Goal: Task Accomplishment & Management: Manage account settings

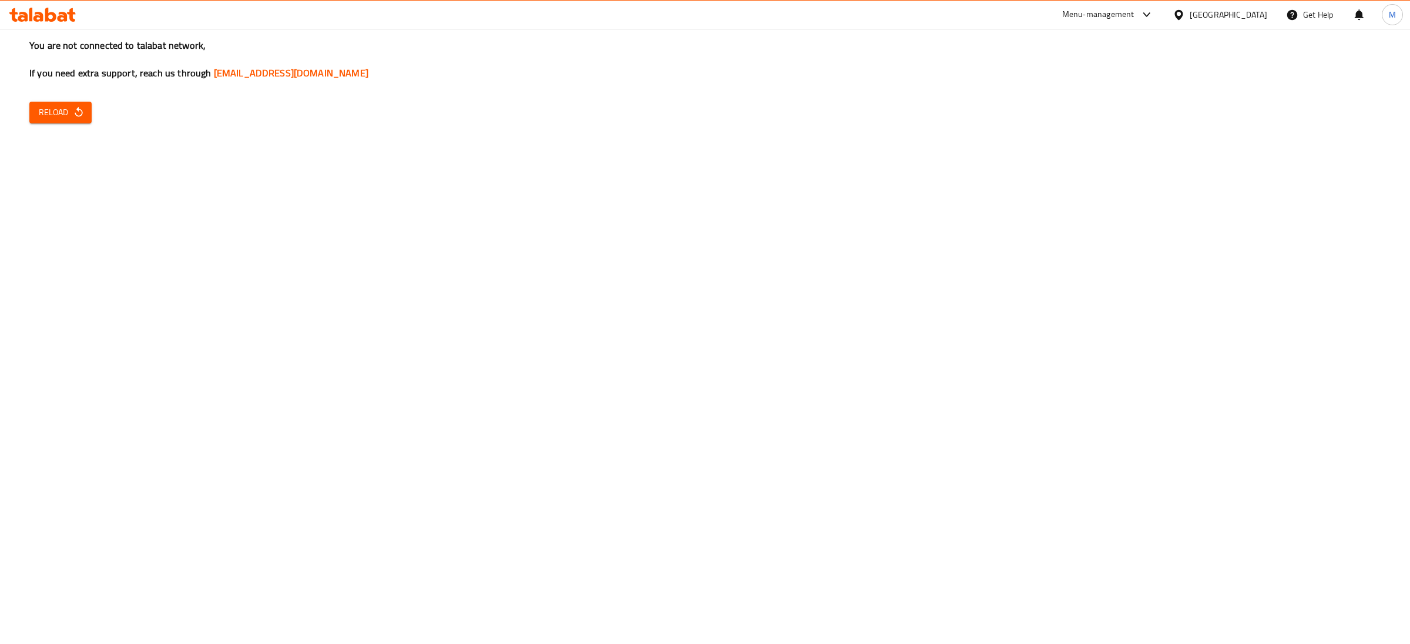
click at [34, 125] on div "You are not connected to talabat network, If you need extra support, reach us t…" at bounding box center [705, 322] width 1410 height 644
click at [34, 120] on button "Reload" at bounding box center [60, 113] width 62 height 22
click at [45, 110] on span "Reload" at bounding box center [60, 112] width 43 height 15
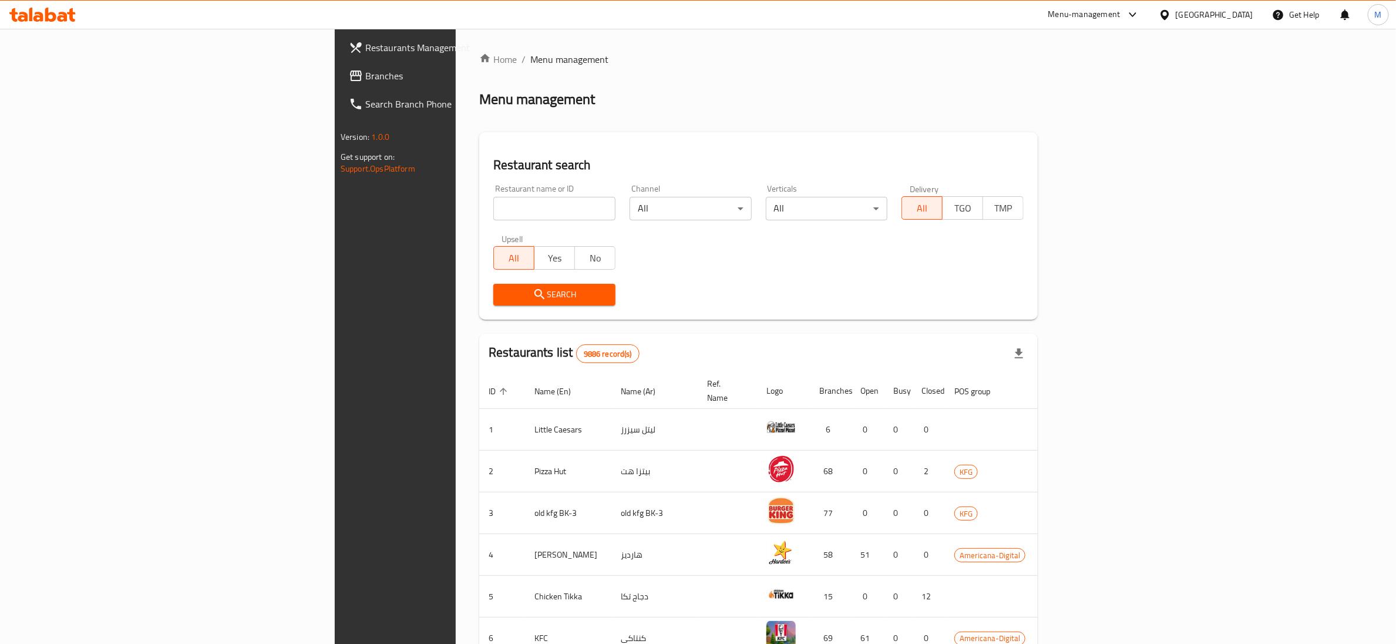
click at [493, 212] on input "search" at bounding box center [554, 208] width 122 height 23
paste input "776153"
type input "776153"
click at [503, 287] on span "Search" at bounding box center [554, 294] width 103 height 15
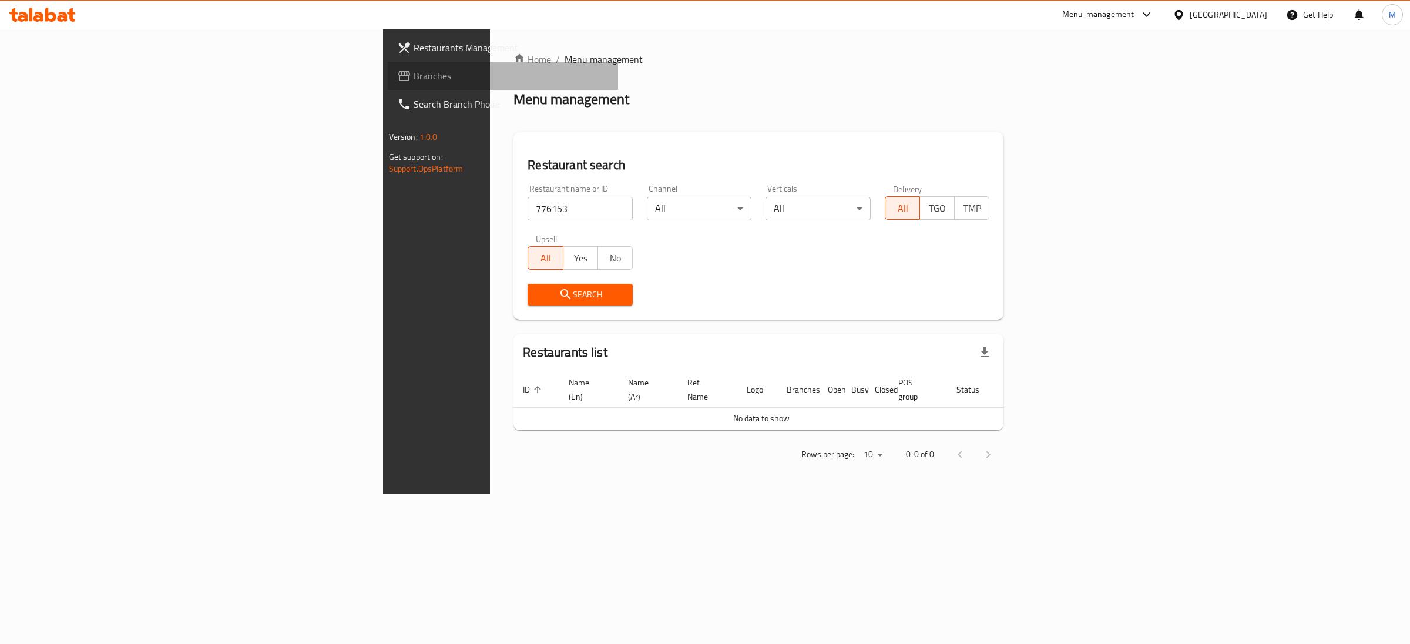
click at [414, 74] on span "Branches" at bounding box center [512, 76] width 196 height 14
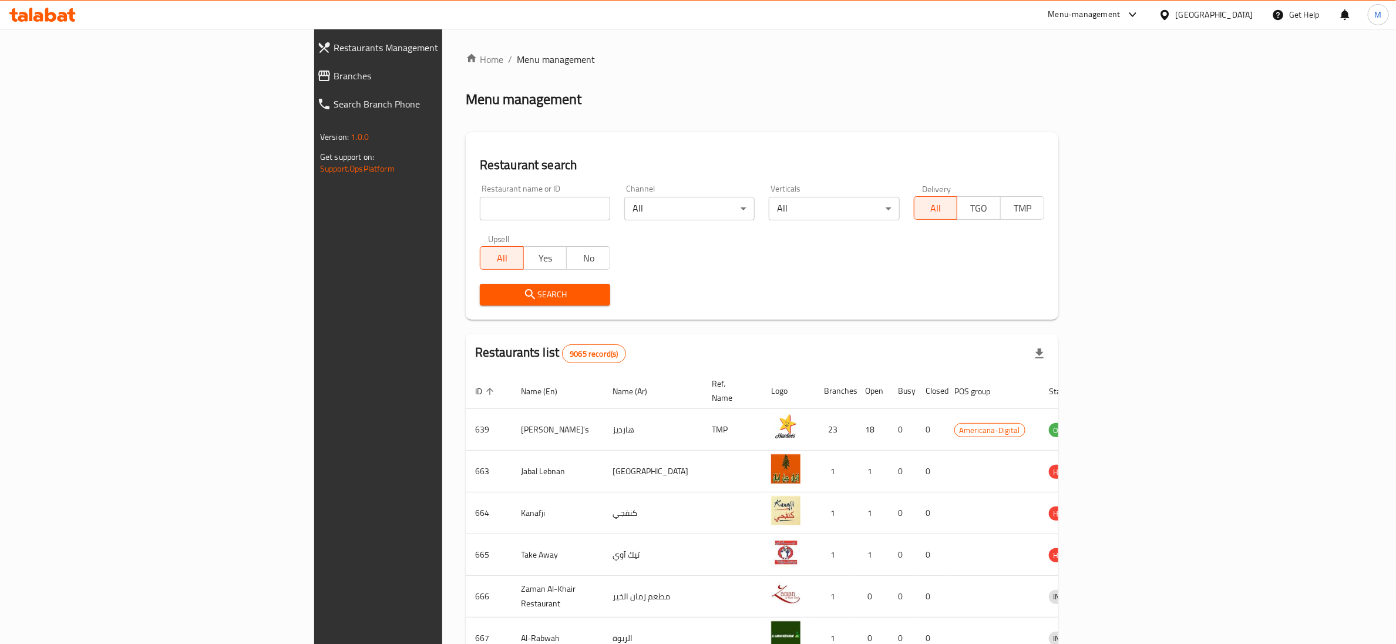
click at [480, 209] on input "search" at bounding box center [545, 208] width 130 height 23
paste input "669808"
type input "669808"
click at [489, 295] on span "Search" at bounding box center [545, 294] width 112 height 15
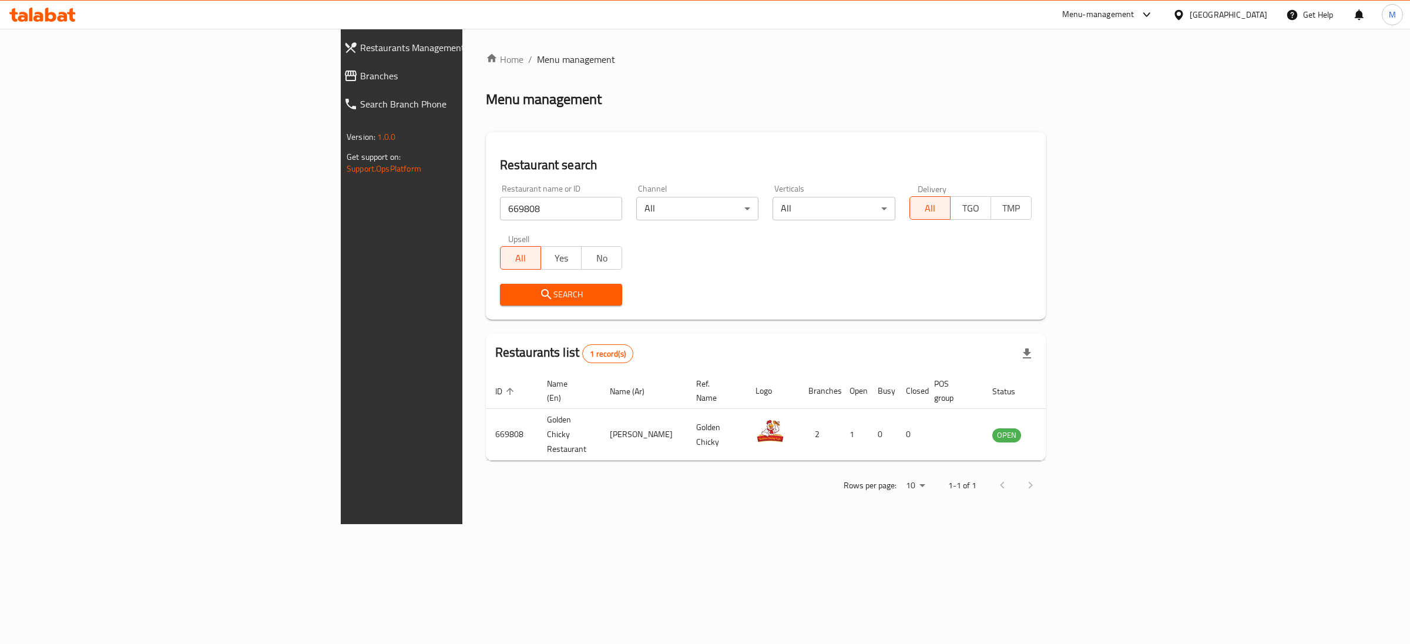
click at [594, 117] on div "Home / Menu management Menu management Restaurant search Restaurant name or ID …" at bounding box center [766, 276] width 560 height 448
click at [668, 263] on div "Restaurant name or ID 669808 Restaurant name or ID Channel All ​ Verticals All …" at bounding box center [766, 244] width 546 height 135
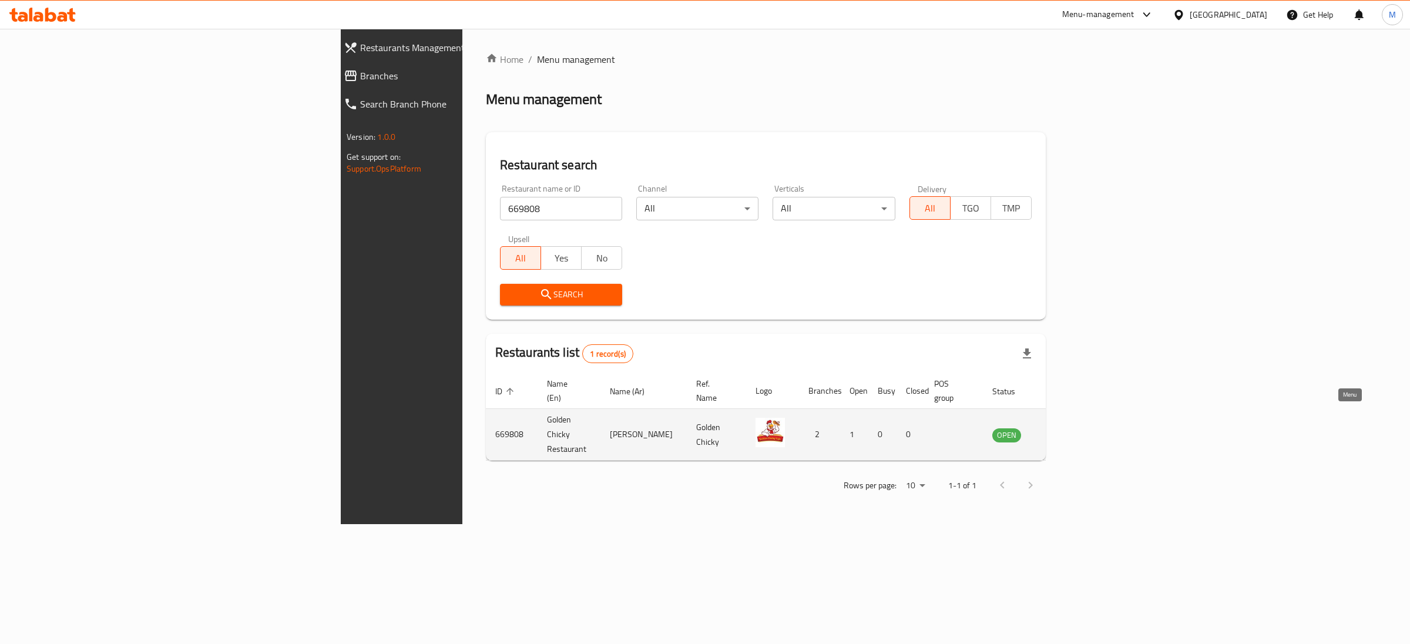
click at [1067, 430] on icon "enhanced table" at bounding box center [1060, 435] width 13 height 10
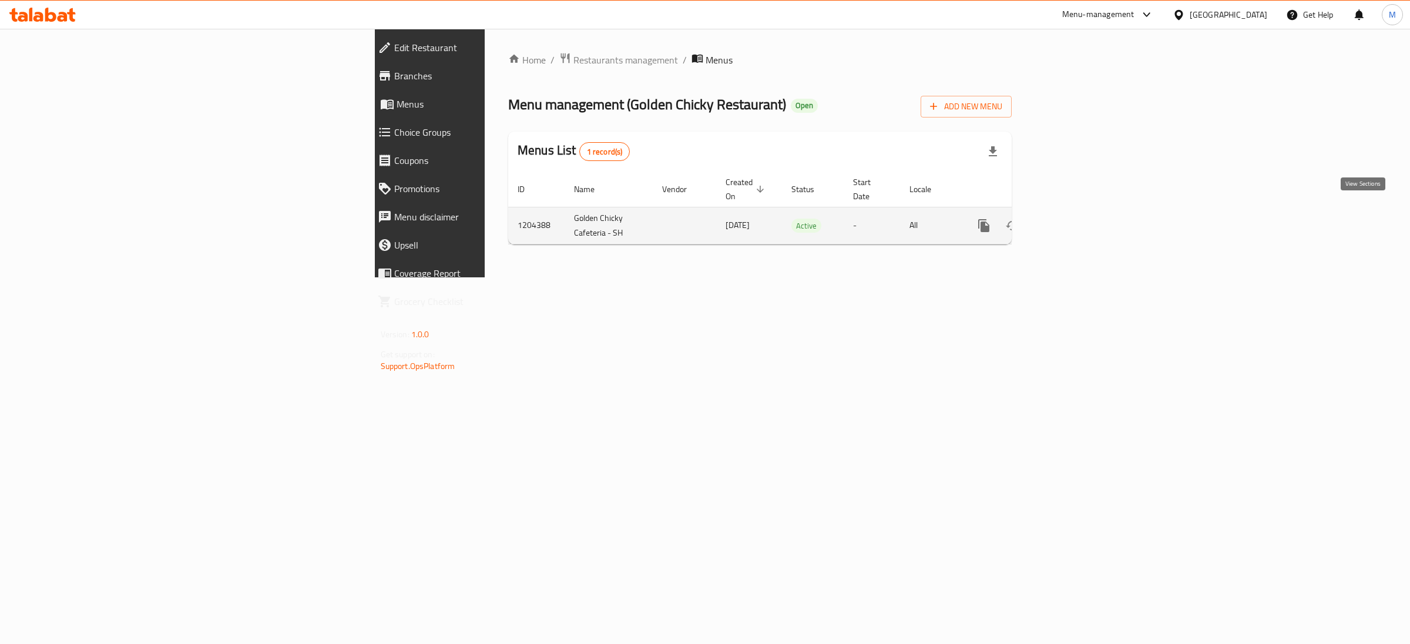
click at [1074, 220] on icon "enhanced table" at bounding box center [1068, 225] width 11 height 11
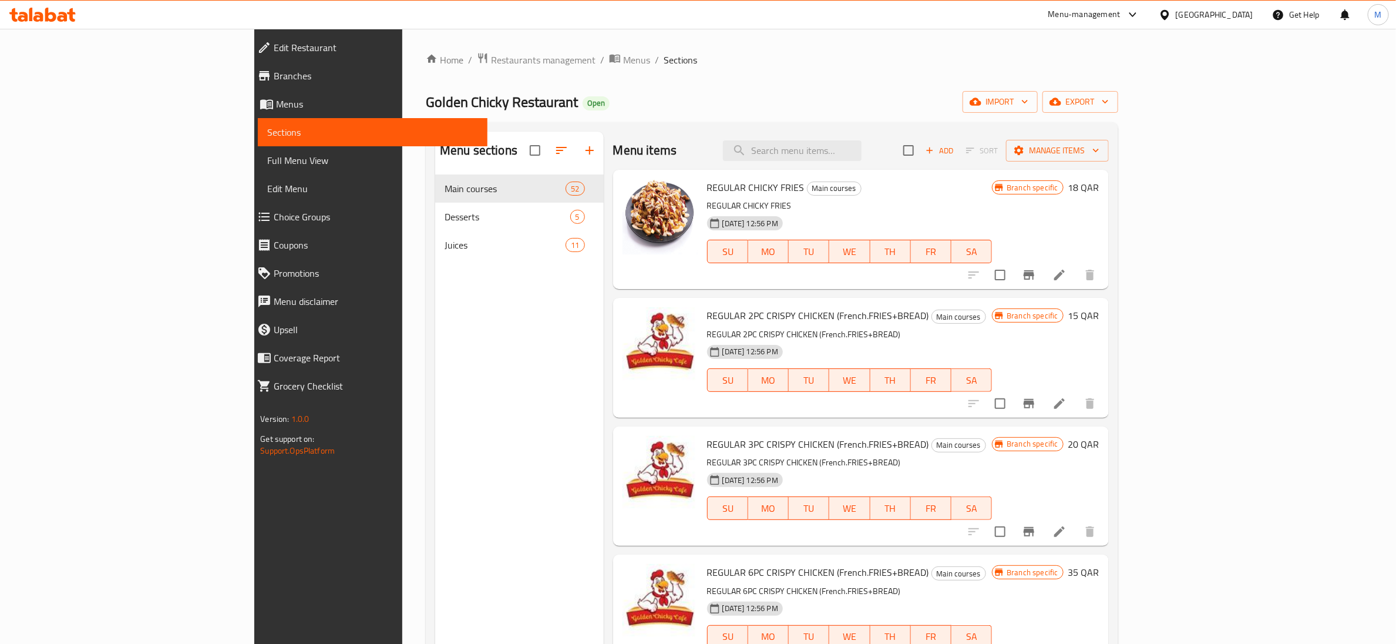
click at [435, 294] on div "Menu sections Main courses 52 Desserts 5 Juices 11" at bounding box center [519, 454] width 169 height 644
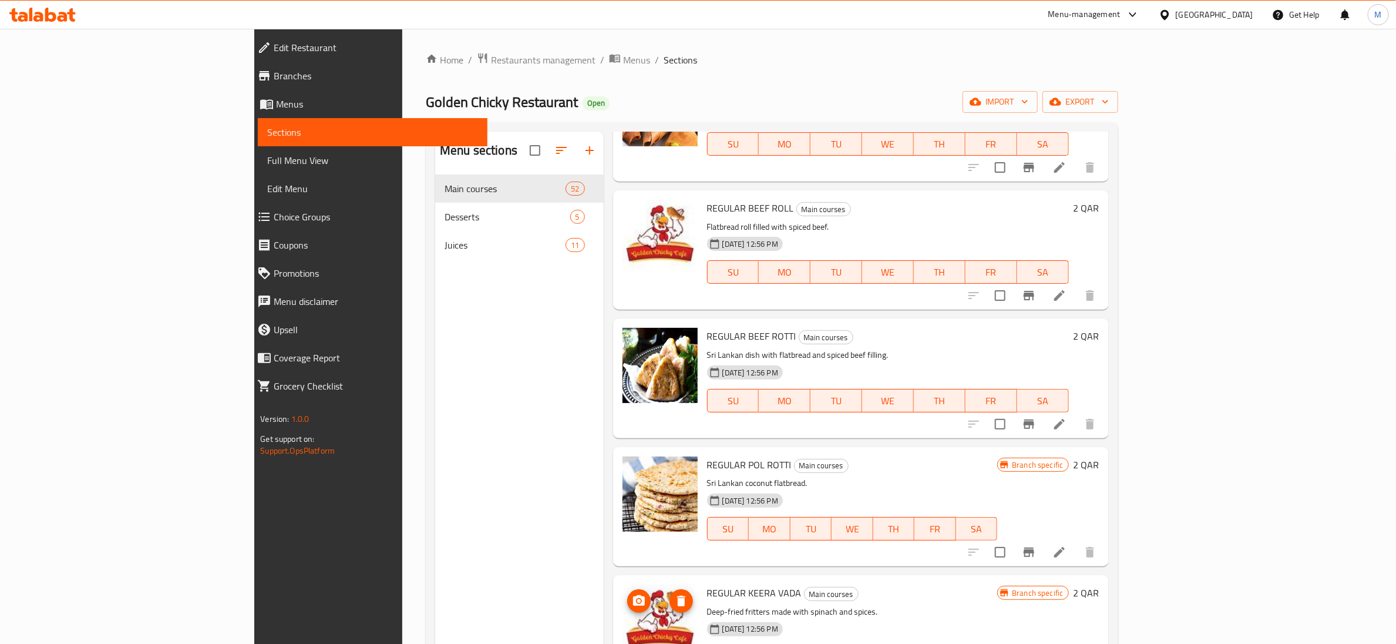
scroll to position [4053, 0]
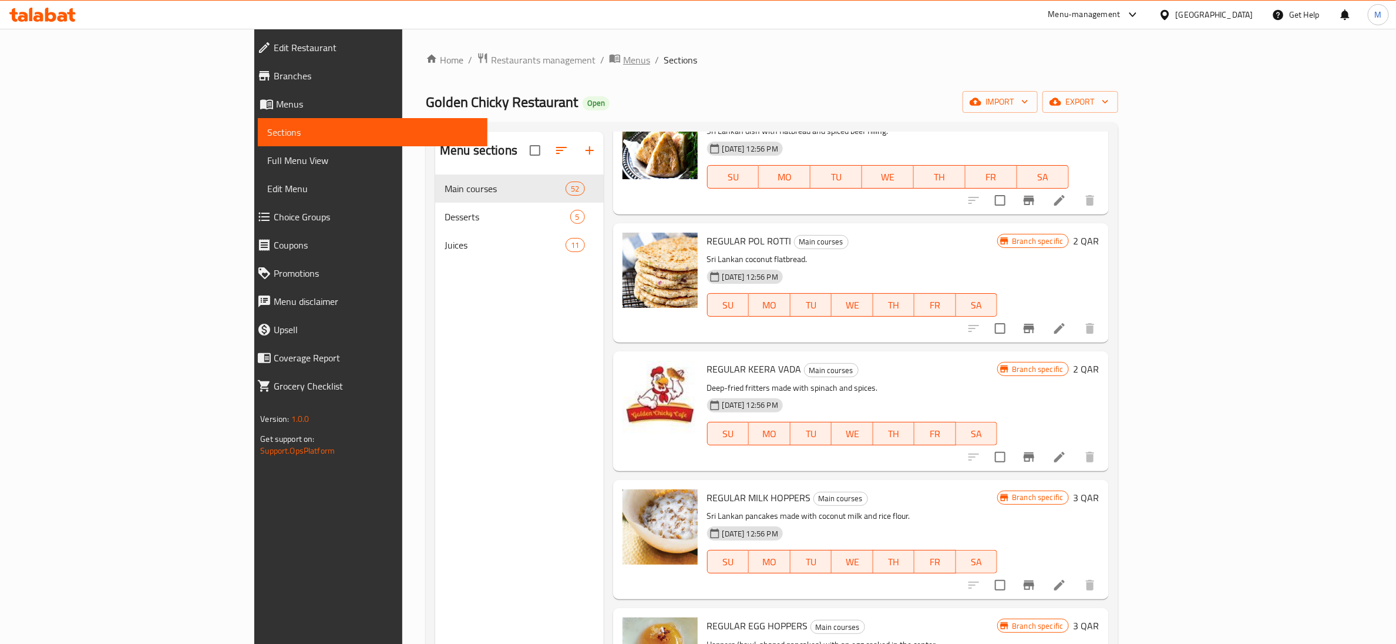
click at [623, 62] on span "Menus" at bounding box center [636, 60] width 27 height 14
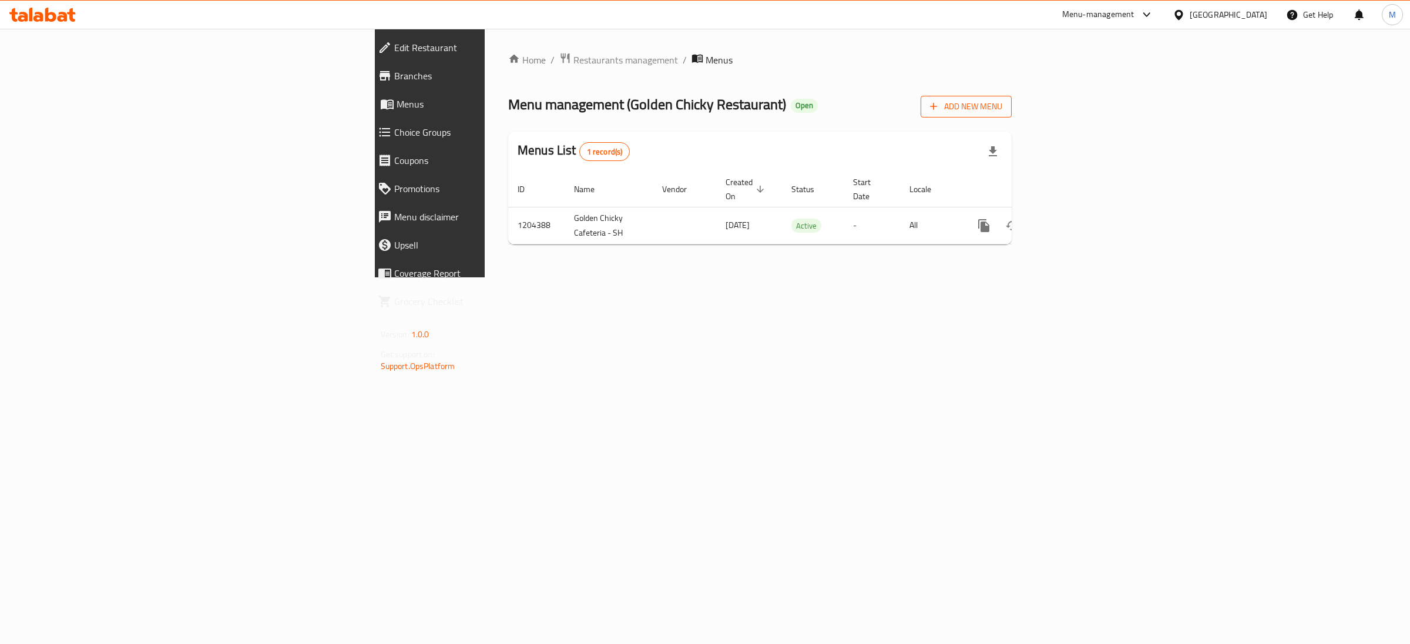
click at [1002, 107] on span "Add New Menu" at bounding box center [966, 106] width 72 height 15
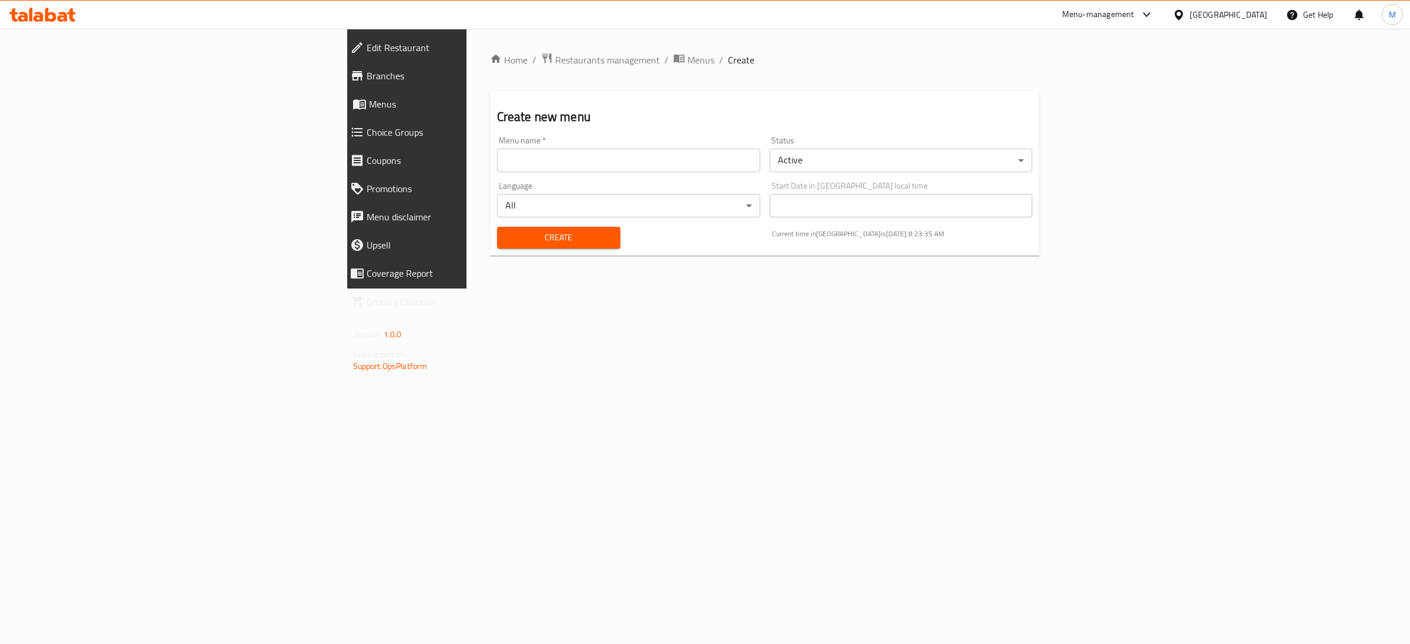
click at [929, 160] on body "​ Menu-management Qatar Get Help M Edit Restaurant Branches Menus Choice Groups…" at bounding box center [705, 336] width 1410 height 615
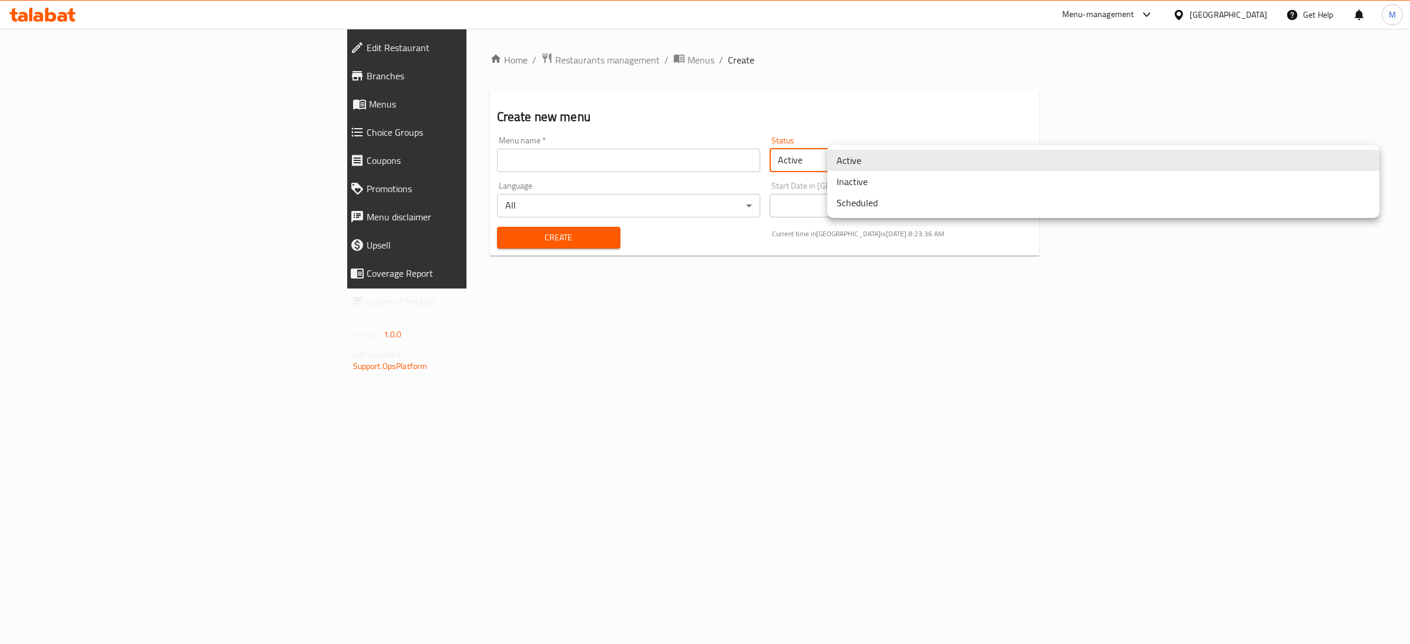
click at [864, 184] on li "Inactive" at bounding box center [1103, 181] width 552 height 21
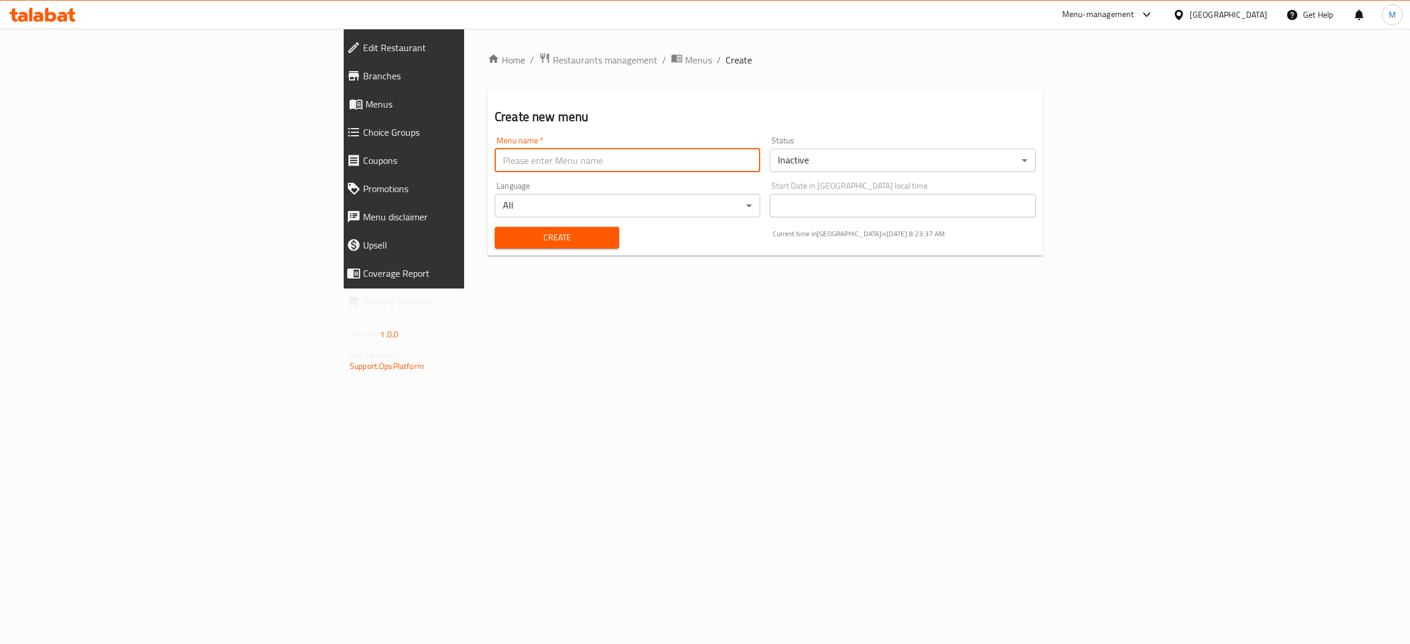
click at [714, 157] on input "text" at bounding box center [627, 160] width 265 height 23
paste input "341658148"
type input "new menu 341658148"
click at [504, 236] on span "Create" at bounding box center [557, 237] width 106 height 15
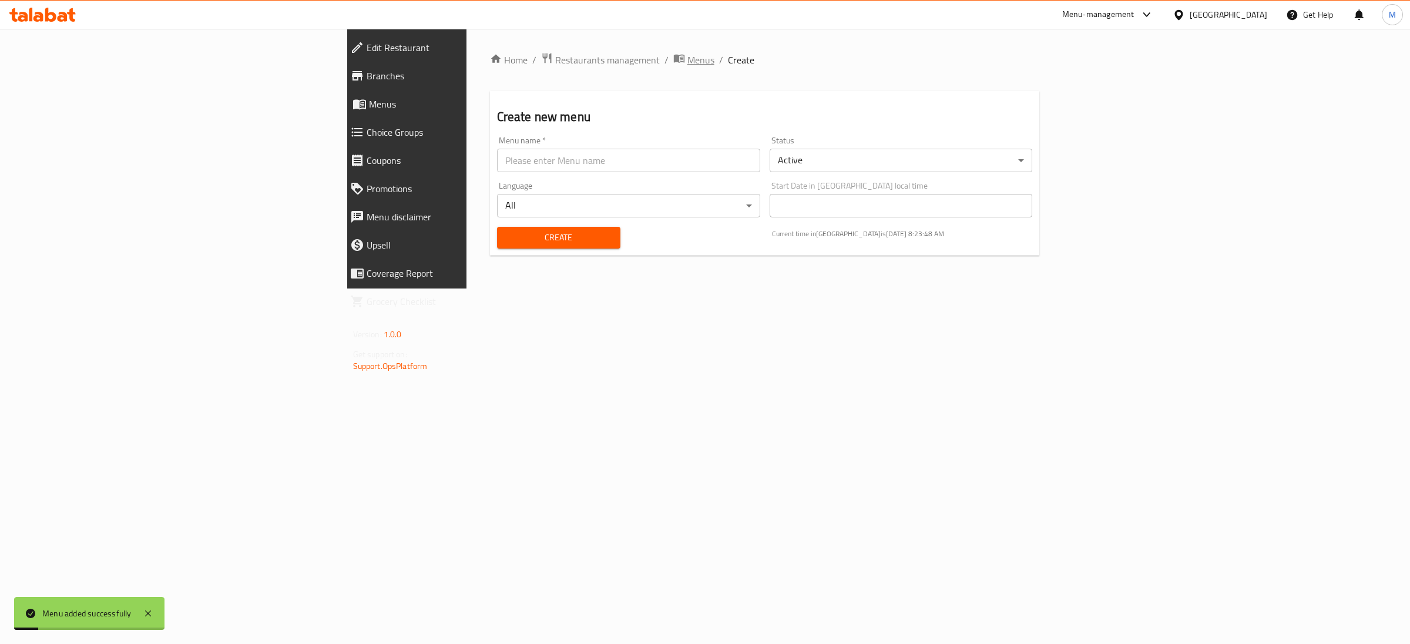
click at [687, 60] on span "Menus" at bounding box center [700, 60] width 27 height 14
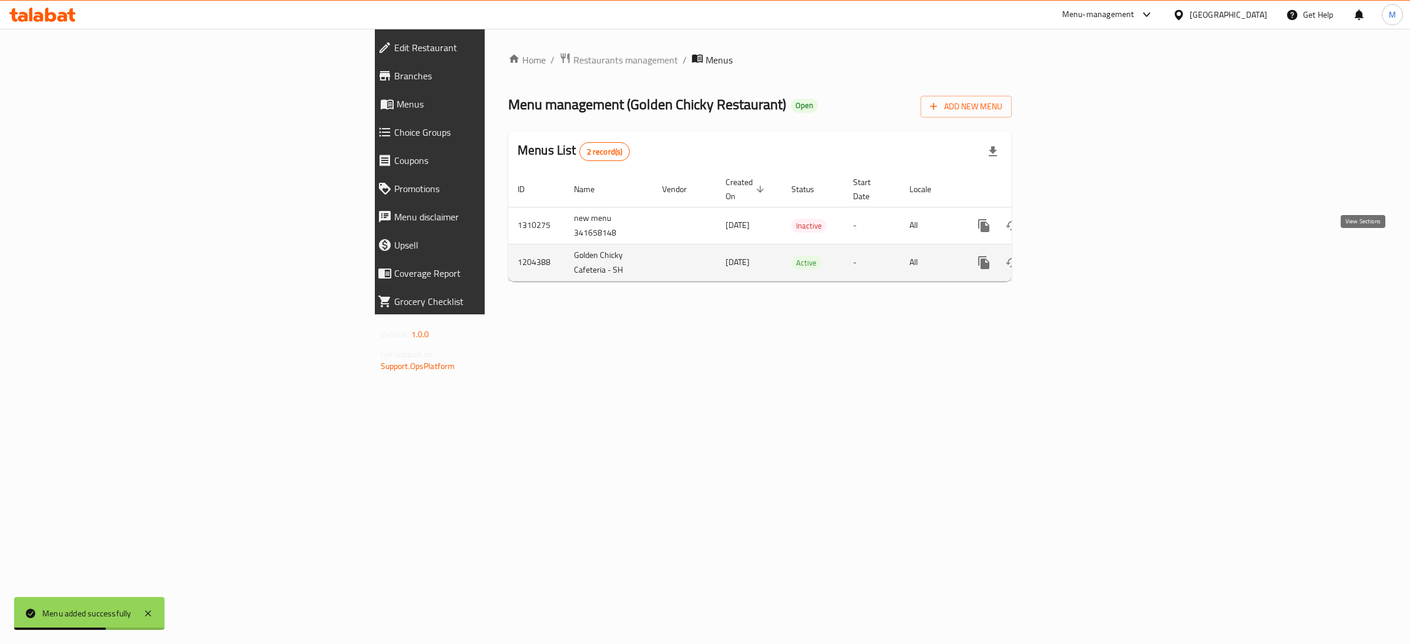
click at [1075, 256] on icon "enhanced table" at bounding box center [1068, 263] width 14 height 14
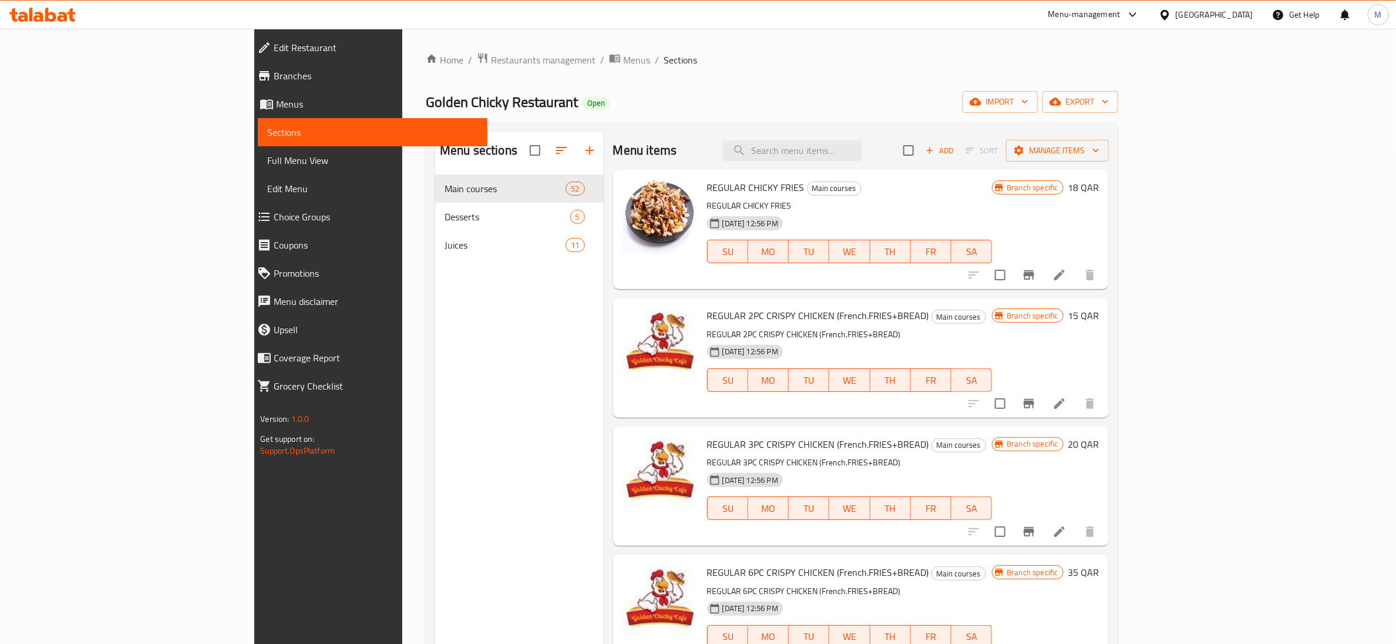
click at [860, 201] on p "REGULAR CHICKY FRIES" at bounding box center [849, 206] width 285 height 15
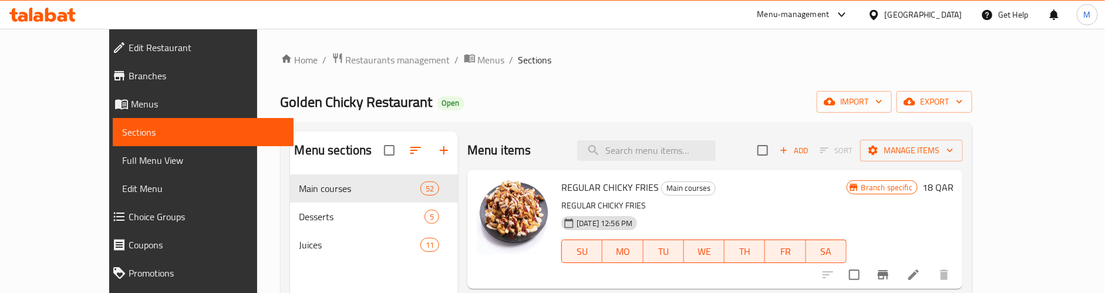
click at [737, 184] on h6 "REGULAR CHICKY FRIES Main courses" at bounding box center [704, 187] width 285 height 16
click at [781, 219] on div "05-11-2023 12:56 PM SU MO TU WE TH FR SA" at bounding box center [704, 242] width 295 height 63
click at [712, 98] on div "Golden Chicky Restaurant Open import export" at bounding box center [627, 102] width 693 height 22
click at [724, 81] on div "Home / Restaurants management / Menus / Sections Golden Chicky Restaurant Open …" at bounding box center [627, 268] width 693 height 432
click at [687, 152] on input "search" at bounding box center [646, 150] width 139 height 21
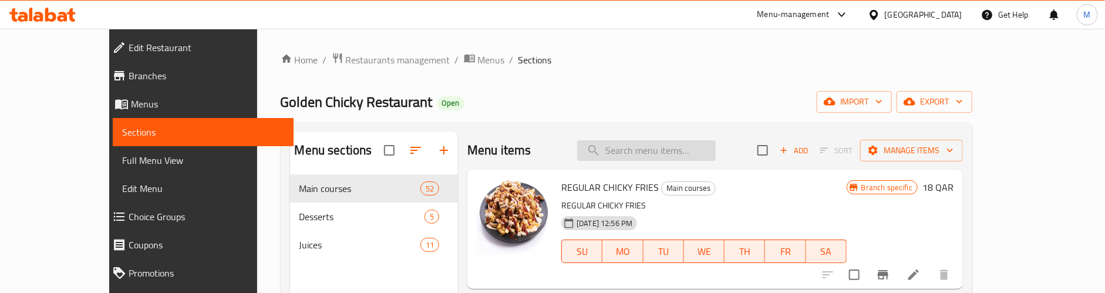
paste input "Golden Beef Ribs"
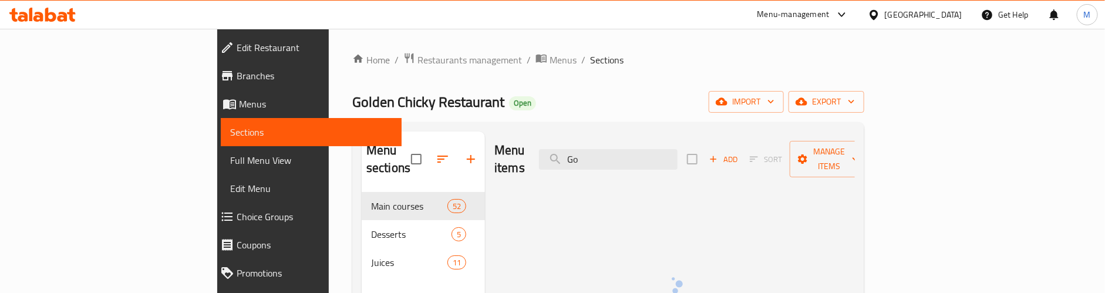
type input "G"
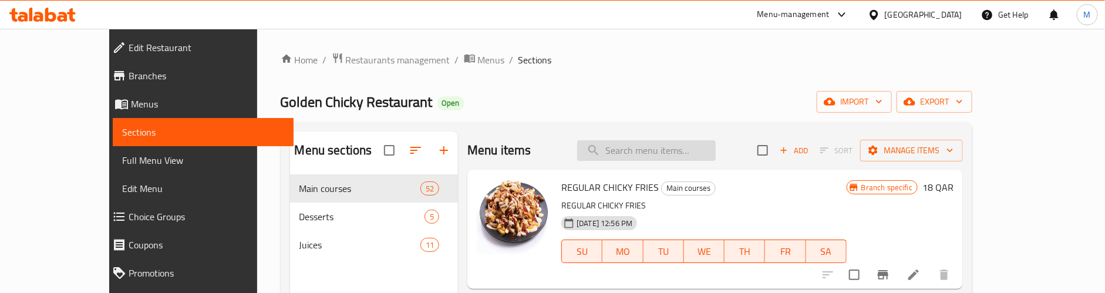
click at [677, 145] on input "search" at bounding box center [646, 150] width 139 height 21
paste input "Seafood Sawal - Full"
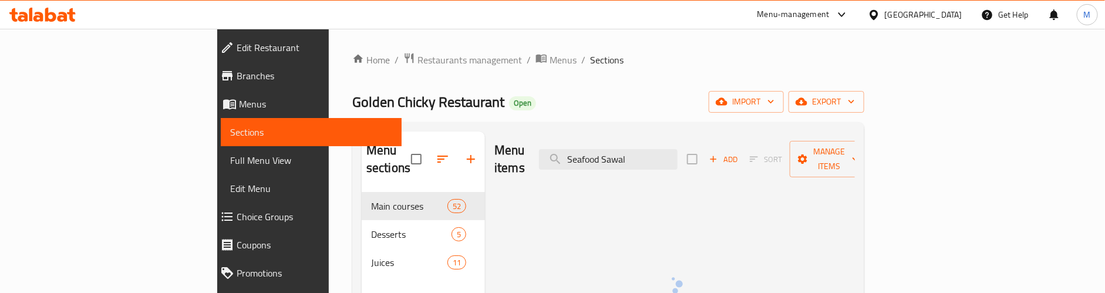
type input "Seafood Sawal"
click at [630, 161] on input "Seafood Sawal" at bounding box center [608, 159] width 139 height 21
click at [678, 152] on input "Seafood Sawal" at bounding box center [608, 159] width 139 height 21
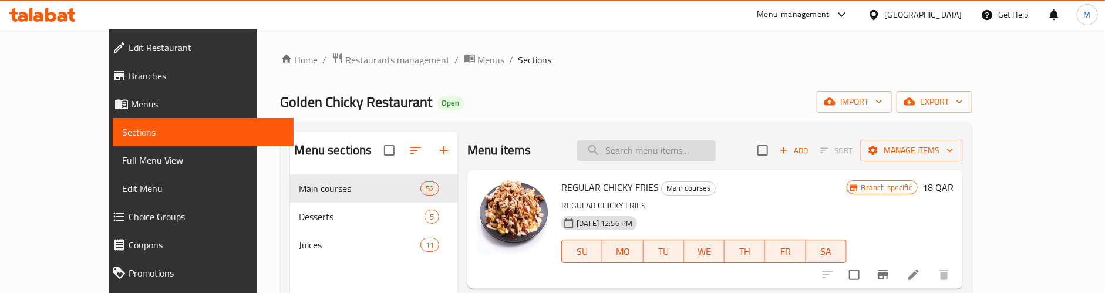
click at [690, 150] on input "search" at bounding box center [646, 150] width 139 height 21
paste input "Murthaba - Beef"
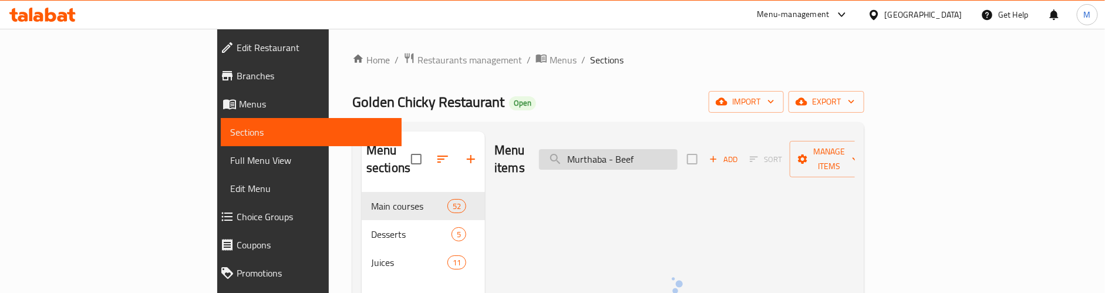
drag, startPoint x: 691, startPoint y: 150, endPoint x: 739, endPoint y: 149, distance: 47.6
click at [678, 149] on input "Murthaba - Beef" at bounding box center [608, 159] width 139 height 21
type input "Murthaba"
drag, startPoint x: 739, startPoint y: 149, endPoint x: 553, endPoint y: 168, distance: 186.6
click at [553, 168] on div "Menu items Murthaba Add Sort Manage items" at bounding box center [675, 160] width 361 height 56
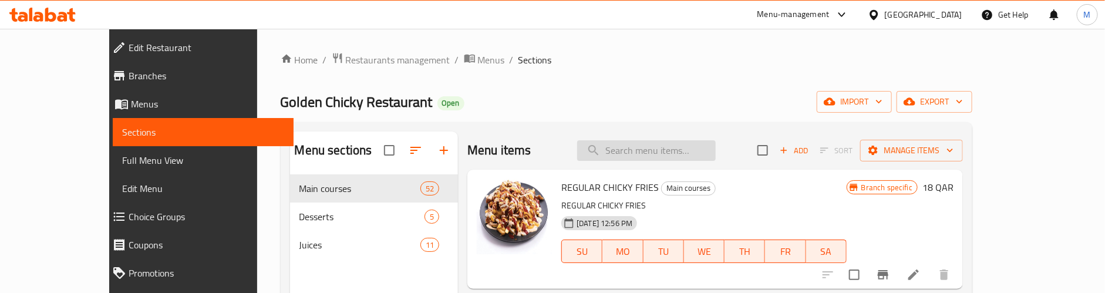
click at [663, 152] on input "search" at bounding box center [646, 150] width 139 height 21
paste input "Beef Roll"
type input "Beef Roll"
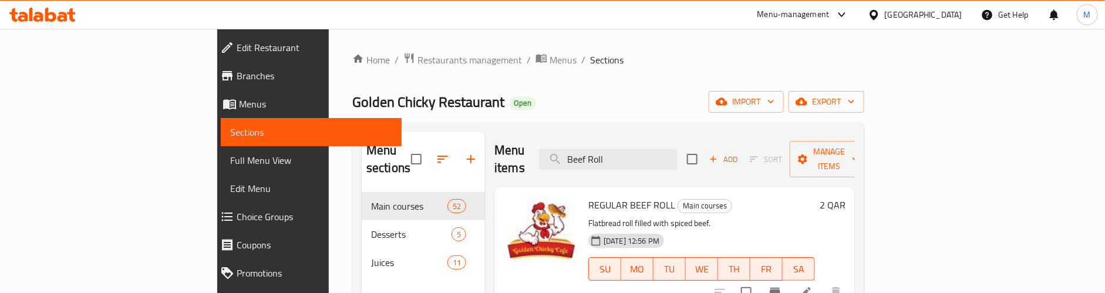
drag, startPoint x: 695, startPoint y: 146, endPoint x: 605, endPoint y: 159, distance: 90.7
click at [605, 159] on div "Menu items Beef Roll Add Sort Manage items" at bounding box center [675, 160] width 361 height 56
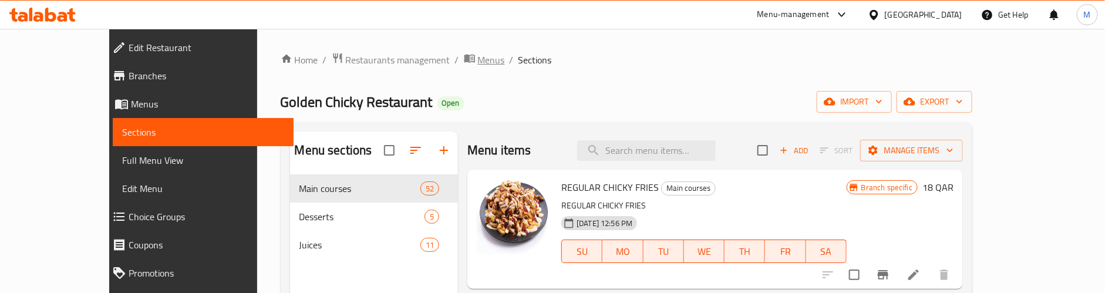
click at [464, 57] on span "breadcrumb" at bounding box center [471, 59] width 14 height 15
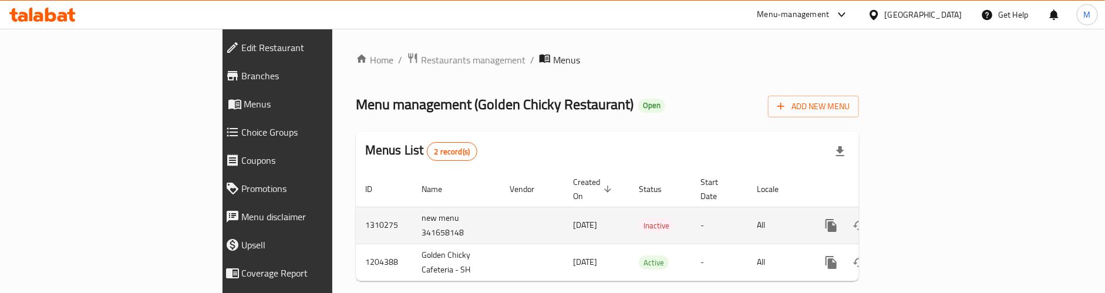
click at [923, 219] on icon "enhanced table" at bounding box center [916, 226] width 14 height 14
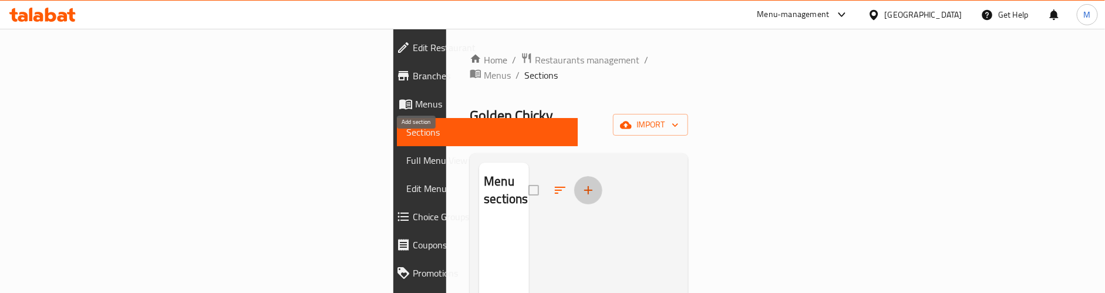
click at [581, 183] on icon "button" at bounding box center [588, 190] width 14 height 14
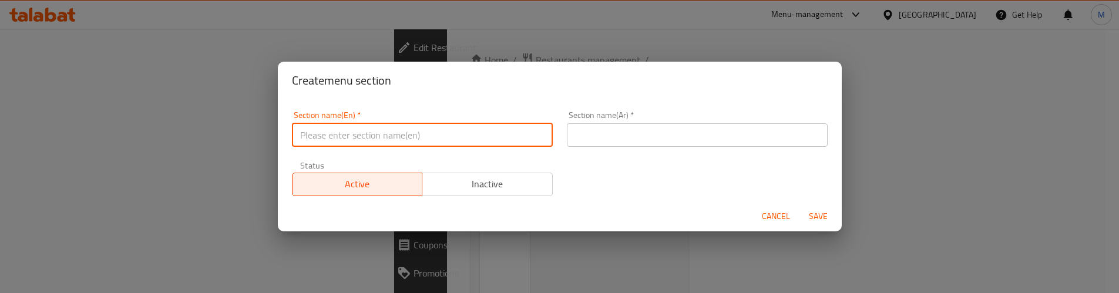
click at [415, 136] on input "text" at bounding box center [422, 134] width 261 height 23
paste input "Signature Specials"
type input "Signature Specials"
click at [702, 136] on input "text" at bounding box center [697, 134] width 261 height 23
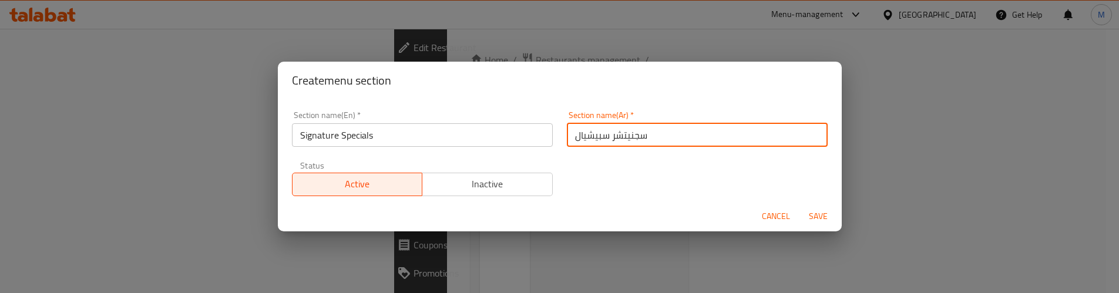
type input "سجنيتشر سبيشيال"
click at [816, 217] on span "Save" at bounding box center [818, 216] width 28 height 15
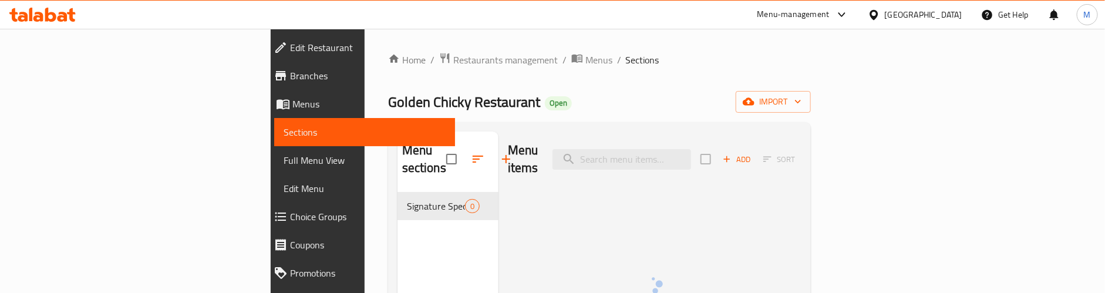
click at [499, 185] on div "Menu items Add Sort No Items found" at bounding box center [650, 278] width 303 height 293
click at [732, 154] on icon "button" at bounding box center [727, 159] width 11 height 11
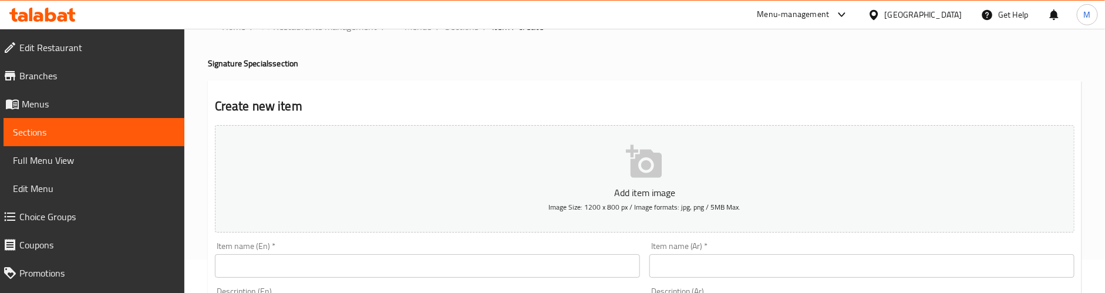
scroll to position [88, 0]
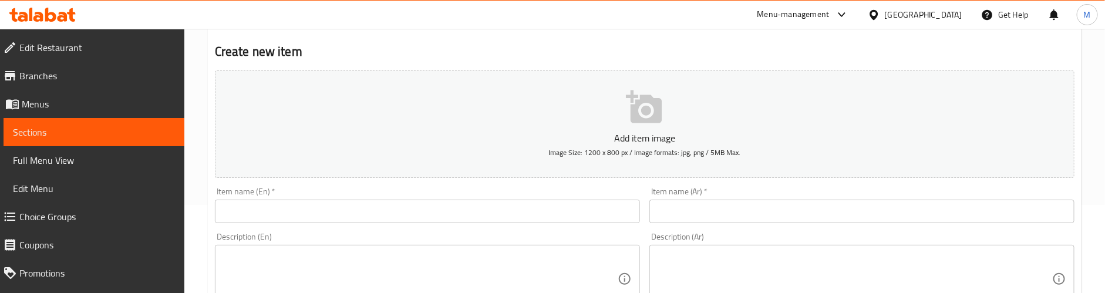
click at [280, 216] on input "text" at bounding box center [427, 211] width 425 height 23
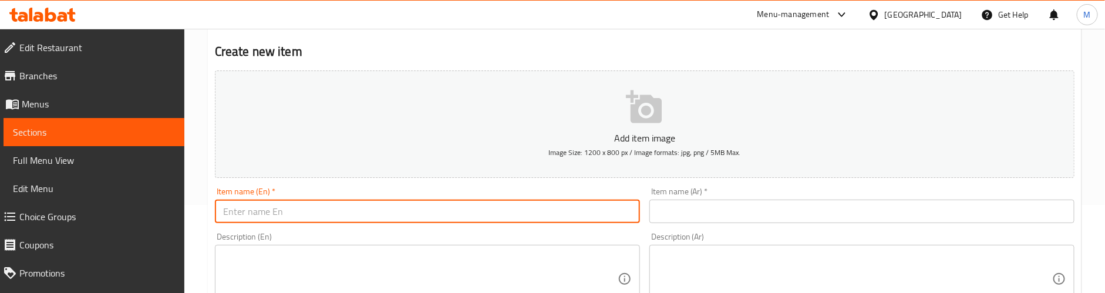
paste input "Mongolian Noodles - Chicken"
type input "Mongolian Noodles - Chicken"
click at [753, 204] on input "text" at bounding box center [862, 211] width 425 height 23
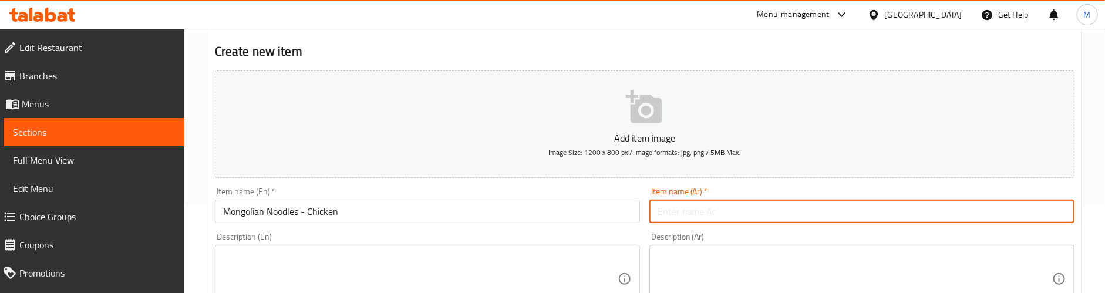
paste input "نودلز منغولية - دجاج"
type input "نودلز منغولية - دجاج"
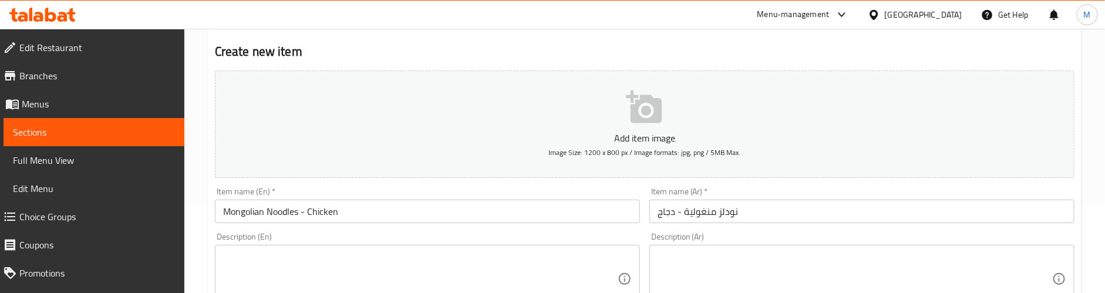
click at [370, 253] on textarea at bounding box center [420, 279] width 395 height 56
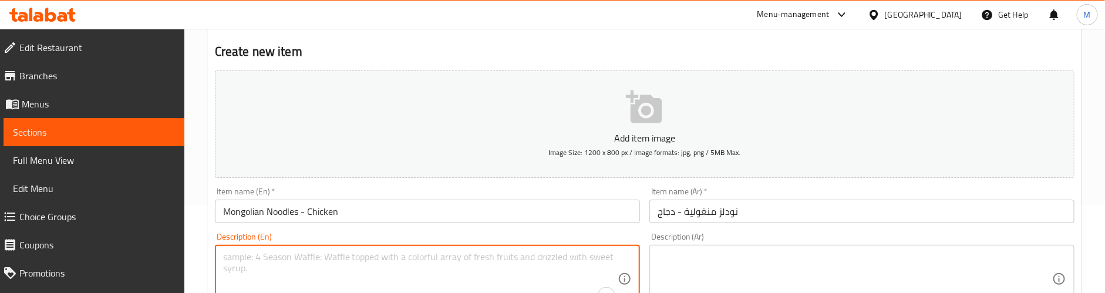
paste textarea "Stir-fried noodles tossed with tender chicken strips, vegetables, and Mongolian…"
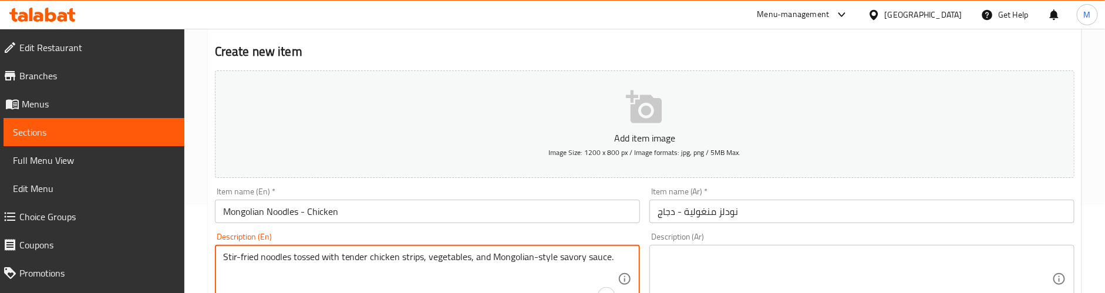
type textarea "Stir-fried noodles tossed with tender chicken strips, vegetables, and Mongolian…"
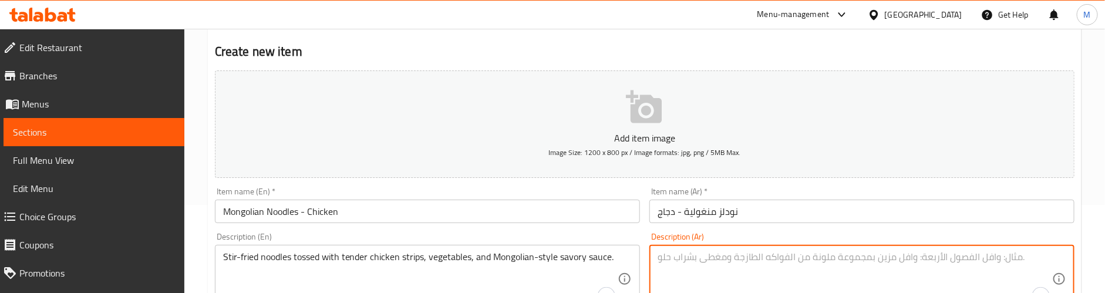
click at [763, 259] on textarea "To enrich screen reader interactions, please activate Accessibility in Grammarl…" at bounding box center [855, 279] width 395 height 56
paste textarea "نودلز مقلية ممزوجة بشرائح دجاج طرية وخضراوات وصلصة لذيذة على الطريقة المنغولية."
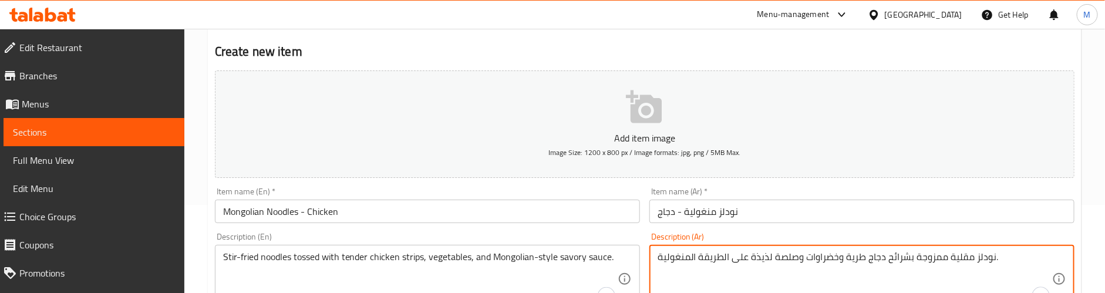
type textarea "نودلز مقلية ممزوجة بشرائح دجاج طرية وخضراوات وصلصة لذيذة على الطريقة المنغولية."
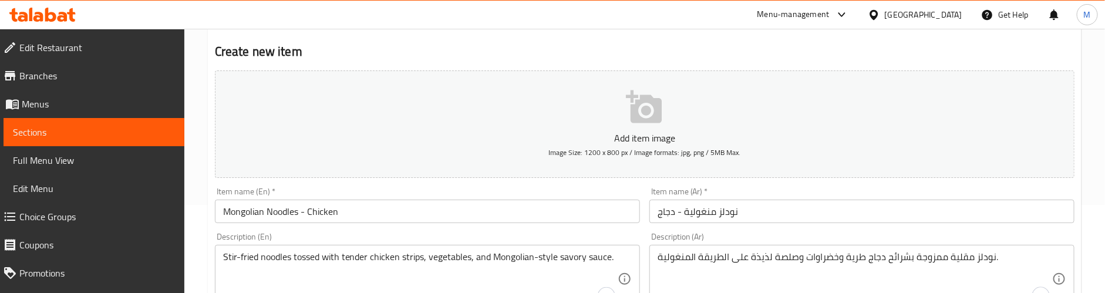
click at [599, 233] on div "Description (En) Stir-fried noodles tossed with tender chicken strips, vegetabl…" at bounding box center [427, 273] width 425 height 80
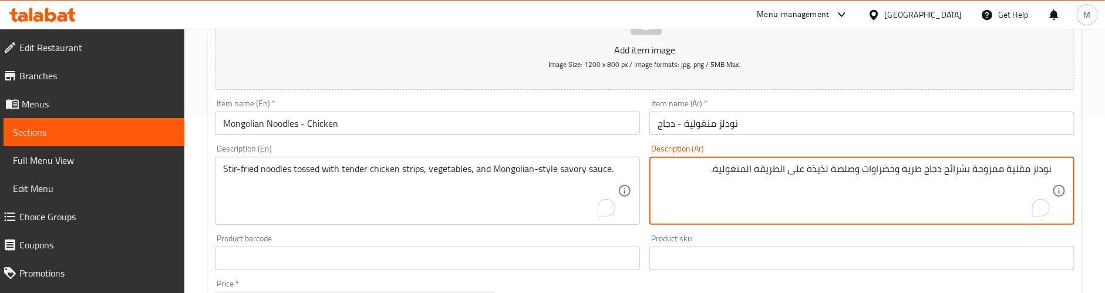
click at [693, 170] on textarea "نودلز مقلية ممزوجة بشرائح دجاج طرية وخضراوات وصلصة لذيذة على الطريقة المنغولية." at bounding box center [855, 191] width 395 height 56
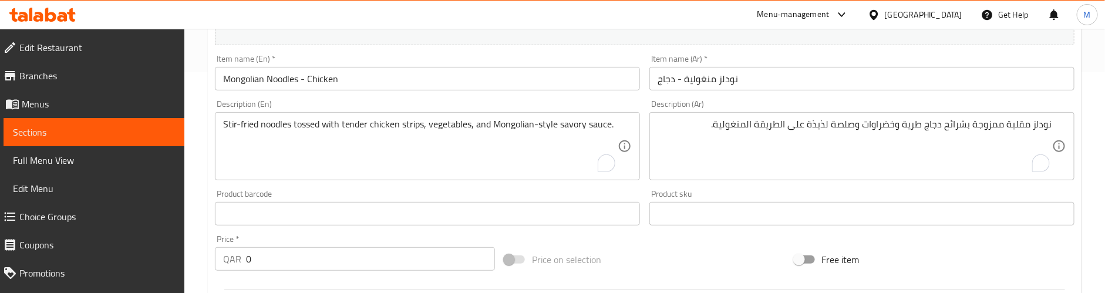
scroll to position [264, 0]
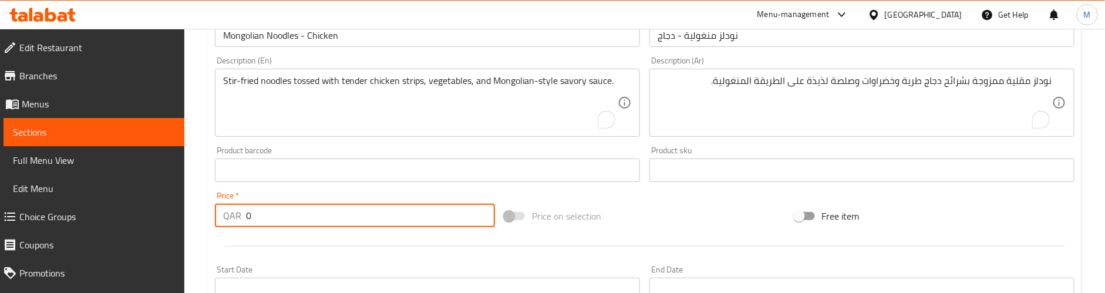
drag, startPoint x: 272, startPoint y: 213, endPoint x: 207, endPoint y: 219, distance: 65.5
click at [208, 219] on div "Create new item Add item image Image Size: 1200 x 800 px / Image formats: jpg, …" at bounding box center [645, 192] width 874 height 684
paste input "16"
type input "16"
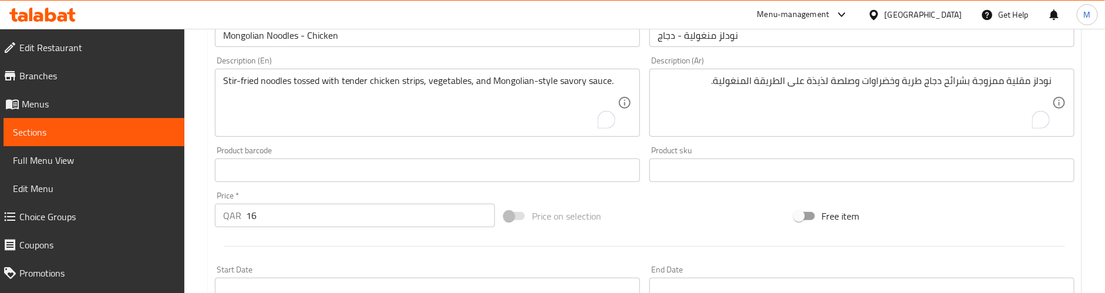
click at [233, 234] on div at bounding box center [644, 246] width 869 height 29
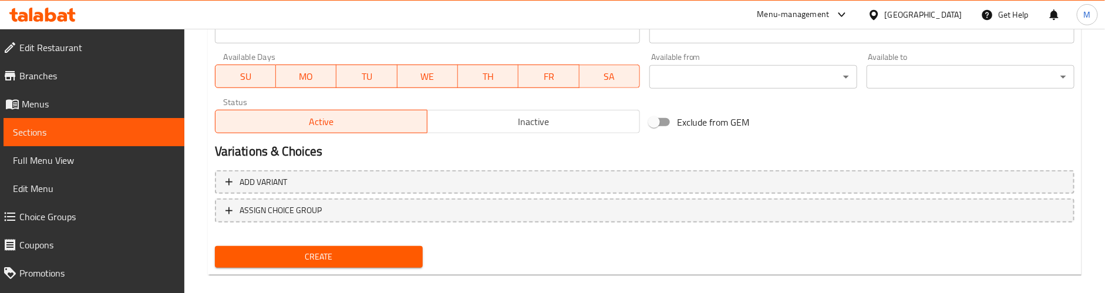
scroll to position [536, 0]
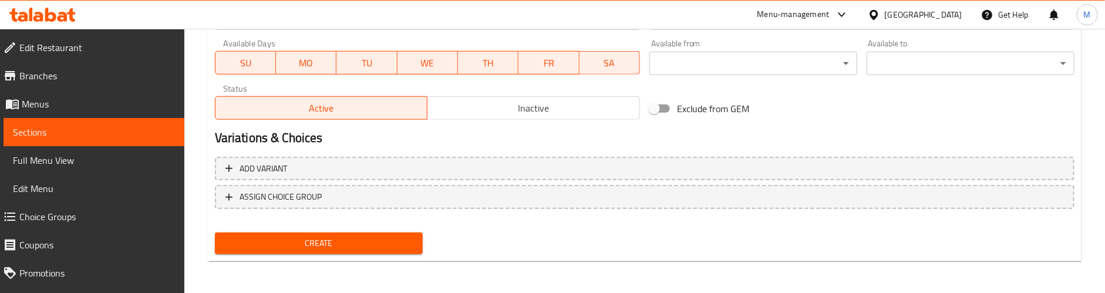
click at [346, 237] on span "Create" at bounding box center [318, 243] width 189 height 15
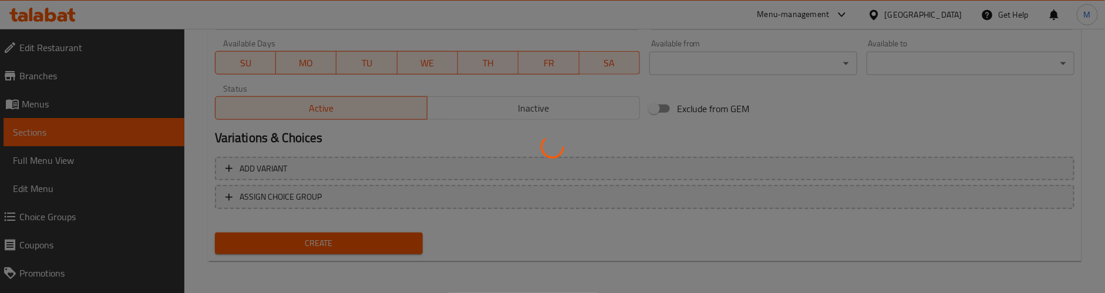
type input "0"
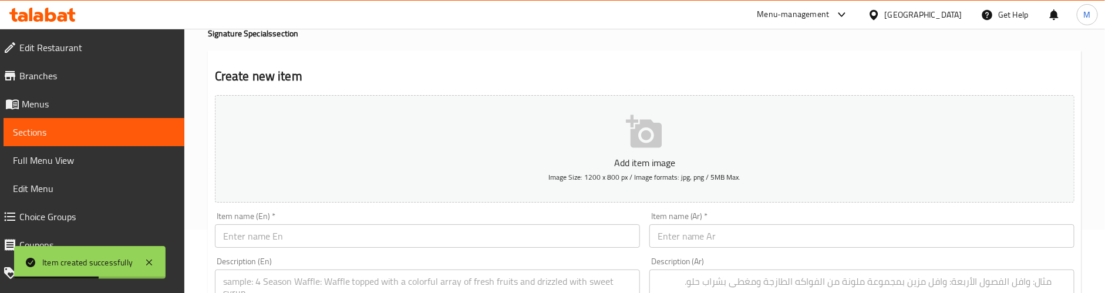
scroll to position [95, 0]
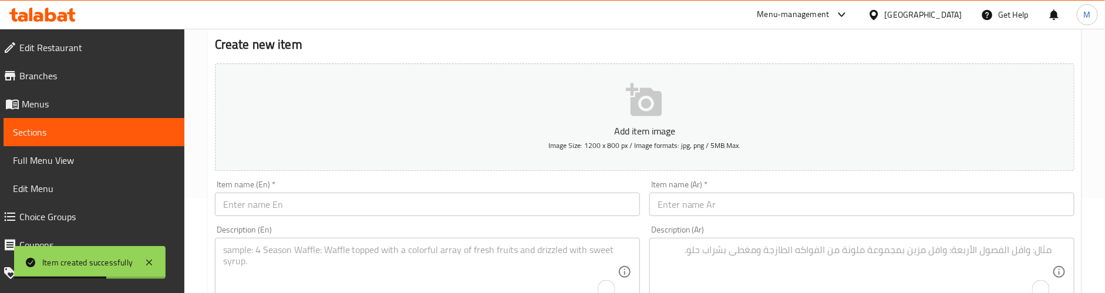
click at [307, 208] on input "text" at bounding box center [427, 204] width 425 height 23
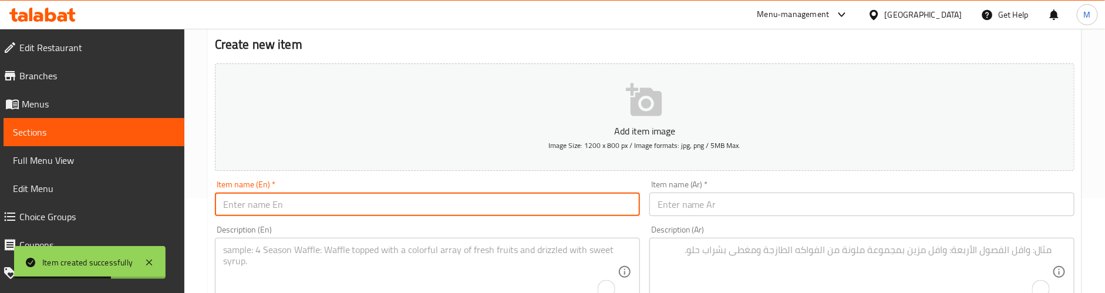
paste input "Mongolian Noodles - Beef"
type input "Mongolian Noodles - Beef"
click at [703, 206] on input "text" at bounding box center [862, 204] width 425 height 23
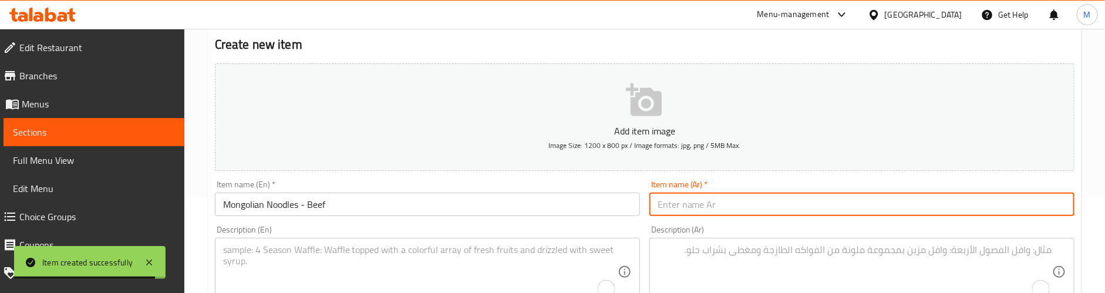
paste input "نودلز منغولية - لحم بقري"
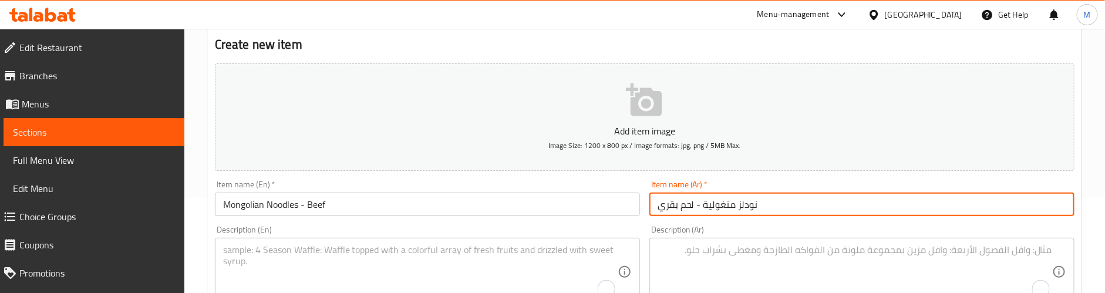
type input "نودلز منغولية - لحم بقري"
click at [273, 263] on textarea "To enrich screen reader interactions, please activate Accessibility in Grammarl…" at bounding box center [420, 272] width 395 height 56
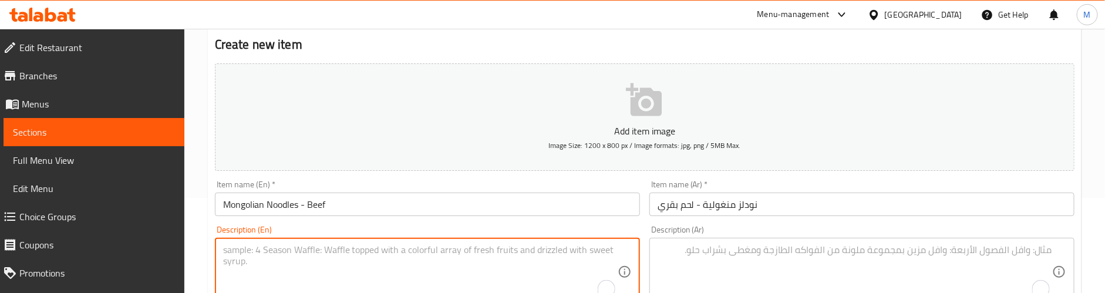
paste textarea "Flavorful noodles wok-tossed with juicy beef slices, fresh veggies, and signatu…"
type textarea "Flavorful noodles wok-tossed with juicy beef slices, fresh veggies, and signatu…"
click at [714, 254] on textarea "To enrich screen reader interactions, please activate Accessibility in Grammarl…" at bounding box center [855, 272] width 395 height 56
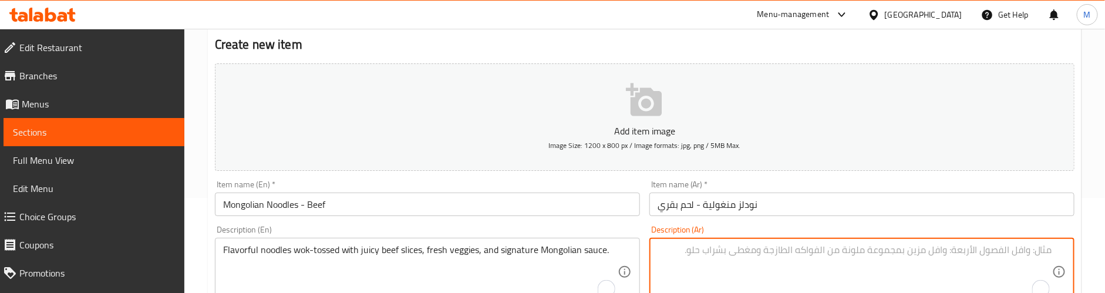
paste textarea "نودلز لذيذة ممزوجة بشرائح لحم البقر اللذيذة والخضروات الطازجة والصلصة المنغولية…"
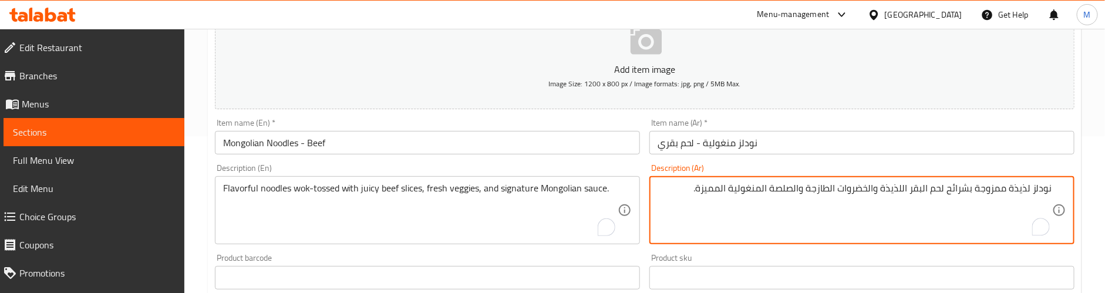
scroll to position [183, 0]
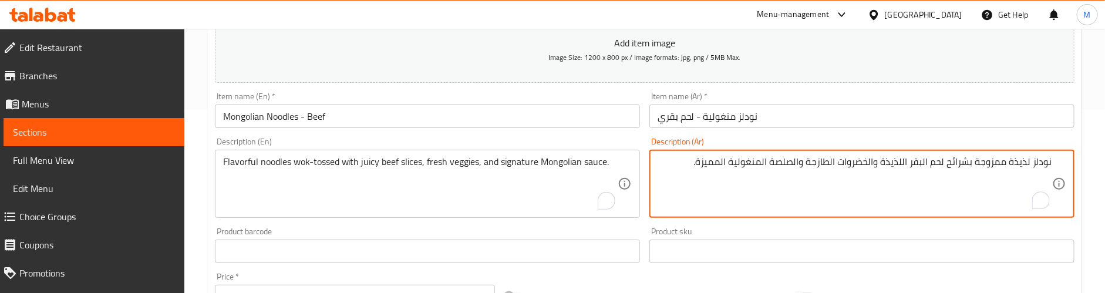
type textarea "نودلز لذيذة ممزوجة بشرائح لحم البقر اللذيذة والخضروات الطازجة والصلصة المنغولية…"
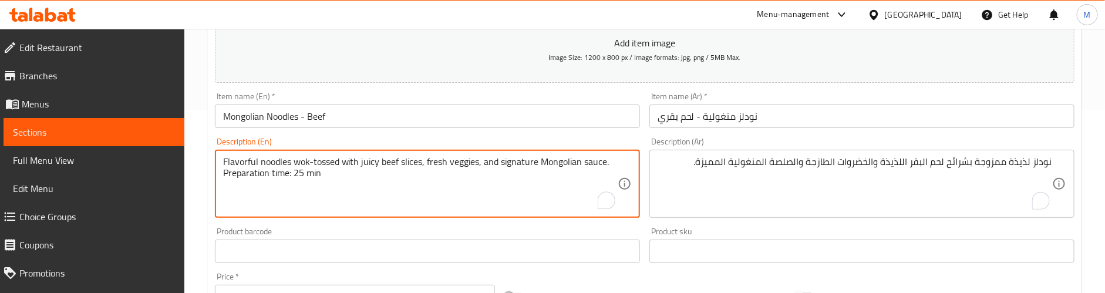
click at [268, 181] on textarea "Flavorful noodles wok-tossed with juicy beef slices, fresh veggies, and signatu…" at bounding box center [420, 184] width 395 height 56
type textarea "Flavorful noodles wok-tossed with juicy beef slices, fresh veggies, and signatu…"
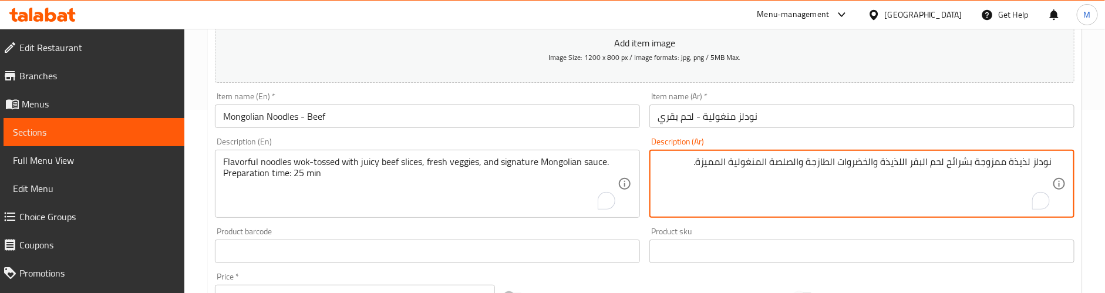
click at [690, 164] on textarea "نودلز لذيذة ممزوجة بشرائح لحم البقر اللذيذة والخضروات الطازجة والصلصة المنغولية…" at bounding box center [855, 184] width 395 height 56
paste textarea "وقت التحضير: 25 دقيقة"
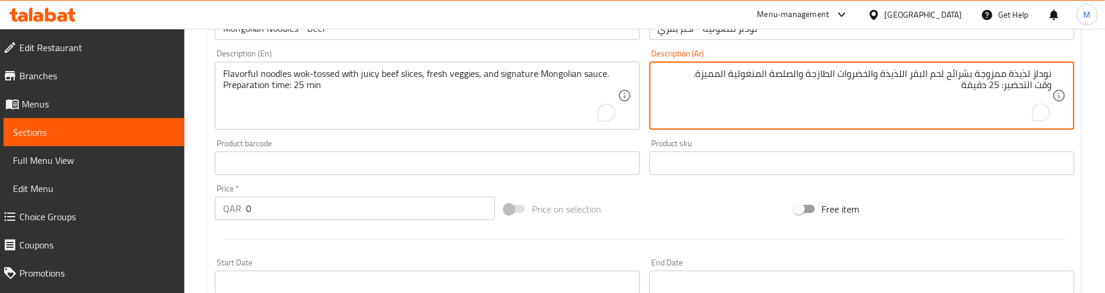
type textarea "نودلز لذيذة ممزوجة بشرائح لحم البقر اللذيذة والخضروات الطازجة والصلصة المنغولية…"
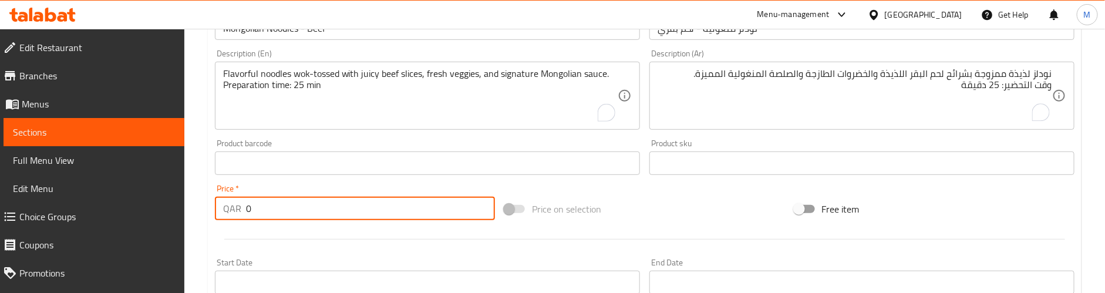
drag, startPoint x: 252, startPoint y: 212, endPoint x: 156, endPoint y: 217, distance: 96.5
click at [156, 217] on div "Edit Restaurant Branches Menus Sections Full Menu View Edit Menu Choice Groups …" at bounding box center [552, 157] width 1105 height 801
paste input "18"
type input "18"
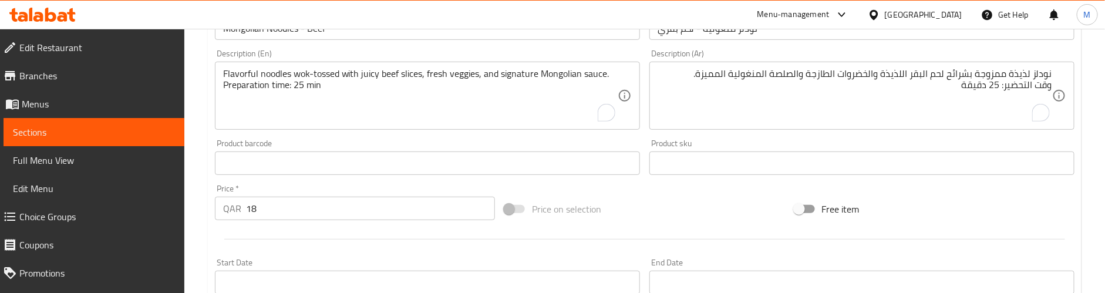
click at [311, 242] on div at bounding box center [644, 239] width 869 height 29
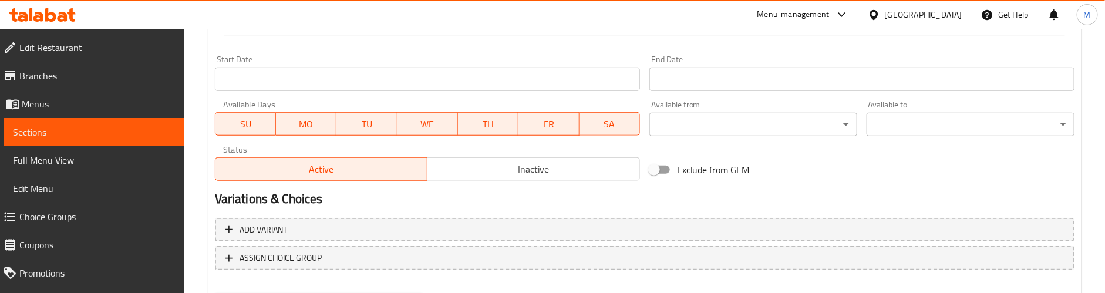
scroll to position [536, 0]
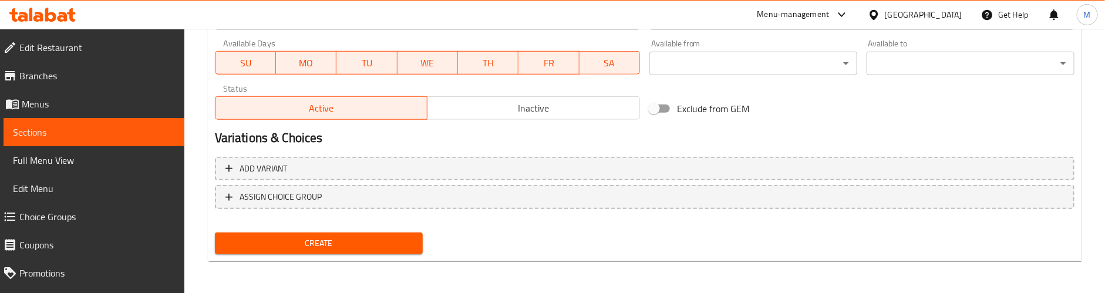
click at [310, 256] on div "Create" at bounding box center [318, 243] width 217 height 31
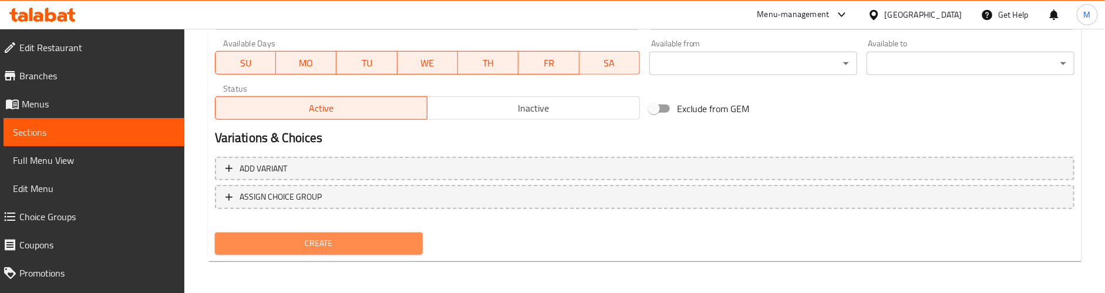
click at [311, 242] on span "Create" at bounding box center [318, 243] width 189 height 15
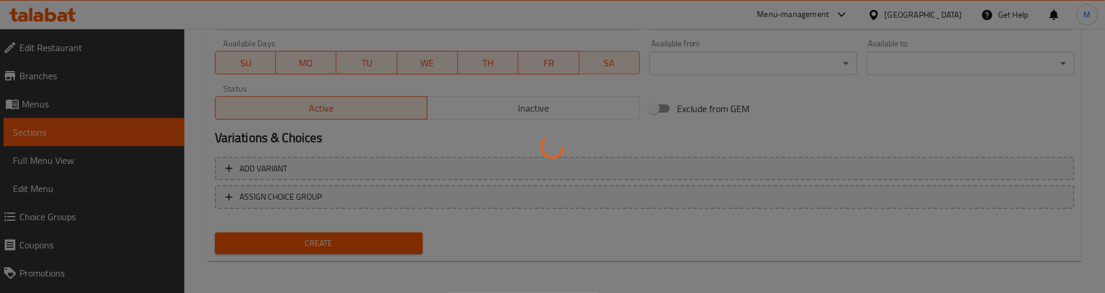
type input "0"
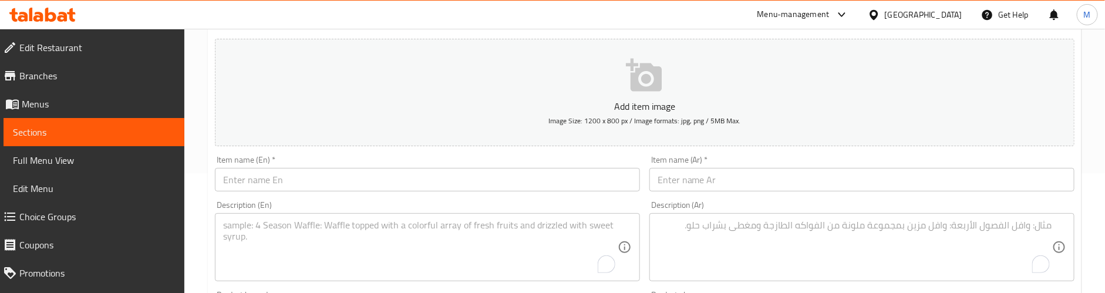
scroll to position [176, 0]
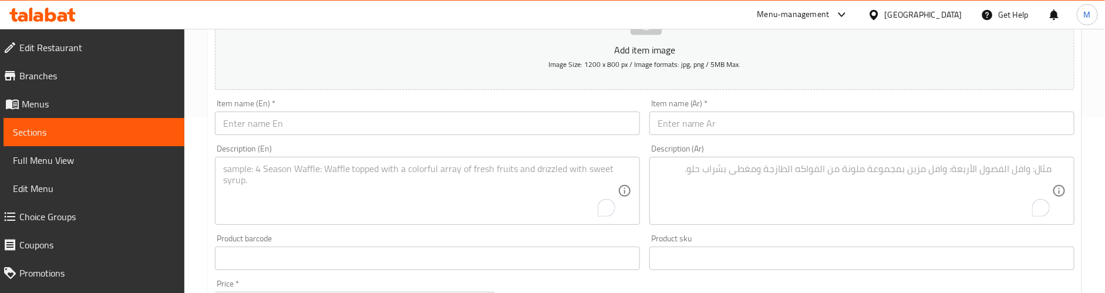
click at [385, 147] on div "Description (En) Description (En)" at bounding box center [427, 184] width 425 height 80
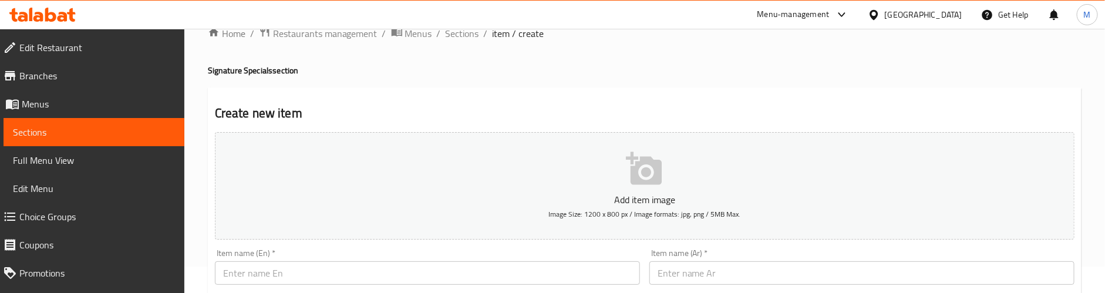
scroll to position [0, 0]
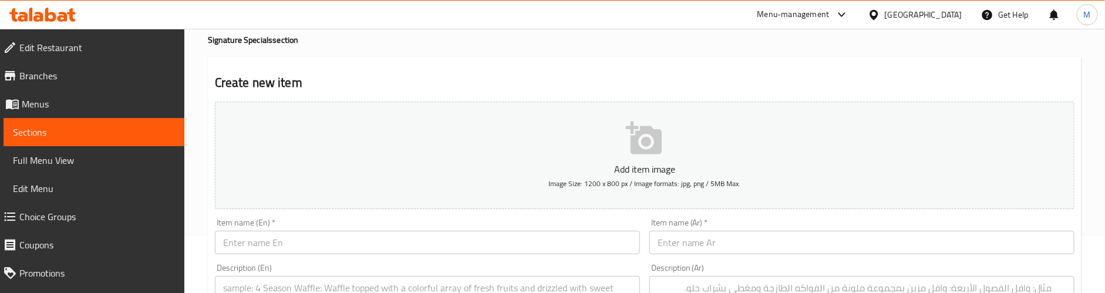
scroll to position [88, 0]
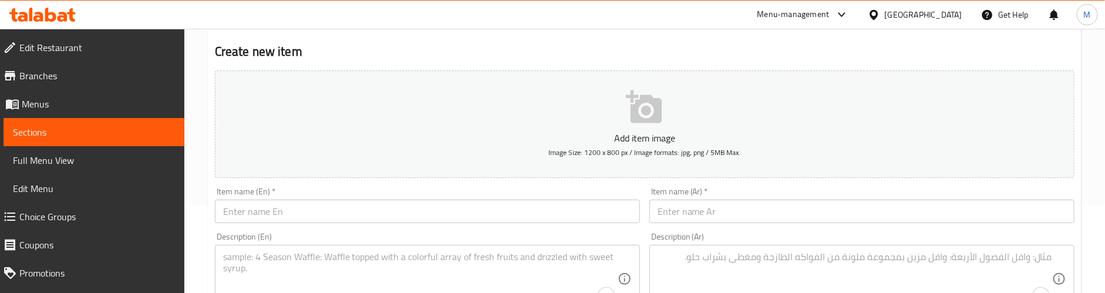
click at [260, 211] on input "text" at bounding box center [427, 211] width 425 height 23
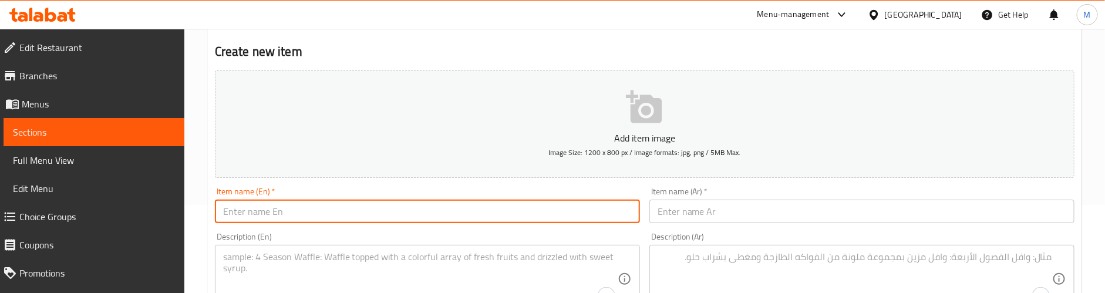
paste input "BBQ - Half"
click at [245, 209] on input "BBQ - Half" at bounding box center [427, 211] width 425 height 23
type input "BBQ Chicken - Half"
click at [260, 263] on textarea "To enrich screen reader interactions, please activate Accessibility in Grammarl…" at bounding box center [420, 279] width 395 height 56
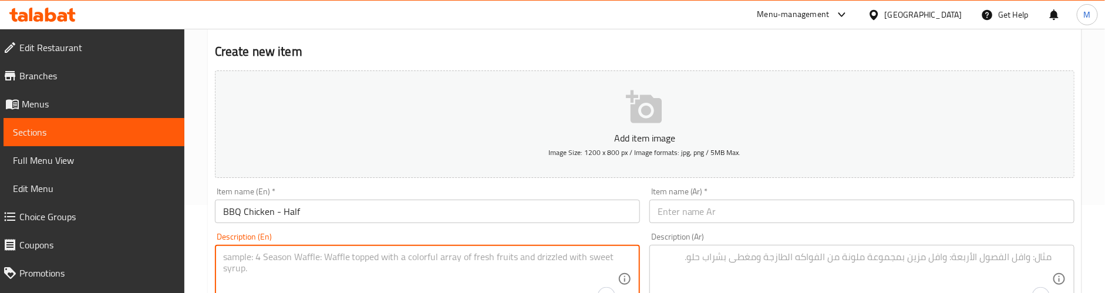
paste textarea "Juicy, flame-grilled BBQ chicken with smoky char and bold marinade. Perfect for…"
type textarea "Juicy, flame-grilled BBQ chicken with smoky char and bold marinade. Perfect for…"
click at [388, 264] on textarea "Juicy, flame-grilled BBQ chicken with smoky char and bold marinade. Perfect for…" at bounding box center [420, 279] width 395 height 56
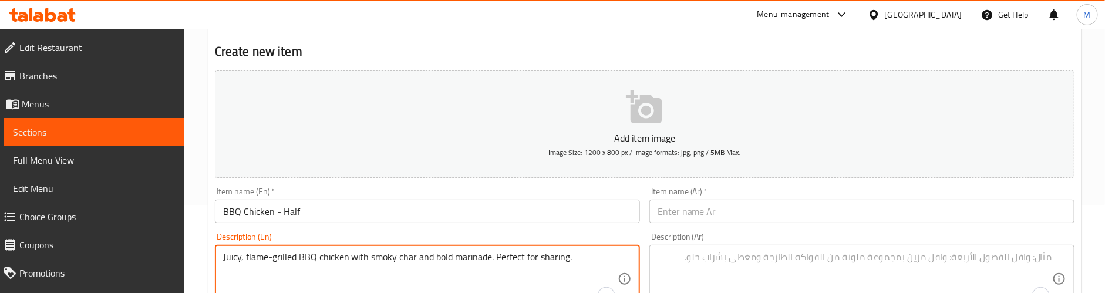
click at [691, 261] on textarea "To enrich screen reader interactions, please activate Accessibility in Grammarl…" at bounding box center [855, 279] width 395 height 56
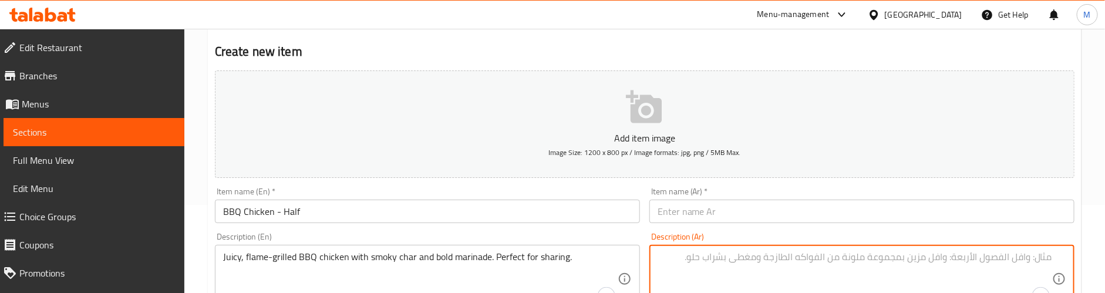
paste textarea "دجاج مشوي على اللهب، شهي ولذيذ، مع فحم مدخن وتتبيلة غنية. مثالي للمشاركة."
type textarea "دجاج مشوي على اللهب، شهي ولذيذ، مع فحم مدخن وتتبيلة غنية. مثالي للمشاركة."
click at [263, 206] on input "BBQ Chicken - Half" at bounding box center [427, 211] width 425 height 23
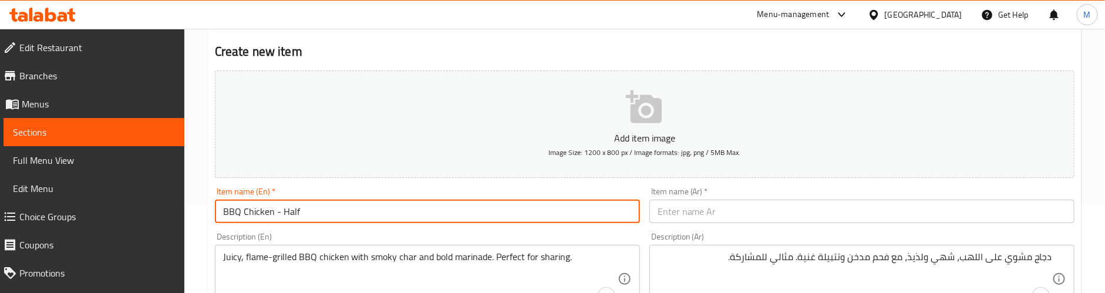
click at [263, 206] on input "BBQ Chicken - Half" at bounding box center [427, 211] width 425 height 23
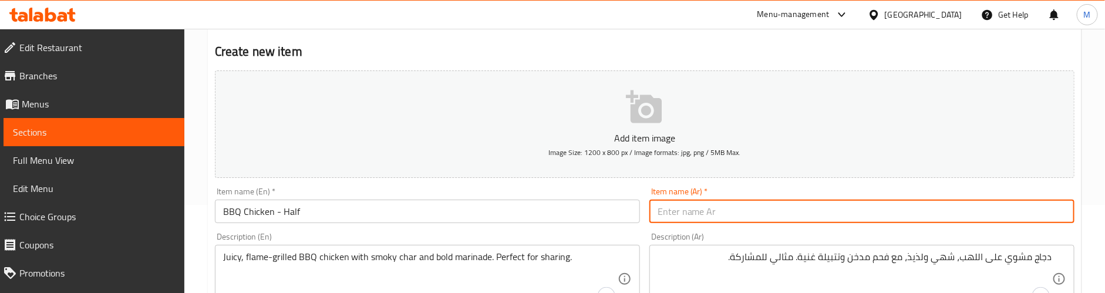
click at [748, 207] on input "text" at bounding box center [862, 211] width 425 height 23
paste input "دجاجة مشوية - نصف"
type input "دجاجة مشوية - نصف"
click at [721, 187] on div "Item name (Ar)   * دجاجة مشوية - نصف Item name (Ar) *" at bounding box center [862, 205] width 435 height 45
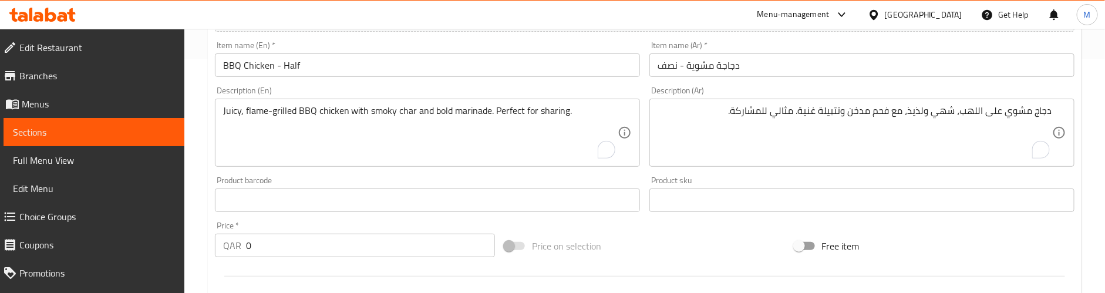
scroll to position [264, 0]
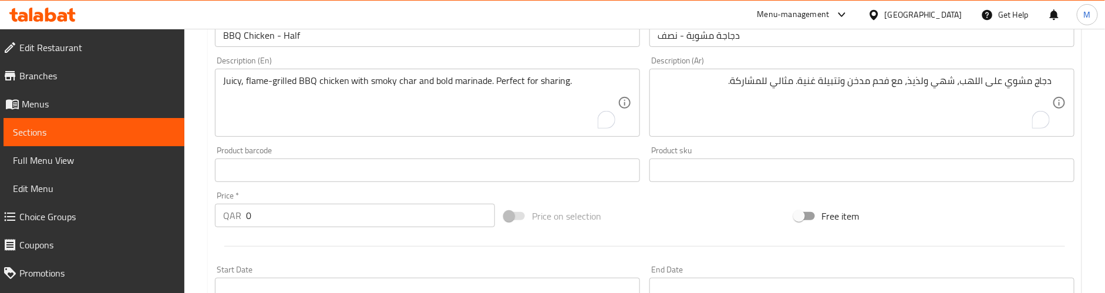
click at [467, 152] on div "Product barcode Product barcode" at bounding box center [427, 164] width 425 height 36
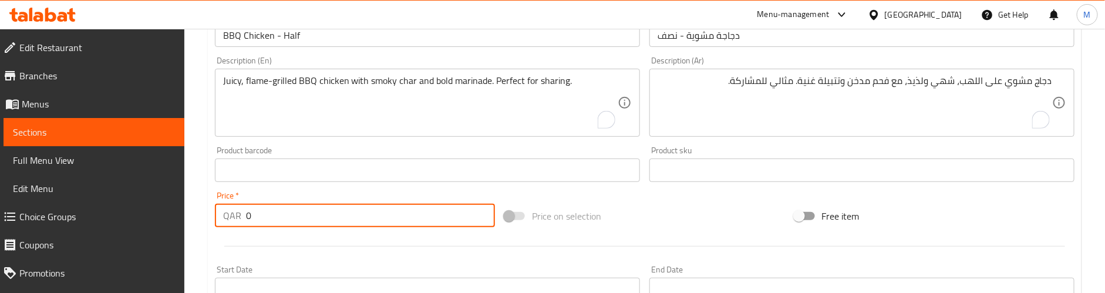
drag, startPoint x: 282, startPoint y: 216, endPoint x: 234, endPoint y: 216, distance: 47.6
click at [234, 216] on div "QAR 0 Price *" at bounding box center [355, 215] width 280 height 23
paste input "15"
type input "15"
click at [293, 247] on hr at bounding box center [644, 246] width 841 height 1
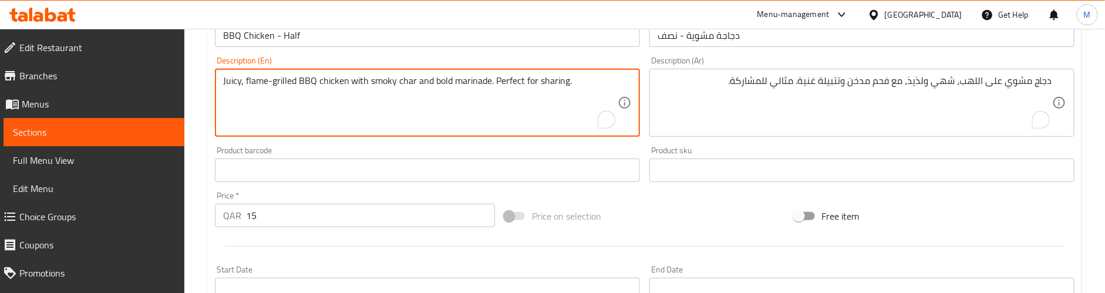
click at [574, 81] on textarea "Juicy, flame-grilled BBQ chicken with smoky char and bold marinade. Perfect for…" at bounding box center [420, 103] width 395 height 56
paste textarea "Preparation time: 25 min"
type textarea "Juicy, flame-grilled BBQ chicken with smoky char and bold marinade. Perfect for…"
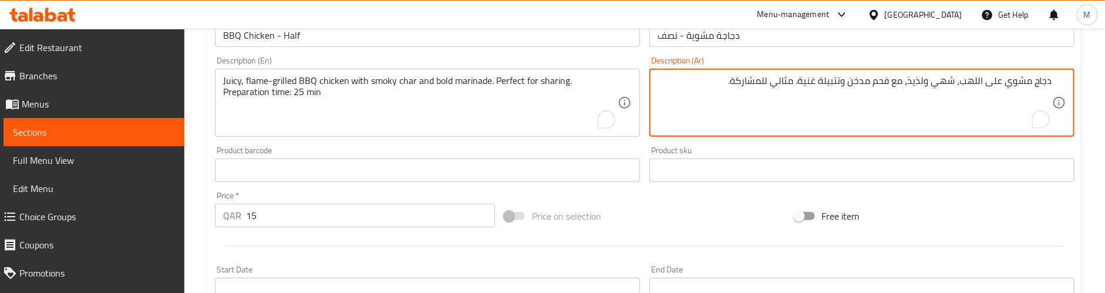
click at [1001, 98] on textarea "دجاج مشوي على اللهب، شهي ولذيذ، مع فحم مدخن وتتبيلة غنية. مثالي للمشاركة." at bounding box center [855, 103] width 395 height 56
paste textarea "وقت التحضير: 25 دقيقة"
type textarea "دجاج مشوي على اللهب، شهي ولذيذ، مع فحم مدخن وتتبيلة غنية. مثالي للمشاركة. وقت ا…"
click at [495, 145] on div "Product barcode Product barcode" at bounding box center [427, 164] width 435 height 45
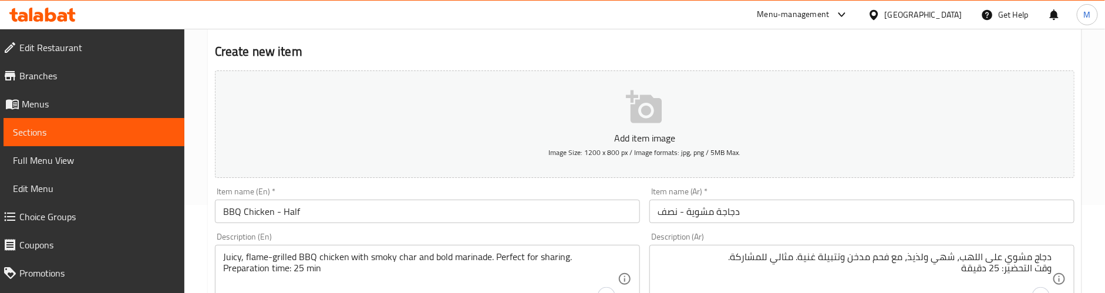
scroll to position [176, 0]
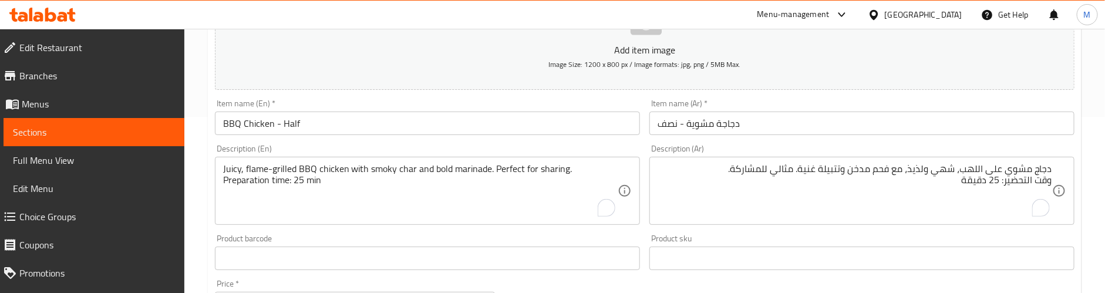
click at [425, 143] on div "Description (En) Juicy, flame-grilled BBQ chicken with smoky char and bold mari…" at bounding box center [427, 185] width 435 height 90
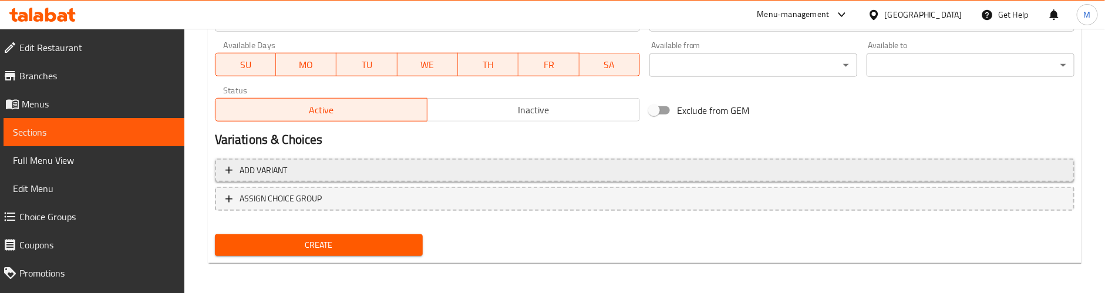
scroll to position [536, 0]
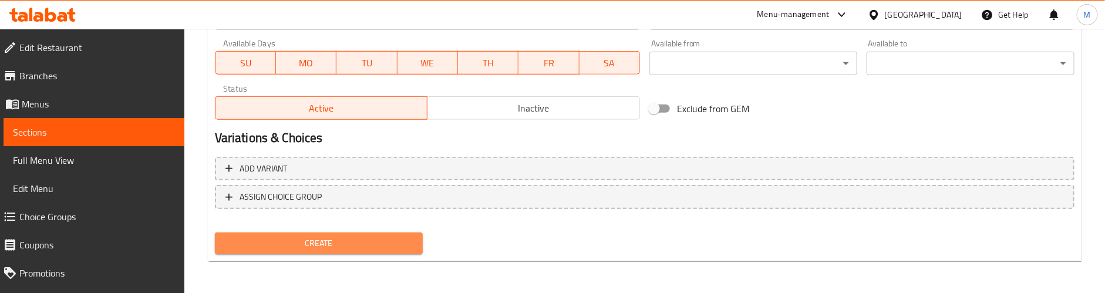
click at [370, 238] on span "Create" at bounding box center [318, 243] width 189 height 15
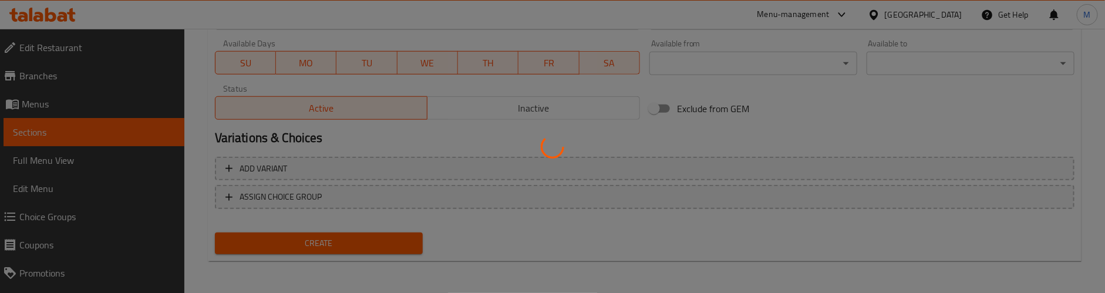
type input "0"
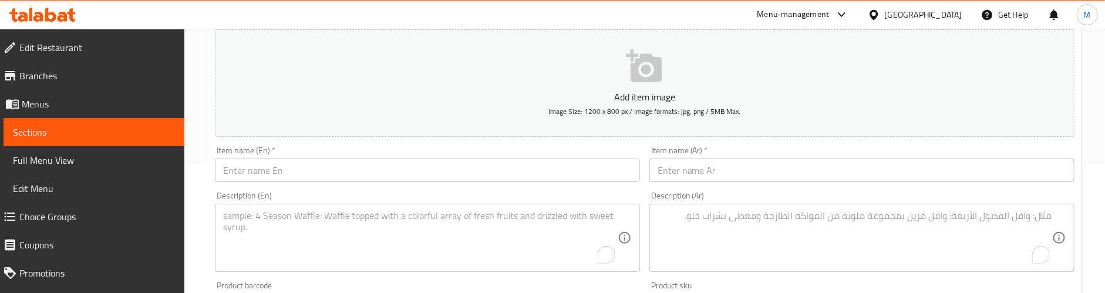
scroll to position [95, 0]
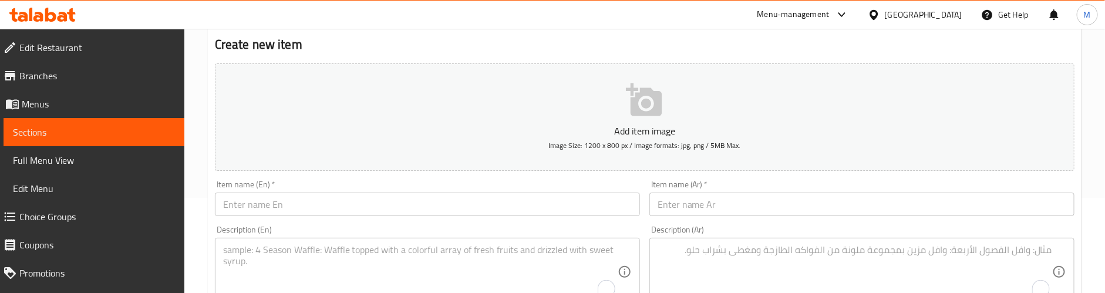
click at [300, 205] on input "text" at bounding box center [427, 204] width 425 height 23
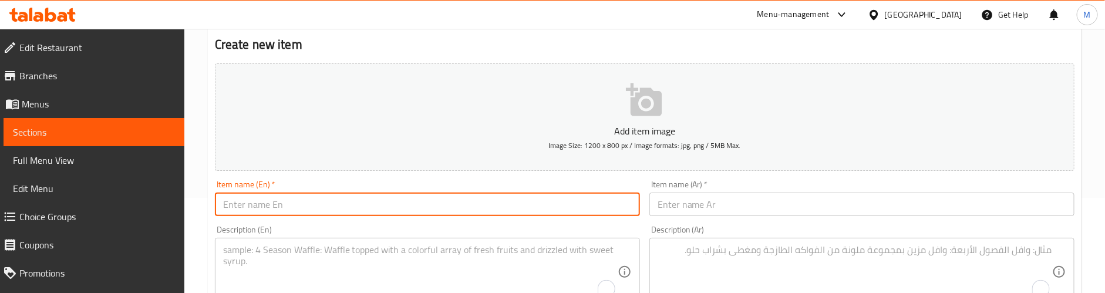
paste input "BBQ - Full"
drag, startPoint x: 247, startPoint y: 203, endPoint x: 275, endPoint y: 234, distance: 42.4
click at [253, 208] on input "BBQ - Full" at bounding box center [427, 204] width 425 height 23
click at [247, 204] on input "BBQ - Full" at bounding box center [427, 204] width 425 height 23
drag, startPoint x: 352, startPoint y: 203, endPoint x: 189, endPoint y: 190, distance: 163.8
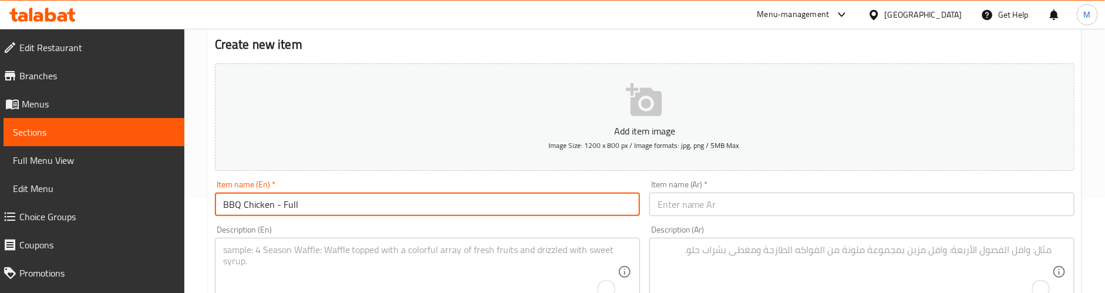
type input "BBQ Chicken - Full"
click at [899, 201] on input "text" at bounding box center [862, 204] width 425 height 23
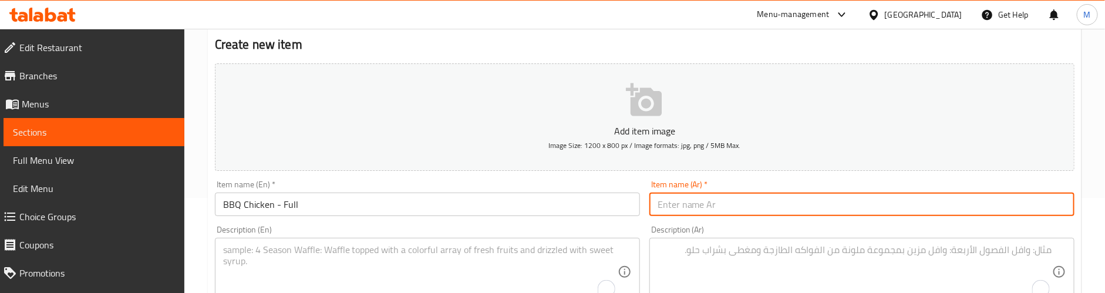
paste input "دجاجة مشوية - نصف"
click at [994, 206] on input "دجاجة مشوية - نصف" at bounding box center [862, 204] width 425 height 23
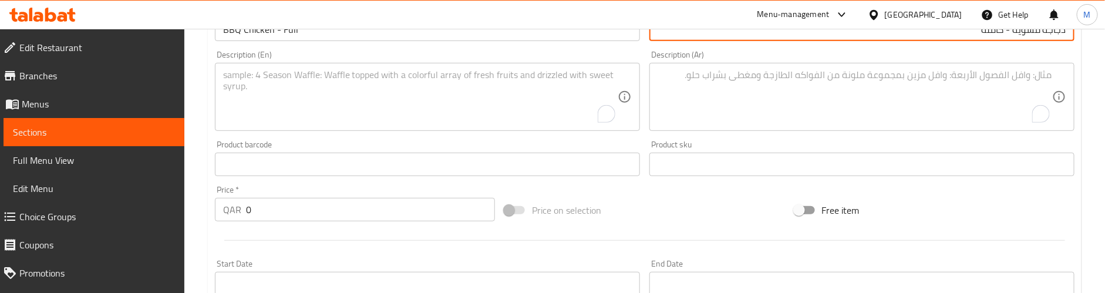
scroll to position [271, 0]
type input "دجاجة مشوية - كاملة"
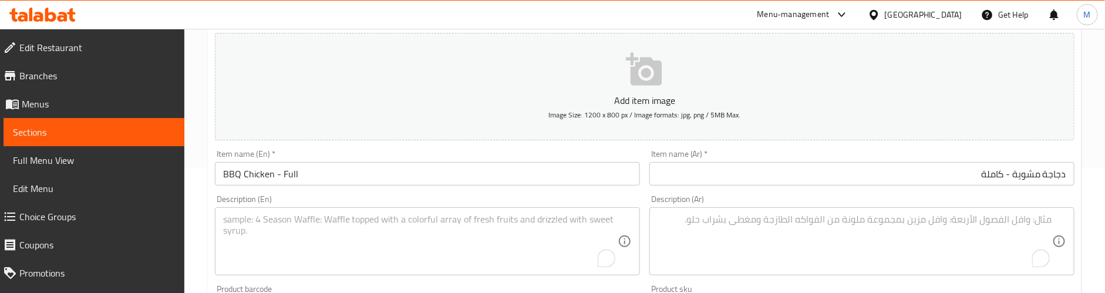
scroll to position [95, 0]
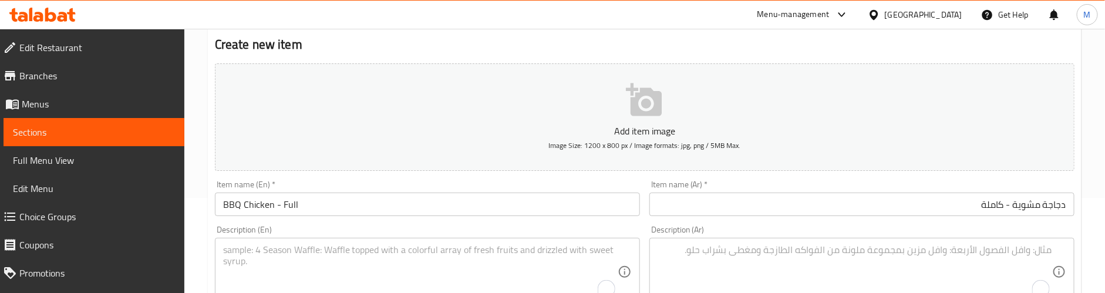
click at [274, 254] on textarea "To enrich screen reader interactions, please activate Accessibility in Grammarl…" at bounding box center [420, 272] width 395 height 56
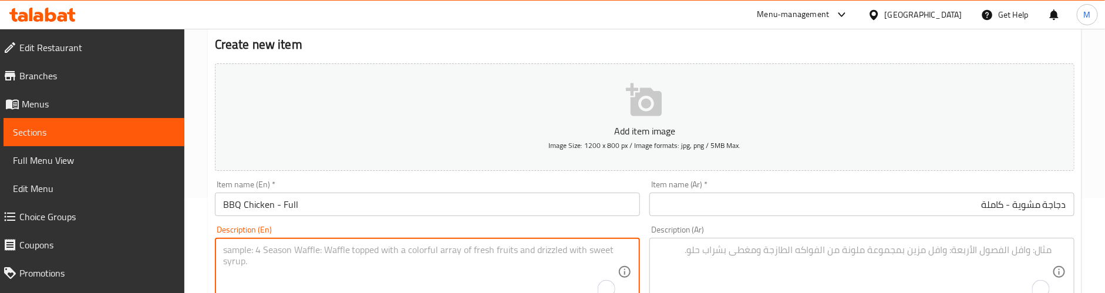
paste textarea "Full portion of our smoky BBQ chicken, grilled to perfection with rich, bold fl…"
type textarea "Full portion of our smoky BBQ chicken, grilled to perfection with rich, bold fl…"
click at [871, 263] on textarea "To enrich screen reader interactions, please activate Accessibility in Grammarl…" at bounding box center [855, 272] width 395 height 56
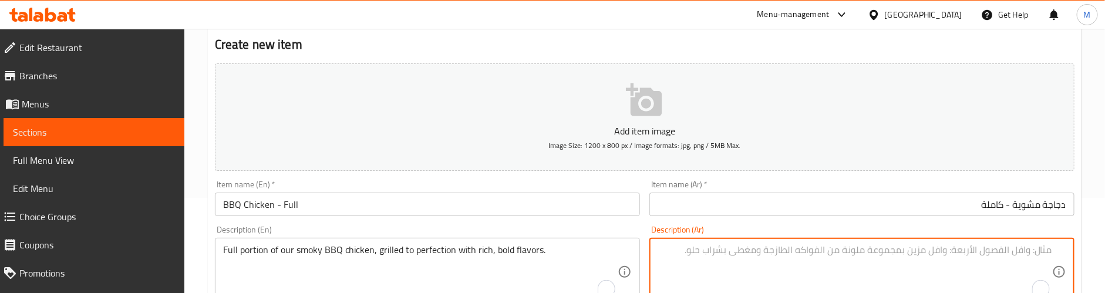
paste textarea "حصة كاملة من دجاج الشواء المدخن لدينا، مشوي إلى حد الكمال مع نكهات غنية وجريئة."
type textarea "حصة كاملة من دجاج الشواء المدخن لدينا، مشوي إلى حد الكمال مع نكهات غنية وجريئة."
click at [609, 224] on div "Description (En) Full portion of our smoky BBQ chicken, grilled to perfection w…" at bounding box center [427, 266] width 435 height 90
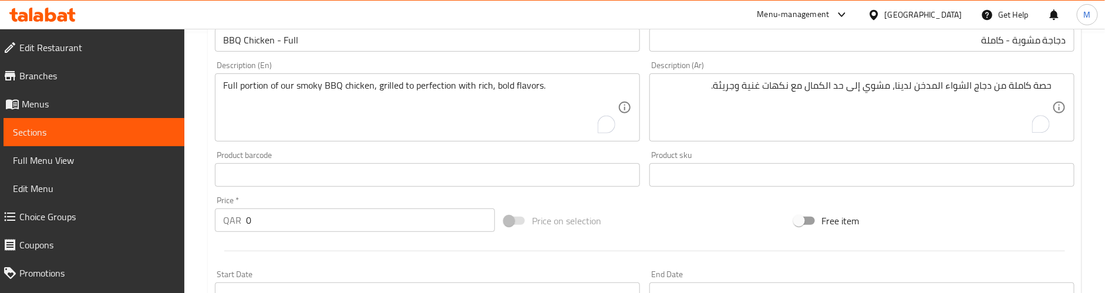
scroll to position [271, 0]
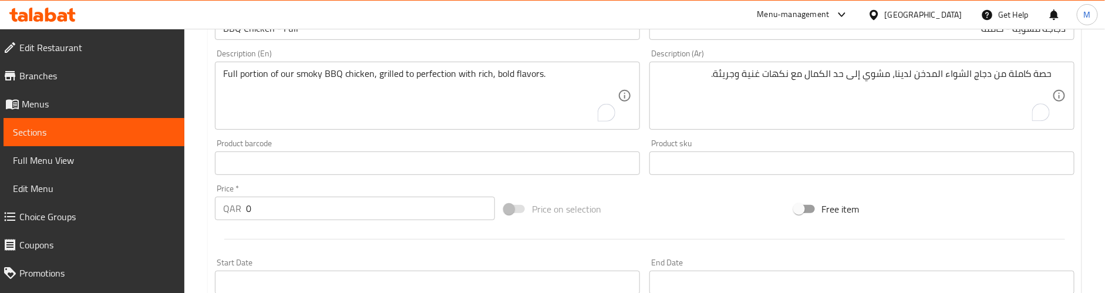
drag, startPoint x: 278, startPoint y: 196, endPoint x: 227, endPoint y: 201, distance: 51.4
click at [227, 201] on div "Price   * QAR 0 Price *" at bounding box center [355, 202] width 280 height 36
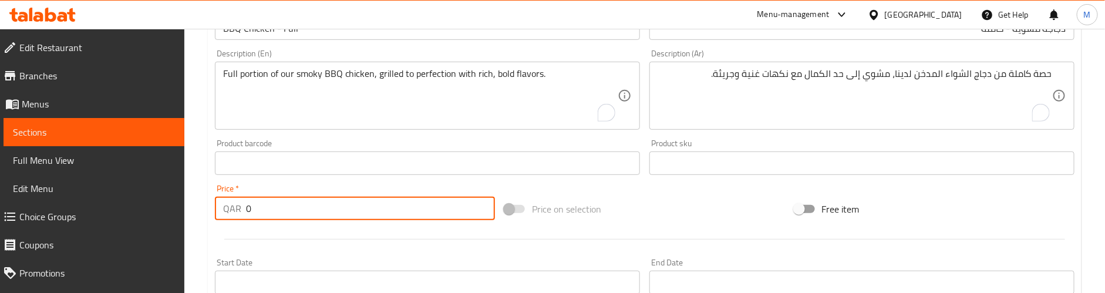
paste input "24"
type input "24"
click at [293, 240] on div at bounding box center [644, 239] width 869 height 29
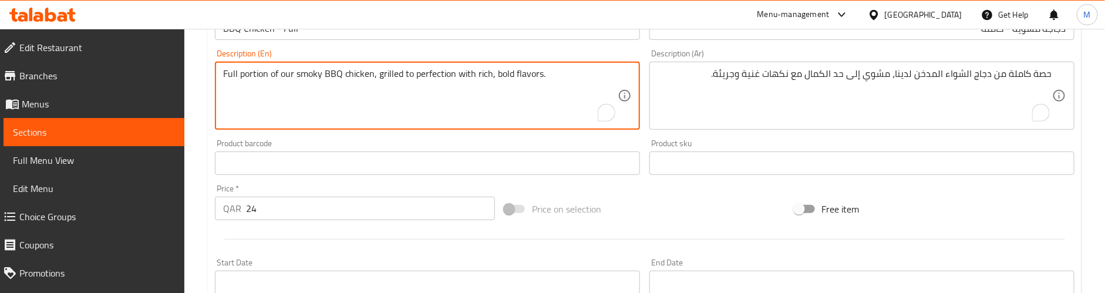
click at [282, 92] on textarea "Full portion of our smoky BBQ chicken, grilled to perfection with rich, bold fl…" at bounding box center [420, 96] width 395 height 56
paste textarea "Preparation time: 25 min"
type textarea "Full portion of our smoky BBQ chicken, grilled to perfection with rich, bold fl…"
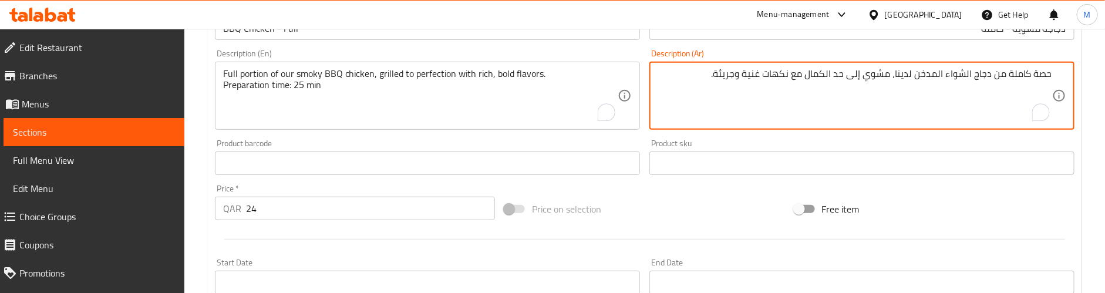
paste textarea "وقت التحضير: 25 دقيقة"
type textarea "حصة كاملة من دجاج الشواء المدخن لدينا، مشوي إلى حد الكمال مع نكهات غنية وجريئة.…"
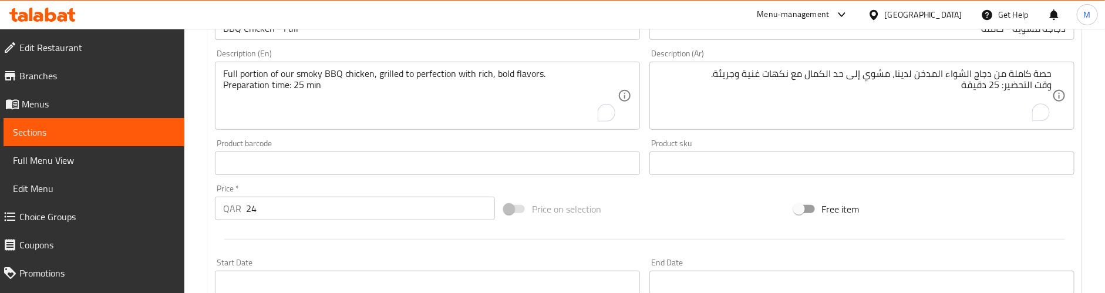
click at [485, 147] on div "Product barcode Product barcode" at bounding box center [427, 157] width 425 height 36
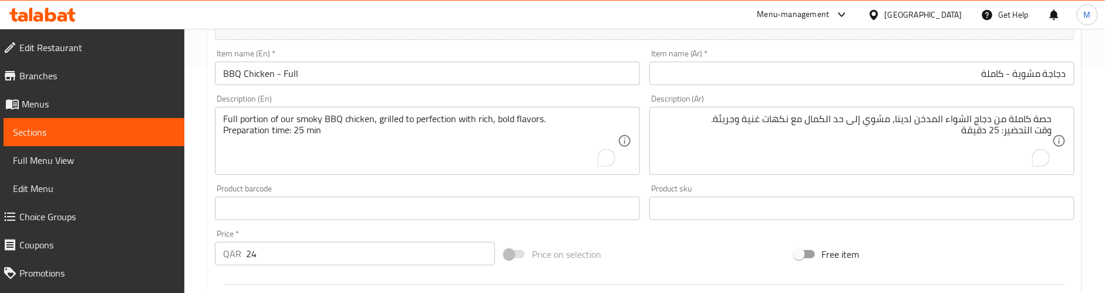
scroll to position [183, 0]
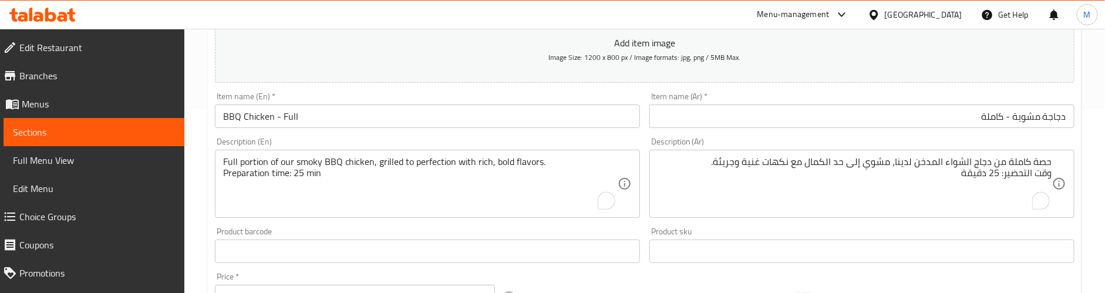
click at [383, 136] on div "Description (En) Full portion of our smoky BBQ chicken, grilled to perfection w…" at bounding box center [427, 178] width 435 height 90
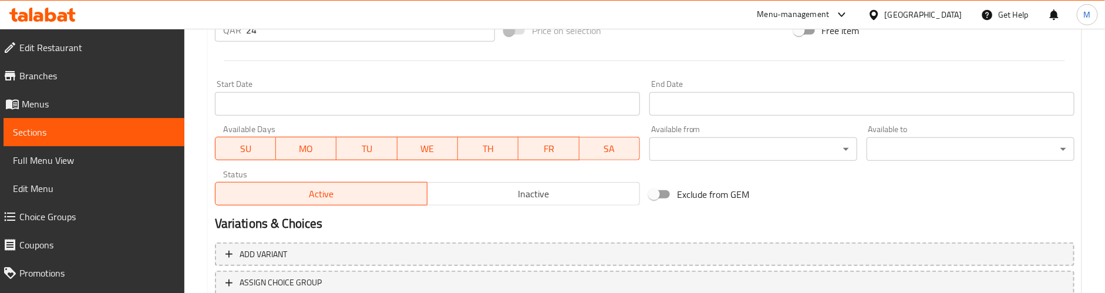
scroll to position [536, 0]
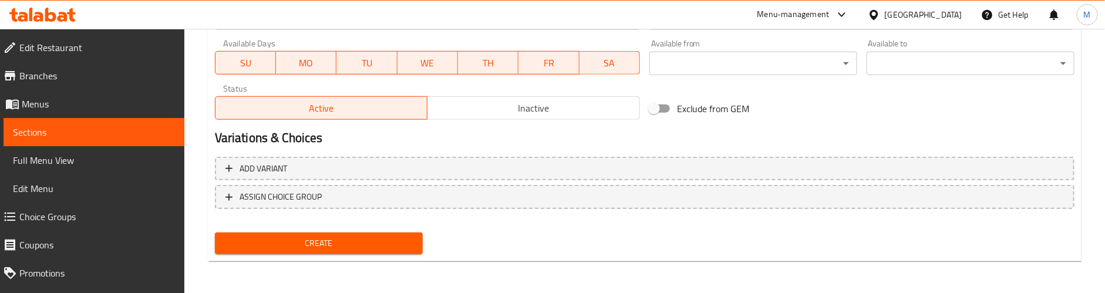
click at [310, 240] on span "Create" at bounding box center [318, 243] width 189 height 15
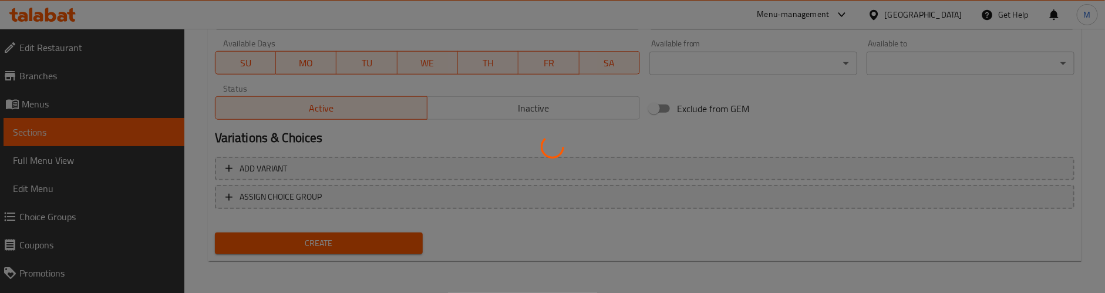
type input "0"
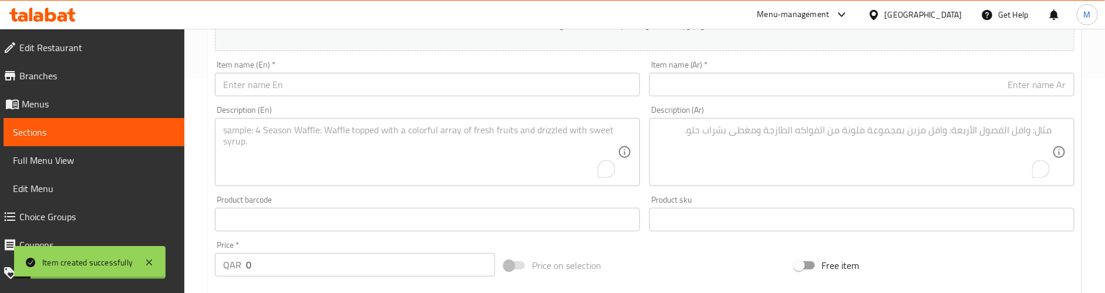
scroll to position [183, 0]
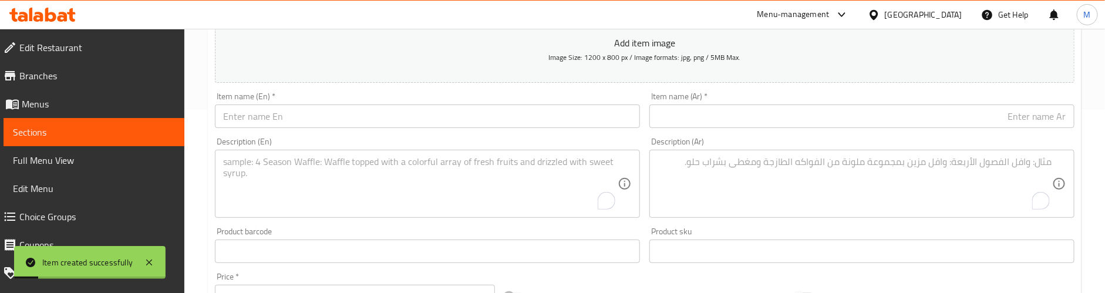
click at [289, 118] on input "text" at bounding box center [427, 116] width 425 height 23
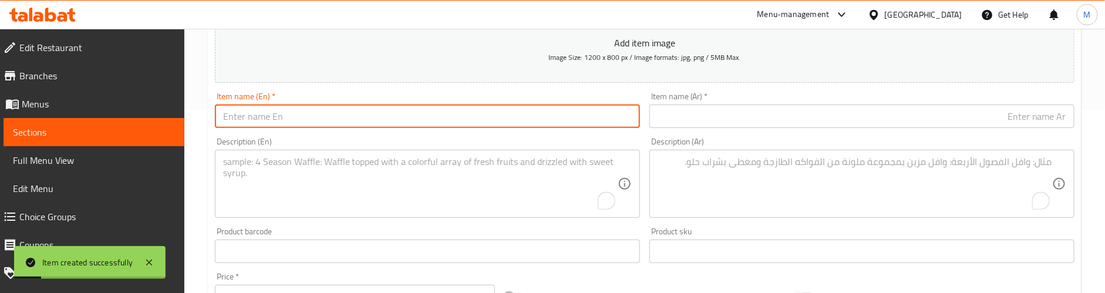
paste input "Mutton Soup"
type input "Mutton Soup"
click at [832, 166] on textarea "To enrich screen reader interactions, please activate Accessibility in Grammarl…" at bounding box center [855, 184] width 395 height 56
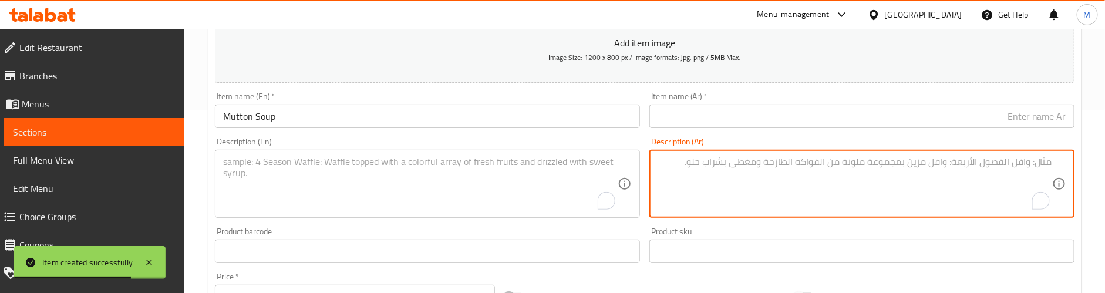
paste textarea "مرق لحم الضأن المطبوخ ببطء والمضاف إليه التوابل، يقدم ساخناً مع اللحم الطري وال…"
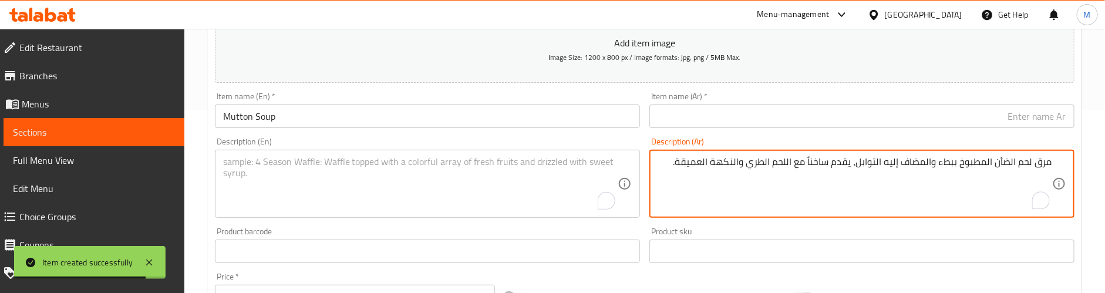
type textarea "مرق لحم الضأن المطبوخ ببطء والمضاف إليه التوابل، يقدم ساخناً مع اللحم الطري وال…"
click at [273, 177] on textarea "To enrich screen reader interactions, please activate Accessibility in Grammarl…" at bounding box center [420, 184] width 395 height 56
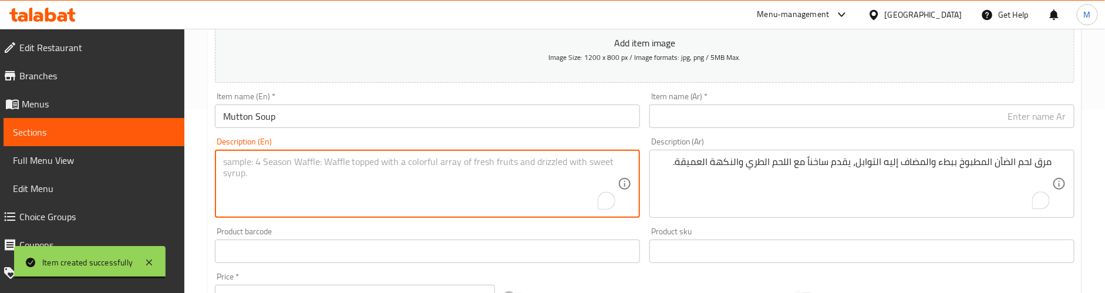
paste textarea "Slow-cooked mutton broth infused with spices, served hot with tender meat and d…"
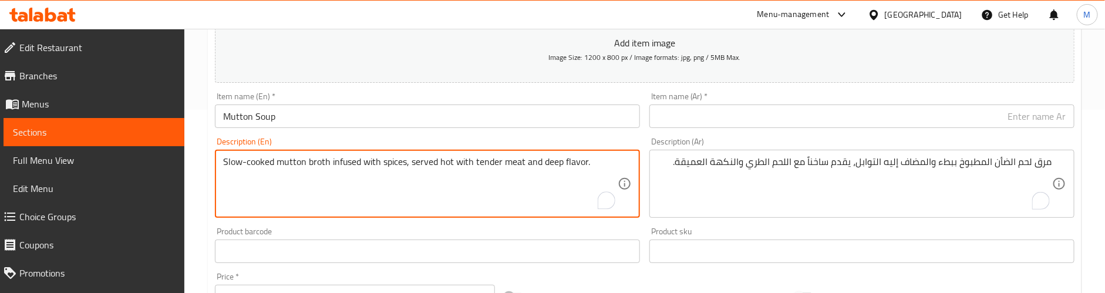
type textarea "Slow-cooked mutton broth infused with spices, served hot with tender meat and d…"
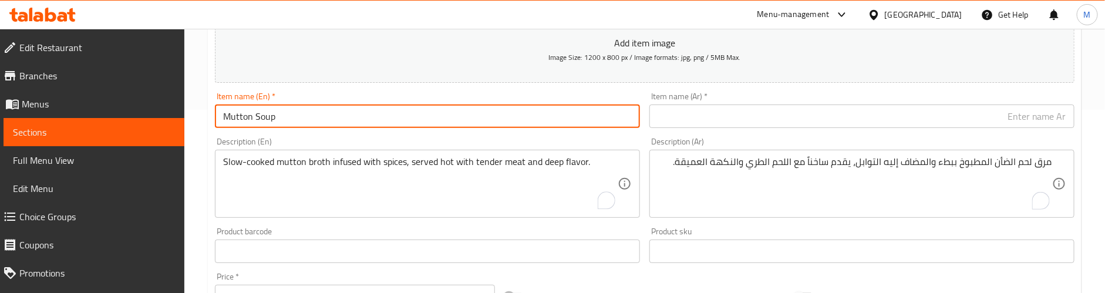
click at [263, 116] on input "Mutton Soup" at bounding box center [427, 116] width 425 height 23
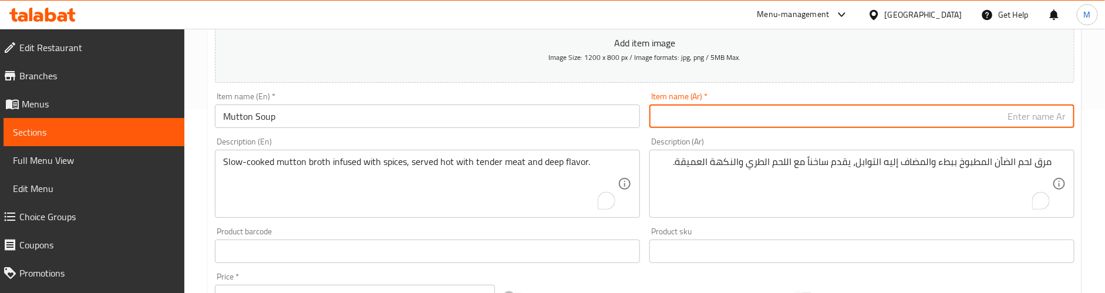
click at [804, 115] on input "text" at bounding box center [862, 116] width 425 height 23
paste input "شوربة لحم الضأن"
type input "شوربة لحم الضأن"
click at [587, 137] on div "Description (En) Slow-cooked mutton broth infused with spices, served hot with …" at bounding box center [427, 177] width 425 height 80
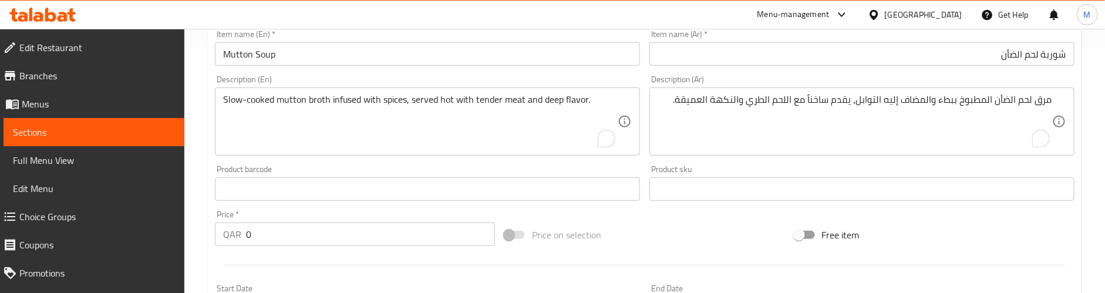
scroll to position [271, 0]
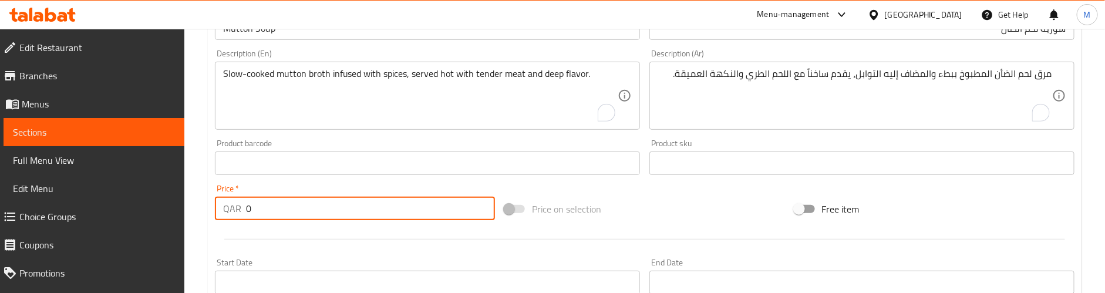
drag, startPoint x: 263, startPoint y: 217, endPoint x: 228, endPoint y: 216, distance: 35.3
click at [228, 216] on div "QAR 0 Price *" at bounding box center [355, 208] width 280 height 23
paste input "12"
type input "12"
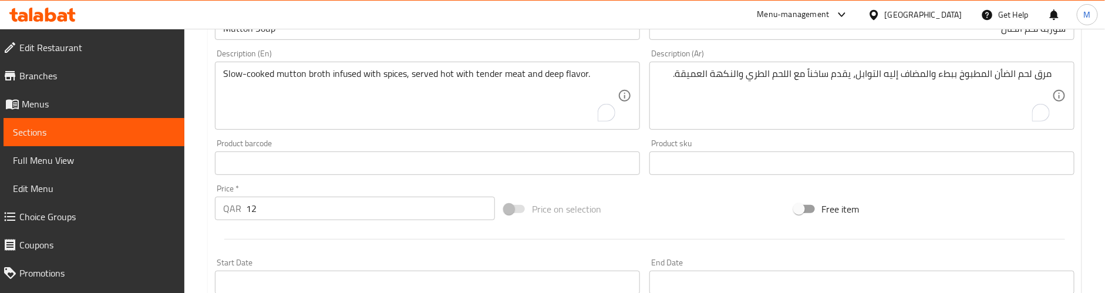
click at [254, 237] on div at bounding box center [644, 239] width 869 height 29
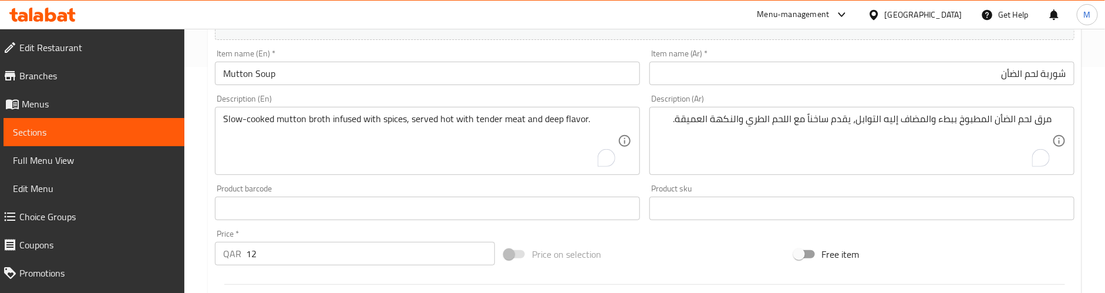
scroll to position [183, 0]
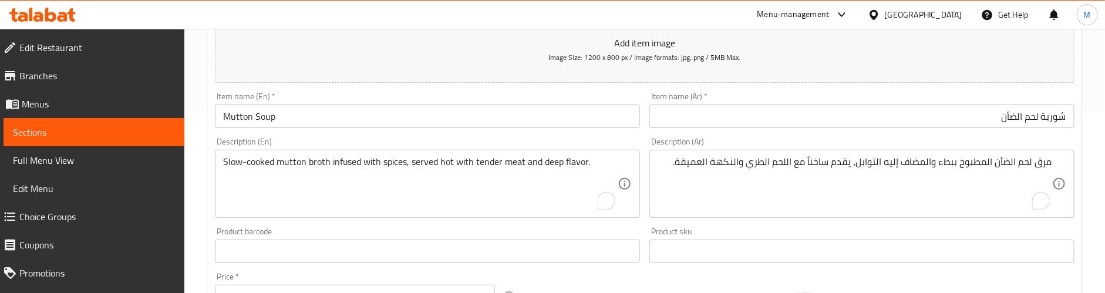
click at [623, 160] on div "Slow-cooked mutton broth infused with spices, served hot with tender meat and d…" at bounding box center [427, 184] width 425 height 68
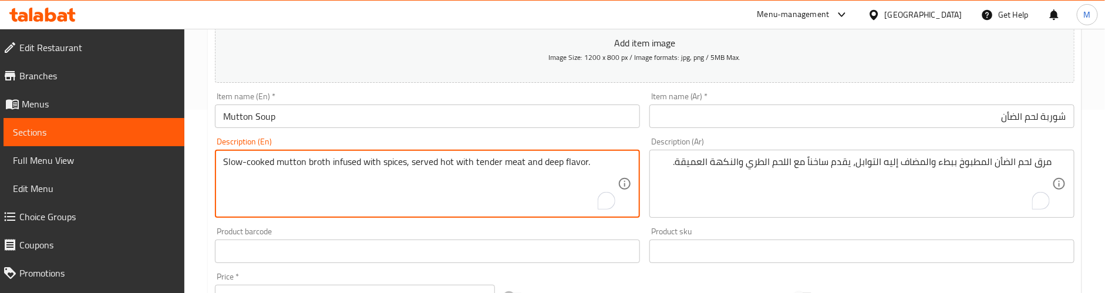
paste textarea "Preparation time: 25 min"
type textarea "Slow-cooked mutton broth infused with spices, served hot with tender meat and d…"
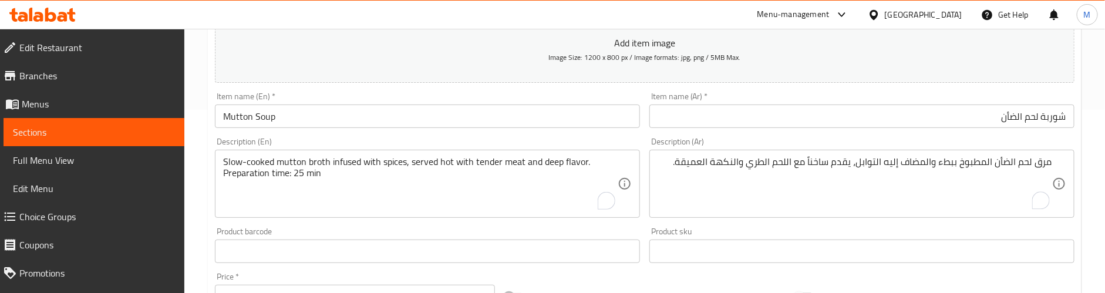
click at [1018, 179] on textarea "مرق لحم الضأن المطبوخ ببطء والمضاف إليه التوابل، يقدم ساخناً مع اللحم الطري وال…" at bounding box center [855, 184] width 395 height 56
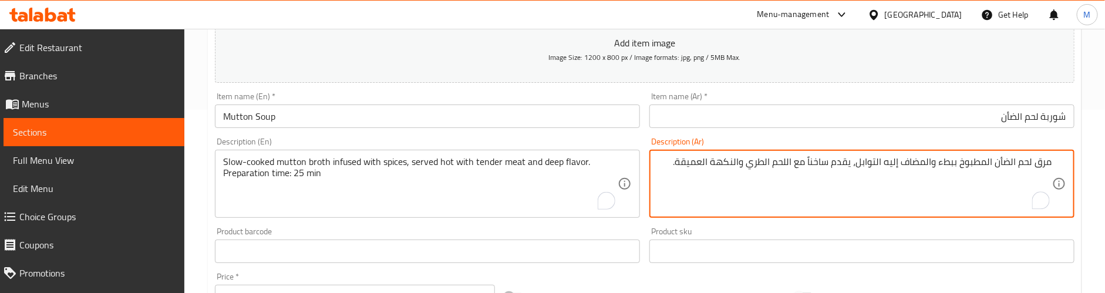
paste textarea "وقت التحضير: 25 دقيقة"
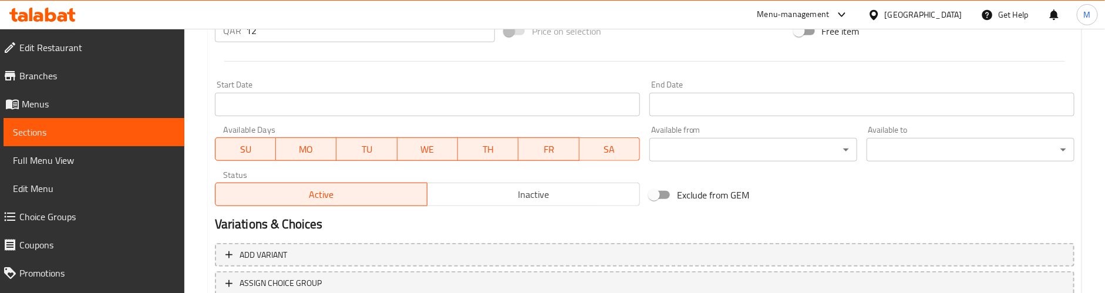
scroll to position [536, 0]
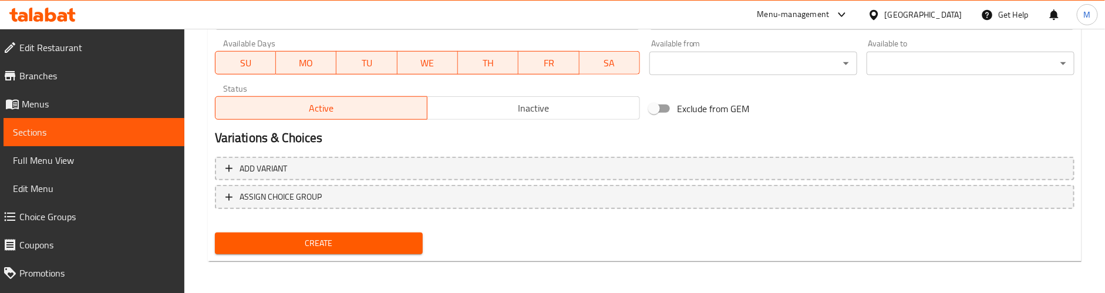
type textarea "مرق لحم الضأن المطبوخ ببطء والمضاف إليه التوابل، يقدم ساخناً مع اللحم الطري وال…"
click at [296, 243] on span "Create" at bounding box center [318, 243] width 189 height 15
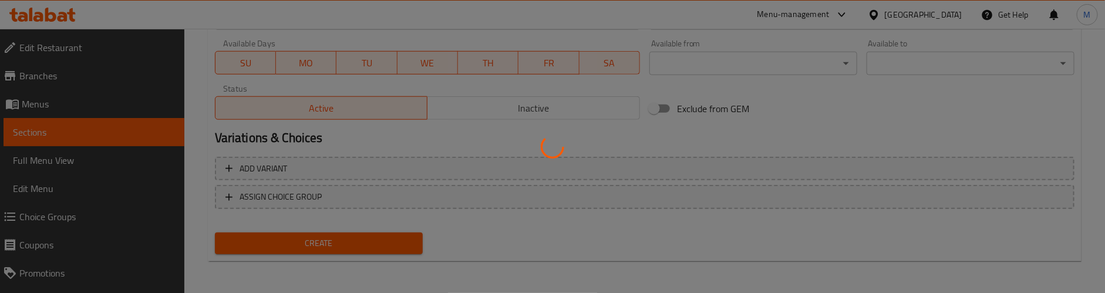
type input "0"
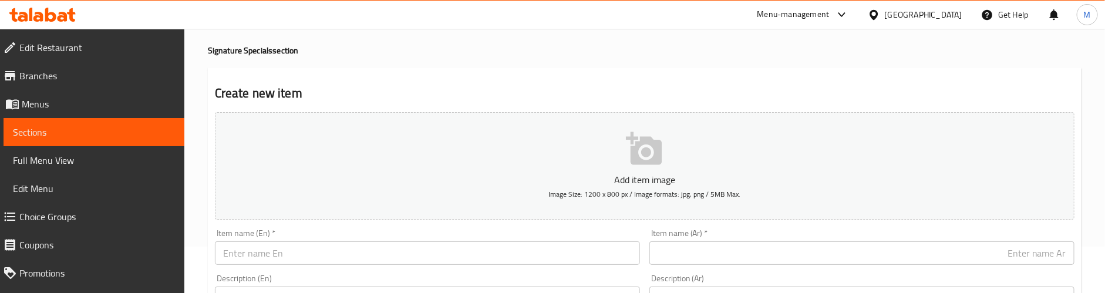
scroll to position [0, 0]
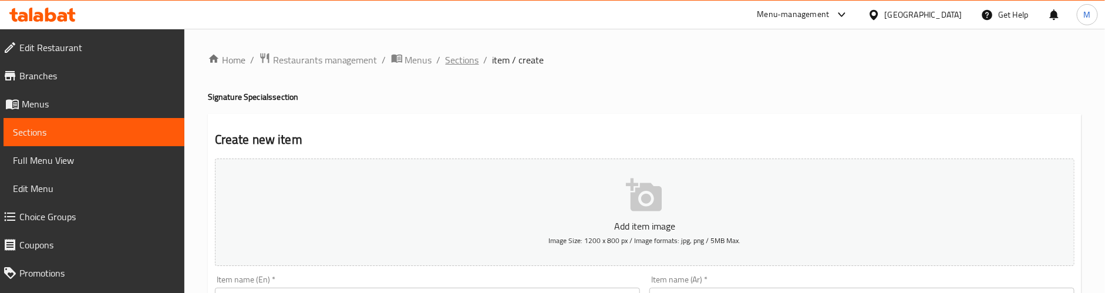
click at [451, 58] on span "Sections" at bounding box center [462, 60] width 33 height 14
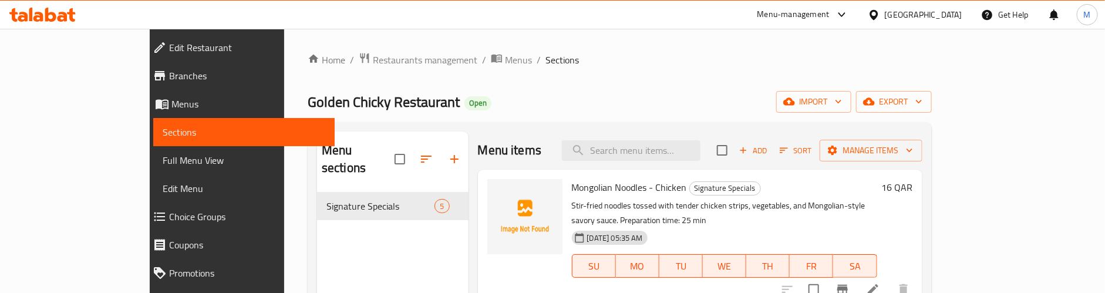
click at [507, 94] on div "Golden Chicky Restaurant Open import export" at bounding box center [620, 102] width 624 height 22
click at [448, 152] on icon "button" at bounding box center [455, 159] width 14 height 14
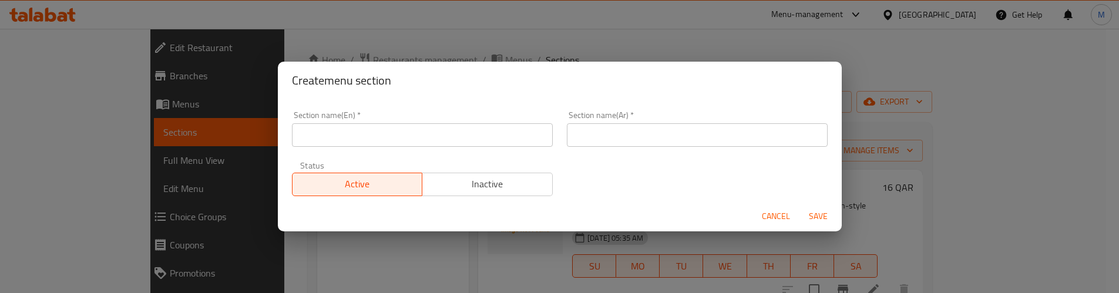
click at [425, 136] on input "text" at bounding box center [422, 134] width 261 height 23
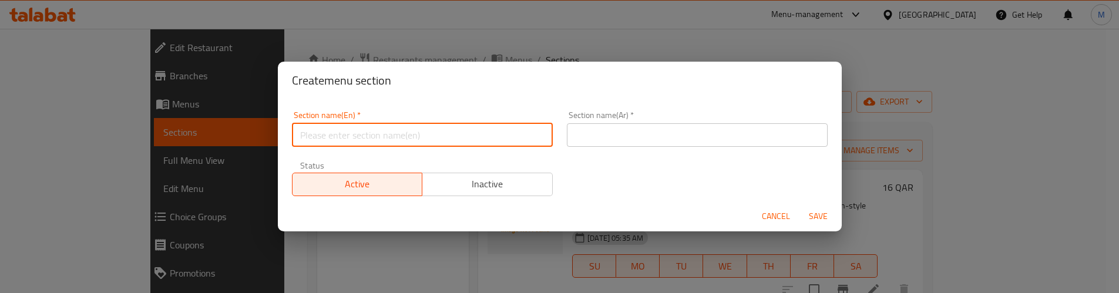
paste input "Main Course"
type input "Main Course"
click at [638, 126] on input "text" at bounding box center [697, 134] width 261 height 23
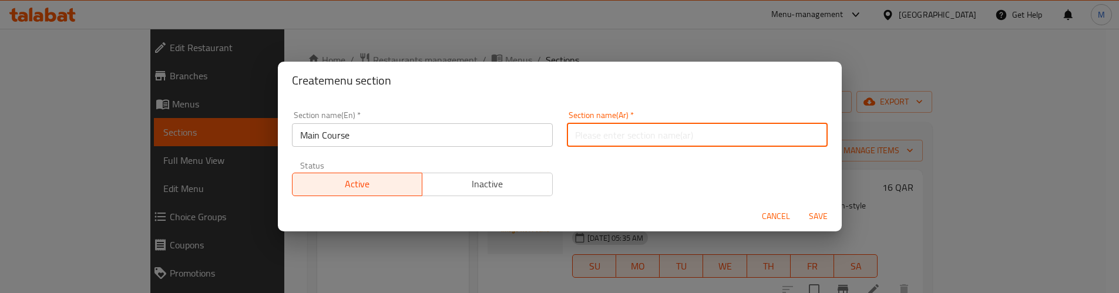
paste input "الطبق الرئيسي"
type input "الطبق الرئيسي"
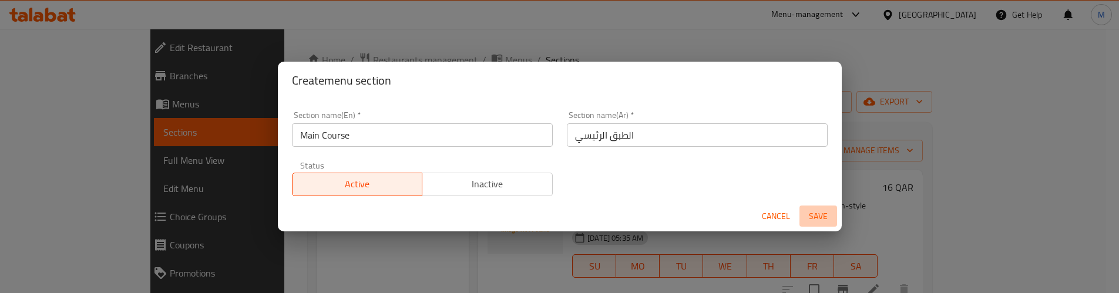
click at [809, 210] on span "Save" at bounding box center [818, 216] width 28 height 15
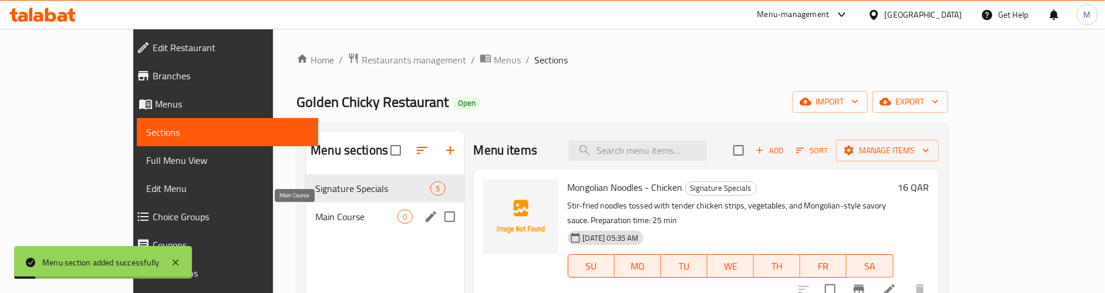
click at [315, 211] on span "Main Course" at bounding box center [356, 217] width 82 height 14
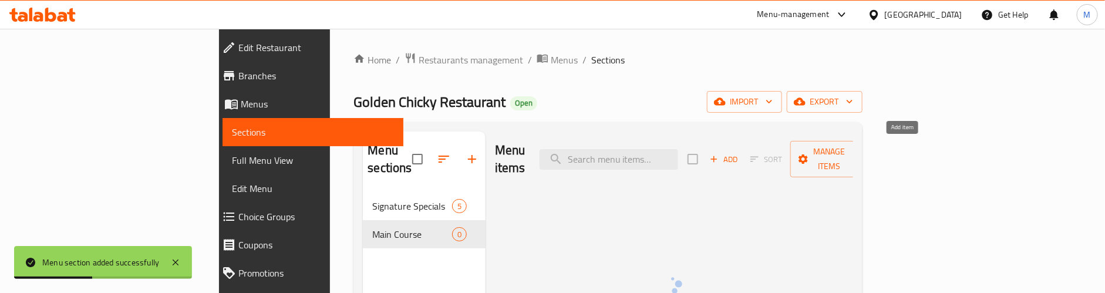
click at [740, 153] on span "Add" at bounding box center [724, 160] width 32 height 14
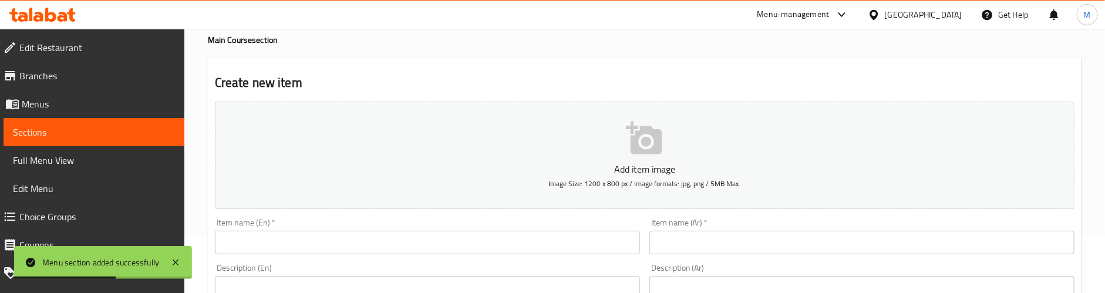
scroll to position [88, 0]
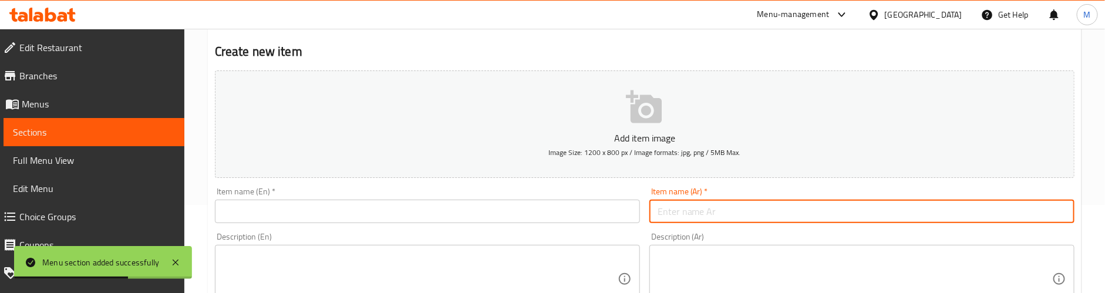
click at [733, 210] on input "text" at bounding box center [862, 211] width 425 height 23
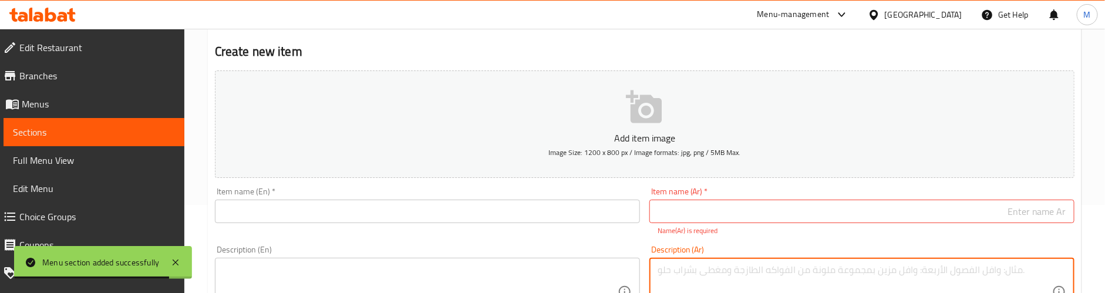
click at [747, 265] on textarea "To enrich screen reader interactions, please activate Accessibility in Grammarl…" at bounding box center [855, 292] width 395 height 56
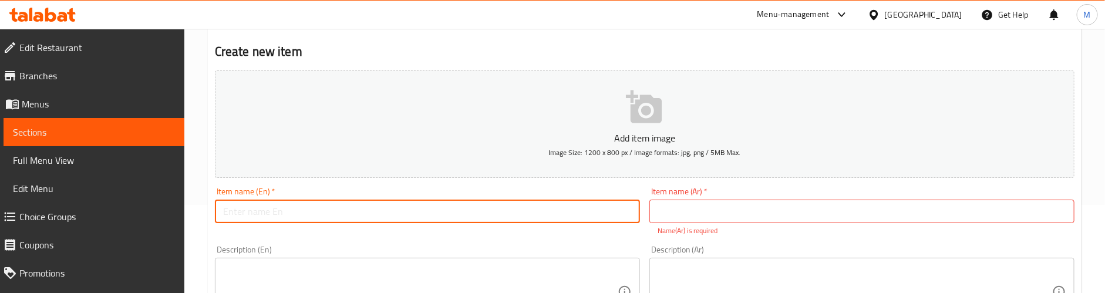
click at [347, 205] on input "text" at bounding box center [427, 211] width 425 height 23
paste input "Golden Beef Ribs"
type input "Golden Beef Ribs"
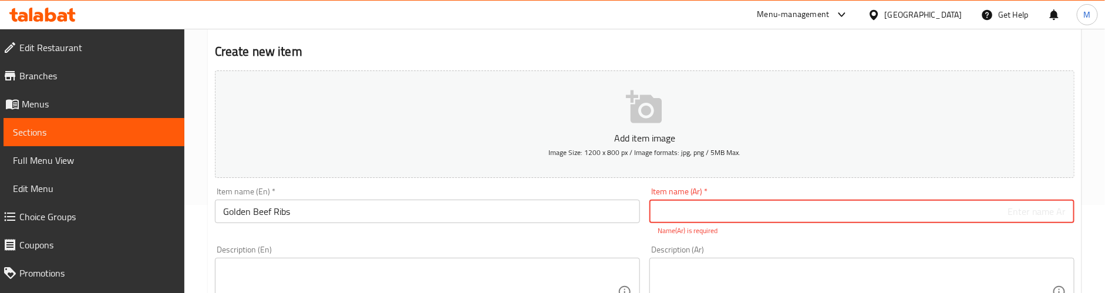
click at [866, 214] on input "text" at bounding box center [862, 211] width 425 height 23
paste input "أضلاع لحم البقر الذهبية"
click at [275, 210] on input "Golden Beef Ribs" at bounding box center [427, 211] width 425 height 23
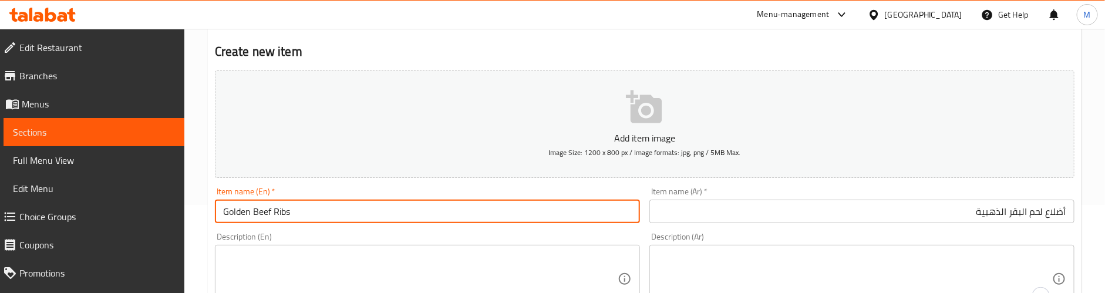
click at [275, 210] on input "Golden Beef Ribs" at bounding box center [427, 211] width 425 height 23
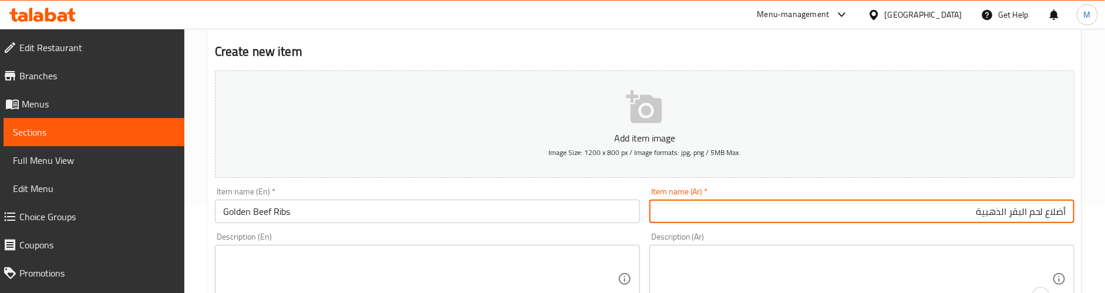
drag, startPoint x: 1047, startPoint y: 210, endPoint x: 1093, endPoint y: 210, distance: 46.4
paste input "يش"
type input "ريش لحم البقر الذهبية"
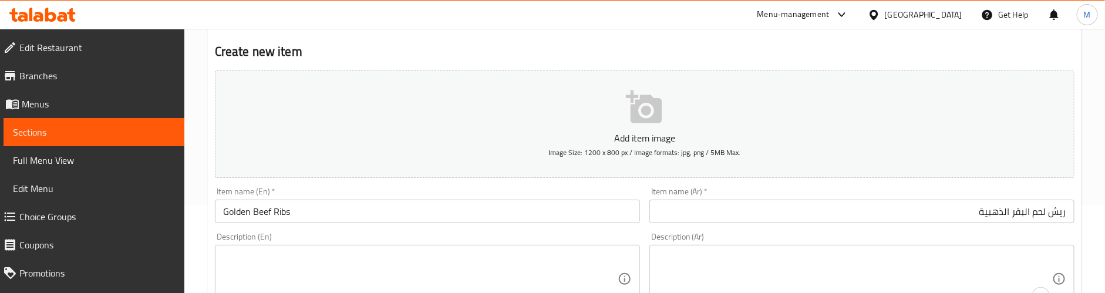
click at [506, 187] on div "Item name (En)   * Golden Beef Ribs Item name (En) *" at bounding box center [427, 205] width 425 height 36
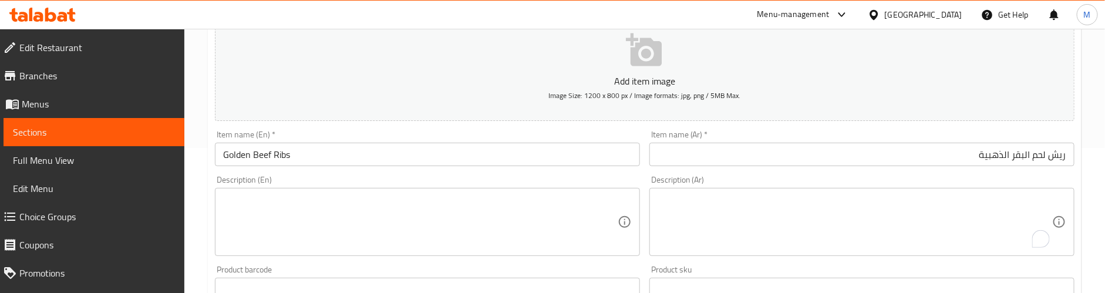
scroll to position [176, 0]
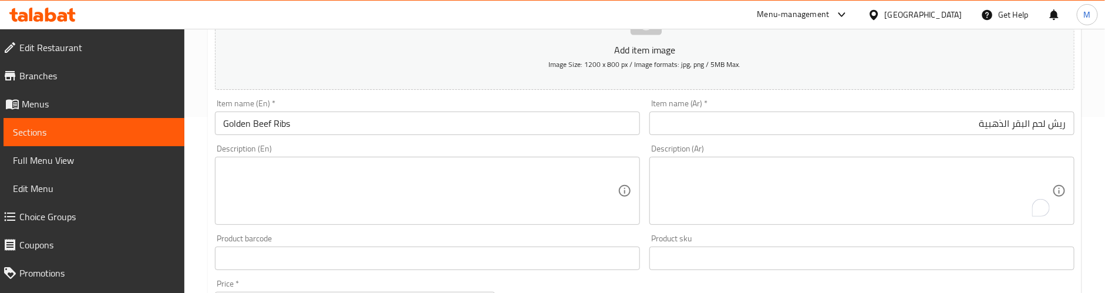
click at [314, 178] on textarea at bounding box center [420, 191] width 395 height 56
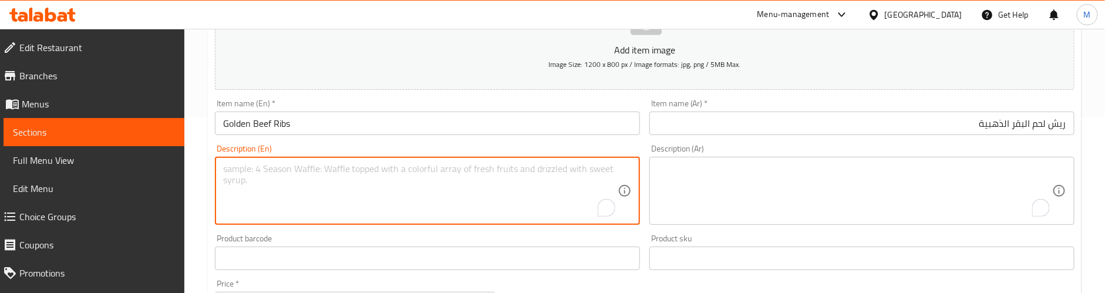
paste textarea "Tender beef ribs slow-cooked in rich spiced gravy, packed with flavor and serve…"
type textarea "Tender beef ribs slow-cooked in rich spiced gravy, packed with flavor and serve…"
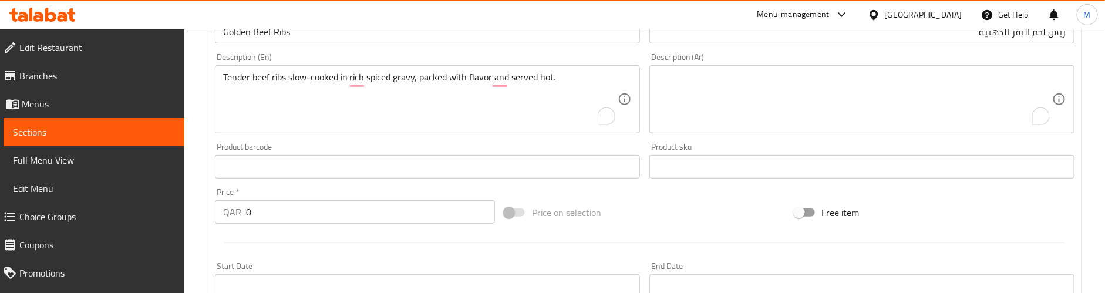
scroll to position [352, 0]
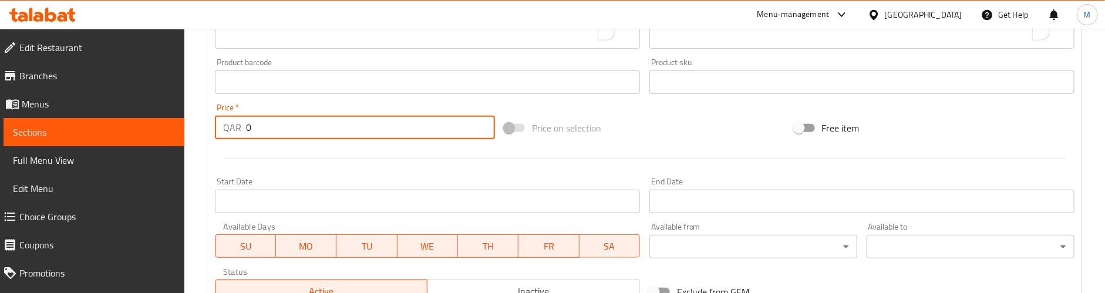
drag, startPoint x: 263, startPoint y: 123, endPoint x: 153, endPoint y: 146, distance: 111.6
click at [153, 146] on div "Edit Restaurant Branches Menus Sections Full Menu View Edit Menu Choice Groups …" at bounding box center [552, 76] width 1105 height 801
paste input "6"
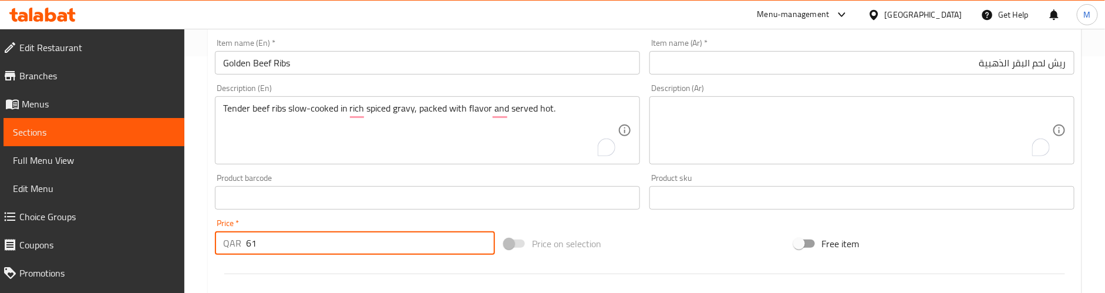
scroll to position [176, 0]
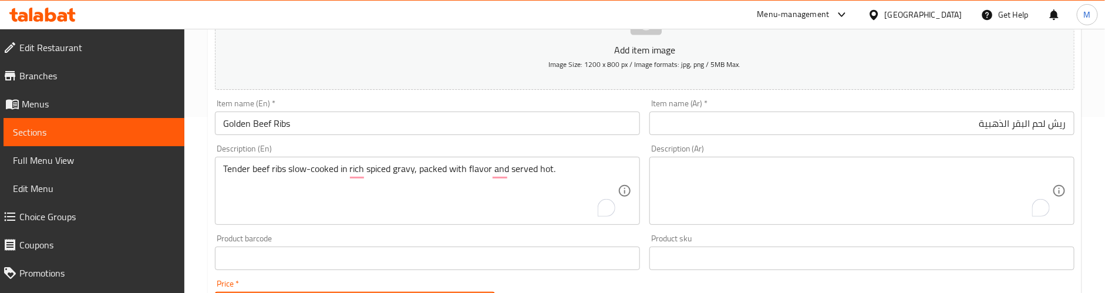
type input "61"
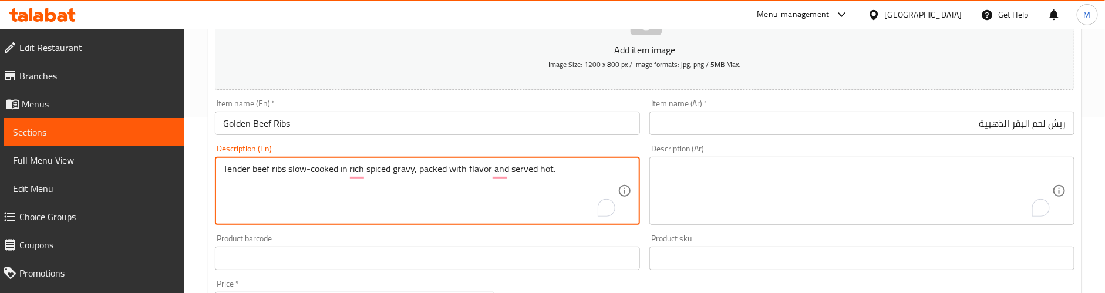
click at [413, 169] on textarea "Tender beef ribs slow-cooked in rich spiced gravy, packed with flavor and serve…" at bounding box center [420, 191] width 395 height 56
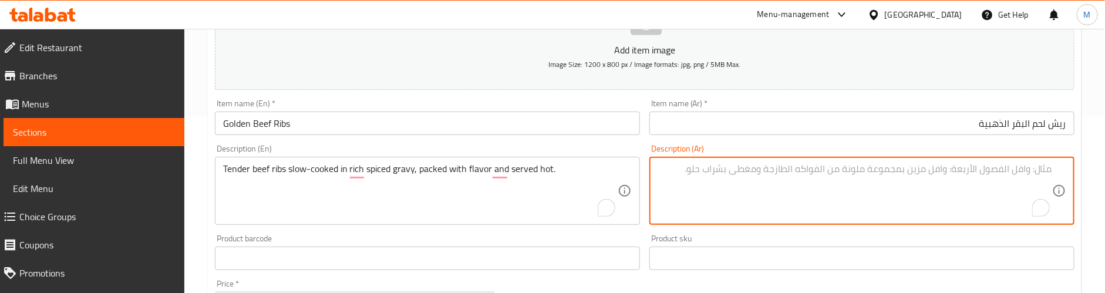
click at [728, 172] on textarea "To enrich screen reader interactions, please activate Accessibility in Grammarl…" at bounding box center [855, 191] width 395 height 56
paste textarea "ضلوع لحم بقري طرية مطهوة ببطء في مرق غني بالتوابل، مليئة بالنكهة وتقدم ساخنة."
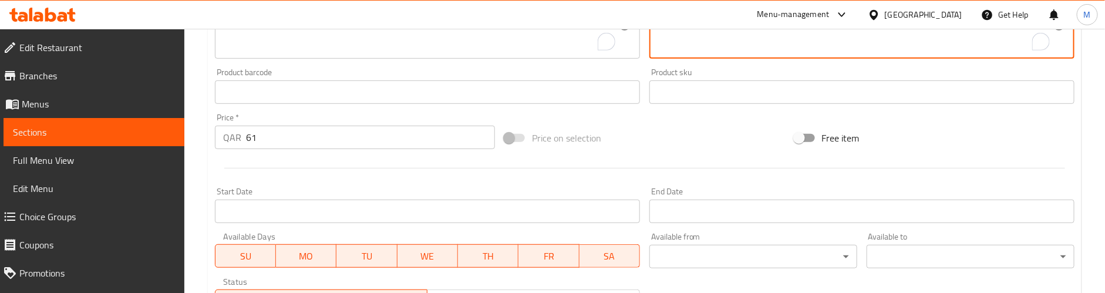
scroll to position [352, 0]
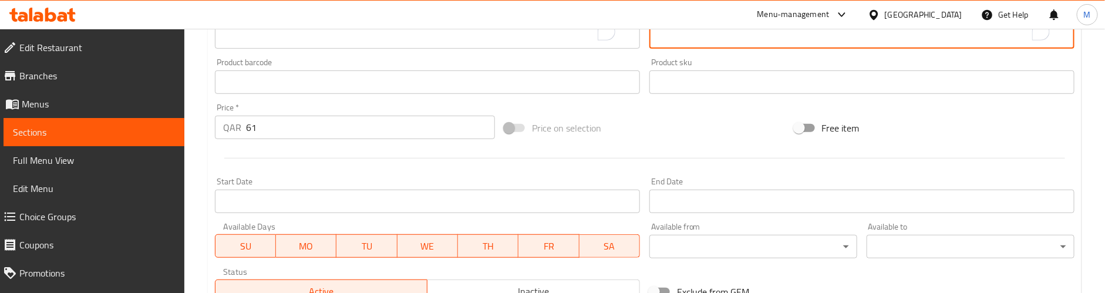
type textarea "ضلوع لحم بقري طرية مطهوة ببطء في مرق غني بالتوابل، مليئة بالنكهة وتقدم ساخنة."
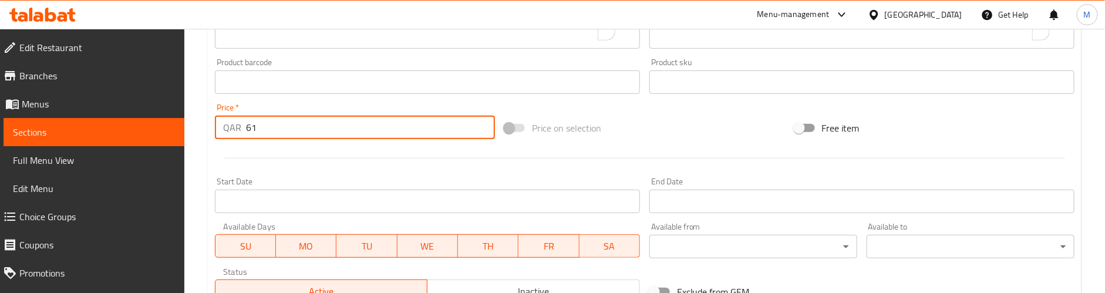
drag, startPoint x: 237, startPoint y: 129, endPoint x: 211, endPoint y: 135, distance: 25.8
click at [212, 132] on div "Price   * QAR 61 Price *" at bounding box center [355, 121] width 290 height 45
paste input "0"
type input "60"
click at [228, 159] on hr at bounding box center [644, 158] width 841 height 1
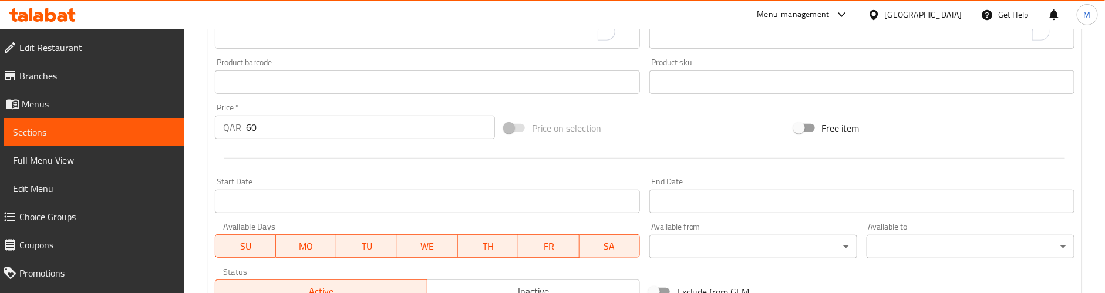
scroll to position [264, 0]
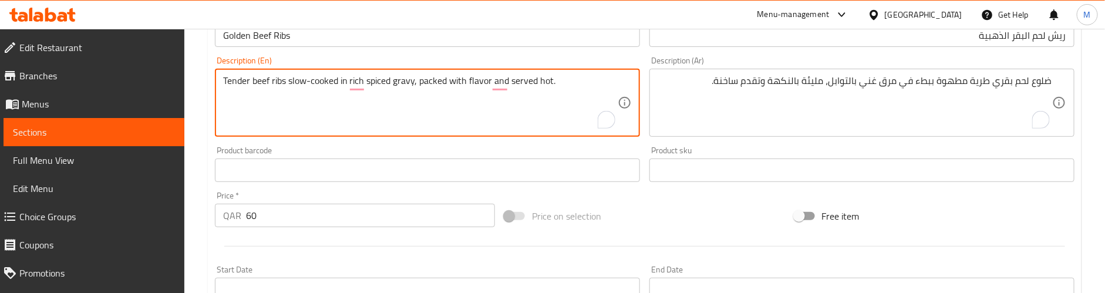
click at [562, 87] on textarea "Tender beef ribs slow-cooked in rich spiced gravy, packed with flavor and serve…" at bounding box center [420, 103] width 395 height 56
click at [284, 102] on textarea "Tender beef ribs slow-cooked in rich spiced gravy, packed with flavor and serve…" at bounding box center [420, 103] width 395 height 56
paste textarea "Preparation time: 25 min"
type textarea "Tender beef ribs slow-cooked in rich spiced gravy, packed with flavor and serve…"
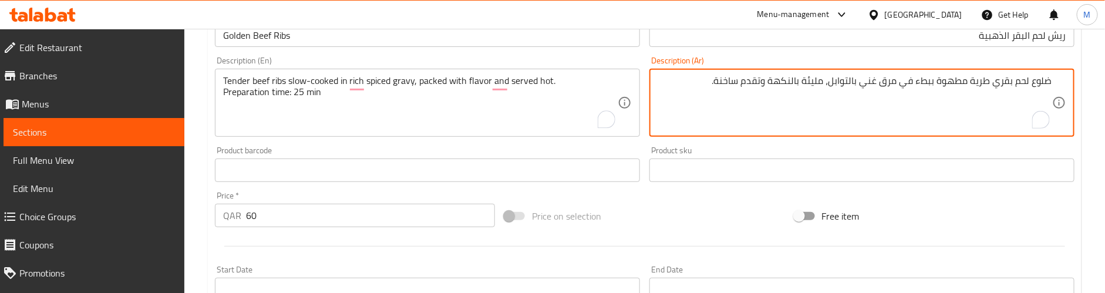
click at [691, 85] on textarea "ضلوع لحم بقري طرية مطهوة ببطء في مرق غني بالتوابل، مليئة بالنكهة وتقدم ساخنة." at bounding box center [855, 103] width 395 height 56
paste textarea "وقت التحضير: 25 دقيقة"
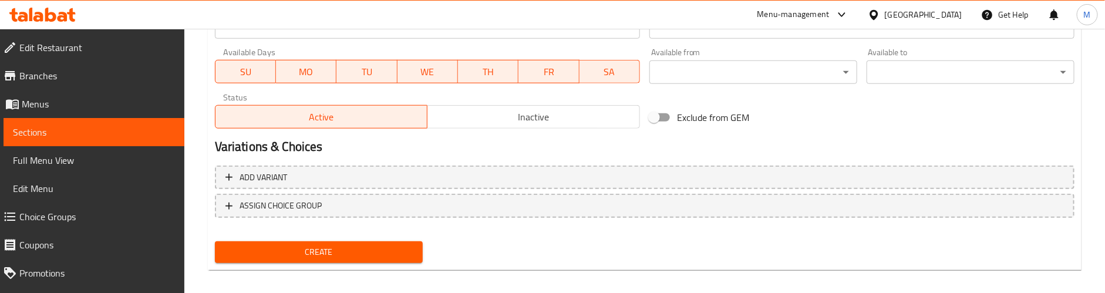
scroll to position [536, 0]
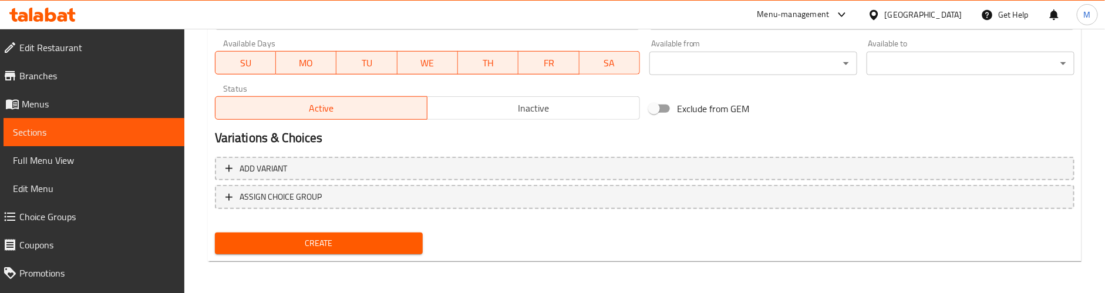
type textarea "ضلوع لحم بقري طرية مطهوة ببطء في مرق غني بالتوابل، مليئة بالنكهة وتقدم ساخنة. و…"
click at [275, 236] on span "Create" at bounding box center [318, 243] width 189 height 15
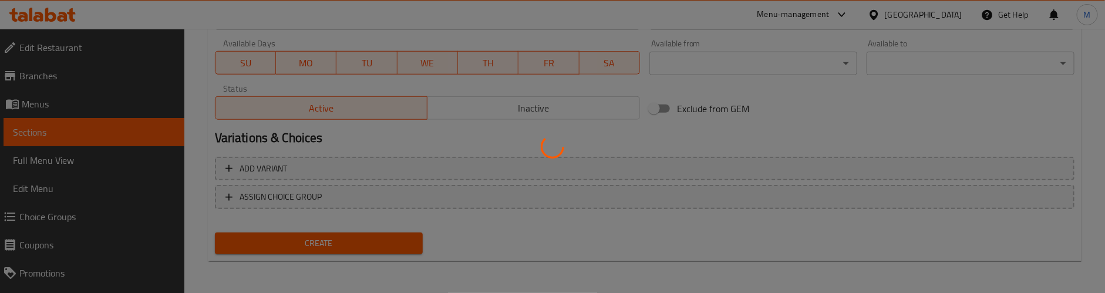
type input "0"
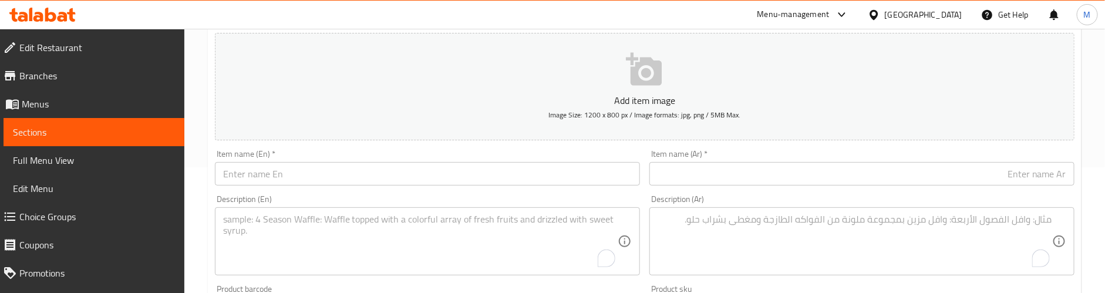
scroll to position [95, 0]
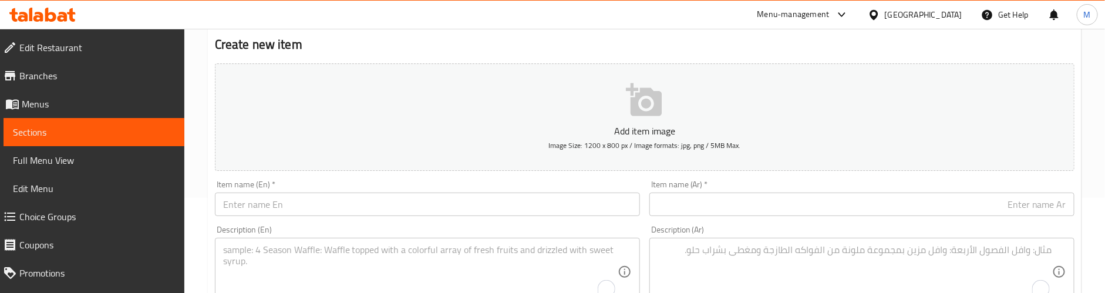
click at [297, 201] on input "text" at bounding box center [427, 204] width 425 height 23
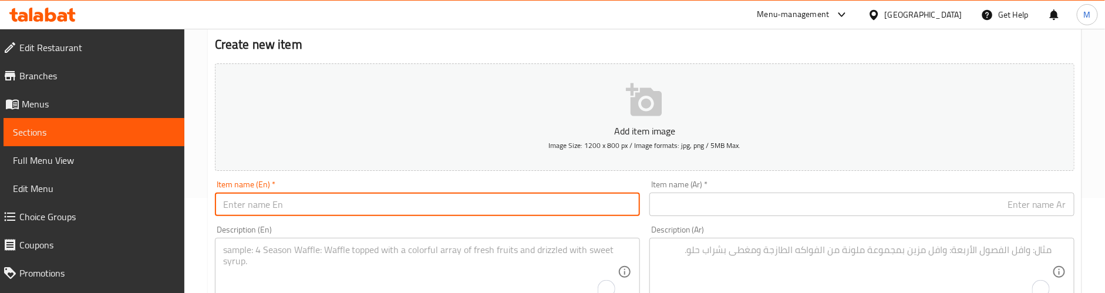
paste input "Seafood Sawal - Half"
type input "Seafood Sawal - Half"
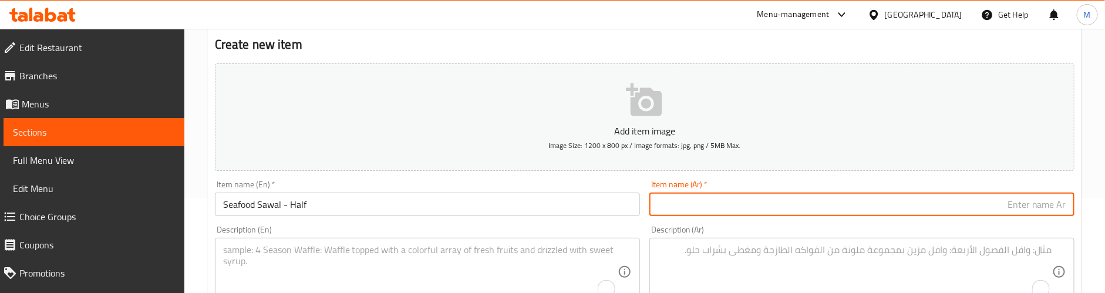
click at [779, 208] on input "text" at bounding box center [862, 204] width 425 height 23
paste input "سوال المأكولات البحرية - نصف"
type input "سوال المأكولات البحرية - نصف"
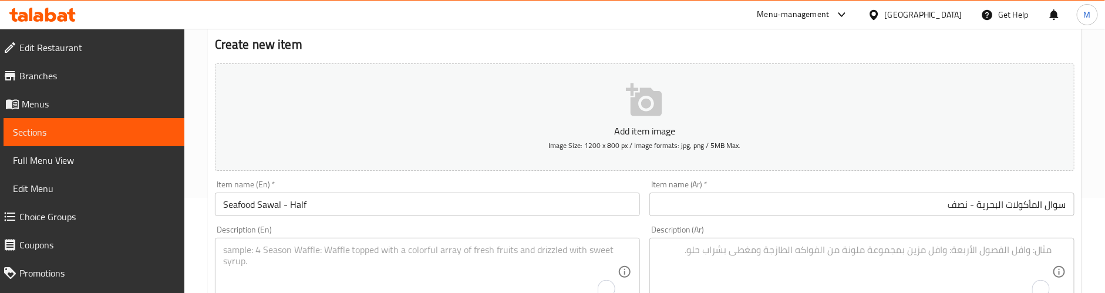
click at [328, 244] on textarea "To enrich screen reader interactions, please activate Accessibility in Grammarl…" at bounding box center [420, 272] width 395 height 56
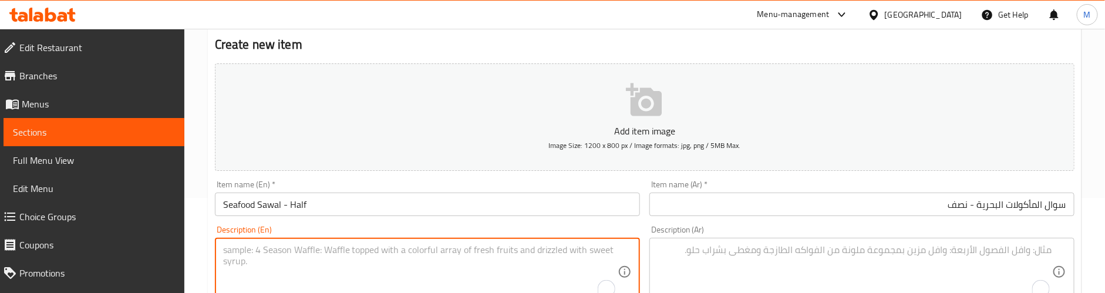
paste textarea "A hearty serving of seafood cooked with special house spices, served with rice …"
type textarea "A hearty serving of seafood cooked with special house spices, served with rice …"
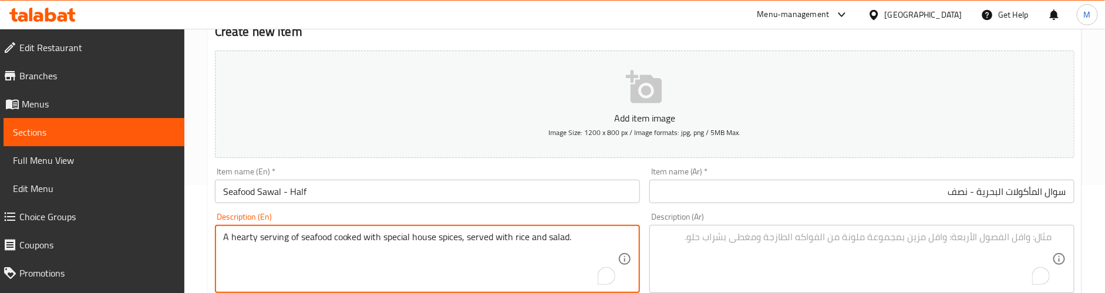
scroll to position [183, 0]
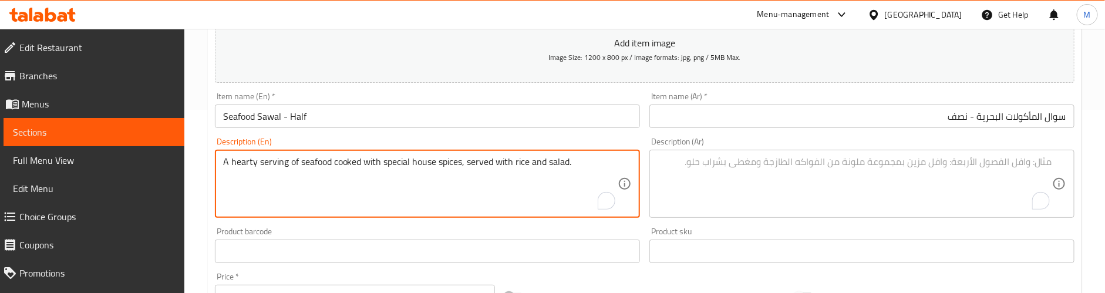
click at [698, 169] on textarea "To enrich screen reader interactions, please activate Accessibility in Grammarl…" at bounding box center [855, 184] width 395 height 56
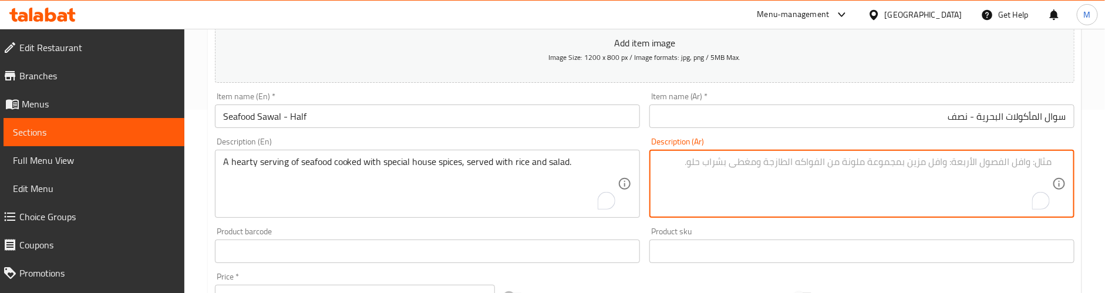
paste textarea "وجبة دسمة من المأكولات البحرية المطبوخة مع التوابل الخاصة بالمنزل، تقدم مع الأر…"
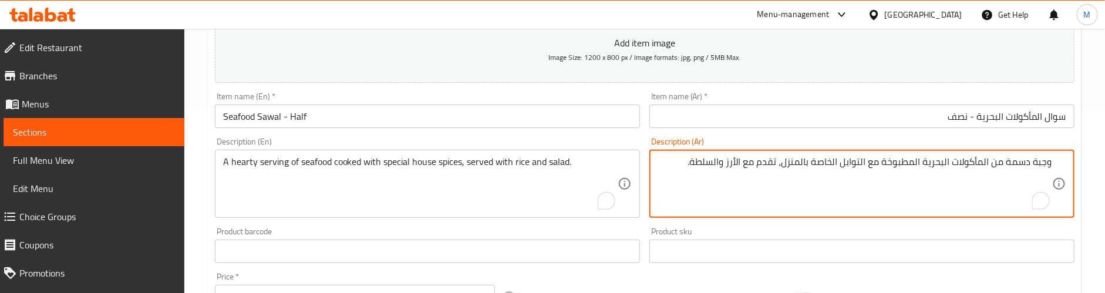
click at [712, 185] on textarea "وجبة دسمة من المأكولات البحرية المطبوخة مع التوابل الخاصة بالمنزل، تقدم مع الأر…" at bounding box center [855, 184] width 395 height 56
click at [678, 166] on textarea "وجبة دسمة من المأكولات البحرية المطبوخة مع التوابل الخاصة بالمنزل، تقدم مع الأر…" at bounding box center [855, 184] width 395 height 56
paste textarea "مدة التحضير: ٢٥ دقيقة"
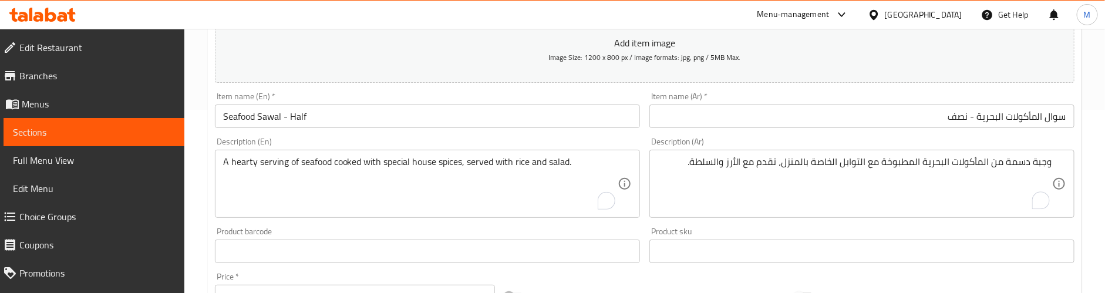
click at [999, 181] on textarea "وجبة دسمة من المأكولات البحرية المطبوخة مع التوابل الخاصة بالمنزل، تقدم مع الأر…" at bounding box center [855, 184] width 395 height 56
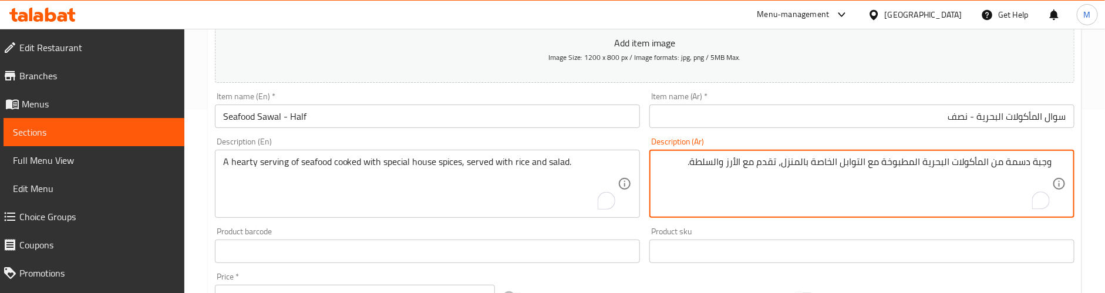
paste textarea "وقت التحضير: 25 دقيقة"
type textarea "وجبة دسمة من المأكولات البحرية المطبوخة مع التوابل الخاصة بالمنزل، تقدم مع الأر…"
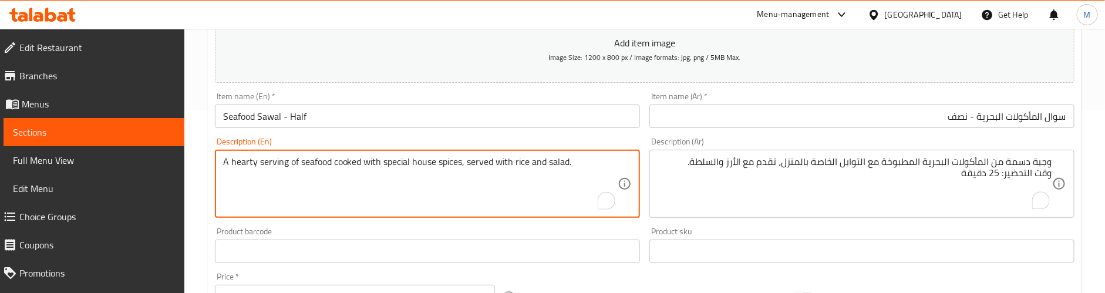
click at [585, 168] on textarea "A hearty serving of seafood cooked with special house spices, served with rice …" at bounding box center [420, 184] width 395 height 56
paste textarea "Preparation time: 25 min"
type textarea "A hearty serving of seafood cooked with special house spices, served with rice …"
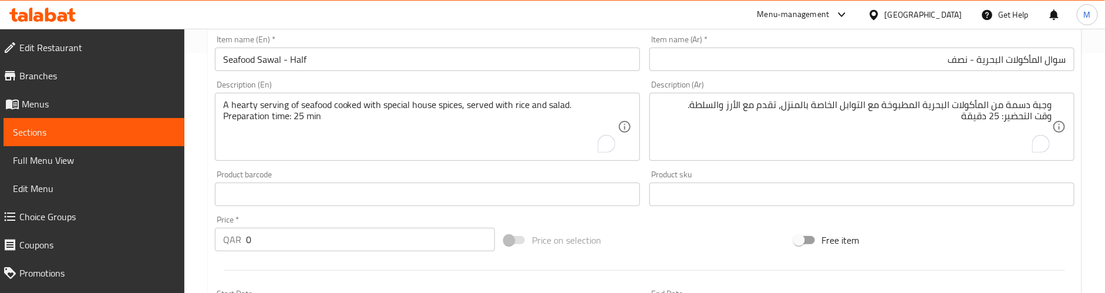
scroll to position [271, 0]
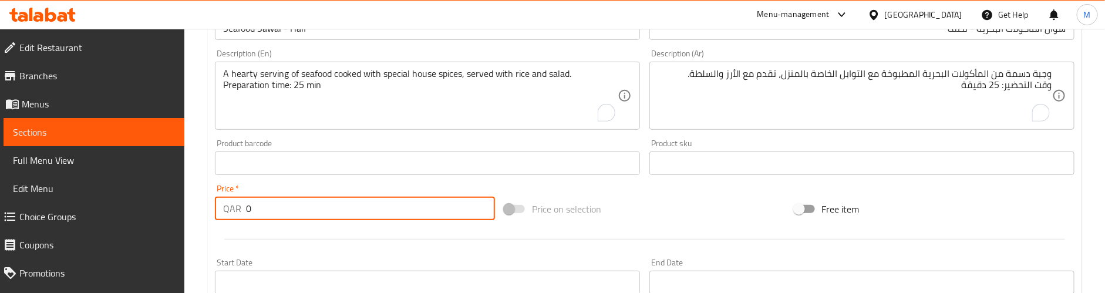
drag, startPoint x: 265, startPoint y: 210, endPoint x: 238, endPoint y: 210, distance: 27.0
click at [238, 210] on div "QAR 0 Price *" at bounding box center [355, 208] width 280 height 23
paste input "69"
type input "69"
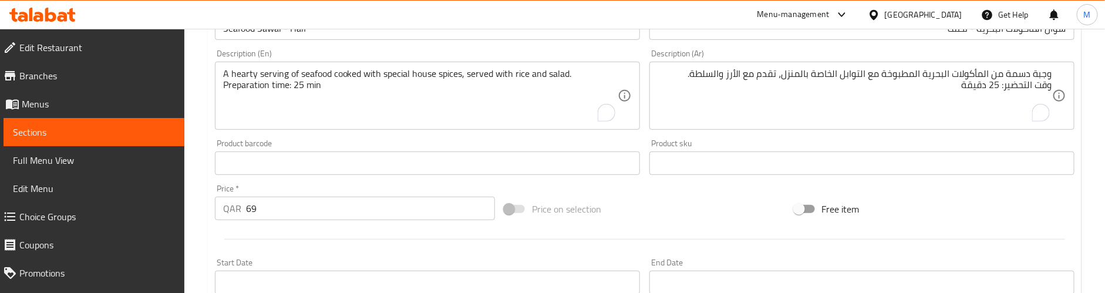
click at [257, 230] on div at bounding box center [644, 239] width 869 height 29
click at [298, 227] on div at bounding box center [644, 239] width 869 height 29
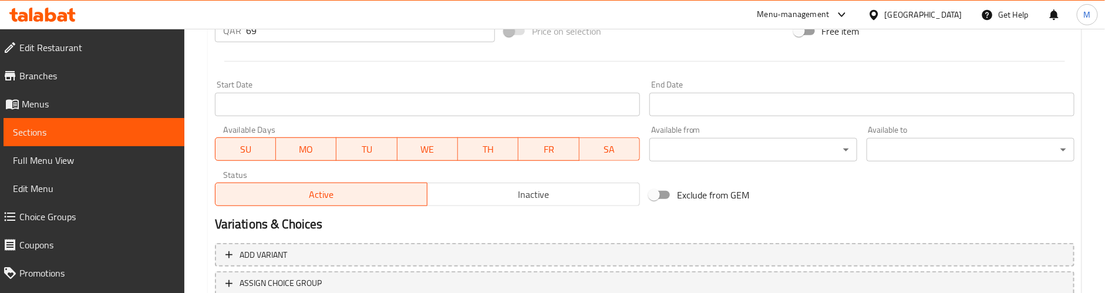
scroll to position [536, 0]
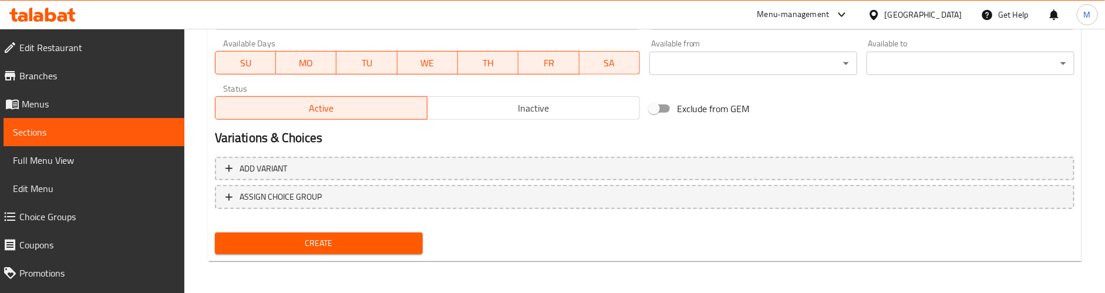
click at [291, 245] on span "Create" at bounding box center [318, 243] width 189 height 15
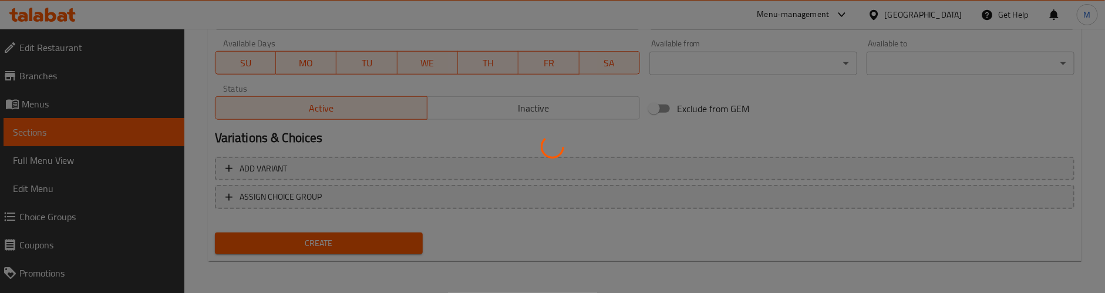
type input "0"
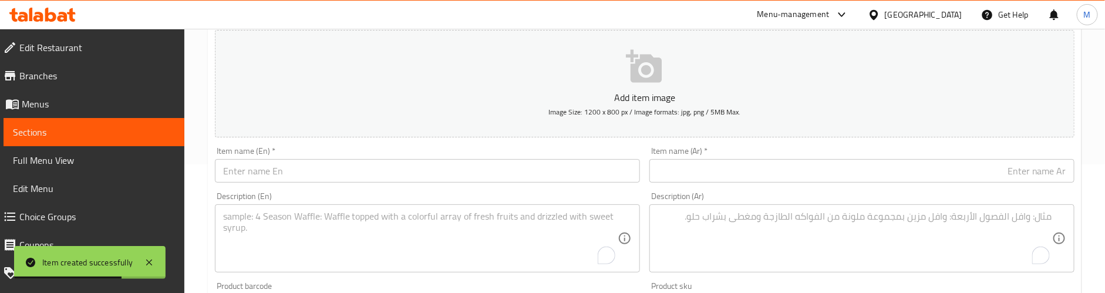
scroll to position [183, 0]
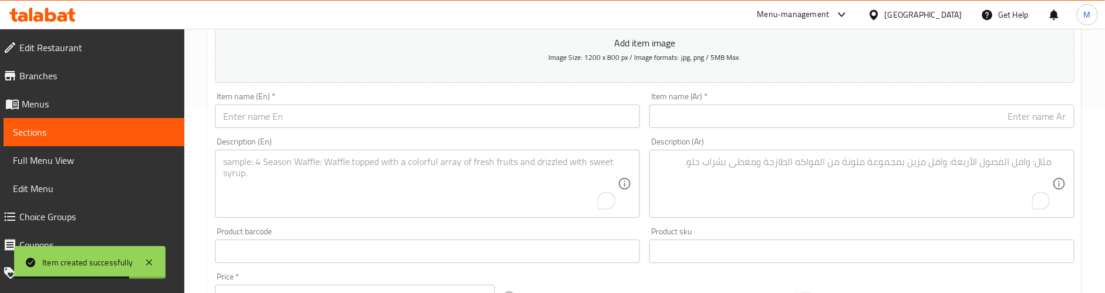
click at [307, 104] on div "Item name (En)   * Item name (En) *" at bounding box center [427, 110] width 425 height 36
click at [305, 117] on input "text" at bounding box center [427, 116] width 425 height 23
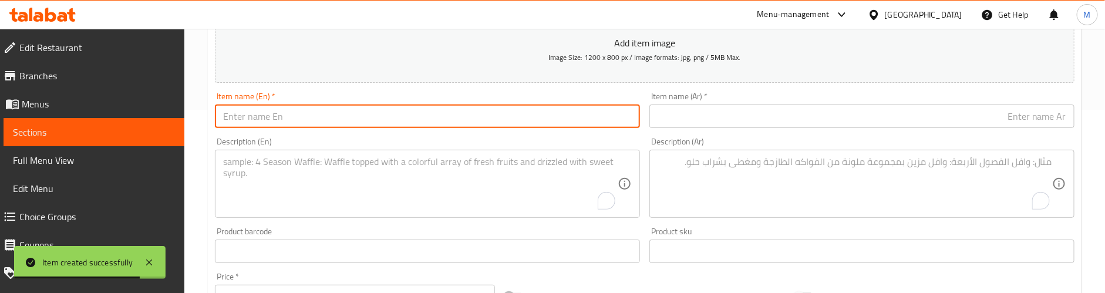
paste input "Seafood Sawal - Full"
type input "Seafood Sawal - Full"
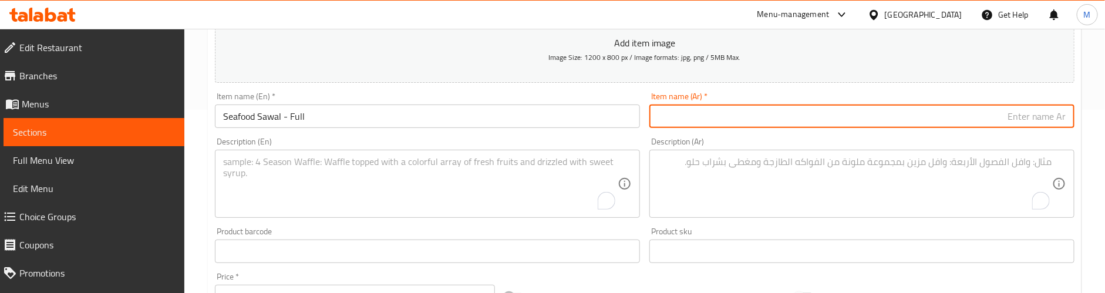
click at [805, 112] on input "text" at bounding box center [862, 116] width 425 height 23
paste input "مأكولات بحرية سوال - كامل"
type input "مأكولات بحرية سوال - كامل"
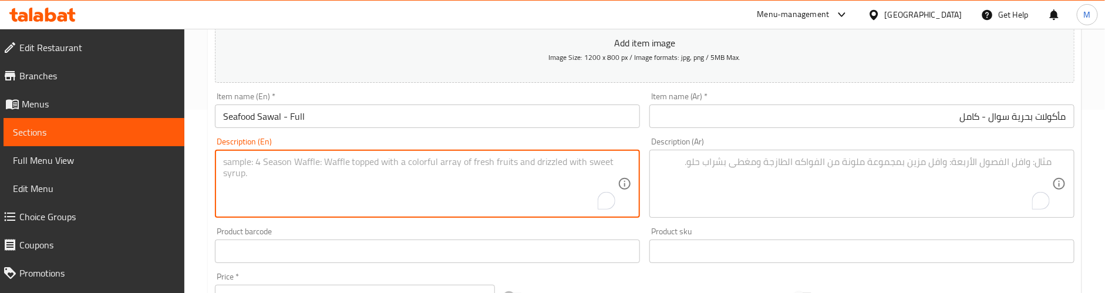
click at [283, 181] on textarea "To enrich screen reader interactions, please activate Accessibility in Grammarl…" at bounding box center [420, 184] width 395 height 56
paste textarea "A generous full portion of seafood delight with aromatic seasoning and rich sid…"
type textarea "A generous full portion of seafood delight with aromatic seasoning and rich sid…"
click at [763, 162] on textarea "To enrich screen reader interactions, please activate Accessibility in Grammarl…" at bounding box center [855, 184] width 395 height 56
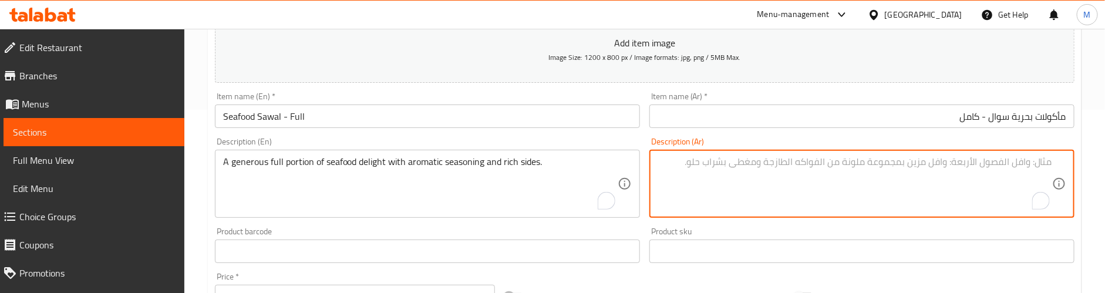
paste textarea "حصة كاملة سخية من المأكولات البحرية اللذيذة مع التوابل العطرية والأطباق الجانبي…"
type textarea "حصة كاملة سخية من المأكولات البحرية اللذيذة مع التوابل العطرية والأطباق الجانبي…"
click at [532, 233] on div "Product barcode Product barcode" at bounding box center [427, 245] width 425 height 36
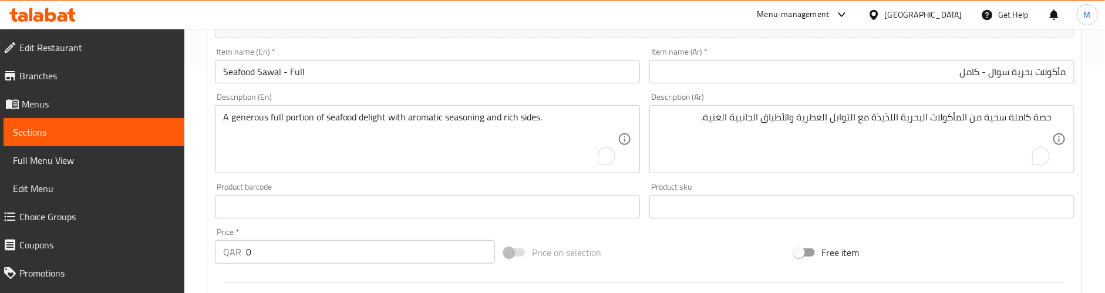
scroll to position [271, 0]
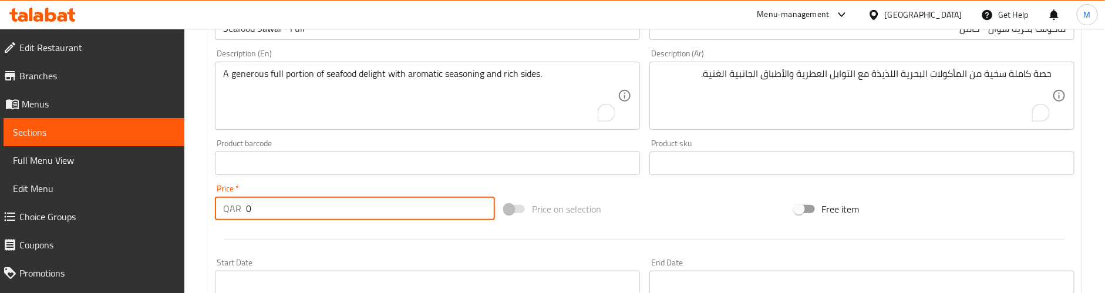
drag, startPoint x: 259, startPoint y: 200, endPoint x: 228, endPoint y: 208, distance: 32.2
click at [228, 208] on div "QAR 0 Price *" at bounding box center [355, 208] width 280 height 23
paste input "119"
type input "119"
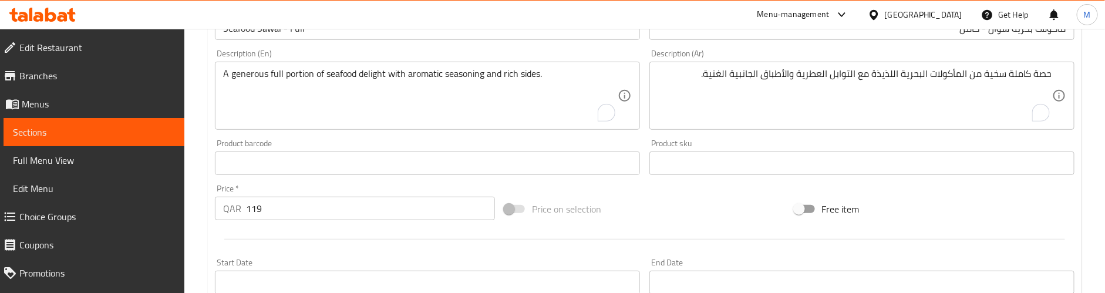
click at [286, 236] on div at bounding box center [644, 239] width 869 height 29
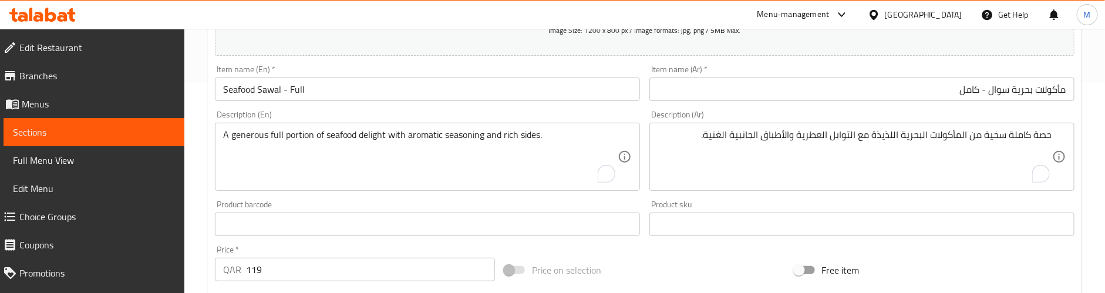
scroll to position [183, 0]
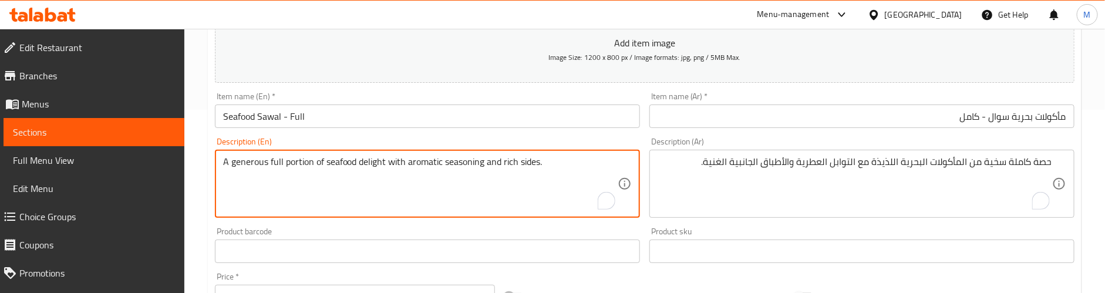
paste textarea "Preparation time: 25 min"
type textarea "A generous full portion of seafood delight with aromatic seasoning and rich sid…"
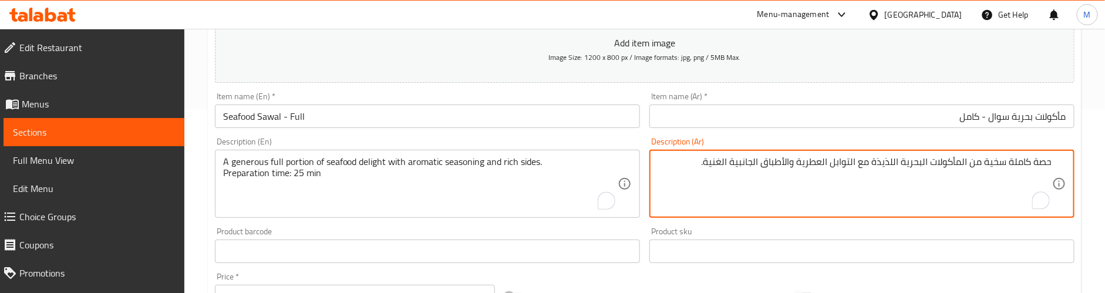
click at [989, 177] on textarea "حصة كاملة سخية من المأكولات البحرية اللذيذة مع التوابل العطرية والأطباق الجانبي…" at bounding box center [855, 184] width 395 height 56
paste textarea "وقت التحضير: 25 دقيقة"
type textarea "حصة كاملة سخية من المأكولات البحرية اللذيذة مع التوابل العطرية والأطباق الجانبي…"
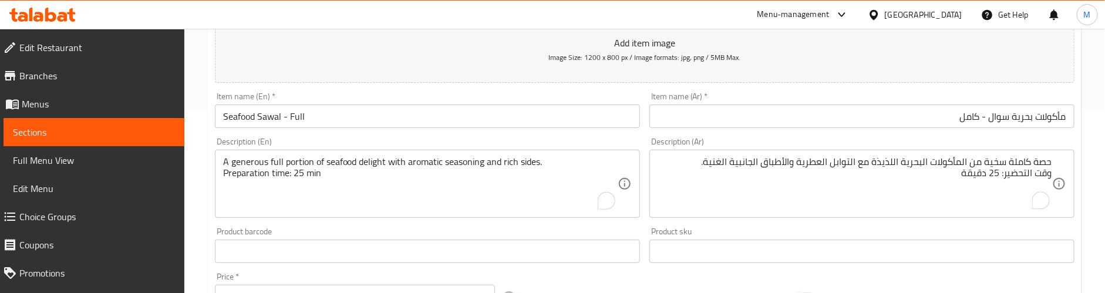
click at [330, 231] on div "Product barcode Product barcode" at bounding box center [427, 245] width 425 height 36
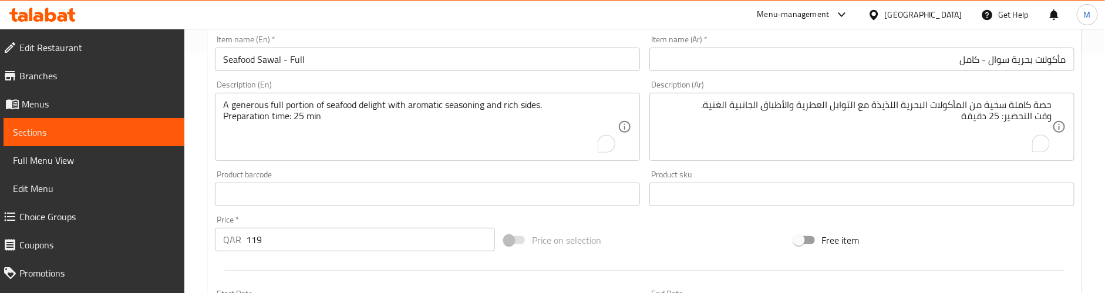
scroll to position [271, 0]
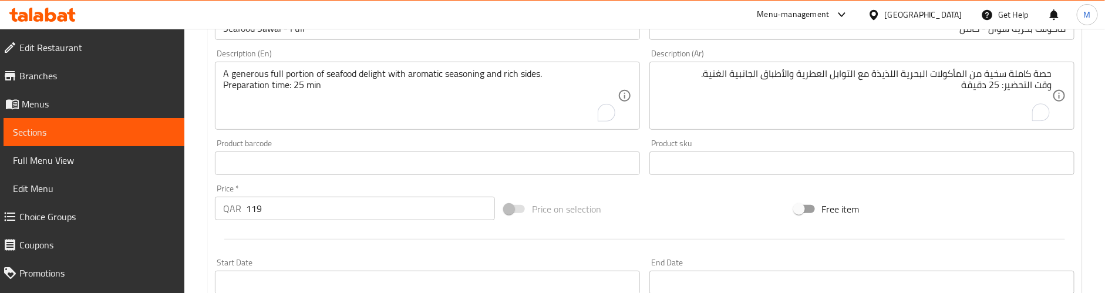
click at [444, 245] on div at bounding box center [644, 239] width 869 height 29
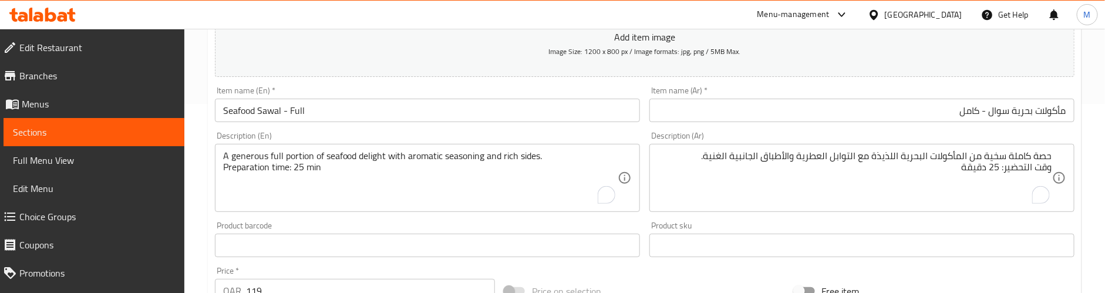
scroll to position [95, 0]
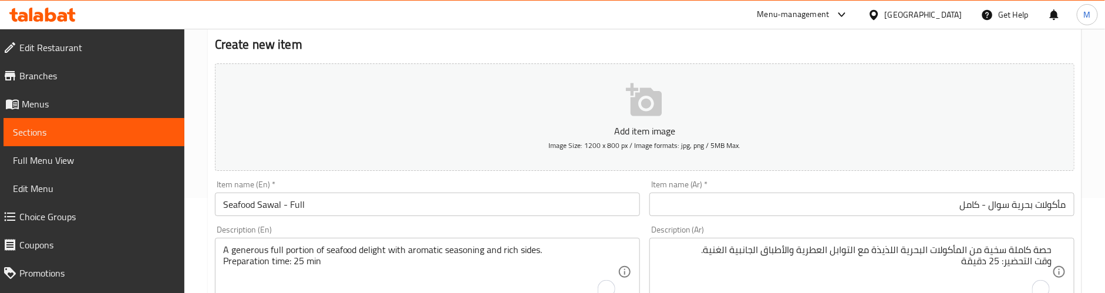
click at [476, 180] on div "Item name (En)   * Seafood Sawal - Full Item name (En) *" at bounding box center [427, 198] width 435 height 45
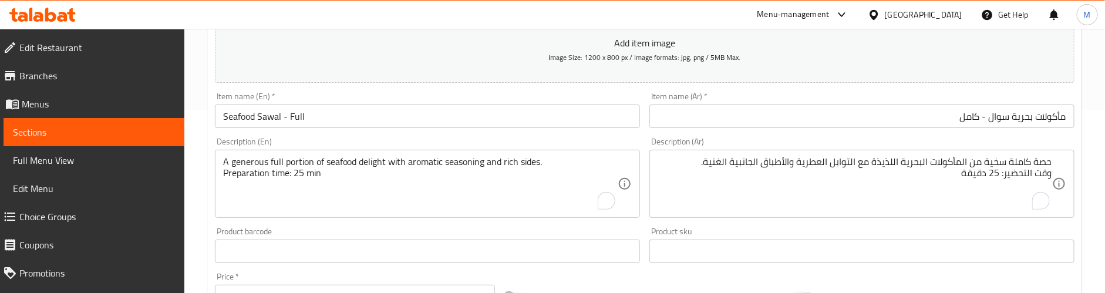
scroll to position [271, 0]
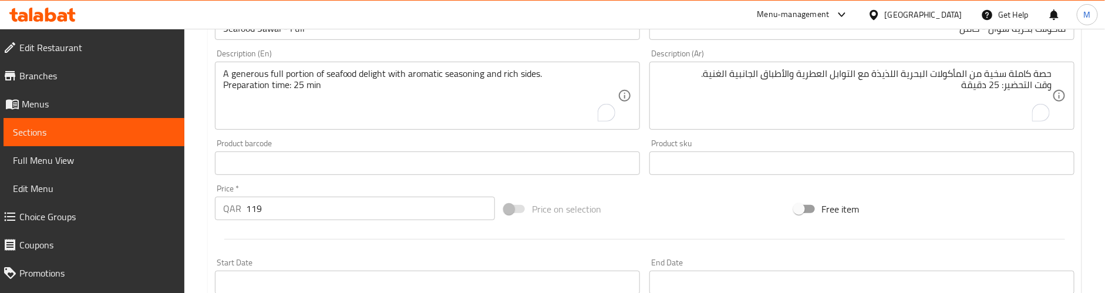
click at [449, 143] on div "Product barcode Product barcode" at bounding box center [427, 157] width 425 height 36
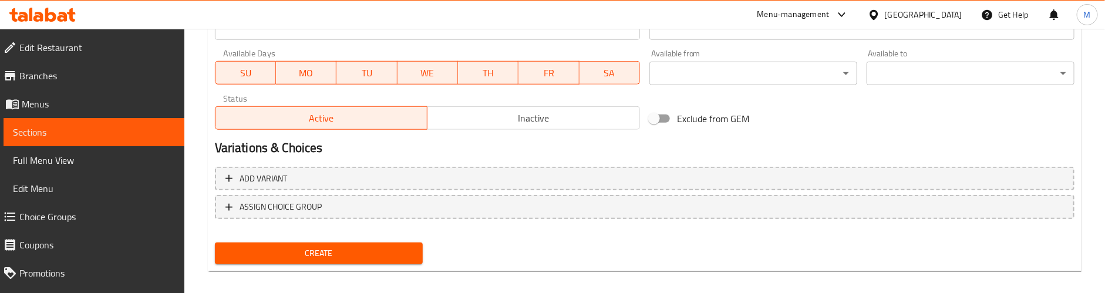
scroll to position [536, 0]
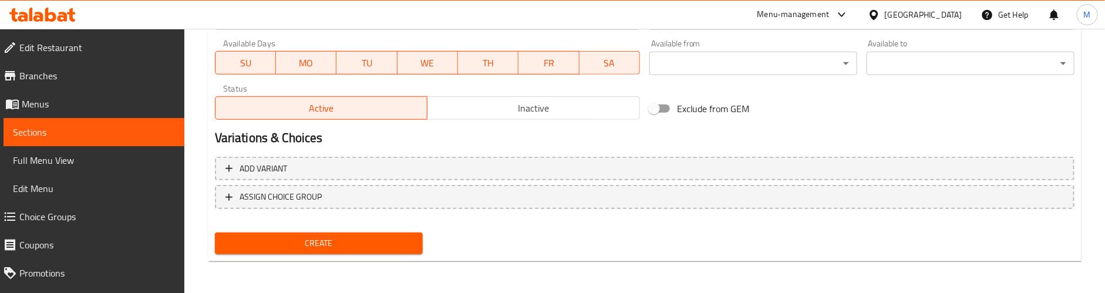
click at [402, 247] on span "Create" at bounding box center [318, 243] width 189 height 15
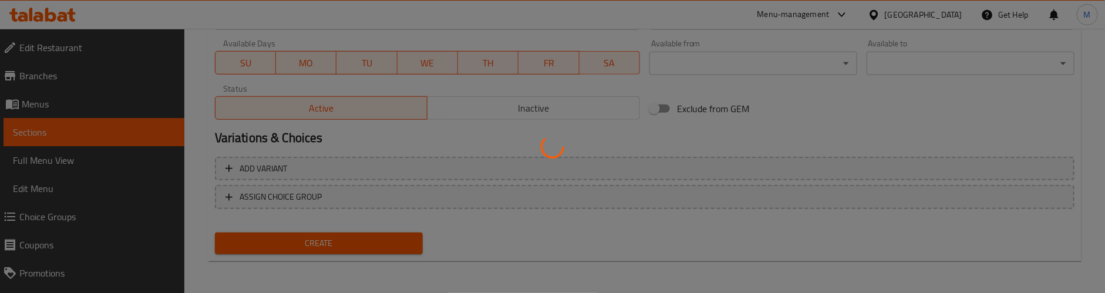
type input "0"
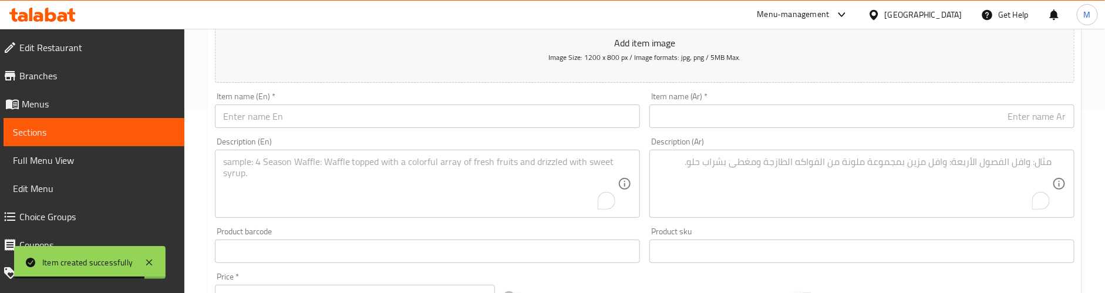
scroll to position [95, 0]
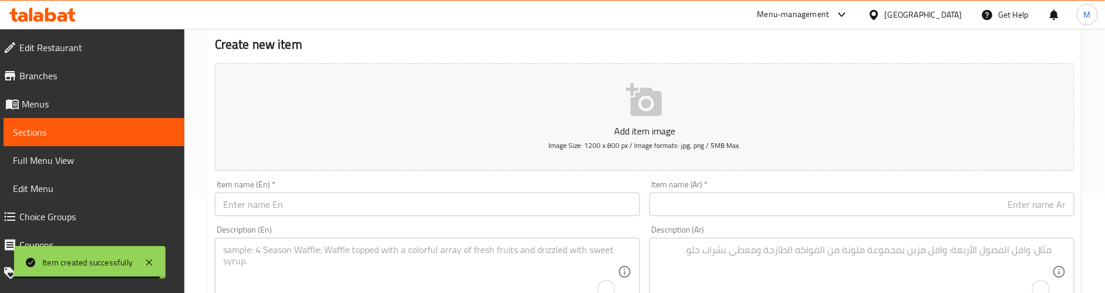
click at [287, 210] on input "text" at bounding box center [427, 204] width 425 height 23
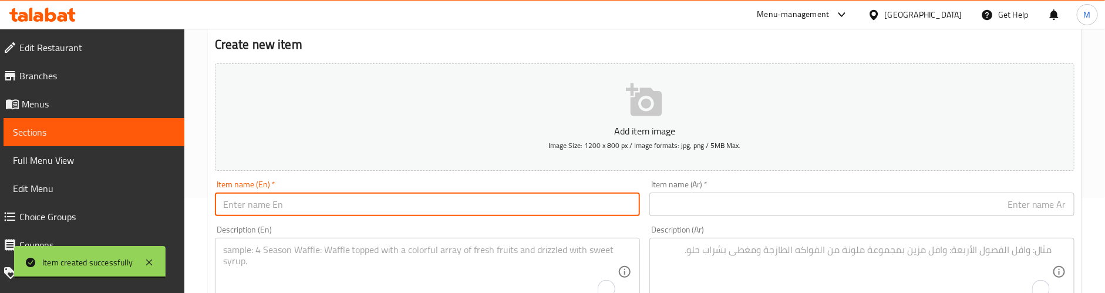
paste input "Triple Fried Rice"
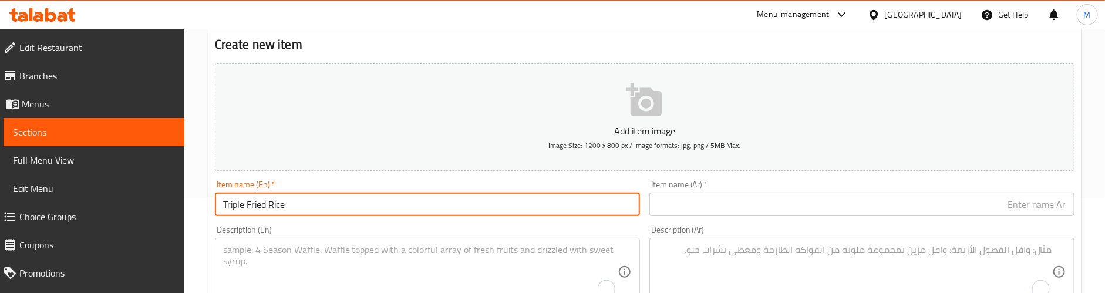
type input "Triple Fried Rice"
click at [539, 44] on h2 "Create new item" at bounding box center [645, 45] width 860 height 18
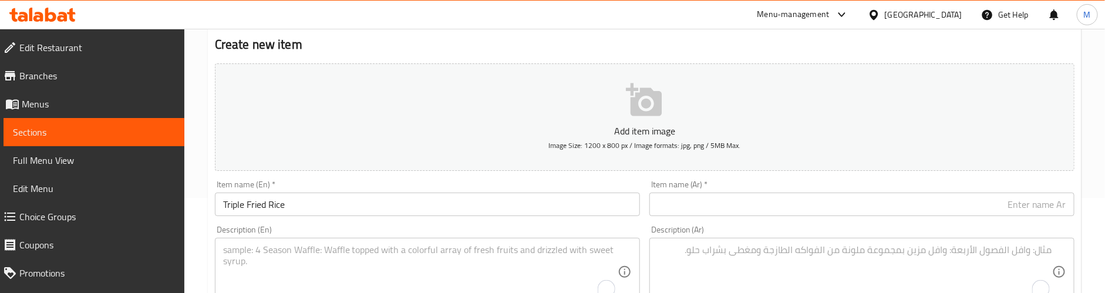
click at [983, 206] on input "text" at bounding box center [862, 204] width 425 height 23
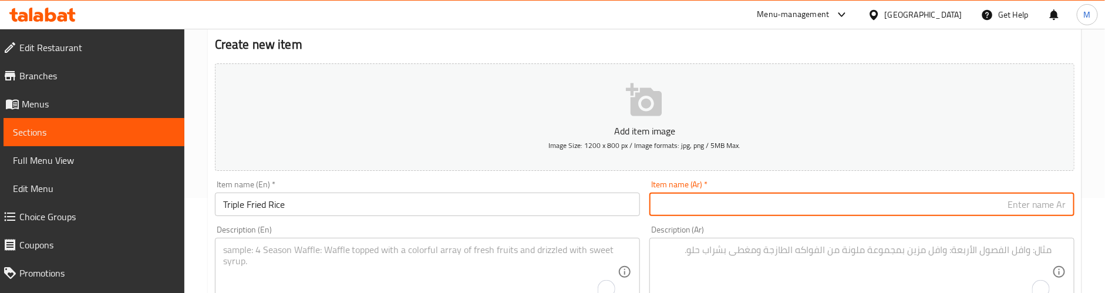
paste input "أرز مقلي ثلاث مرات"
drag, startPoint x: 1033, startPoint y: 203, endPoint x: 927, endPoint y: 214, distance: 106.8
click at [927, 214] on input "أرز مقلي ثلاث مرات" at bounding box center [862, 204] width 425 height 23
type input "أرز مقلي تريبل"
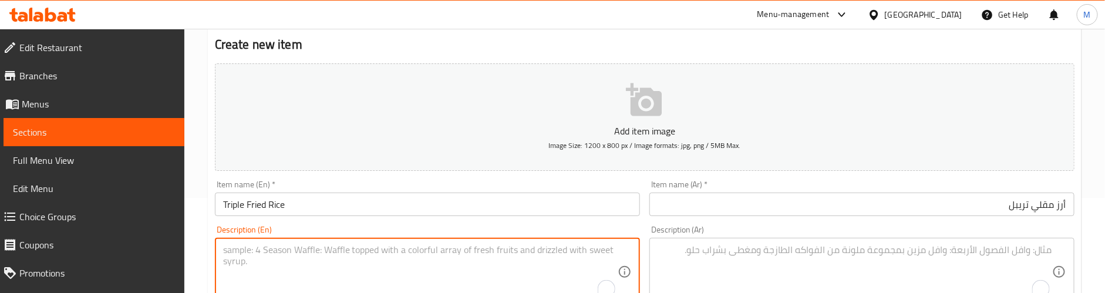
click at [324, 258] on textarea "To enrich screen reader interactions, please activate Accessibility in Grammarl…" at bounding box center [420, 272] width 395 height 56
paste textarea "Crispy triple-fried rice with mixed vegetables, tossed in flavorful sauces."
type textarea "Crispy triple-fried rice with mixed vegetables, tossed in flavorful sauces."
click at [733, 250] on textarea "To enrich screen reader interactions, please activate Accessibility in Grammarl…" at bounding box center [855, 272] width 395 height 56
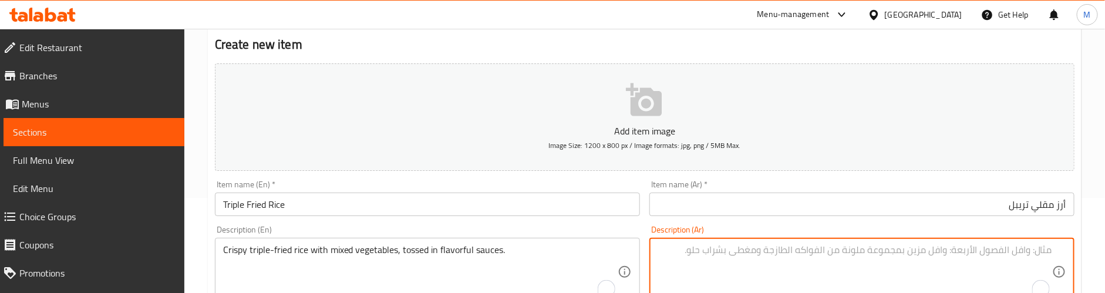
paste textarea "أرز مقلي مقرمش مع خضروات متنوعة، ممزوج بصلصات لذيذة."
type textarea "أرز مقلي مقرمش مع خضروات متنوعة، ممزوج بصلصات لذيذة."
click at [601, 230] on div "Description (En) Crispy triple-fried rice with mixed vegetables, tossed in flav…" at bounding box center [427, 266] width 425 height 80
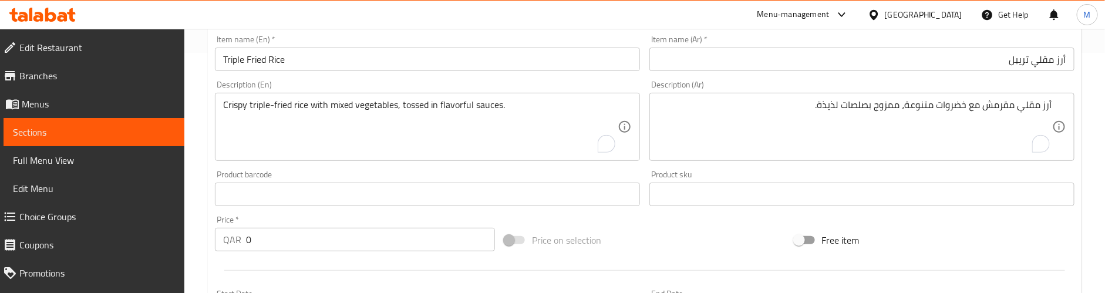
scroll to position [271, 0]
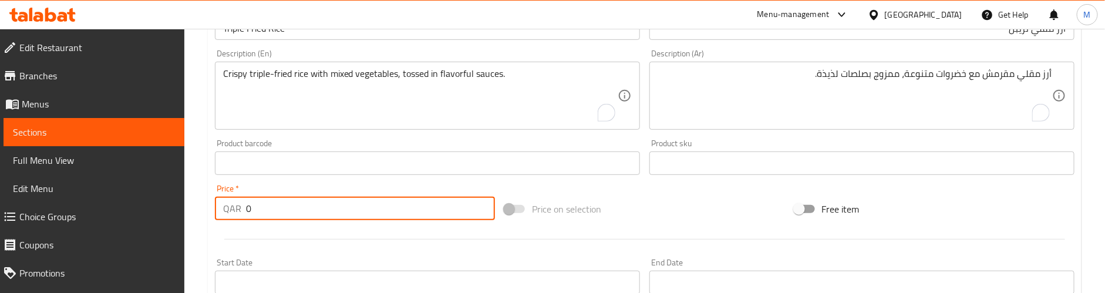
click at [185, 209] on div "Home / Restaurants management / Menus / Sections / item / create Main Course se…" at bounding box center [644, 157] width 921 height 801
paste input "22"
type input "22"
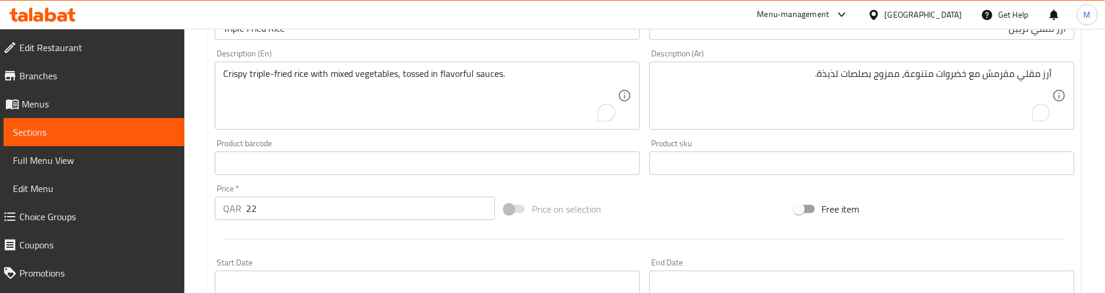
click at [316, 231] on div at bounding box center [644, 239] width 869 height 29
click at [549, 64] on div "Crispy triple-fried rice with mixed vegetables, tossed in flavorful sauces. Des…" at bounding box center [427, 96] width 425 height 68
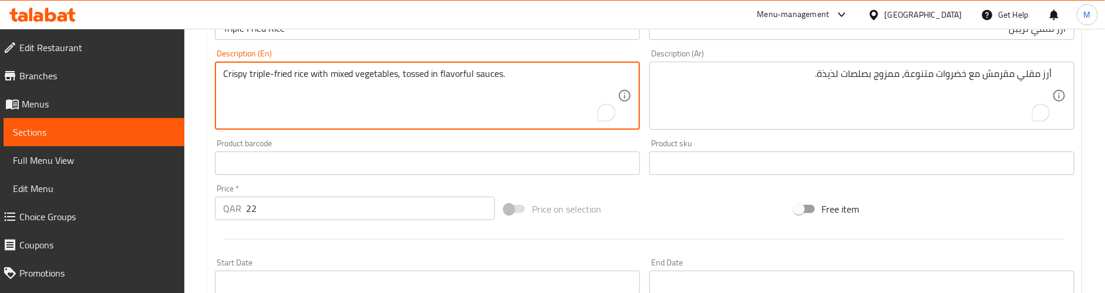
paste textarea "Preparation time: 25 min"
type textarea "Crispy triple-fried rice with mixed vegetables, tossed in flavorful sauces. Pre…"
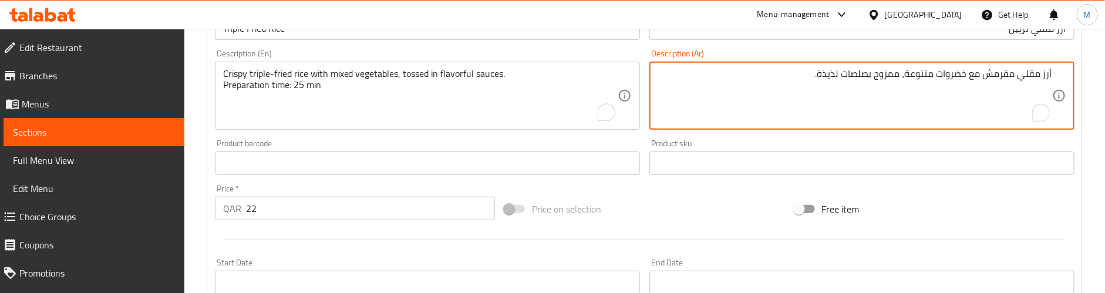
paste textarea "وقت التحضير: 25 دقيقة"
type textarea "أرز مقلي مقرمش مع خضروات متنوعة، ممزوج بصلصات لذيذة. وقت التحضير: 25 دقيقة"
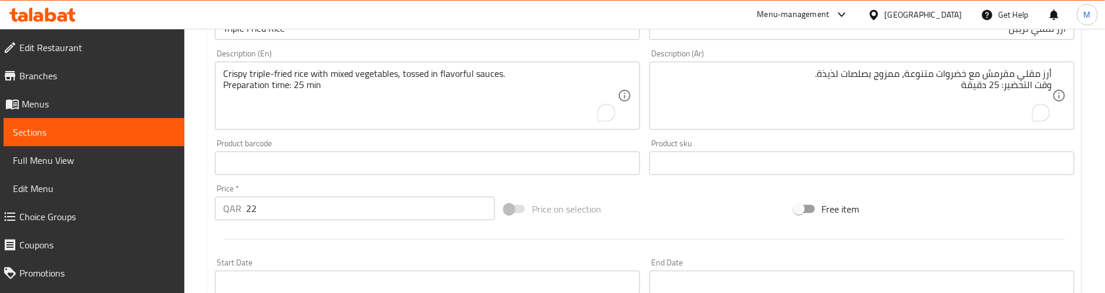
click at [586, 139] on div "Product barcode Product barcode" at bounding box center [427, 157] width 425 height 36
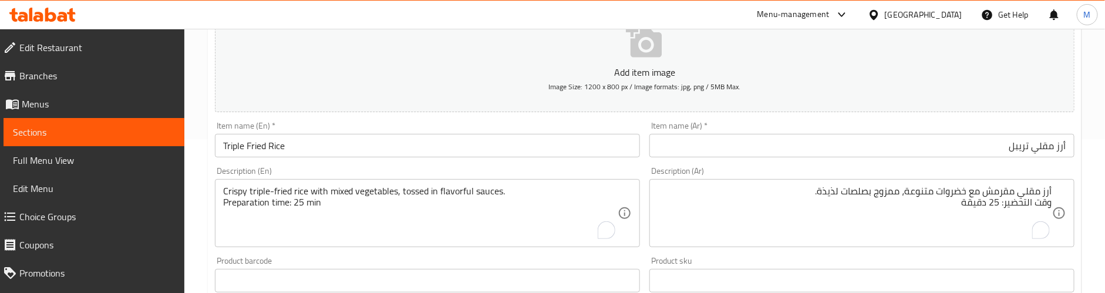
scroll to position [183, 0]
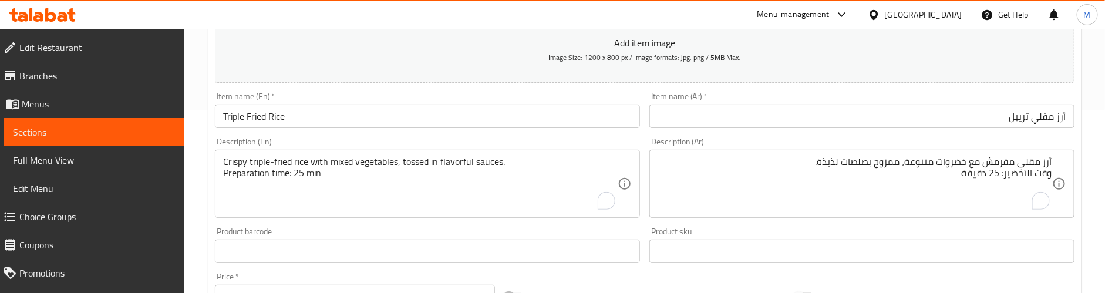
click at [505, 93] on div "Item name (En)   * Triple Fried Rice Item name (En) *" at bounding box center [427, 110] width 425 height 36
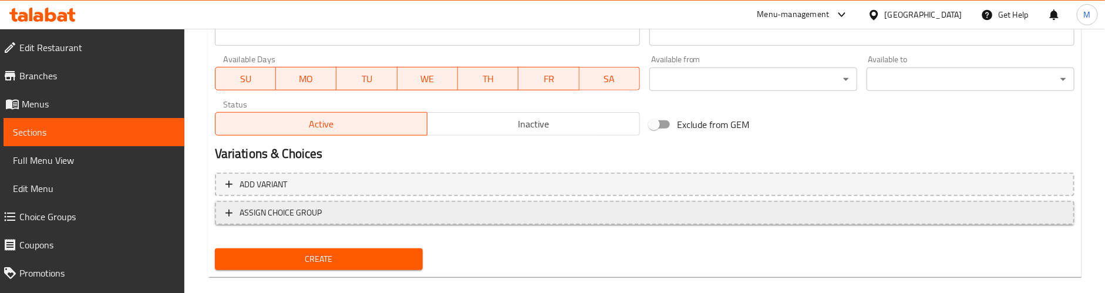
scroll to position [536, 0]
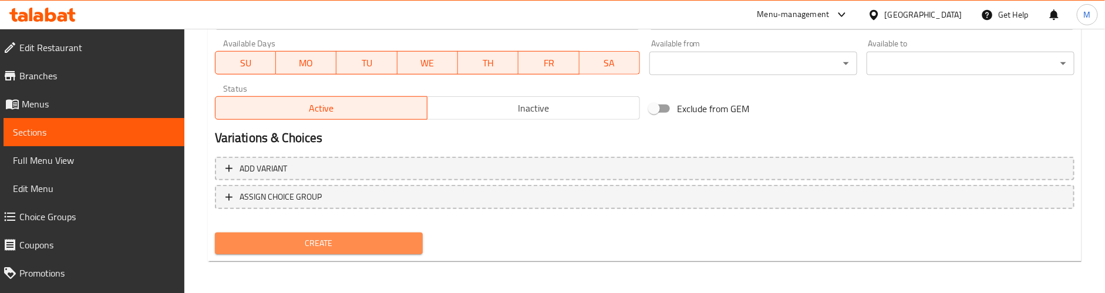
click at [349, 233] on button "Create" at bounding box center [319, 244] width 208 height 22
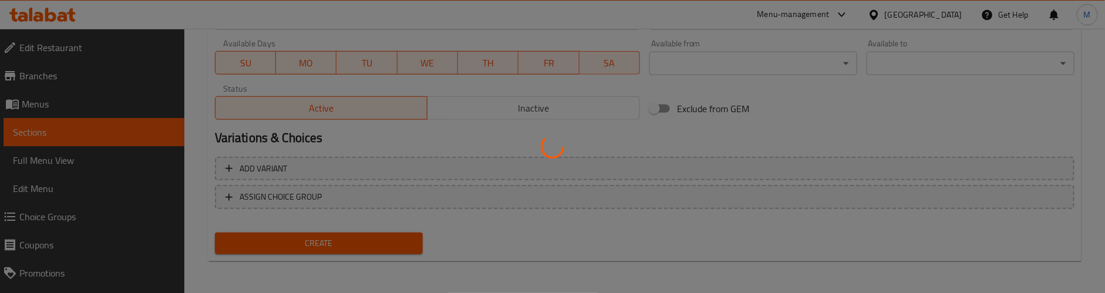
type input "0"
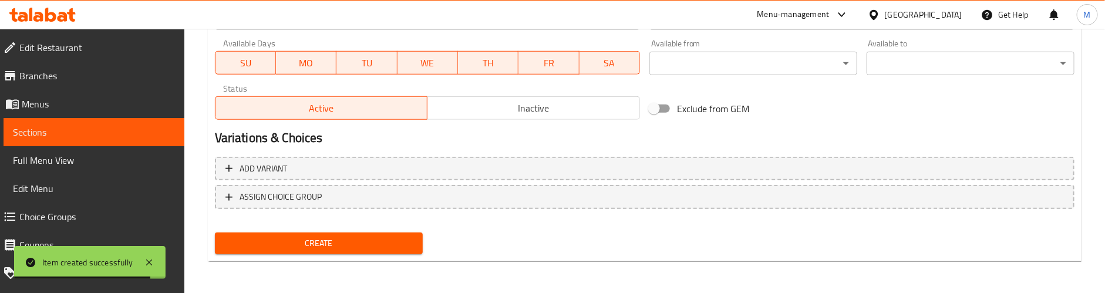
click at [483, 222] on nav at bounding box center [645, 218] width 860 height 9
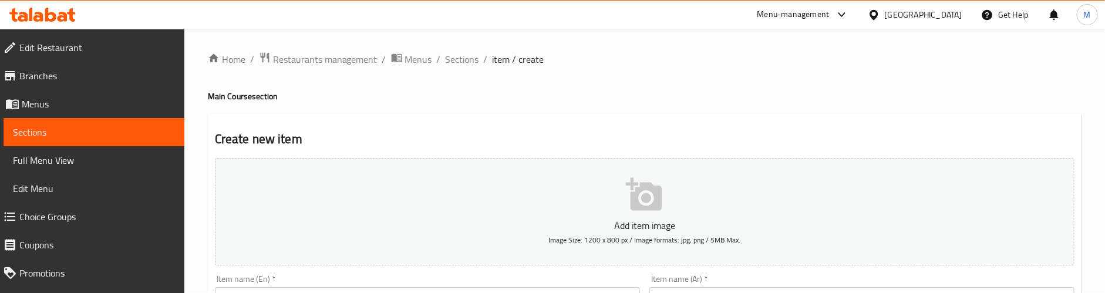
scroll to position [88, 0]
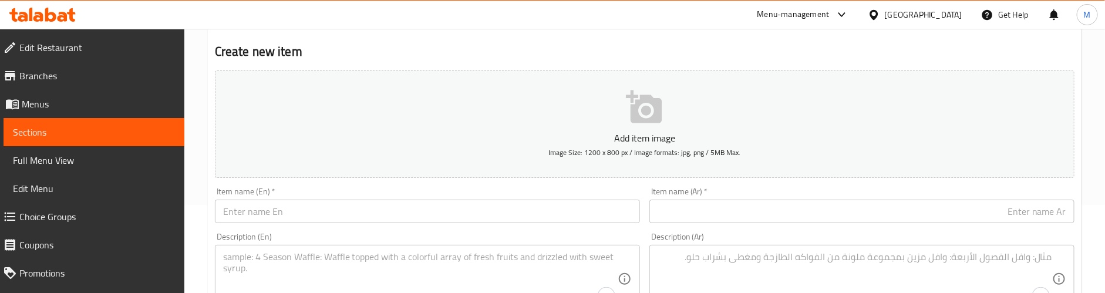
click at [310, 215] on input "text" at bounding box center [427, 211] width 425 height 23
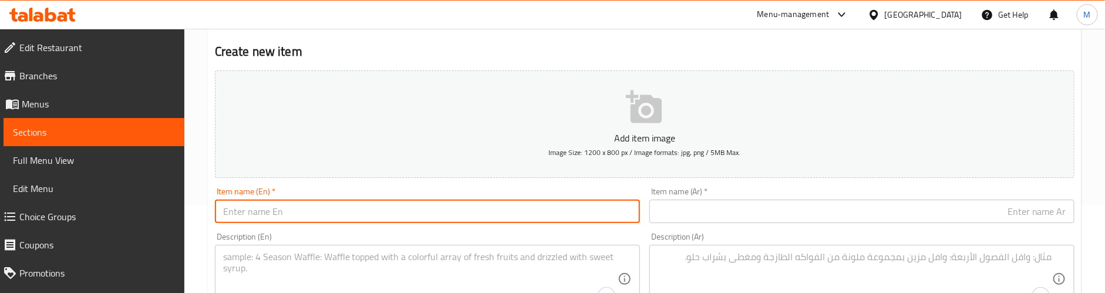
paste input "Murthaba - Chicken"
type input "Murthaba - Chicken"
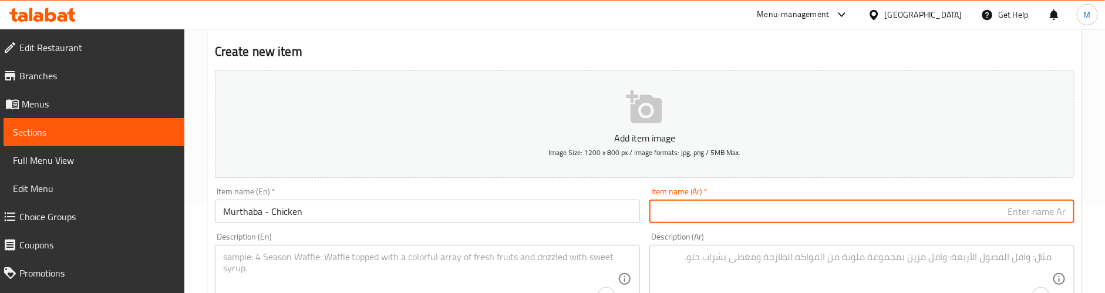
click at [786, 208] on input "text" at bounding box center [862, 211] width 425 height 23
paste input "مورتابا - دجاج"
type input "مورتابا - دجاج"
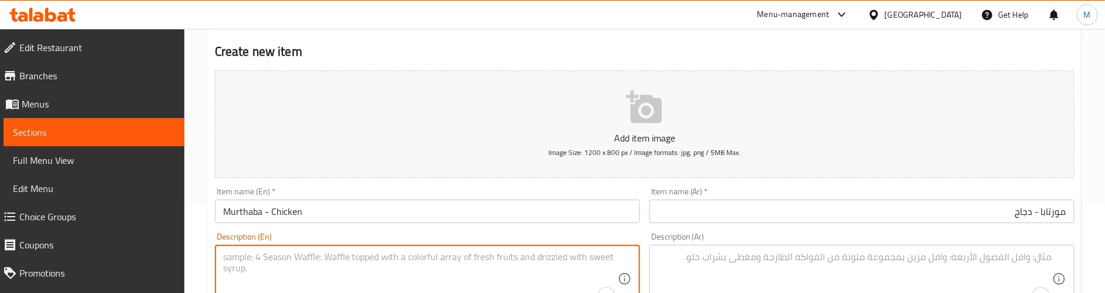
click at [309, 261] on textarea "To enrich screen reader interactions, please activate Accessibility in Grammarl…" at bounding box center [420, 279] width 395 height 56
paste textarea "Flatbread stuffed with seasoned chicken, cooked golden and drizzled with savory…"
type textarea "Flatbread stuffed with seasoned chicken, cooked golden and drizzled with savory…"
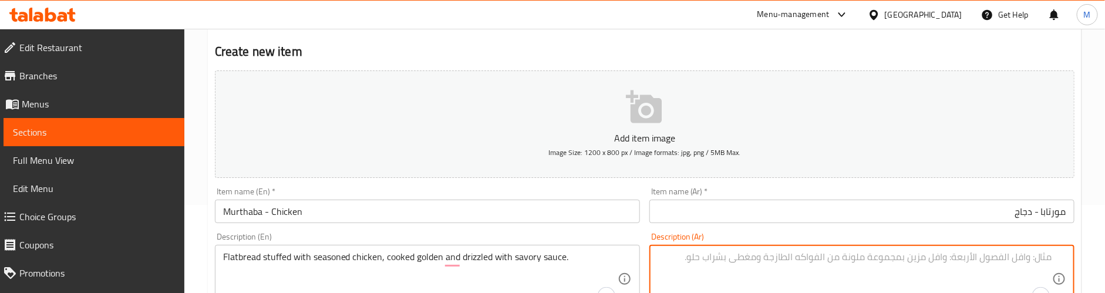
click at [764, 264] on textarea "To enrich screen reader interactions, please activate Accessibility in Grammarl…" at bounding box center [855, 279] width 395 height 56
paste textarea "خبز مسطح محشو بالدجاج المتبل، مطبوخ حتى يصبح ذهبي اللون ومزين بصلصة لذيذة."
type textarea "خبز مسطح محشو بالدجاج المتبل، مطبوخ حتى يصبح ذهبي اللون ومزين بصلصة لذيذة."
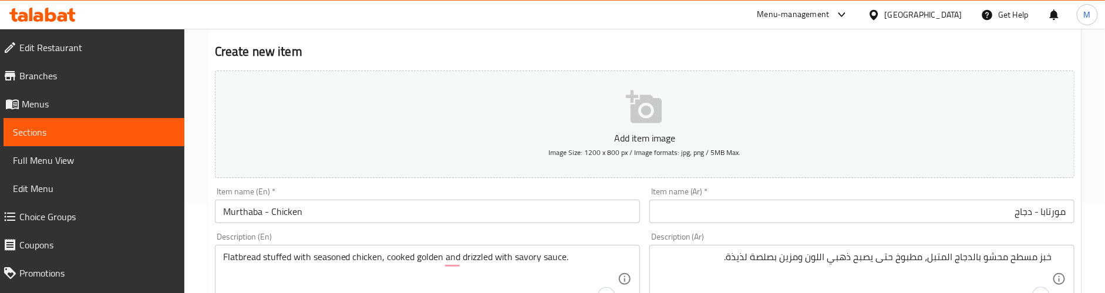
click at [539, 231] on div "Description (En) Flatbread stuffed with seasoned chicken, cooked golden and dri…" at bounding box center [427, 273] width 435 height 90
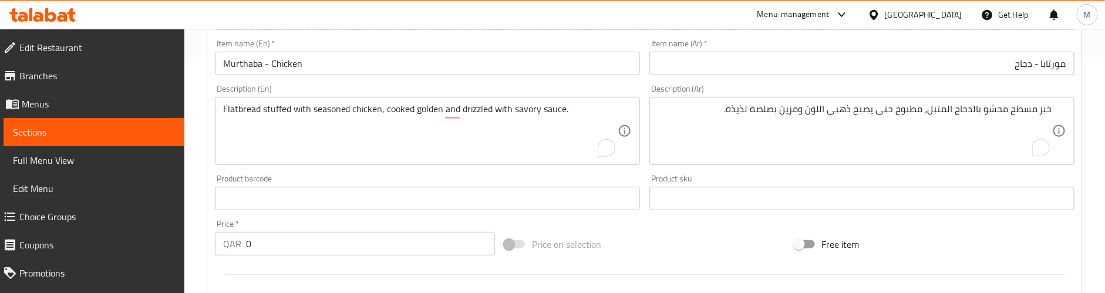
scroll to position [264, 0]
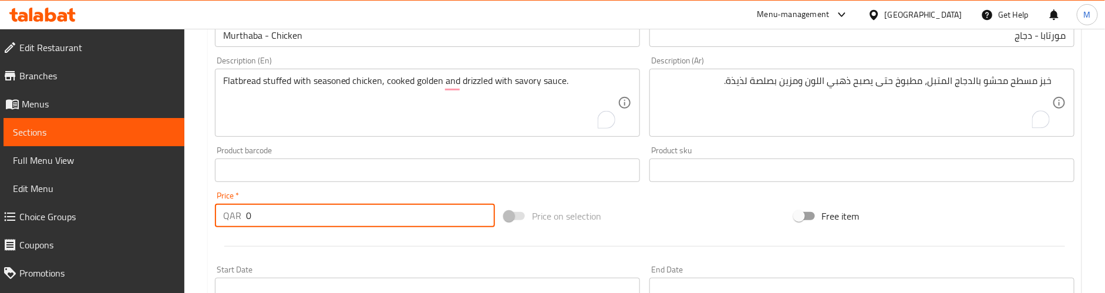
drag, startPoint x: 263, startPoint y: 212, endPoint x: 224, endPoint y: 216, distance: 38.9
click at [224, 216] on div "QAR 0 Price *" at bounding box center [355, 215] width 280 height 23
paste input "17"
type input "17"
click at [253, 240] on div at bounding box center [644, 246] width 869 height 29
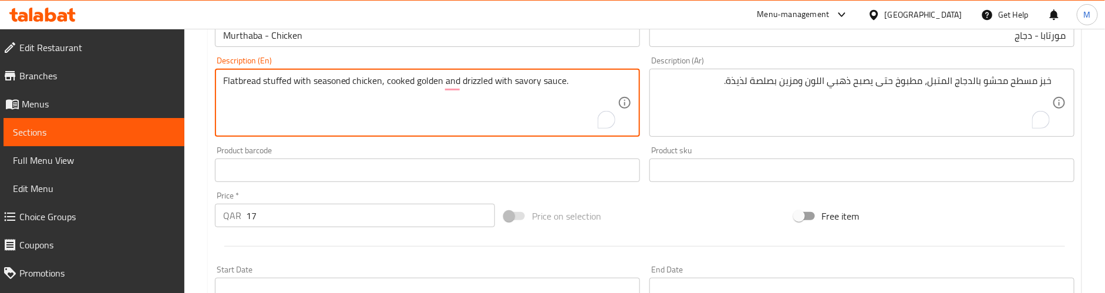
paste textarea "Preparation time: 25 min"
type textarea "Flatbread stuffed with seasoned chicken, cooked golden and drizzled with savory…"
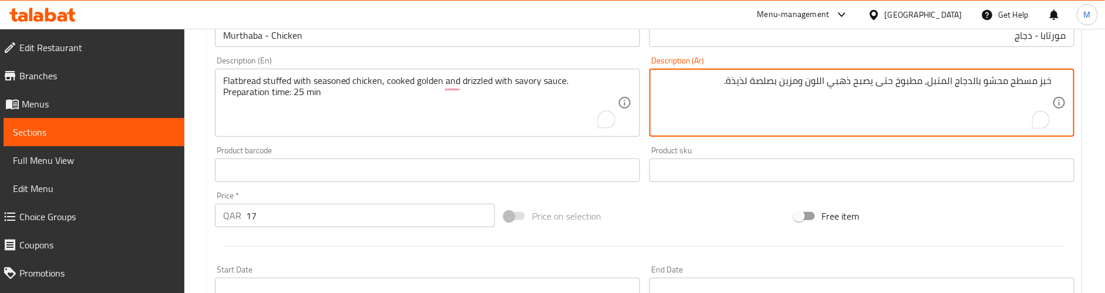
paste textarea "وقت التحضير: 25 دقيقة"
type textarea "خبز مسطح محشو بالدجاج المتبل، مطبوخ حتى يصبح ذهبي اللون ومزين بصلصة لذيذة. وقت …"
click at [436, 152] on div "Product barcode Product barcode" at bounding box center [427, 164] width 425 height 36
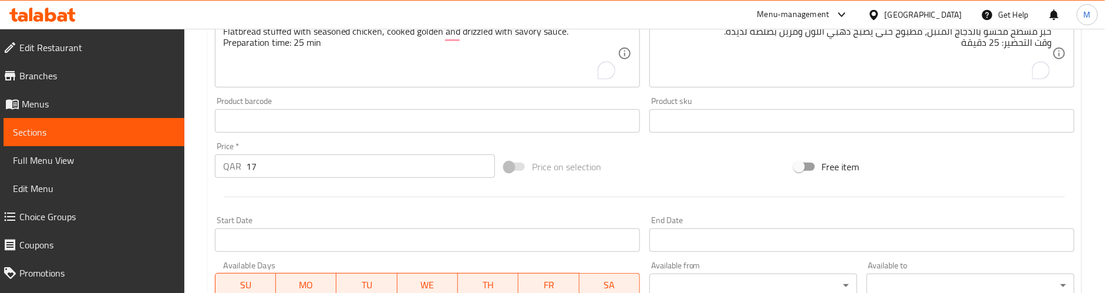
scroll to position [271, 0]
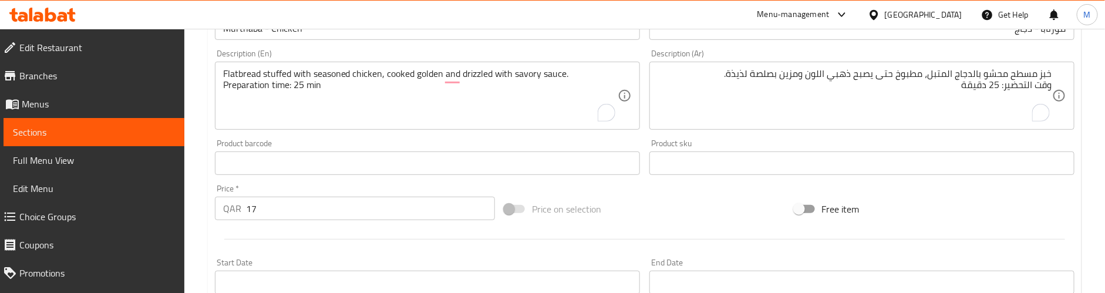
click at [322, 182] on div "Price   * QAR 17 Price *" at bounding box center [355, 202] width 290 height 45
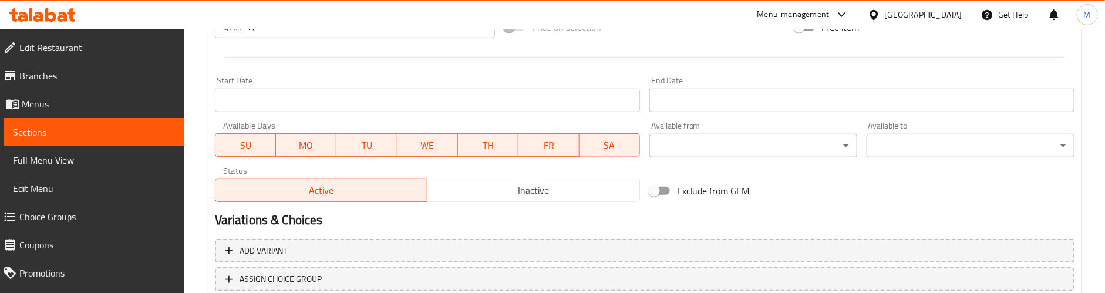
scroll to position [536, 0]
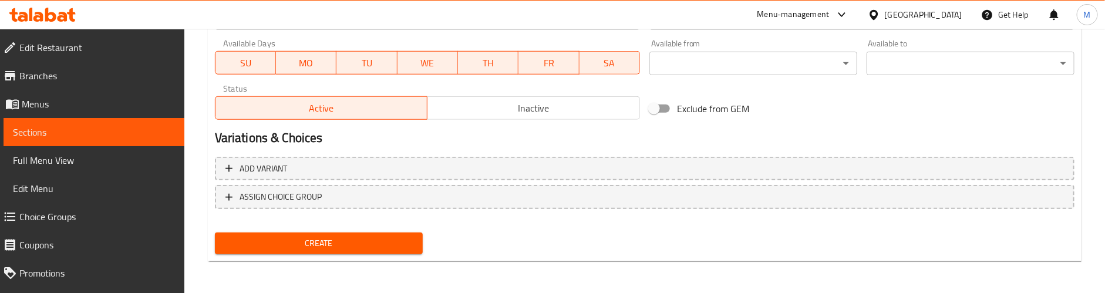
click at [338, 238] on span "Create" at bounding box center [318, 243] width 189 height 15
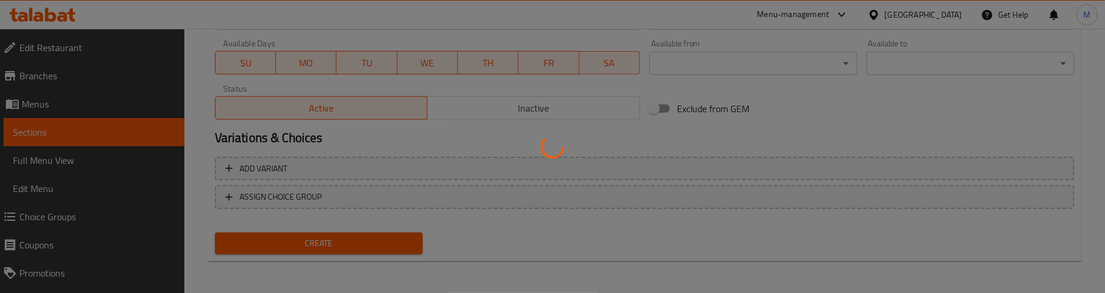
type input "0"
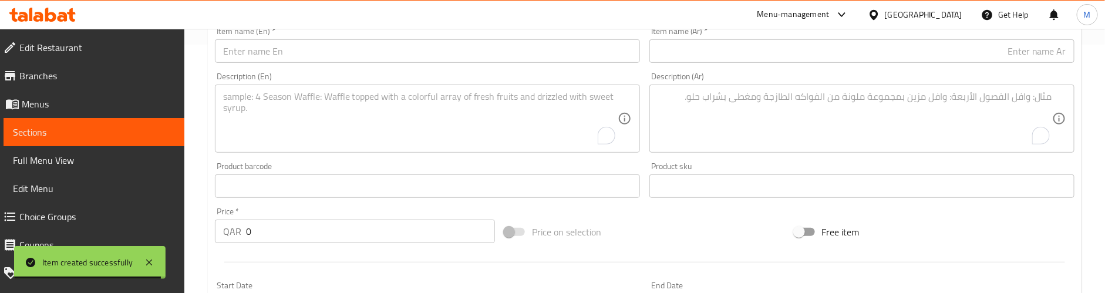
scroll to position [95, 0]
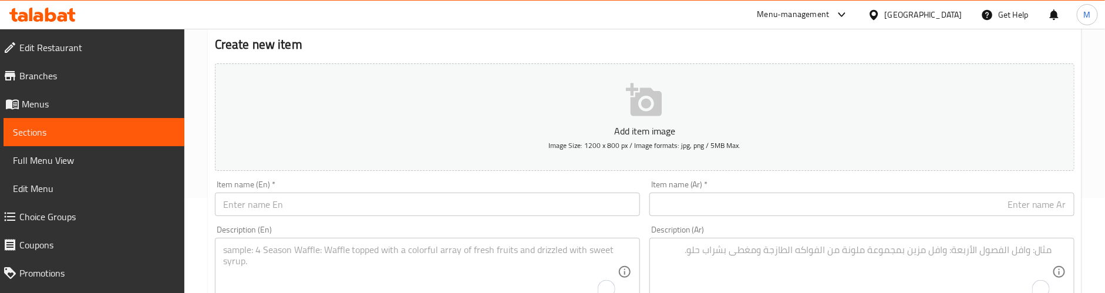
click at [272, 205] on input "text" at bounding box center [427, 204] width 425 height 23
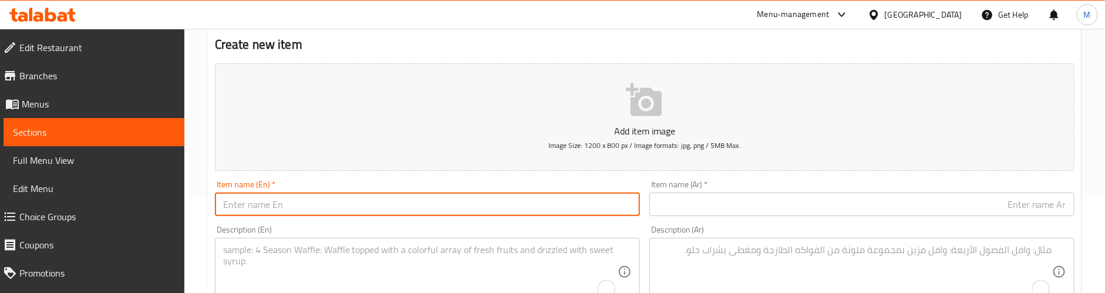
paste input "Murthaba - Beef"
type input "Murthaba - Beef"
click at [756, 203] on input "text" at bounding box center [862, 204] width 425 height 23
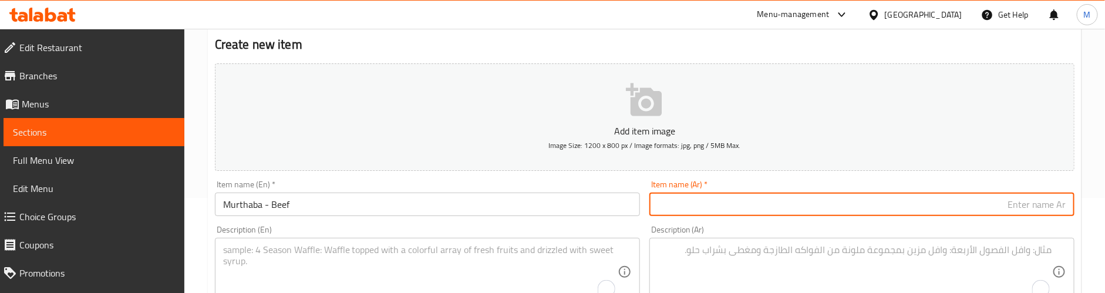
paste input "مورتابا - لحم بقري"
type input "مورتابا - لحم بقري"
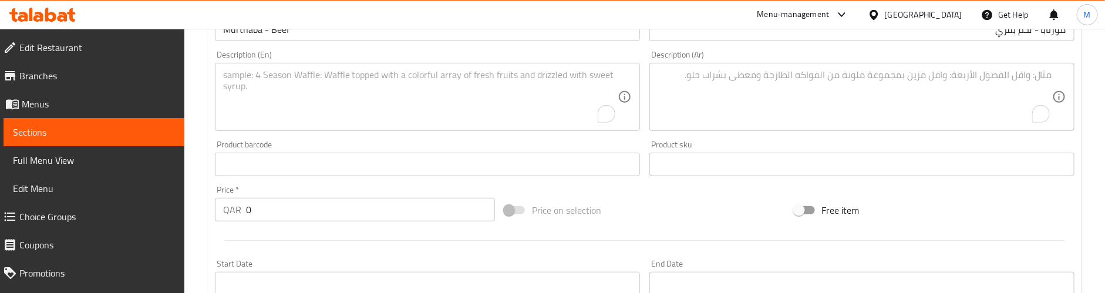
scroll to position [271, 0]
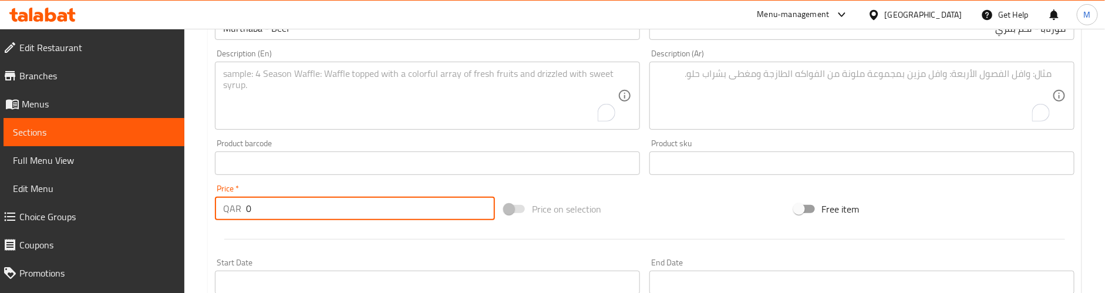
drag, startPoint x: 240, startPoint y: 208, endPoint x: 213, endPoint y: 208, distance: 27.0
click at [213, 208] on div "Price   * QAR 0 Price *" at bounding box center [355, 202] width 290 height 45
paste input "2"
type input "20"
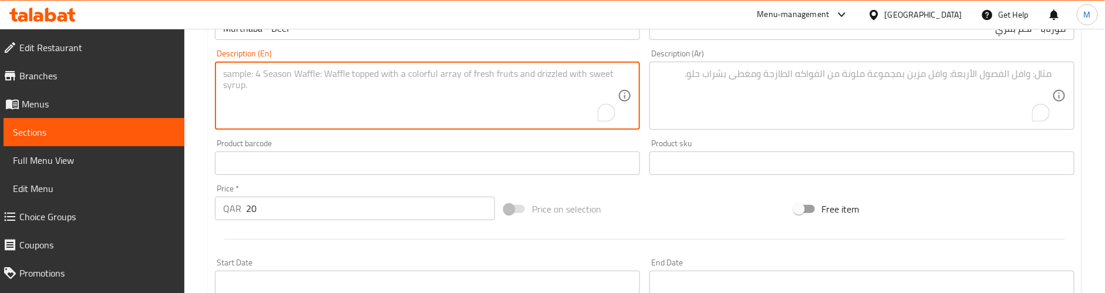
click at [300, 102] on textarea "To enrich screen reader interactions, please activate Accessibility in Grammarl…" at bounding box center [420, 96] width 395 height 56
paste textarea "Flatbread filled with spicy beef, grilled and folded with bold flavors."
type textarea "Flatbread filled with spicy beef, grilled and folded with bold flavors."
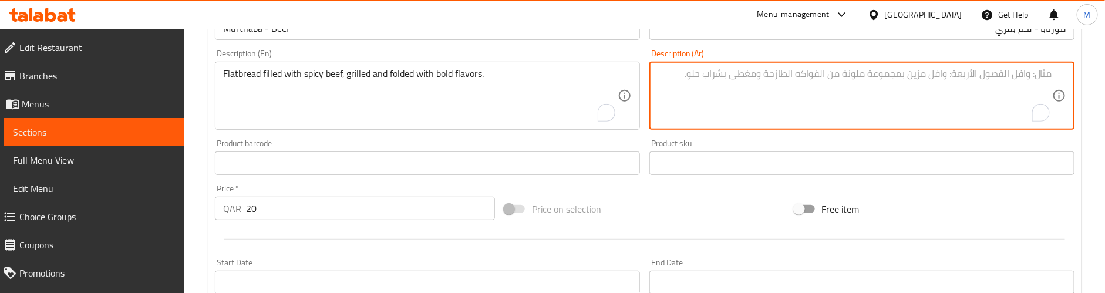
click at [765, 76] on textarea "To enrich screen reader interactions, please activate Accessibility in Grammarl…" at bounding box center [855, 96] width 395 height 56
paste textarea "خبز مسطح محشو باللحم البقري الحار، مشوي ومطوي بنكهات جريئة."
type textarea "خبز مسطح محشو باللحم البقري الحار، مشوي ومطوي بنكهات جريئة."
click at [312, 247] on div at bounding box center [644, 239] width 869 height 29
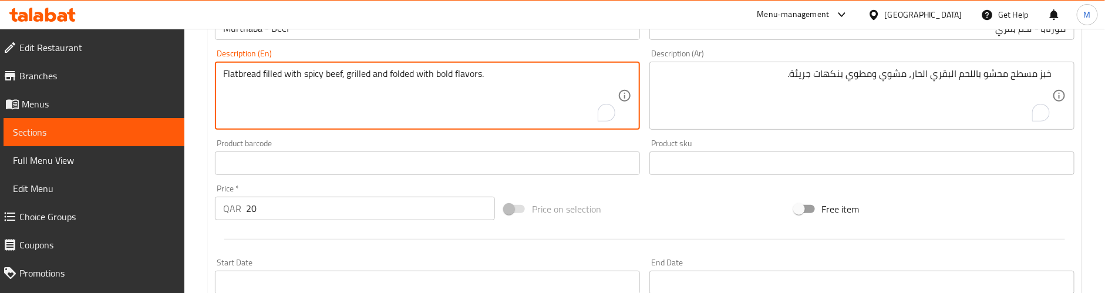
paste textarea "Preparation time: 25 min"
type textarea "Flatbread filled with spicy beef, grilled and folded with bold flavors. Prepara…"
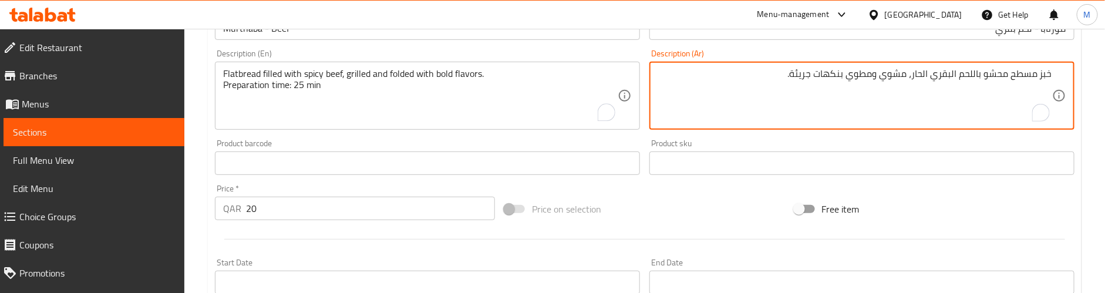
paste textarea "وقت التحضير: 25 دقيقة"
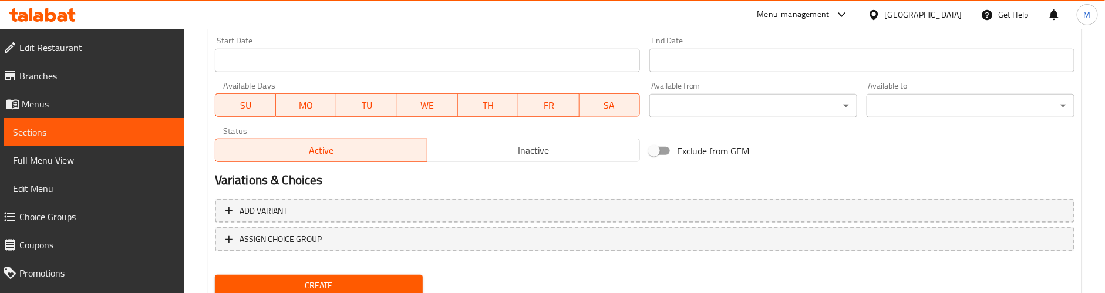
scroll to position [536, 0]
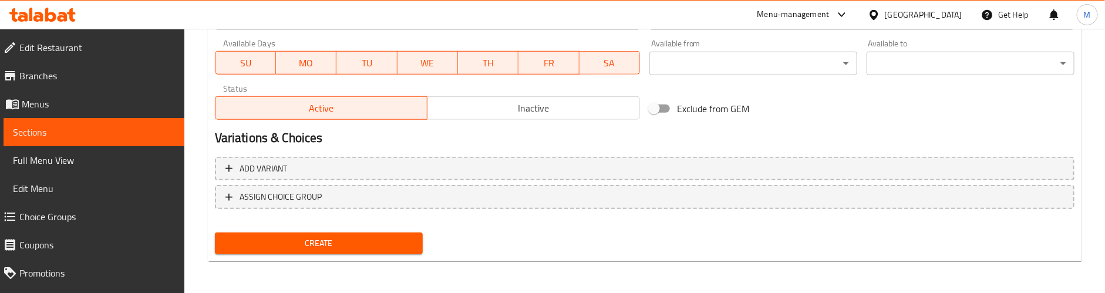
type textarea "خبز مسطح محشو باللحم البقري الحار، مشوي ومطوي بنكهات جريئة. وقت التحضير: 25 دقي…"
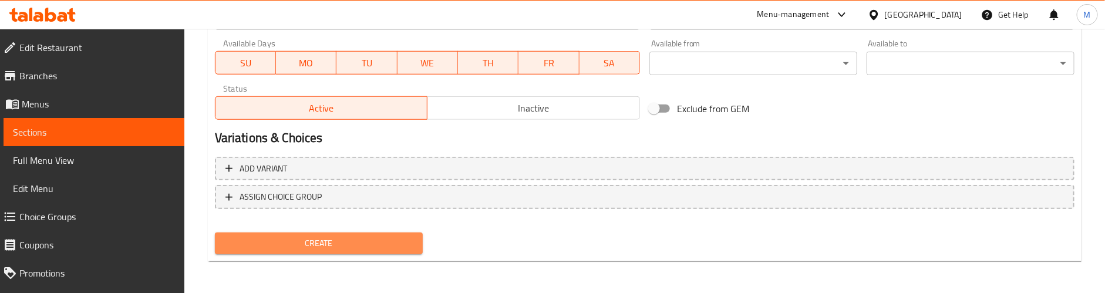
click at [317, 238] on span "Create" at bounding box center [318, 243] width 189 height 15
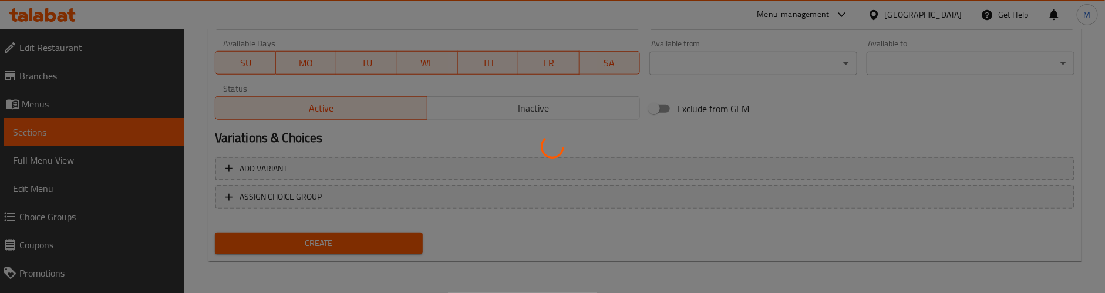
type input "0"
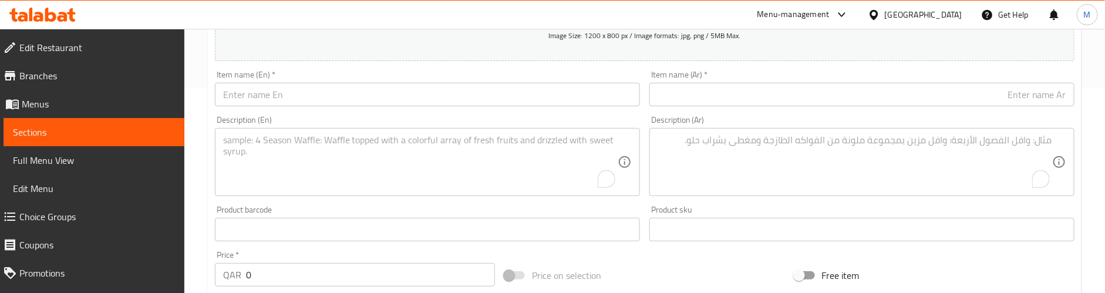
scroll to position [183, 0]
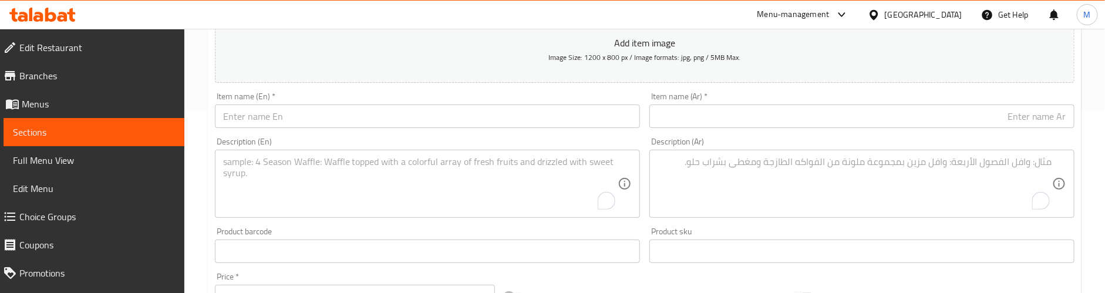
click at [266, 127] on input "text" at bounding box center [427, 116] width 425 height 23
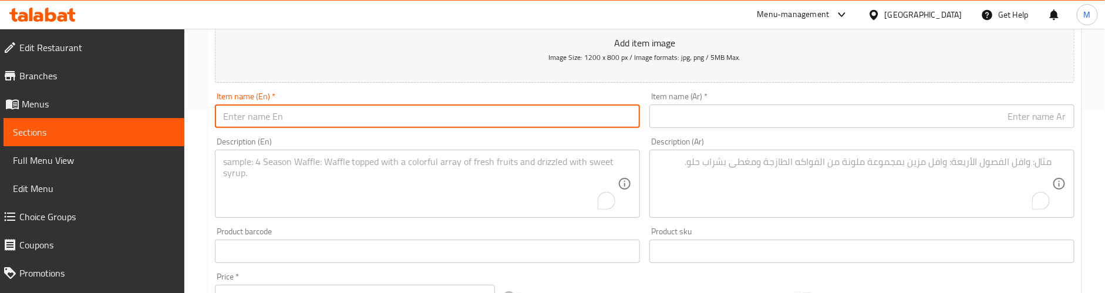
paste input "Murthaba - Mixed"
type input "Murthaba - Mixed"
click at [901, 113] on input "text" at bounding box center [862, 116] width 425 height 23
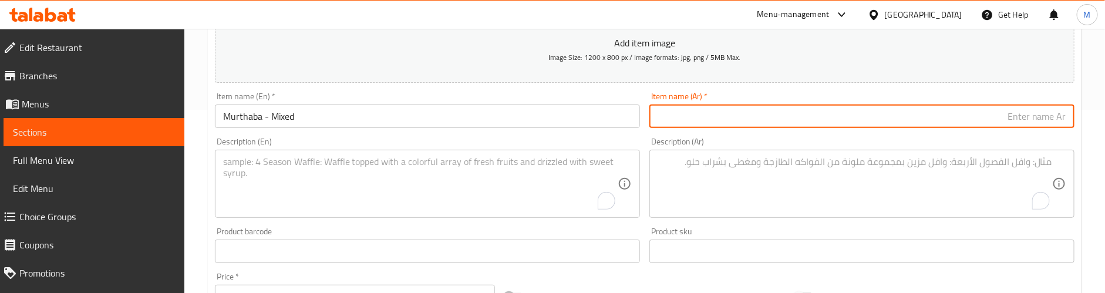
paste input "مورتابا - مختلط"
type input "مورتابا - مختلط"
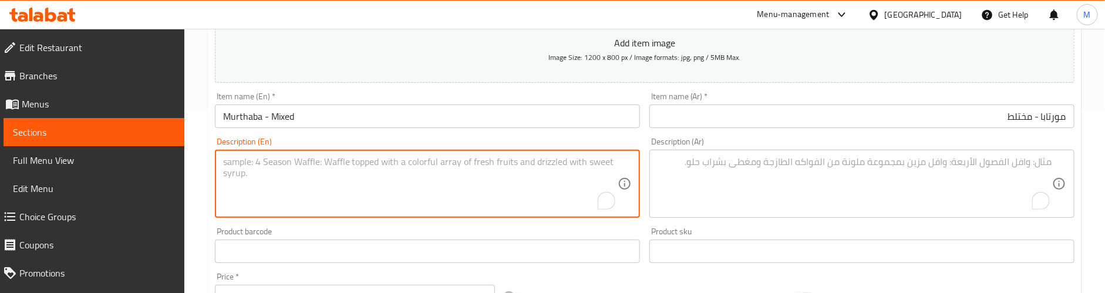
click at [307, 159] on textarea "To enrich screen reader interactions, please activate Accessibility in Grammarl…" at bounding box center [420, 184] width 395 height 56
paste textarea "A loaded Murthaba with both beef and chicken, full of flavor and perfectly gril…"
type textarea "A loaded Murthaba with both beef and chicken, full of flavor and perfectly gril…"
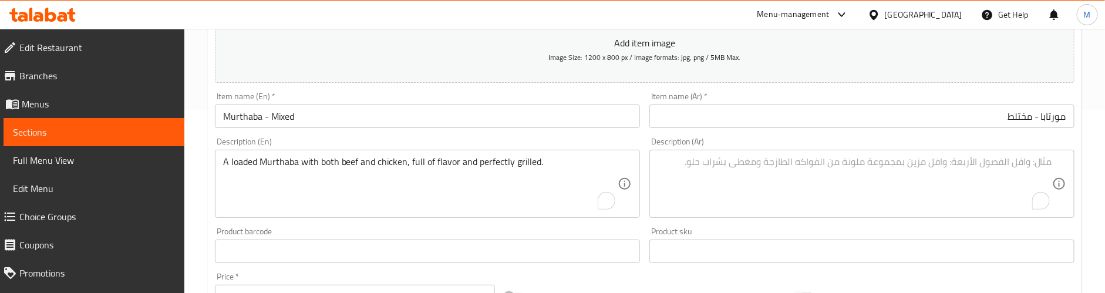
click at [883, 150] on div "Description (Ar)" at bounding box center [862, 184] width 425 height 68
paste textarea "مورتابا محملة باللحم البقري والدجاج، مليئة بالنكهة ومشوية بشكل مثالي."
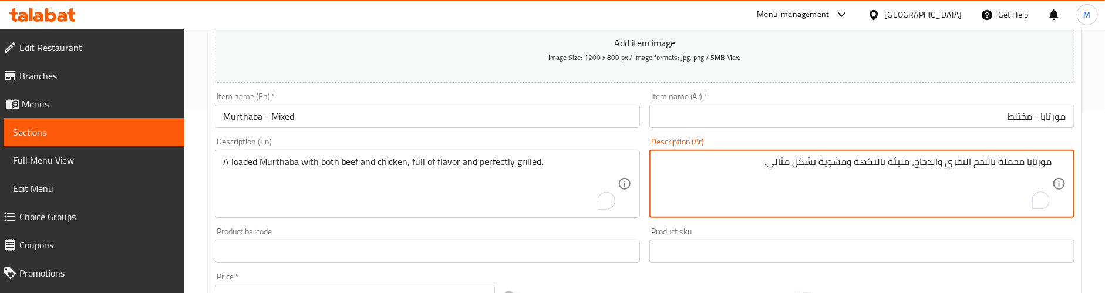
type textarea "مورتابا محملة باللحم البقري والدجاج، مليئة بالنكهة ومشوية بشكل مثالي."
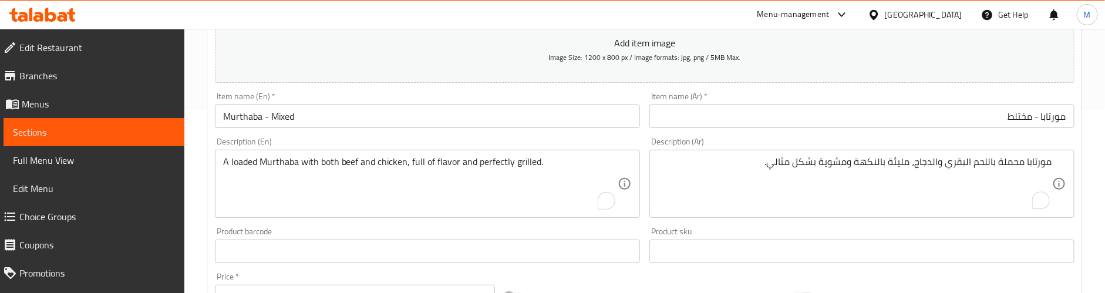
scroll to position [271, 0]
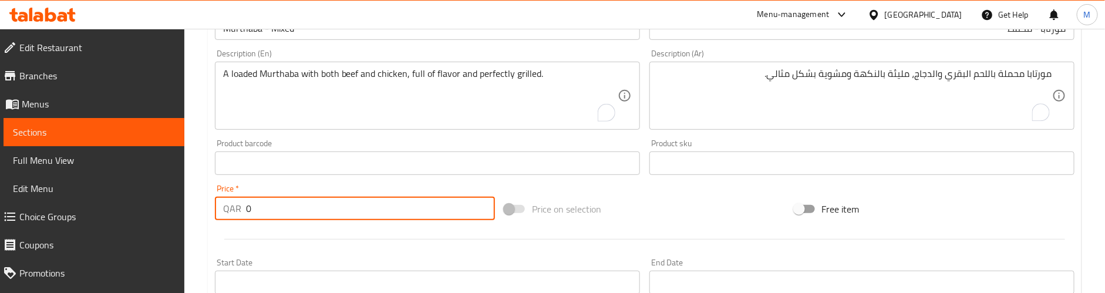
drag, startPoint x: 273, startPoint y: 208, endPoint x: 214, endPoint y: 208, distance: 59.3
click at [215, 208] on div "QAR 0 Price *" at bounding box center [355, 208] width 280 height 23
paste input "22"
type input "22"
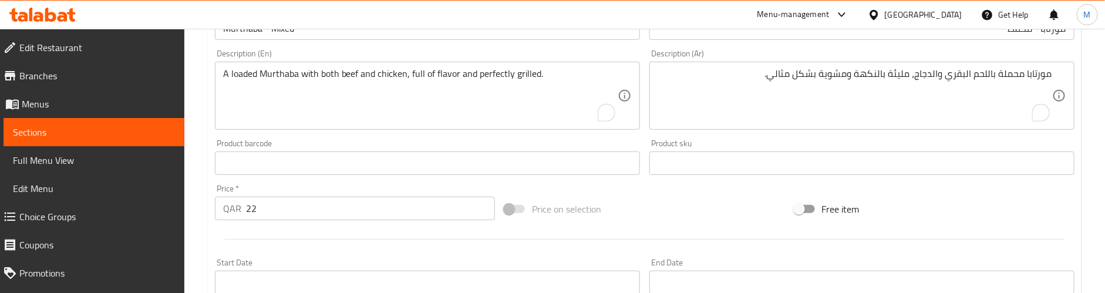
drag, startPoint x: 287, startPoint y: 92, endPoint x: 307, endPoint y: 90, distance: 20.1
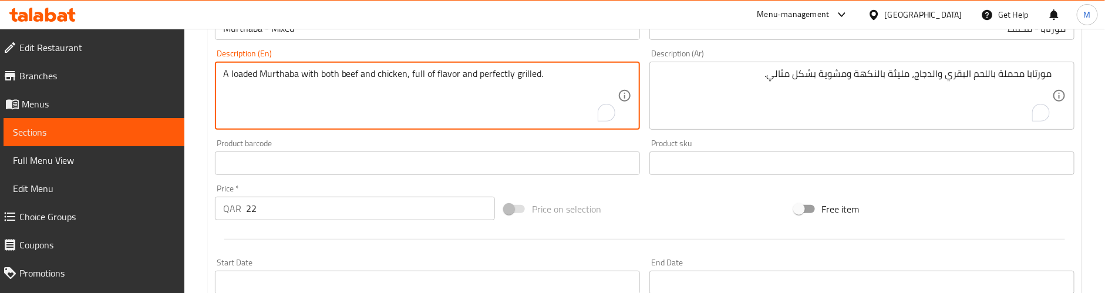
click at [567, 83] on textarea "A loaded Murthaba with both beef and chicken, full of flavor and perfectly gril…" at bounding box center [420, 96] width 395 height 56
paste textarea "Preparation time: 25 min"
type textarea "A loaded Murthaba with both beef and chicken, full of flavor and perfectly gril…"
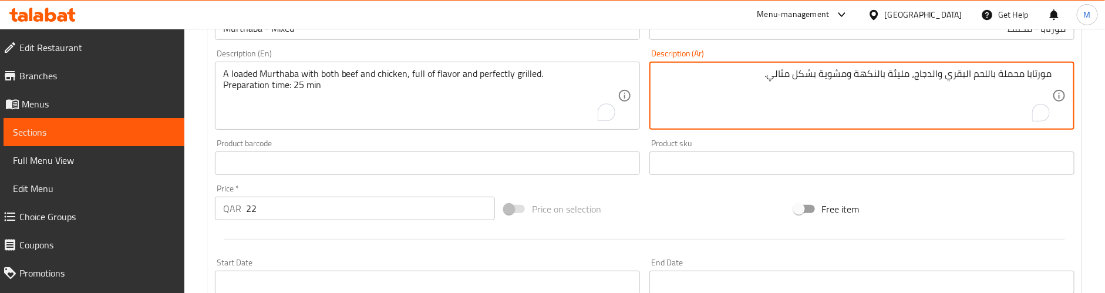
paste textarea "وقت التحضير: 25 دقيقة"
type textarea "مورتابا محملة باللحم البقري والدجاج، مليئة بالنكهة ومشوية بشكل مثالي. وقت التحض…"
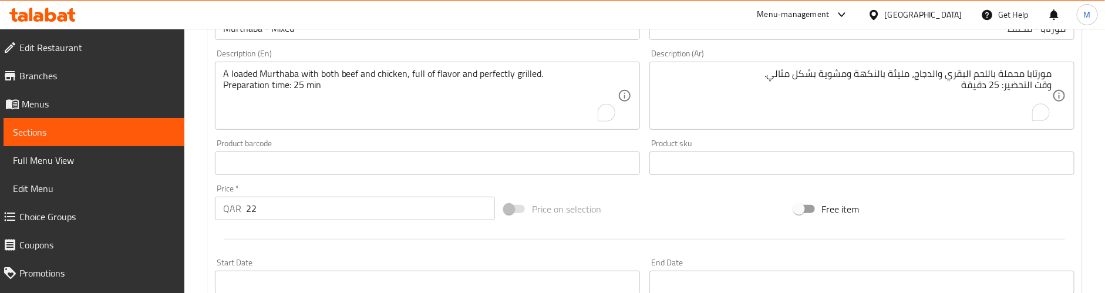
click at [291, 144] on div "Product barcode Product barcode" at bounding box center [427, 157] width 425 height 36
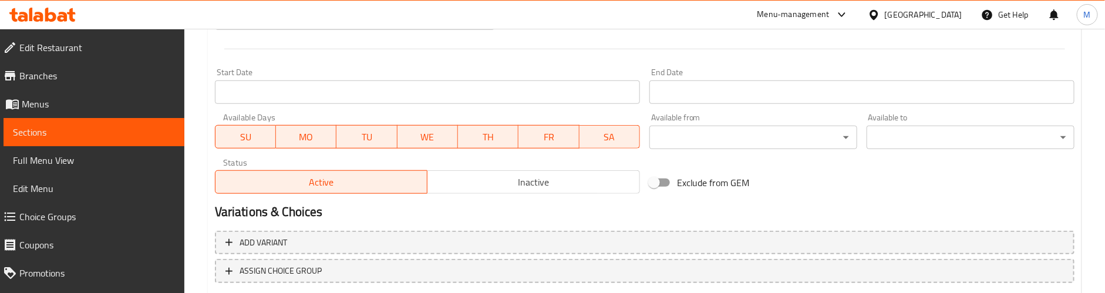
scroll to position [536, 0]
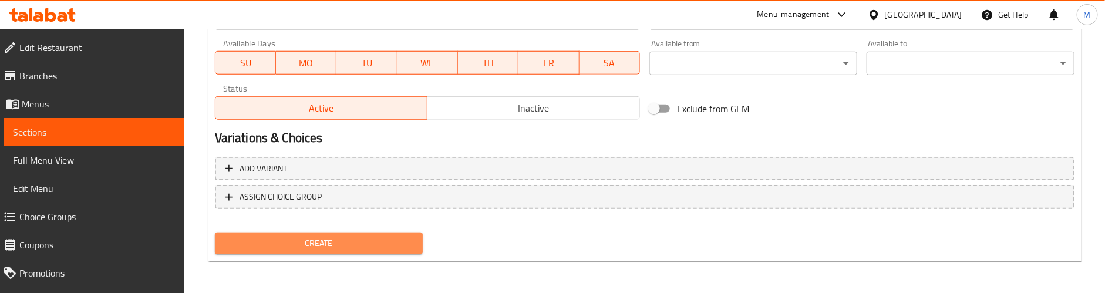
click at [338, 244] on span "Create" at bounding box center [318, 243] width 189 height 15
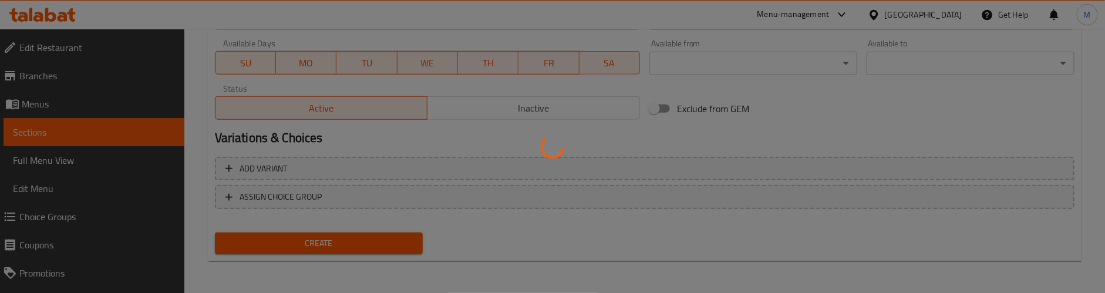
type input "0"
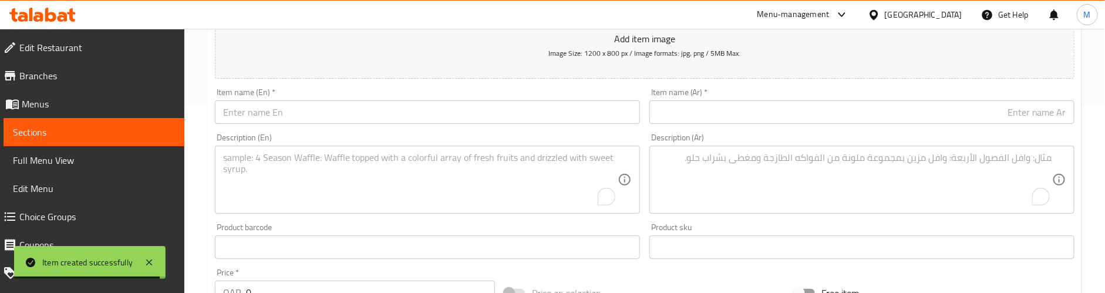
scroll to position [183, 0]
click at [273, 112] on input "text" at bounding box center [427, 116] width 425 height 23
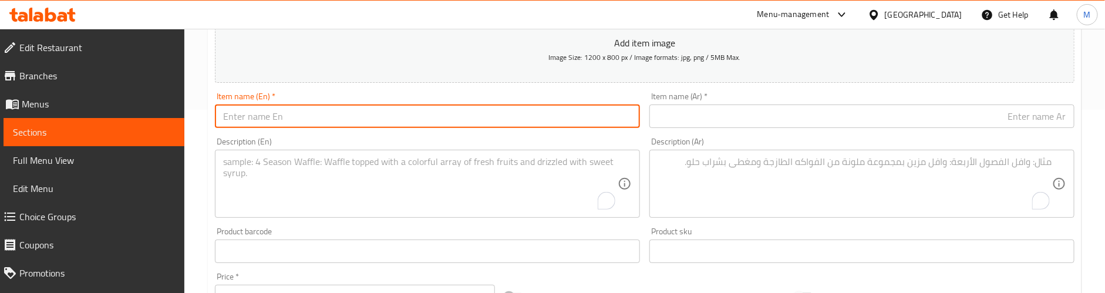
paste input "Submarine - Chicken"
type input "Submarine - Chicken"
click at [918, 109] on input "text" at bounding box center [862, 116] width 425 height 23
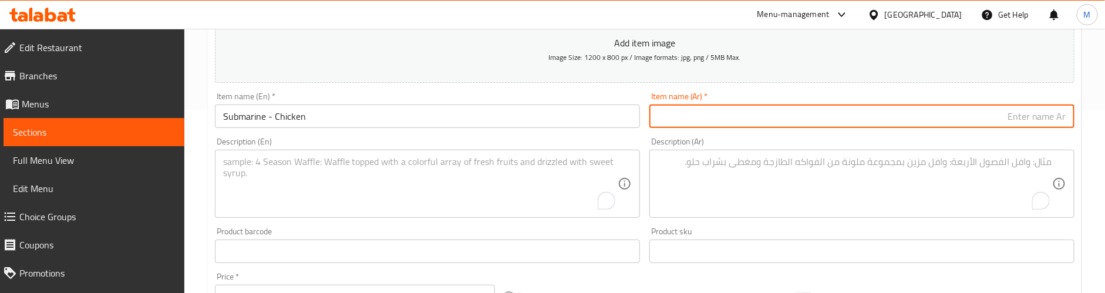
paste input "غواصة - دجاج"
type input "غواصة - دجاج"
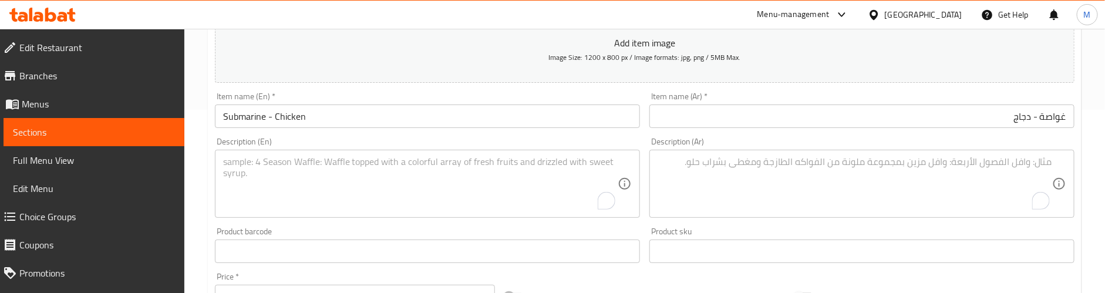
click at [312, 163] on textarea "To enrich screen reader interactions, please activate Accessibility in Grammarl…" at bounding box center [420, 184] width 395 height 56
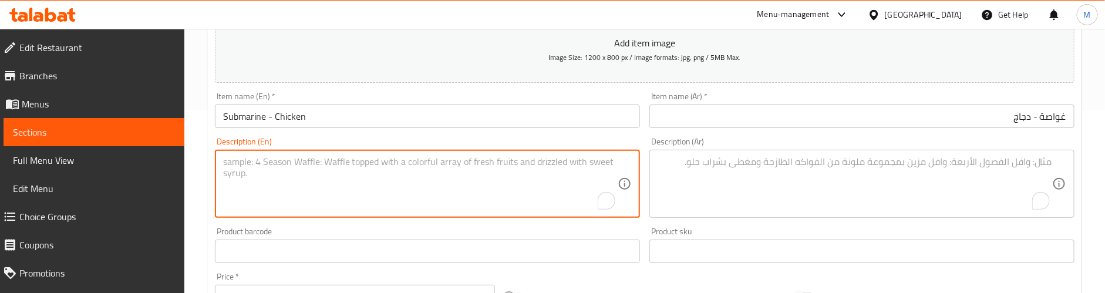
paste textarea "Toasted sub filled with grilled chicken, crunchy veggies, and sauces."
type textarea "Toasted sub filled with grilled chicken, crunchy veggies, and sauces."
click at [800, 164] on textarea "To enrich screen reader interactions, please activate Accessibility in Grammarl…" at bounding box center [855, 184] width 395 height 56
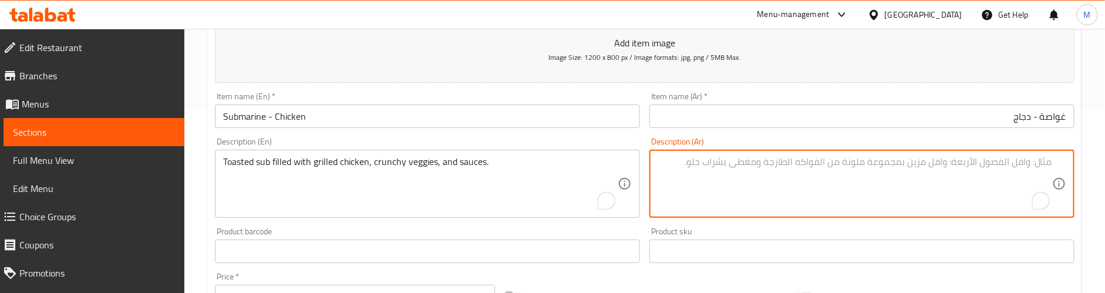
paste textarea "ساندويتش محمص محشو بالدجاج المشوي والخضروات المقرمشة والصلصات."
type textarea "ساندويتش محمص محشو بالدجاج المشوي والخضروات المقرمشة والصلصات."
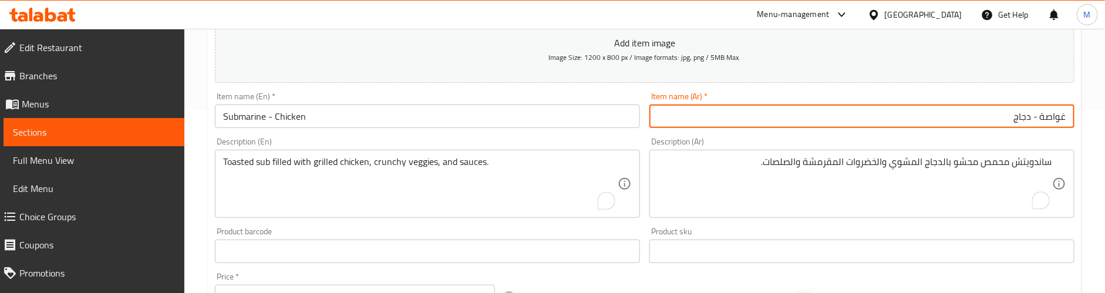
click at [1053, 117] on input "غواصة - دجاج" at bounding box center [862, 116] width 425 height 23
type input "سبمارين- دجاج"
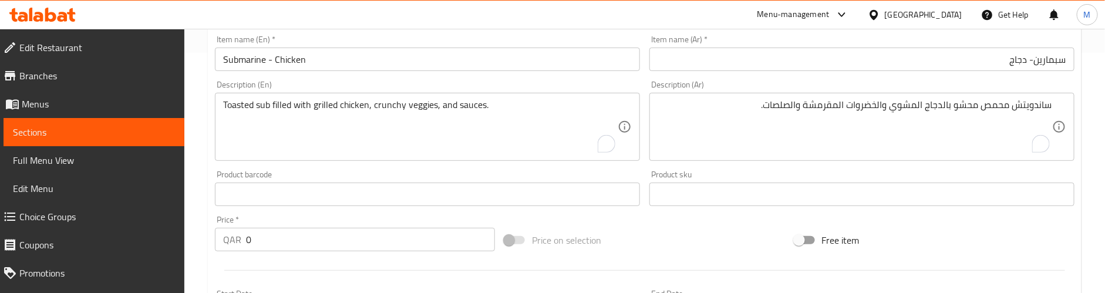
scroll to position [271, 0]
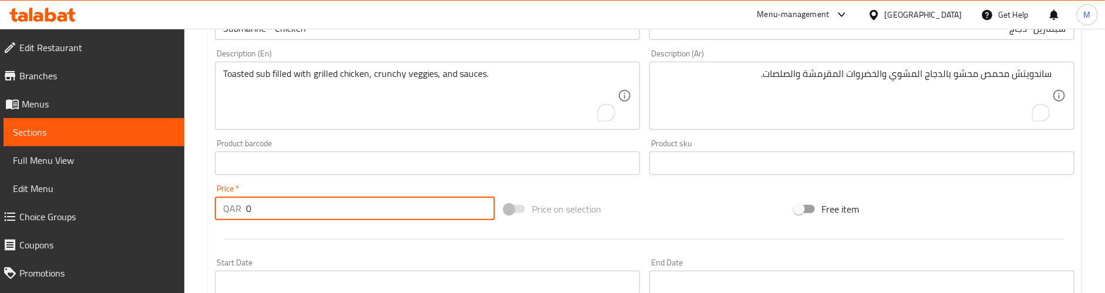
drag, startPoint x: 253, startPoint y: 212, endPoint x: 245, endPoint y: 212, distance: 7.6
click at [246, 212] on input "0" at bounding box center [370, 208] width 249 height 23
paste input "17"
type input "17"
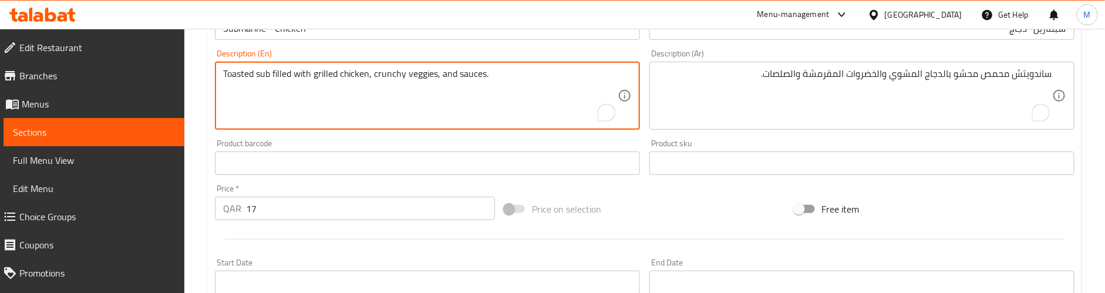
paste textarea "Preparation time: 25 min"
type textarea "Toasted sub filled with grilled chicken, crunchy veggies, and sauces. Preparati…"
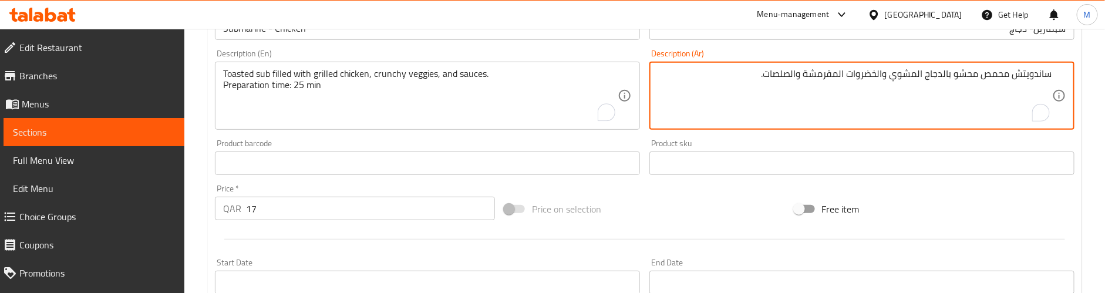
paste textarea "وقت التحضير: 25 دقيقة"
type textarea "ساندويتش محمص محشو بالدجاج المشوي والخضروات المقرمشة والصلصات. وقت التحضير: 25 …"
click at [327, 189] on div "Price   * QAR 17 Price *" at bounding box center [355, 202] width 280 height 36
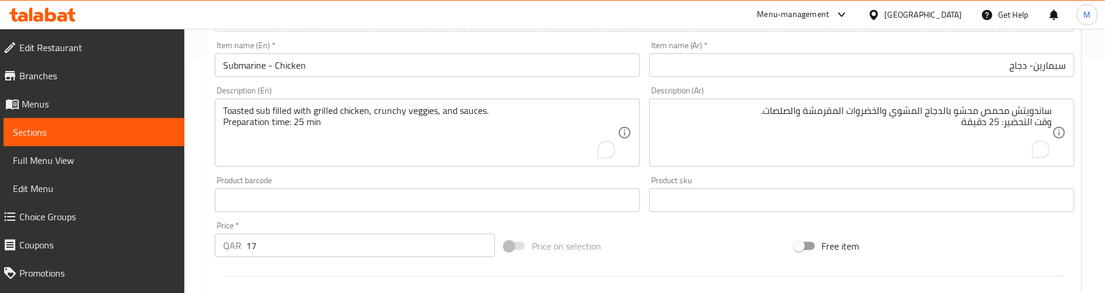
scroll to position [536, 0]
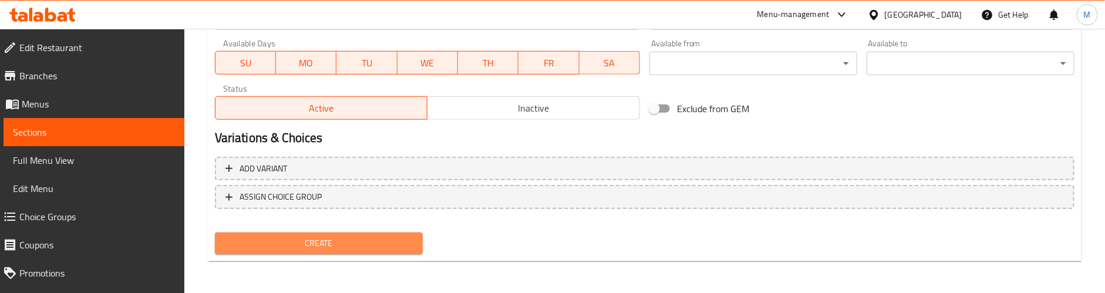
click at [309, 247] on span "Create" at bounding box center [318, 243] width 189 height 15
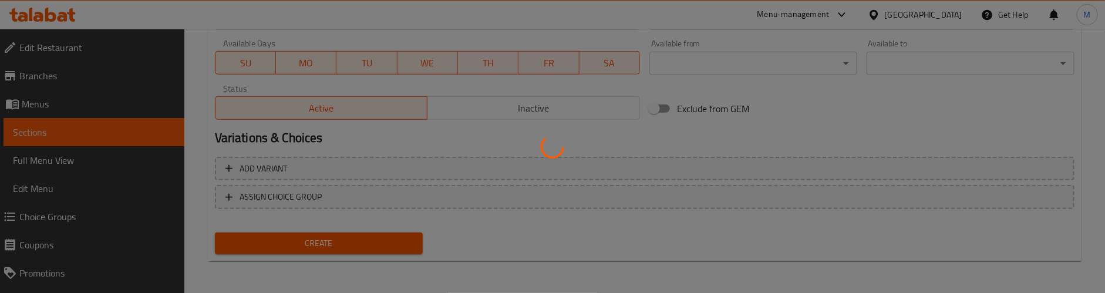
type input "0"
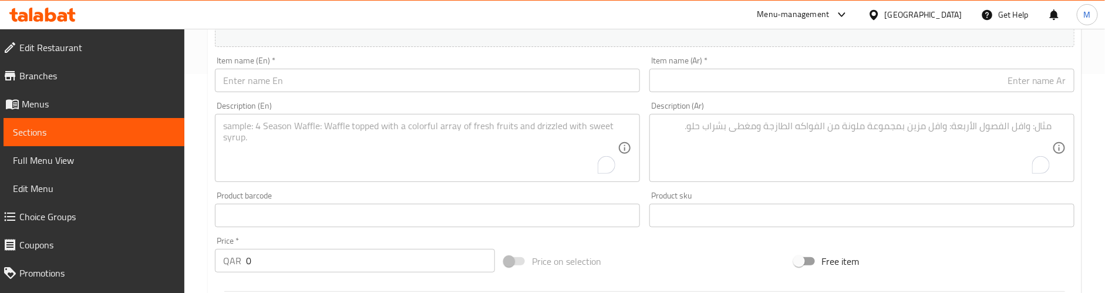
scroll to position [183, 0]
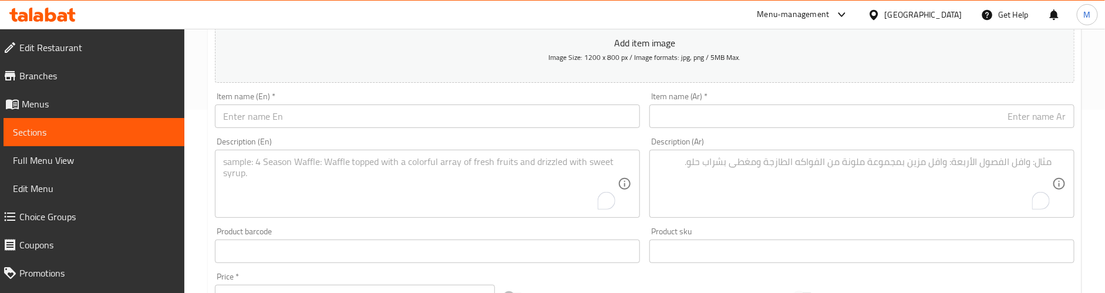
click at [304, 125] on input "text" at bounding box center [427, 116] width 425 height 23
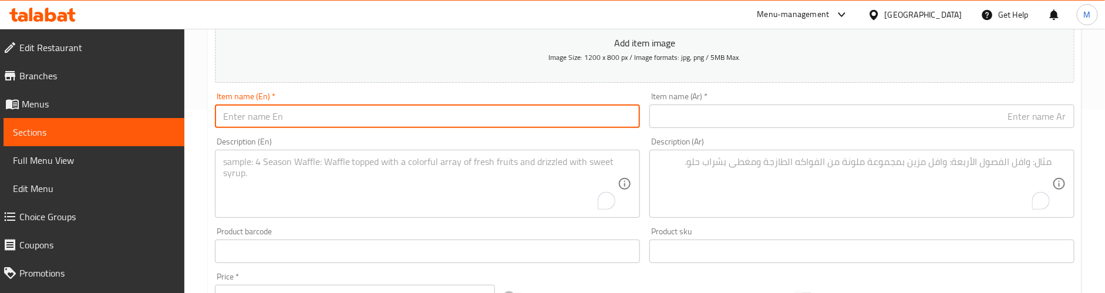
paste
type input "Submarine - Beef"
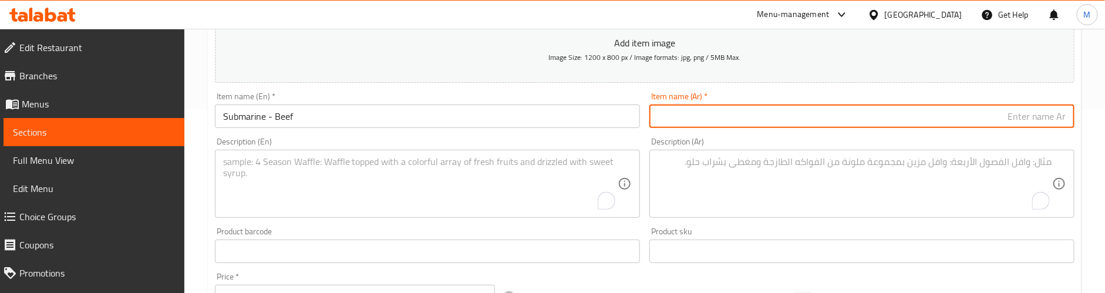
click at [828, 112] on input "text" at bounding box center [862, 116] width 425 height 23
click at [1060, 117] on input "غواصة - لحم بقري" at bounding box center [862, 116] width 425 height 23
type input "سبمارين- لحم بقري"
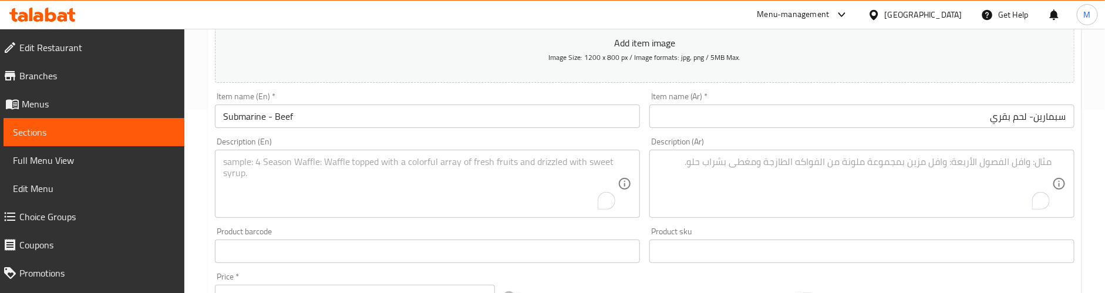
click at [320, 184] on textarea "To enrich screen reader interactions, please activate Accessibility in Grammarl…" at bounding box center [420, 184] width 395 height 56
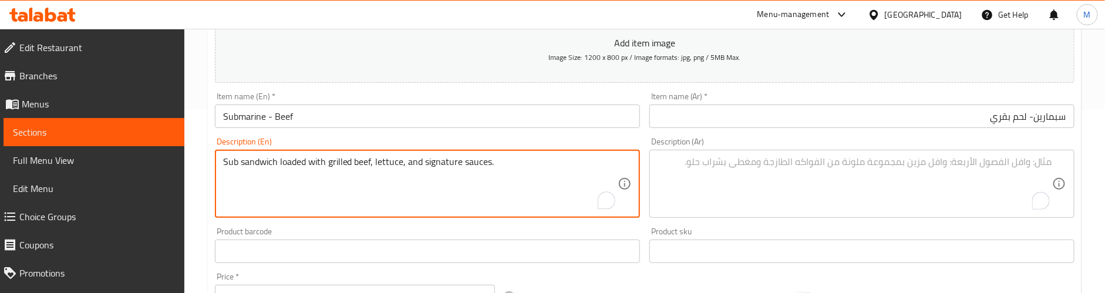
type textarea "Sub sandwich loaded with grilled beef, lettuce, and signature sauces."
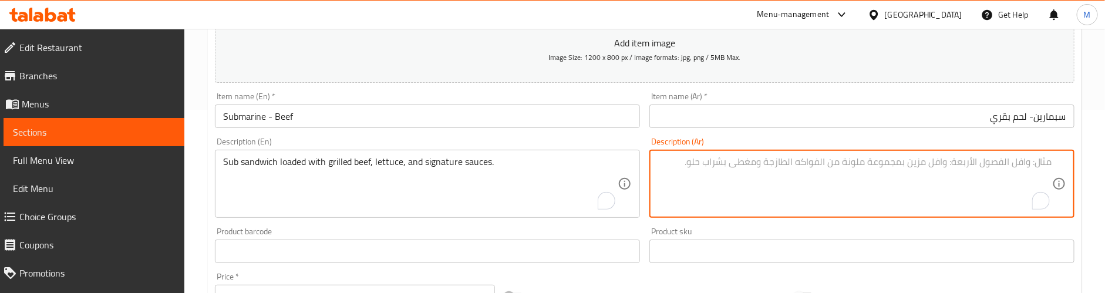
click at [808, 180] on textarea "To enrich screen reader interactions, please activate Accessibility in Grammarl…" at bounding box center [855, 184] width 395 height 56
type textarea "ساندويتش فرعي محشو باللحم البقري المشوي والخس والصلصات المميزة."
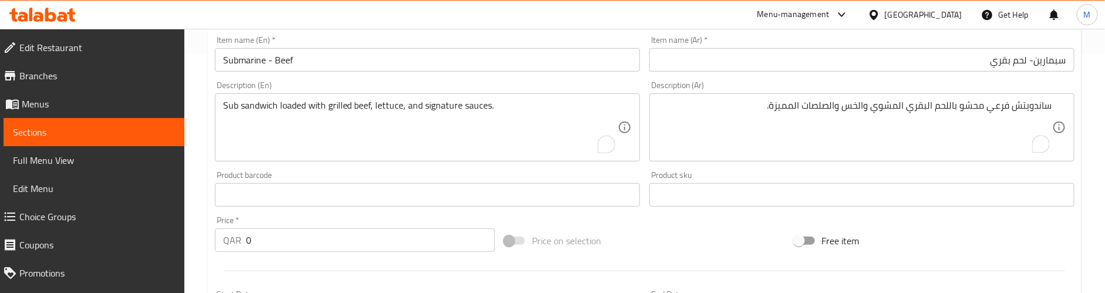
scroll to position [271, 0]
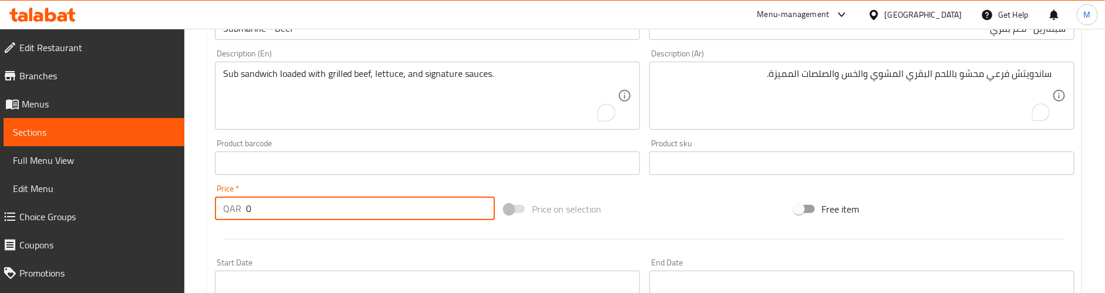
drag, startPoint x: 268, startPoint y: 205, endPoint x: 216, endPoint y: 210, distance: 52.5
click at [217, 209] on div "QAR 0 Price *" at bounding box center [355, 208] width 280 height 23
type input "20"
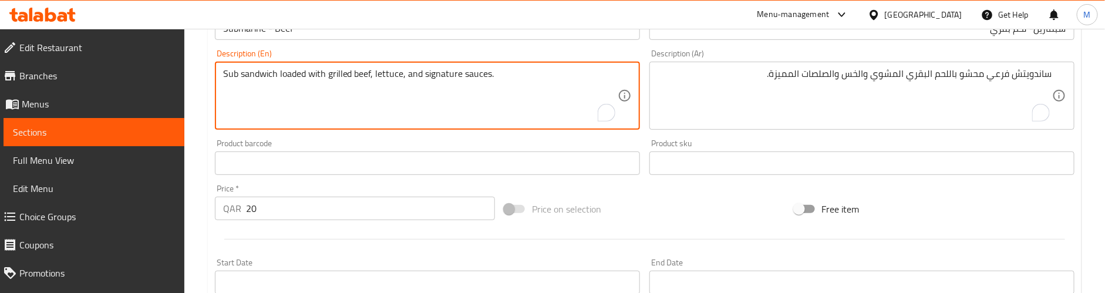
click at [515, 85] on textarea "Sub sandwich loaded with grilled beef, lettuce, and signature sauces." at bounding box center [420, 96] width 395 height 56
type textarea "Sub sandwich loaded with grilled beef, lettuce, and signature sauces. Preparati…"
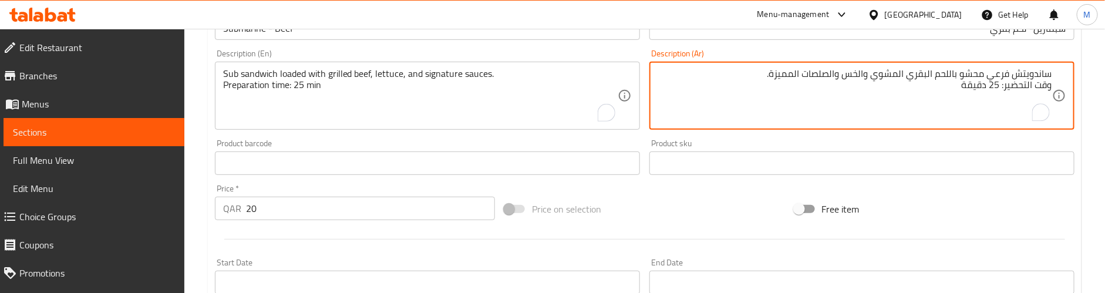
type textarea "ساندويتش فرعي محشو باللحم البقري المشوي والخس والصلصات المميزة. وقت التحضير: 25…"
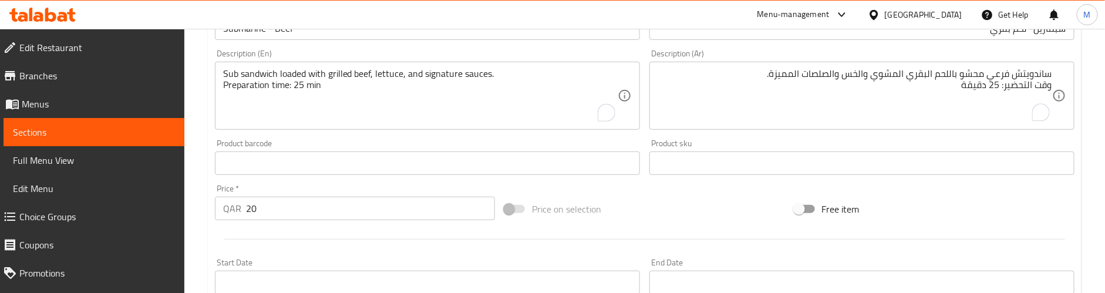
click at [574, 140] on div "Product barcode Product barcode" at bounding box center [427, 157] width 425 height 36
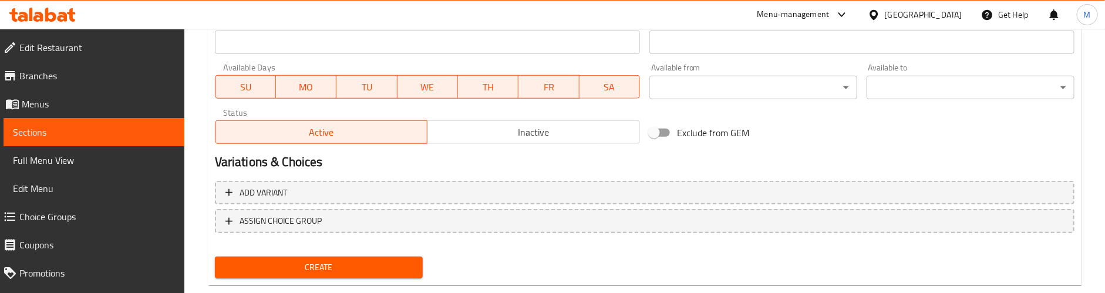
scroll to position [536, 0]
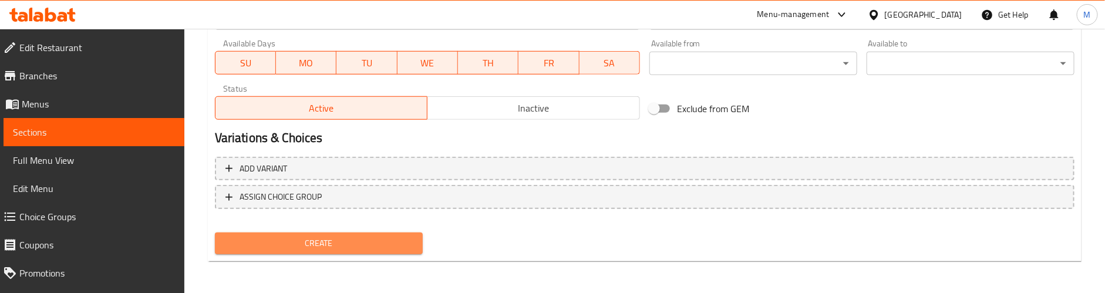
click at [363, 240] on span "Create" at bounding box center [318, 243] width 189 height 15
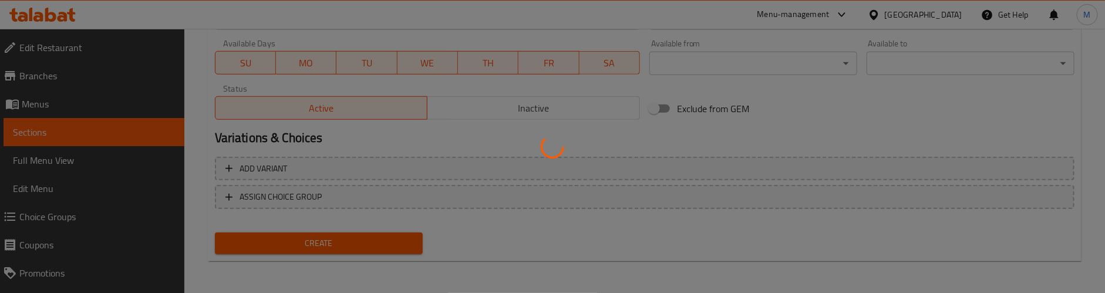
type input "0"
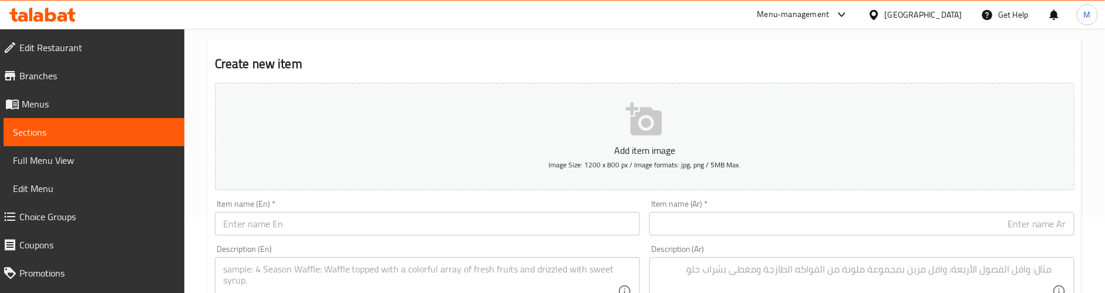
scroll to position [183, 0]
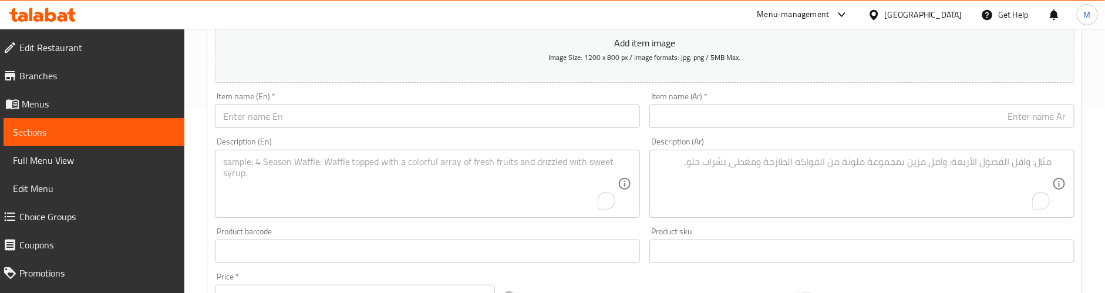
click at [298, 120] on input "text" at bounding box center [427, 116] width 425 height 23
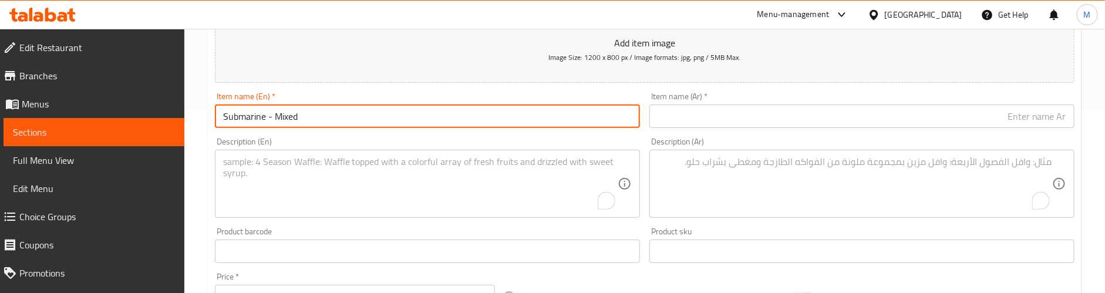
type input "Submarine - Mixed"
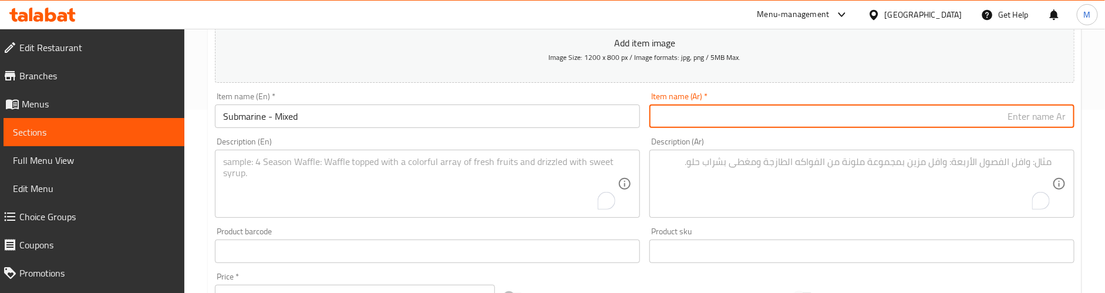
click at [853, 120] on input "text" at bounding box center [862, 116] width 425 height 23
click at [1051, 119] on input "غواصة - مختلطة" at bounding box center [862, 116] width 425 height 23
type input "سبمارين- مختلطة"
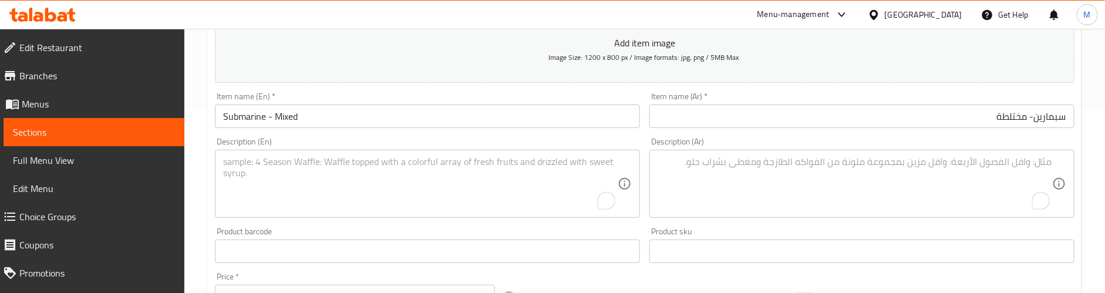
click at [275, 181] on textarea "To enrich screen reader interactions, please activate Accessibility in Grammarl…" at bounding box center [420, 184] width 395 height 56
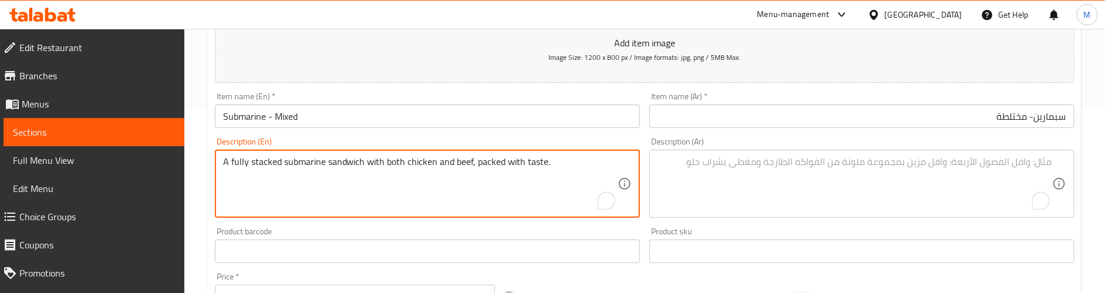
type textarea "A fully stacked submarine sandwich with both chicken and beef, packed with tast…"
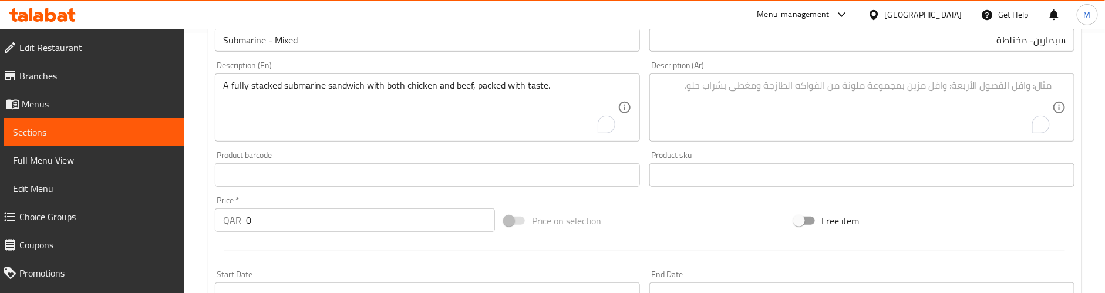
scroll to position [359, 0]
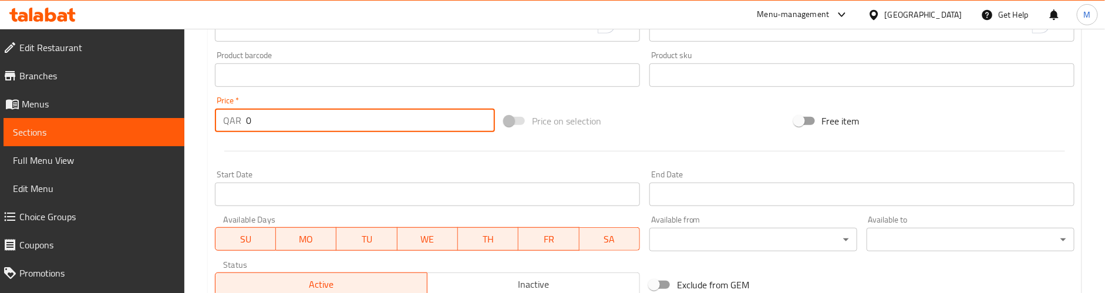
drag, startPoint x: 261, startPoint y: 118, endPoint x: 233, endPoint y: 129, distance: 30.1
click at [235, 123] on div "QAR 0 Price *" at bounding box center [355, 120] width 280 height 23
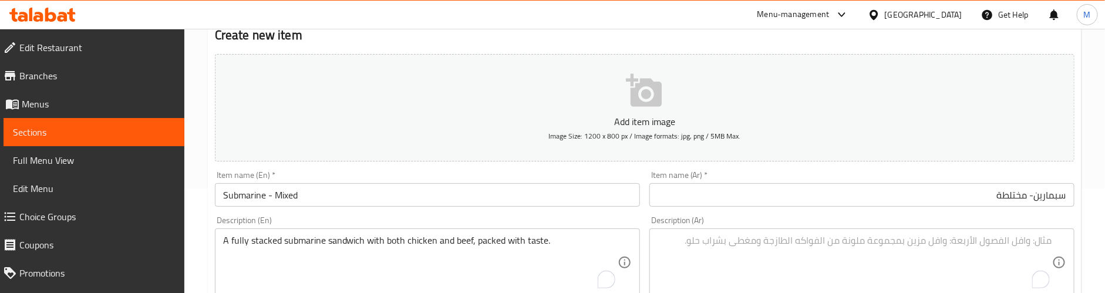
scroll to position [95, 0]
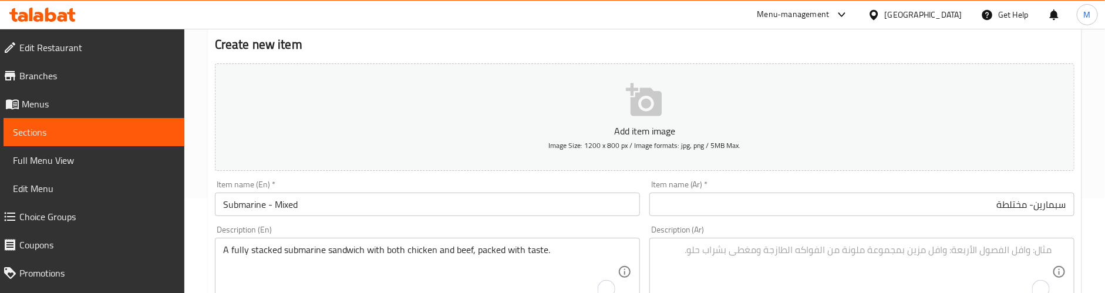
type input "22"
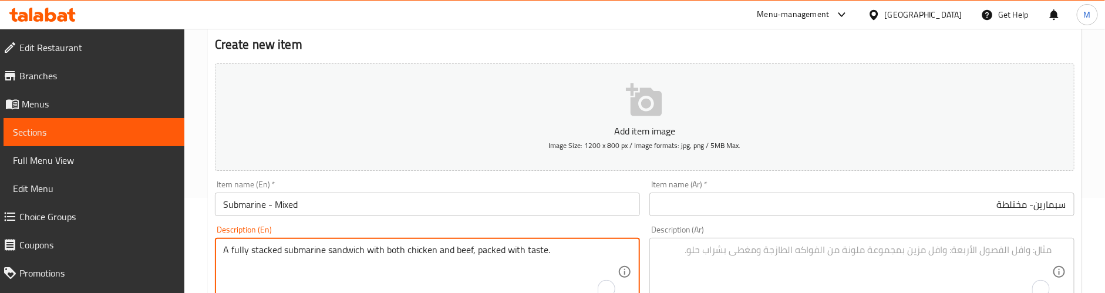
click at [518, 245] on textarea "A fully stacked submarine sandwich with both chicken and beef, packed with tast…" at bounding box center [420, 272] width 395 height 56
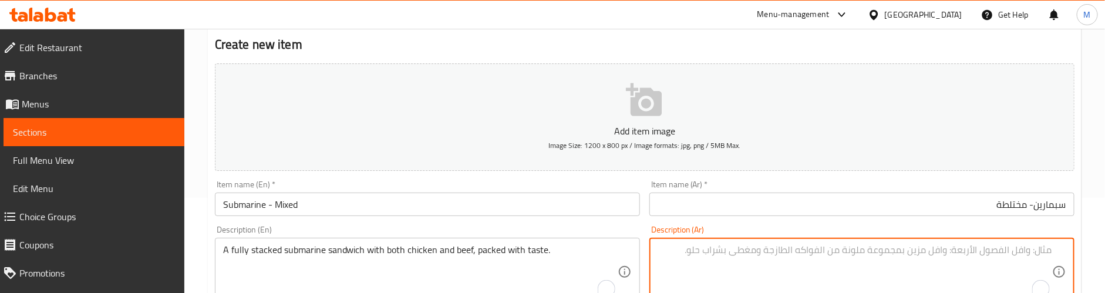
click at [811, 263] on textarea "To enrich screen reader interactions, please activate Accessibility in Grammarl…" at bounding box center [855, 272] width 395 height 56
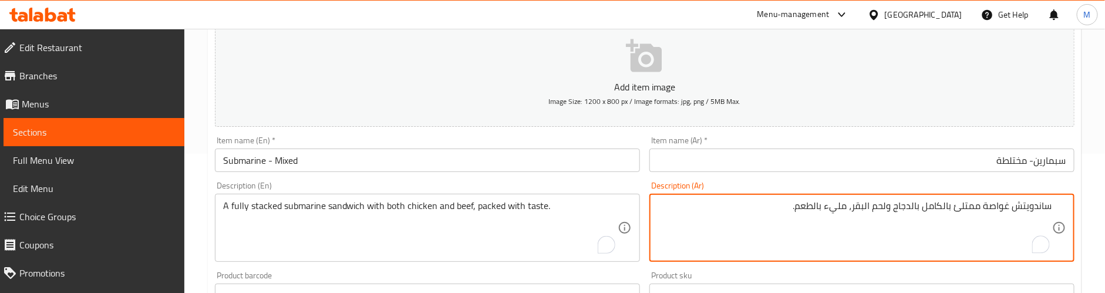
scroll to position [183, 0]
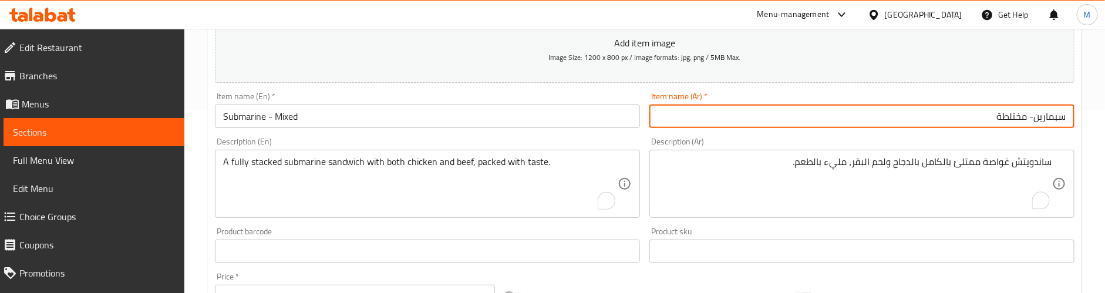
click at [1055, 120] on input "سبمارين- مختلطة" at bounding box center [862, 116] width 425 height 23
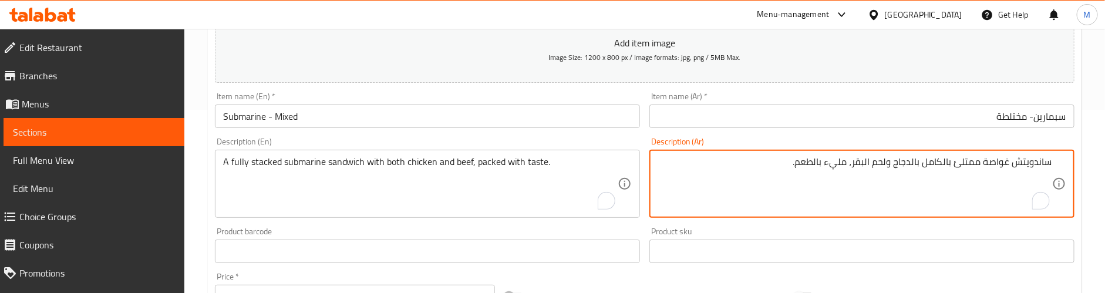
click at [997, 163] on textarea "ساندويتش غواصة ممتلئ بالكامل بالدجاج ولحم البقر، مليء بالطعم." at bounding box center [855, 184] width 395 height 56
type textarea "ساندويتش سبمارين ممتلئ بالكامل بالدجاج ولحم البقر، مليء بالطعم."
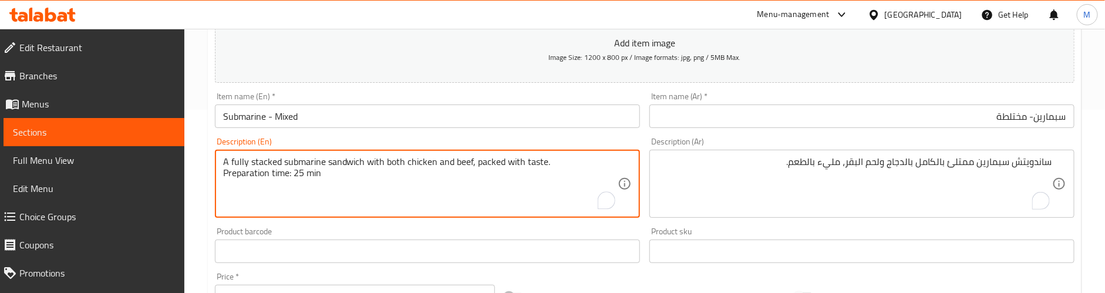
type textarea "A fully stacked submarine sandwich with both chicken and beef, packed with tast…"
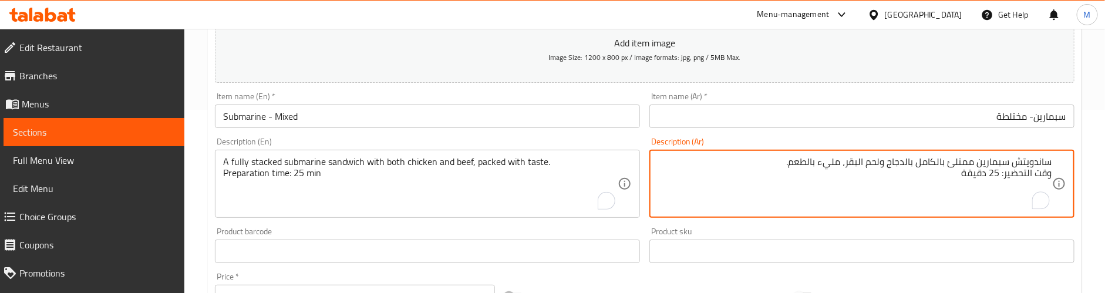
type textarea "ساندويتش سبمارين ممتلئ بالكامل بالدجاج ولحم البقر، مليء بالطعم. وقت التحضير: 25…"
click at [446, 228] on div "Product barcode Product barcode" at bounding box center [427, 245] width 425 height 36
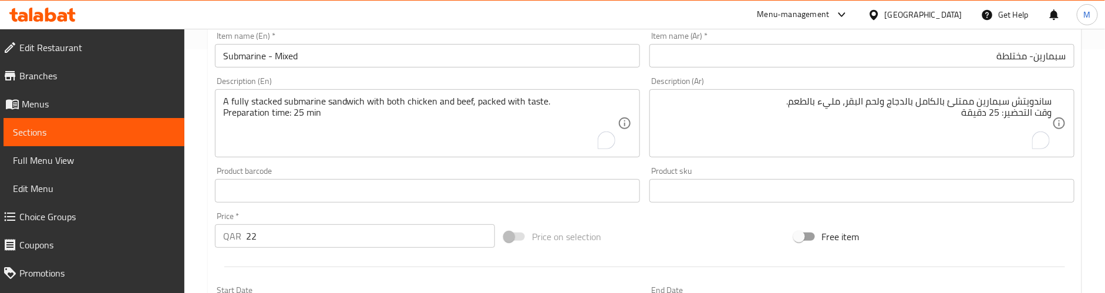
scroll to position [271, 0]
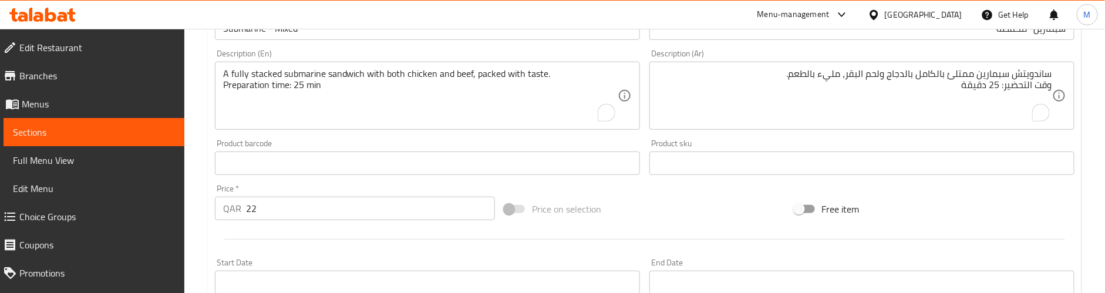
drag, startPoint x: 226, startPoint y: 210, endPoint x: 217, endPoint y: 210, distance: 9.4
click at [217, 210] on div "QAR 22 Price *" at bounding box center [355, 208] width 280 height 23
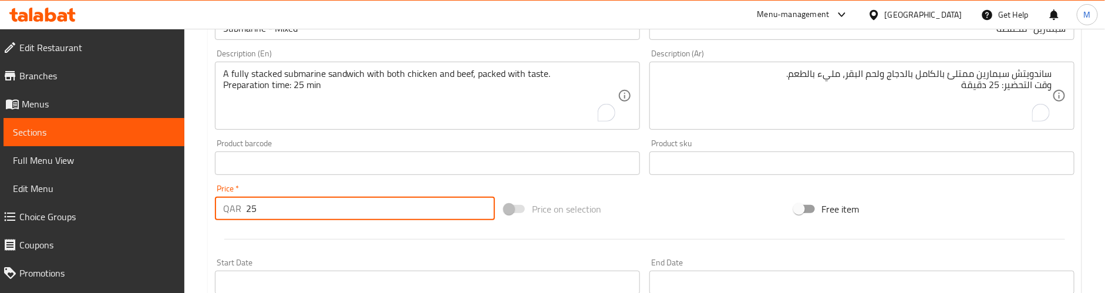
click at [268, 233] on div at bounding box center [644, 239] width 869 height 29
drag, startPoint x: 253, startPoint y: 214, endPoint x: 144, endPoint y: 214, distance: 108.1
click at [144, 214] on div "Edit Restaurant Branches Menus Sections Full Menu View Edit Menu Choice Groups …" at bounding box center [552, 157] width 1105 height 801
type input "22"
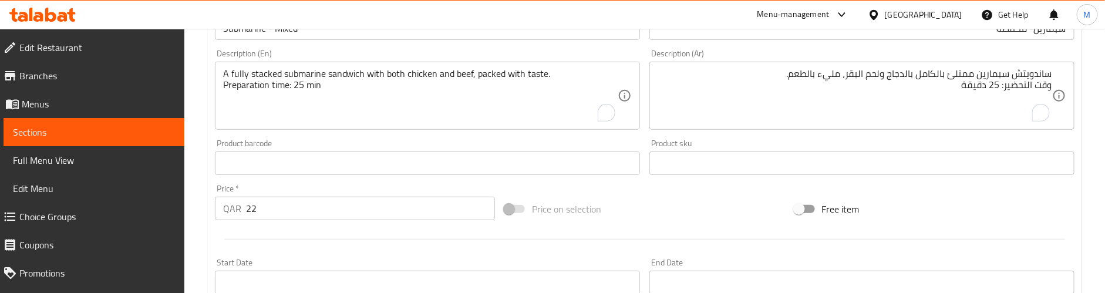
click at [302, 235] on div at bounding box center [644, 239] width 869 height 29
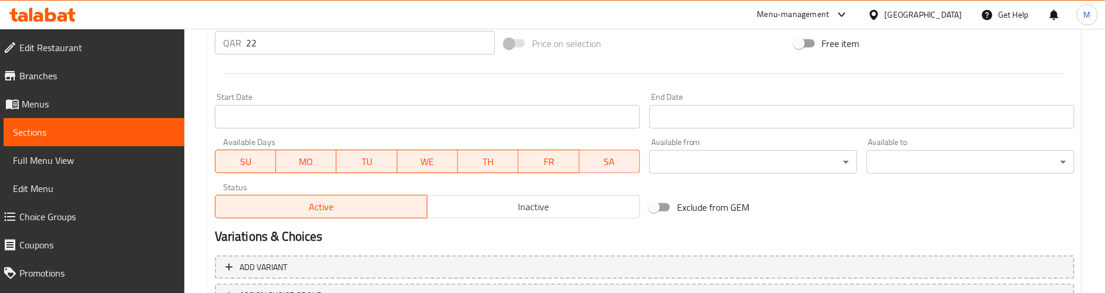
scroll to position [536, 0]
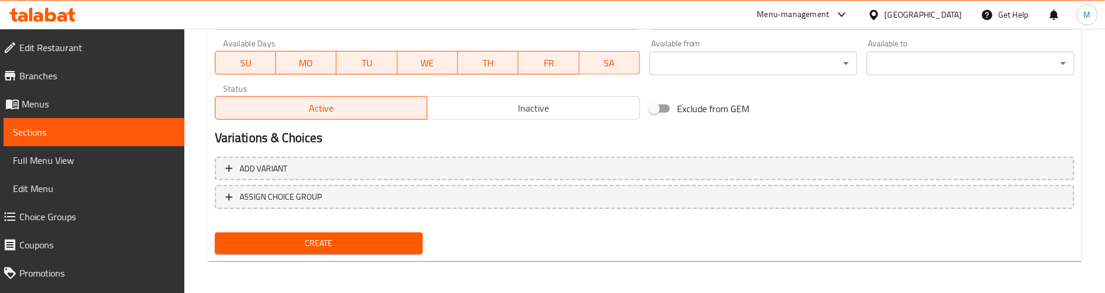
click at [302, 247] on span "Create" at bounding box center [318, 243] width 189 height 15
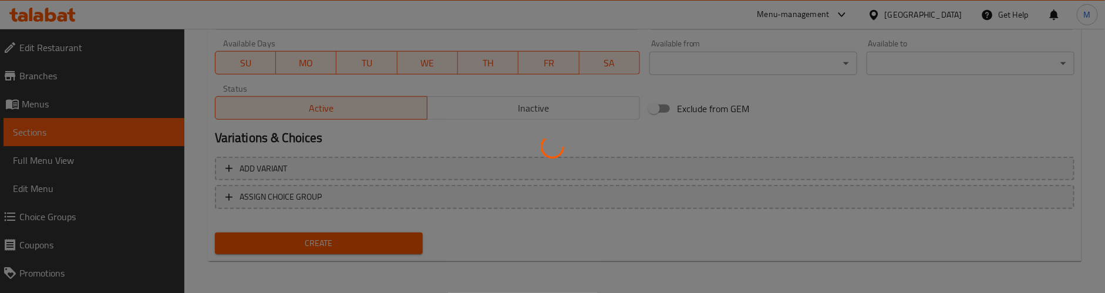
type input "0"
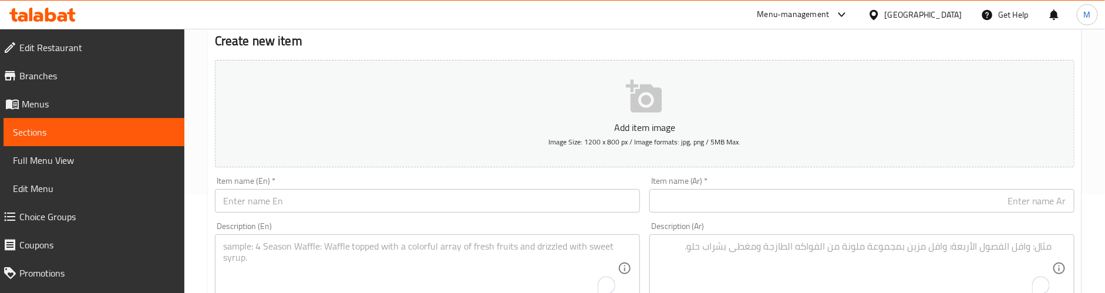
scroll to position [95, 0]
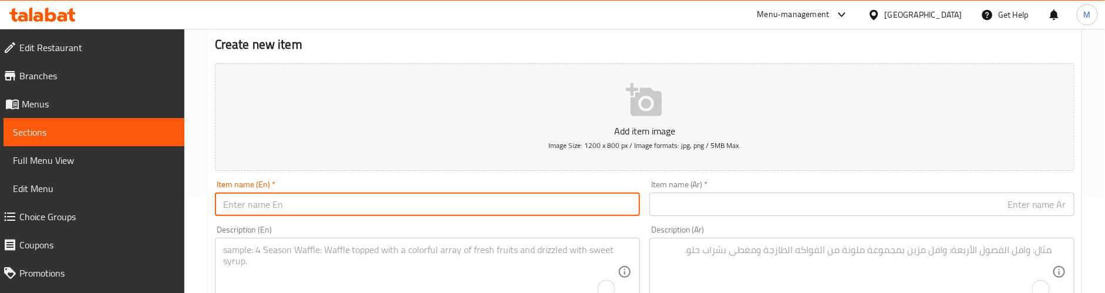
click at [285, 205] on input "text" at bounding box center [427, 204] width 425 height 23
click at [317, 203] on input "Nasigoreng - Chicken" at bounding box center [427, 204] width 425 height 23
type input "Nasi Goreng - Chicken"
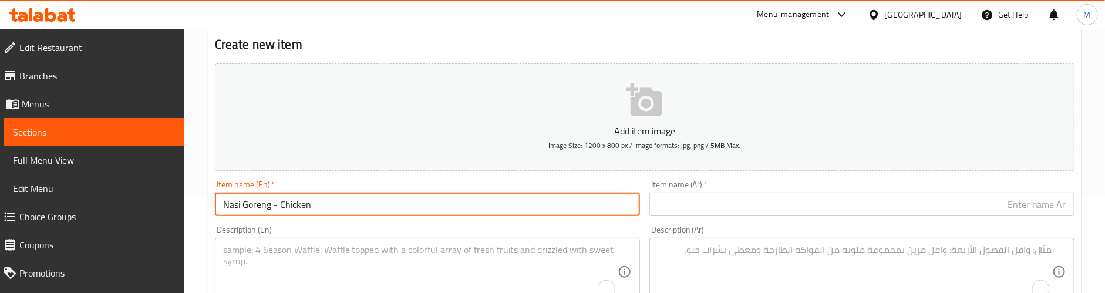
click at [986, 204] on input "text" at bounding box center [862, 204] width 425 height 23
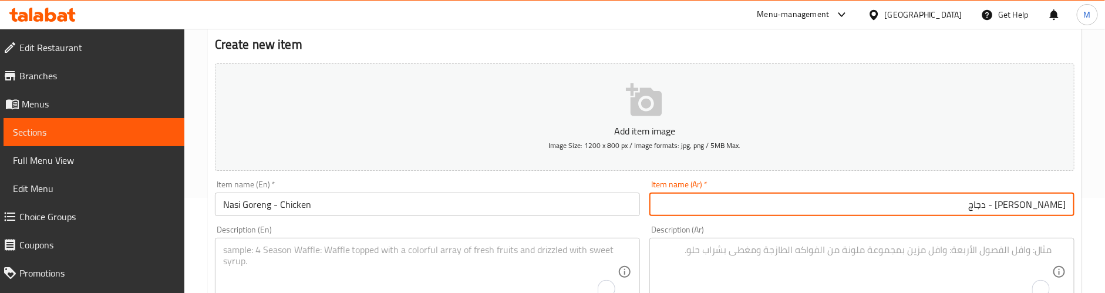
type input "ناسي جورينغ - دجاج"
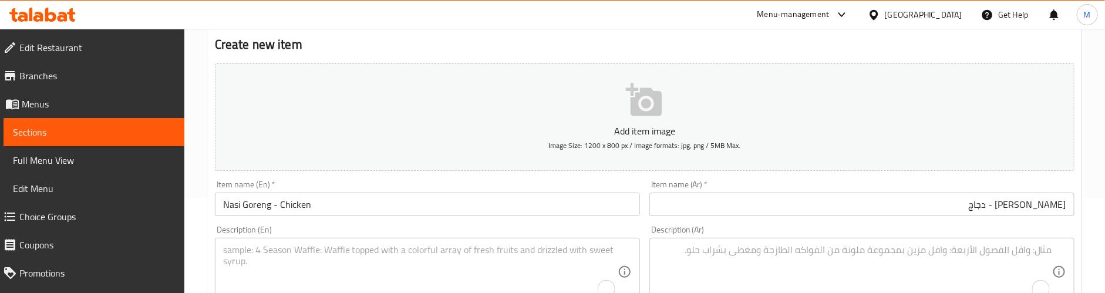
click at [371, 256] on textarea "To enrich screen reader interactions, please activate Accessibility in Grammarl…" at bounding box center [420, 272] width 395 height 56
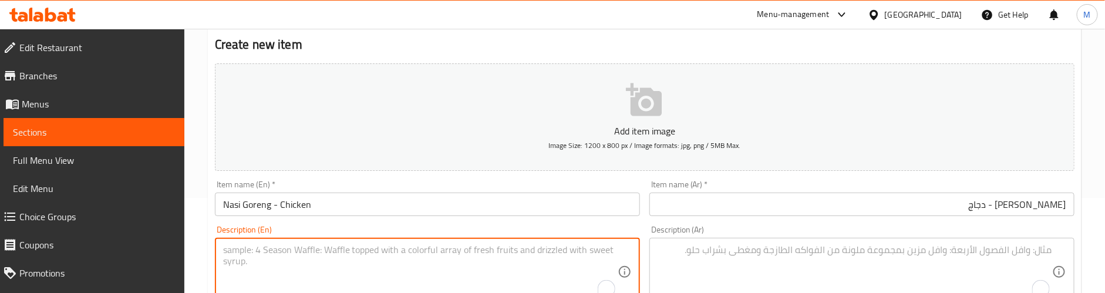
click at [304, 245] on textarea "To enrich screen reader interactions, please activate Accessibility in Grammarl…" at bounding box center [420, 272] width 395 height 56
type textarea "Indonesian-style fried rice with chicken, veggies, and special sauces."
click at [809, 273] on textarea "To enrich screen reader interactions, please activate Accessibility in Grammarl…" at bounding box center [855, 272] width 395 height 56
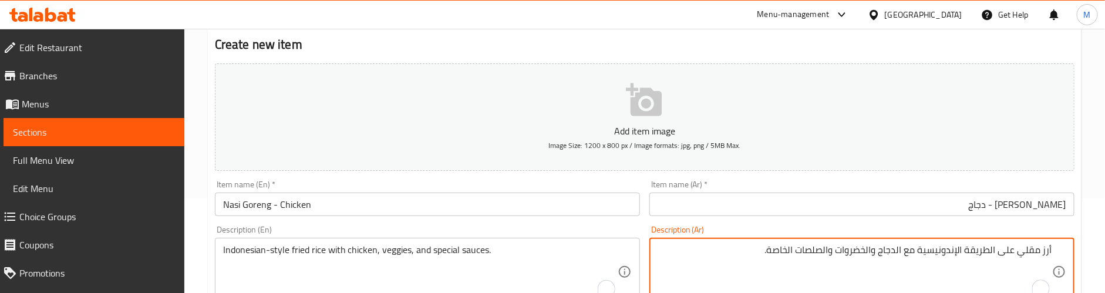
type textarea "أرز مقلي على الطريقة الإندونيسية مع الدجاج والخضروات والصلصات الخاصة."
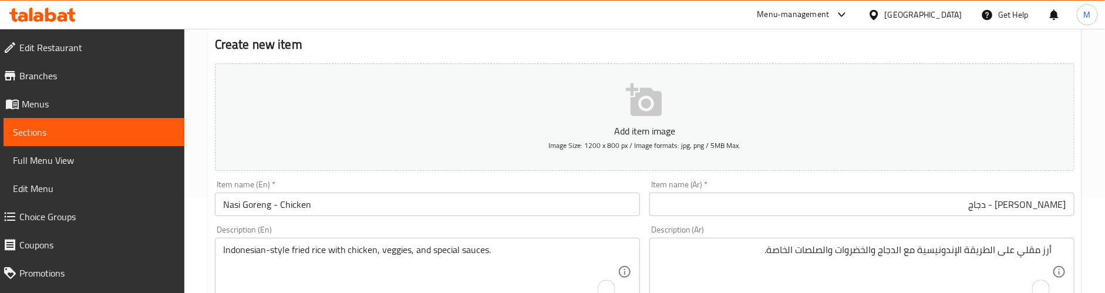
click at [606, 229] on div "Description (En) Indonesian-style fried rice with chicken, veggies, and special…" at bounding box center [427, 266] width 425 height 80
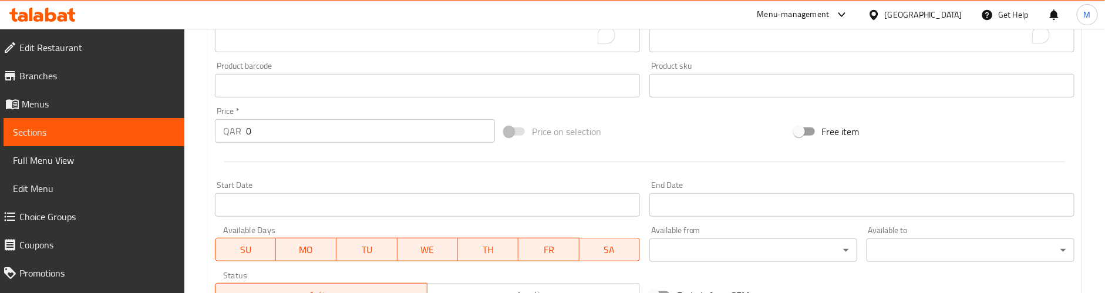
scroll to position [359, 0]
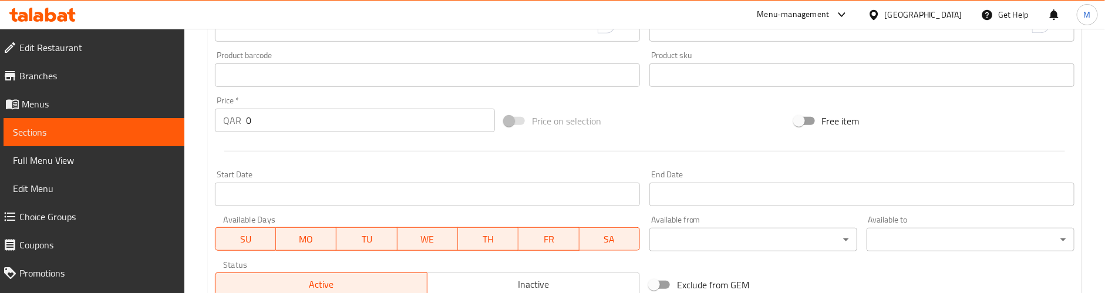
drag, startPoint x: 274, startPoint y: 119, endPoint x: 198, endPoint y: 120, distance: 75.8
click at [198, 120] on div "Home / Restaurants management / Menus / Sections / item / create Main Course se…" at bounding box center [644, 69] width 921 height 801
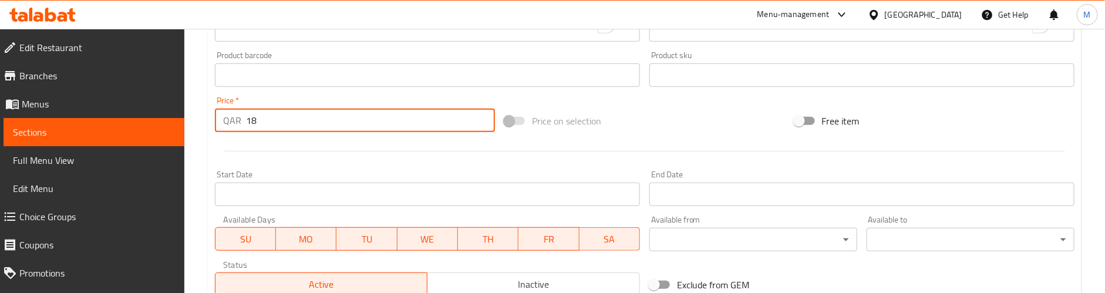
type input "18"
click at [354, 154] on div at bounding box center [644, 151] width 869 height 29
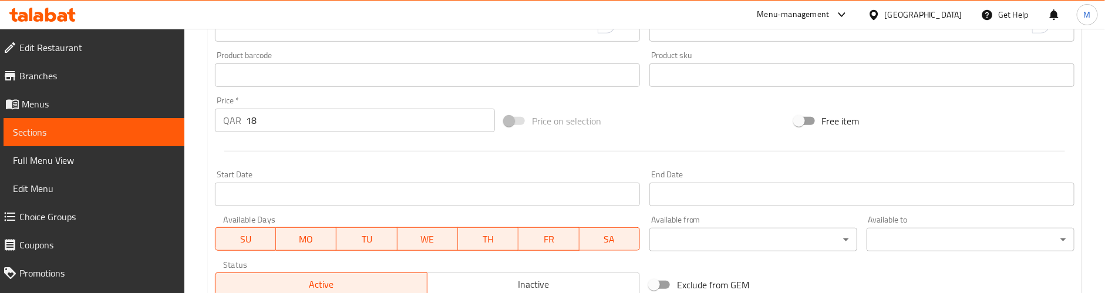
scroll to position [271, 0]
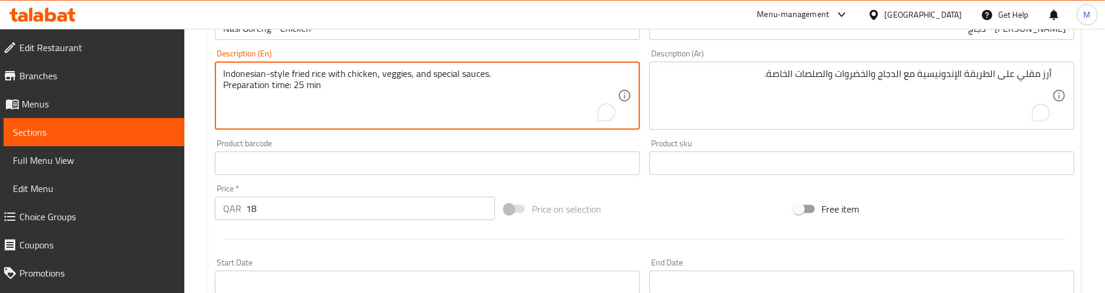
type textarea "Indonesian-style fried rice with chicken, veggies, and special sauces. Preparat…"
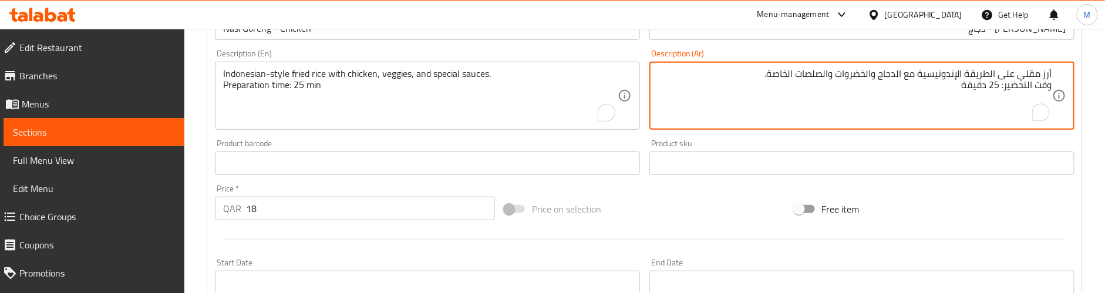
type textarea "أرز مقلي على الطريقة الإندونيسية مع الدجاج والخضروات والصلصات الخاصة. وقت التحض…"
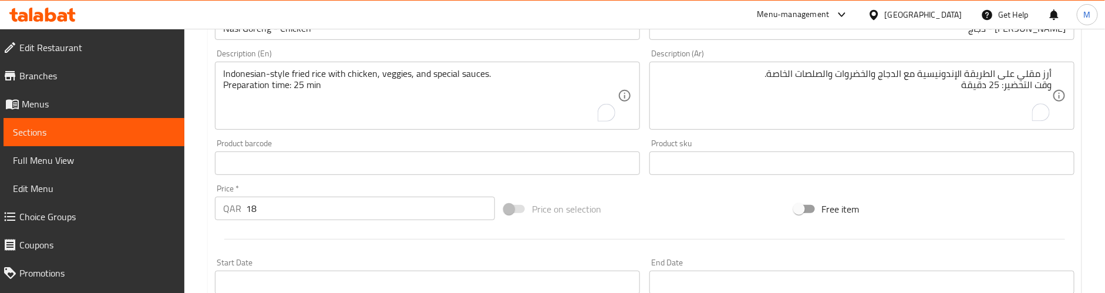
click at [576, 139] on div "Product barcode Product barcode" at bounding box center [427, 157] width 425 height 36
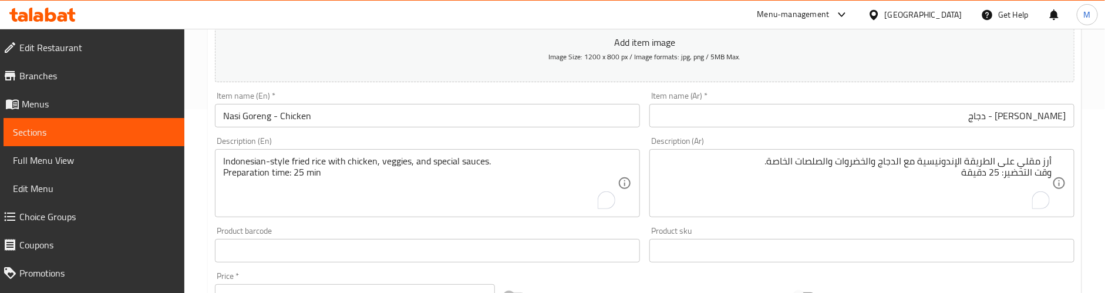
scroll to position [183, 0]
click at [333, 135] on div "Description (En) Indonesian-style fried rice with chicken, veggies, and special…" at bounding box center [427, 178] width 435 height 90
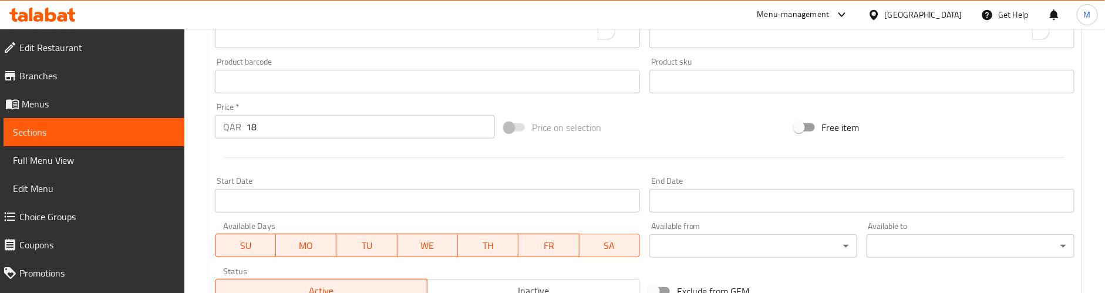
scroll to position [359, 0]
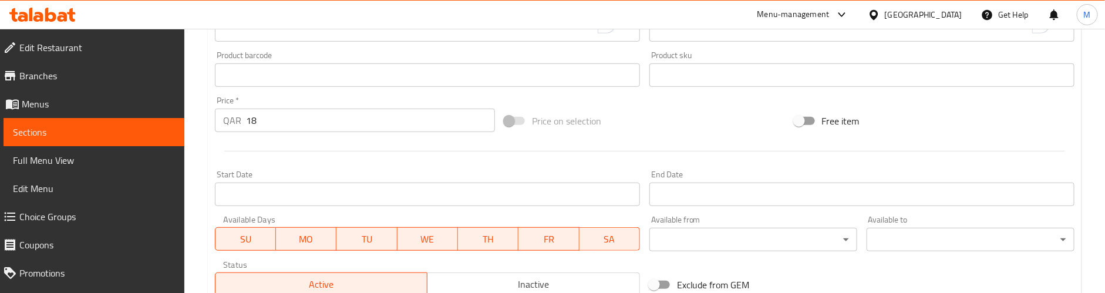
click at [307, 163] on div at bounding box center [644, 151] width 869 height 29
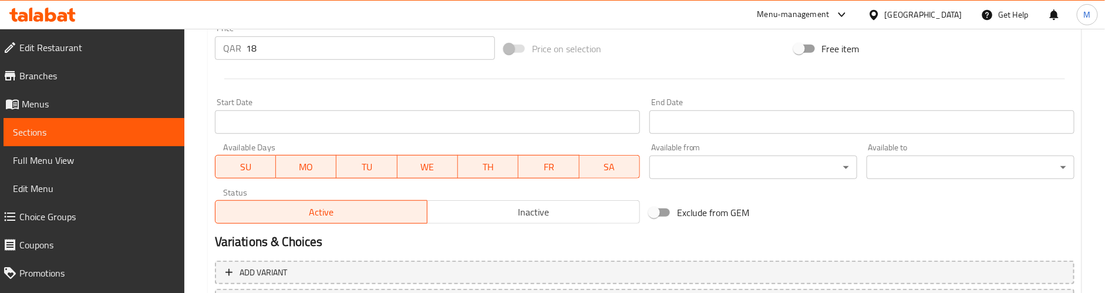
scroll to position [536, 0]
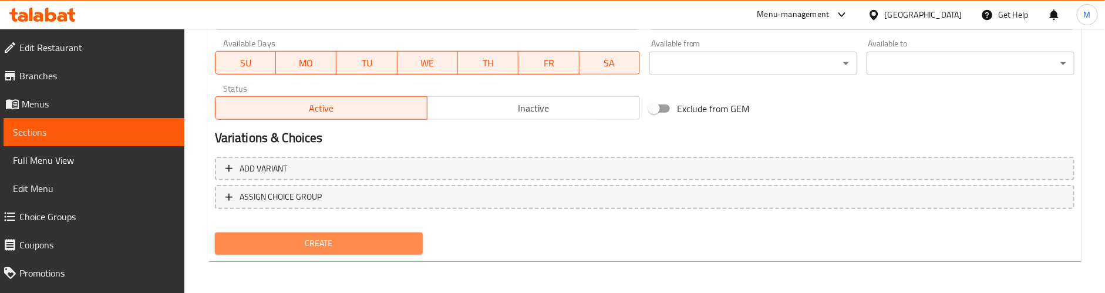
click at [330, 246] on span "Create" at bounding box center [318, 243] width 189 height 15
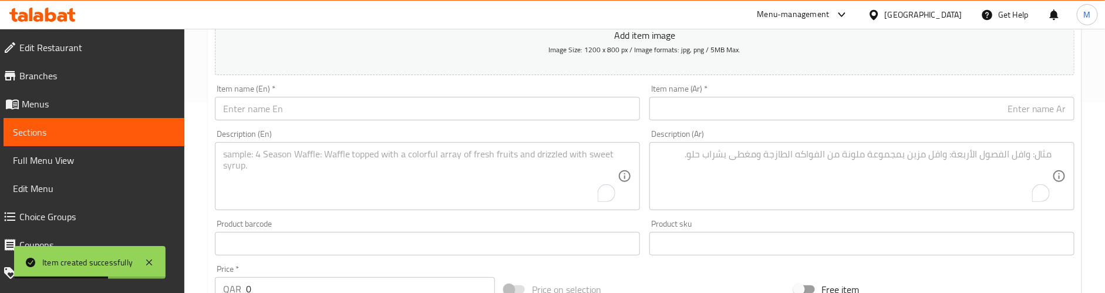
scroll to position [183, 0]
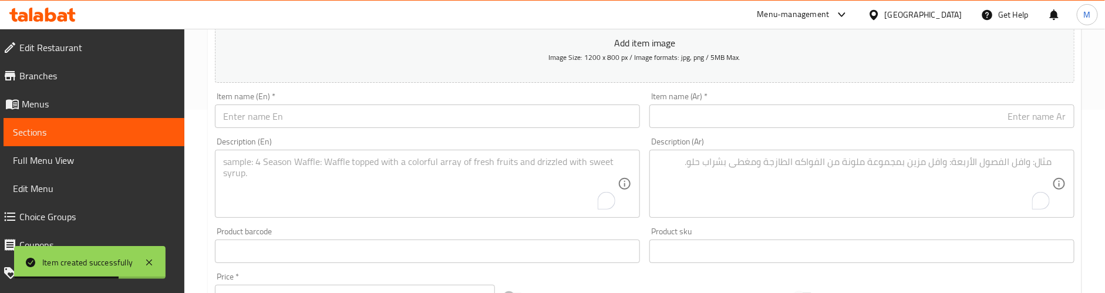
click at [298, 123] on input "text" at bounding box center [427, 116] width 425 height 23
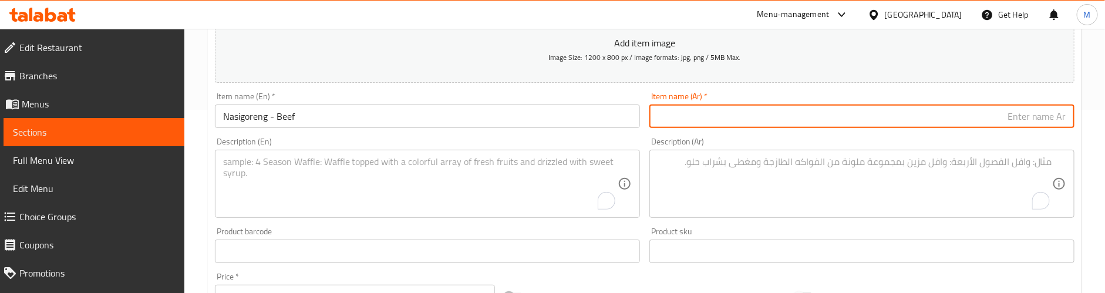
click at [899, 109] on input "text" at bounding box center [862, 116] width 425 height 23
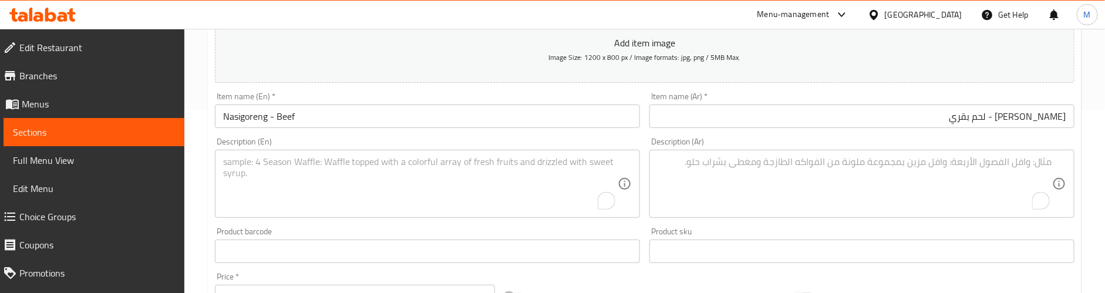
click at [349, 161] on textarea "To enrich screen reader interactions, please activate Accessibility in Grammarl…" at bounding box center [420, 184] width 395 height 56
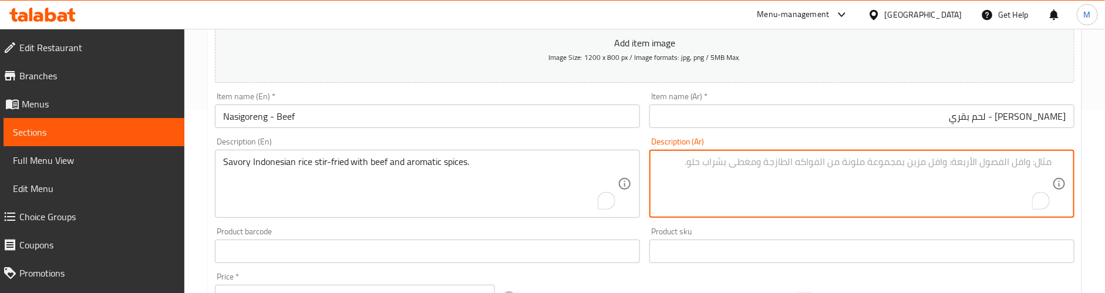
click at [925, 167] on textarea "To enrich screen reader interactions, please activate Accessibility in Grammarl…" at bounding box center [855, 184] width 395 height 56
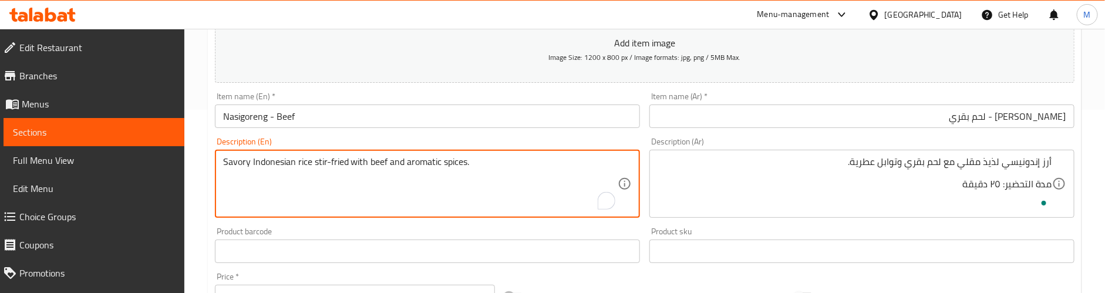
click at [305, 166] on textarea "Savory Indonesian rice stir-fried with beef and aromatic spices." at bounding box center [420, 184] width 395 height 56
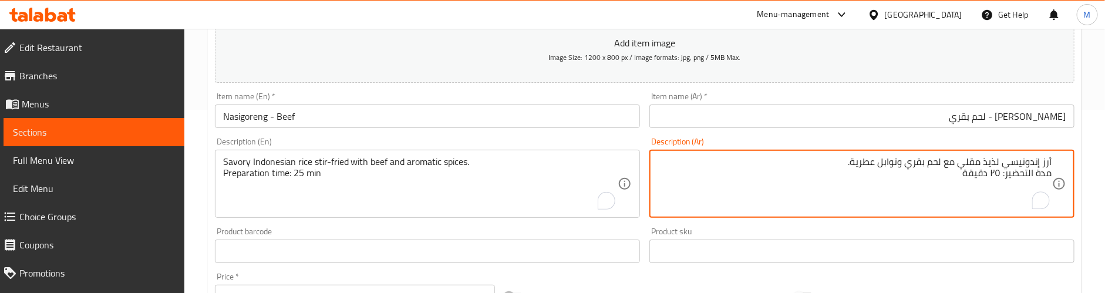
drag, startPoint x: 989, startPoint y: 170, endPoint x: 997, endPoint y: 169, distance: 8.2
click at [997, 169] on textarea "أرز إندونيسي لذيذ مقلي مع لحم بقري وتوابل عطرية. مدة التحضير: ٢٥ دقيقة" at bounding box center [855, 184] width 395 height 56
click at [998, 171] on textarea "أرز إندونيسي لذيذ مقلي مع لحم بقري وتوابل عطرية. مدة التحضير: ٢٥ دقيقة" at bounding box center [855, 184] width 395 height 56
drag, startPoint x: 1000, startPoint y: 173, endPoint x: 990, endPoint y: 175, distance: 9.7
click at [990, 175] on textarea "أرز إندونيسي لذيذ مقلي مع لحم بقري وتوابل عطرية. مدة التحضير: ٢٥ دقيقة" at bounding box center [855, 184] width 395 height 56
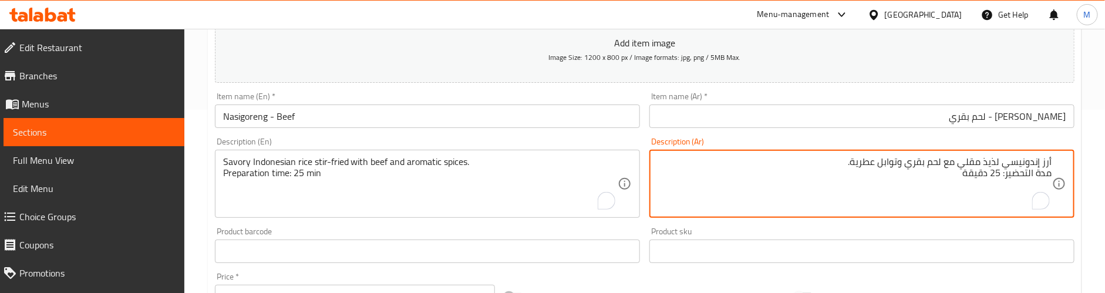
click at [204, 193] on div "Home / Restaurants management / Menus / Sections / item / create Main Course se…" at bounding box center [644, 246] width 921 height 801
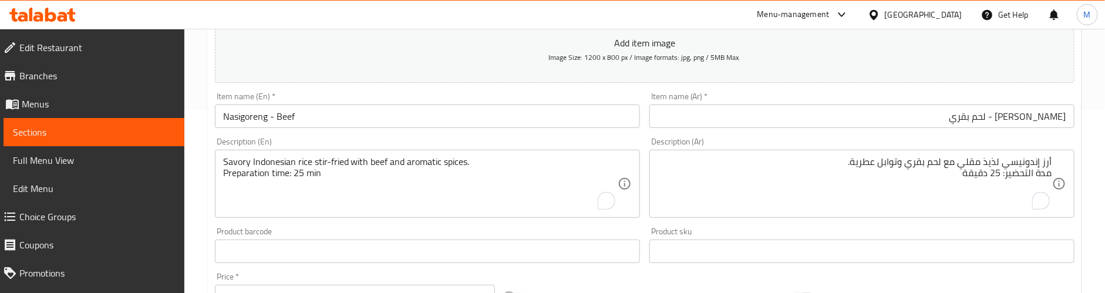
scroll to position [271, 0]
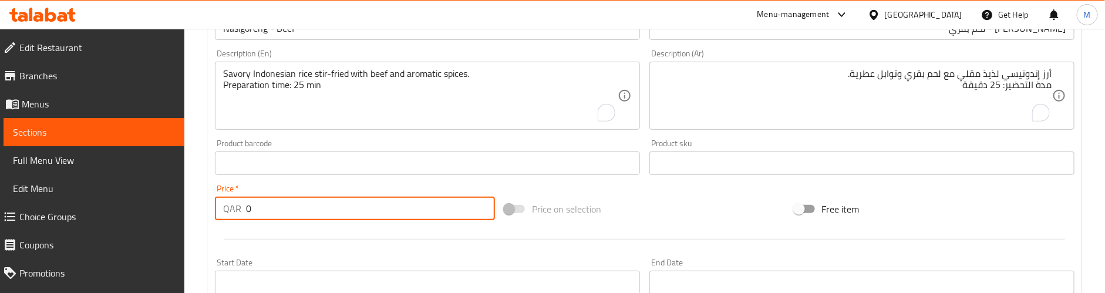
drag, startPoint x: 275, startPoint y: 196, endPoint x: 244, endPoint y: 208, distance: 34.0
click at [244, 208] on div "Price   * QAR 0 Price *" at bounding box center [355, 202] width 280 height 36
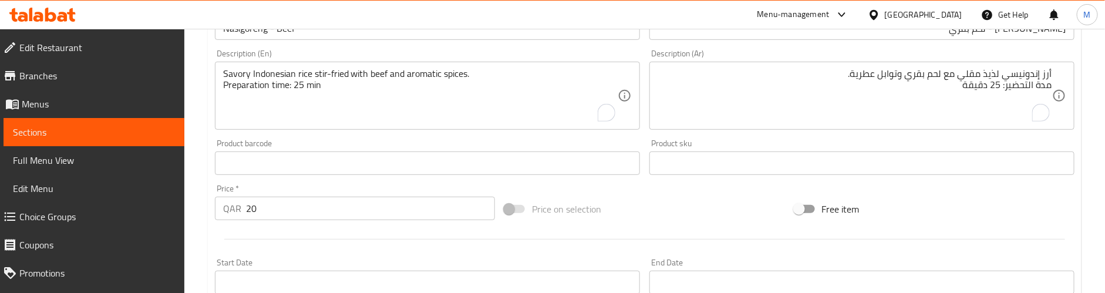
click at [289, 231] on div at bounding box center [644, 239] width 869 height 29
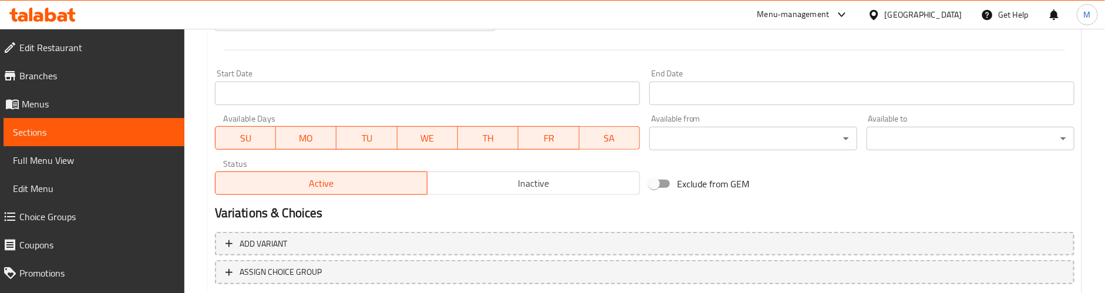
scroll to position [536, 0]
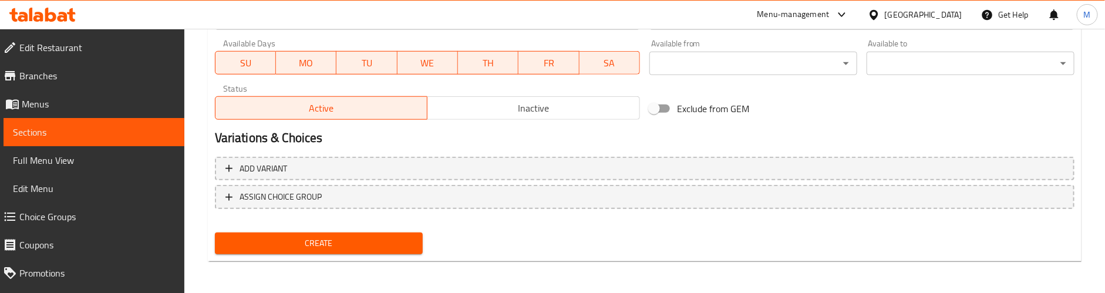
click at [307, 245] on span "Create" at bounding box center [318, 243] width 189 height 15
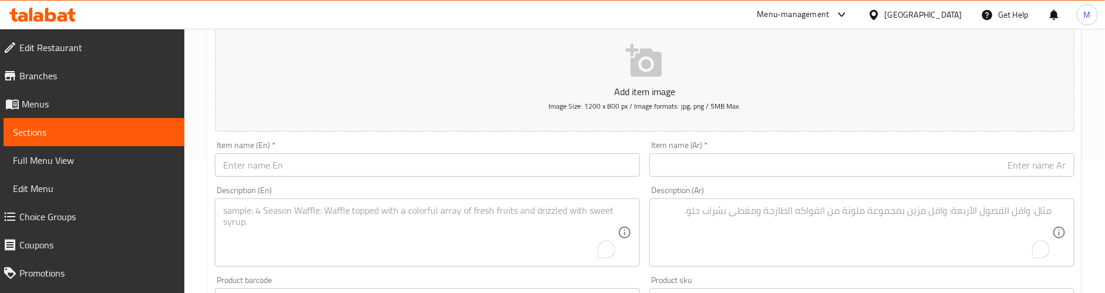
scroll to position [176, 0]
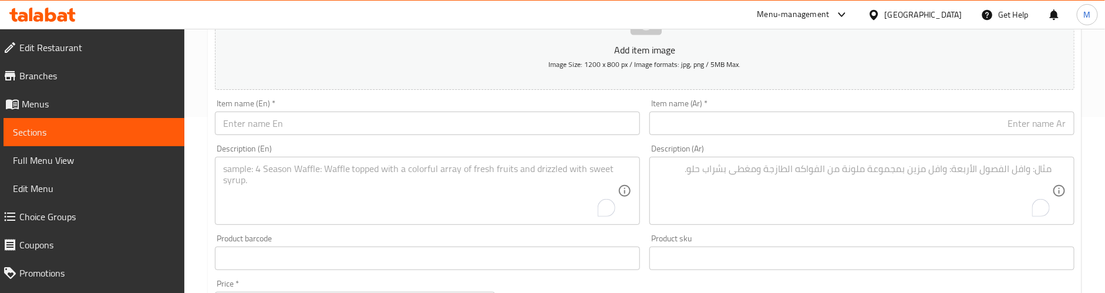
click at [290, 126] on input "text" at bounding box center [427, 123] width 425 height 23
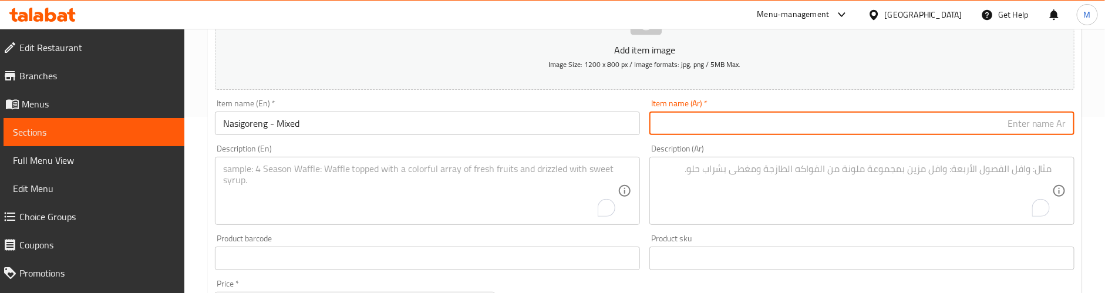
click at [899, 122] on input "text" at bounding box center [862, 123] width 425 height 23
click at [991, 147] on div "Description (Ar) Description (Ar)" at bounding box center [862, 184] width 425 height 80
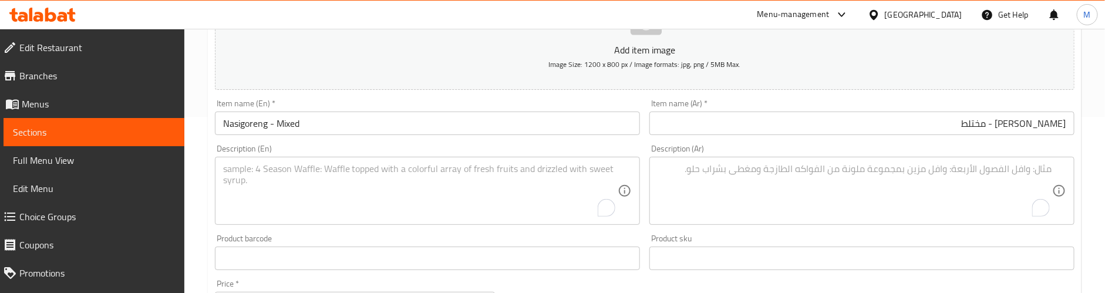
click at [253, 162] on div "Description (En)" at bounding box center [427, 191] width 425 height 68
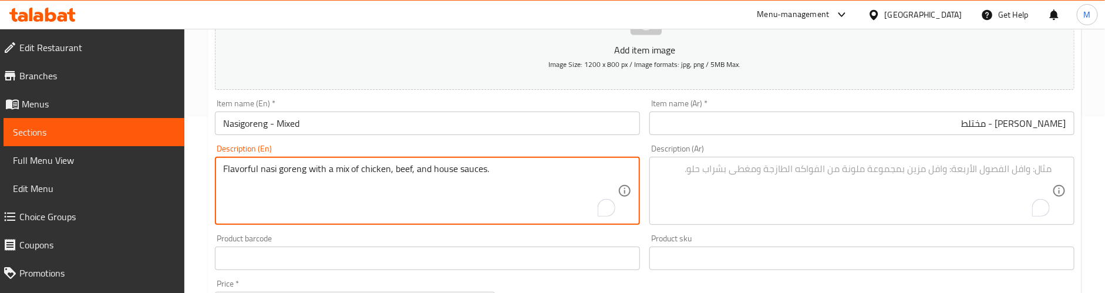
click at [781, 172] on textarea "To enrich screen reader interactions, please activate Accessibility in Grammarl…" at bounding box center [855, 191] width 395 height 56
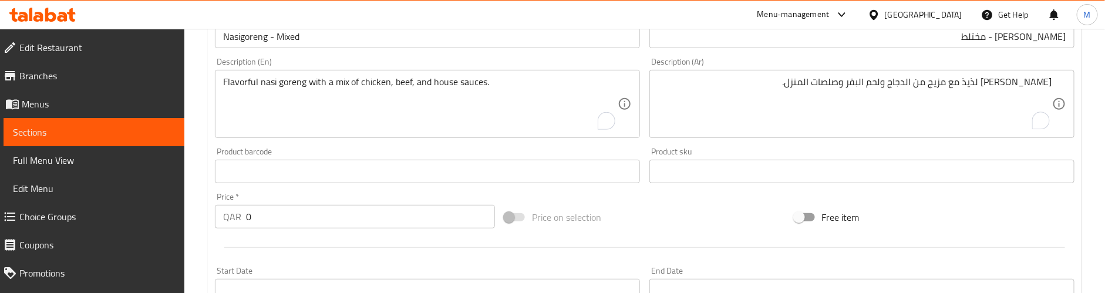
scroll to position [264, 0]
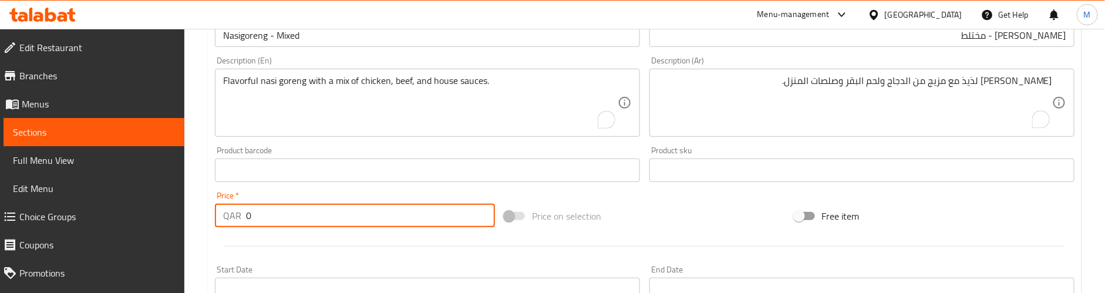
drag, startPoint x: 254, startPoint y: 215, endPoint x: 226, endPoint y: 220, distance: 28.1
click at [226, 220] on div "QAR 0 Price *" at bounding box center [355, 215] width 280 height 23
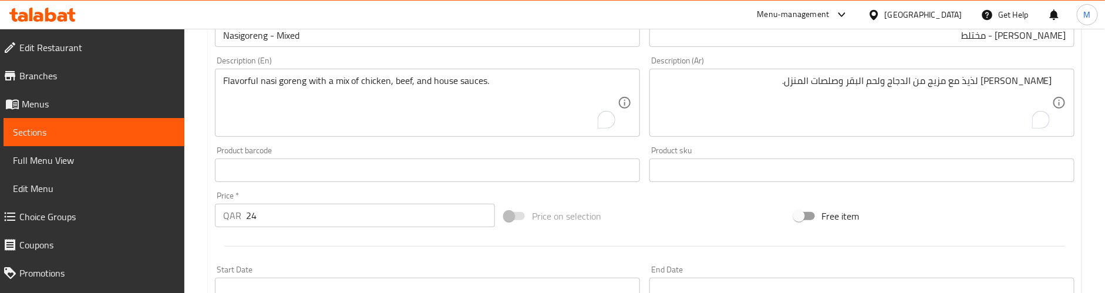
click at [263, 240] on div at bounding box center [644, 246] width 869 height 29
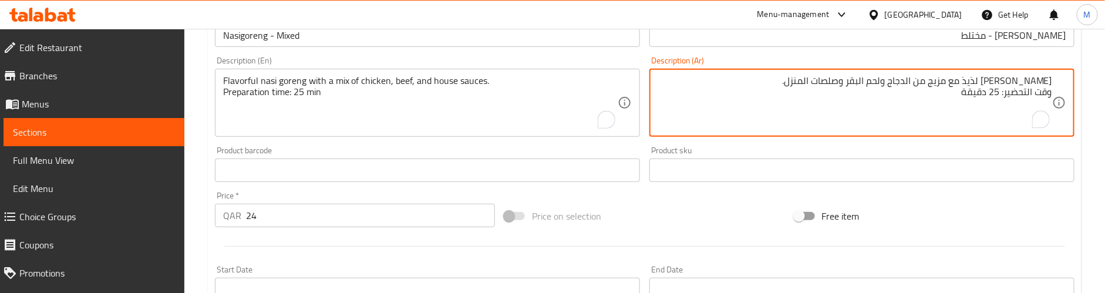
click at [585, 147] on div "Product barcode Product barcode" at bounding box center [427, 164] width 425 height 36
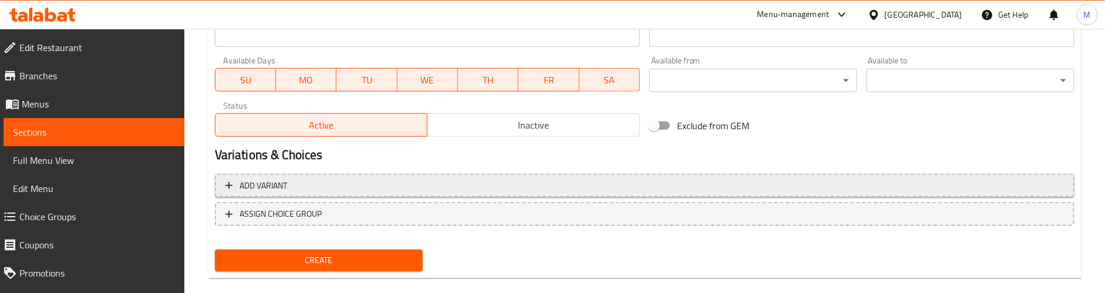
scroll to position [536, 0]
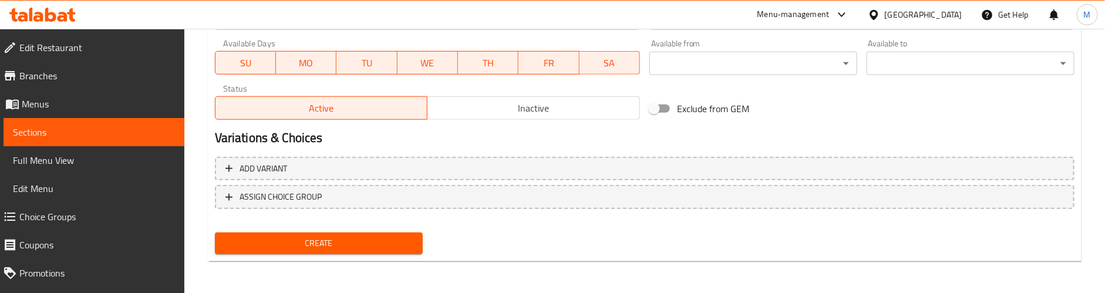
click at [342, 242] on span "Create" at bounding box center [318, 243] width 189 height 15
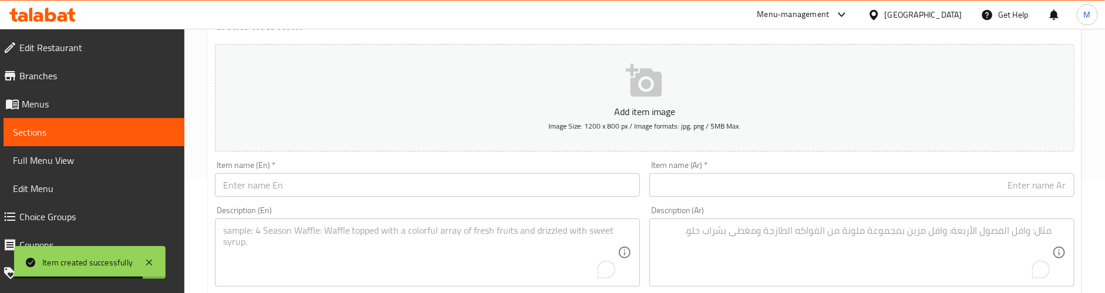
scroll to position [95, 0]
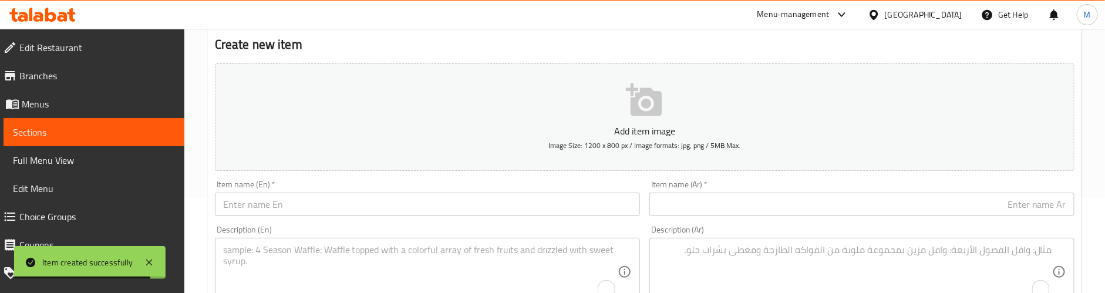
click at [328, 197] on input "text" at bounding box center [427, 204] width 425 height 23
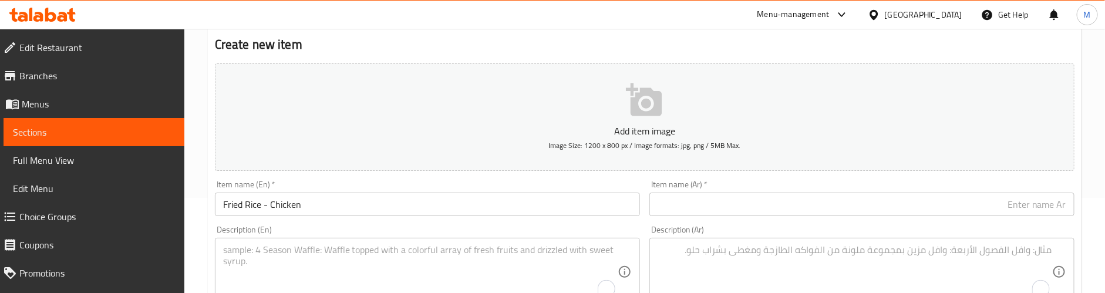
click at [795, 192] on div "Item name (Ar)   * Item name (Ar) *" at bounding box center [862, 198] width 425 height 36
click at [795, 201] on input "text" at bounding box center [862, 204] width 425 height 23
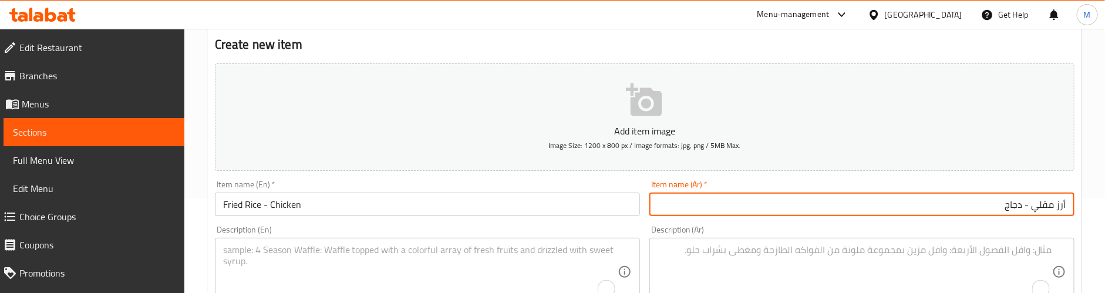
click at [298, 254] on textarea "To enrich screen reader interactions, please activate Accessibility in Grammarl…" at bounding box center [420, 272] width 395 height 56
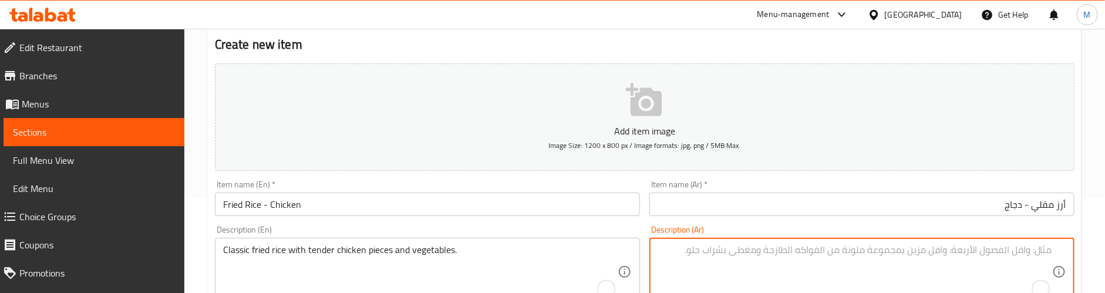
click at [785, 263] on textarea "To enrich screen reader interactions, please activate Accessibility in Grammarl…" at bounding box center [855, 272] width 395 height 56
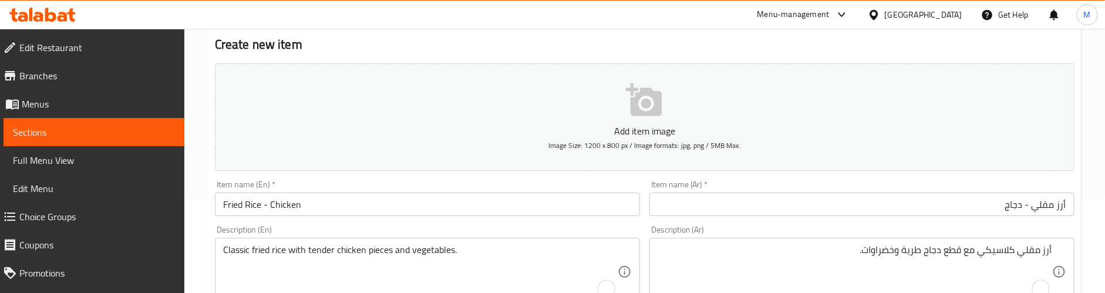
click at [603, 230] on div "Description (En) Classic fried rice with tender chicken pieces and vegetables. …" at bounding box center [427, 266] width 425 height 80
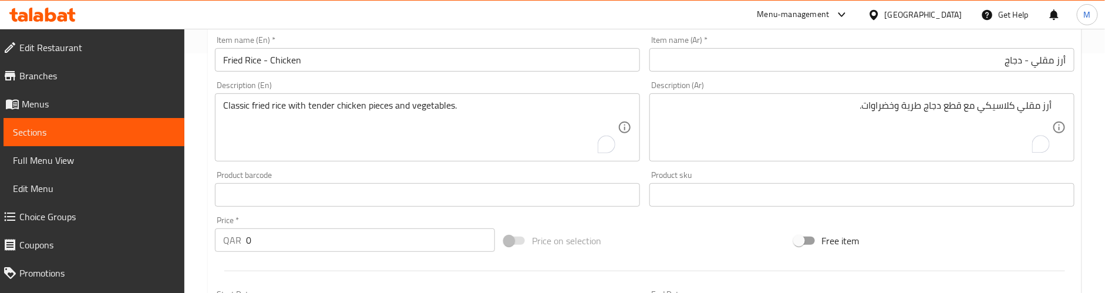
scroll to position [271, 0]
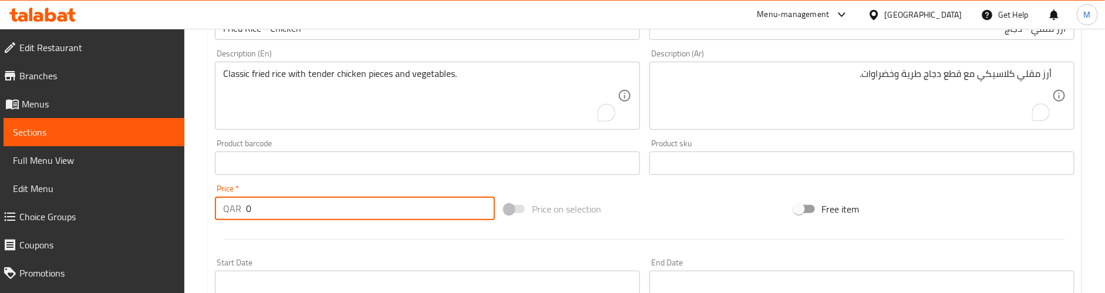
drag, startPoint x: 272, startPoint y: 209, endPoint x: 216, endPoint y: 214, distance: 56.6
click at [216, 214] on div "QAR 0 Price *" at bounding box center [355, 208] width 280 height 23
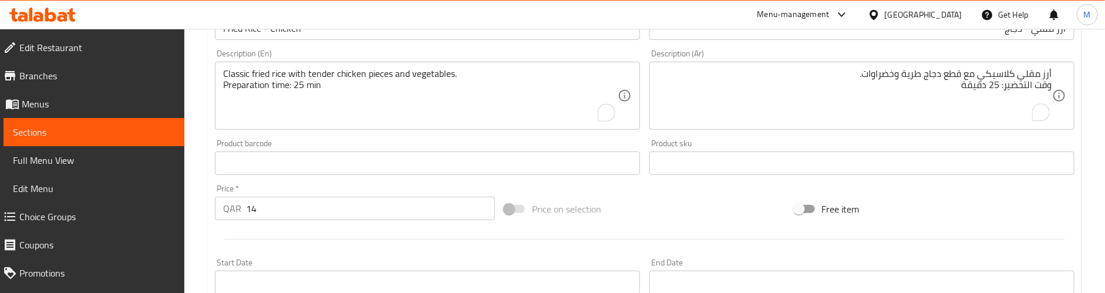
click at [441, 142] on div "Product barcode Product barcode" at bounding box center [427, 157] width 425 height 36
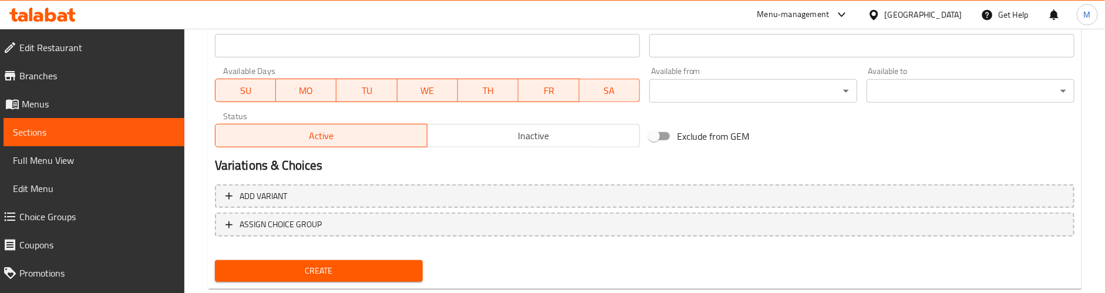
scroll to position [536, 0]
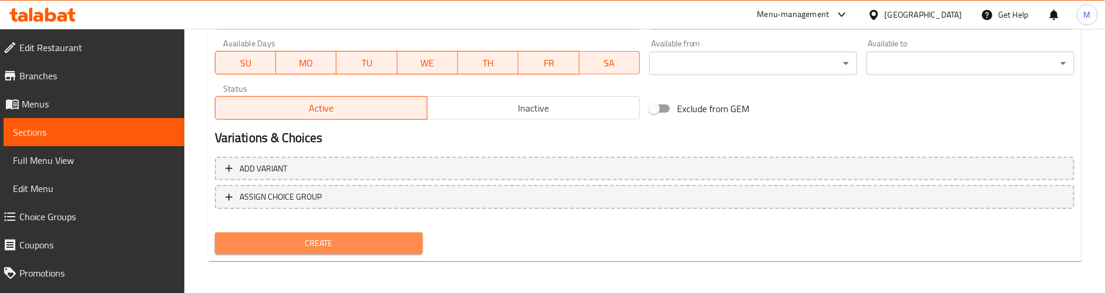
click at [330, 236] on span "Create" at bounding box center [318, 243] width 189 height 15
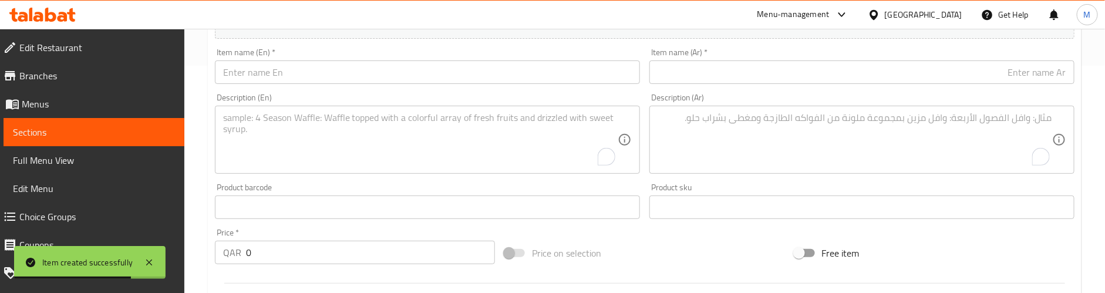
scroll to position [183, 0]
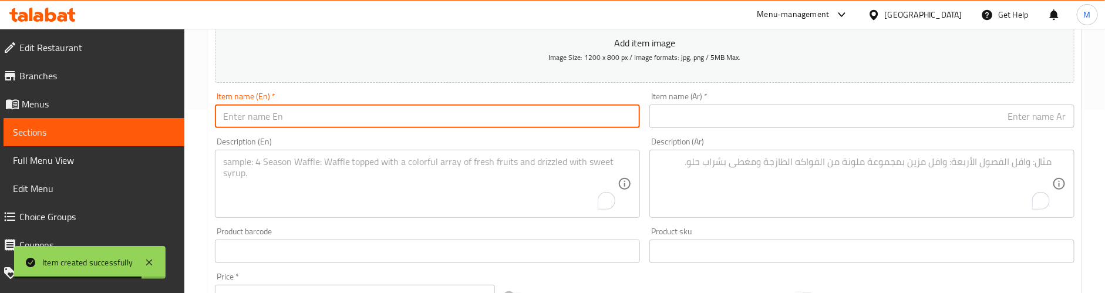
click at [354, 113] on input "text" at bounding box center [427, 116] width 425 height 23
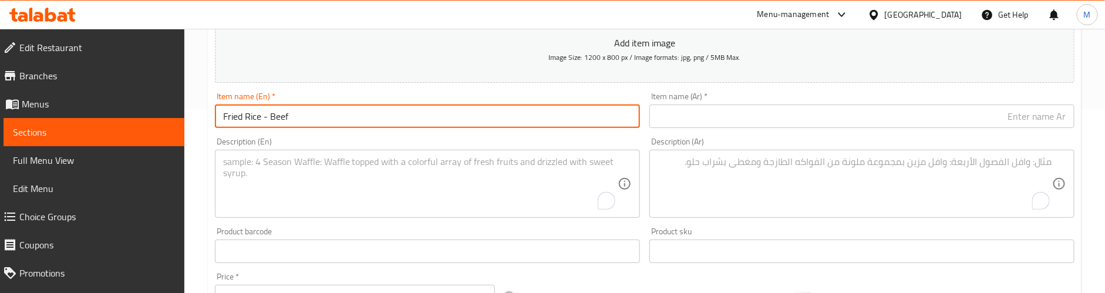
click at [748, 109] on input "text" at bounding box center [862, 116] width 425 height 23
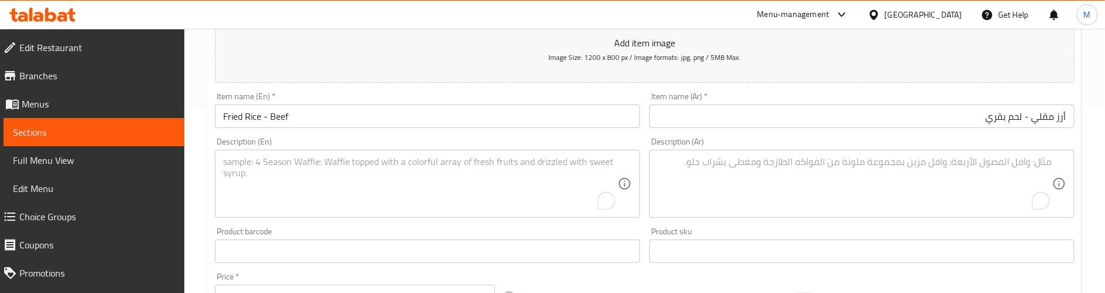
click at [312, 170] on textarea "To enrich screen reader interactions, please activate Accessibility in Grammarl…" at bounding box center [420, 184] width 395 height 56
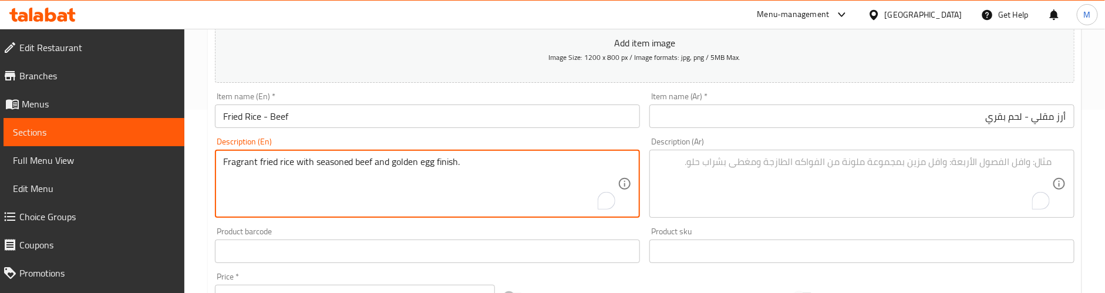
click at [759, 166] on textarea "To enrich screen reader interactions, please activate Accessibility in Grammarl…" at bounding box center [855, 184] width 395 height 56
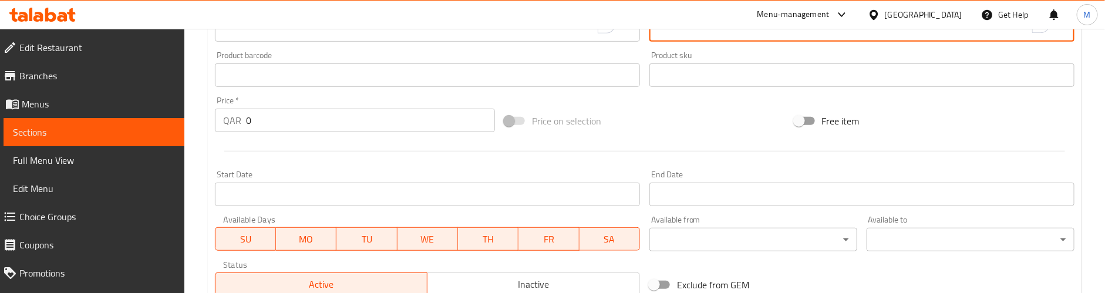
scroll to position [271, 0]
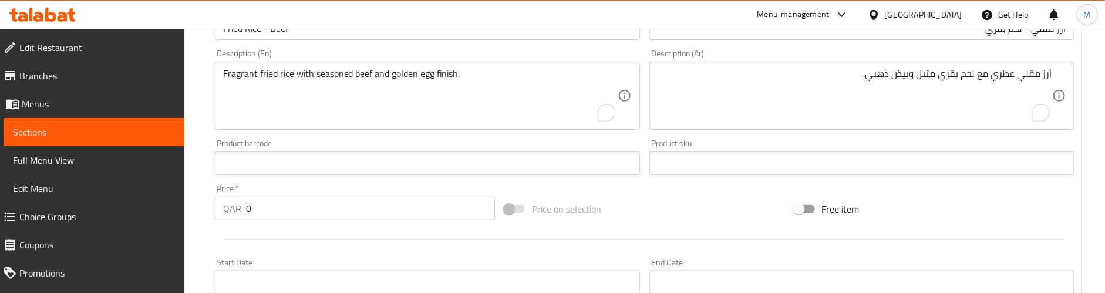
click at [224, 211] on div "QAR 0 Price *" at bounding box center [355, 208] width 280 height 23
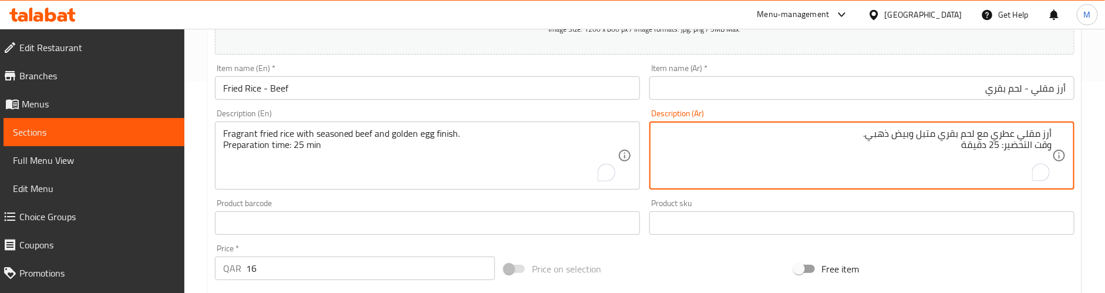
scroll to position [183, 0]
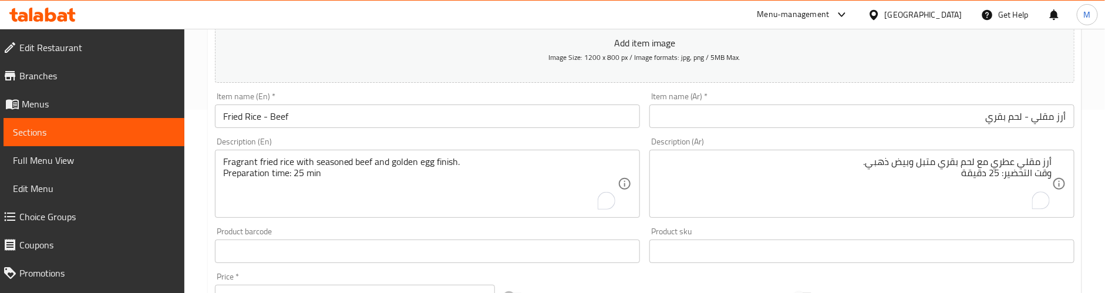
click at [589, 136] on div "Description (En) Fragrant fried rice with seasoned beef and golden egg finish. …" at bounding box center [427, 178] width 435 height 90
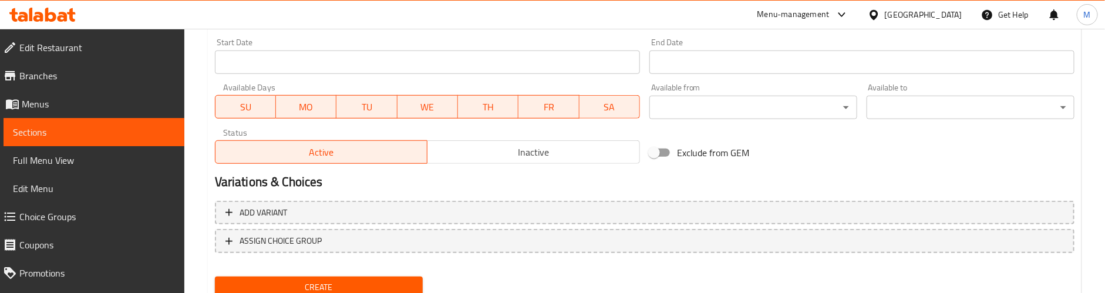
scroll to position [536, 0]
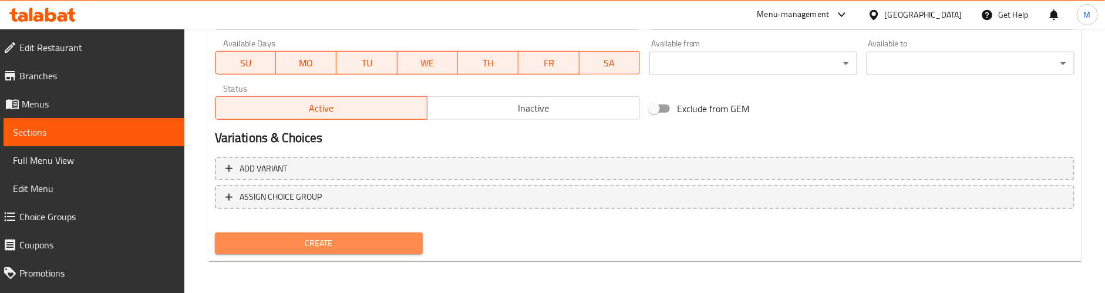
click at [360, 233] on button "Create" at bounding box center [319, 244] width 208 height 22
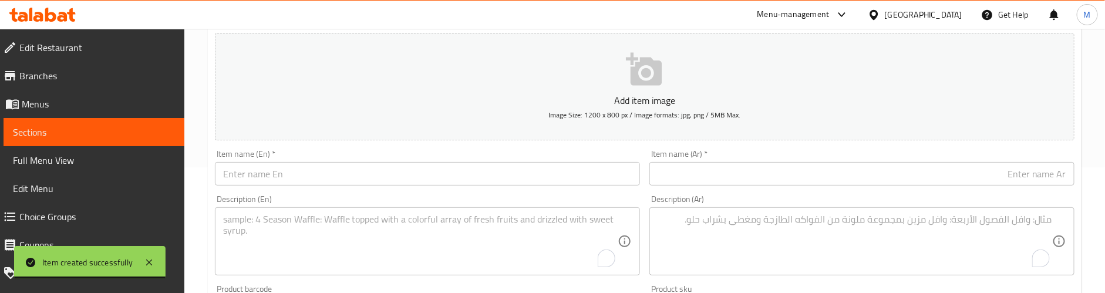
scroll to position [95, 0]
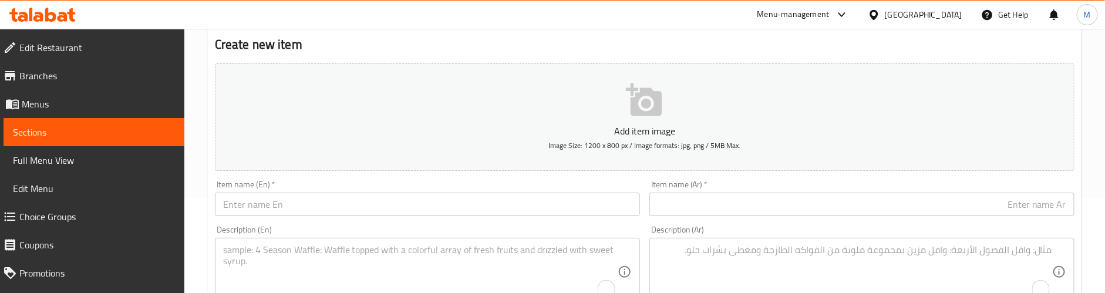
drag, startPoint x: 303, startPoint y: 224, endPoint x: 303, endPoint y: 210, distance: 14.7
click at [302, 221] on div "Description (En) Description (En)" at bounding box center [427, 266] width 435 height 90
click at [302, 204] on input "text" at bounding box center [427, 204] width 425 height 23
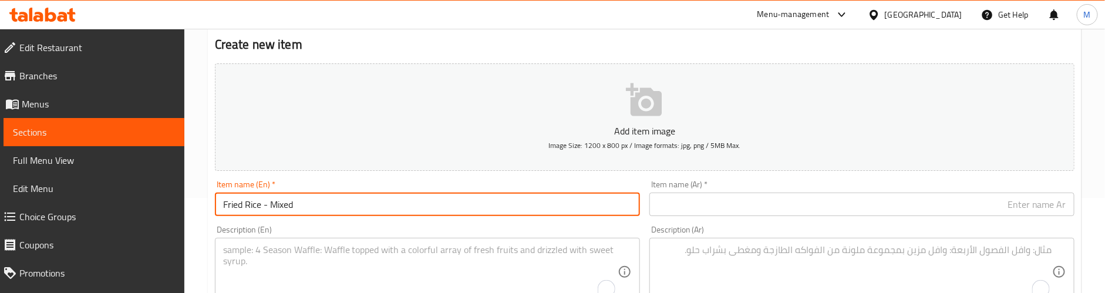
click at [707, 207] on input "text" at bounding box center [862, 204] width 425 height 23
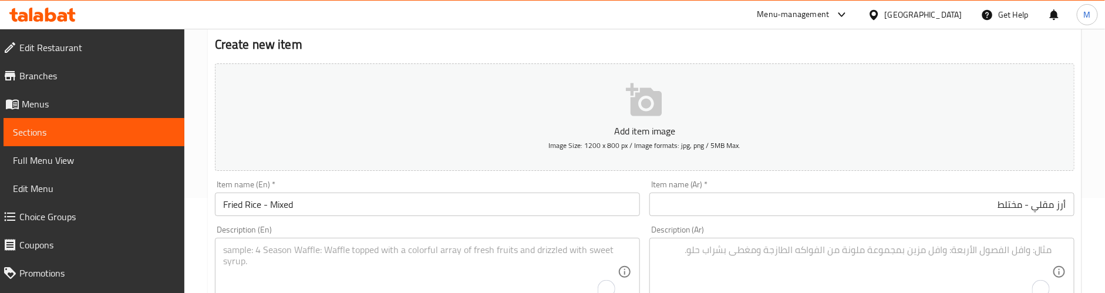
click at [340, 258] on textarea "To enrich screen reader interactions, please activate Accessibility in Grammarl…" at bounding box center [420, 272] width 395 height 56
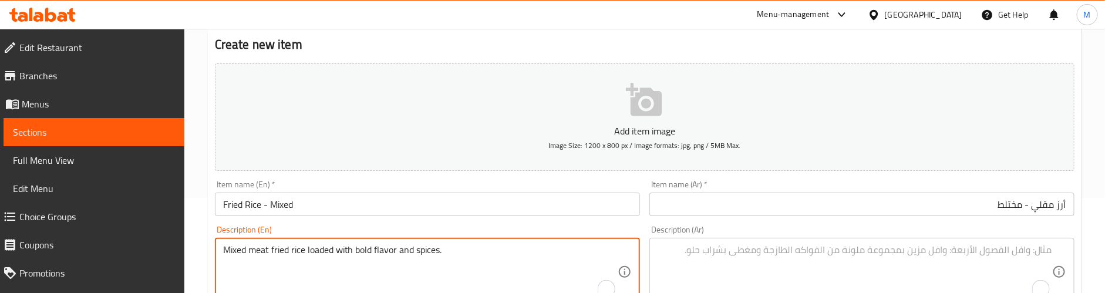
click at [462, 252] on textarea "Mixed meat fried rice loaded with bold flavor and spices." at bounding box center [420, 272] width 395 height 56
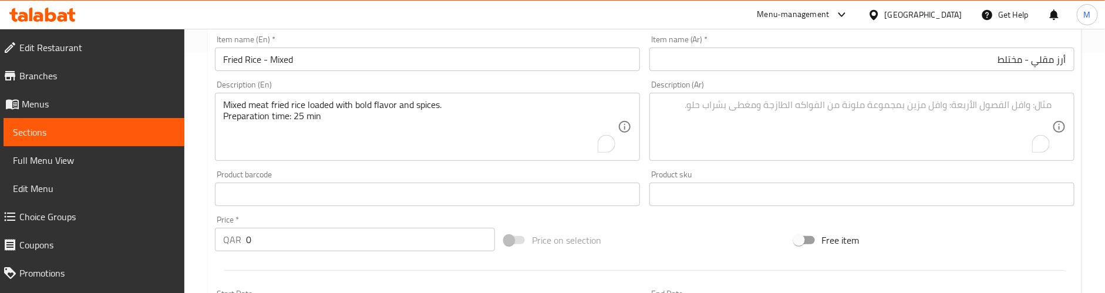
scroll to position [271, 0]
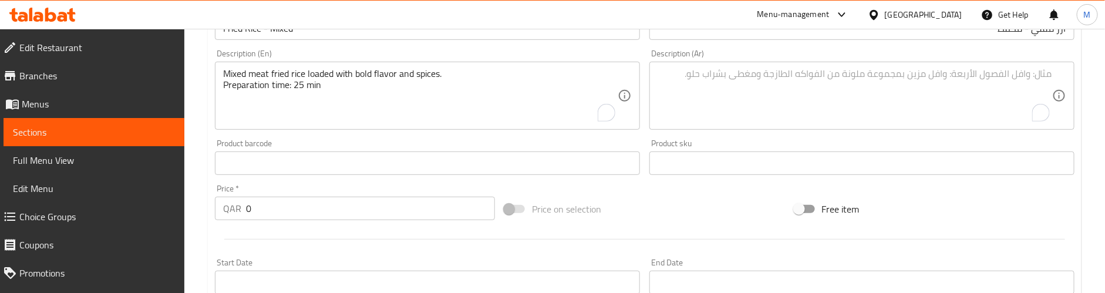
drag, startPoint x: 260, startPoint y: 212, endPoint x: 235, endPoint y: 210, distance: 24.7
click at [235, 210] on div "QAR 0 Price *" at bounding box center [355, 208] width 280 height 23
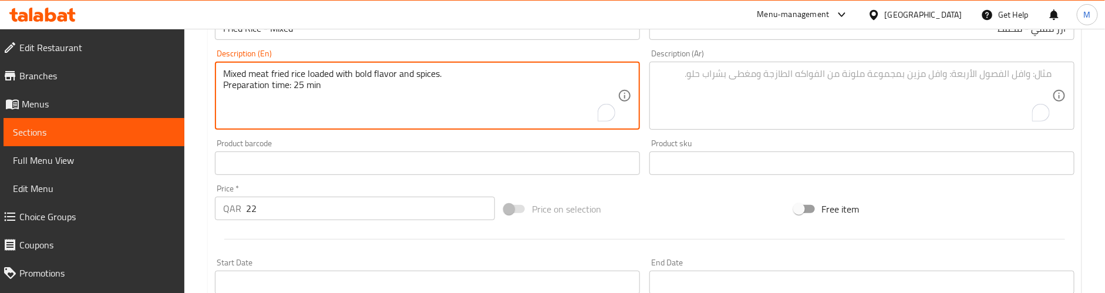
click at [400, 76] on textarea "Mixed meat fried rice loaded with bold flavor and spices. Preparation time: 25 …" at bounding box center [420, 96] width 395 height 56
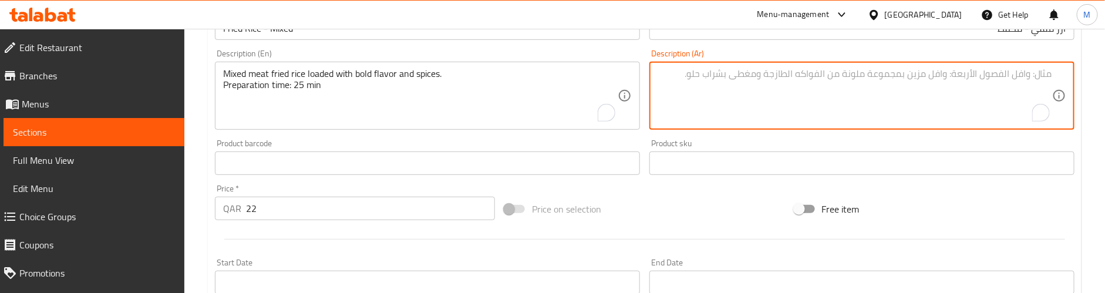
click at [778, 76] on textarea "To enrich screen reader interactions, please activate Accessibility in Grammarl…" at bounding box center [855, 96] width 395 height 56
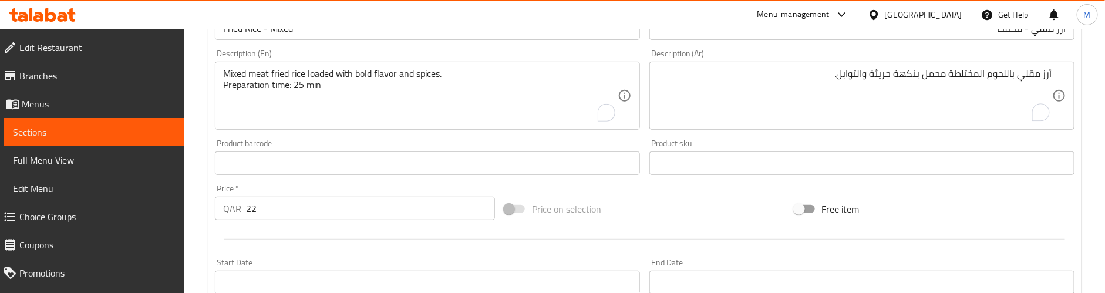
click at [774, 78] on textarea "أرز مقلي باللحوم المختلطة محمل بنكهة جريئة والتوابل." at bounding box center [855, 96] width 395 height 56
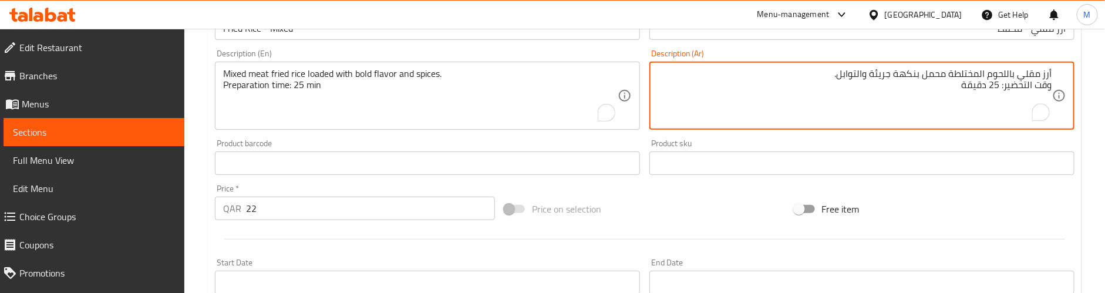
click at [640, 143] on div "Product barcode Product barcode" at bounding box center [427, 157] width 425 height 36
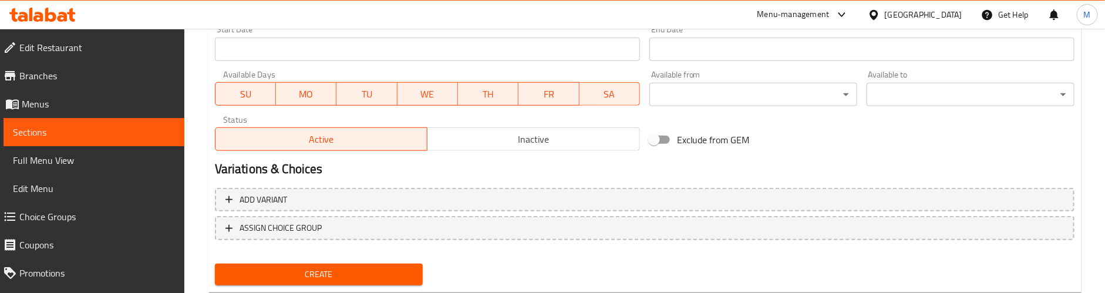
scroll to position [536, 0]
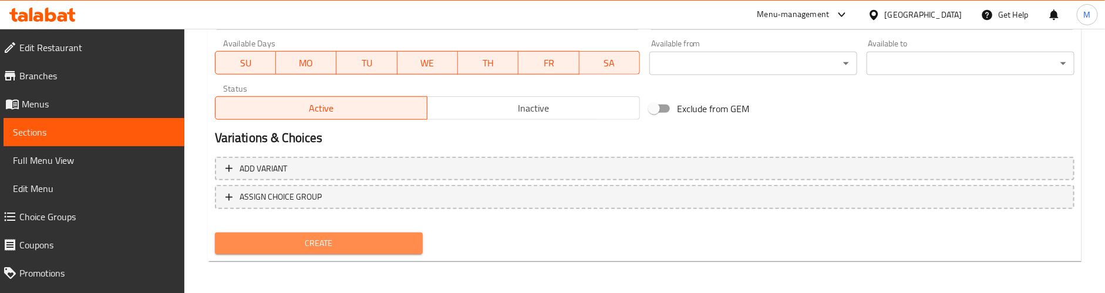
click at [357, 244] on span "Create" at bounding box center [318, 243] width 189 height 15
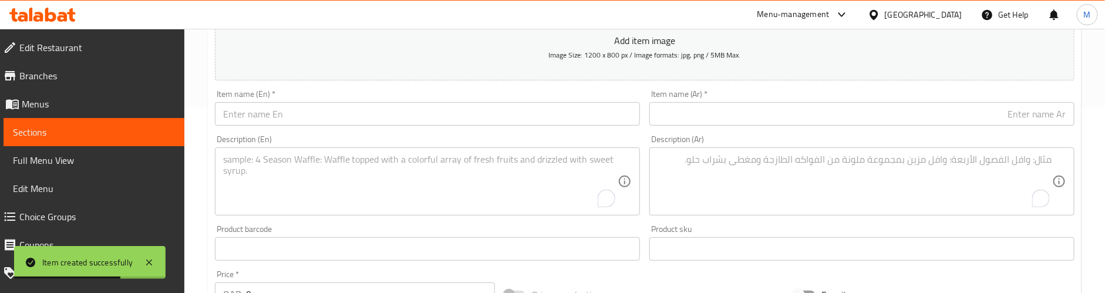
scroll to position [183, 0]
click at [340, 110] on input "text" at bounding box center [427, 116] width 425 height 23
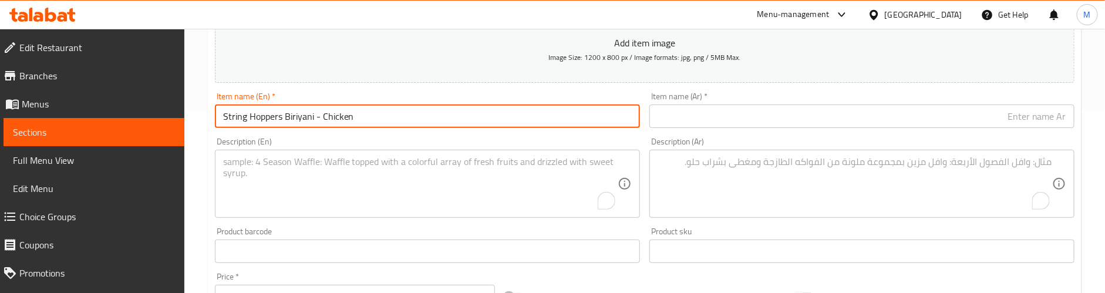
click at [352, 115] on input "String Hoppers Biriyani - Chicken" at bounding box center [427, 116] width 425 height 23
click at [728, 115] on input "text" at bounding box center [862, 116] width 425 height 23
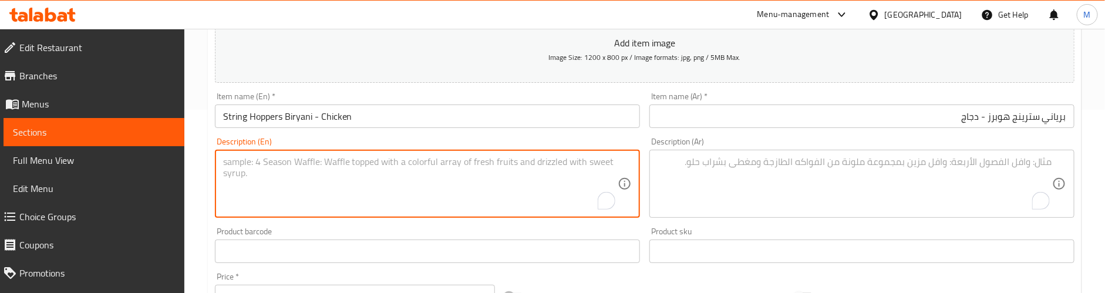
click at [356, 166] on textarea "To enrich screen reader interactions, please activate Accessibility in Grammarl…" at bounding box center [420, 184] width 395 height 56
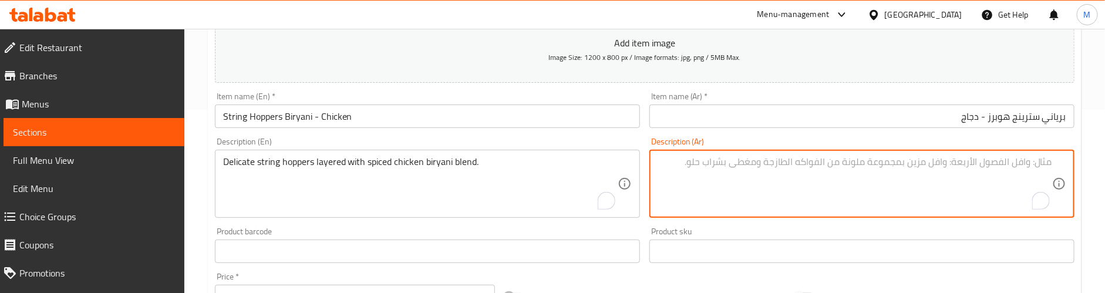
click at [789, 163] on textarea "To enrich screen reader interactions, please activate Accessibility in Grammarl…" at bounding box center [855, 184] width 395 height 56
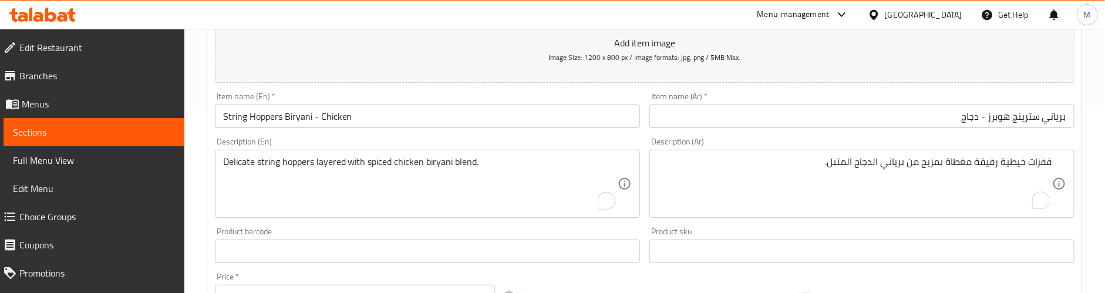
scroll to position [271, 0]
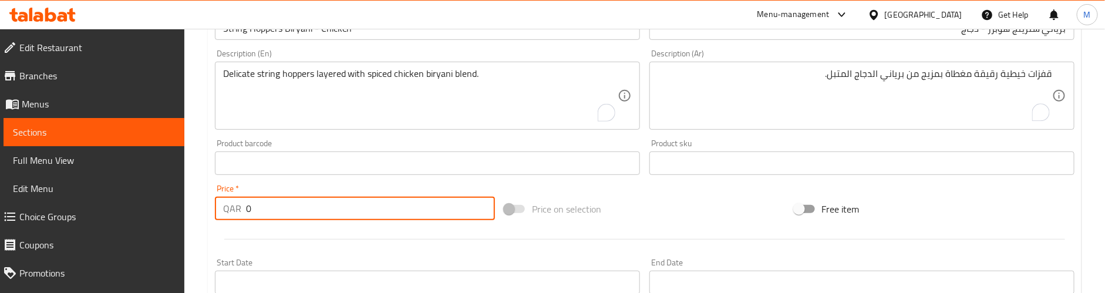
drag, startPoint x: 268, startPoint y: 206, endPoint x: 242, endPoint y: 206, distance: 25.8
click at [242, 206] on div "QAR 0 Price *" at bounding box center [355, 208] width 280 height 23
click at [628, 189] on div "Add item image Image Size: 1200 x 800 px / Image formats: jpg, png / 5MB Max. I…" at bounding box center [644, 136] width 869 height 506
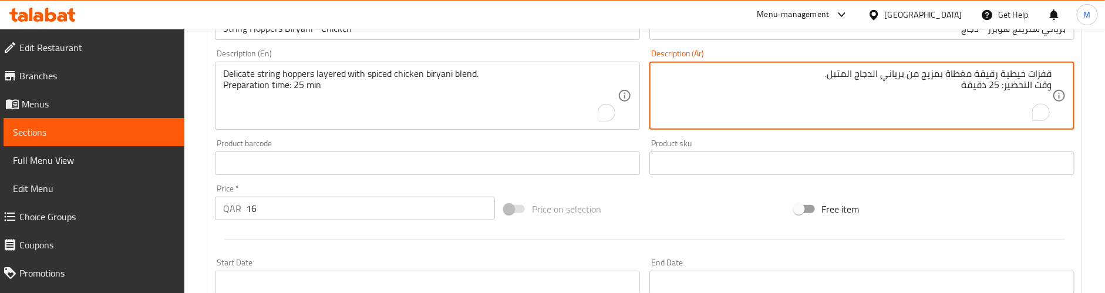
click at [478, 146] on div "Product barcode Product barcode" at bounding box center [427, 157] width 425 height 36
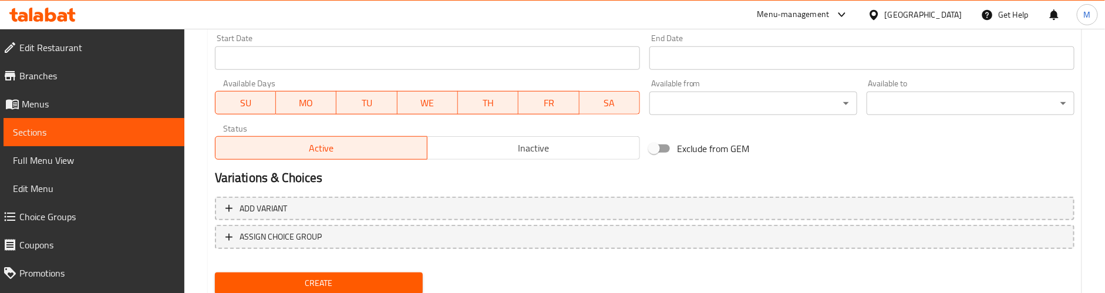
scroll to position [536, 0]
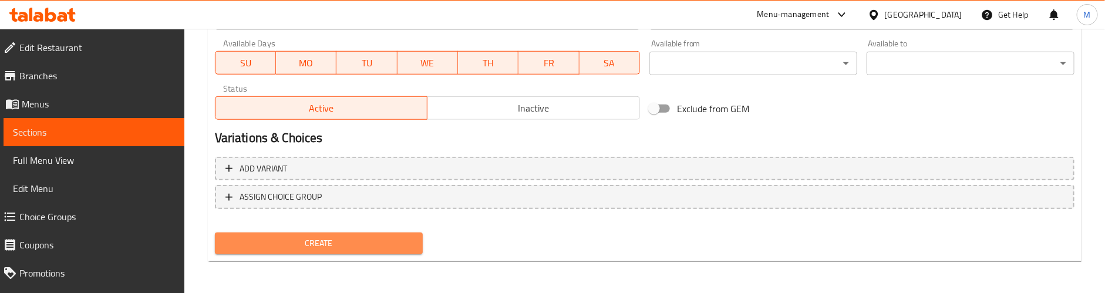
click at [395, 240] on span "Create" at bounding box center [318, 243] width 189 height 15
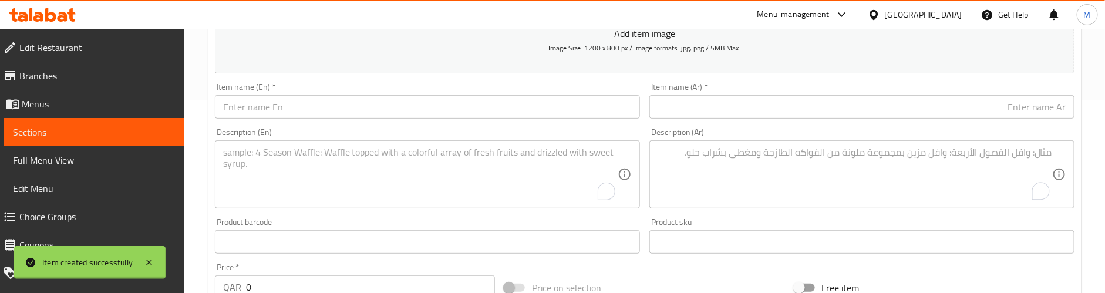
scroll to position [183, 0]
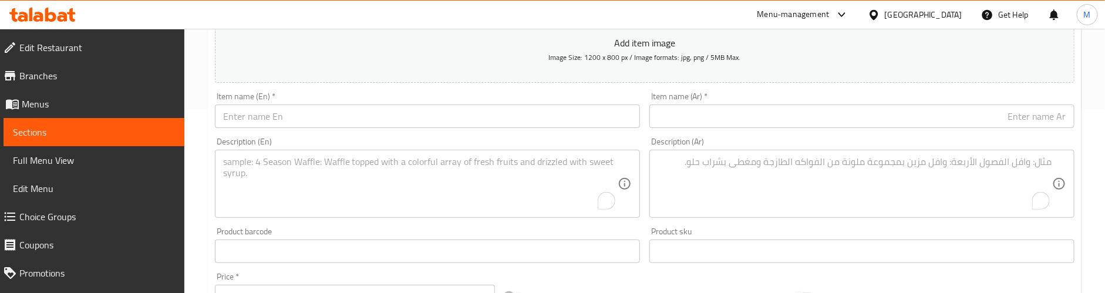
click at [404, 123] on input "text" at bounding box center [427, 116] width 425 height 23
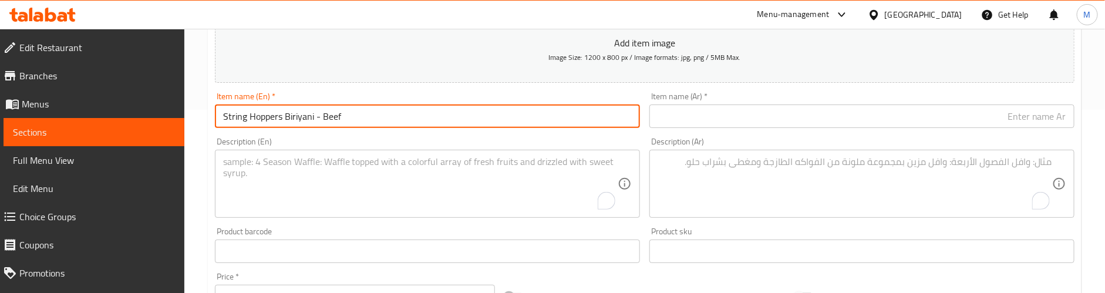
click at [398, 104] on div "Item name (En)   * String Hoppers Biriyani - Beef Item name (En) *" at bounding box center [427, 110] width 425 height 36
click at [392, 120] on input "String Hoppers Biriyani - Beef" at bounding box center [427, 116] width 425 height 23
click at [807, 120] on input "text" at bounding box center [862, 116] width 425 height 23
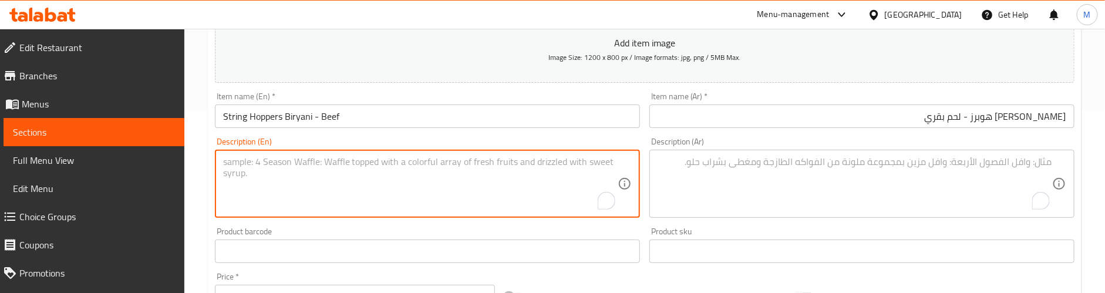
click at [446, 173] on textarea "To enrich screen reader interactions, please activate Accessibility in Grammarl…" at bounding box center [420, 184] width 395 height 56
click at [707, 170] on textarea "To enrich screen reader interactions, please activate Accessibility in Grammarl…" at bounding box center [855, 184] width 395 height 56
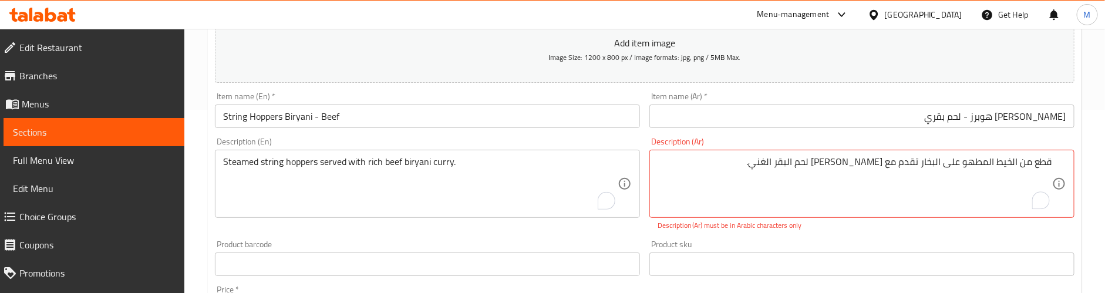
click at [352, 247] on div "Product barcode Product barcode" at bounding box center [427, 258] width 425 height 36
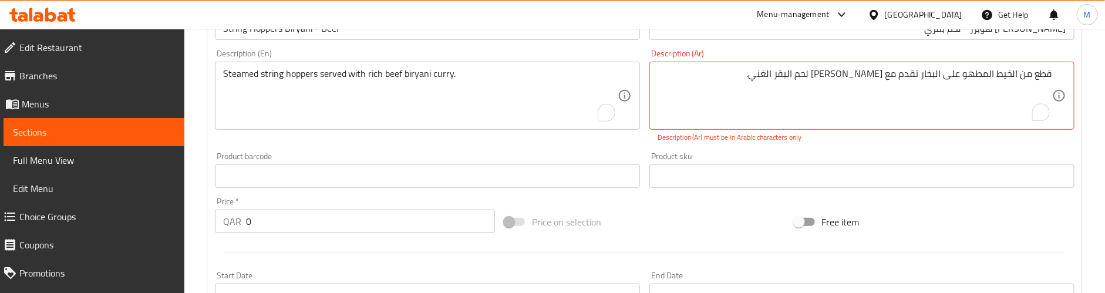
drag, startPoint x: 281, startPoint y: 226, endPoint x: 201, endPoint y: 231, distance: 80.1
click at [201, 231] on div "Home / Restaurants management / Menus / Sections / item / create Main Course se…" at bounding box center [644, 164] width 921 height 814
click at [278, 246] on div at bounding box center [644, 252] width 869 height 29
click at [635, 146] on div "Description (En) Steamed string hoppers served with rich beef biryani curry. Pr…" at bounding box center [427, 96] width 435 height 103
click at [855, 74] on textarea "قطع من الخيط المطهو ​​على البخار تقدم مع كاري برياني لحم البقر الغني. وقت التحض…" at bounding box center [855, 96] width 395 height 56
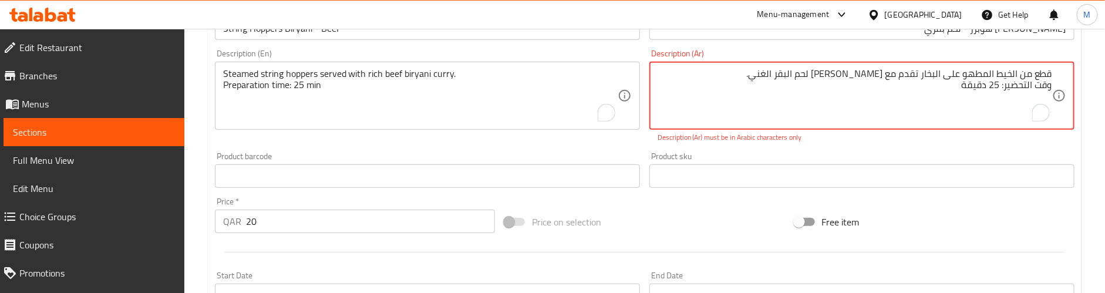
drag, startPoint x: 772, startPoint y: 76, endPoint x: 942, endPoint y: 72, distance: 169.8
click at [942, 72] on textarea "قطع من الخيط المطهو ​​على البخار تقدم مع كاري برياني لحم البقر الغني. وقت التحض…" at bounding box center [855, 96] width 395 height 56
drag, startPoint x: 943, startPoint y: 76, endPoint x: 1064, endPoint y: 76, distance: 121.0
click at [1064, 76] on div "قطع من الخيط المطهو ​​على البخار تقدم مع كاري برياني لحم البقر الغني. وقت التحض…" at bounding box center [862, 96] width 425 height 68
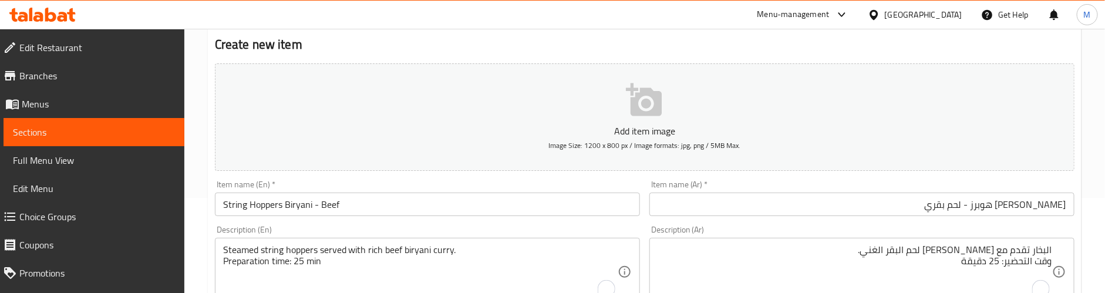
scroll to position [183, 0]
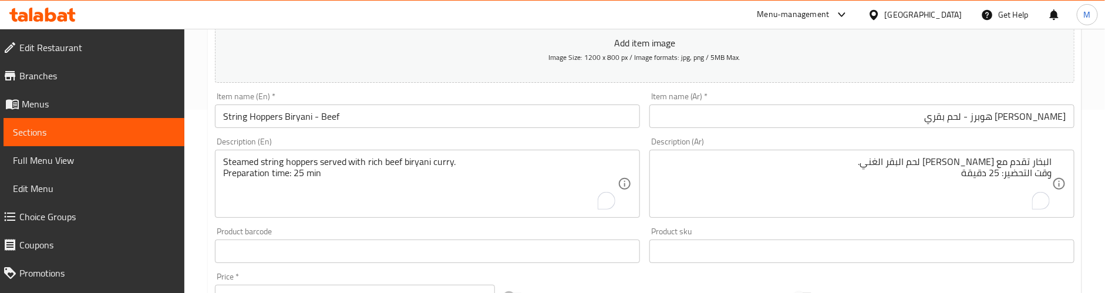
click at [1055, 159] on div "البخار تقدم مع كاري برياني لحم البقر الغني. وقت التحضير: 25 دقيقة Description (…" at bounding box center [862, 184] width 425 height 68
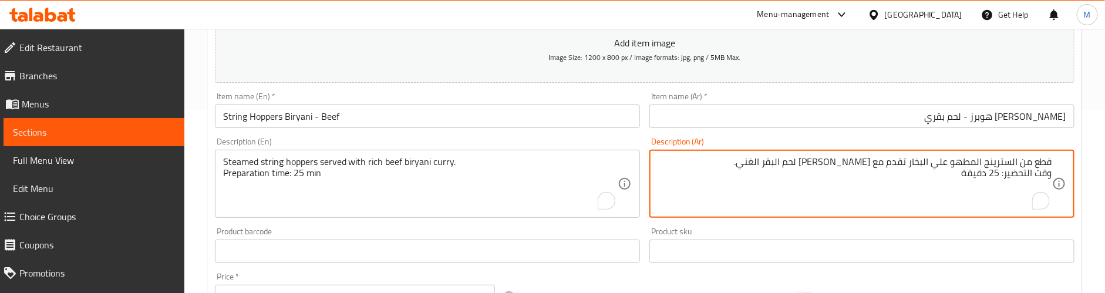
click at [610, 145] on div "Description (En) Steamed string hoppers served with rich beef biryani curry. Pr…" at bounding box center [427, 177] width 425 height 80
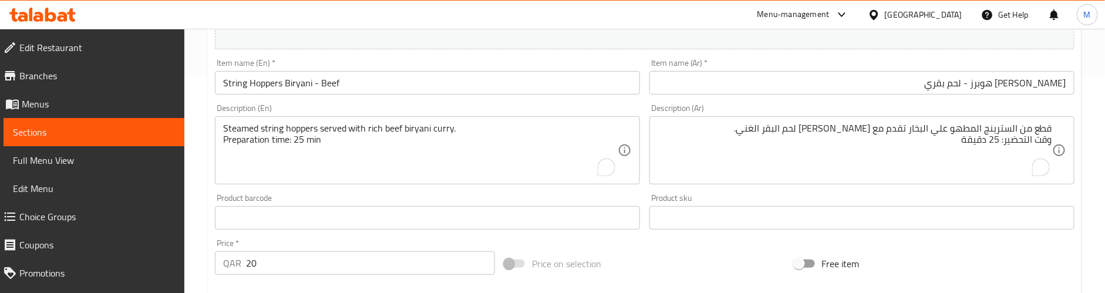
scroll to position [271, 0]
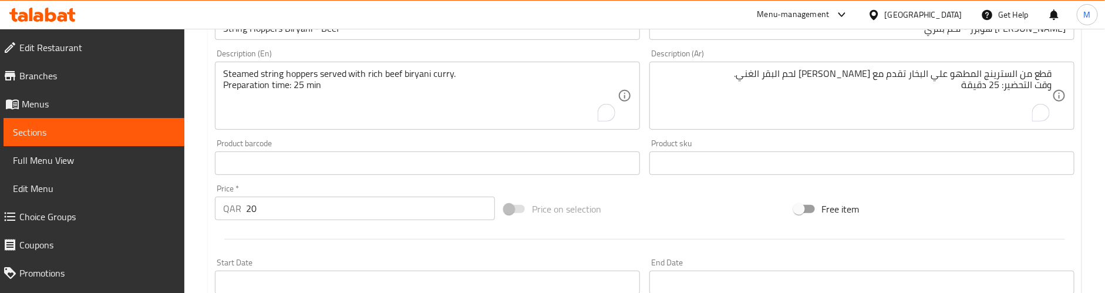
click at [532, 144] on div "Product barcode Product barcode" at bounding box center [427, 157] width 425 height 36
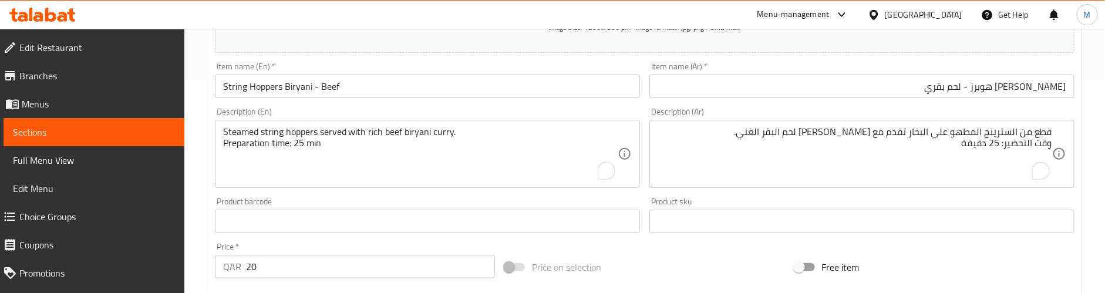
scroll to position [183, 0]
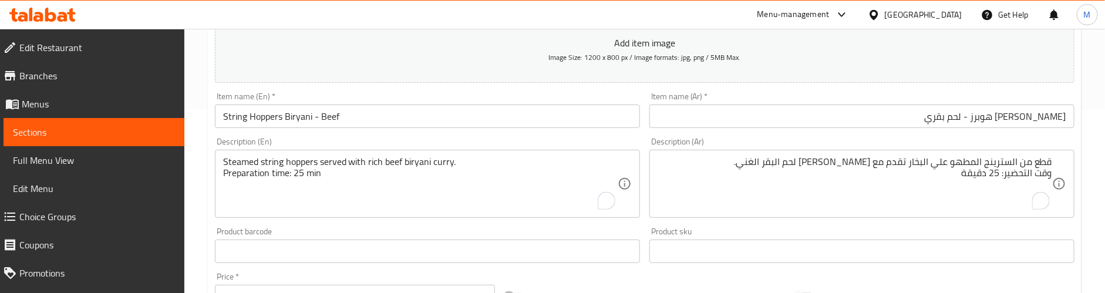
click at [529, 136] on div "Description (En) Steamed string hoppers served with rich beef biryani curry. Pr…" at bounding box center [427, 178] width 435 height 90
click at [430, 142] on div "Description (En) Steamed string hoppers served with rich beef biryani curry. Pr…" at bounding box center [427, 177] width 425 height 80
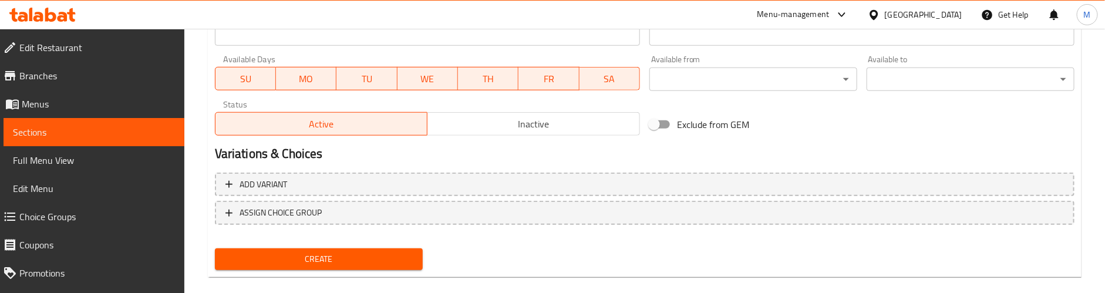
scroll to position [536, 0]
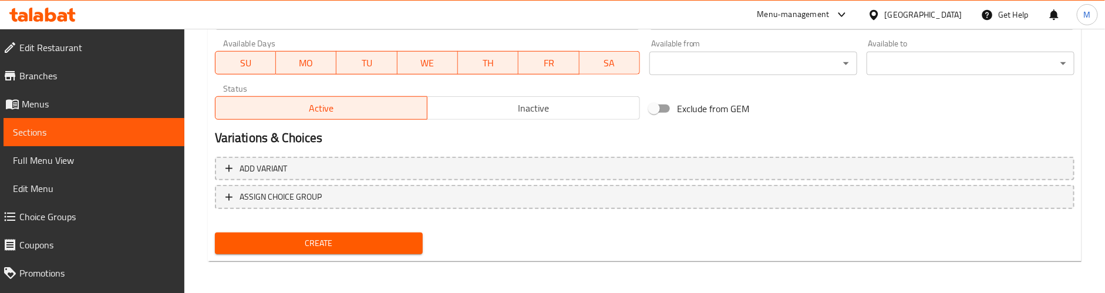
click at [408, 247] on span "Create" at bounding box center [318, 243] width 189 height 15
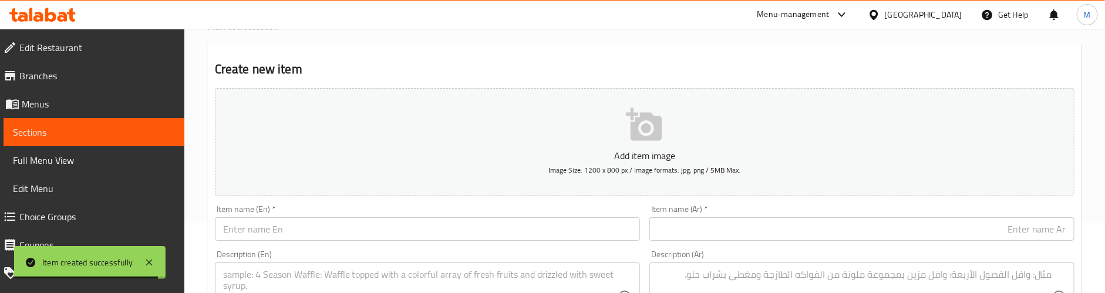
scroll to position [7, 0]
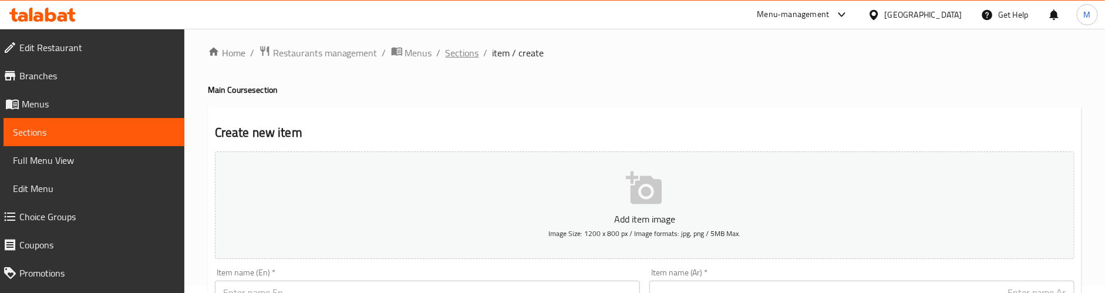
click at [467, 55] on span "Sections" at bounding box center [462, 53] width 33 height 14
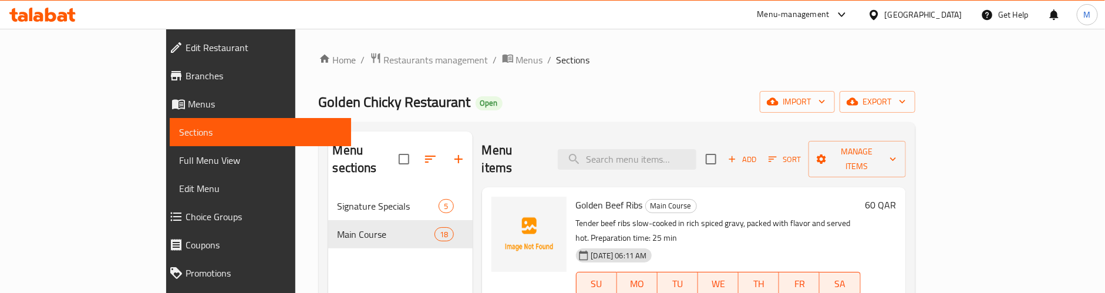
click at [638, 94] on div "Golden Chicky Restaurant Open import export" at bounding box center [617, 102] width 597 height 22
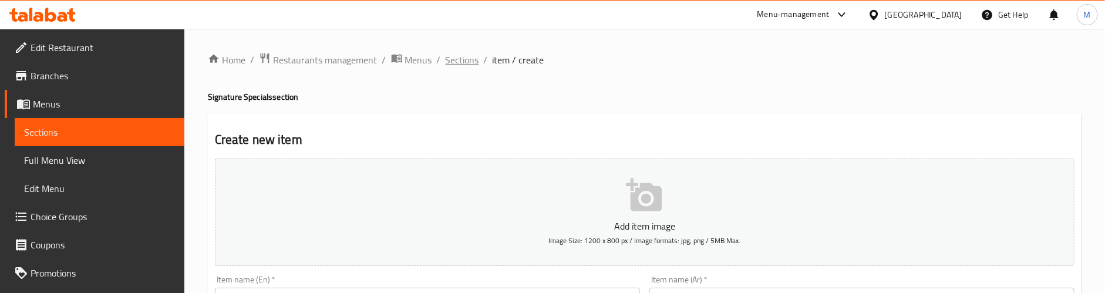
click at [462, 60] on span "Sections" at bounding box center [462, 60] width 33 height 14
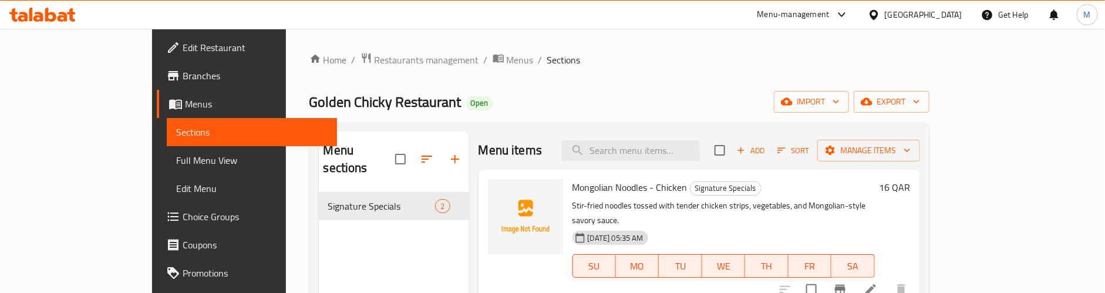
click at [460, 99] on div "Golden Chicky Restaurant Open import export" at bounding box center [620, 102] width 620 height 22
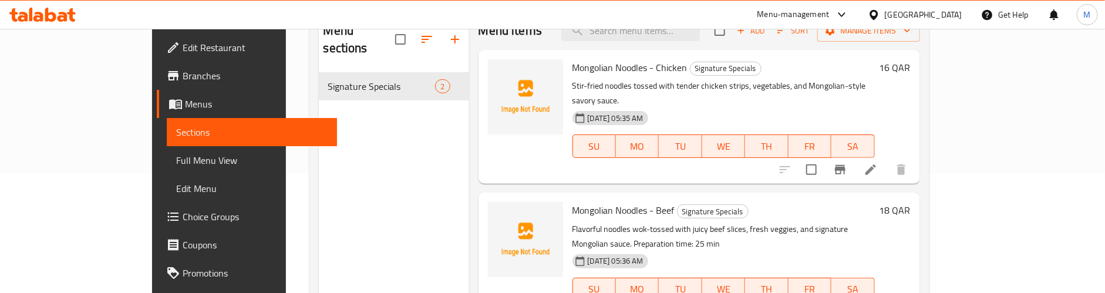
scroll to position [76, 0]
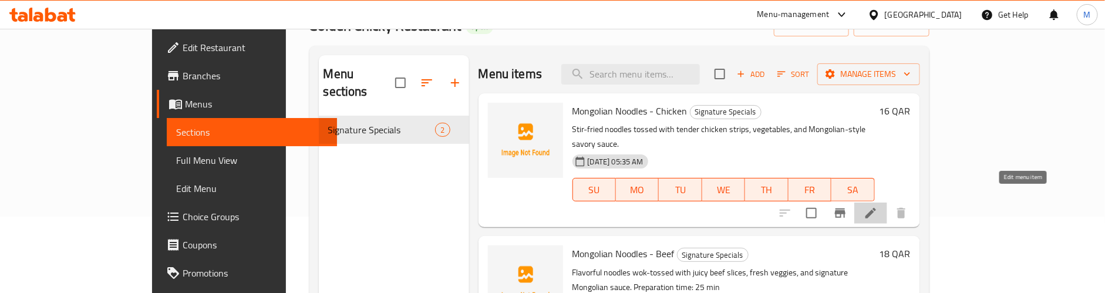
click at [878, 206] on icon at bounding box center [871, 213] width 14 height 14
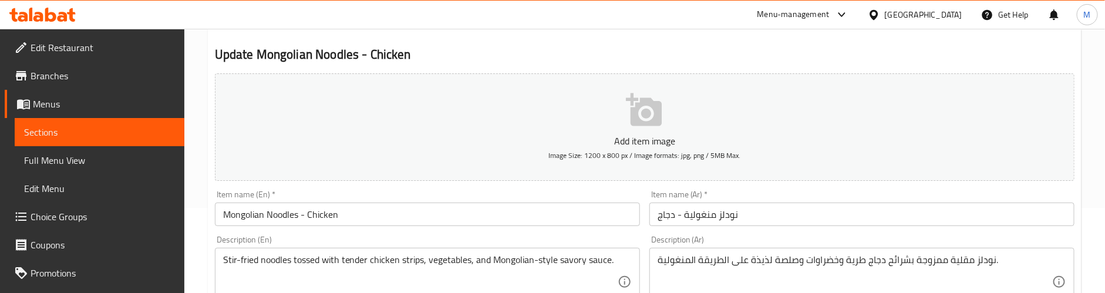
scroll to position [88, 0]
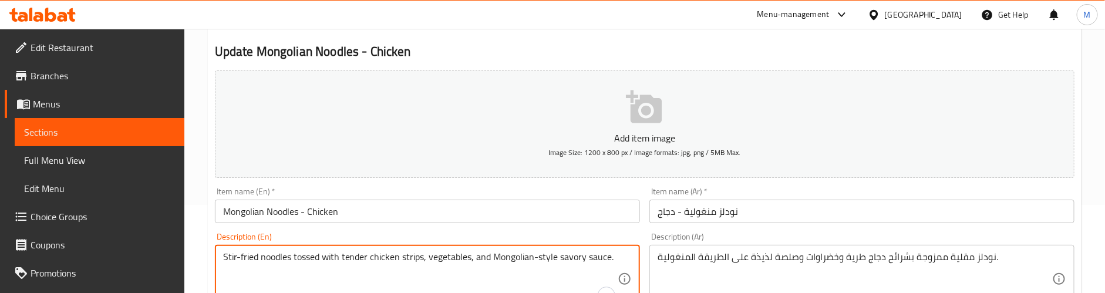
click at [622, 256] on div "Stir-fried noodles tossed with tender chicken strips, vegetables, and Mongolian…" at bounding box center [427, 279] width 425 height 68
click at [613, 256] on textarea "Stir-fried noodles tossed with tender chicken strips, vegetables, and Mongolian…" at bounding box center [420, 279] width 395 height 56
paste textarea "Preparation time: 25 min"
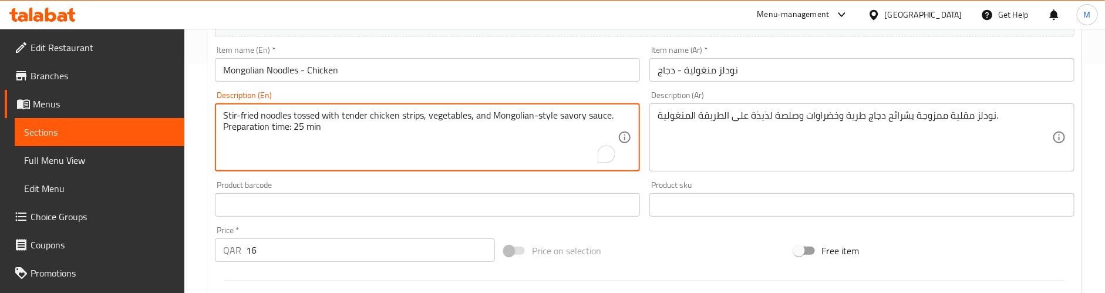
scroll to position [264, 0]
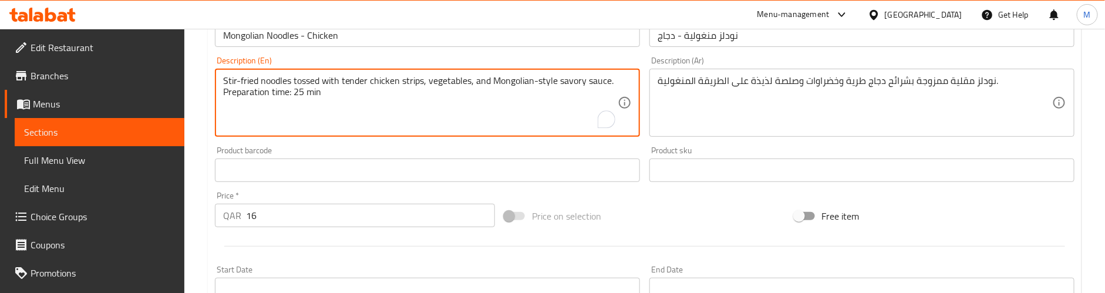
type textarea "Stir-fried noodles tossed with tender chicken strips, vegetables, and Mongolian…"
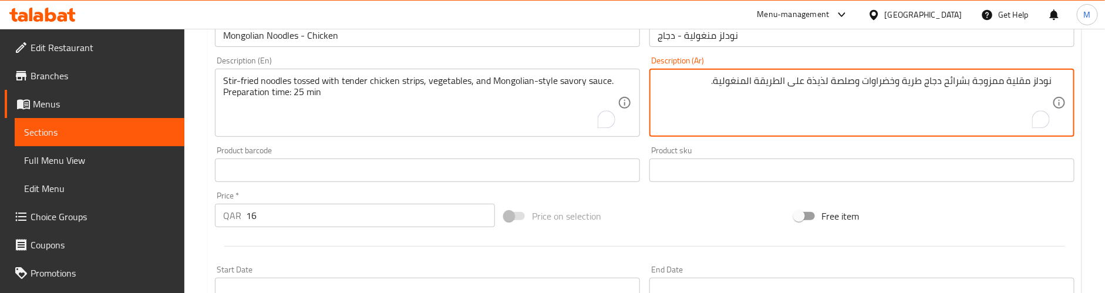
click at [693, 92] on textarea "نودلز مقلية ممزوجة بشرائح دجاج طرية وخضراوات وصلصة لذيذة على الطريقة المنغولية." at bounding box center [855, 103] width 395 height 56
click at [1010, 96] on textarea "نودلز مقلية ممزوجة بشرائح دجاج طرية وخضراوات وصلصة لذيذة على الطريقة المنغولية." at bounding box center [855, 103] width 395 height 56
paste textarea "وقت التحضير: 25 دقيقة"
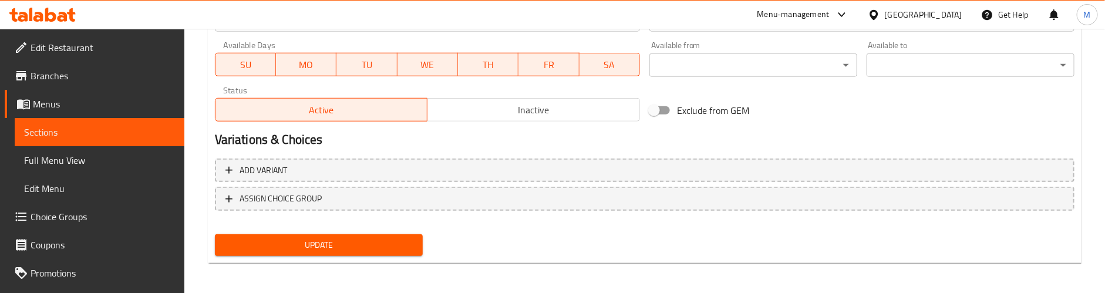
scroll to position [536, 0]
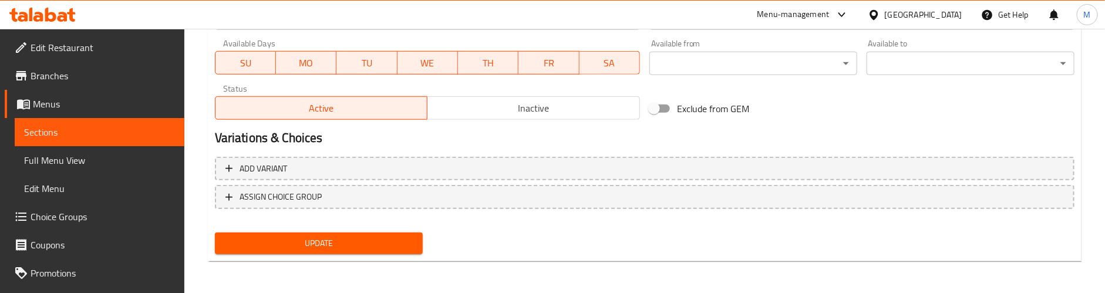
type textarea "نودلز مقلية ممزوجة بشرائح دجاج طرية وخضراوات وصلصة لذيذة على الطريقة المنغولية.…"
click at [286, 236] on span "Update" at bounding box center [318, 243] width 189 height 15
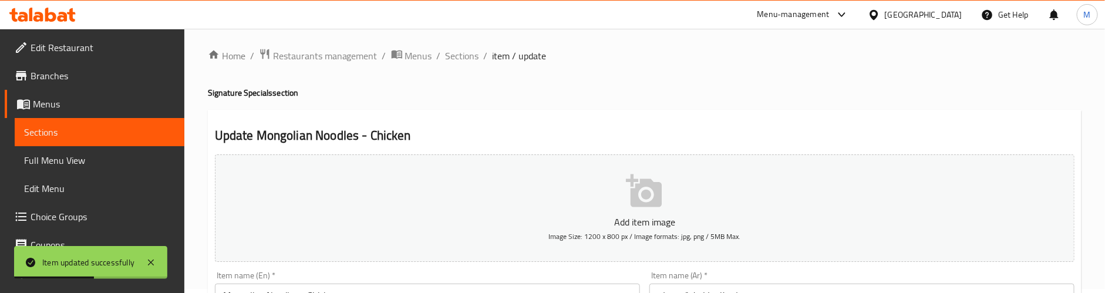
scroll to position [0, 0]
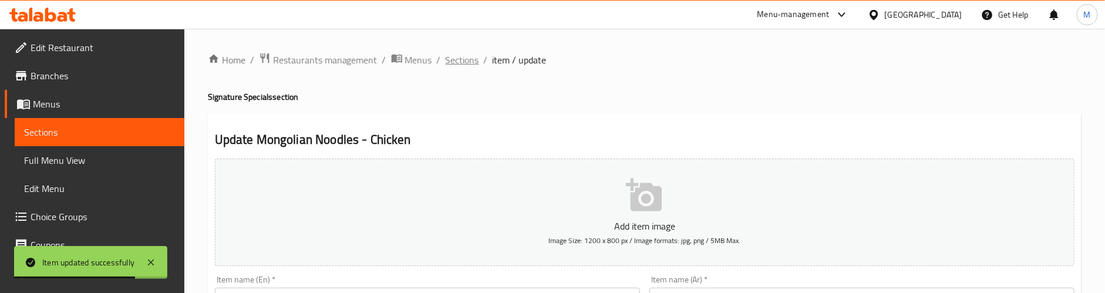
click at [458, 57] on span "Sections" at bounding box center [462, 60] width 33 height 14
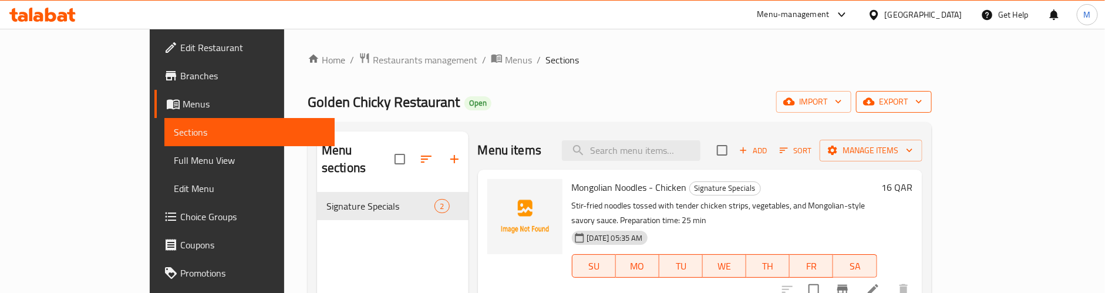
click at [925, 99] on icon "button" at bounding box center [919, 102] width 12 height 12
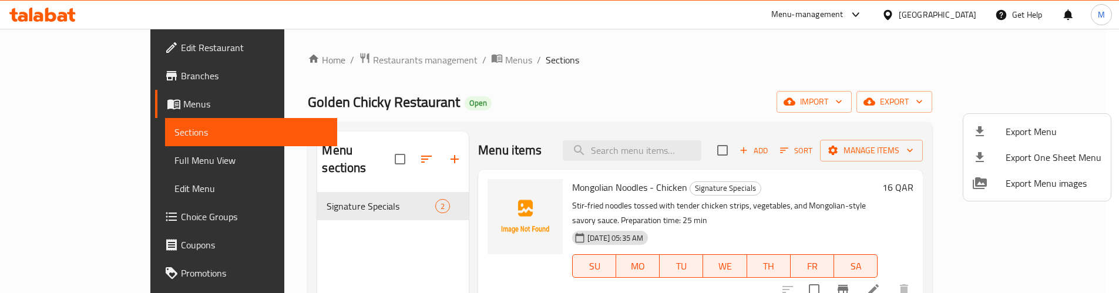
click at [1043, 63] on div at bounding box center [559, 146] width 1119 height 293
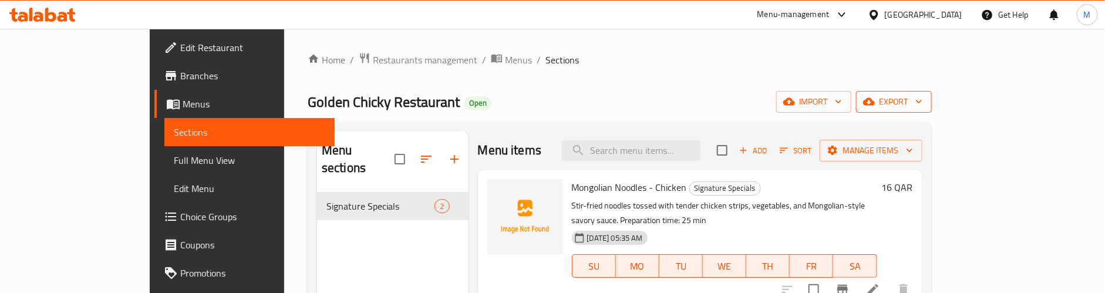
click at [923, 105] on span "export" at bounding box center [894, 102] width 57 height 15
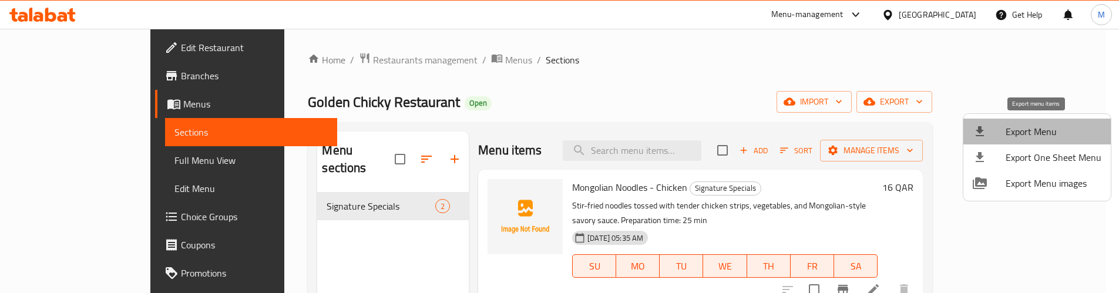
click at [1037, 129] on span "Export Menu" at bounding box center [1054, 132] width 96 height 14
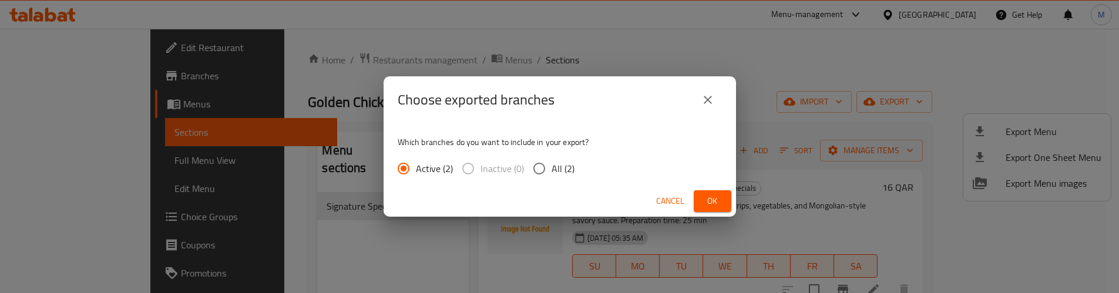
click at [557, 166] on span "All (2)" at bounding box center [563, 169] width 23 height 14
click at [552, 166] on input "All (2)" at bounding box center [539, 168] width 25 height 25
radio input "true"
click at [698, 194] on button "Ok" at bounding box center [713, 201] width 38 height 22
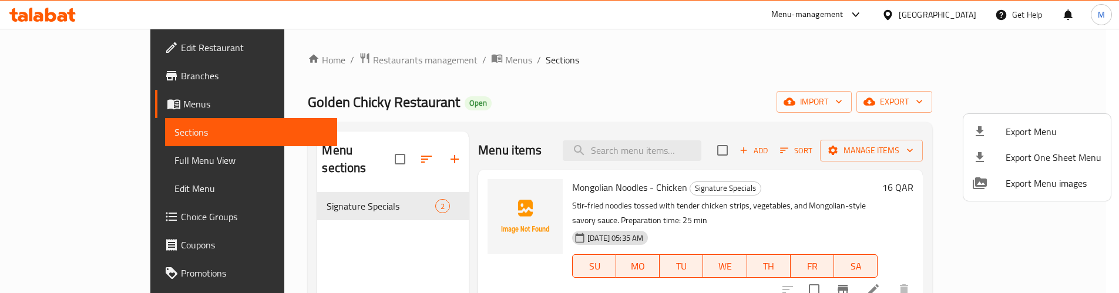
click at [627, 70] on div at bounding box center [559, 146] width 1119 height 293
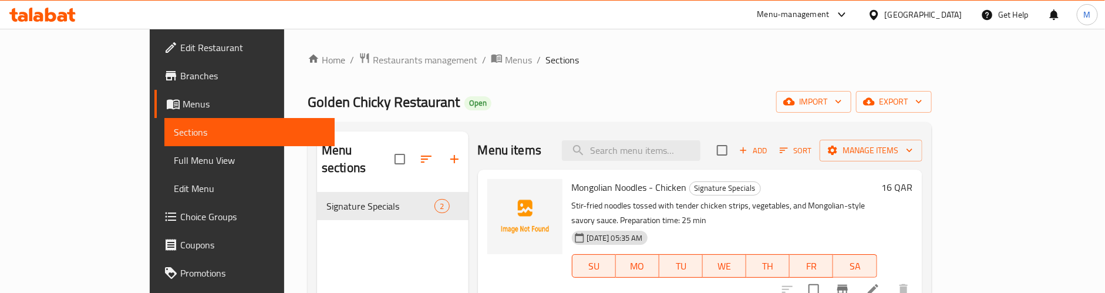
click at [379, 236] on div "Menu sections Signature Specials 2" at bounding box center [393, 278] width 152 height 293
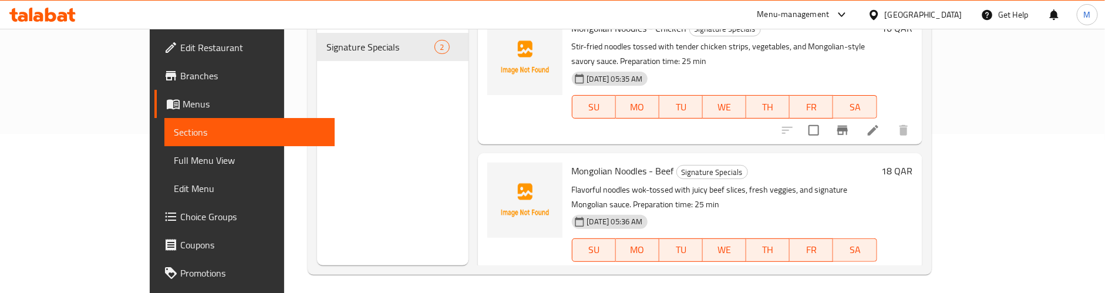
scroll to position [164, 0]
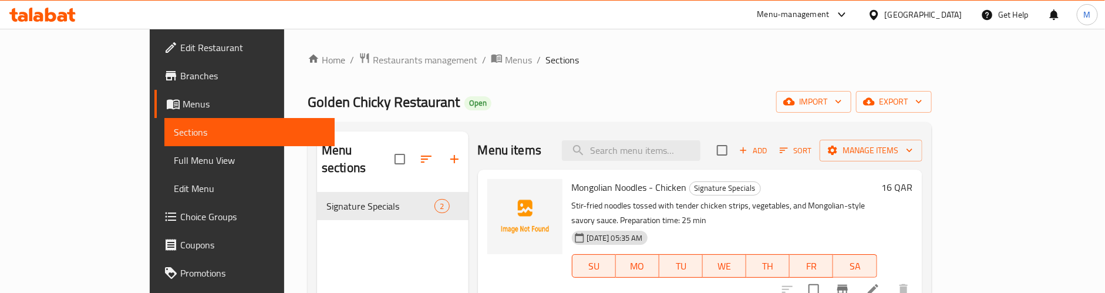
click at [489, 87] on div "Home / Restaurants management / Menus / Sections Golden Chicky Restaurant Open …" at bounding box center [620, 243] width 624 height 382
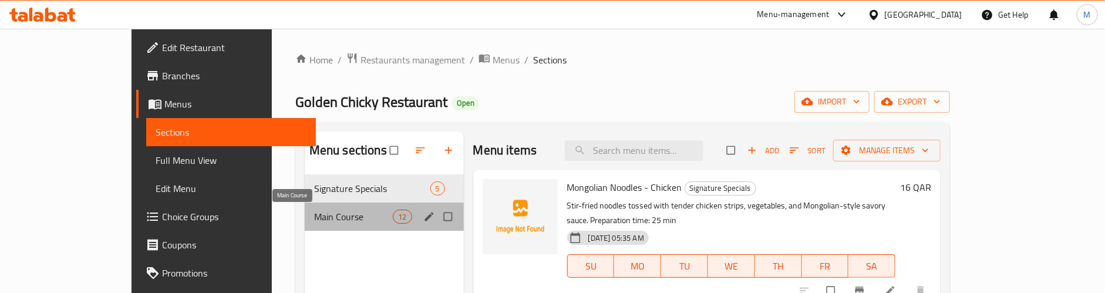
click at [323, 217] on span "Main Course" at bounding box center [353, 217] width 79 height 14
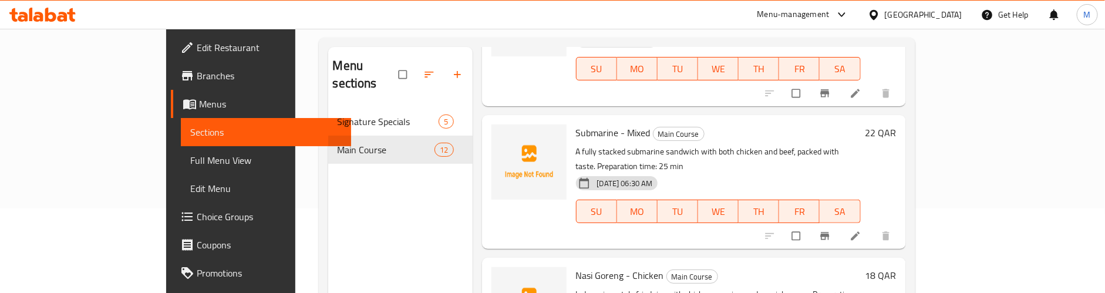
scroll to position [164, 0]
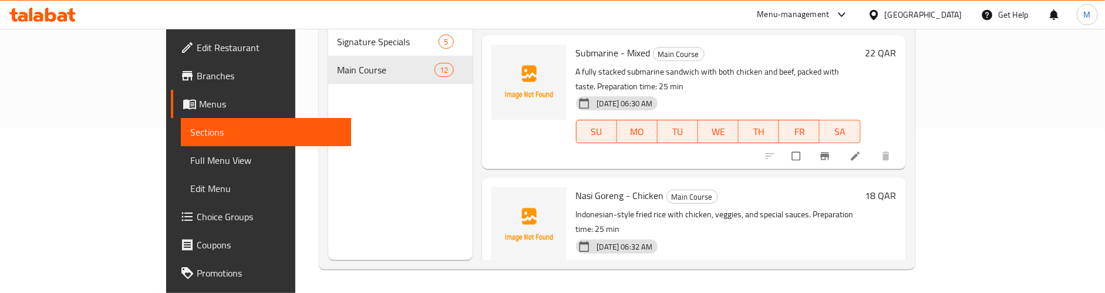
drag, startPoint x: 607, startPoint y: 159, endPoint x: 532, endPoint y: 162, distance: 74.7
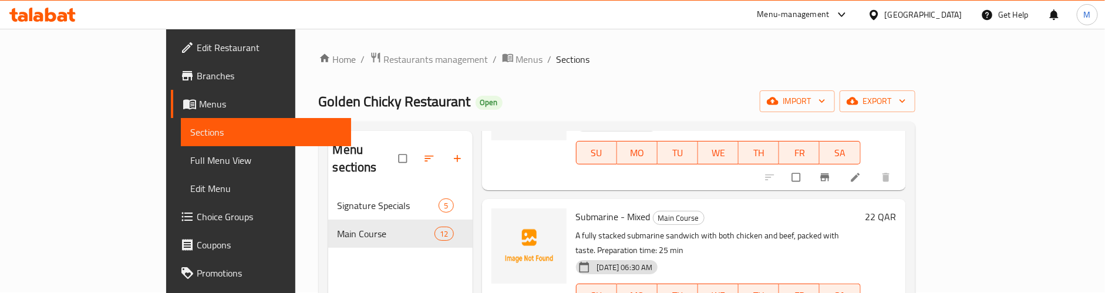
scroll to position [0, 0]
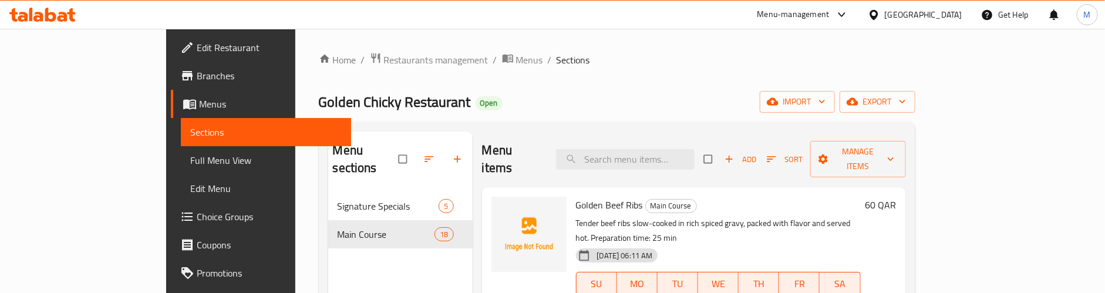
click at [538, 97] on div "Golden Chicky Restaurant Open import export" at bounding box center [617, 102] width 597 height 22
click at [452, 153] on icon "button" at bounding box center [458, 159] width 12 height 12
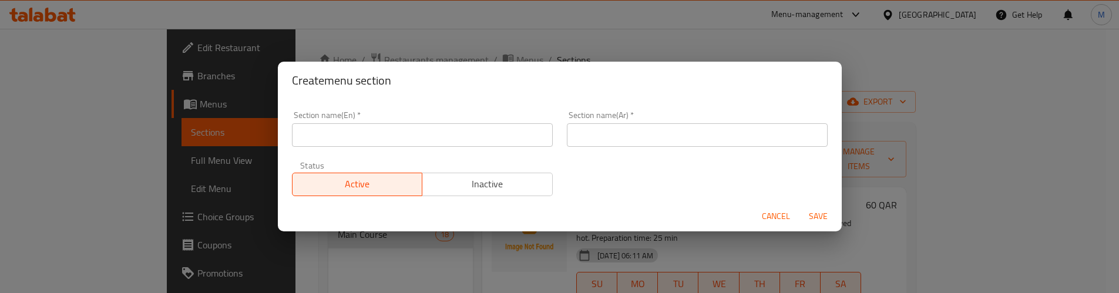
click at [422, 140] on input "text" at bounding box center [422, 134] width 261 height 23
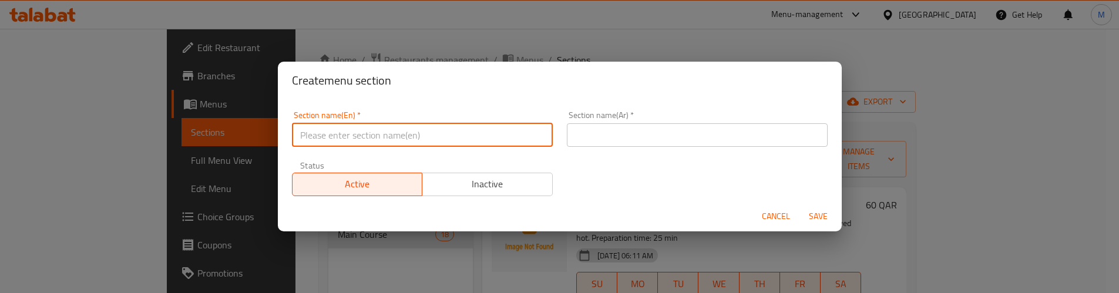
paste input "Short Eats"
type input "Short Eats"
click at [620, 133] on input "text" at bounding box center [697, 134] width 261 height 23
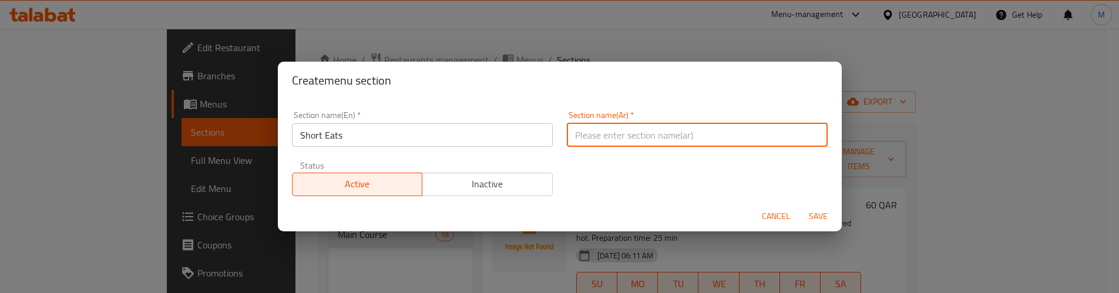
paste input "وجبات قصيرة"
type input "وجبات قصيرة"
click at [620, 168] on div "Section name(En)   * Short Eats Section name(En) * Section name(Ar)   * وجبات ق…" at bounding box center [560, 153] width 550 height 99
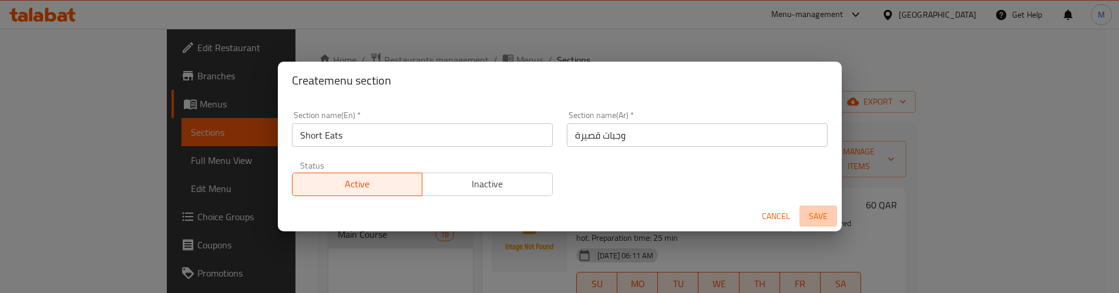
click at [821, 217] on span "Save" at bounding box center [818, 216] width 28 height 15
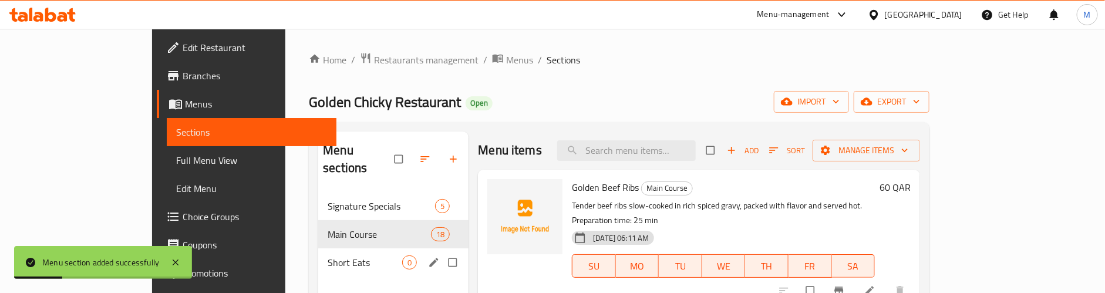
click at [335, 256] on span "Short Eats" at bounding box center [365, 263] width 75 height 14
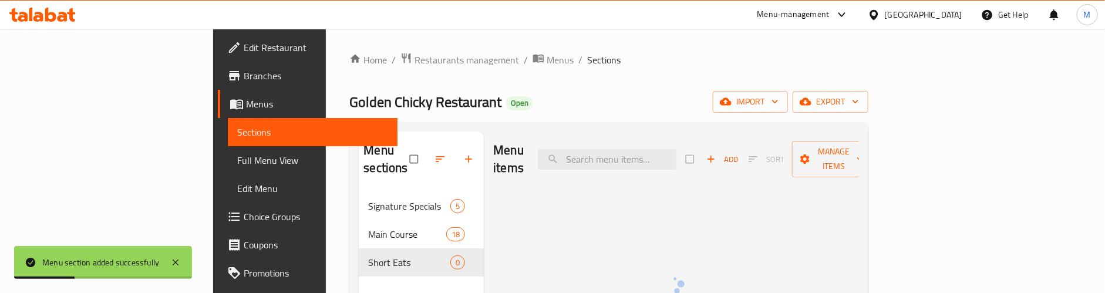
click at [663, 58] on ol "Home / Restaurants management / Menus / Sections" at bounding box center [608, 59] width 519 height 15
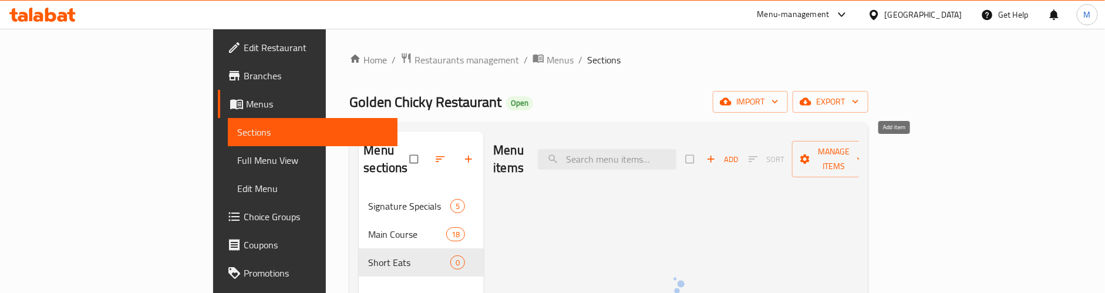
click at [738, 153] on span "Add" at bounding box center [723, 160] width 32 height 14
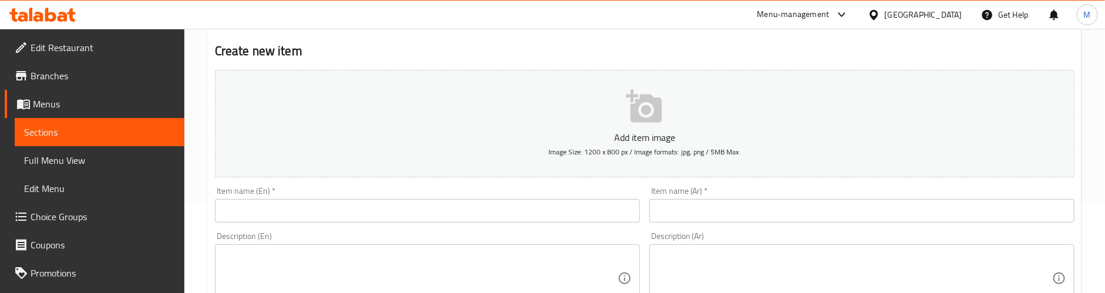
scroll to position [88, 0]
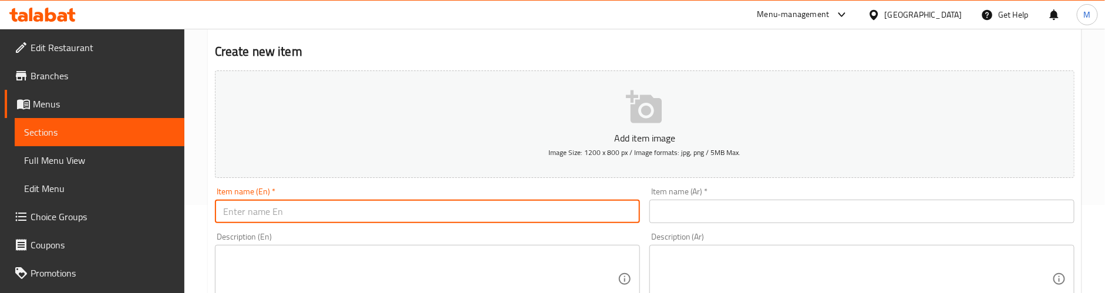
click at [278, 210] on input "text" at bounding box center [427, 211] width 425 height 23
paste input "Chicken Roll"
type input "Chicken Roll"
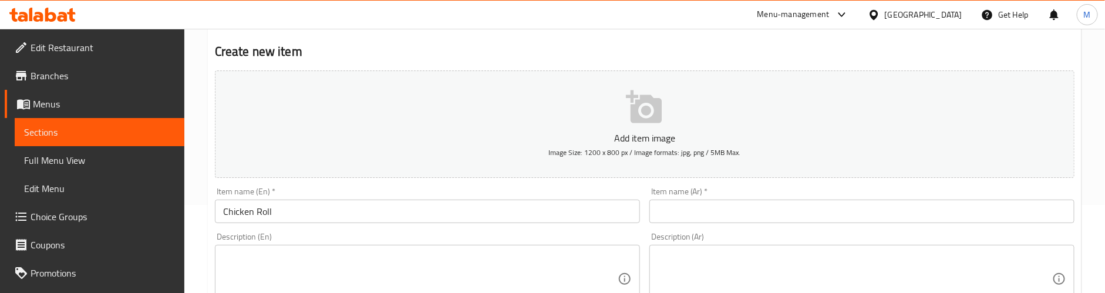
click at [837, 204] on input "text" at bounding box center [862, 211] width 425 height 23
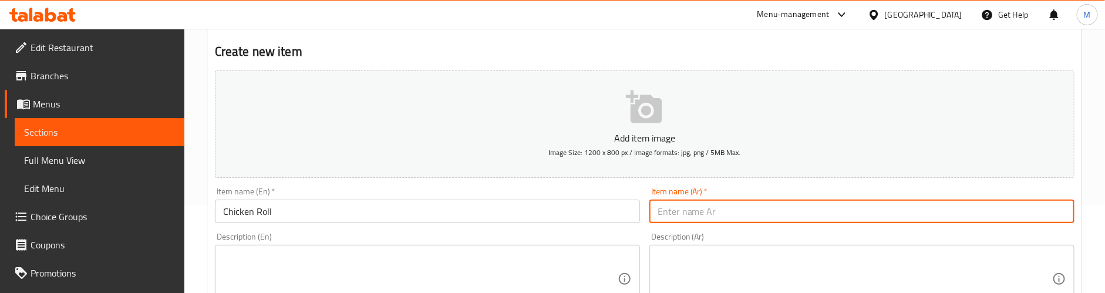
paste input "لفائف الدجاج"
type input "لفائف الدجاج"
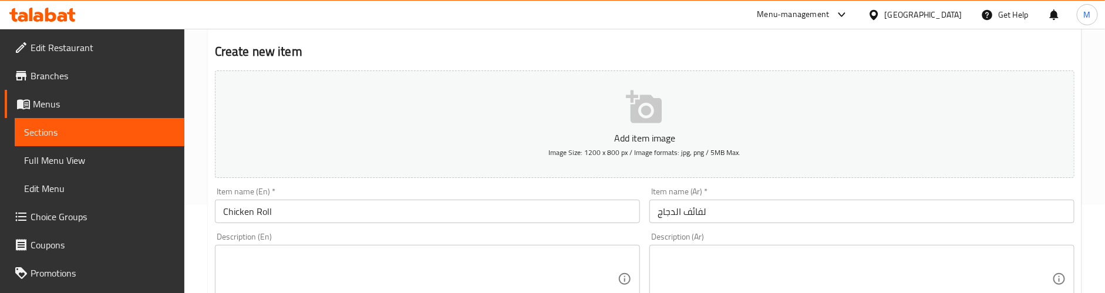
click at [584, 189] on div "Item name (En)   * Chicken Roll Item name (En) *" at bounding box center [427, 205] width 425 height 36
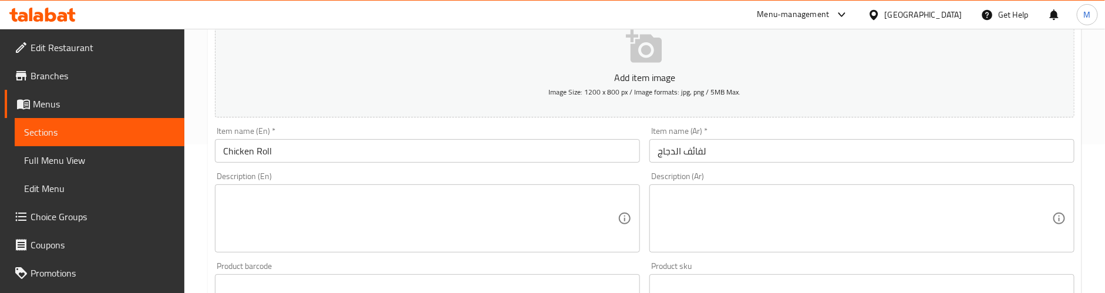
scroll to position [176, 0]
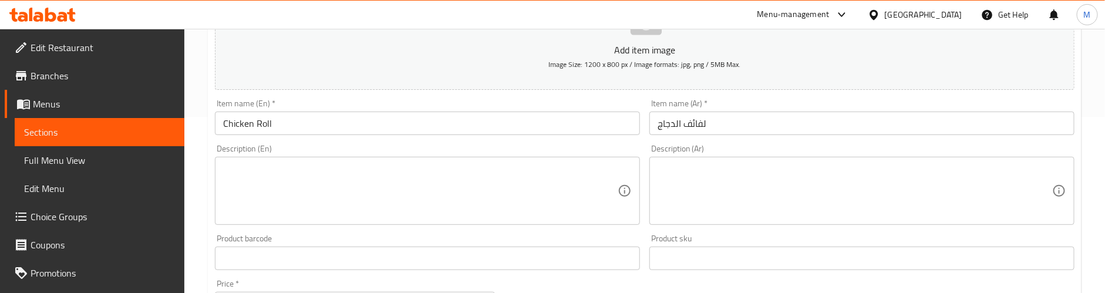
click at [277, 175] on textarea at bounding box center [420, 191] width 395 height 56
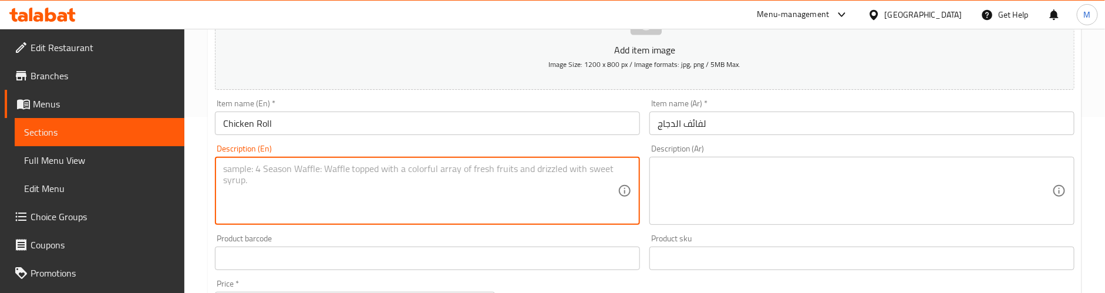
paste textarea "Soft roll stuffed with chicken, lightly spiced and fried."
type textarea "Soft roll stuffed with chicken, lightly spiced and fried."
click at [719, 187] on textarea at bounding box center [855, 191] width 395 height 56
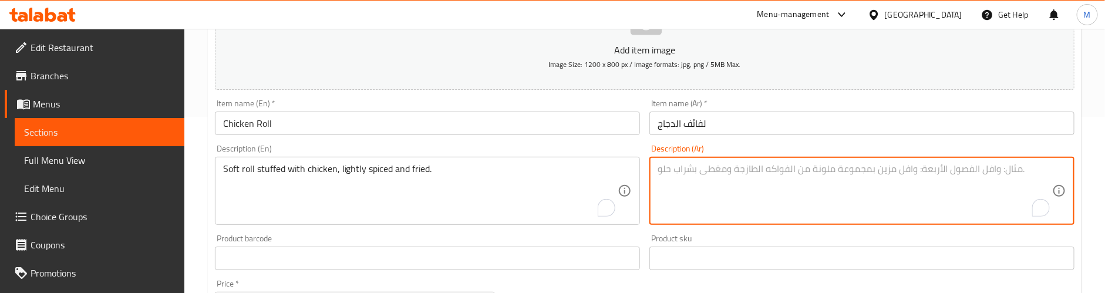
paste textarea "لفائف ناعمة محشوة بالدجاج، متبلة قليلاً ومقلية."
type textarea "لفائف ناعمة محشوة بالدجاج، متبلة قليلاً ومقلية."
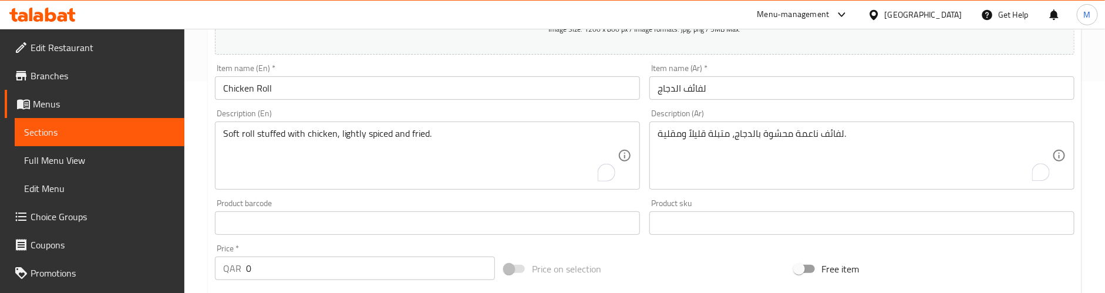
scroll to position [264, 0]
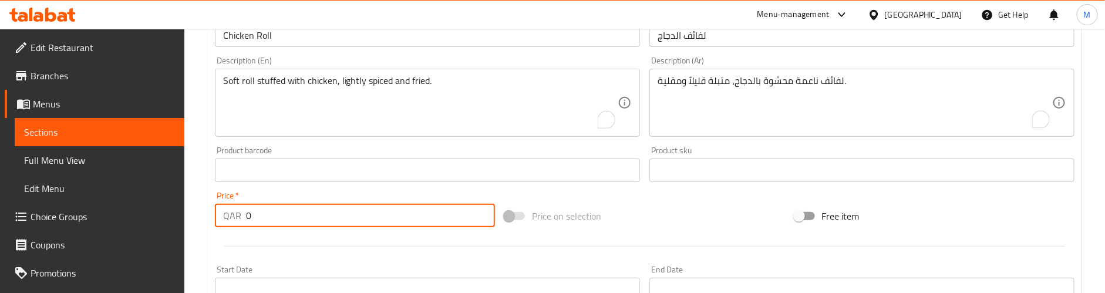
drag, startPoint x: 267, startPoint y: 219, endPoint x: 231, endPoint y: 224, distance: 35.6
click at [231, 224] on div "QAR 0 Price *" at bounding box center [355, 215] width 280 height 23
paste input "2"
type input "2"
click at [294, 241] on div at bounding box center [644, 246] width 869 height 29
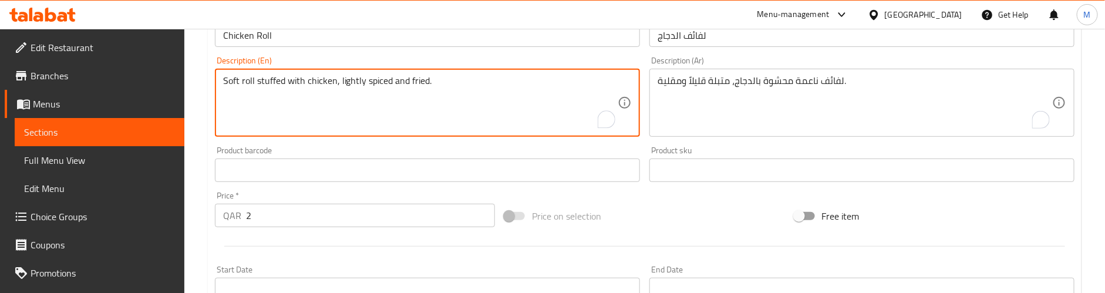
paste textarea "Preparation time: 25 min"
type textarea "Soft roll stuffed with chicken, lightly spiced and fried. Preparation time: 25 …"
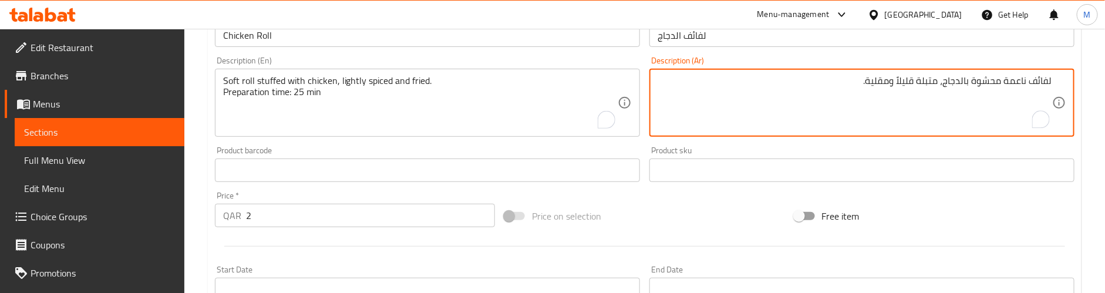
click at [1021, 99] on textarea "لفائف ناعمة محشوة بالدجاج، متبلة قليلاً ومقلية." at bounding box center [855, 103] width 395 height 56
paste textarea "وقت التحضير: 25 دقيقة"
type textarea "لفائف ناعمة محشوة بالدجاج، متبلة قليلاً ومقلية. وقت التحضير: 25 دقيقة"
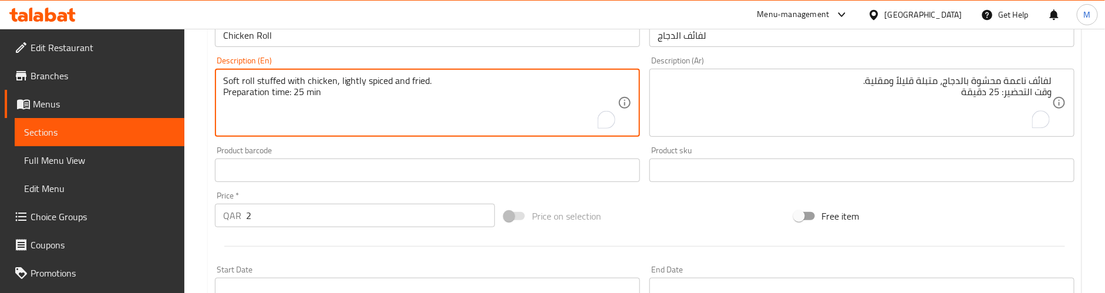
click at [345, 120] on textarea "Soft roll stuffed with chicken, lightly spiced and fried. Preparation time: 25 …" at bounding box center [420, 103] width 395 height 56
type textarea "Soft roll stuffed with chicken, lightly spiced and fried. Preparation time: 25 …"
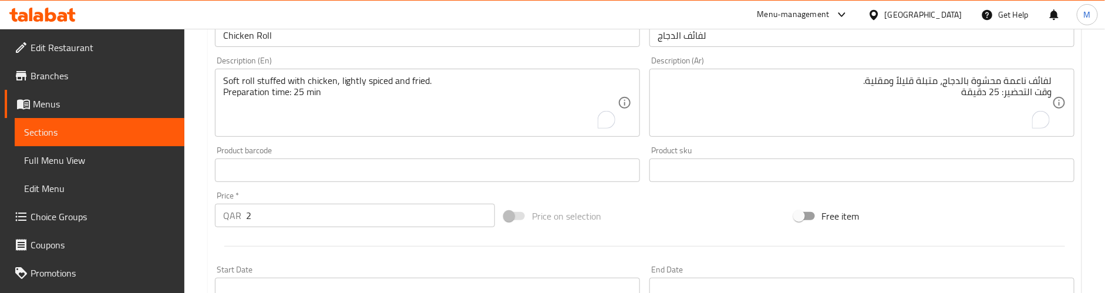
click at [335, 144] on div "Product barcode Product barcode" at bounding box center [427, 164] width 435 height 45
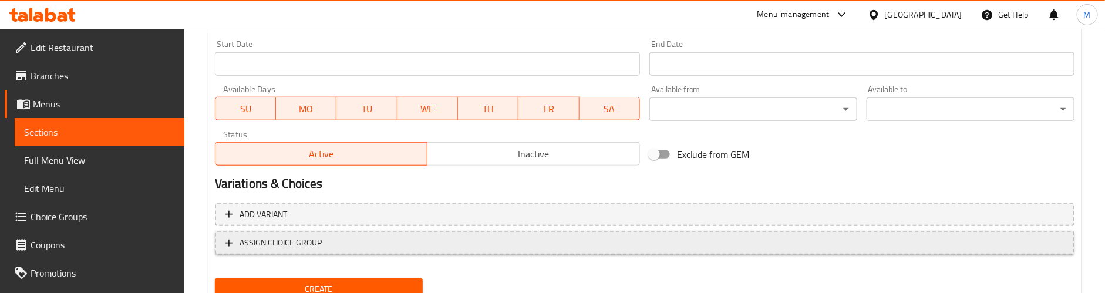
scroll to position [536, 0]
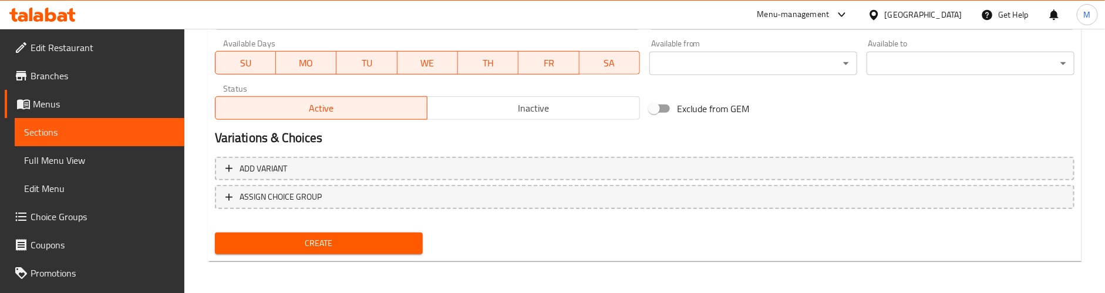
click at [330, 238] on span "Create" at bounding box center [318, 243] width 189 height 15
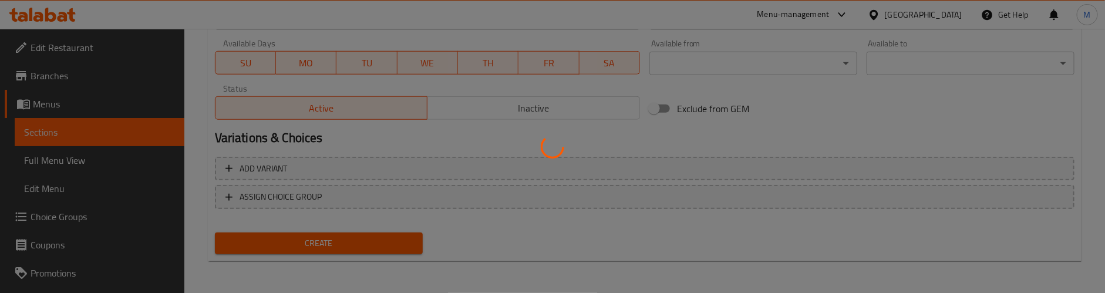
type input "0"
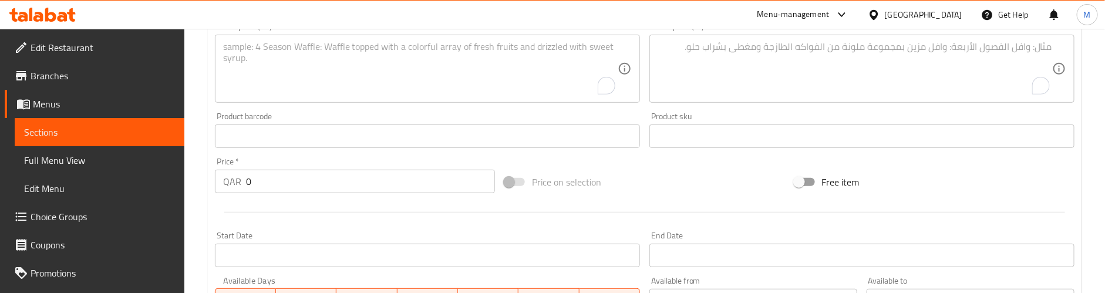
scroll to position [183, 0]
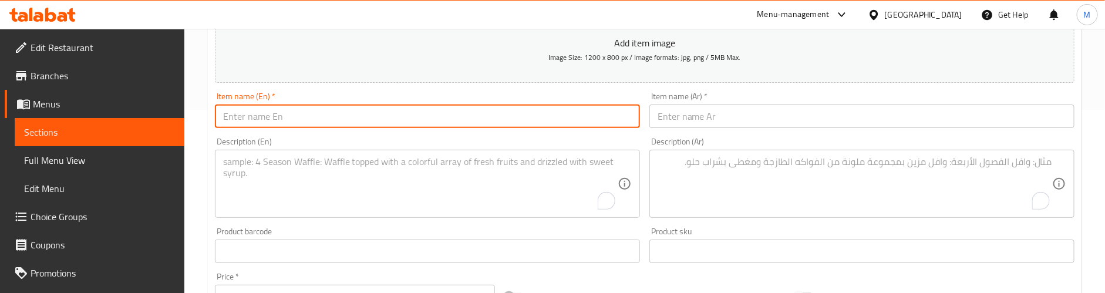
click at [302, 115] on input "text" at bounding box center [427, 116] width 425 height 23
paste input "Beef Roll"
type input "Beef Roll"
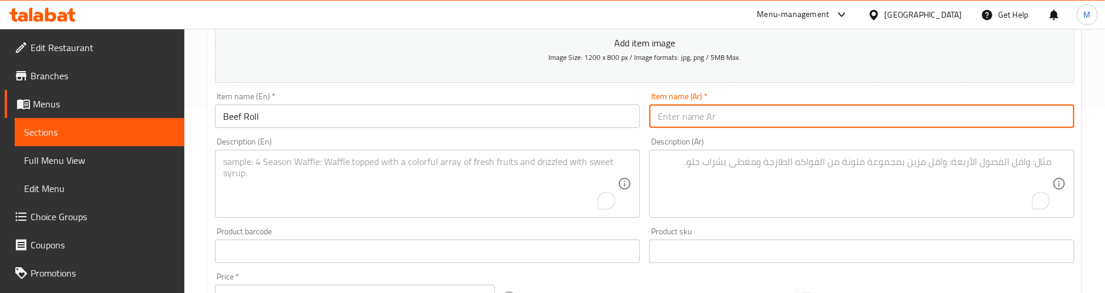
click at [687, 122] on input "text" at bounding box center [862, 116] width 425 height 23
paste input "لفائف لحم البقر"
type input "لفائف لحم البقر"
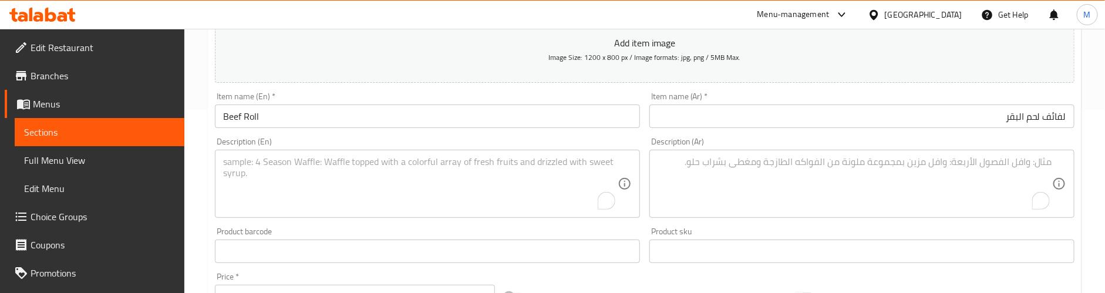
click at [265, 163] on textarea "To enrich screen reader interactions, please activate Accessibility in Grammarl…" at bounding box center [420, 184] width 395 height 56
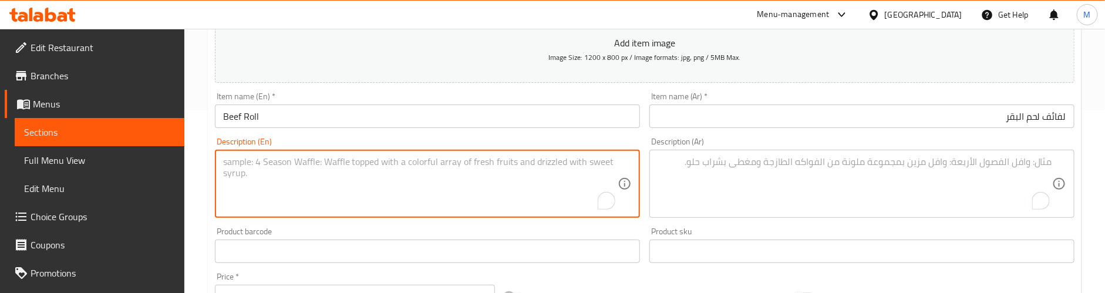
paste textarea "Roll filled with seasoned beef, wrapped and grilled."
type textarea "Roll filled with seasoned beef, wrapped and grilled."
click at [737, 171] on textarea "To enrich screen reader interactions, please activate Accessibility in Grammarl…" at bounding box center [855, 184] width 395 height 56
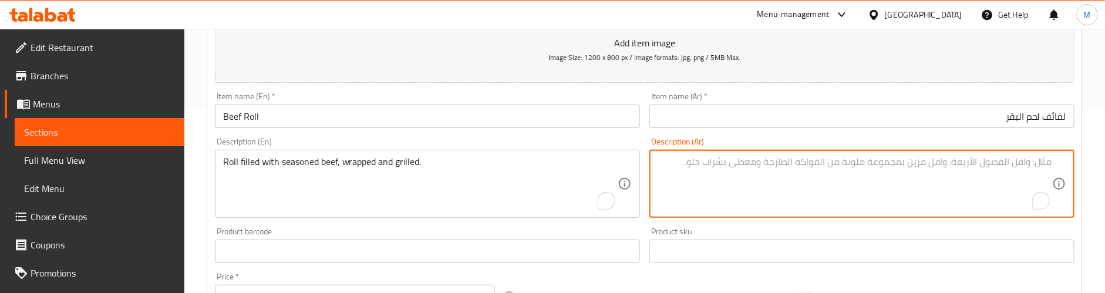
paste textarea "لفائف محشوة باللحم البقري المتبل، ملفوفة ومشوية."
type textarea "لفائف محشوة باللحم البقري المتبل، ملفوفة ومشوية."
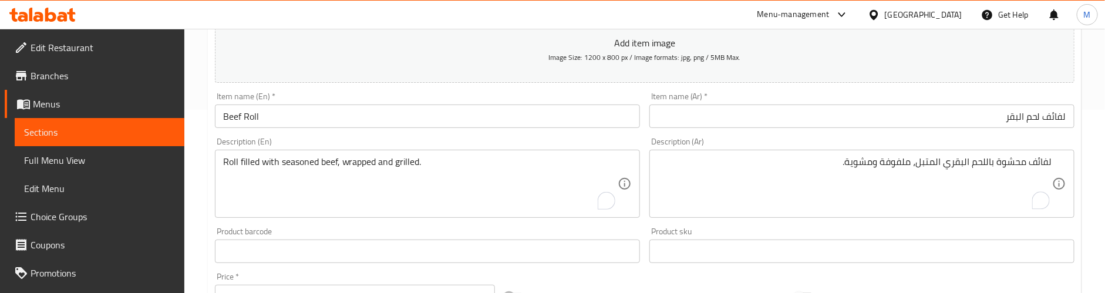
click at [359, 223] on div "Product barcode Product barcode" at bounding box center [427, 245] width 435 height 45
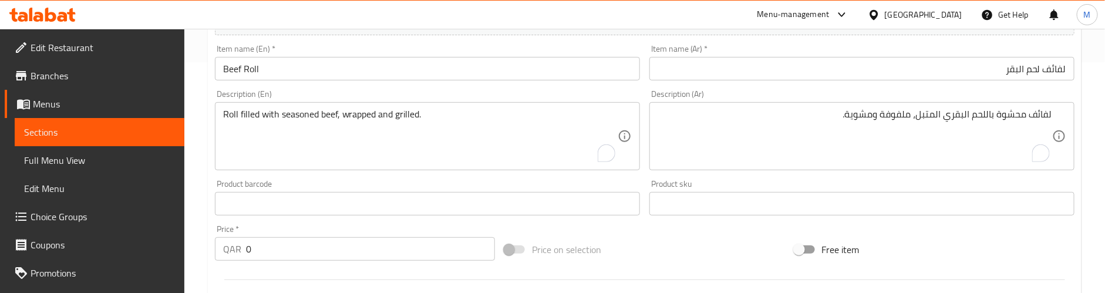
scroll to position [271, 0]
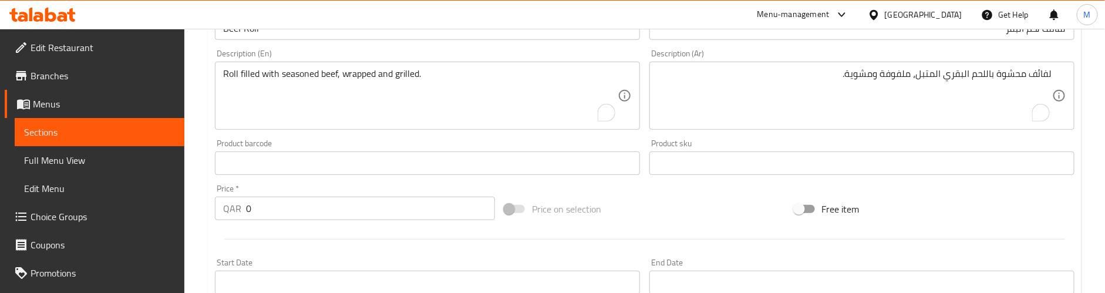
drag, startPoint x: 263, startPoint y: 201, endPoint x: 216, endPoint y: 204, distance: 47.7
click at [216, 204] on div "QAR 0 Price *" at bounding box center [355, 208] width 280 height 23
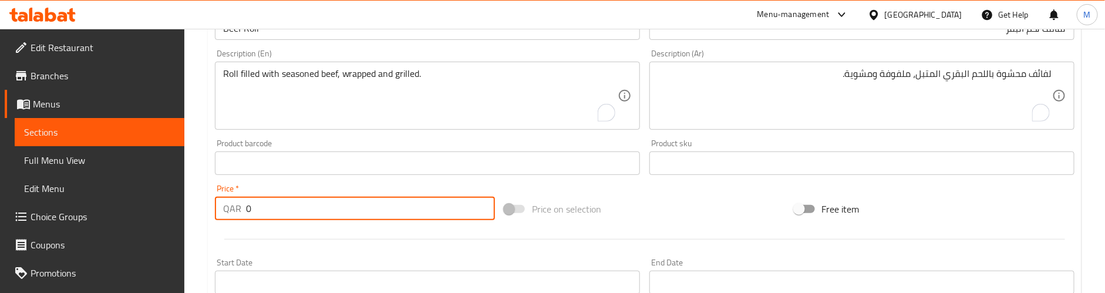
paste input "2"
type input "2"
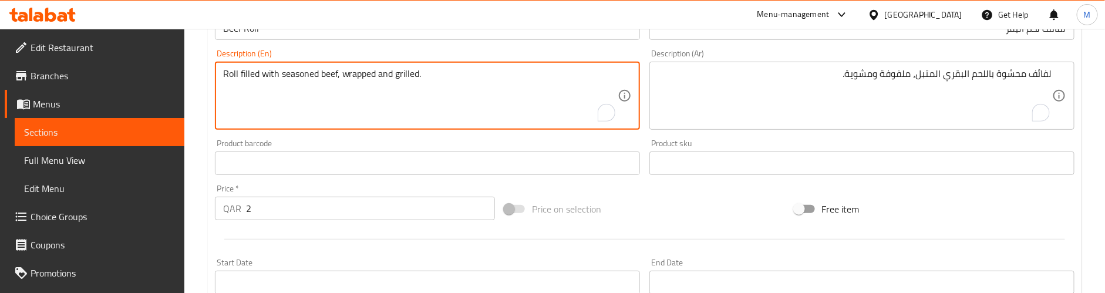
paste textarea "Preparation time: 25 min"
type textarea "Roll filled with seasoned beef, wrapped and grilled. Preparation time: 25 min"
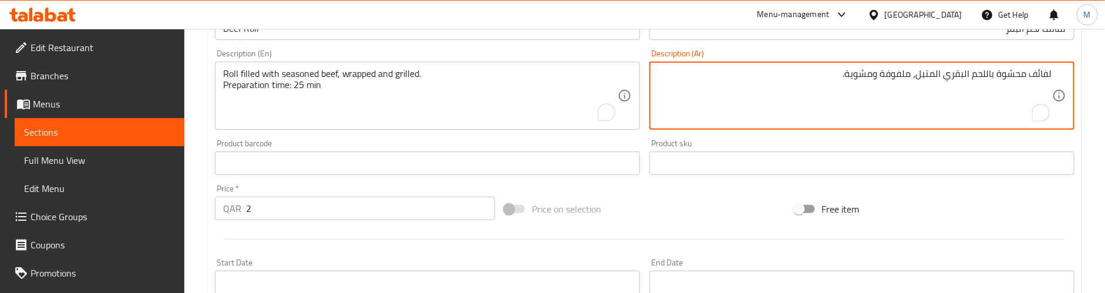
paste textarea "وقت التحضير: 25 دقيقة"
type textarea "لفائف محشوة باللحم البقري المتبل، ملفوفة ومشوية. وقت التحضير: 25 دقيقة"
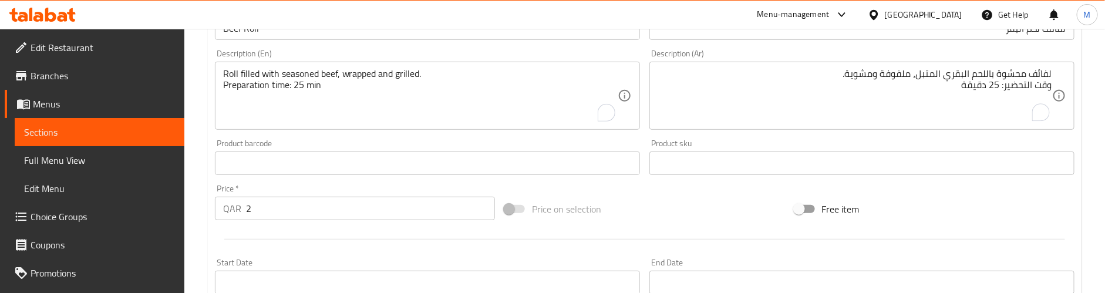
click at [386, 147] on div "Product barcode Product barcode" at bounding box center [427, 157] width 425 height 36
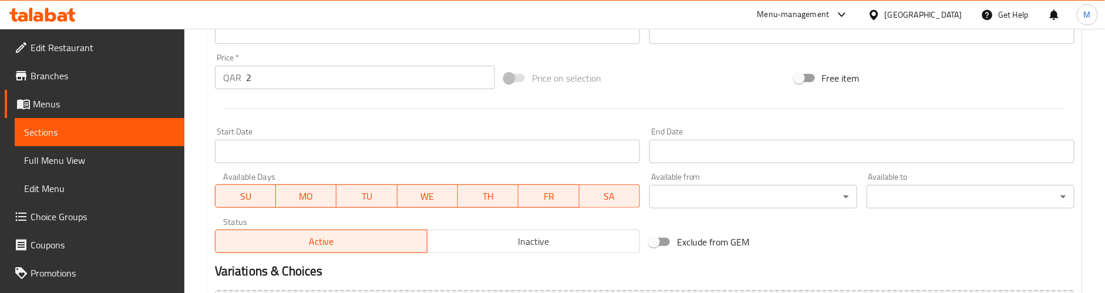
scroll to position [359, 0]
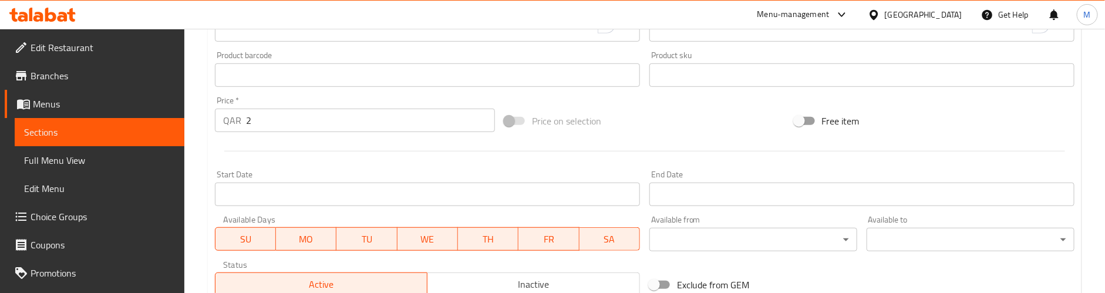
click at [374, 155] on div at bounding box center [644, 151] width 869 height 29
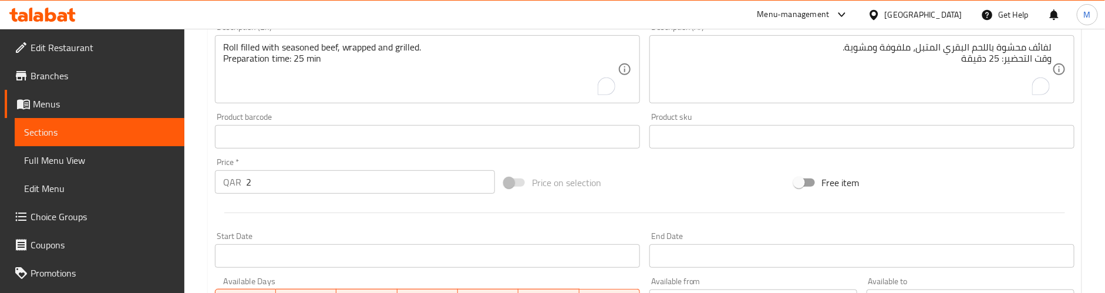
scroll to position [536, 0]
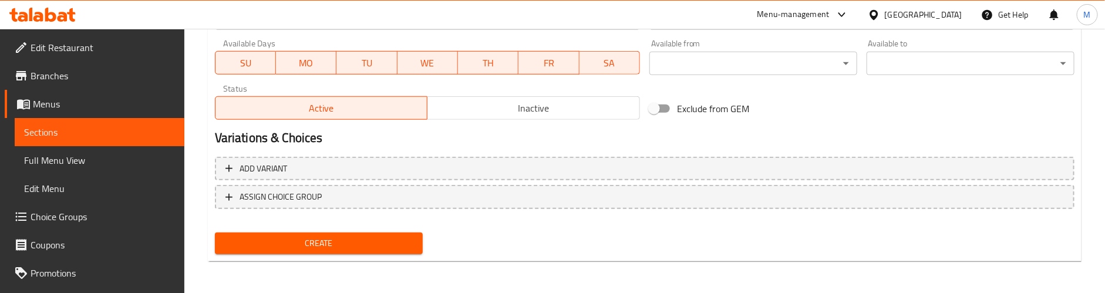
click at [359, 240] on span "Create" at bounding box center [318, 243] width 189 height 15
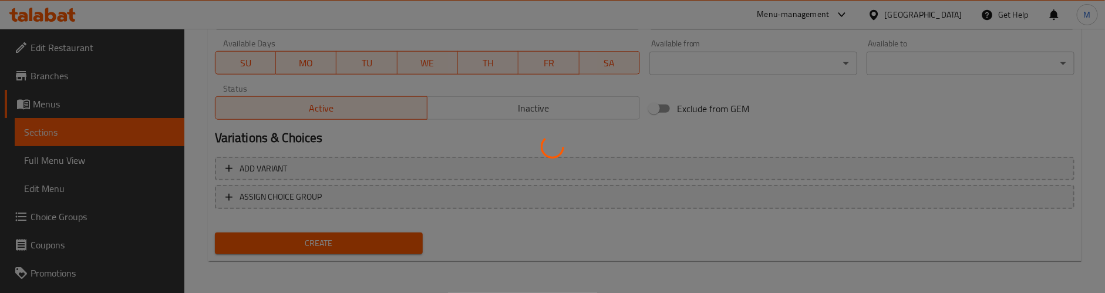
type input "0"
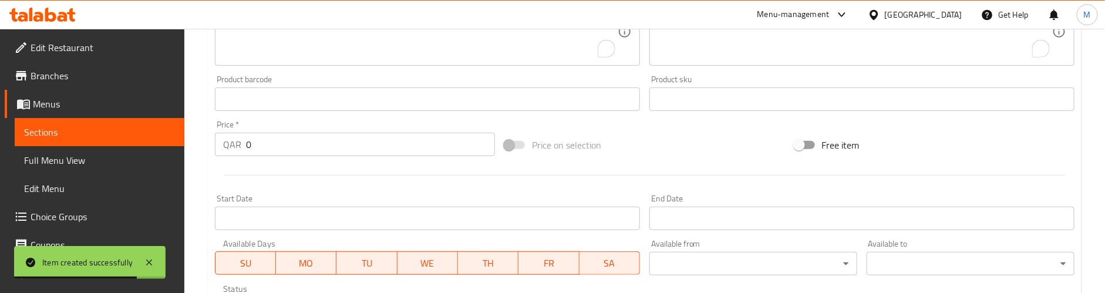
scroll to position [183, 0]
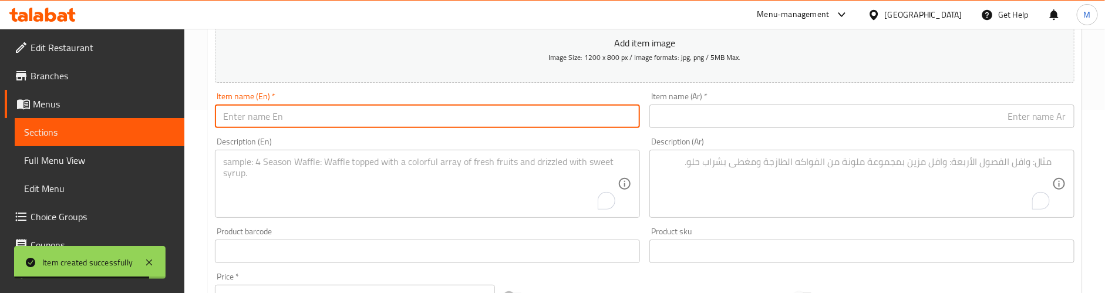
click at [344, 119] on input "text" at bounding box center [427, 116] width 425 height 23
paste input "Beef Rotti"
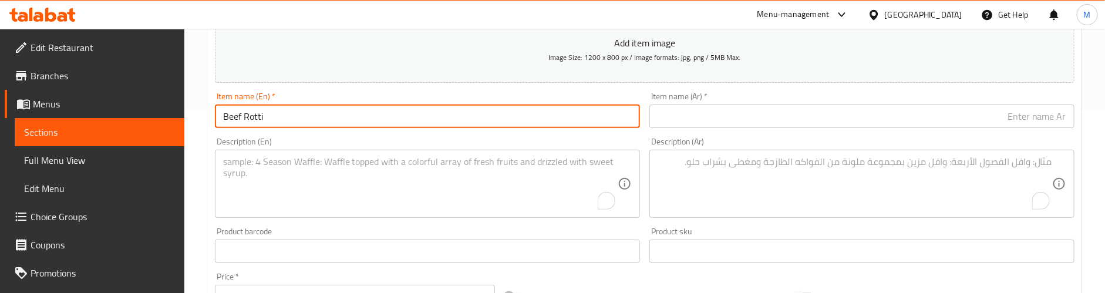
type input "Beef Rotti"
click at [801, 122] on input "text" at bounding box center [862, 116] width 425 height 23
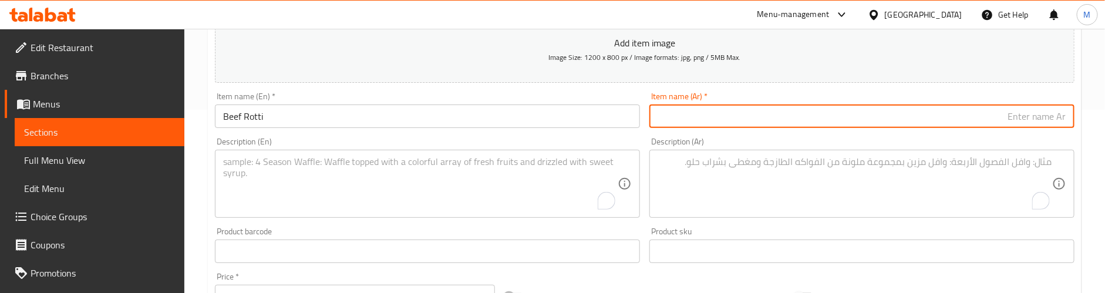
paste input "روتي لحم البقر"
type input "روتي لحم البقر"
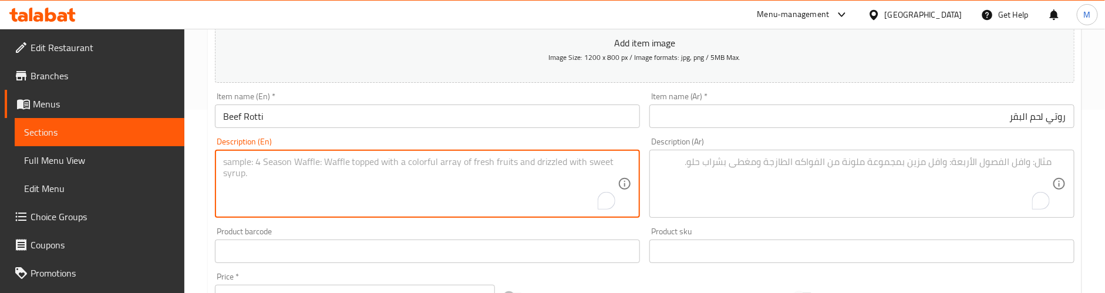
click at [323, 172] on textarea "To enrich screen reader interactions, please activate Accessibility in Grammarl…" at bounding box center [420, 184] width 395 height 56
paste textarea "Flatbread stuffed with spiced beef, grilled to perfection."
type textarea "Flatbread stuffed with spiced beef, grilled to perfection."
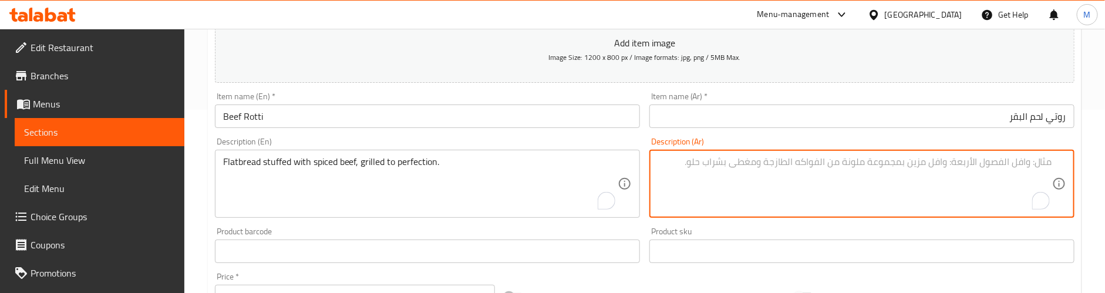
click at [832, 169] on textarea "To enrich screen reader interactions, please activate Accessibility in Grammarl…" at bounding box center [855, 184] width 395 height 56
paste textarea "خبز مسطح محشو باللحم البقري المتبل والمشوي إلى درجة الكمال."
type textarea "خبز مسطح محشو باللحم البقري المتبل والمشوي إلى درجة الكمال."
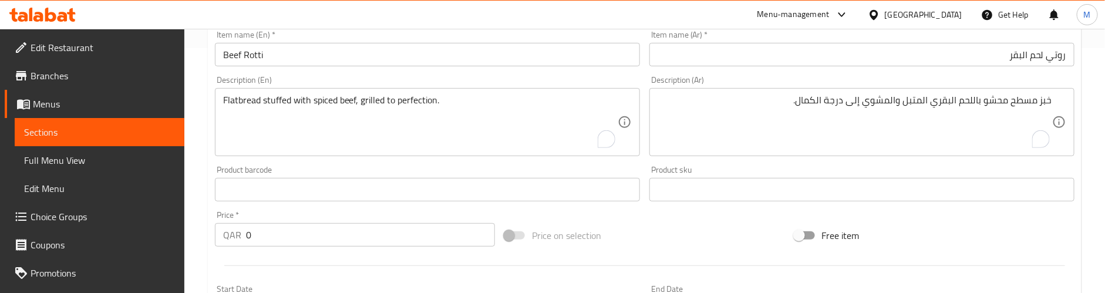
scroll to position [271, 0]
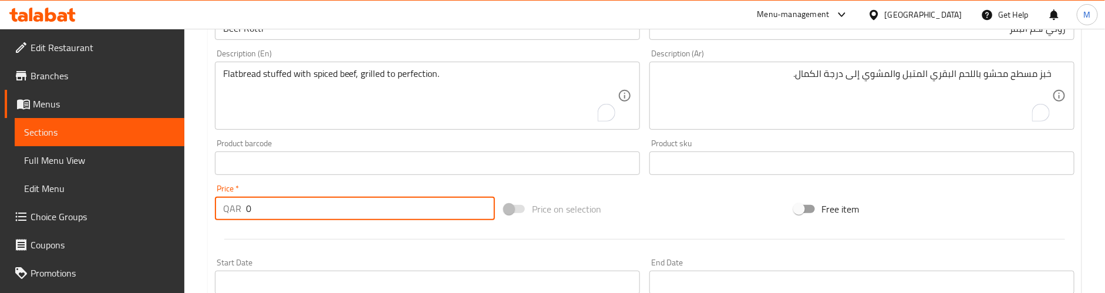
drag, startPoint x: 223, startPoint y: 214, endPoint x: 193, endPoint y: 213, distance: 30.0
click at [193, 213] on div "Home / Restaurants management / Menus / Sections / item / create Short Eats sec…" at bounding box center [644, 157] width 921 height 801
paste input "2"
type input "2"
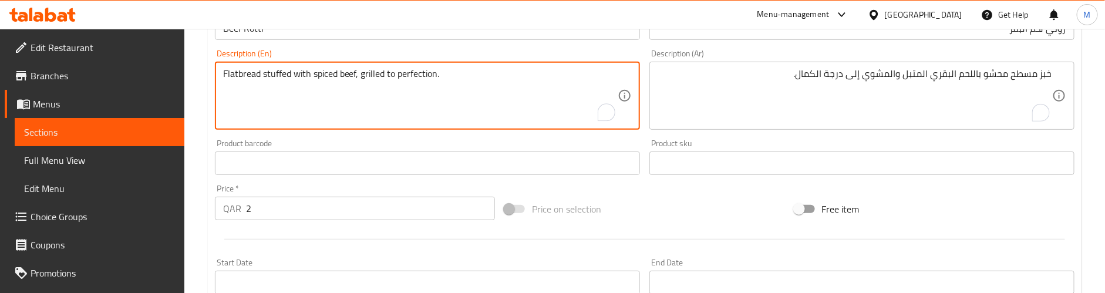
paste textarea "Preparation time: 25 min"
type textarea "Flatbread stuffed with spiced beef, grilled to perfection. Preparation time: 25…"
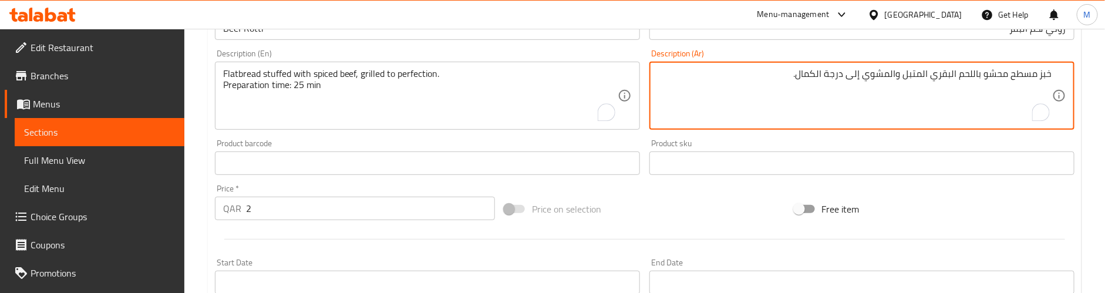
paste textarea "وقت التحضير: 25 دقيقة"
type textarea "خبز مسطح محشو باللحم البقري المتبل والمشوي إلى درجة الكمال. وقت التحضير: 25 دقي…"
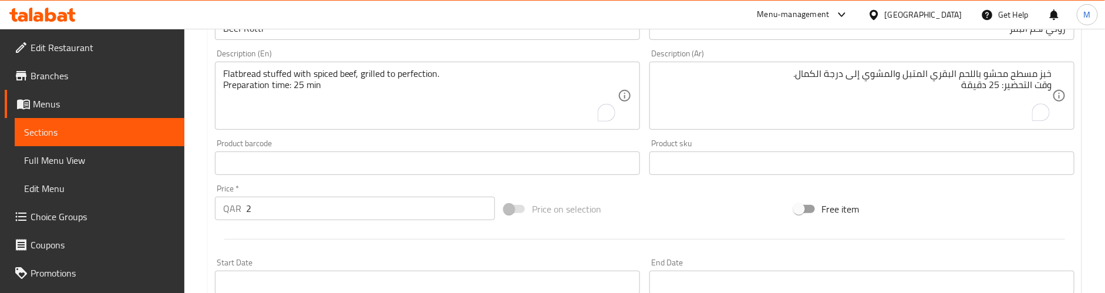
click at [573, 144] on div "Product barcode Product barcode" at bounding box center [427, 157] width 425 height 36
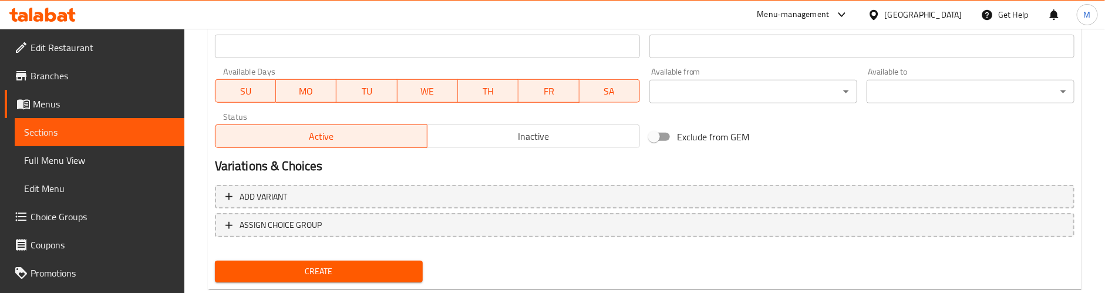
scroll to position [536, 0]
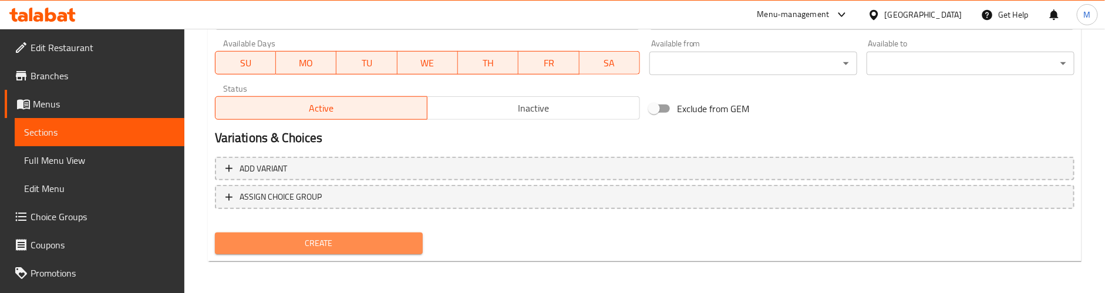
click at [369, 238] on span "Create" at bounding box center [318, 243] width 189 height 15
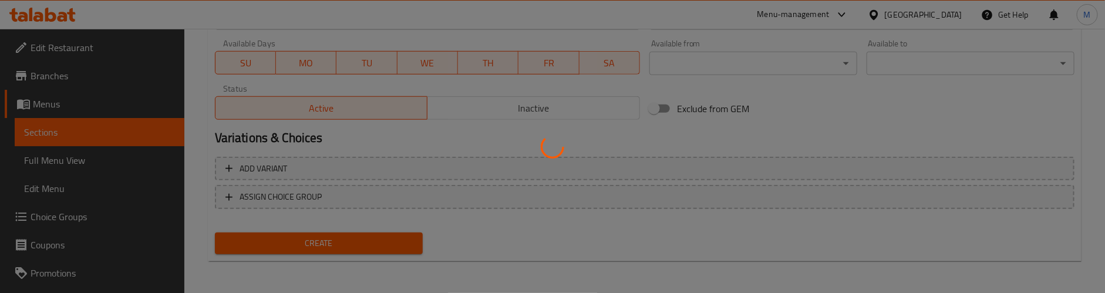
type input "0"
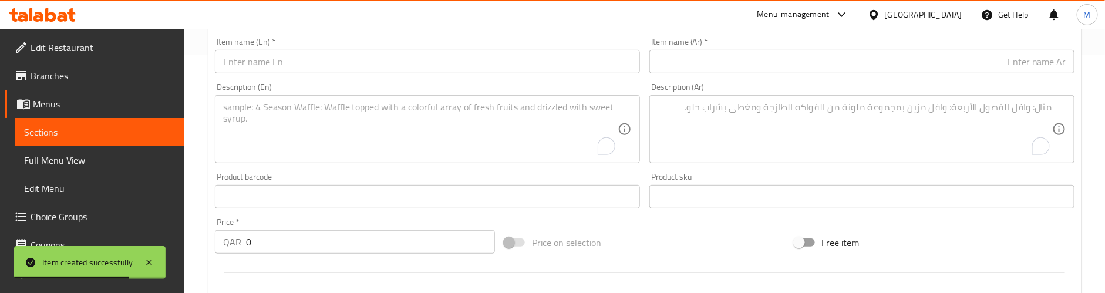
scroll to position [183, 0]
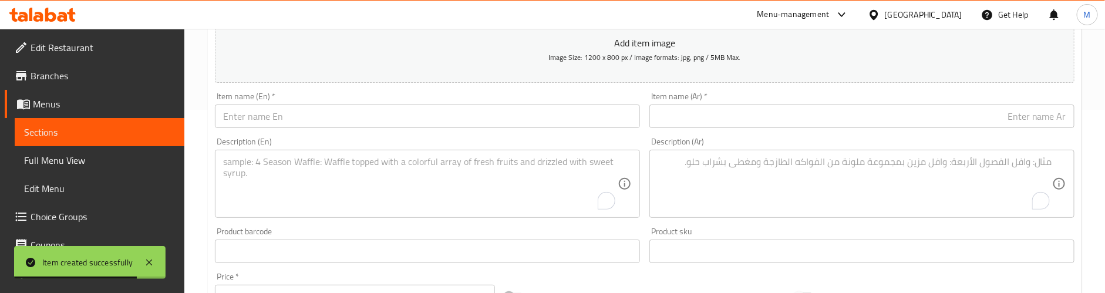
click at [322, 116] on input "text" at bounding box center [427, 116] width 425 height 23
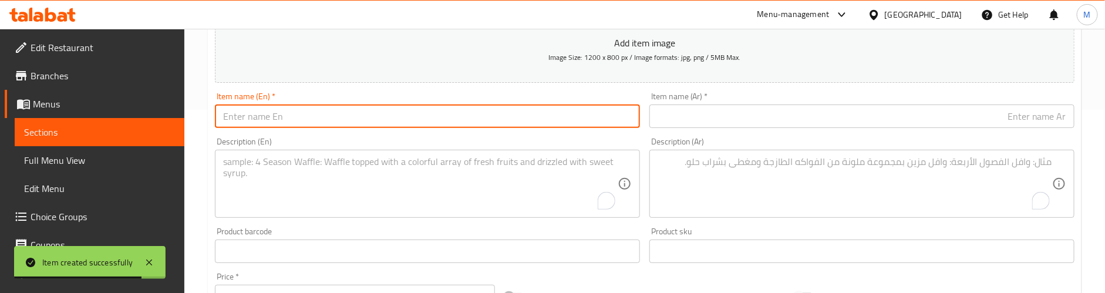
paste input "Egg Samosa"
type input "Egg Samosa"
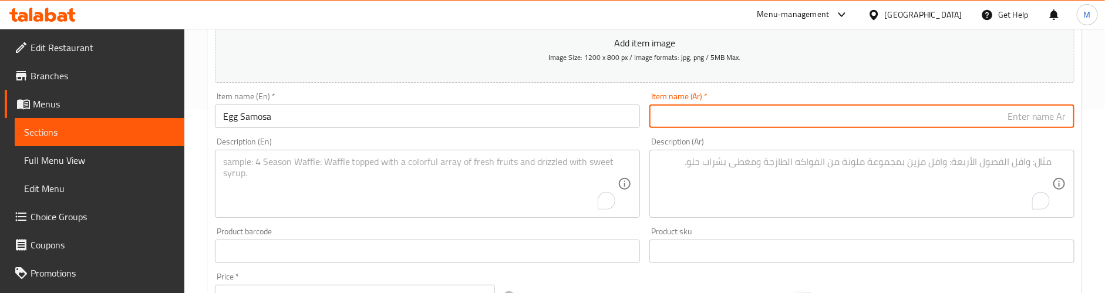
click at [668, 113] on input "text" at bounding box center [862, 116] width 425 height 23
paste input "سمبوسة البيض"
type input "سمبوسة البيض"
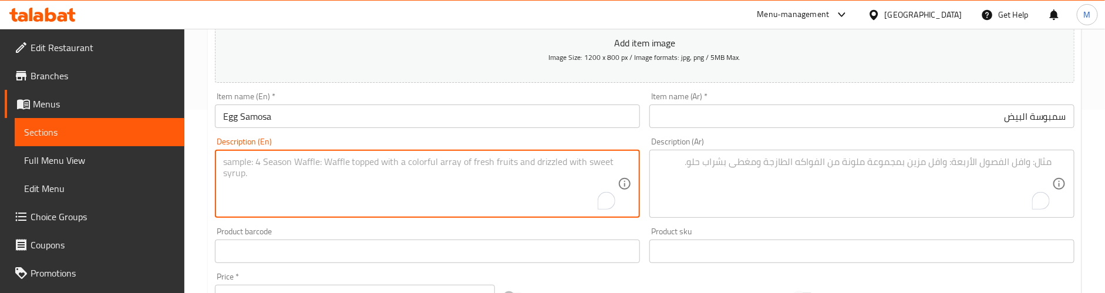
click at [270, 162] on textarea "To enrich screen reader interactions, please activate Accessibility in Grammarl…" at bounding box center [420, 184] width 395 height 56
paste textarea "Crispy triangular pastry filled with seasoned egg mixture."
type textarea "Crispy triangular pastry filled with seasoned egg mixture."
click at [772, 163] on textarea "To enrich screen reader interactions, please activate Accessibility in Grammarl…" at bounding box center [855, 184] width 395 height 56
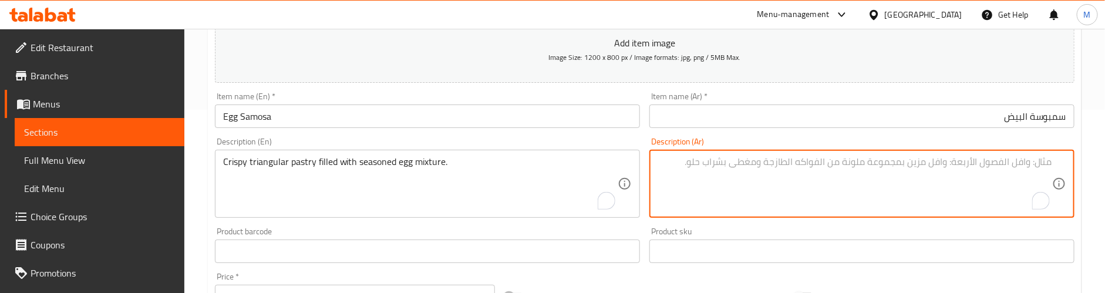
paste textarea "معجنات مثلثة مقرمشة محشوة بخليط البيض المتبل."
type textarea "معجنات مثلثة مقرمشة محشوة بخليط البيض المتبل."
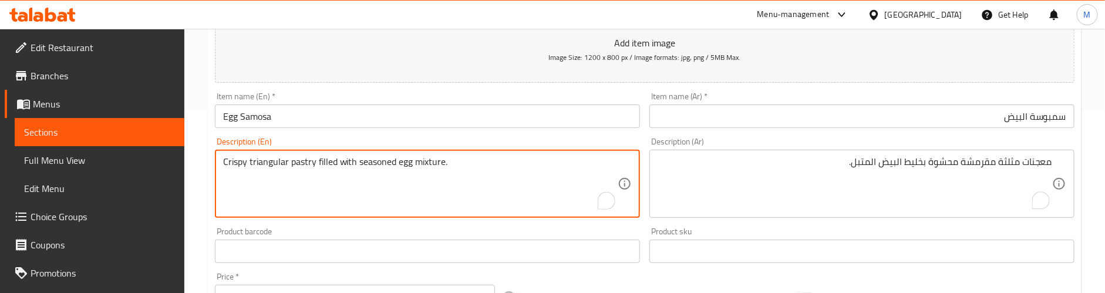
paste textarea "Preparation time: 25 min"
type textarea "Crispy triangular pastry filled with seasoned egg mixture. Preparation time: 25…"
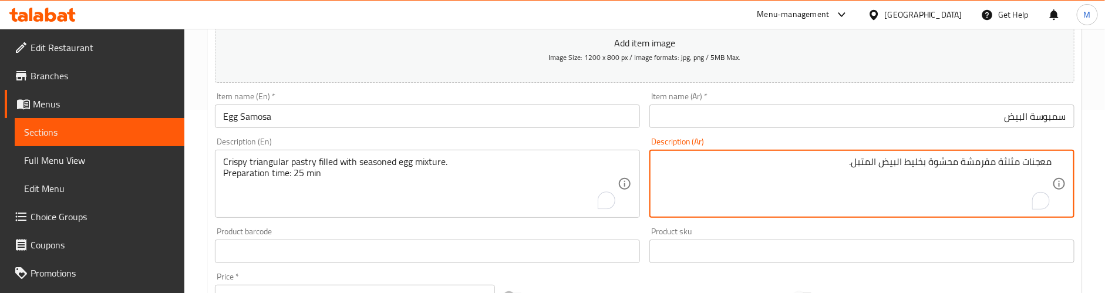
paste textarea "وقت التحضير: 25 دقيقة"
type textarea "معجنات مثلثة مقرمشة محشوة بخليط البيض المتبل. وقت التحضير: 25 دقيقة"
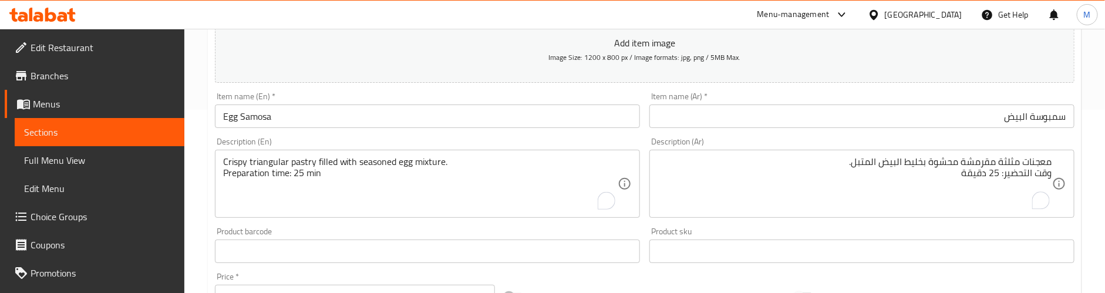
click at [633, 229] on div "Product barcode Product barcode" at bounding box center [427, 245] width 425 height 36
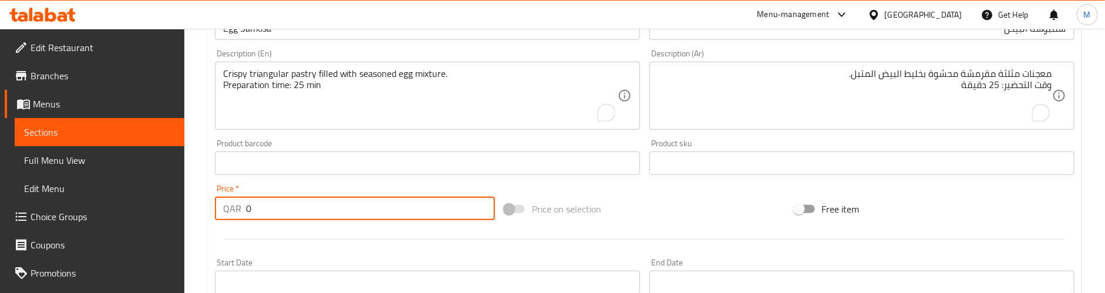
drag, startPoint x: 275, startPoint y: 209, endPoint x: 146, endPoint y: 209, distance: 129.2
click at [146, 209] on div "Edit Restaurant Branches Menus Sections Full Menu View Edit Menu Choice Groups …" at bounding box center [552, 157] width 1105 height 801
paste input "2"
type input "2"
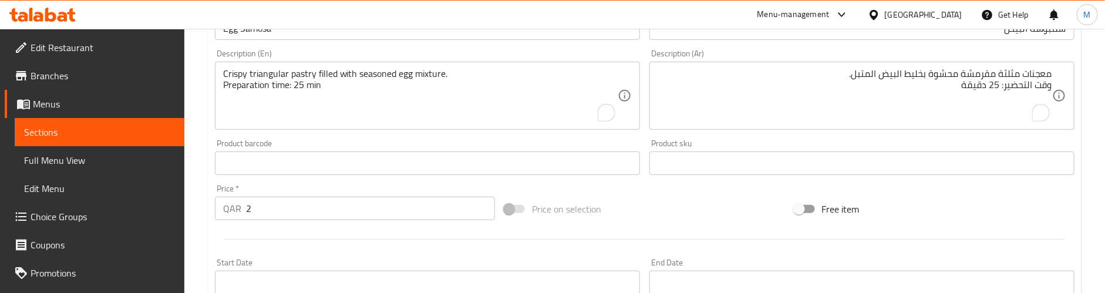
click at [370, 240] on hr at bounding box center [644, 239] width 841 height 1
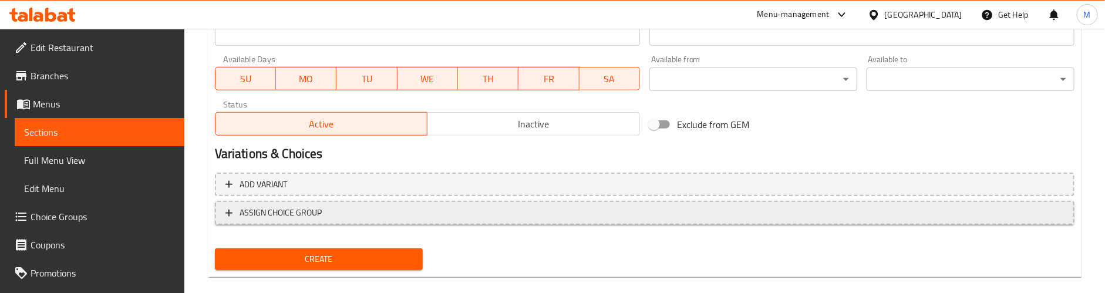
scroll to position [536, 0]
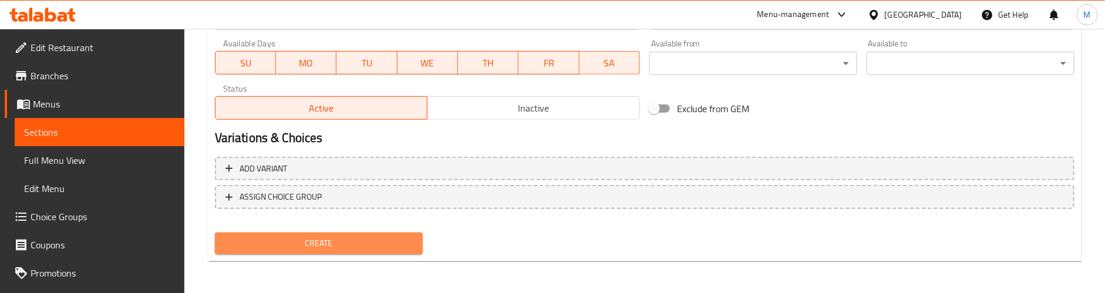
click at [399, 240] on span "Create" at bounding box center [318, 243] width 189 height 15
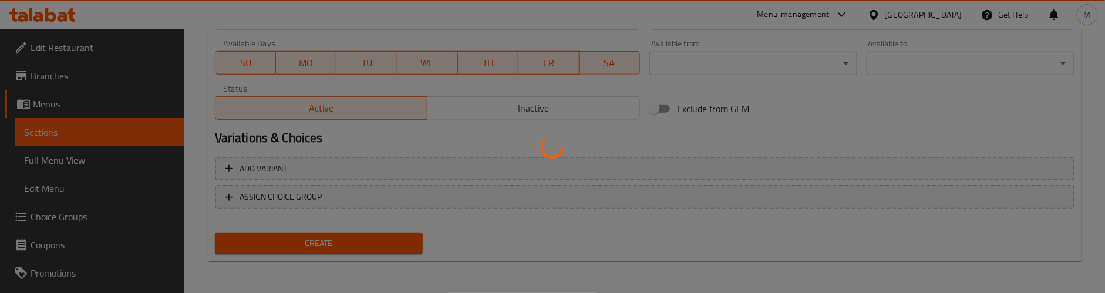
type input "0"
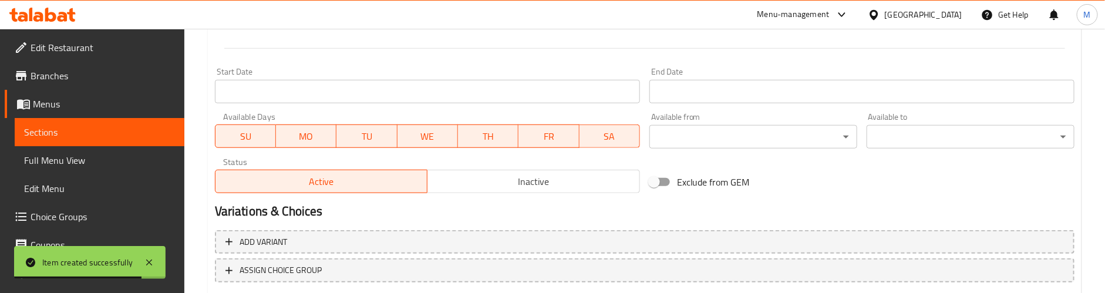
scroll to position [183, 0]
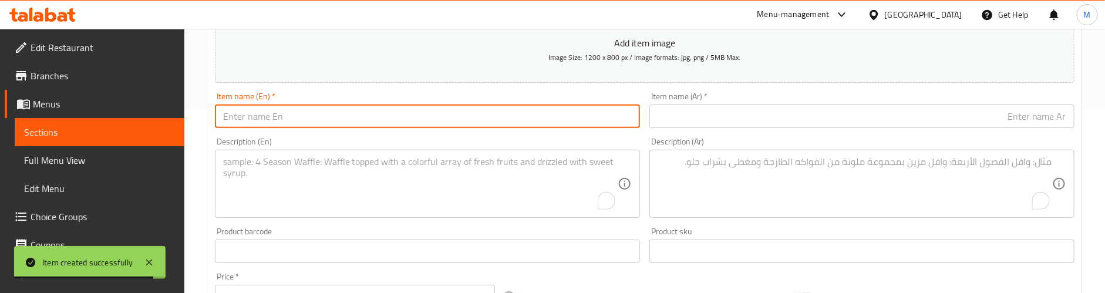
click at [311, 122] on input "text" at bounding box center [427, 116] width 425 height 23
paste input "Chicken Samosa"
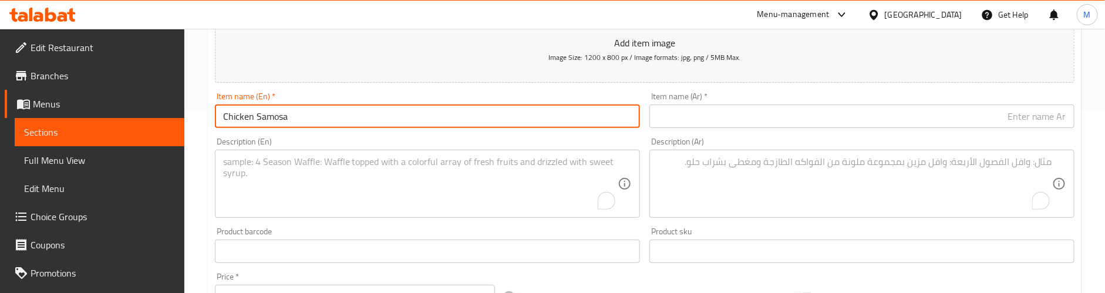
type input "Chicken Samosa"
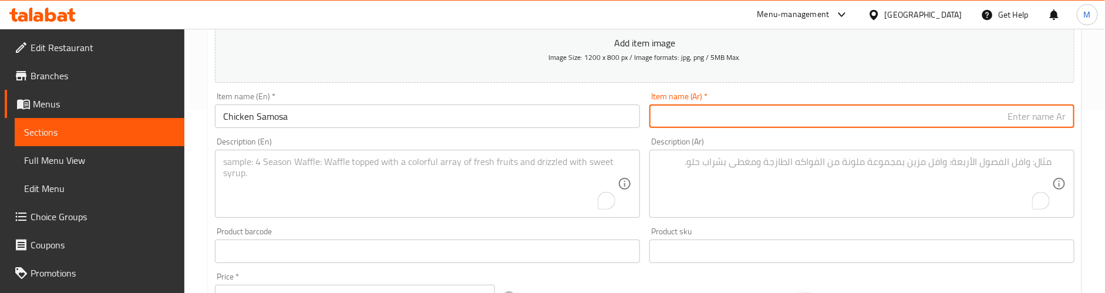
click at [767, 113] on input "text" at bounding box center [862, 116] width 425 height 23
paste input "سمبوسة دجاج"
type input "سمبوسة دجاج"
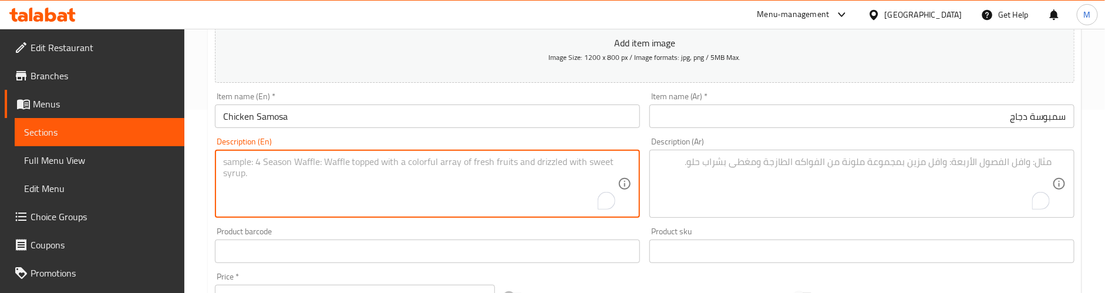
click at [294, 178] on textarea "To enrich screen reader interactions, please activate Accessibility in Grammarl…" at bounding box center [420, 184] width 395 height 56
paste textarea "Golden-fried samosa packed with spiced chicken filling."
click at [476, 159] on textarea "Golden-fried samosa packed with spiced chicken filling." at bounding box center [420, 184] width 395 height 56
paste textarea "Preparation time: 25 min"
type textarea "Golden-fried samosa packed with spiced chicken filling. Preparation time: 25 min"
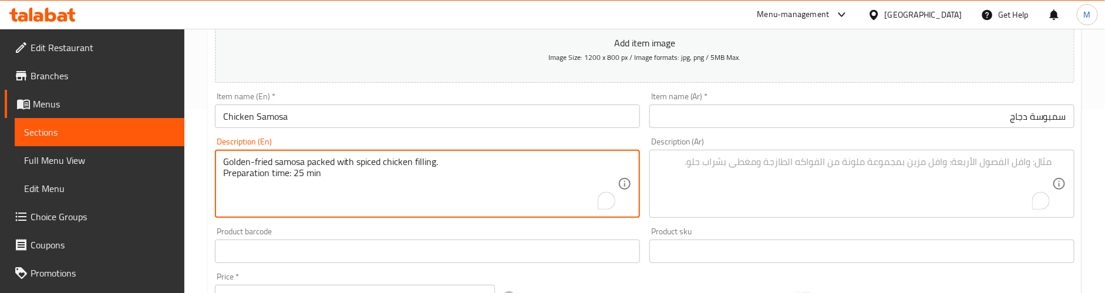
click at [376, 164] on textarea "Golden-fried samosa packed with spiced chicken filling. Preparation time: 25 min" at bounding box center [420, 184] width 395 height 56
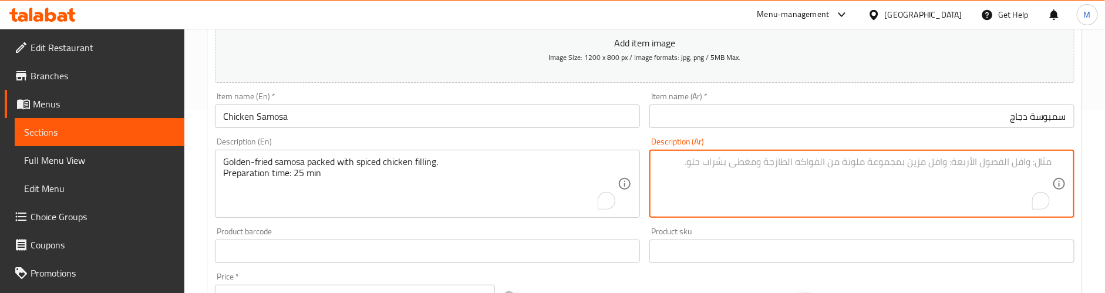
click at [798, 169] on textarea "To enrich screen reader interactions, please activate Accessibility in Grammarl…" at bounding box center [855, 184] width 395 height 56
paste textarea "سمبوسة مقلية ذهبية اللون محشوة بحشوة الدجاج المتبل."
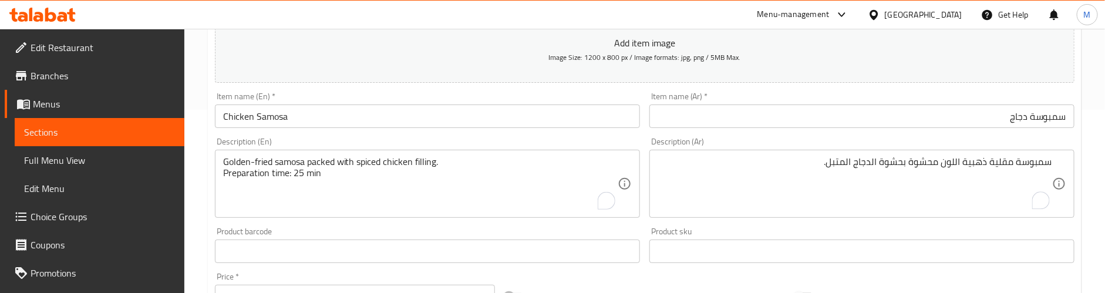
click at [1024, 176] on textarea "سمبوسة مقلية ذهبية اللون محشوة بحشوة الدجاج المتبل." at bounding box center [855, 184] width 395 height 56
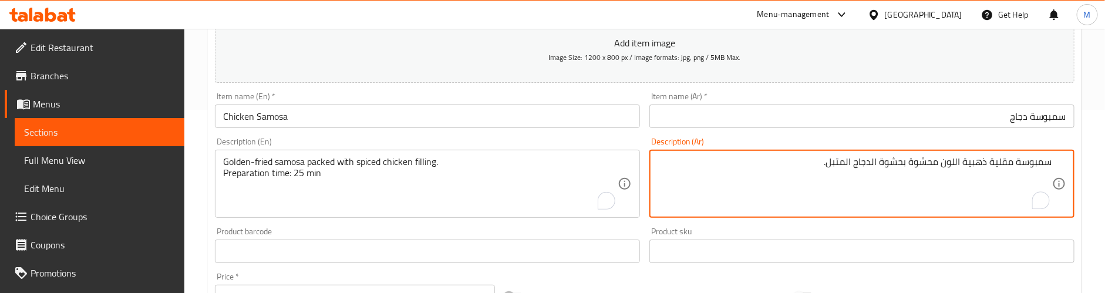
paste textarea "وقت التحضير: 25 دقيقة"
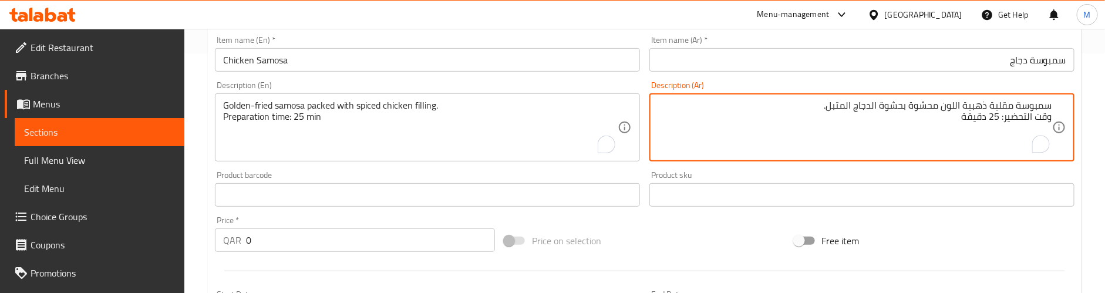
scroll to position [271, 0]
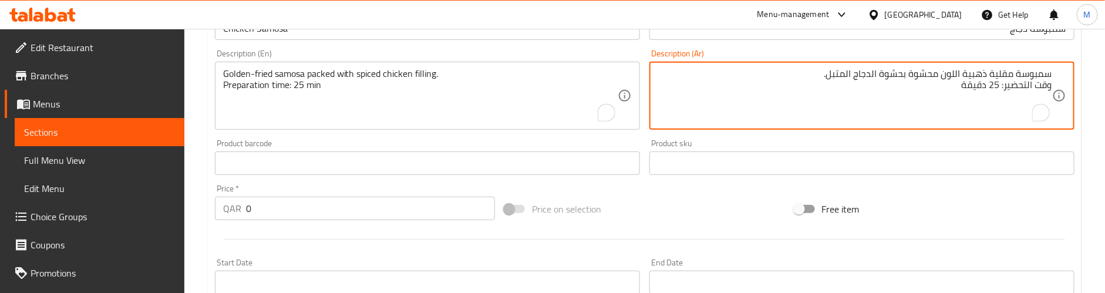
type textarea "سمبوسة مقلية ذهبية اللون محشوة بحشوة الدجاج المتبل. وقت التحضير: 25 دقيقة"
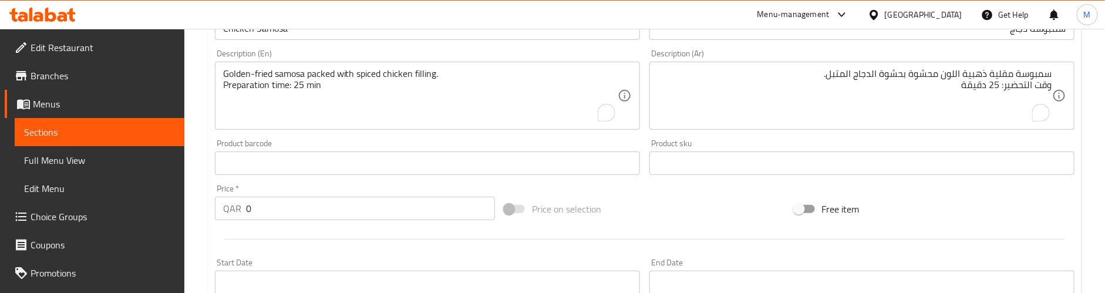
drag, startPoint x: 270, startPoint y: 215, endPoint x: 209, endPoint y: 214, distance: 61.1
click at [209, 214] on div "Create new item Add item image Image Size: 1200 x 800 px / Image formats: jpg, …" at bounding box center [645, 185] width 874 height 684
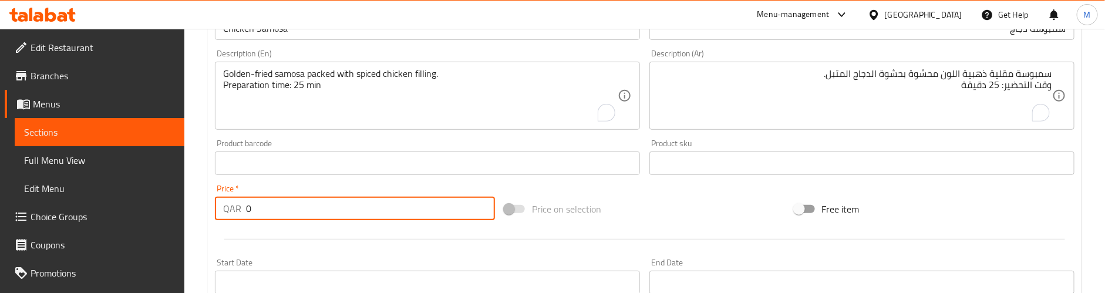
paste input "1.5"
type input "1.5"
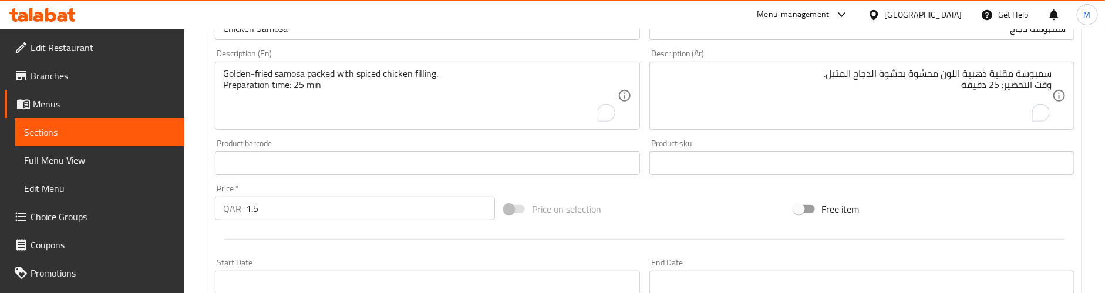
click at [226, 234] on div at bounding box center [644, 239] width 869 height 29
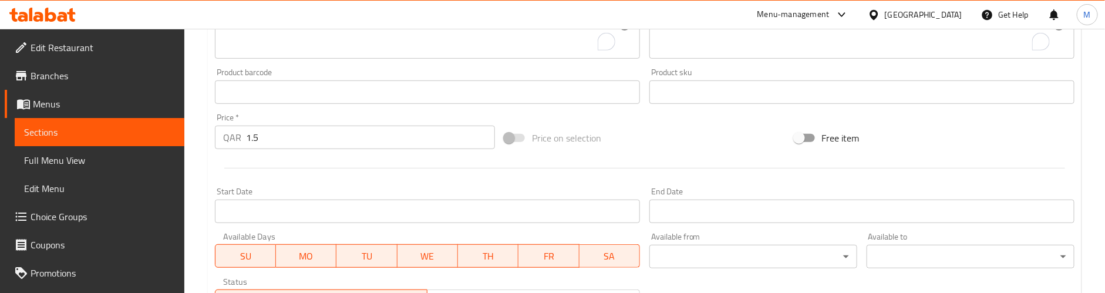
scroll to position [536, 0]
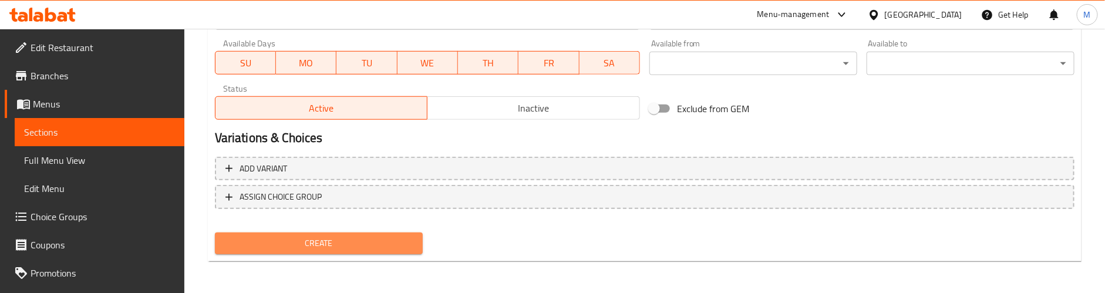
click at [257, 241] on span "Create" at bounding box center [318, 243] width 189 height 15
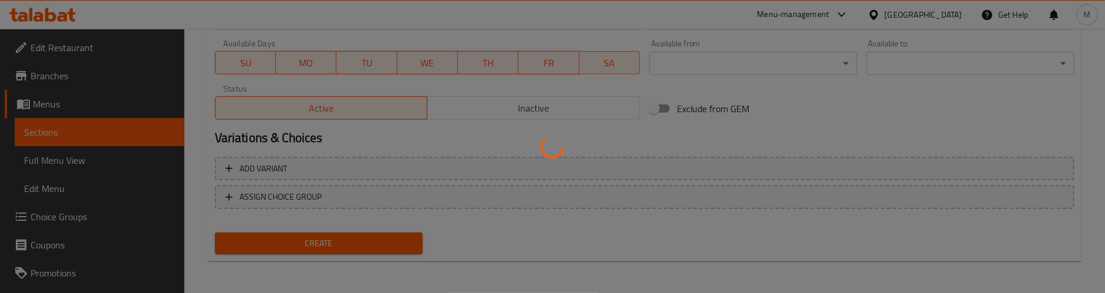
type input "0"
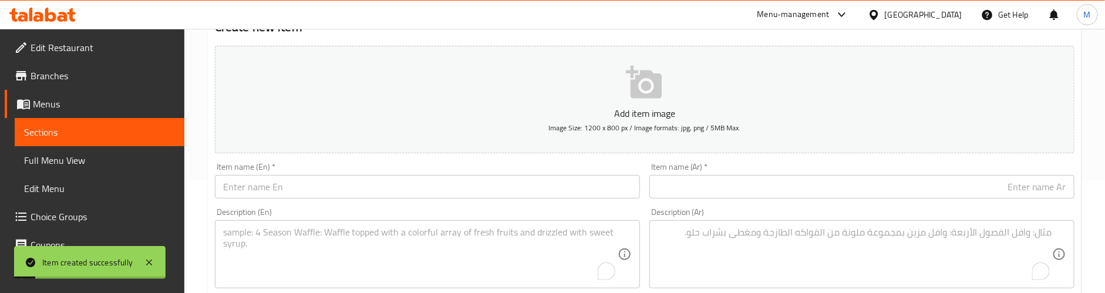
scroll to position [95, 0]
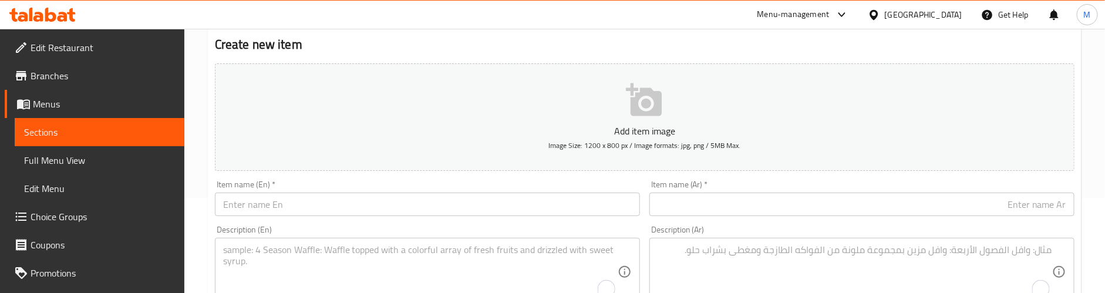
click at [411, 80] on button "Add item image Image Size: 1200 x 800 px / Image formats: jpg, png / 5MB Max." at bounding box center [645, 116] width 860 height 107
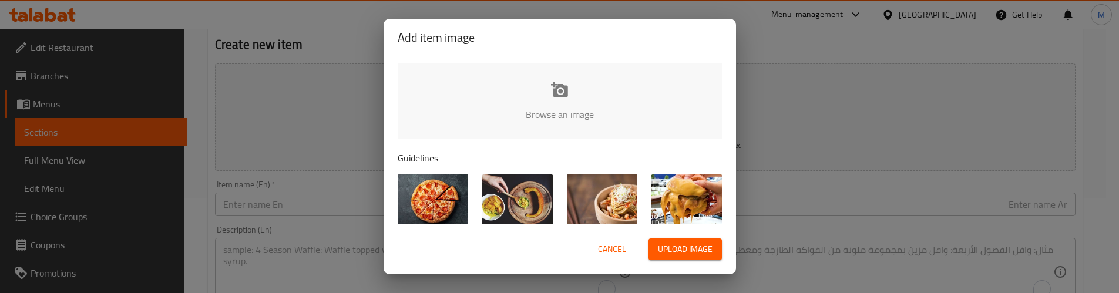
click at [850, 44] on div "Add item image Browse an image Guidelines Do Images should be high-quality and …" at bounding box center [559, 146] width 1119 height 293
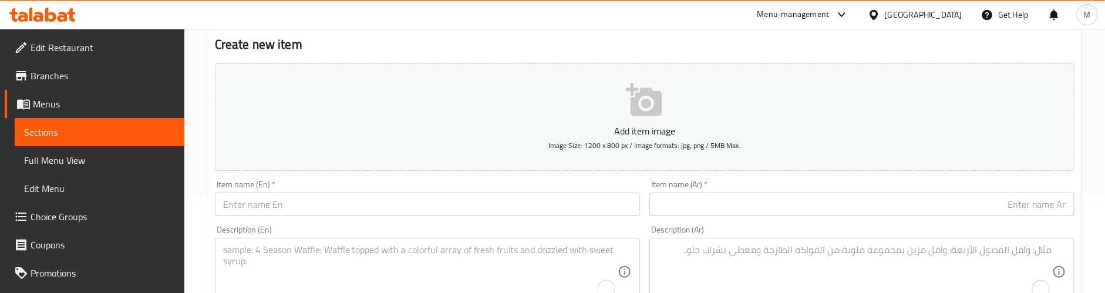
click at [308, 209] on input "text" at bounding box center [427, 204] width 425 height 23
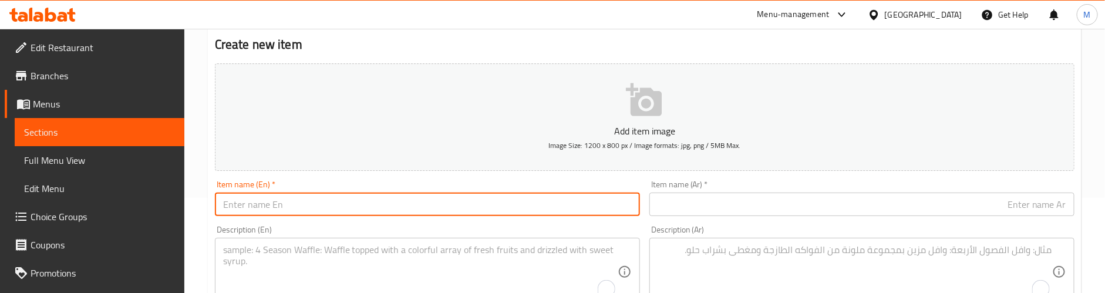
paste input "Beef Samosa"
type input "Beef Samosa"
click at [800, 204] on input "text" at bounding box center [862, 204] width 425 height 23
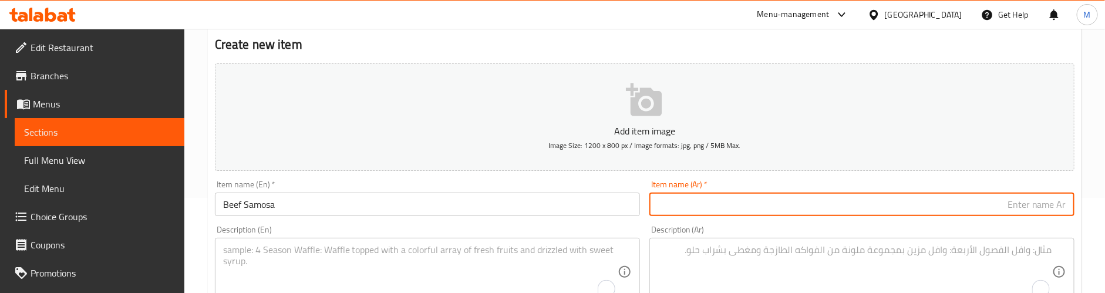
paste input "سمبوسة لحم البقر"
type input "سمبوسة لحم البقر"
click at [439, 181] on div "Item name (En)   * Beef Samosa Item name (En) *" at bounding box center [427, 198] width 425 height 36
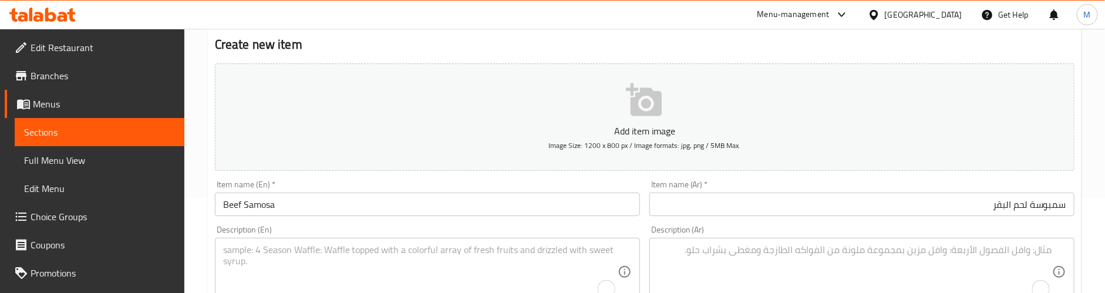
click at [264, 253] on textarea "To enrich screen reader interactions, please activate Accessibility in Grammarl…" at bounding box center [420, 272] width 395 height 56
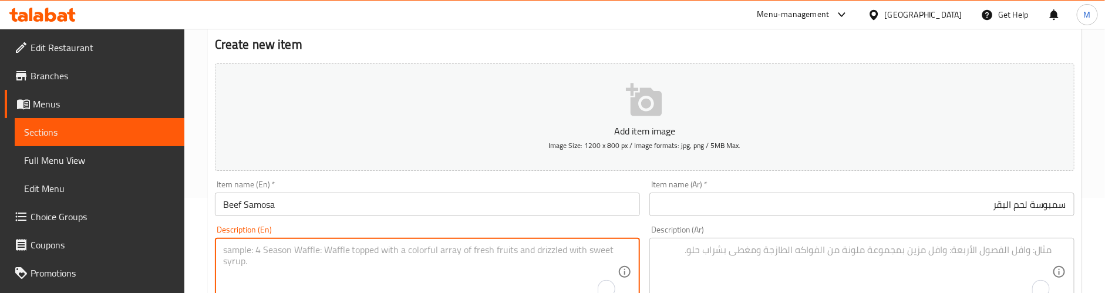
paste textarea "Crunchy pastry with flavorful beef stuffing inside."
type textarea "Crunchy pastry with flavorful beef stuffing inside."
click at [400, 243] on div "Crunchy pastry with flavorful beef stuffing inside. Description (En)" at bounding box center [427, 272] width 425 height 68
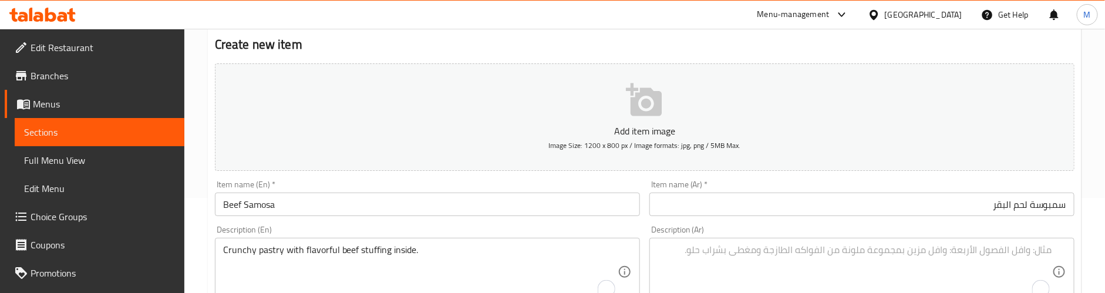
click at [400, 243] on div "Crunchy pastry with flavorful beef stuffing inside. Description (En)" at bounding box center [427, 272] width 425 height 68
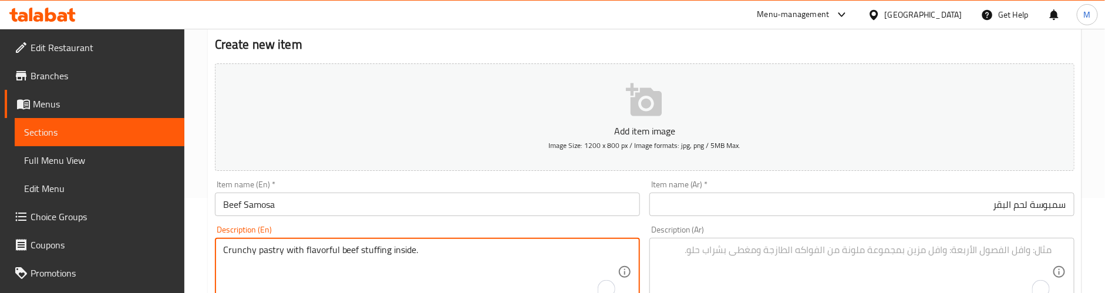
click at [395, 256] on textarea "Crunchy pastry with flavorful beef stuffing inside." at bounding box center [420, 272] width 395 height 56
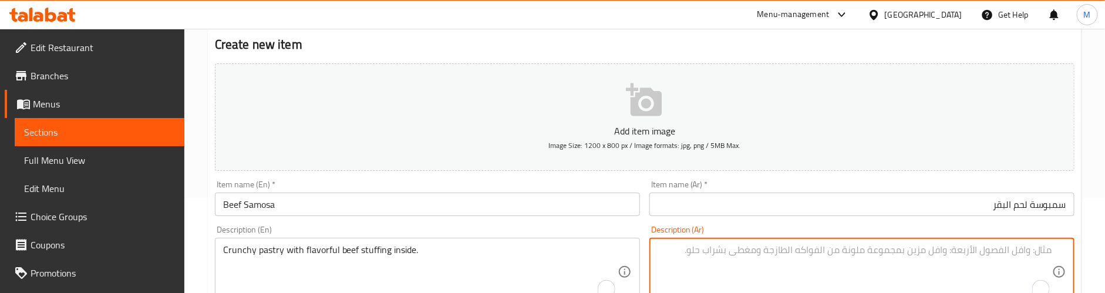
click at [774, 264] on textarea "To enrich screen reader interactions, please activate Accessibility in Grammarl…" at bounding box center [855, 272] width 395 height 56
paste textarea "معجنات مقرمشة مع حشوة لحم البقر اللذيذة في الداخل."
type textarea "معجنات مقرمشة مع حشوة لحم البقر اللذيذة في الداخل."
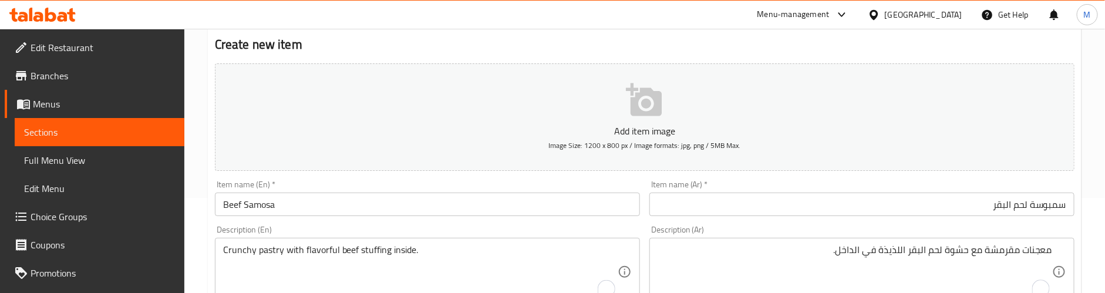
click at [473, 224] on div "Description (En) Crunchy pastry with flavorful beef stuffing inside. Descriptio…" at bounding box center [427, 266] width 435 height 90
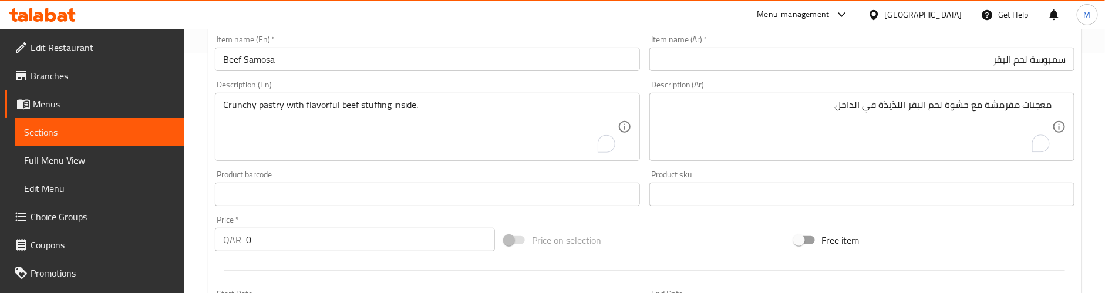
scroll to position [271, 0]
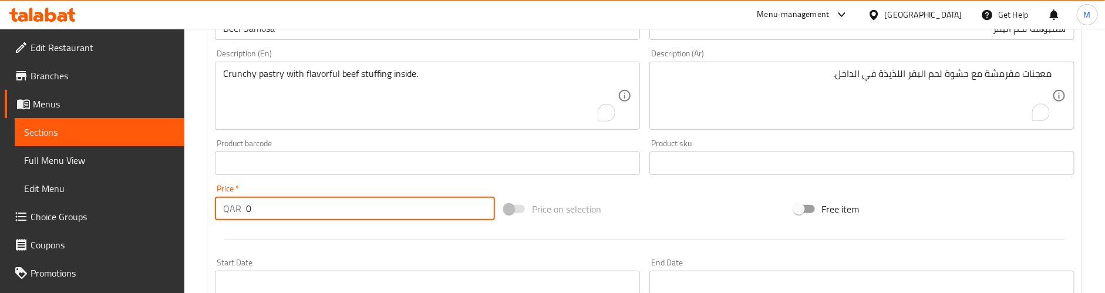
drag, startPoint x: 263, startPoint y: 208, endPoint x: 233, endPoint y: 206, distance: 30.0
click at [233, 206] on div "QAR 0 Price *" at bounding box center [355, 208] width 280 height 23
paste input "1.5"
type input "1.5"
click at [274, 227] on div at bounding box center [644, 239] width 869 height 29
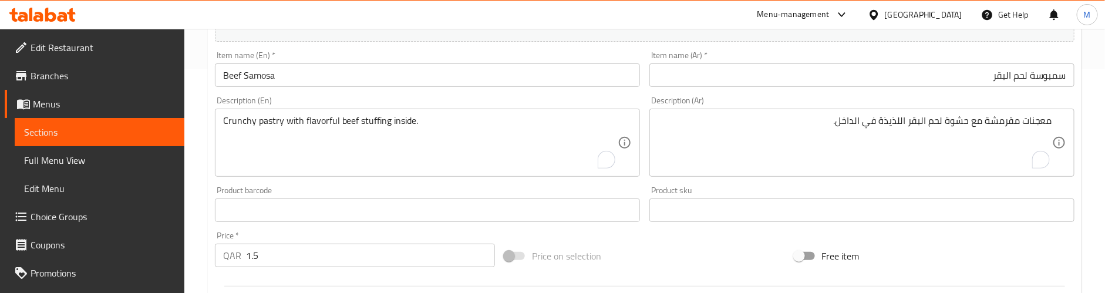
scroll to position [183, 0]
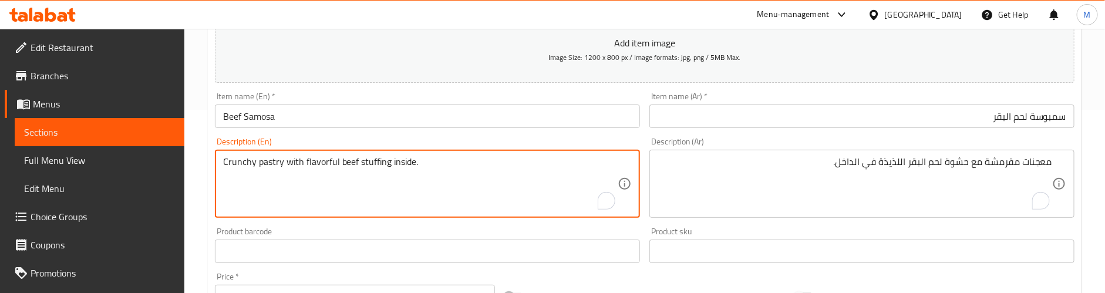
paste textarea "Preparation time: 25 min"
type textarea "Crunchy pastry with flavorful beef stuffing inside. Preparation time: 25 min"
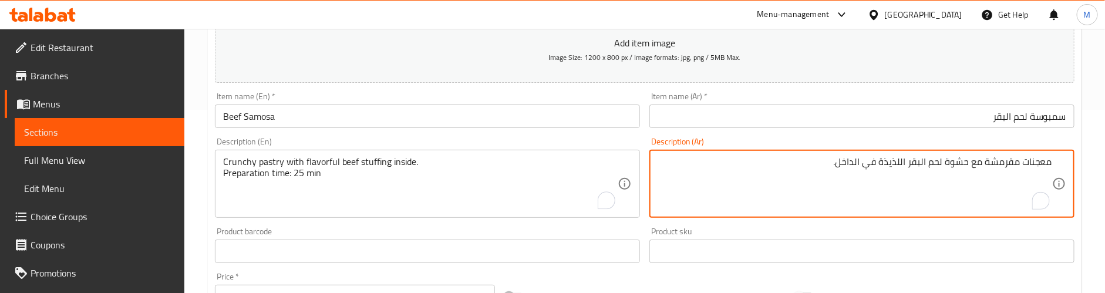
paste textarea "وقت التحضير: 25 دقيقة"
type textarea "معجنات مقرمشة مع حشوة لحم البقر اللذيذة في الداخل. وقت التحضير: 25 دقيقة"
click at [623, 224] on div "Product barcode Product barcode" at bounding box center [427, 245] width 435 height 45
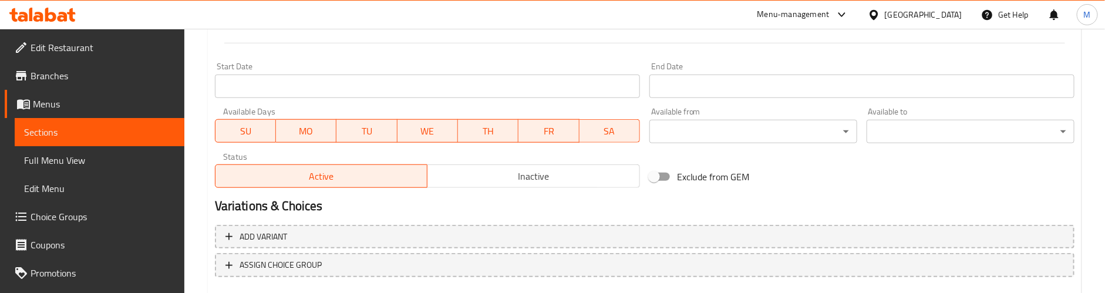
scroll to position [536, 0]
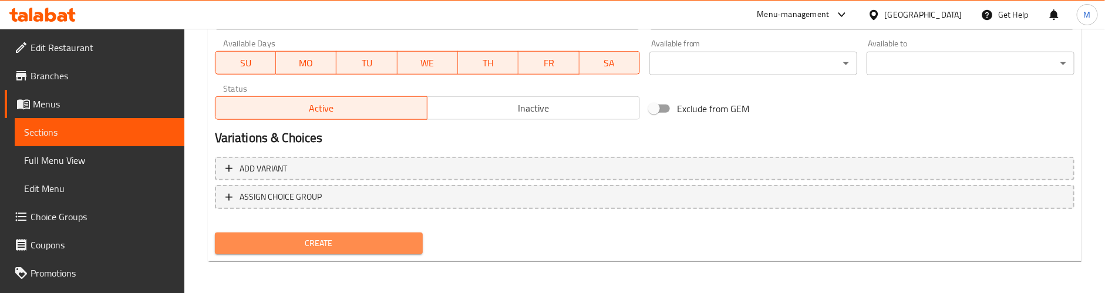
click at [365, 238] on span "Create" at bounding box center [318, 243] width 189 height 15
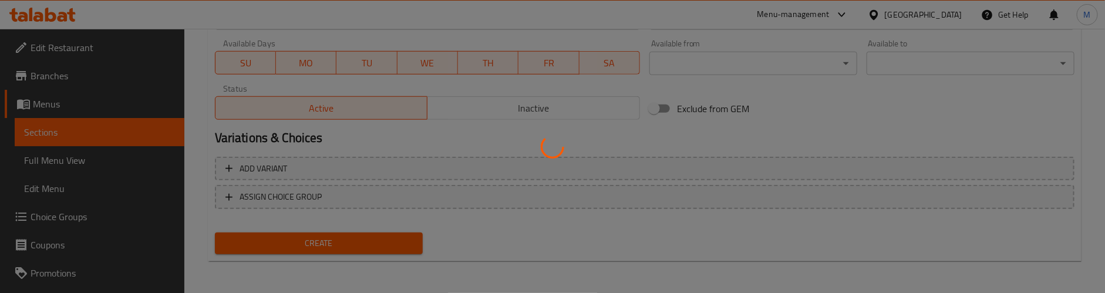
type input "0"
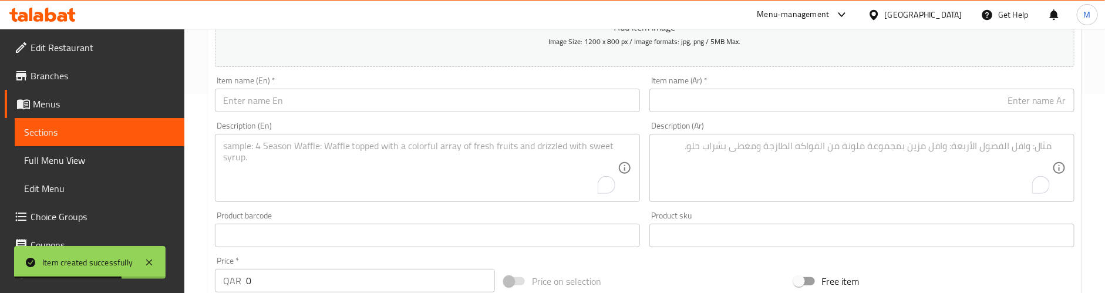
scroll to position [183, 0]
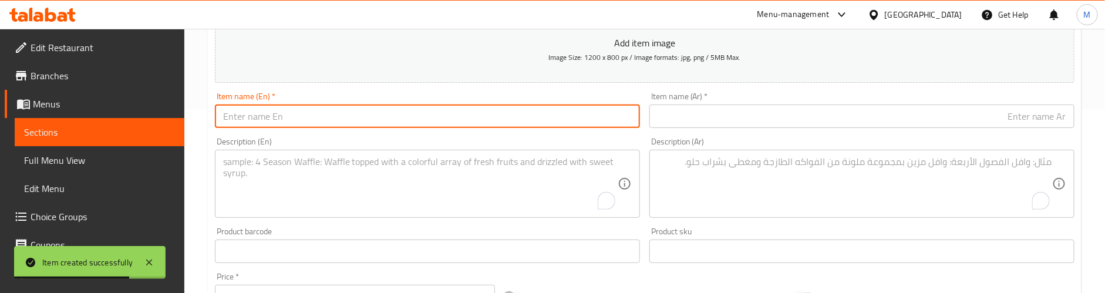
click at [321, 108] on input "text" at bounding box center [427, 116] width 425 height 23
paste input "Vade"
type input "Vade"
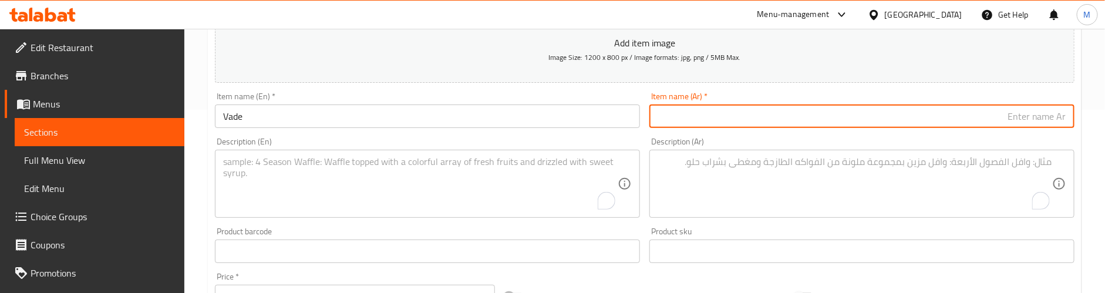
click at [853, 118] on input "text" at bounding box center [862, 116] width 425 height 23
paste input "فاد"
type input "فاد"
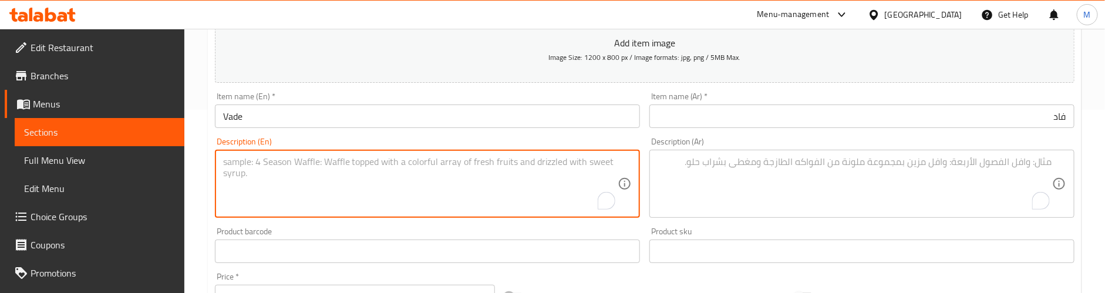
click at [275, 170] on textarea "To enrich screen reader interactions, please activate Accessibility in Grammarl…" at bounding box center [420, 184] width 395 height 56
paste textarea "Crispy lentil fritter served hot and savory."
type textarea "Crispy lentil fritter served hot and savory."
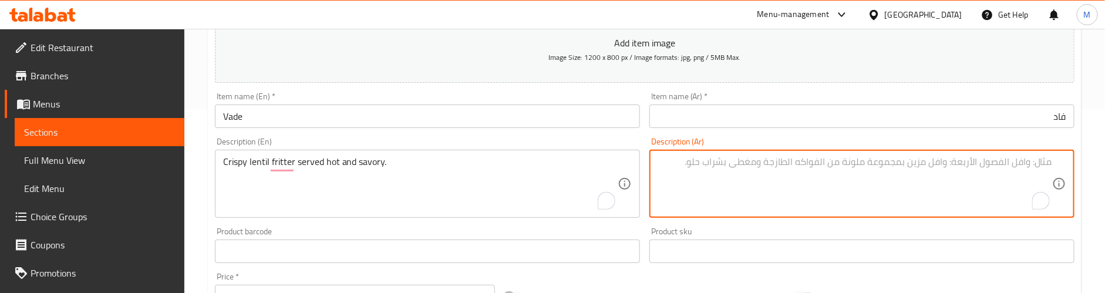
click at [742, 169] on textarea "To enrich screen reader interactions, please activate Accessibility in Grammarl…" at bounding box center [855, 184] width 395 height 56
paste textarea "فطيرة العدس المقرمشة تقدم ساخنة ولذيذة."
type textarea "فطيرة العدس المقرمشة تقدم ساخنة ولذيذة."
click at [526, 136] on div "Description (En) Crispy lentil fritter served hot and savory. Description (En)" at bounding box center [427, 178] width 435 height 90
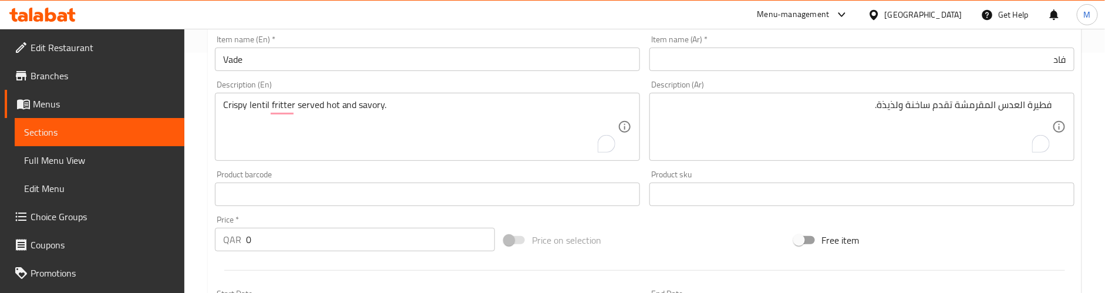
scroll to position [271, 0]
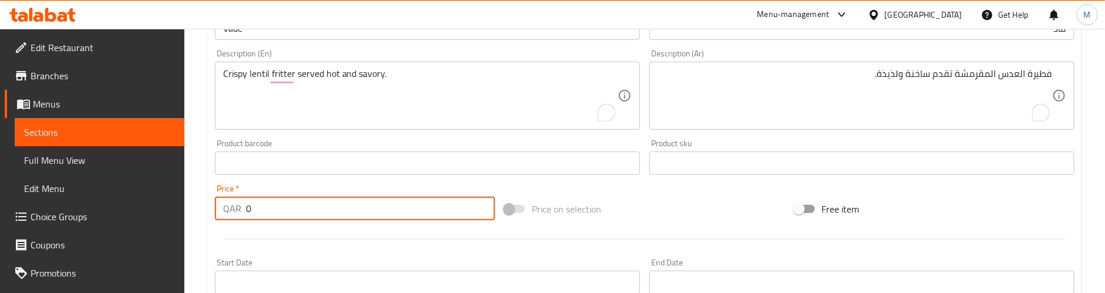
drag, startPoint x: 261, startPoint y: 209, endPoint x: 219, endPoint y: 209, distance: 42.9
click at [219, 209] on div "QAR 0 Price *" at bounding box center [355, 208] width 280 height 23
paste input "1"
type input "1"
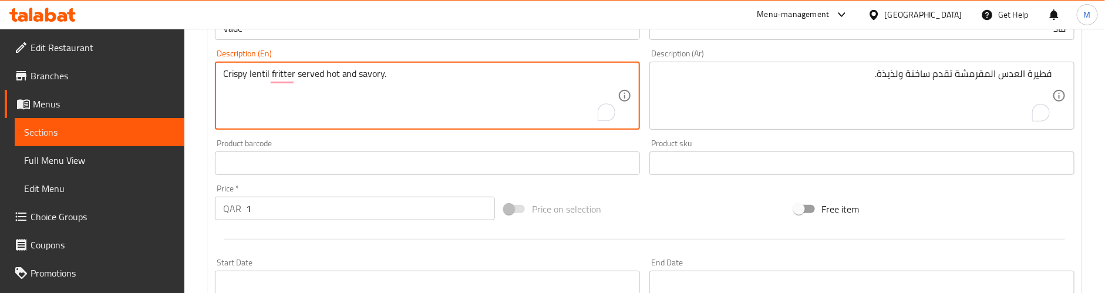
paste textarea "Preparation time: 25 min"
type textarea "Crispy lentil fritter served hot and savory. Preparation time: 25 min"
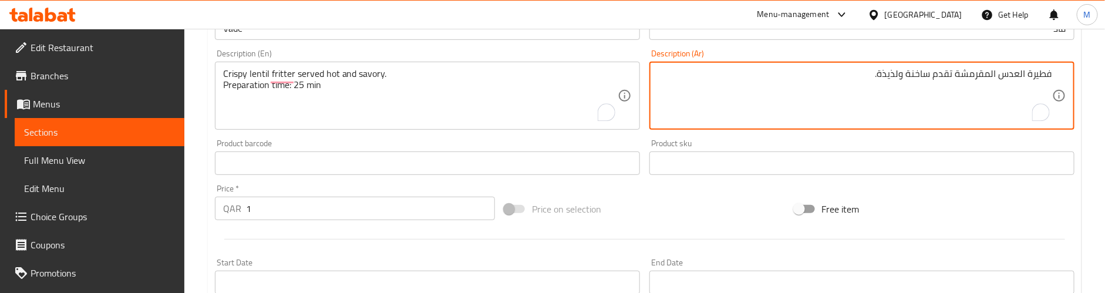
paste textarea "وقت التحضير: 25 دقيقة"
type textarea "فطيرة العدس المقرمشة تقدم ساخنة ولذيذة. وقت التحضير: 25 دقيقة"
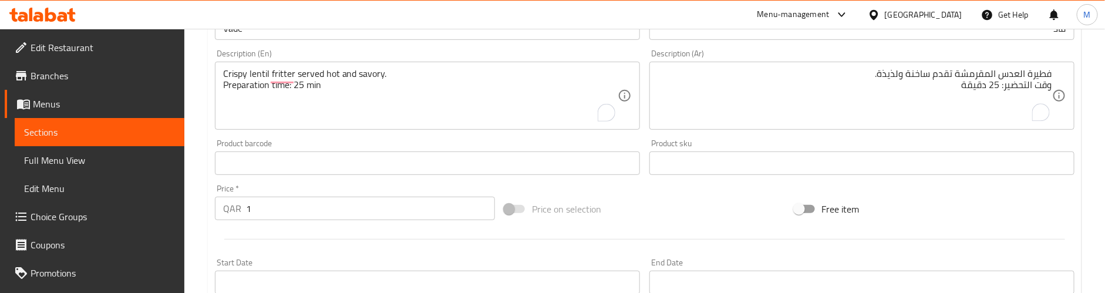
click at [358, 141] on div "Product barcode Product barcode" at bounding box center [427, 157] width 425 height 36
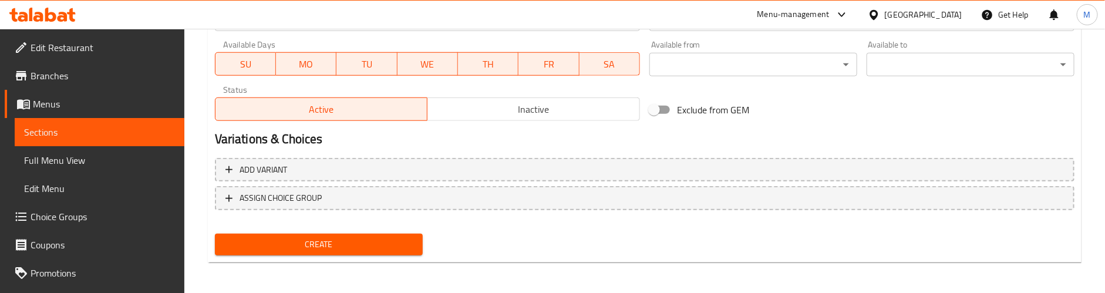
scroll to position [536, 0]
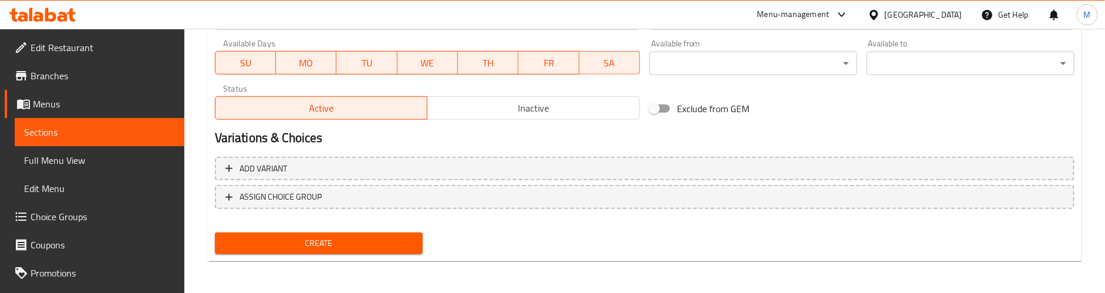
click at [327, 247] on span "Create" at bounding box center [318, 243] width 189 height 15
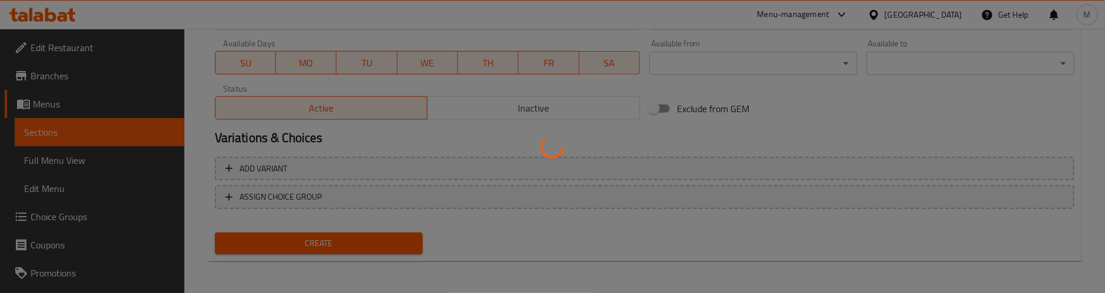
type input "0"
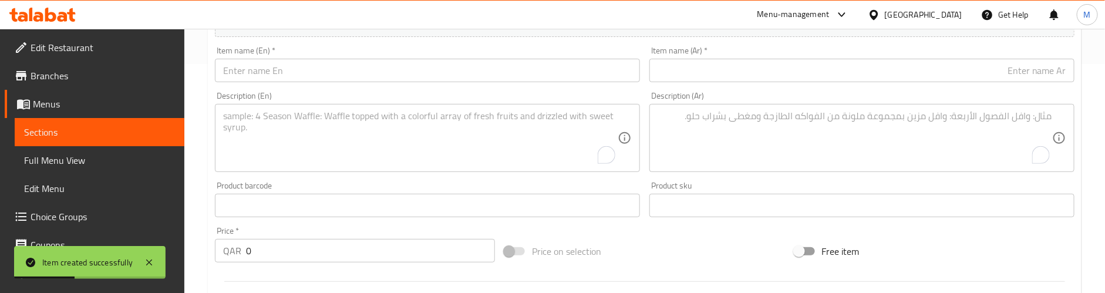
scroll to position [183, 0]
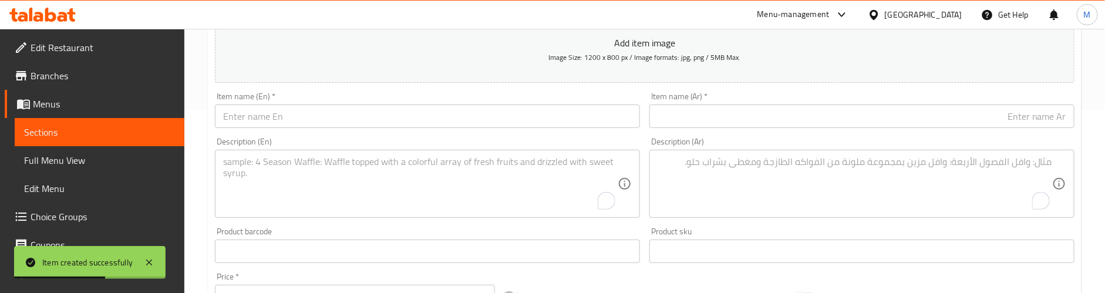
click at [295, 120] on input "text" at bounding box center [427, 116] width 425 height 23
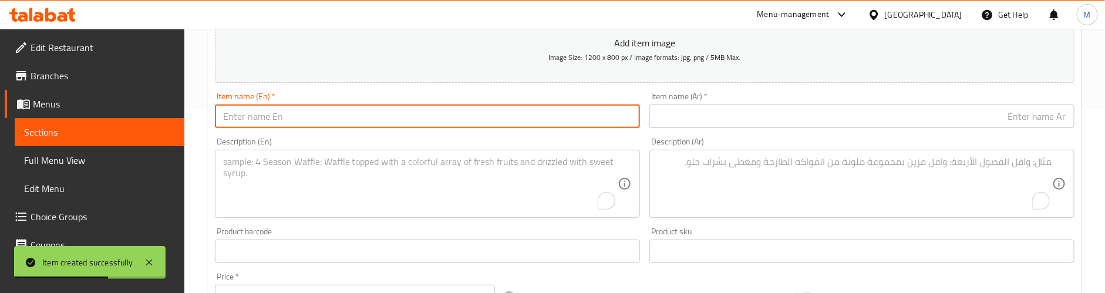
paste input "Pol Rotti"
type input "Pol Rotti"
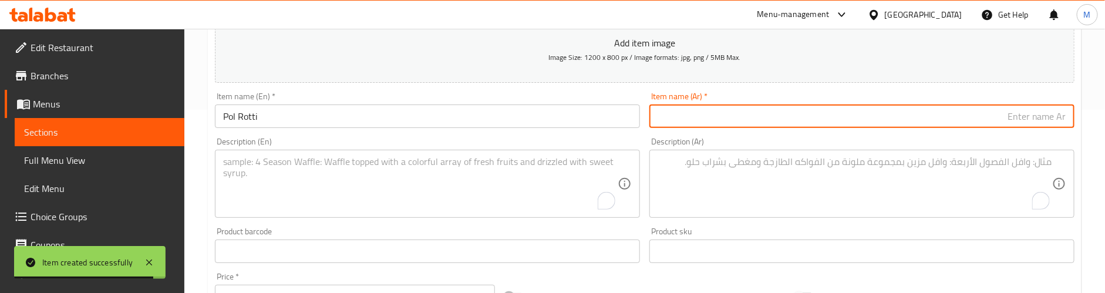
click at [712, 113] on input "text" at bounding box center [862, 116] width 425 height 23
paste input "بول روتي"
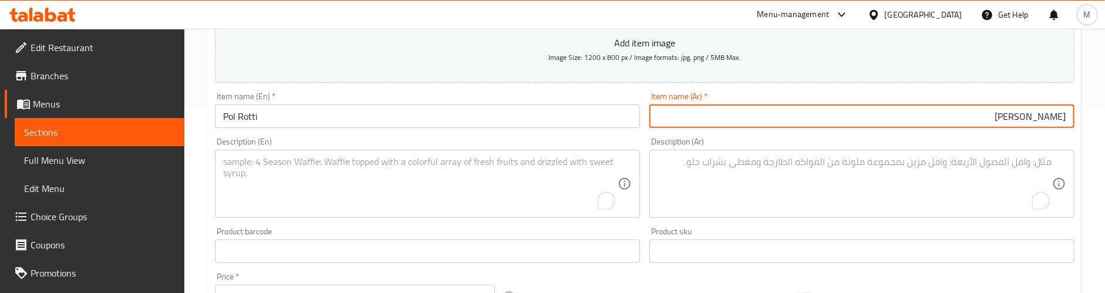
type input "بول روتي"
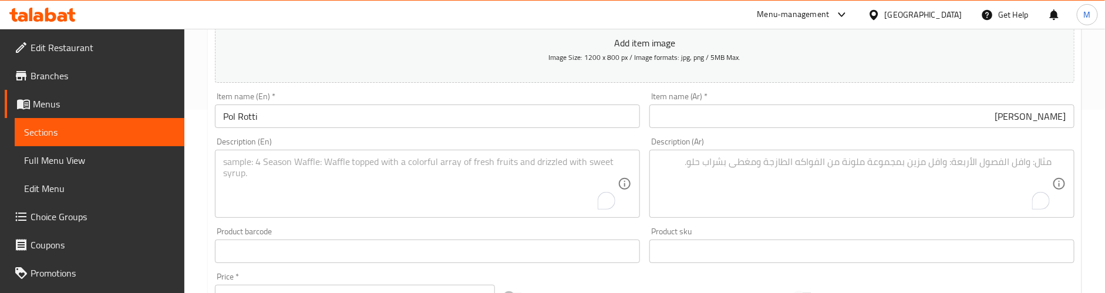
click at [307, 166] on textarea "To enrich screen reader interactions, please activate Accessibility in Grammarl…" at bounding box center [420, 184] width 395 height 56
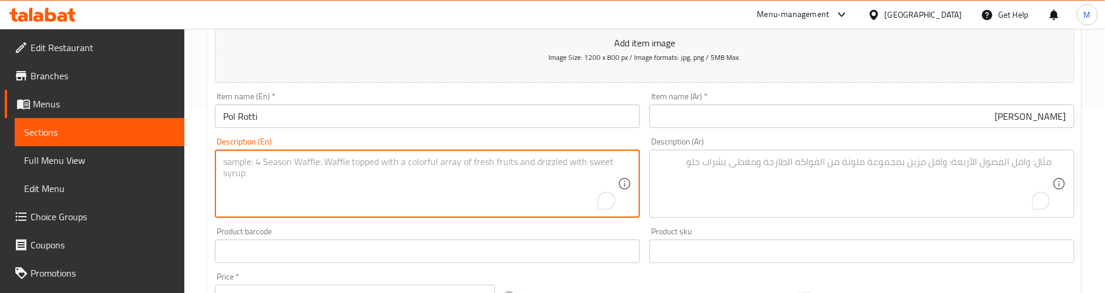
paste textarea "Fluffy flatbread made from coconut-infused dough."
type textarea "Fluffy flatbread made from coconut-infused dough."
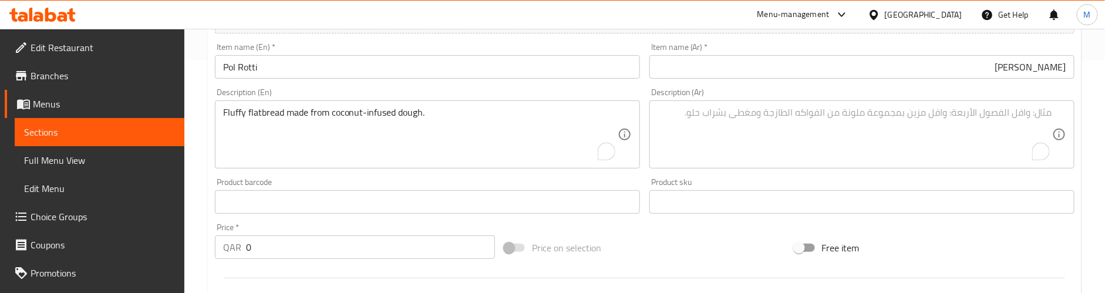
scroll to position [271, 0]
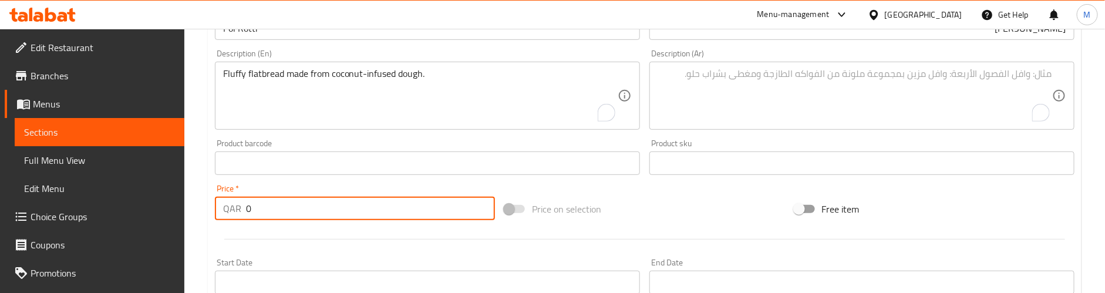
drag, startPoint x: 268, startPoint y: 209, endPoint x: 241, endPoint y: 210, distance: 27.0
click at [241, 210] on div "QAR 0 Price *" at bounding box center [355, 208] width 280 height 23
paste input "2"
type input "2"
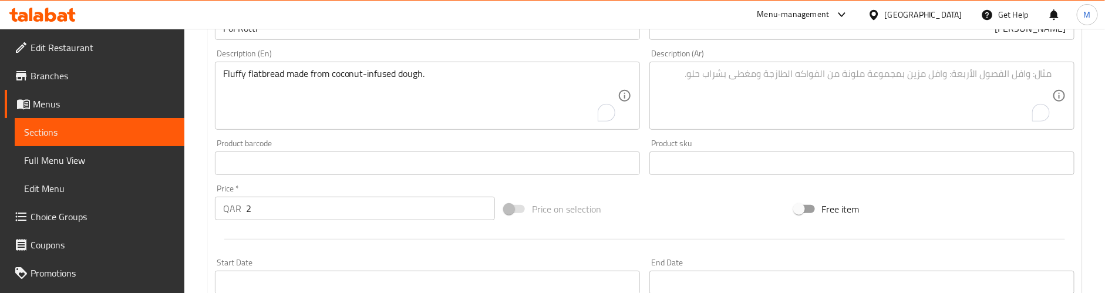
click at [644, 200] on div "Price on selection" at bounding box center [645, 209] width 290 height 32
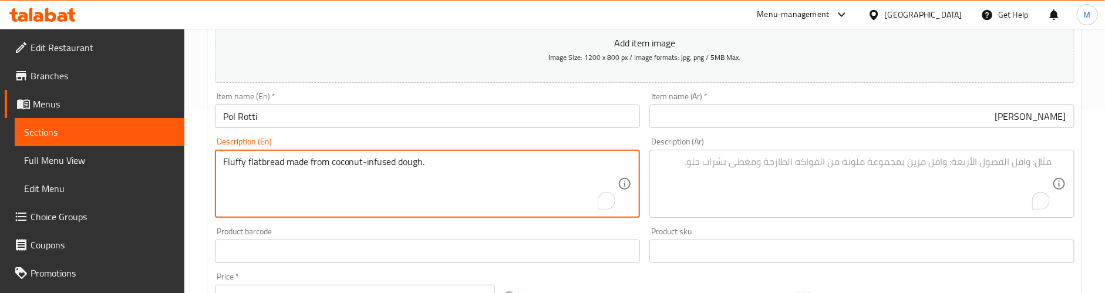
click at [347, 168] on textarea "Fluffy flatbread made from coconut-infused dough." at bounding box center [420, 184] width 395 height 56
click at [827, 168] on textarea "To enrich screen reader interactions, please activate Accessibility in Grammarl…" at bounding box center [855, 184] width 395 height 56
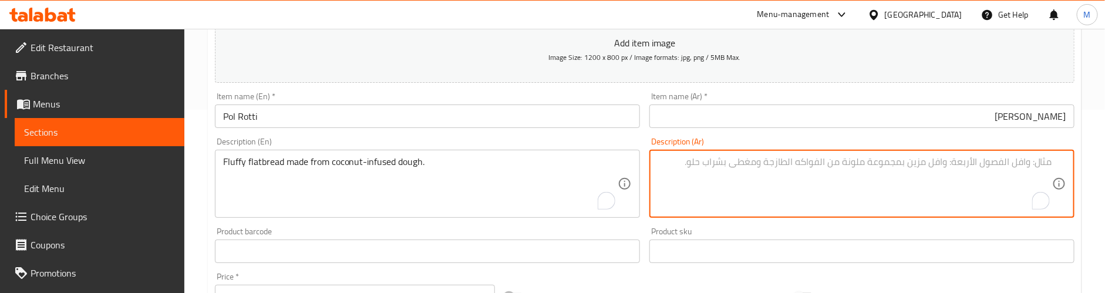
paste textarea "خبز مسطح رقيق مصنوع من عجينة مملوءة بجوز الهند."
type textarea "خبز مسطح رقيق مصنوع من عجينة مملوءة بجوز الهند."
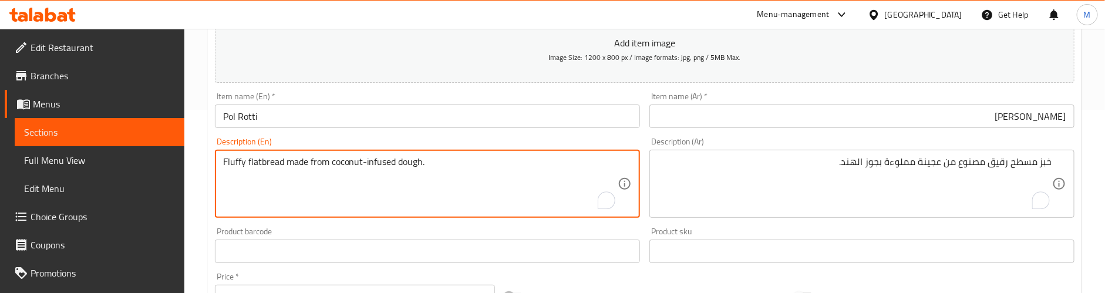
paste textarea "Preparation time: 25 min"
type textarea "Fluffy flatbread made from coconut-infused dough. Preparation time: 25 min"
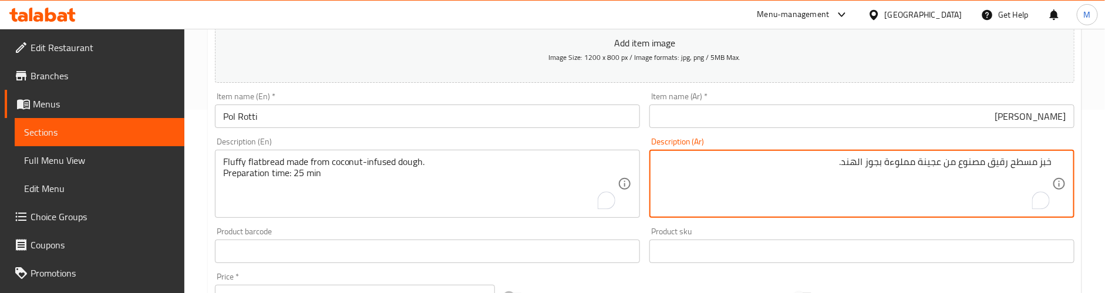
click at [1001, 176] on textarea "خبز مسطح رقيق مصنوع من عجينة مملوءة بجوز الهند." at bounding box center [855, 184] width 395 height 56
paste textarea "وقت التحضير: 25 دقيقة"
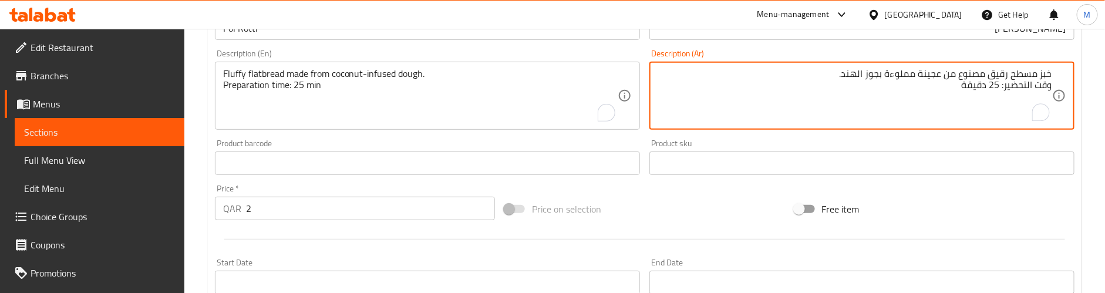
type textarea "خبز مسطح رقيق مصنوع من عجينة مملوءة بجوز الهند. وقت التحضير: 25 دقيقة"
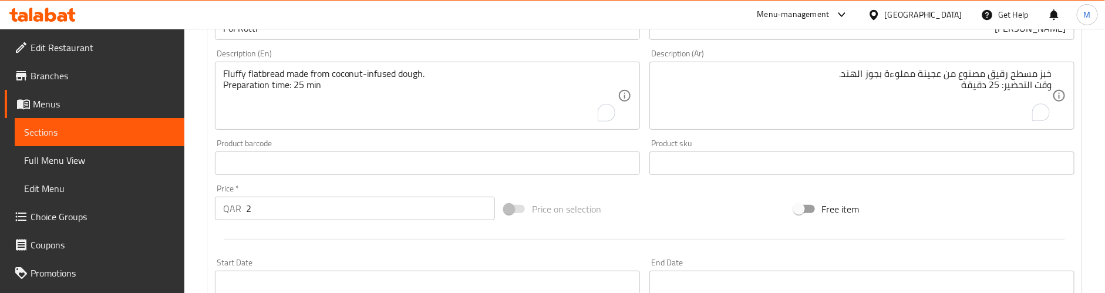
click at [357, 134] on div "Description (En) Fluffy flatbread made from coconut-infused dough. Preparation …" at bounding box center [427, 90] width 435 height 90
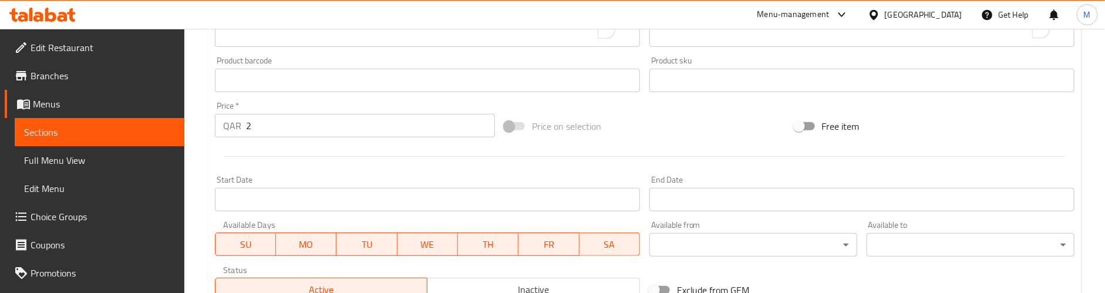
scroll to position [536, 0]
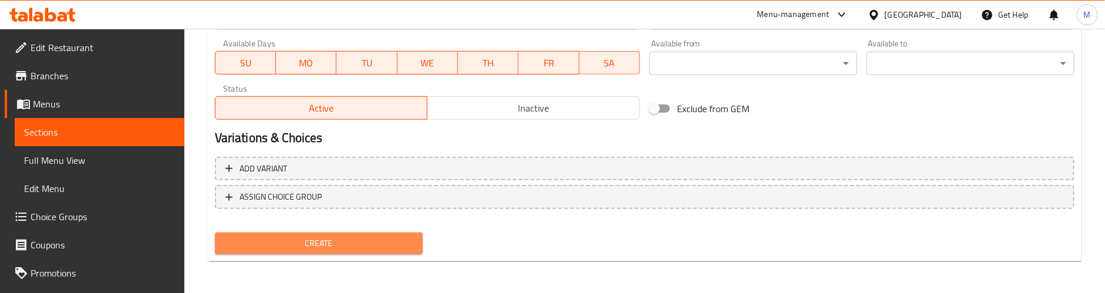
click at [315, 238] on span "Create" at bounding box center [318, 243] width 189 height 15
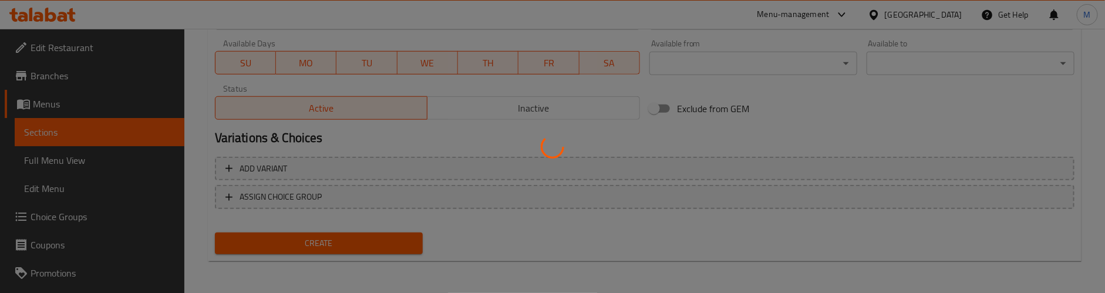
type input "0"
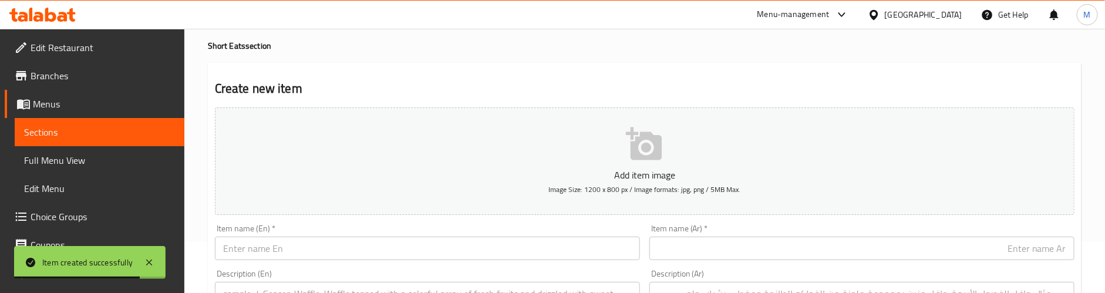
scroll to position [95, 0]
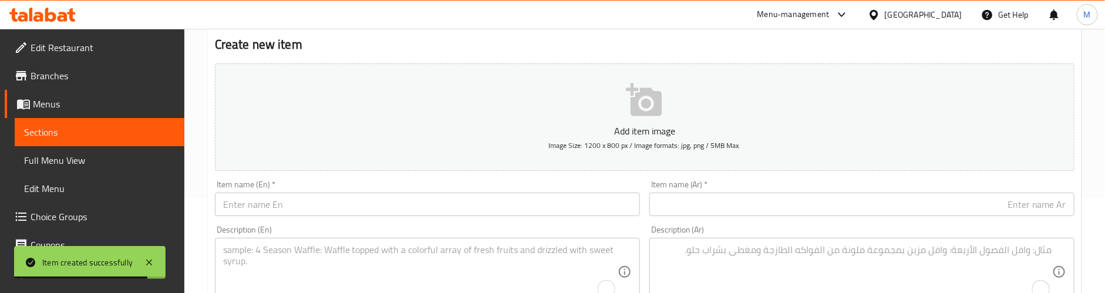
click at [310, 204] on input "text" at bounding box center [427, 204] width 425 height 23
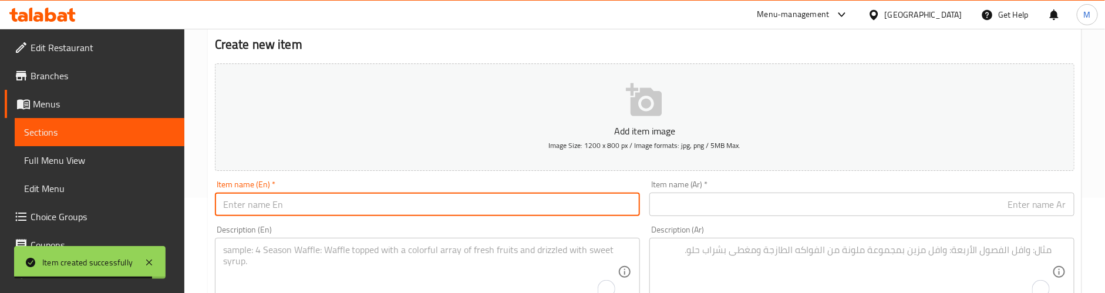
paste input "Pan Cake"
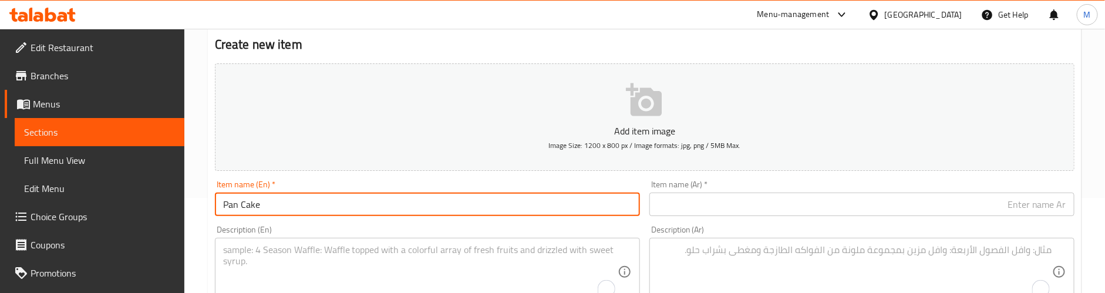
type input "Pan Cake"
click at [903, 201] on input "text" at bounding box center [862, 204] width 425 height 23
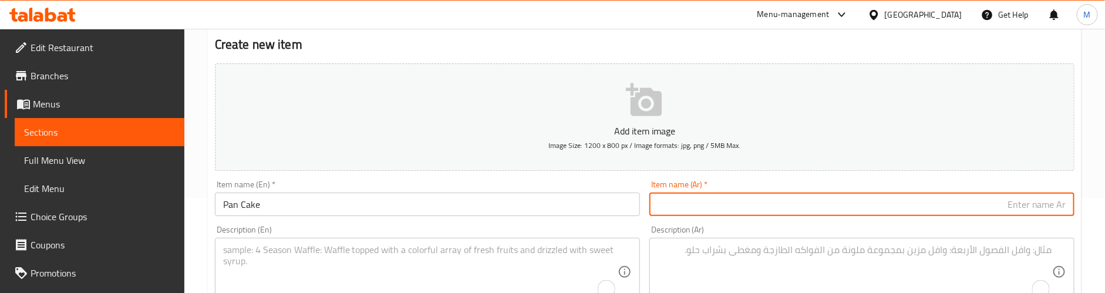
paste input "بان كيك"
type input "بان كيك"
click at [330, 185] on div "Item name (En)   * Pan Cake Item name (En) *" at bounding box center [427, 198] width 425 height 36
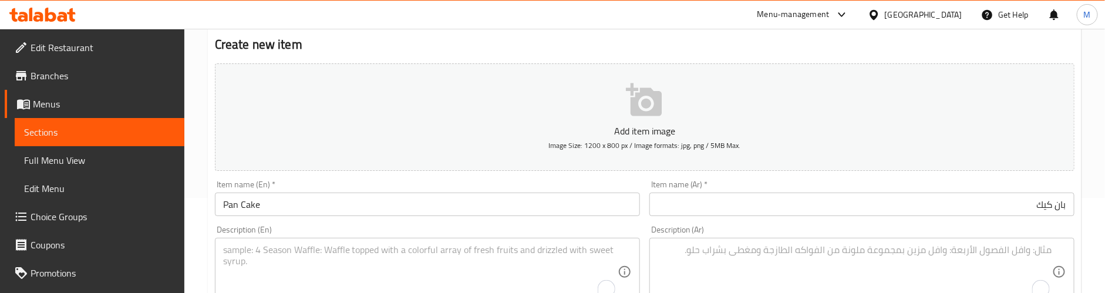
scroll to position [183, 0]
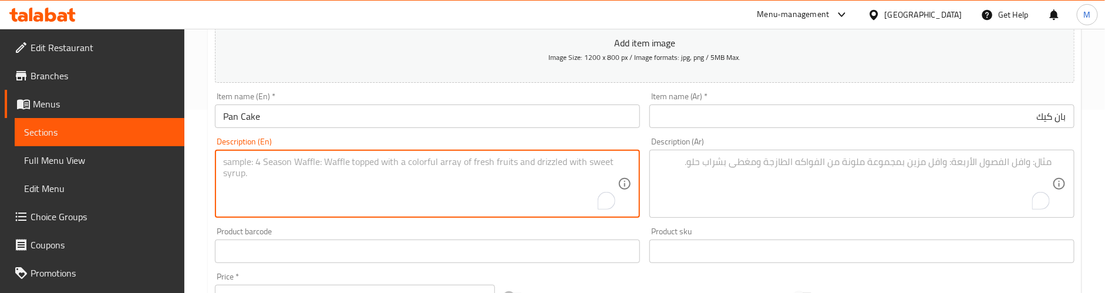
click at [310, 166] on textarea "To enrich screen reader interactions, please activate Accessibility in Grammarl…" at bounding box center [420, 184] width 395 height 56
paste textarea "Soft pancake served warm, perfect for tea time."
type textarea "Soft pancake served warm, perfect for tea time."
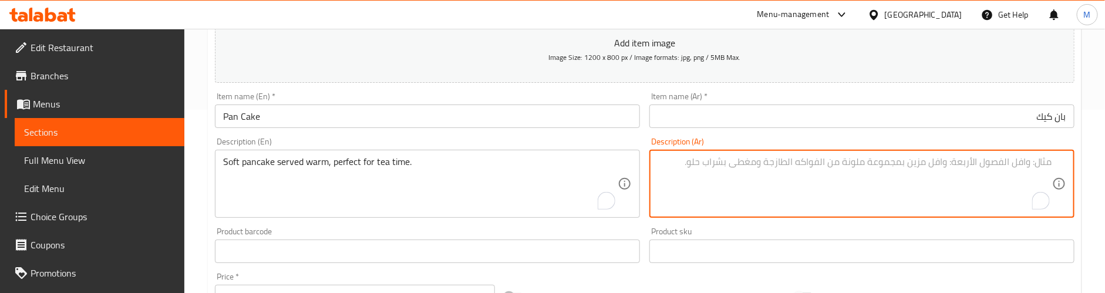
click at [769, 167] on textarea "To enrich screen reader interactions, please activate Accessibility in Grammarl…" at bounding box center [855, 184] width 395 height 56
paste textarea "فطيرة طرية تقدم دافئة، مثالية لوقت الشاي."
type textarea "فطيرة طرية تقدم دافئة، مثالية لوقت الشاي."
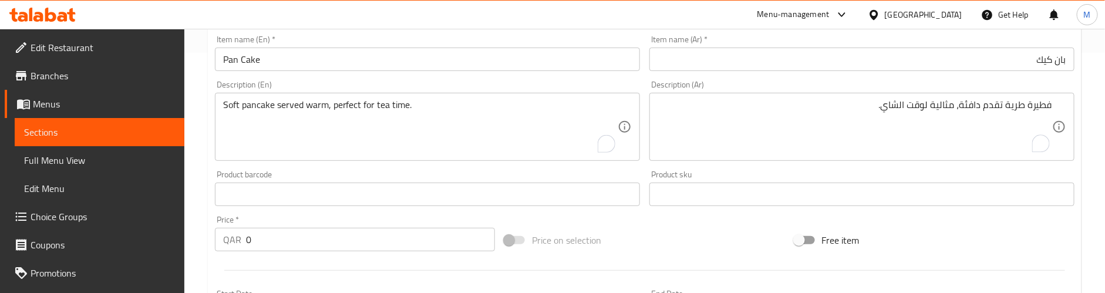
scroll to position [271, 0]
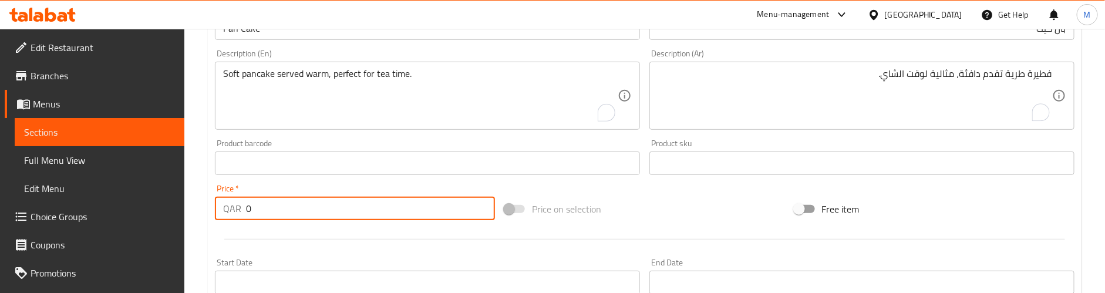
drag, startPoint x: 275, startPoint y: 208, endPoint x: 227, endPoint y: 214, distance: 48.5
click at [227, 214] on div "QAR 0 Price *" at bounding box center [355, 208] width 280 height 23
paste input "2"
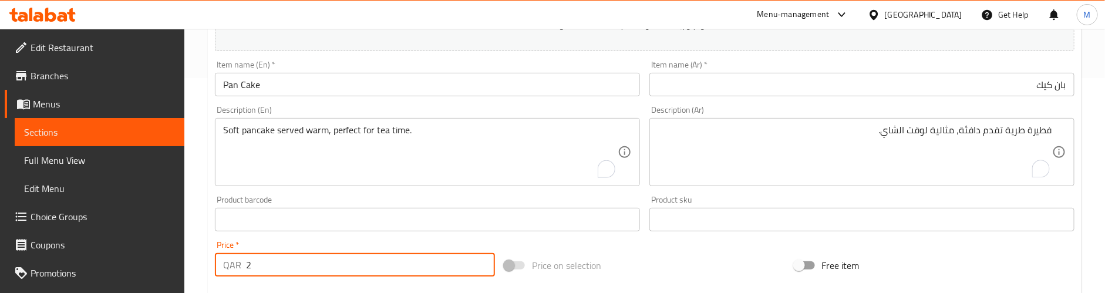
scroll to position [183, 0]
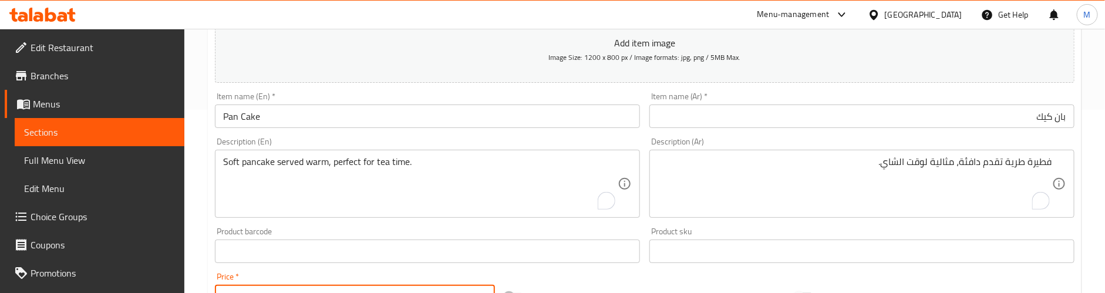
type input "2"
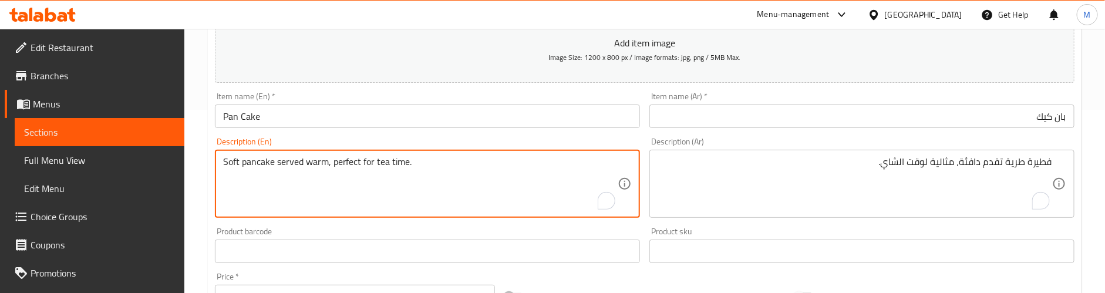
click at [305, 187] on textarea "Soft pancake served warm, perfect for tea time." at bounding box center [420, 184] width 395 height 56
paste textarea "Preparation time: 25 min"
type textarea "Soft pancake served warm, perfect for tea time. Preparation time: 25 min"
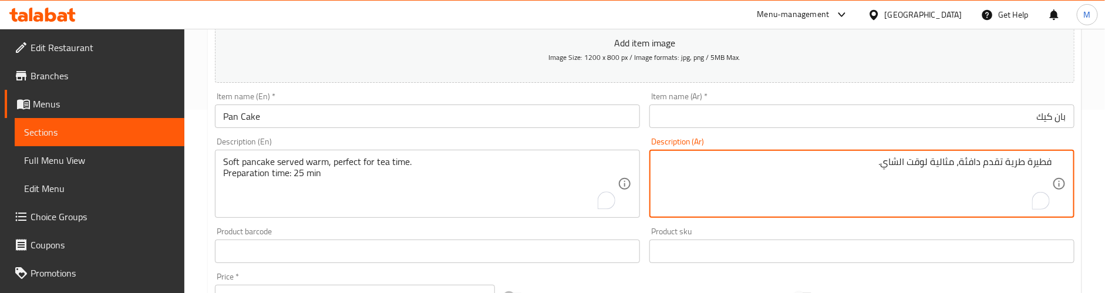
paste textarea "وقت التحضير: 25 دقيقة"
type textarea "فطيرة طرية تقدم دافئة، مثالية لوقت الشاي. وقت التحضير: 25 دقيقة"
click at [618, 224] on div "Product barcode Product barcode" at bounding box center [427, 245] width 435 height 45
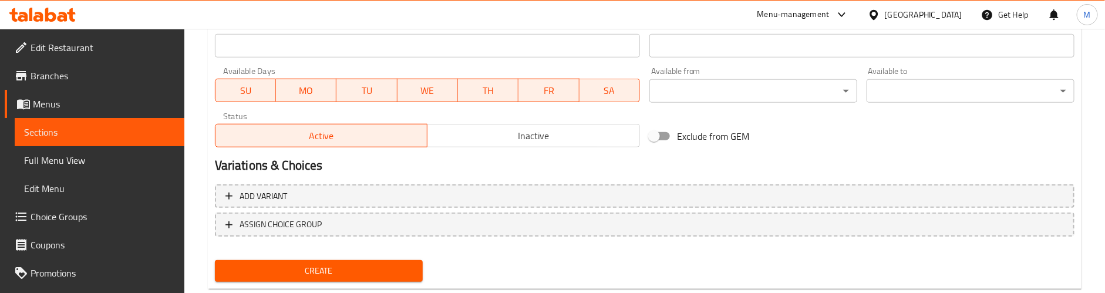
scroll to position [536, 0]
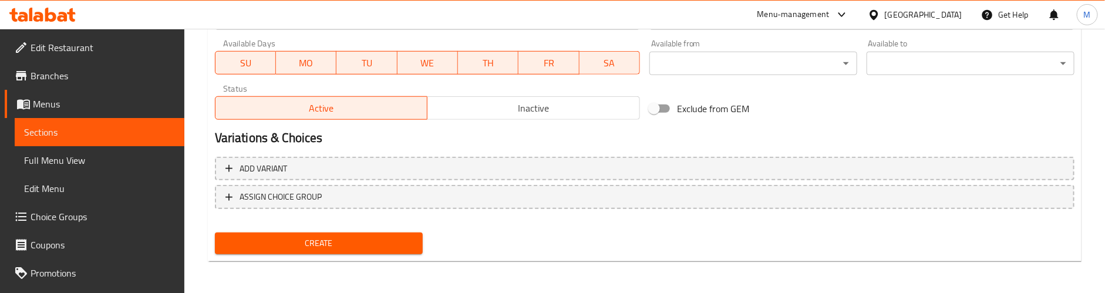
click at [383, 240] on span "Create" at bounding box center [318, 243] width 189 height 15
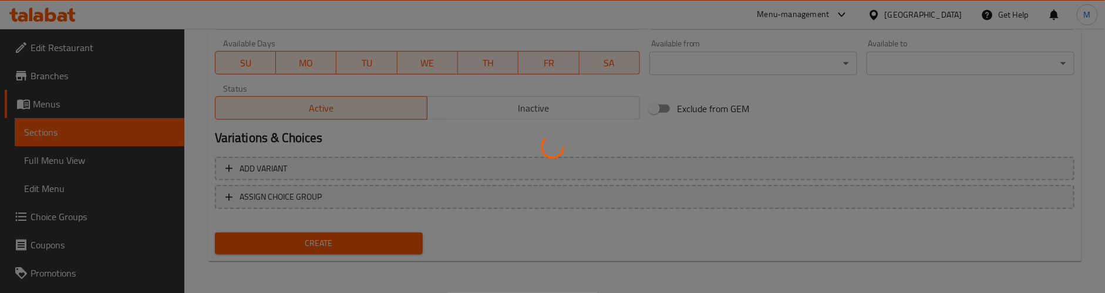
type input "0"
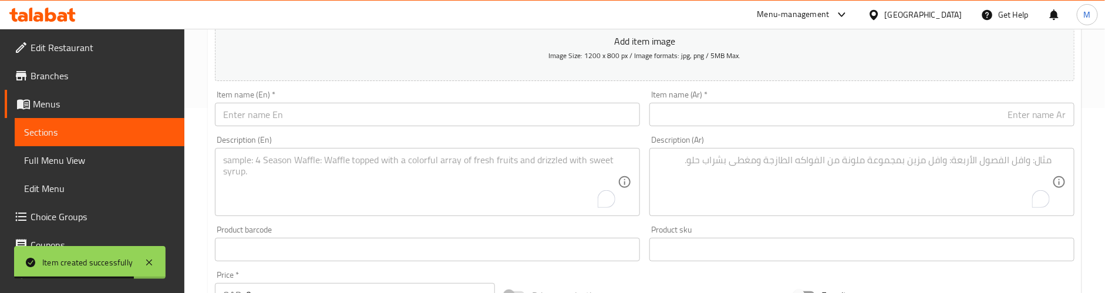
scroll to position [183, 0]
click at [349, 119] on input "text" at bounding box center [427, 116] width 425 height 23
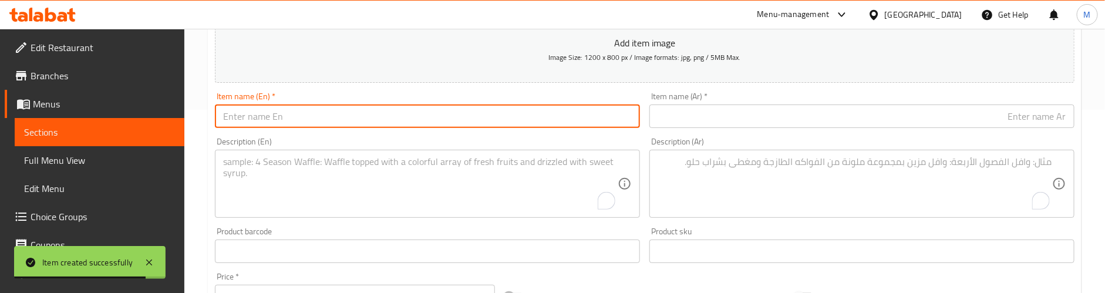
paste input "Tea Bun"
type input "Tea Bun"
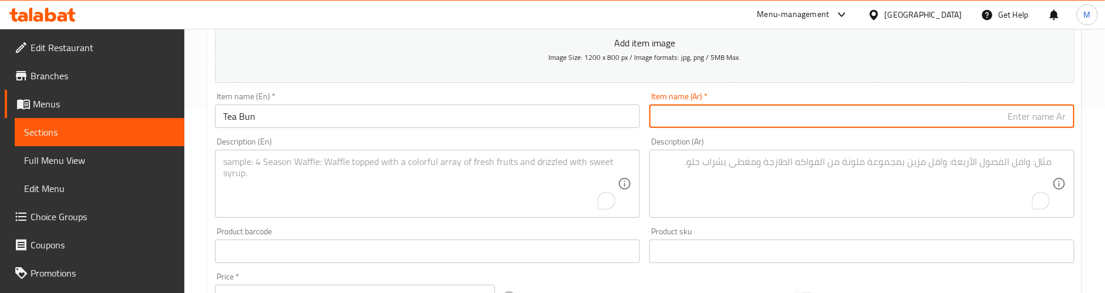
click at [982, 115] on input "text" at bounding box center [862, 116] width 425 height 23
paste input "كعكة الشاي"
type input "كعكة الشاي"
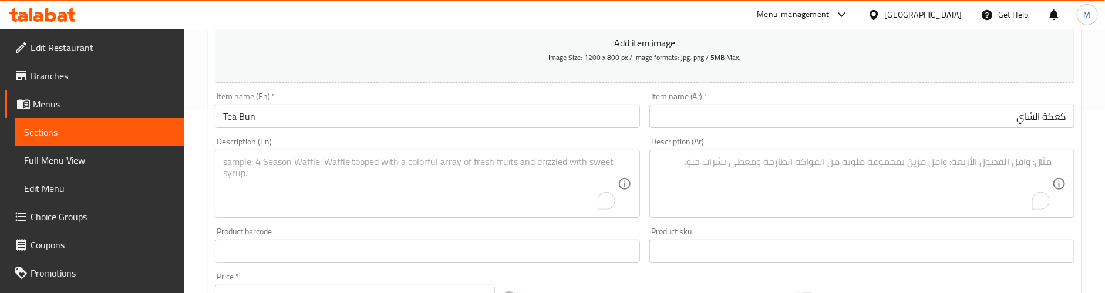
click at [271, 185] on textarea "To enrich screen reader interactions, please activate Accessibility in Grammarl…" at bounding box center [420, 184] width 395 height 56
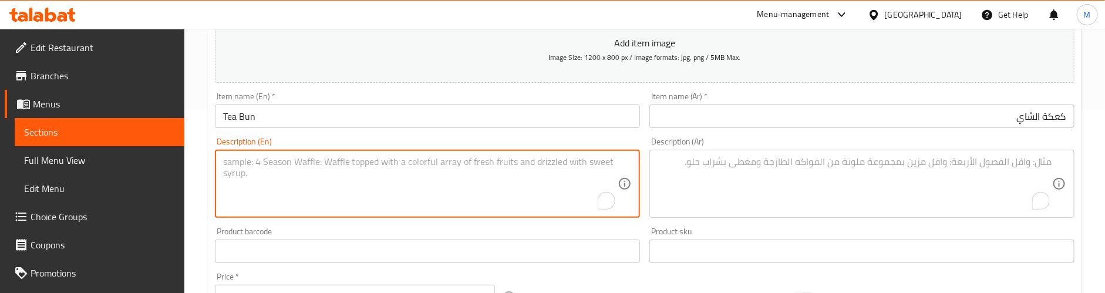
paste textarea "Light bun ideal for enjoying with tea or snacks."
type textarea "Light bun ideal for enjoying with tea or snacks."
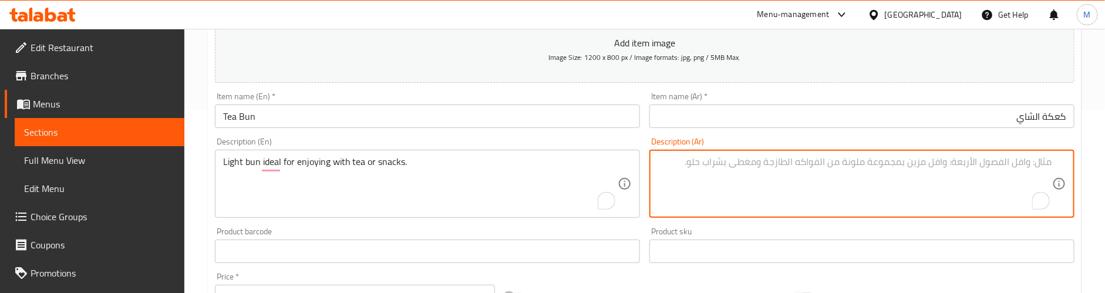
click at [788, 162] on textarea "To enrich screen reader interactions, please activate Accessibility in Grammarl…" at bounding box center [855, 184] width 395 height 56
paste textarea "كعكة خفيفة مثالية للاستمتاع بها مع الشاي أو الوجبات الخفيفة."
type textarea "كعكة خفيفة مثالية للاستمتاع بها مع الشاي أو الوجبات الخفيفة."
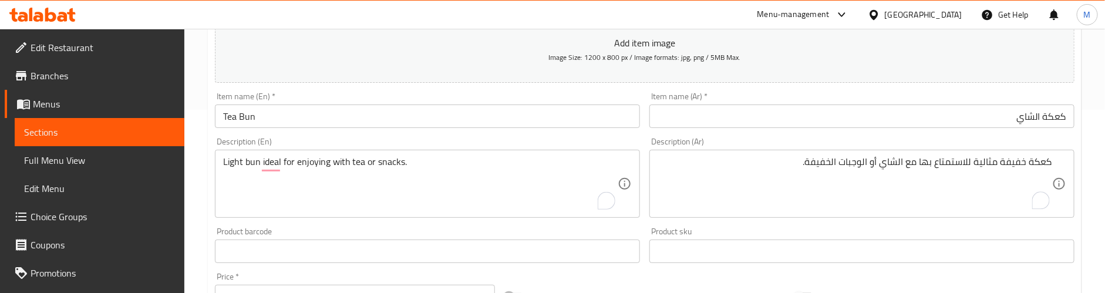
scroll to position [271, 0]
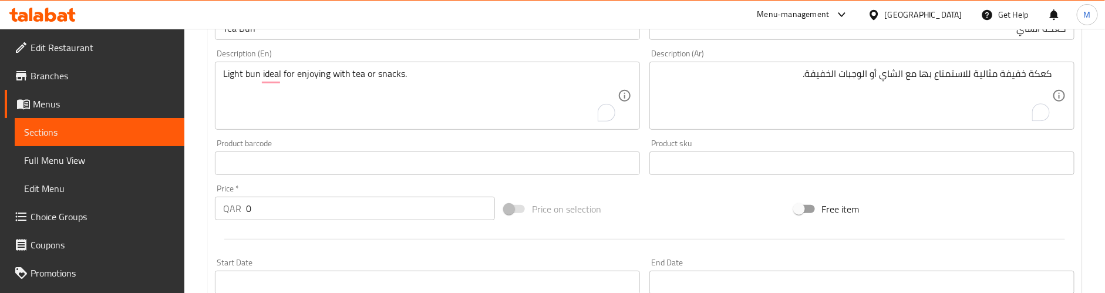
drag, startPoint x: 274, startPoint y: 209, endPoint x: 240, endPoint y: 208, distance: 33.5
click at [240, 208] on div "QAR 0 Price *" at bounding box center [355, 208] width 280 height 23
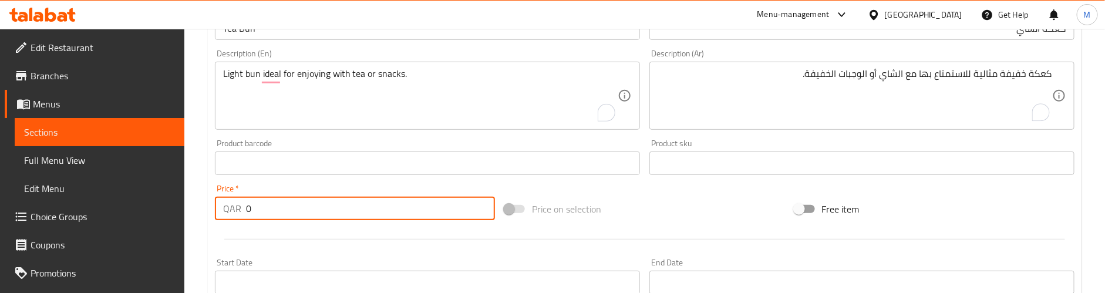
paste input "2"
type input "2"
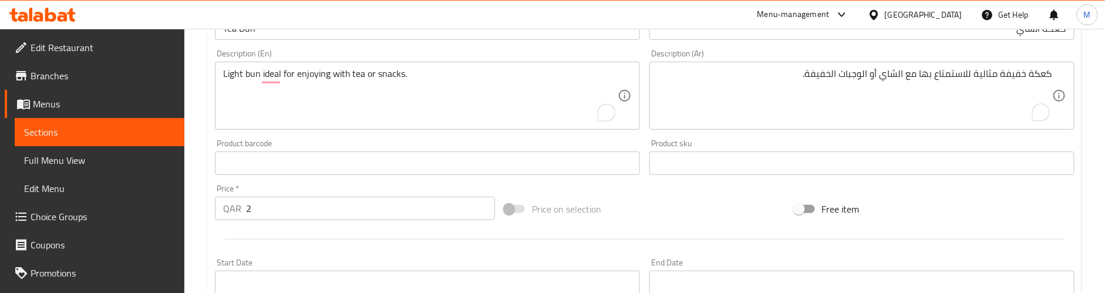
click at [300, 227] on div at bounding box center [644, 239] width 869 height 29
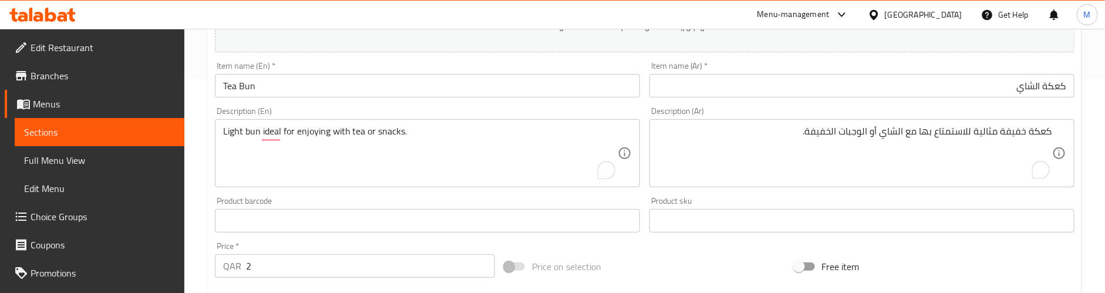
scroll to position [183, 0]
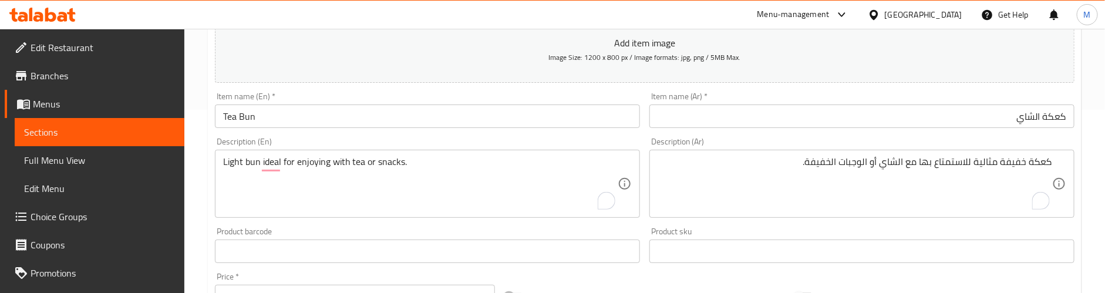
click at [423, 226] on div "Product barcode Product barcode" at bounding box center [427, 245] width 435 height 45
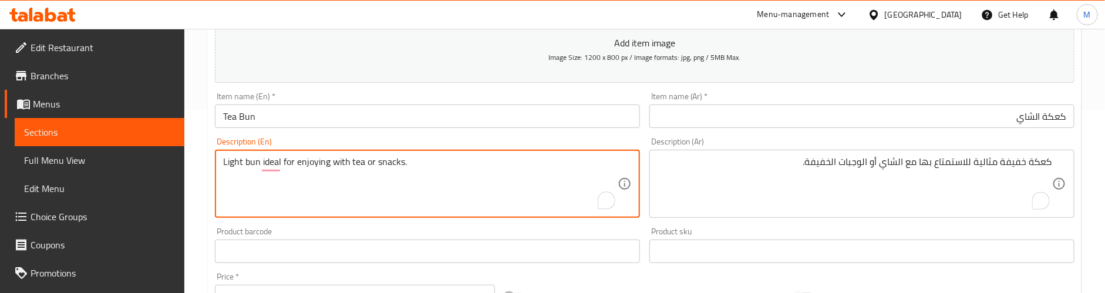
paste textarea "Preparation time: 25 min"
type textarea "Light bun ideal for enjoying with tea or snacks. Preparation time: 25 min"
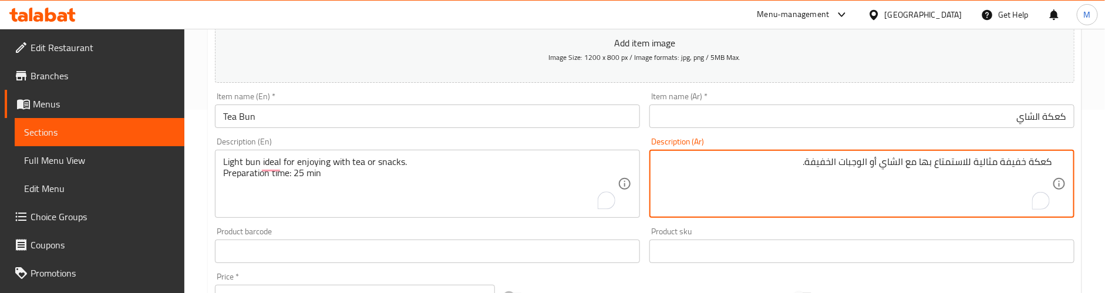
paste textarea "وقت التحضير: 25 دقيقة"
type textarea "كعكة خفيفة مثالية للاستمتاع بها مع الشاي أو الوجبات الخفيفة. وقت التحضير: 25 دق…"
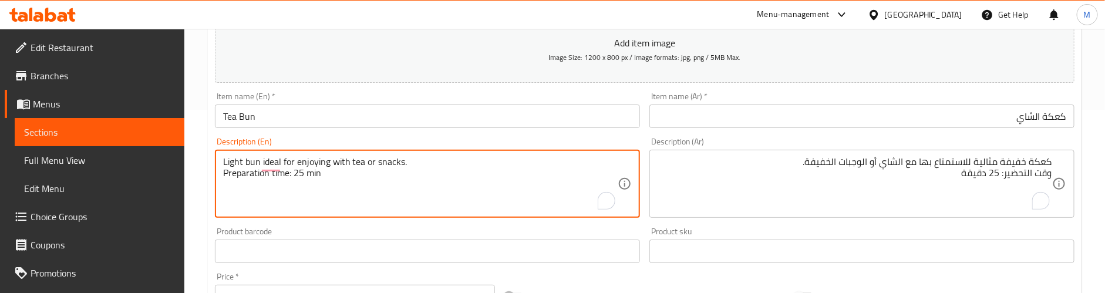
type textarea "Light bun ideal for enjoying with tea or snacks. Preparation time: 25 min"
click at [371, 227] on div "Product barcode Product barcode" at bounding box center [427, 245] width 425 height 36
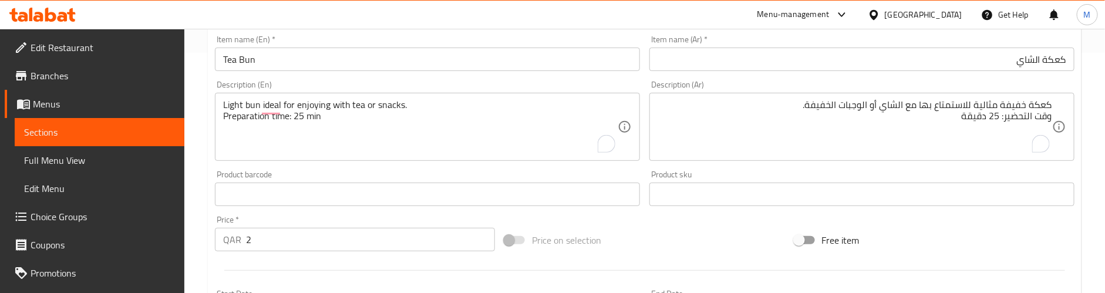
scroll to position [271, 0]
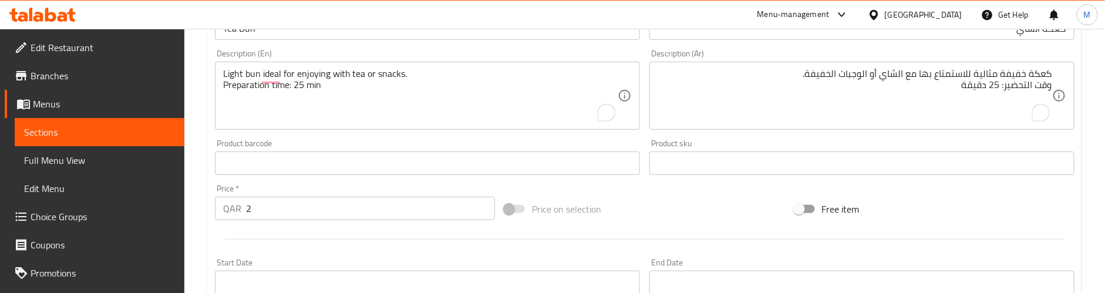
click at [371, 226] on div at bounding box center [644, 239] width 869 height 29
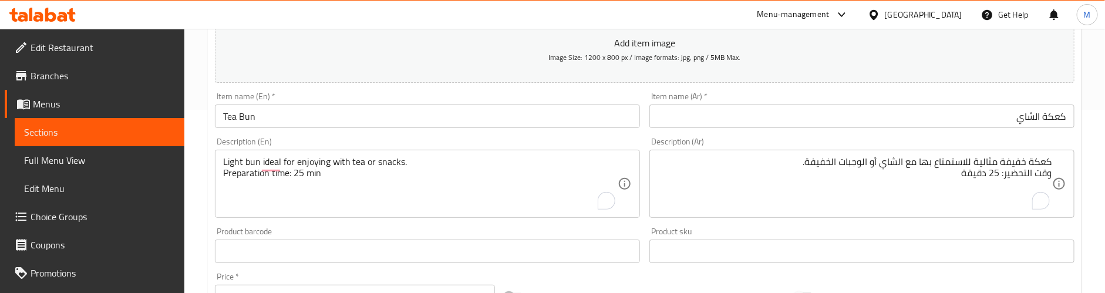
click at [371, 226] on div "Product barcode Product barcode" at bounding box center [427, 245] width 435 height 45
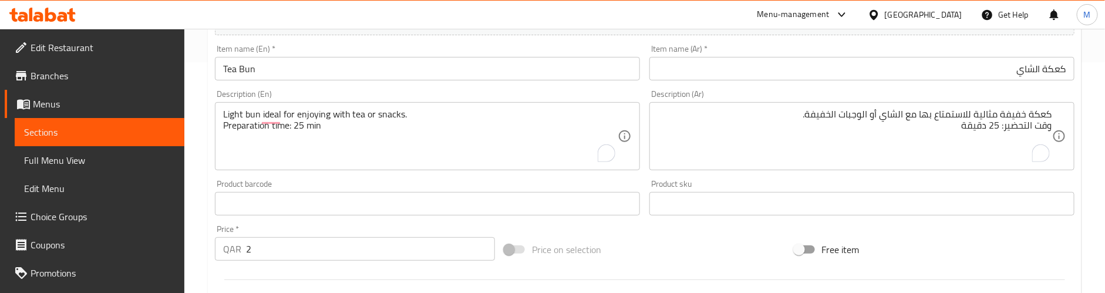
scroll to position [271, 0]
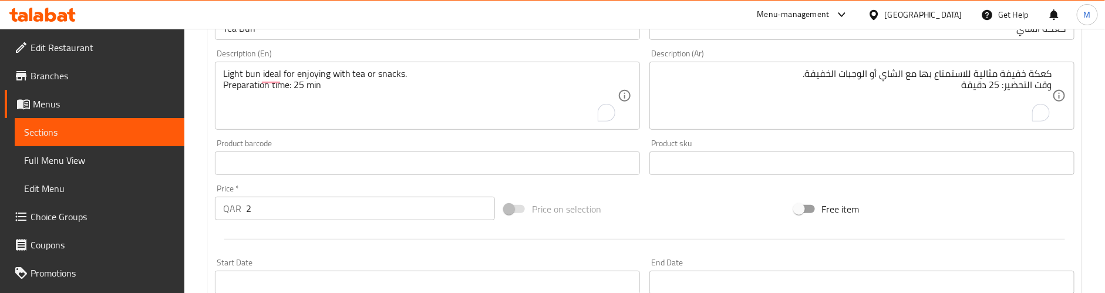
click at [371, 226] on div at bounding box center [644, 239] width 869 height 29
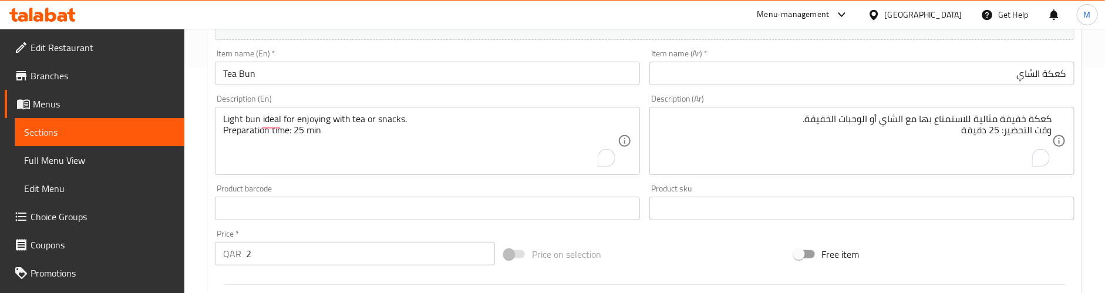
scroll to position [183, 0]
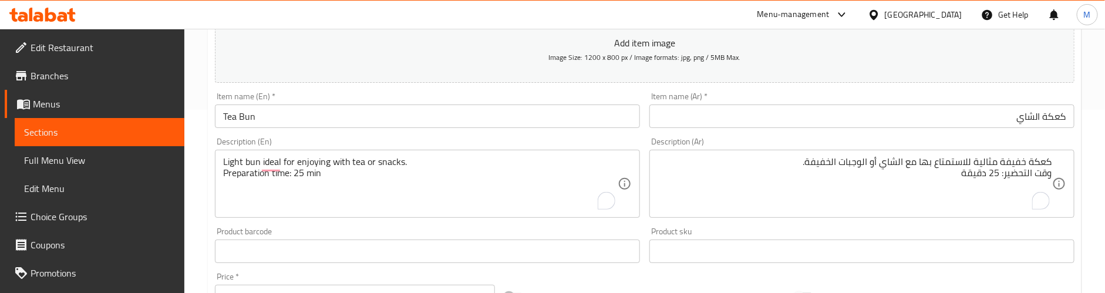
click at [370, 226] on div "Product barcode Product barcode" at bounding box center [427, 245] width 435 height 45
click at [291, 143] on div "Description (En) Light bun ideal for enjoying with tea or snacks. Preparation t…" at bounding box center [427, 177] width 425 height 80
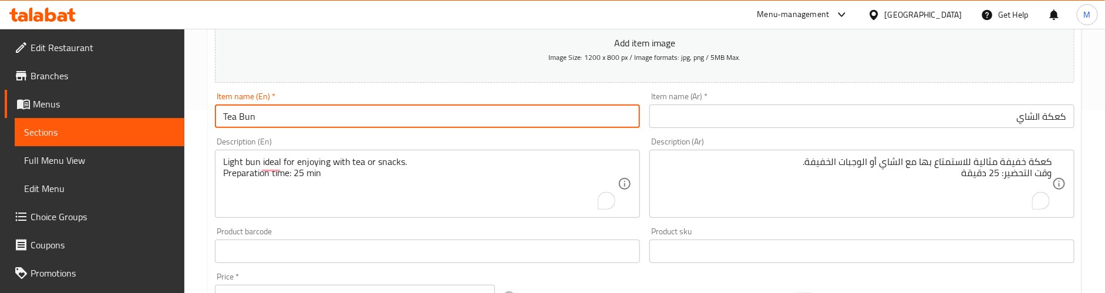
click at [253, 115] on input "Tea Bun" at bounding box center [427, 116] width 425 height 23
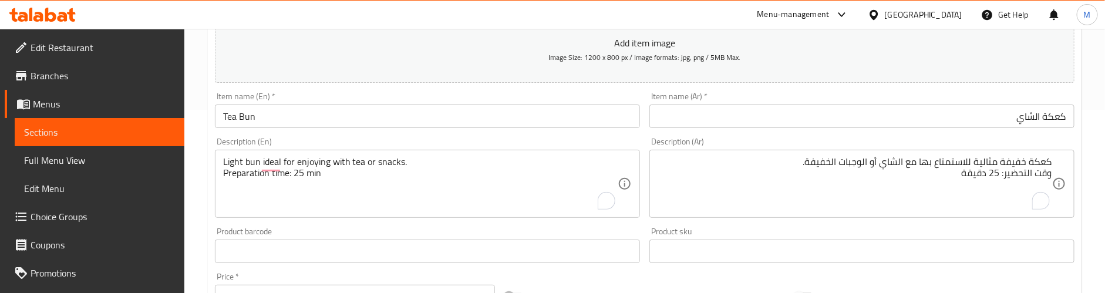
click at [455, 136] on div "Description (En) Light bun ideal for enjoying with tea or snacks. Preparation t…" at bounding box center [427, 178] width 435 height 90
click at [1061, 115] on input "كعكة الشاي" at bounding box center [862, 116] width 425 height 23
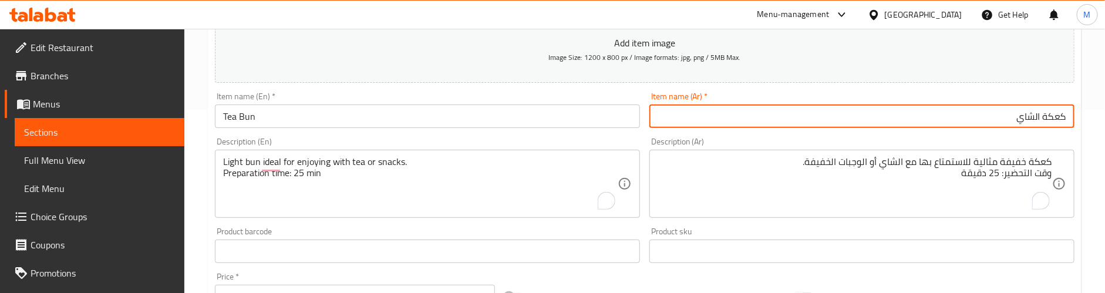
click at [1061, 115] on input "كعكة الشاي" at bounding box center [862, 116] width 425 height 23
type input "كيزر الشاي"
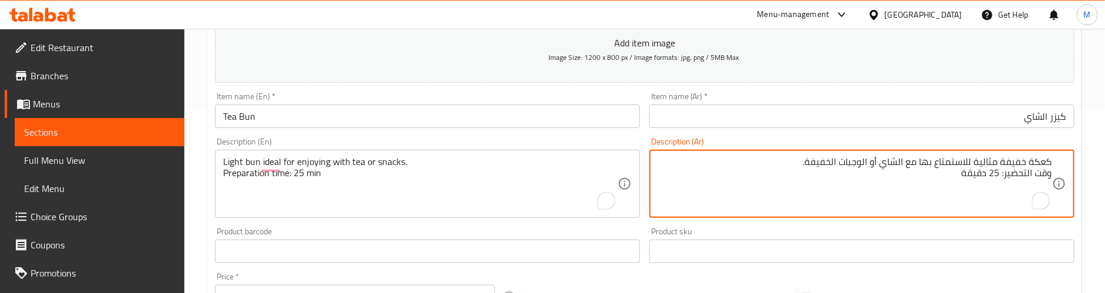
click at [1040, 159] on textarea "كعكة خفيفة مثالية للاستمتاع بها مع الشاي أو الوجبات الخفيفة. وقت التحضير: 25 دق…" at bounding box center [855, 184] width 395 height 56
paste textarea "Bun"
click at [1010, 164] on textarea "كيزر خفيفة مثالية للاستمتاع بها مع الشاي أو الوجبات الخفيفة. وقت التحضير: 25 دق…" at bounding box center [855, 184] width 395 height 56
drag, startPoint x: 986, startPoint y: 163, endPoint x: 994, endPoint y: 220, distance: 58.1
click at [987, 164] on textarea "كيزر خفيف مثالية للاستمتاع بها مع الشاي أو الوجبات الخفيفة. وقت التحضير: 25 دقي…" at bounding box center [855, 184] width 395 height 56
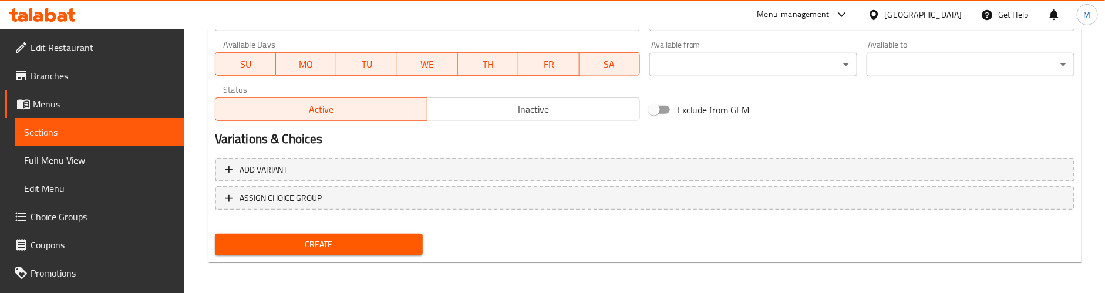
scroll to position [536, 0]
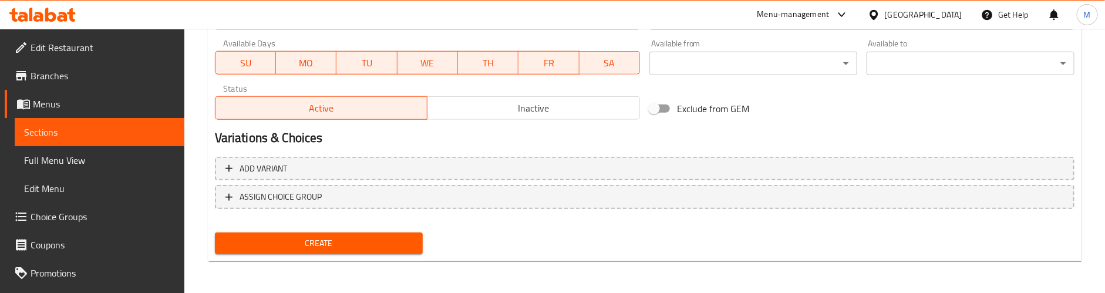
type textarea "كيزر خفيف مثالي للاستمتاع بها مع الشاي أو الوجبات الخفيفة. وقت التحضير: 25 دقيقة"
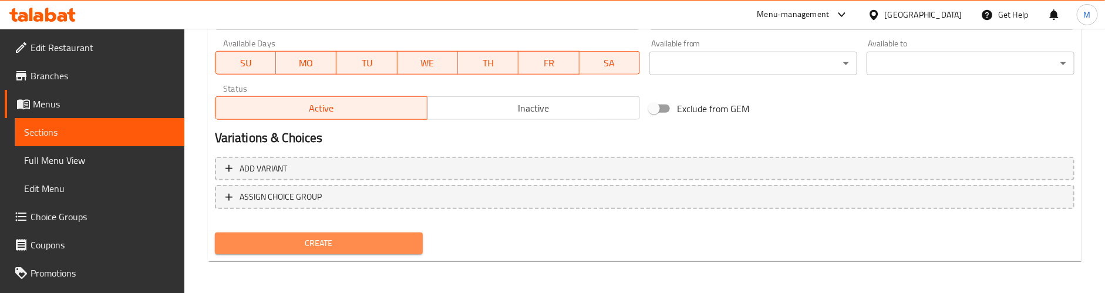
click at [314, 241] on span "Create" at bounding box center [318, 243] width 189 height 15
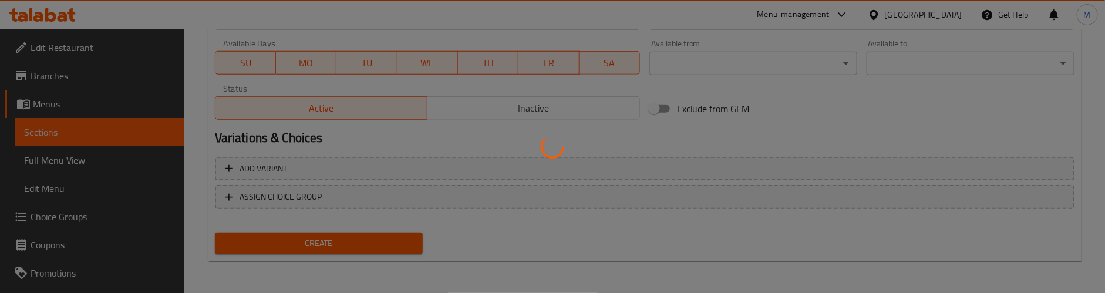
type input "0"
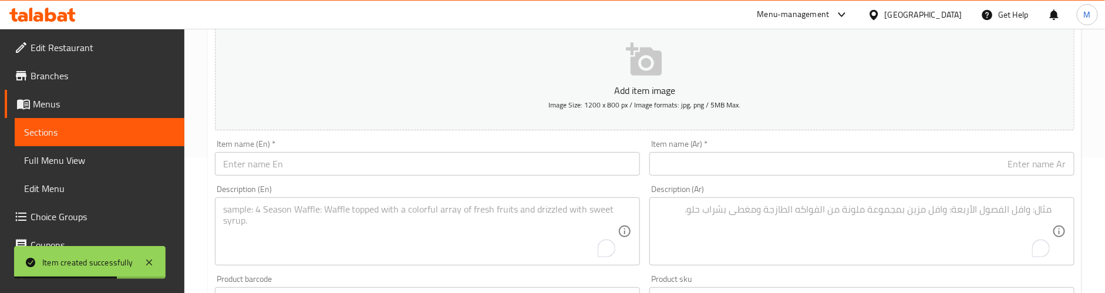
scroll to position [95, 0]
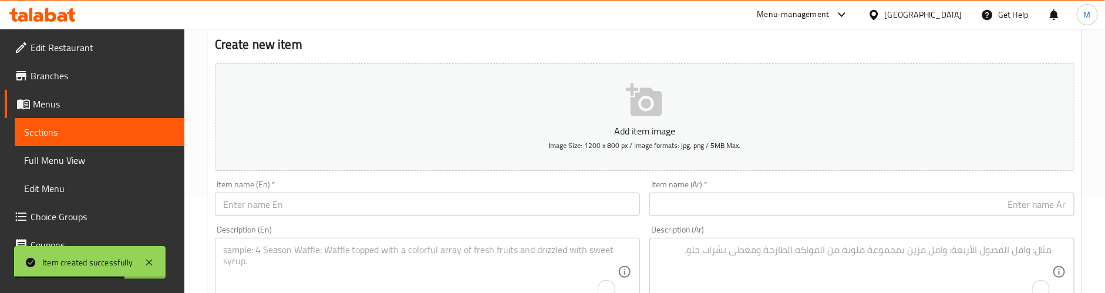
click at [300, 206] on input "text" at bounding box center [427, 204] width 425 height 23
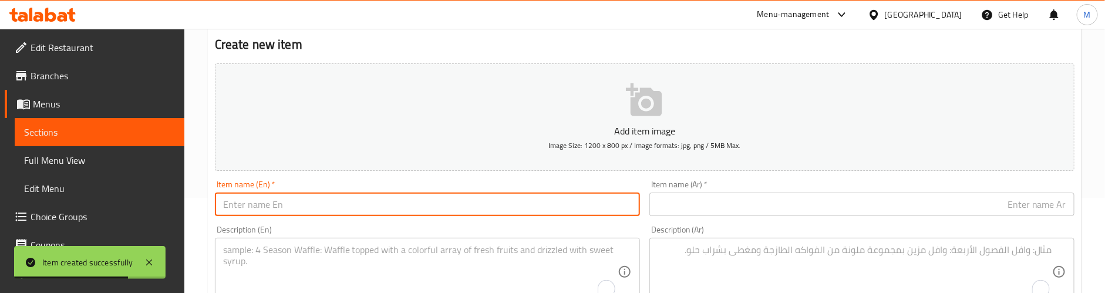
paste input "Sweet Bun"
type input "Sweet Bun"
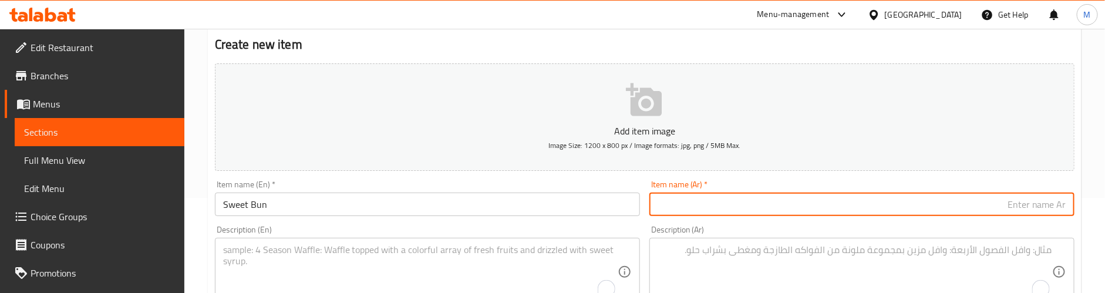
click at [879, 198] on input "text" at bounding box center [862, 204] width 425 height 23
paste input "Sweet Bun"
type input "Sweet Bun"
type input "كيزر حلو"
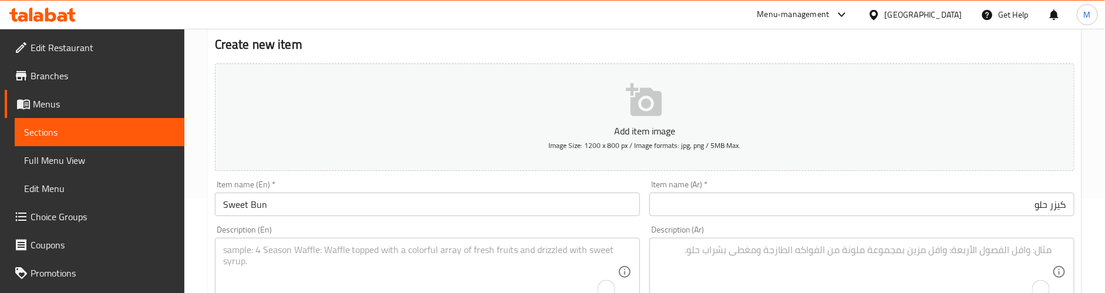
click at [488, 228] on div "Description (En) Description (En)" at bounding box center [427, 266] width 425 height 80
click at [310, 248] on textarea "To enrich screen reader interactions, please activate Accessibility in Grammarl…" at bounding box center [420, 272] width 395 height 56
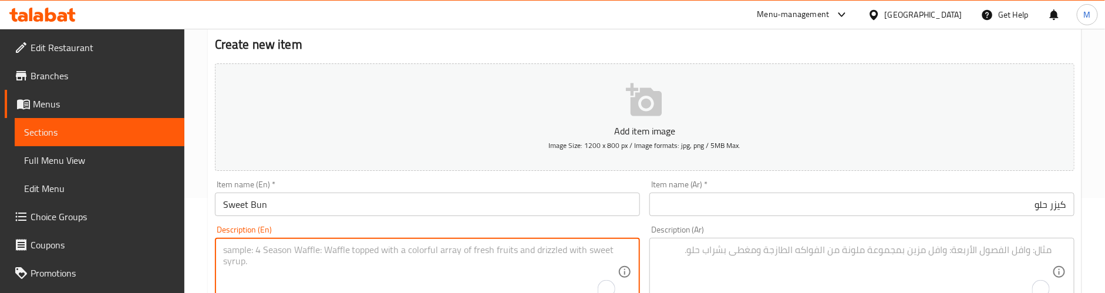
paste textarea "Soft bun with a hint of sweetness, fresh and fluffy."
type textarea "Soft bun with a hint of sweetness, fresh and fluffy."
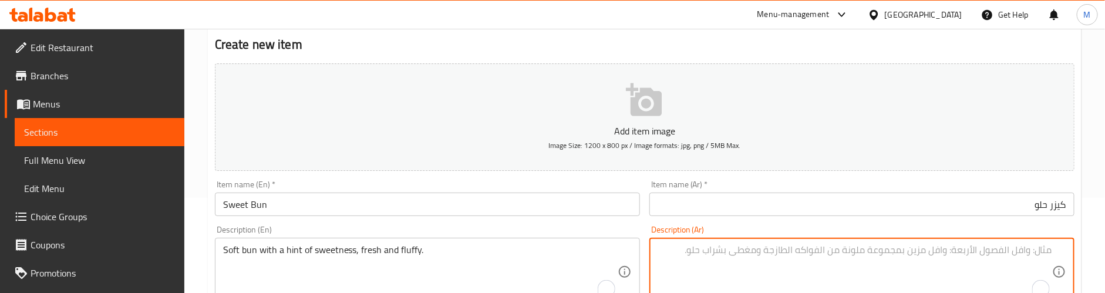
click at [896, 259] on textarea "To enrich screen reader interactions, please activate Accessibility in Grammarl…" at bounding box center [855, 272] width 395 height 56
paste textarea "كعكة ناعمة مع لمسة من الحلاوة، طازجة ورقيقة."
click at [1050, 245] on textarea "كعكة ناعمة مع لمسة من الحلاوة، طازجة ورقيقة." at bounding box center [855, 272] width 395 height 56
type textarea "كيزر ناعمة مع لمسة من الحلاوة، طازجة ورقيقة."
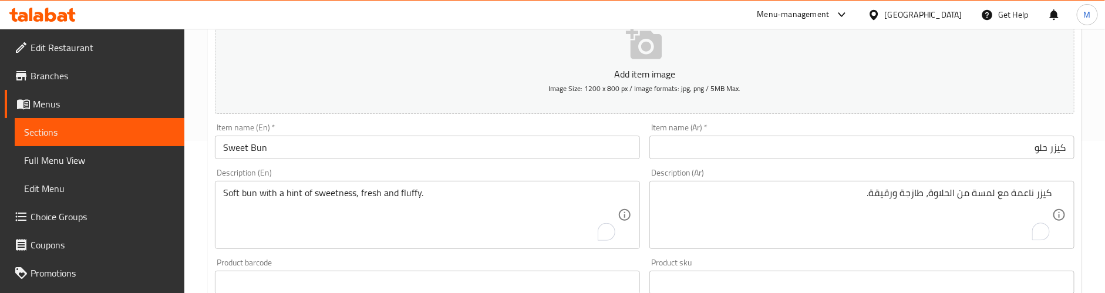
scroll to position [183, 0]
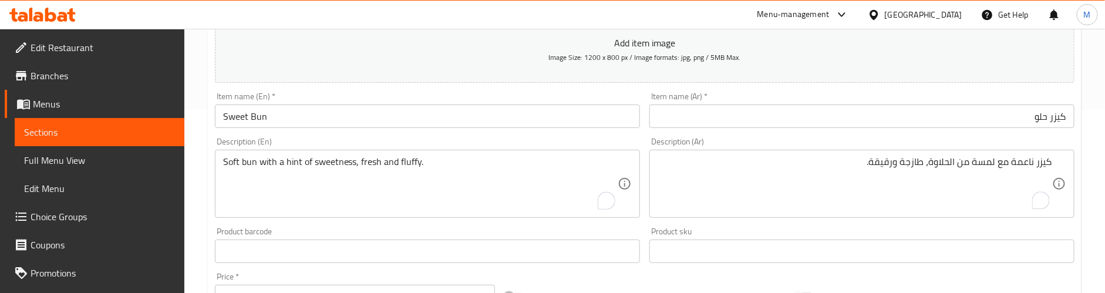
click at [432, 168] on textarea "Soft bun with a hint of sweetness, fresh and fluffy." at bounding box center [420, 184] width 395 height 56
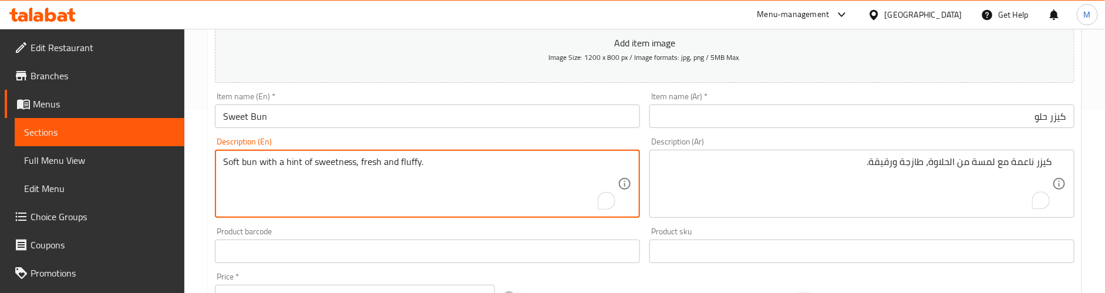
paste textarea "Preparation time: 25 min"
type textarea "Soft bun with a hint of sweetness, fresh and fluffy. Preparation time: 25 min"
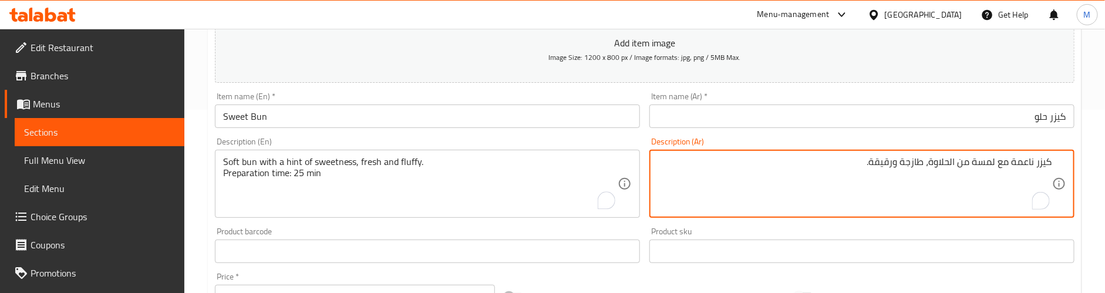
click at [833, 163] on textarea "كيزر ناعمة مع لمسة من الحلاوة، طازجة ورقيقة." at bounding box center [855, 184] width 395 height 56
paste textarea "وقت التحضير: 25 دقيقة"
type textarea "كيزر ناعمة مع لمسة من الحلاوة، طازجة ورقيقة. وقت التحضير: 25 دقيقة"
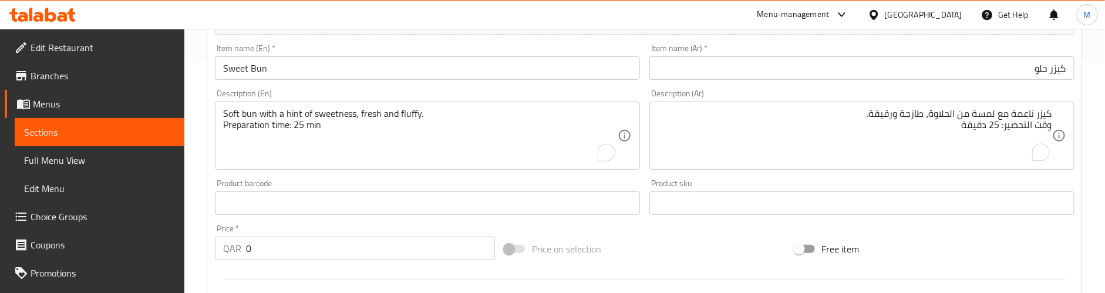
scroll to position [271, 0]
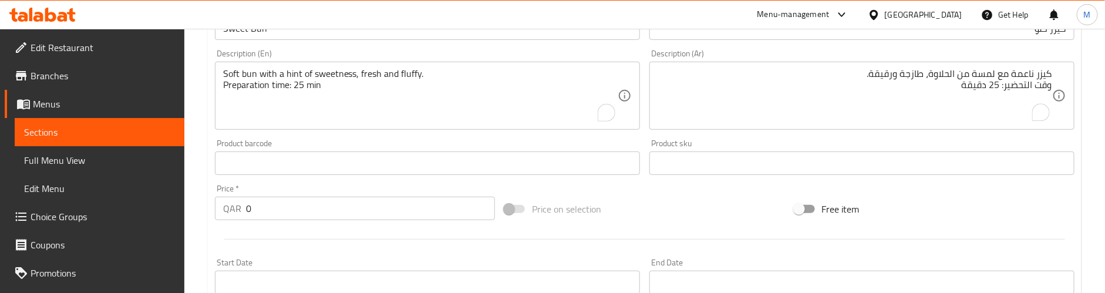
click at [228, 217] on div "QAR 0 Price *" at bounding box center [355, 208] width 280 height 23
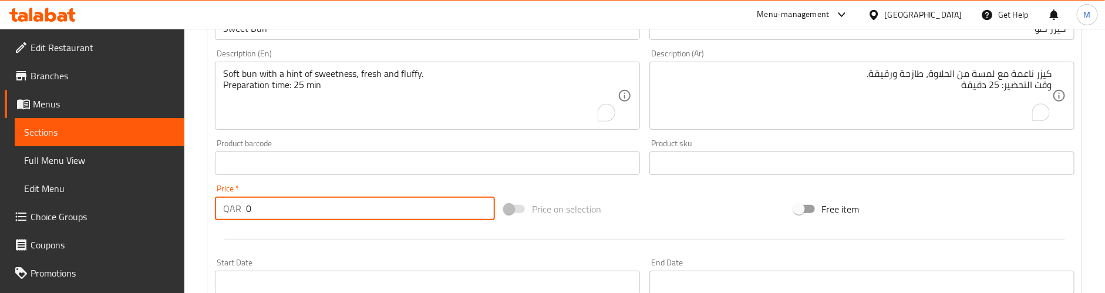
paste input "2"
type input "2"
click at [275, 231] on div at bounding box center [644, 239] width 869 height 29
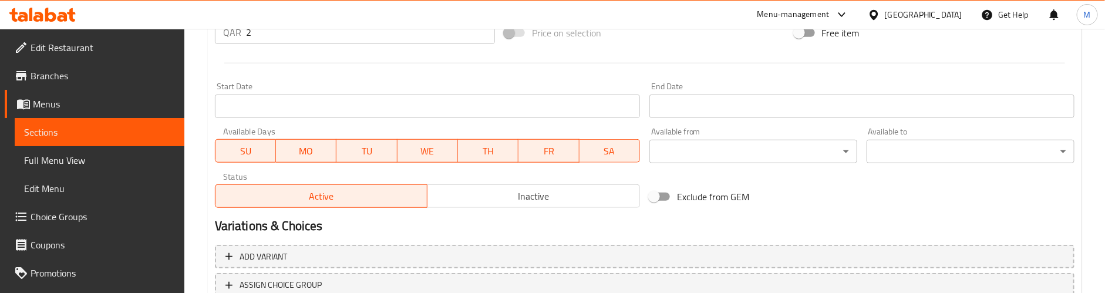
scroll to position [536, 0]
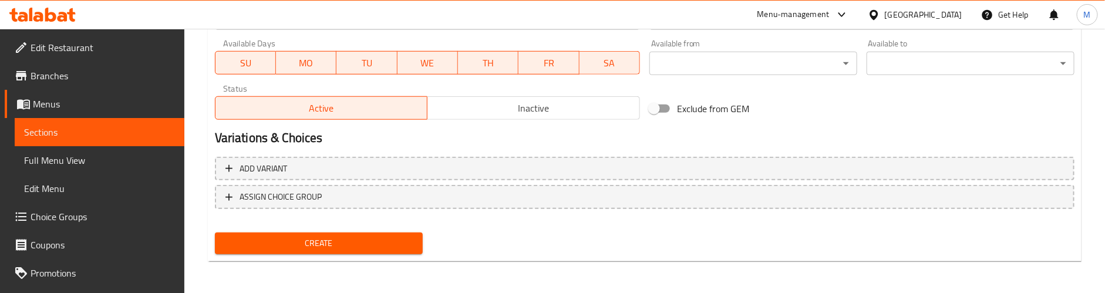
click at [342, 242] on span "Create" at bounding box center [318, 243] width 189 height 15
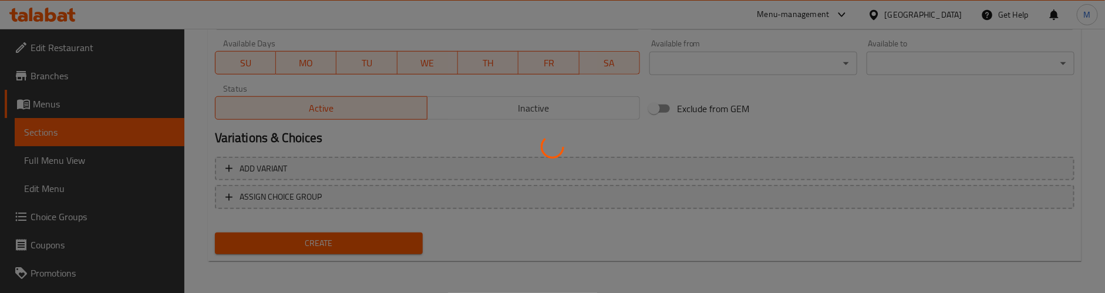
type input "0"
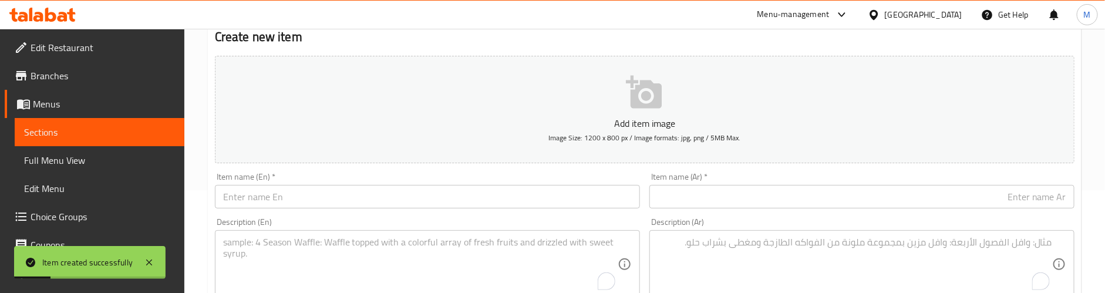
scroll to position [95, 0]
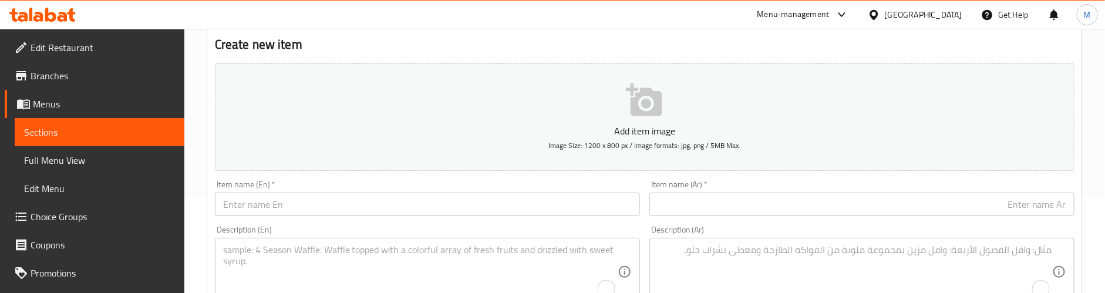
click at [342, 201] on input "text" at bounding box center [427, 204] width 425 height 23
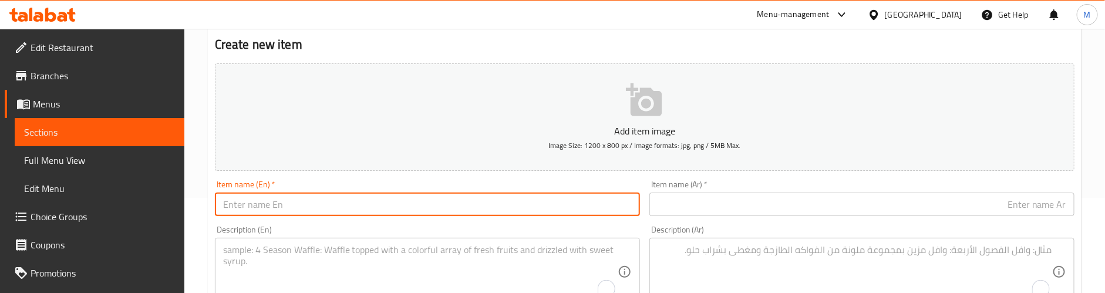
paste input "Jam Bun"
type input "Jam Bun"
click at [984, 209] on input "text" at bounding box center [862, 204] width 425 height 23
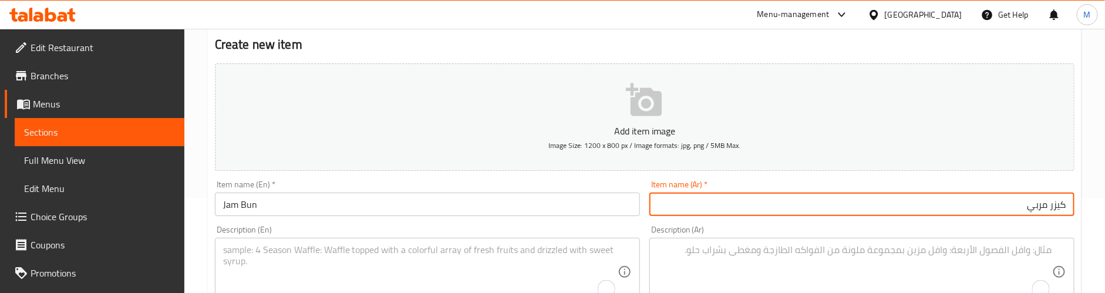
type input "كيزر مربي"
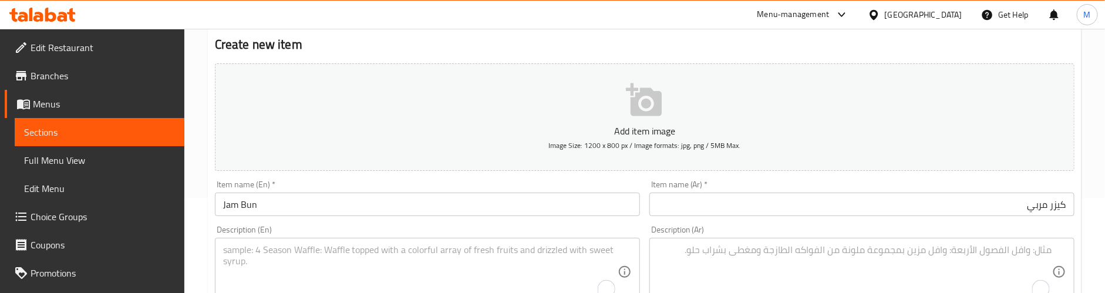
click at [371, 248] on textarea "To enrich screen reader interactions, please activate Accessibility in Grammarl…" at bounding box center [420, 272] width 395 height 56
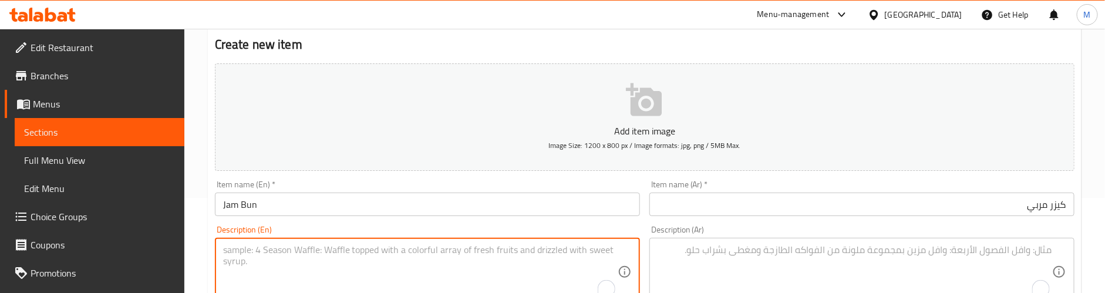
paste textarea "Fluffy bun filled with fruit jam, sweet and soft."
type textarea "Fluffy bun filled with fruit jam, sweet and soft."
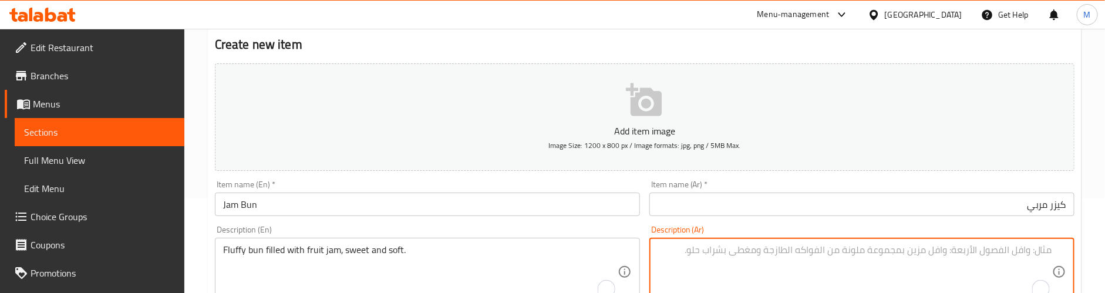
click at [834, 250] on textarea "To enrich screen reader interactions, please activate Accessibility in Grammarl…" at bounding box center [855, 272] width 395 height 56
paste textarea "كعكة رقيقة محشوة بمربى الفاكهة، حلوة وناعمة."
click at [792, 226] on div "Description (Ar) كعكة رقيقة محشوة بمربى الفاكهة، حلوة وناعمة. Description (Ar)" at bounding box center [862, 266] width 425 height 80
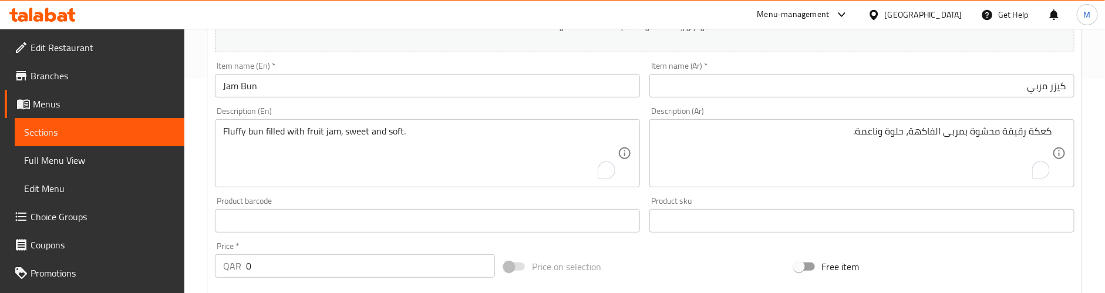
scroll to position [183, 0]
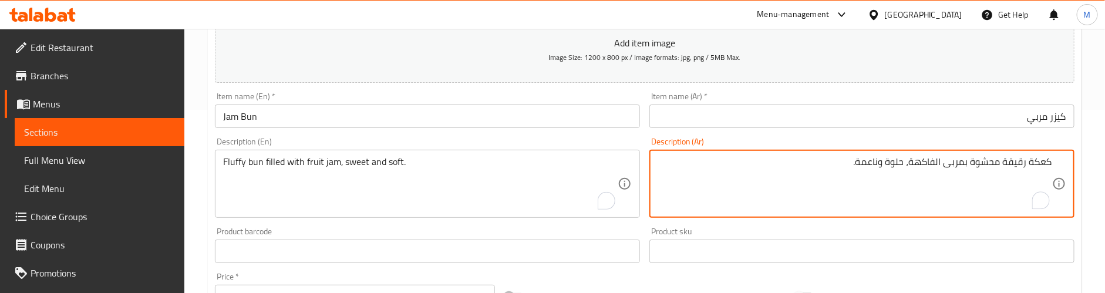
click at [1037, 166] on textarea "كعكة رقيقة محشوة بمربى الفاكهة، حلوة وناعمة." at bounding box center [855, 184] width 395 height 56
type textarea "كيزر رقيقة محشوة بمربى الفاكهة، حلوة وناعمة."
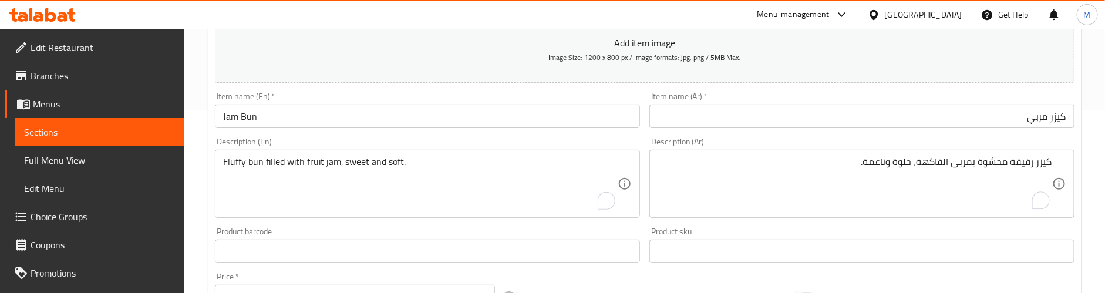
click at [624, 143] on div "Description (En) Fluffy bun filled with fruit jam, sweet and soft. Description …" at bounding box center [427, 177] width 425 height 80
click at [601, 141] on div "Description (En) Fluffy bun filled with fruit jam, sweet and soft. Description …" at bounding box center [427, 177] width 425 height 80
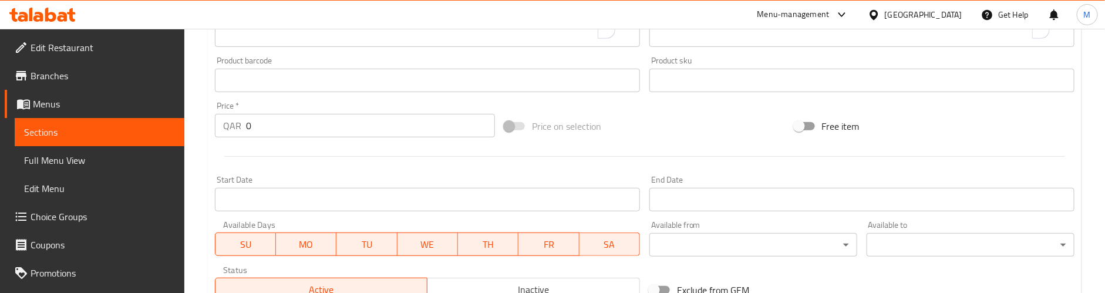
scroll to position [359, 0]
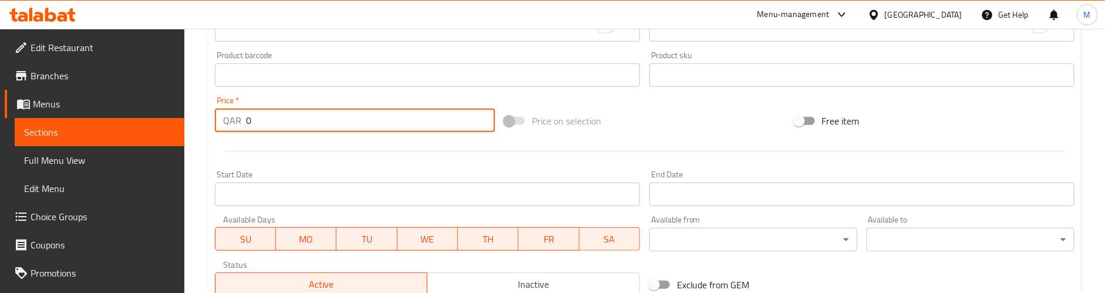
drag, startPoint x: 236, startPoint y: 122, endPoint x: 229, endPoint y: 124, distance: 7.4
click at [229, 124] on div "QAR 0 Price *" at bounding box center [355, 120] width 280 height 23
paste input "2"
type input "2"
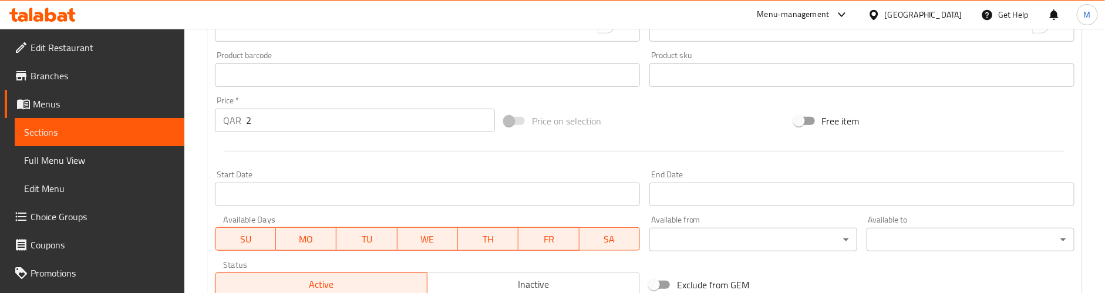
click at [344, 152] on hr at bounding box center [644, 151] width 841 height 1
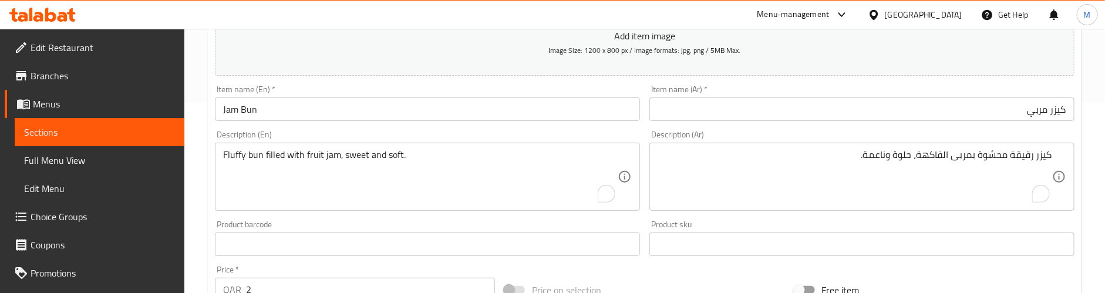
scroll to position [183, 0]
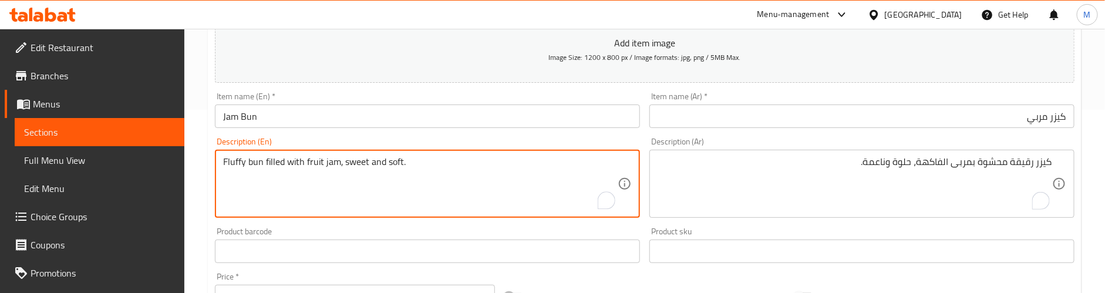
paste textarea "Preparation time: 25 min"
type textarea "Fluffy bun filled with fruit jam, sweet and soft. Preparation time: 25 min"
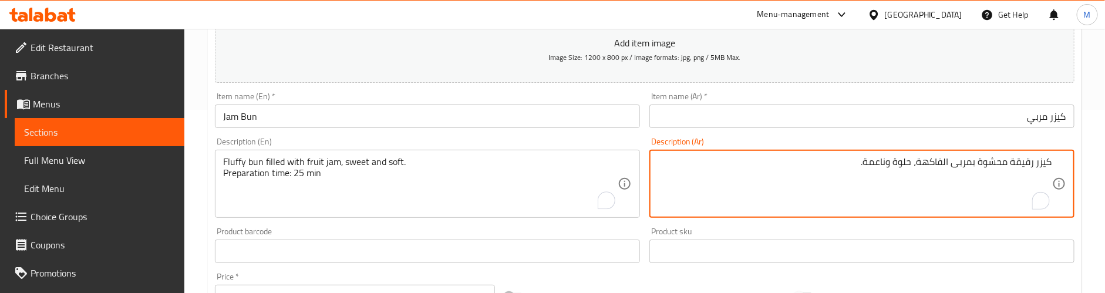
paste textarea "وقت التحضير: 25 دقيقة"
type textarea "كيزر رقيقة محشوة بمربى الفاكهة، حلوة وناعمة. وقت التحضير: 25 دقيقة"
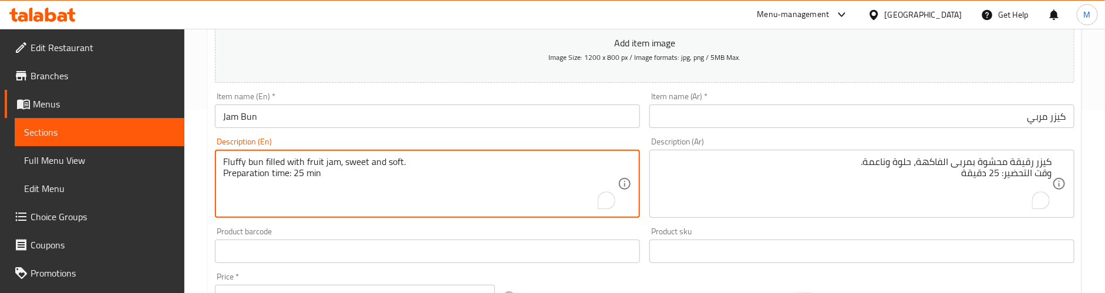
type textarea "Fluffy bun filled with fruit jam, sweet and soft. Preparation time: 25 min"
click at [312, 224] on div "Product barcode Product barcode" at bounding box center [427, 245] width 435 height 45
click at [323, 189] on textarea "Fluffy bun filled with fruit jam, sweet and soft. Preparation time: 25 min" at bounding box center [420, 184] width 395 height 56
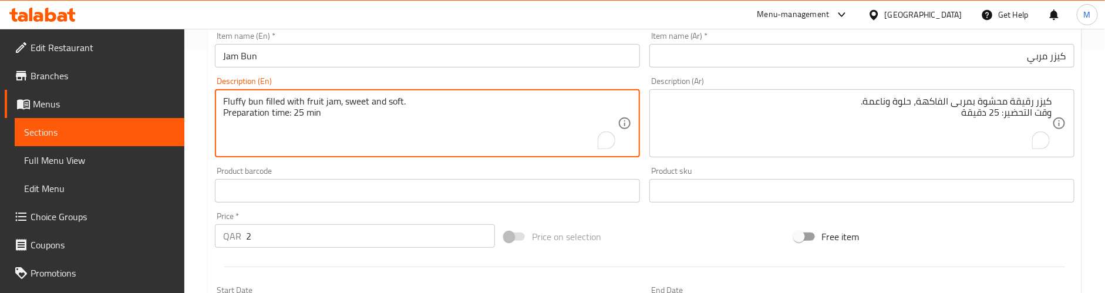
scroll to position [271, 0]
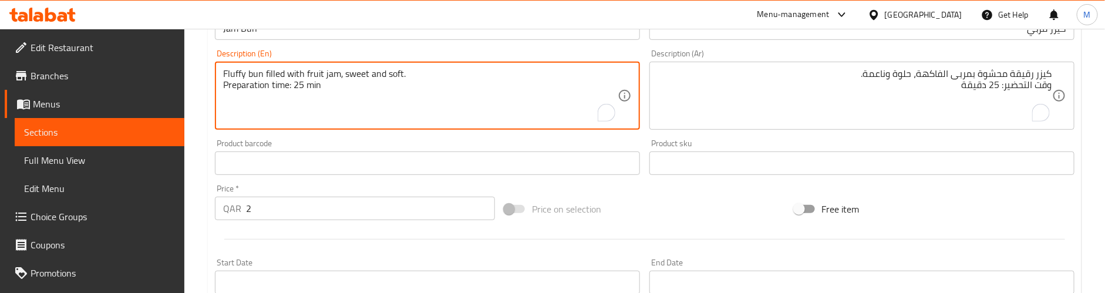
click at [270, 187] on div "Price   * QAR 2 Price *" at bounding box center [355, 202] width 280 height 36
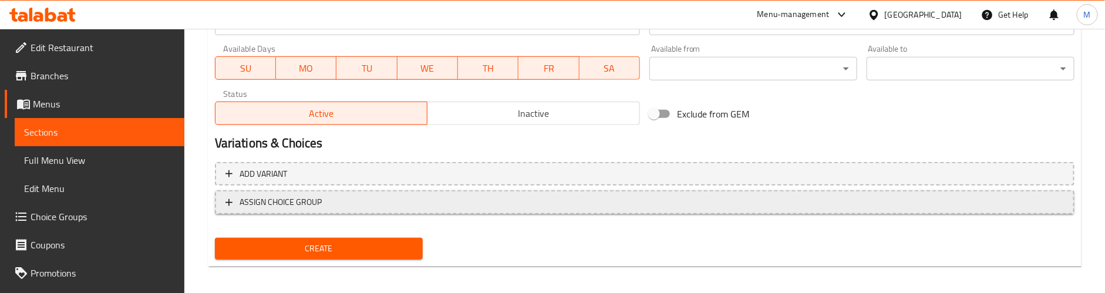
scroll to position [536, 0]
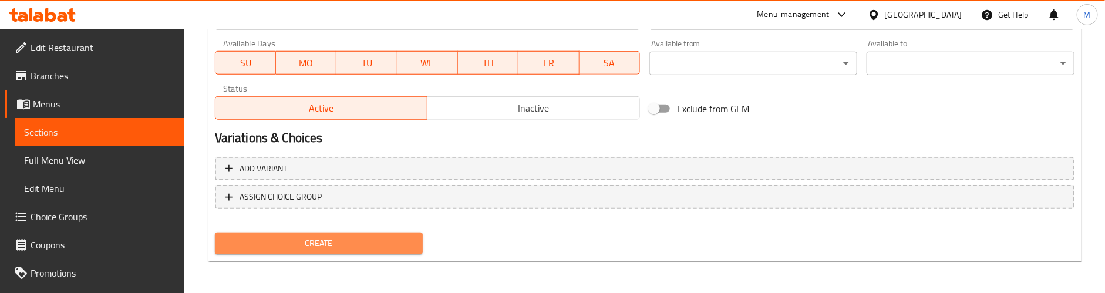
click at [317, 236] on span "Create" at bounding box center [318, 243] width 189 height 15
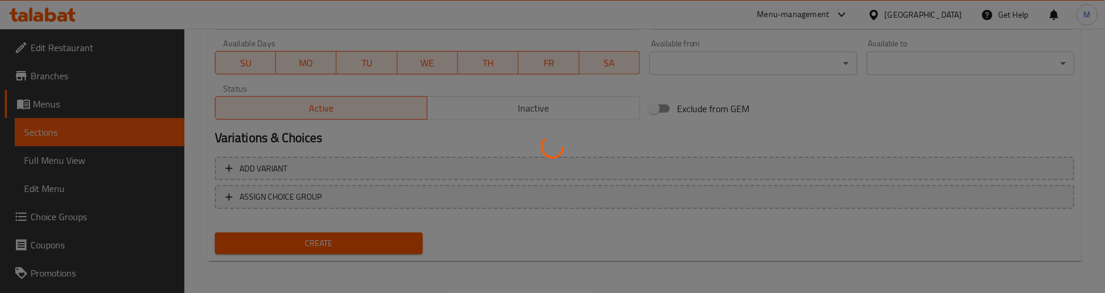
type input "0"
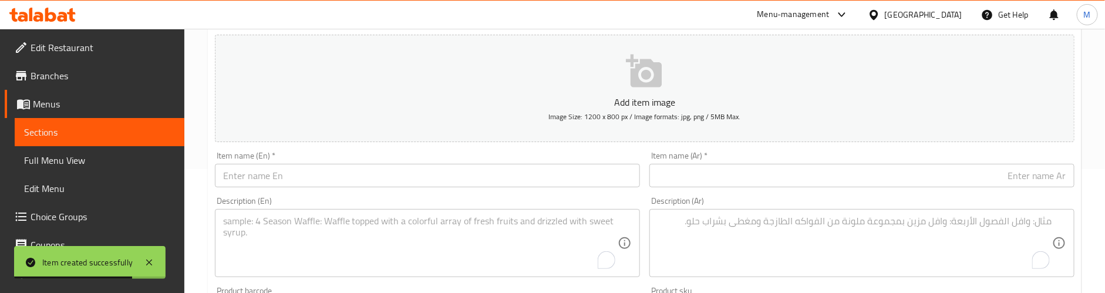
scroll to position [95, 0]
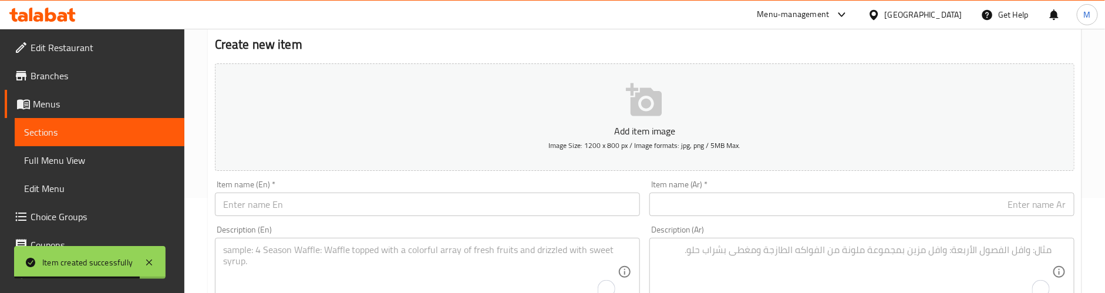
click at [321, 196] on input "text" at bounding box center [427, 204] width 425 height 23
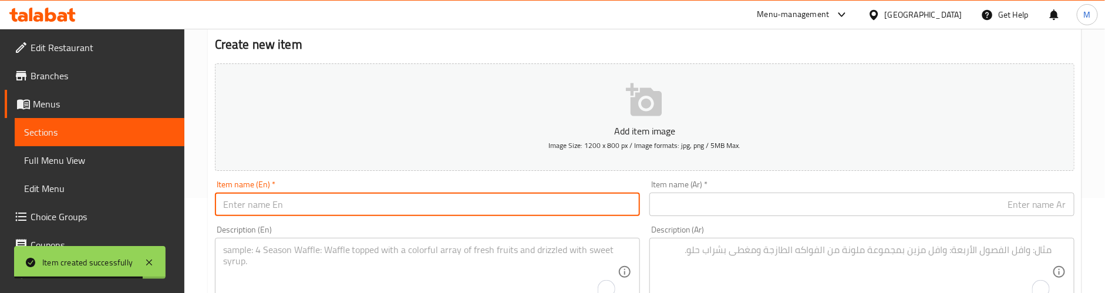
paste input "Kimbula Bun"
click at [266, 208] on input "Kimbula Bun" at bounding box center [427, 204] width 425 height 23
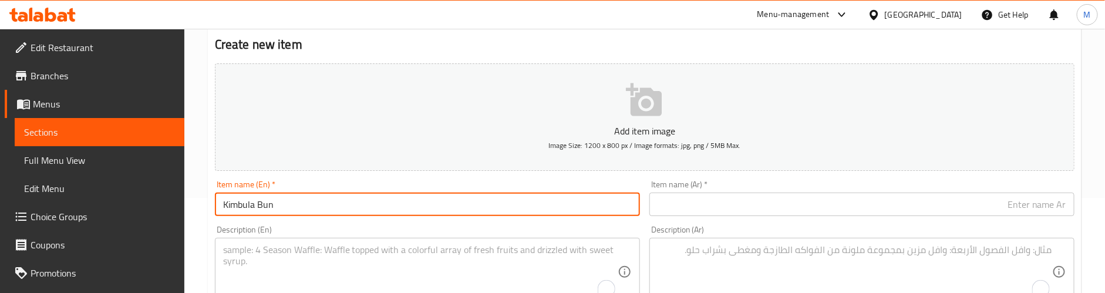
type input "Kimbula Bun"
click at [234, 204] on input "Kimbula Bun" at bounding box center [427, 204] width 425 height 23
click at [871, 205] on input "text" at bounding box center [862, 204] width 425 height 23
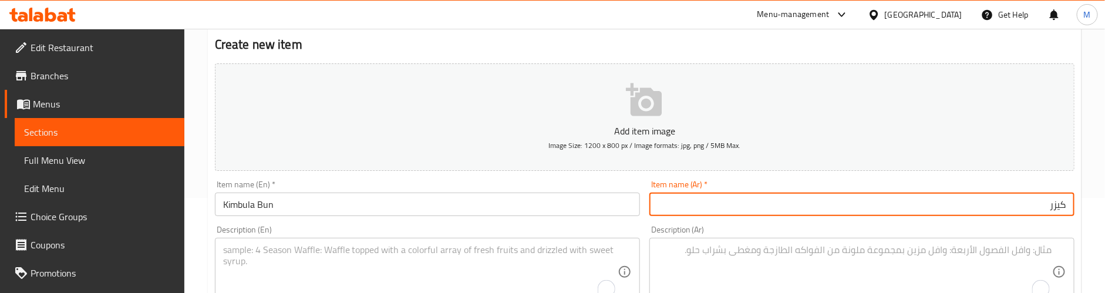
paste input "كيمبولا"
type input "كيزر كيمبولا"
click at [610, 187] on div "Item name (En)   * Kimbula Bun Item name (En) *" at bounding box center [427, 198] width 425 height 36
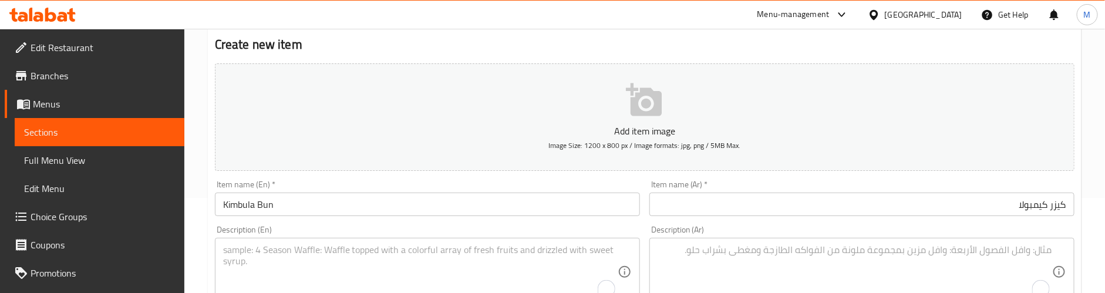
click at [317, 266] on textarea "To enrich screen reader interactions, please activate Accessibility in Grammarl…" at bounding box center [420, 272] width 395 height 56
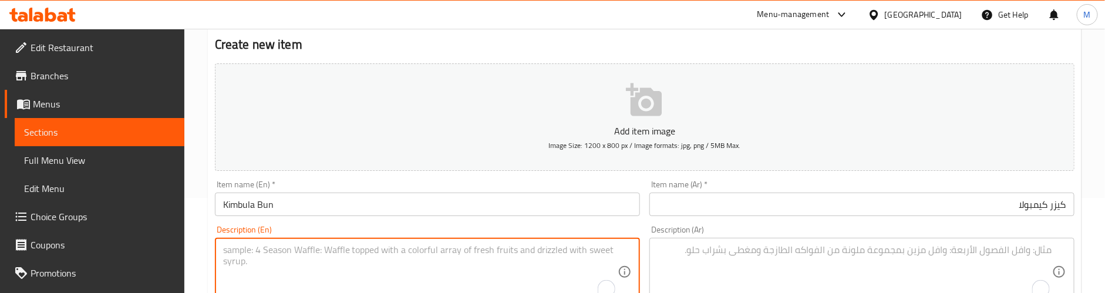
paste textarea "Sri Lankan-style bun shaped like a croissant, lightly sweet."
type textarea "Sri Lankan-style bun shaped like a croissant, lightly sweet."
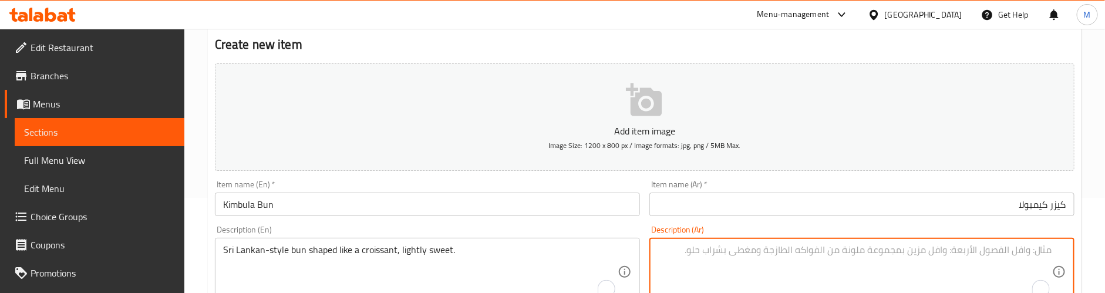
click at [778, 256] on textarea "To enrich screen reader interactions, please activate Accessibility in Grammarl…" at bounding box center [855, 272] width 395 height 56
paste textarea "كعكة على الطريقة السريلانكية على شكل كرواسون، حلوة قليلاً."
type textarea "كعكة على الطريقة السريلانكية على شكل كرواسون، حلوة قليلاً."
click at [608, 233] on div "Description (En) Sri Lankan-style bun shaped like a croissant, lightly sweet. D…" at bounding box center [427, 266] width 425 height 80
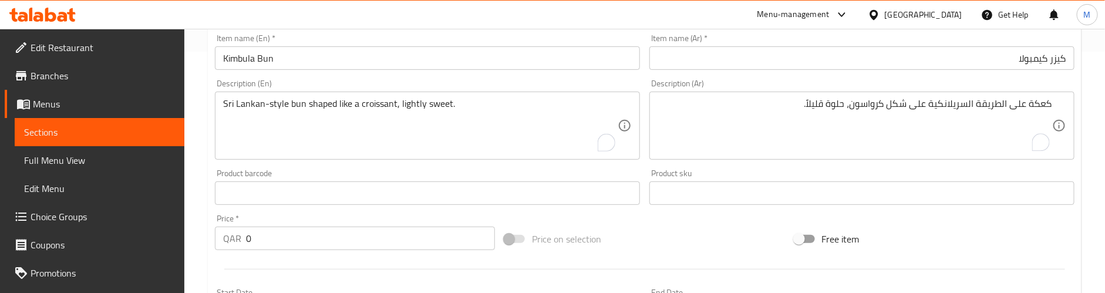
scroll to position [271, 0]
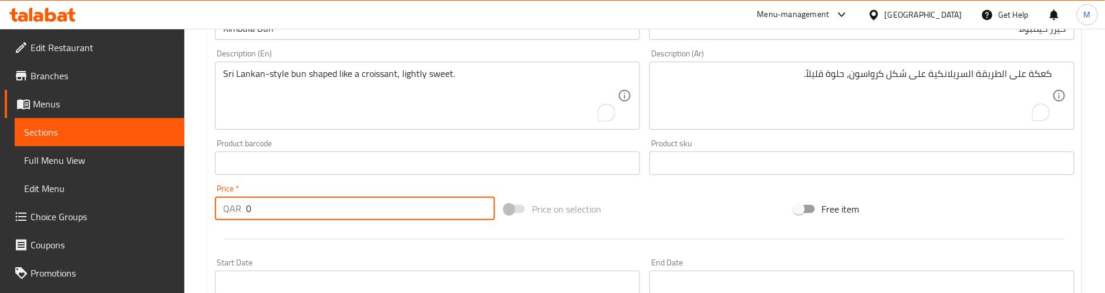
drag, startPoint x: 282, startPoint y: 209, endPoint x: 203, endPoint y: 219, distance: 79.3
click at [203, 219] on div "Home / Restaurants management / Menus / Sections / item / create Short Eats sec…" at bounding box center [644, 157] width 921 height 801
paste input "2"
click at [414, 216] on input "2" at bounding box center [370, 208] width 249 height 23
type input "2"
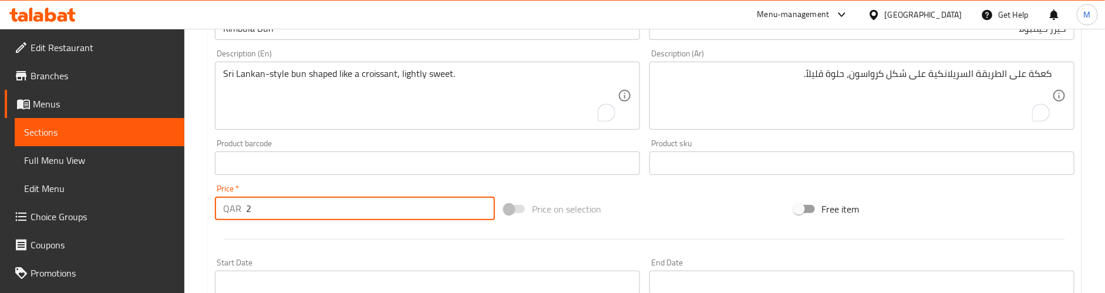
click at [423, 237] on div at bounding box center [644, 239] width 869 height 29
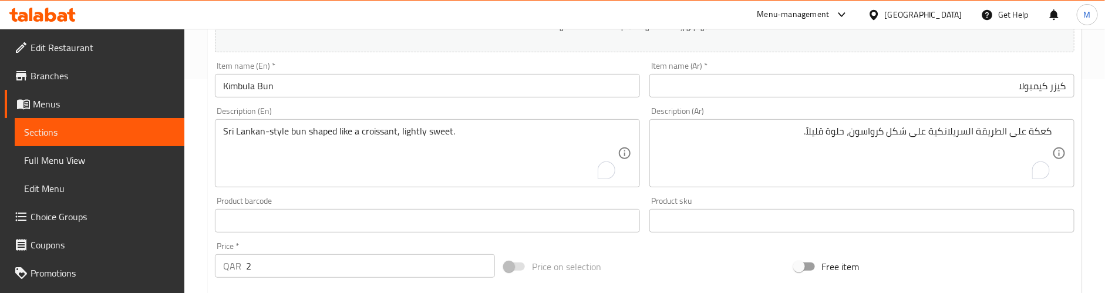
scroll to position [183, 0]
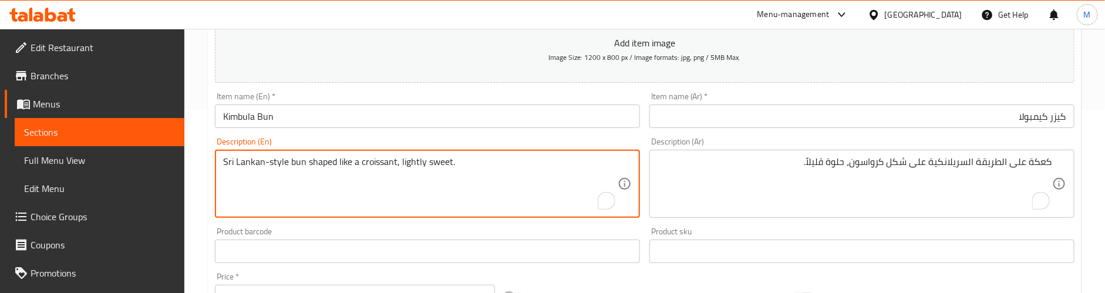
paste textarea "Preparation time: 25 min"
type textarea "Sri Lankan-style bun shaped like a croissant, lightly sweet. Preparation time: …"
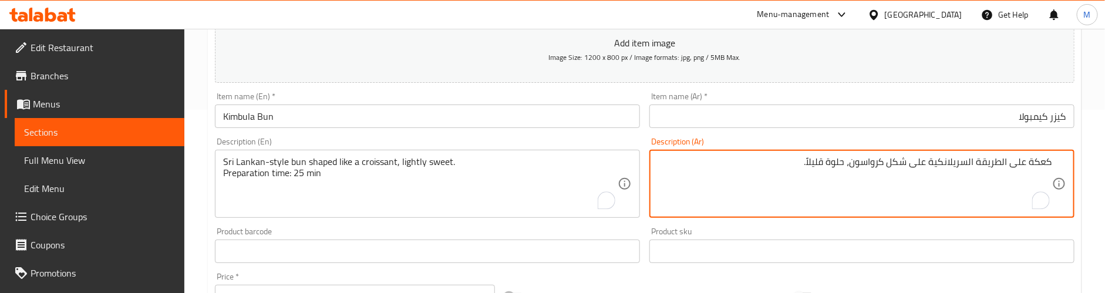
paste textarea "وقت التحضير: 25 دقيقة"
type textarea "كعكة على الطريقة السريلانكية على شكل كرواسون، حلوة قليلاً. وقت التحضير: 25 دقيقة"
click at [617, 224] on div "Product barcode Product barcode" at bounding box center [427, 245] width 435 height 45
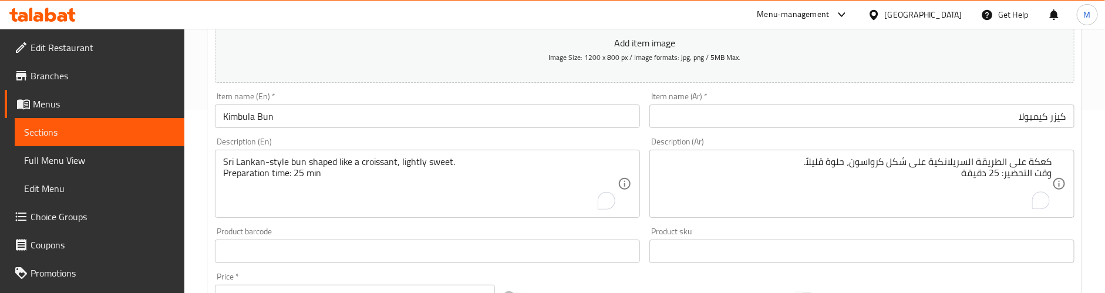
scroll to position [271, 0]
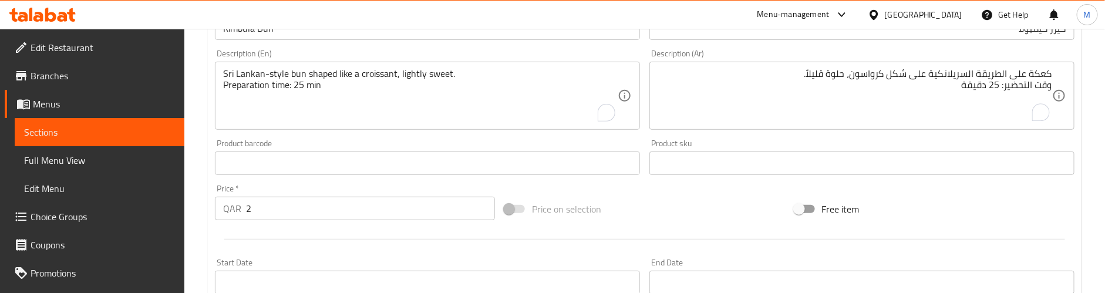
click at [638, 192] on div "Add item image Image Size: 1200 x 800 px / Image formats: jpg, png / 5MB Max. I…" at bounding box center [644, 136] width 869 height 506
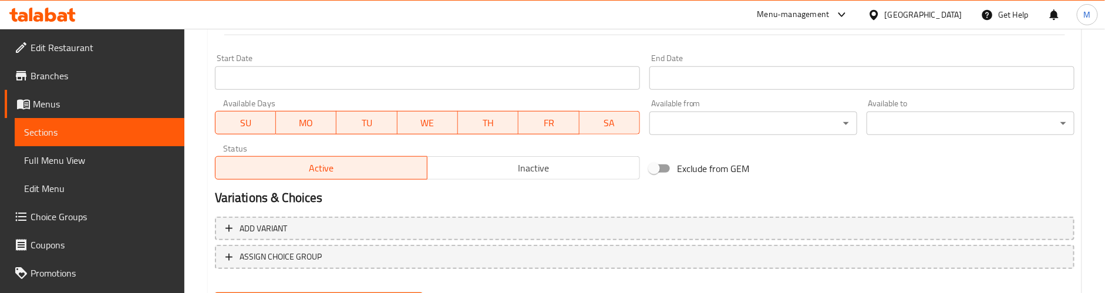
scroll to position [536, 0]
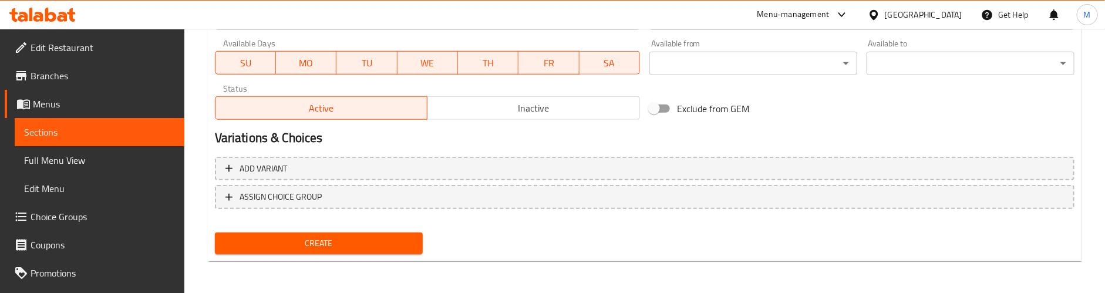
click at [383, 243] on span "Create" at bounding box center [318, 243] width 189 height 15
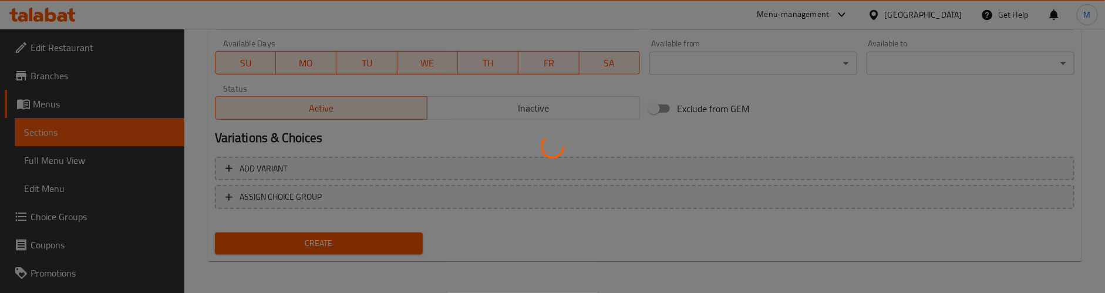
type input "0"
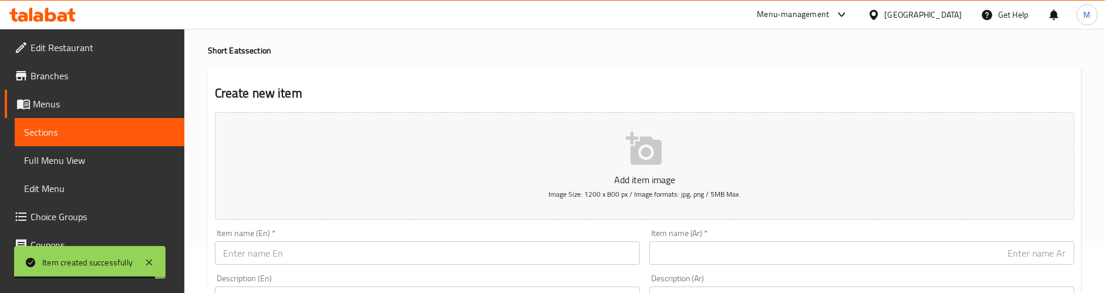
scroll to position [0, 0]
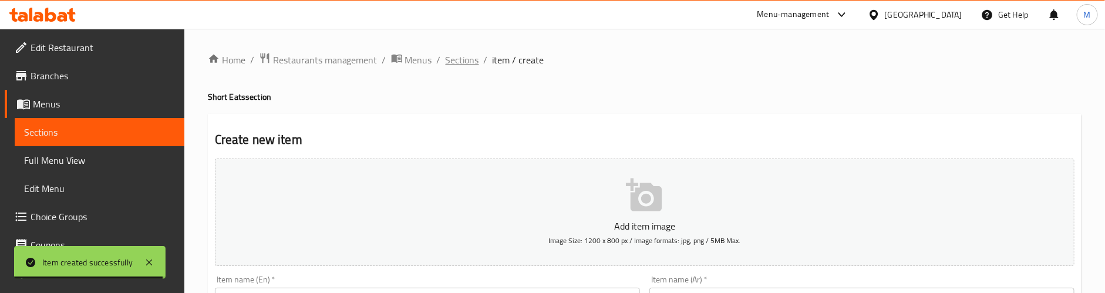
click at [467, 59] on span "Sections" at bounding box center [462, 60] width 33 height 14
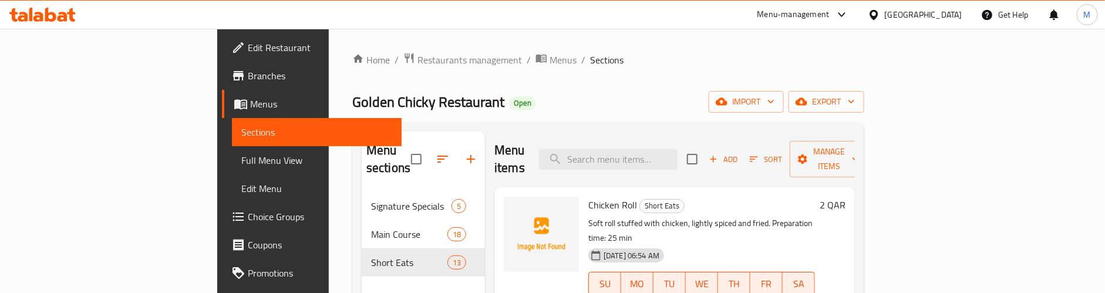
click at [501, 93] on div "Golden Chicky Restaurant Open import export" at bounding box center [608, 102] width 512 height 22
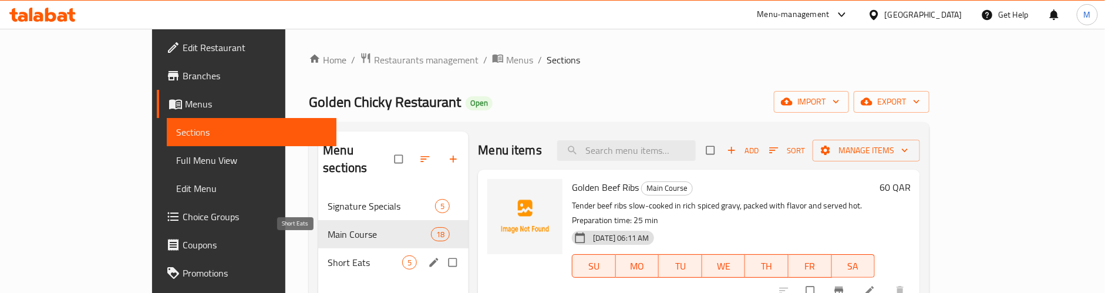
click at [335, 256] on span "Short Eats" at bounding box center [365, 263] width 75 height 14
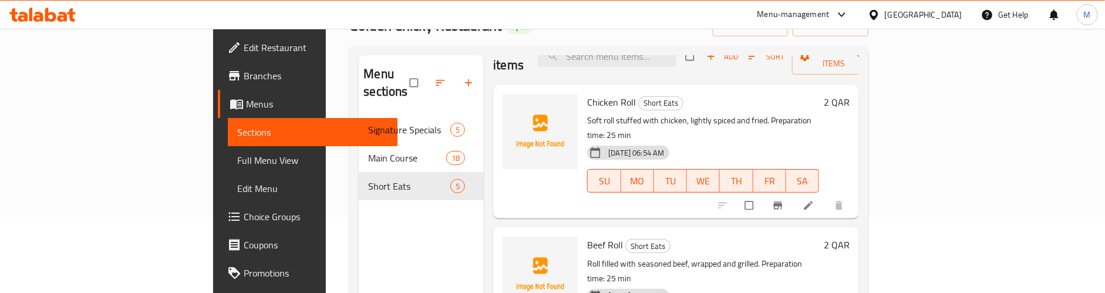
scroll to position [377, 0]
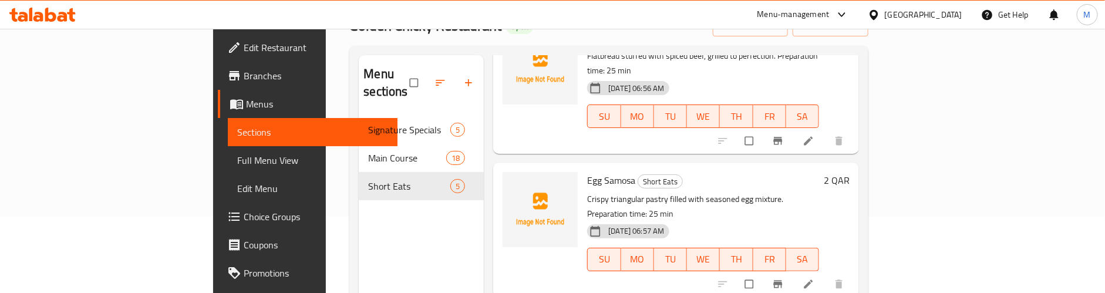
click at [374, 231] on div "Menu sections Signature Specials 5 Main Course 18 Short Eats 5" at bounding box center [421, 201] width 125 height 293
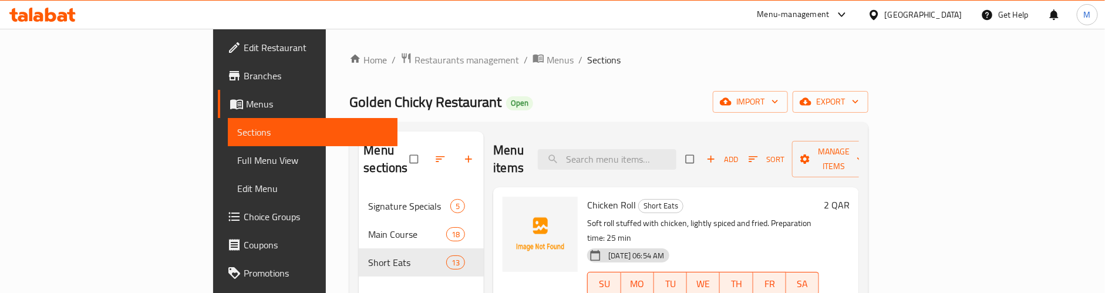
click at [549, 76] on div "Home / Restaurants management / Menus / Sections Golden Chicky Restaurant Open …" at bounding box center [608, 243] width 519 height 382
click at [463, 153] on icon "button" at bounding box center [469, 159] width 12 height 12
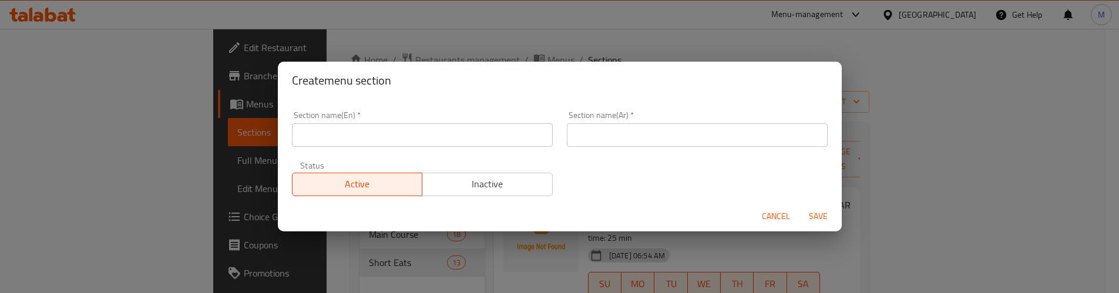
click at [390, 134] on input "text" at bounding box center [422, 134] width 261 height 23
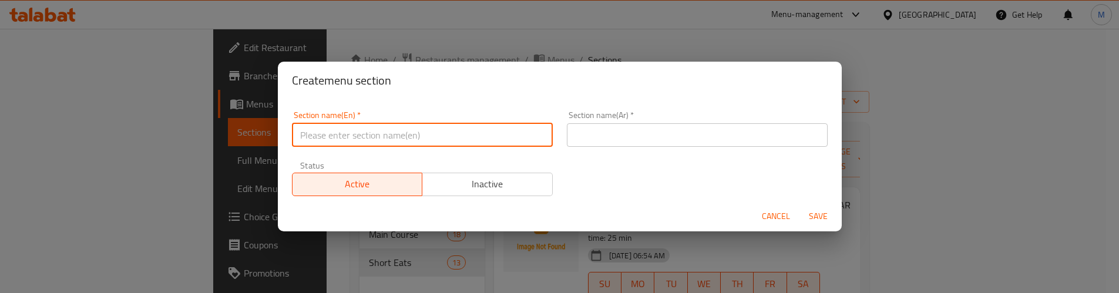
paste input "Juice"
type input "juices"
drag, startPoint x: 342, startPoint y: 143, endPoint x: 268, endPoint y: 145, distance: 74.0
click at [268, 145] on div "Create menu section Section name(En)   * juices Section name(En) * Section name…" at bounding box center [559, 146] width 1119 height 293
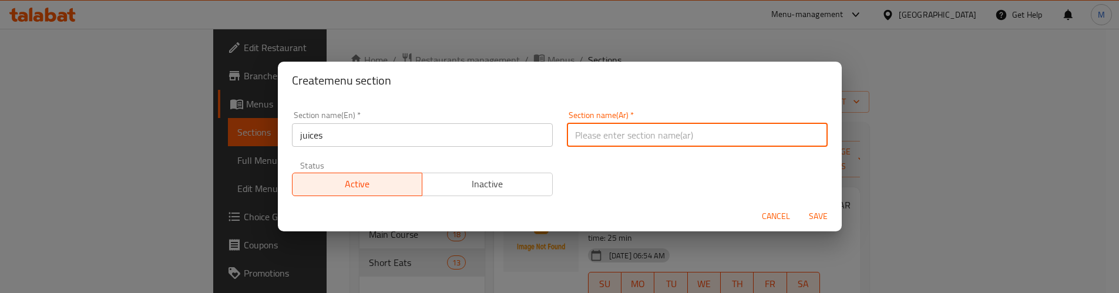
click at [674, 130] on input "text" at bounding box center [697, 134] width 261 height 23
paste input "العصائر"
type input "العصائر"
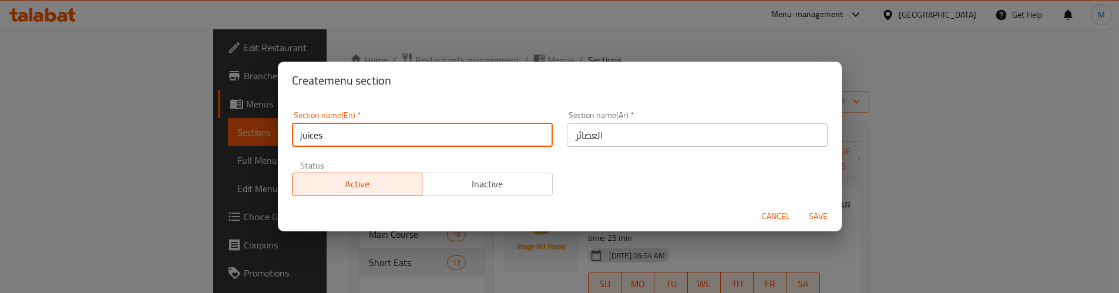
click at [300, 136] on input "juices" at bounding box center [422, 134] width 261 height 23
click at [302, 135] on input "juices" at bounding box center [422, 134] width 261 height 23
type input "Juices"
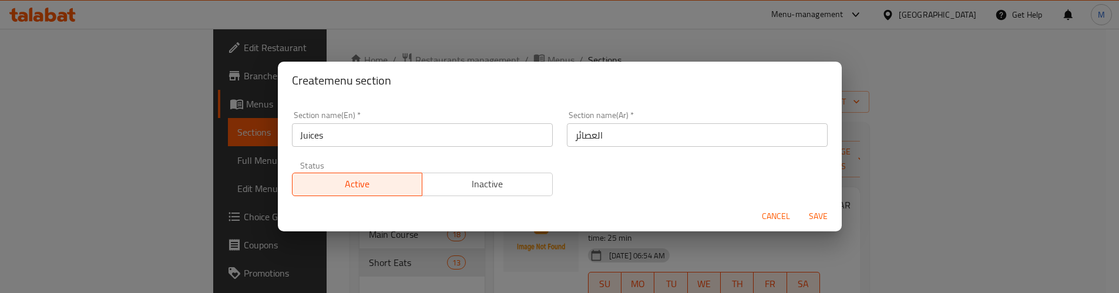
click at [598, 166] on div "Section name(En)   * Juices Section name(En) * Section name(Ar)   * العصائر Sec…" at bounding box center [560, 153] width 550 height 99
click at [822, 212] on span "Save" at bounding box center [818, 216] width 28 height 15
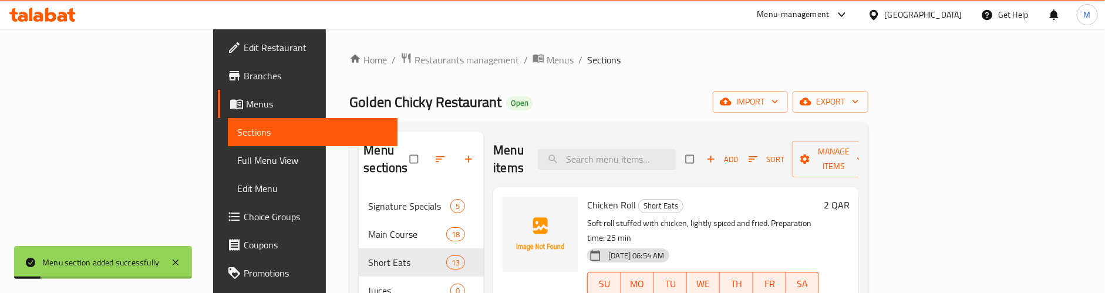
click at [668, 89] on div "Home / Restaurants management / Menus / Sections Golden Chicky Restaurant Open …" at bounding box center [608, 243] width 519 height 382
click at [612, 69] on div "Home / Restaurants management / Menus / Sections Golden Chicky Restaurant Open …" at bounding box center [608, 243] width 519 height 382
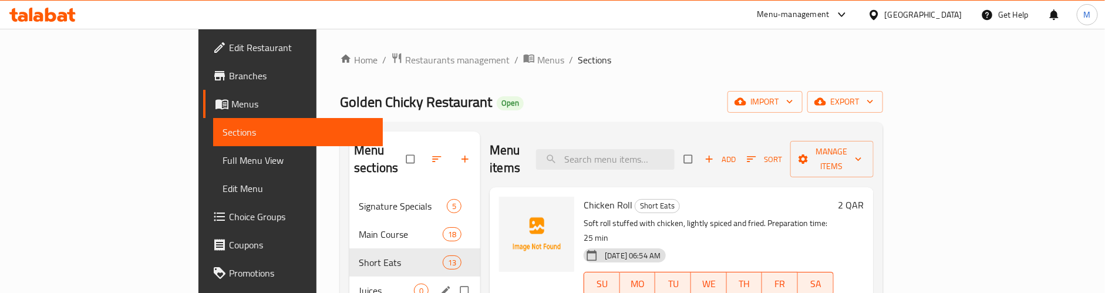
click at [362, 284] on span "Juices" at bounding box center [386, 291] width 55 height 14
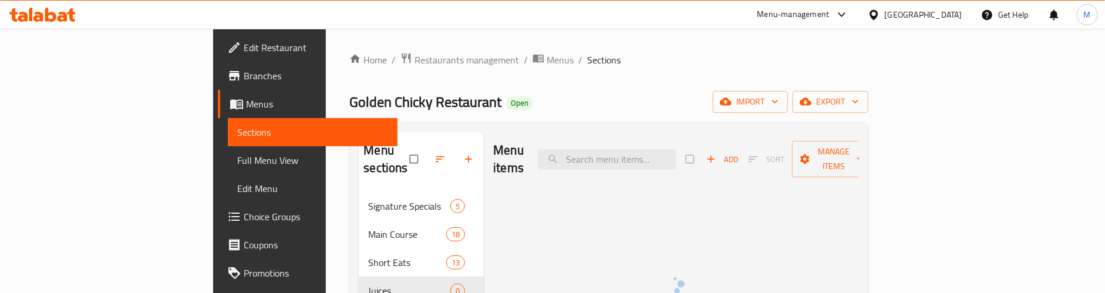
drag, startPoint x: 644, startPoint y: 71, endPoint x: 677, endPoint y: 78, distance: 33.5
click at [646, 72] on div "Home / Restaurants management / Menus / Sections Golden Chicky Restaurant Open …" at bounding box center [608, 243] width 519 height 382
click at [720, 153] on span "button" at bounding box center [712, 159] width 14 height 12
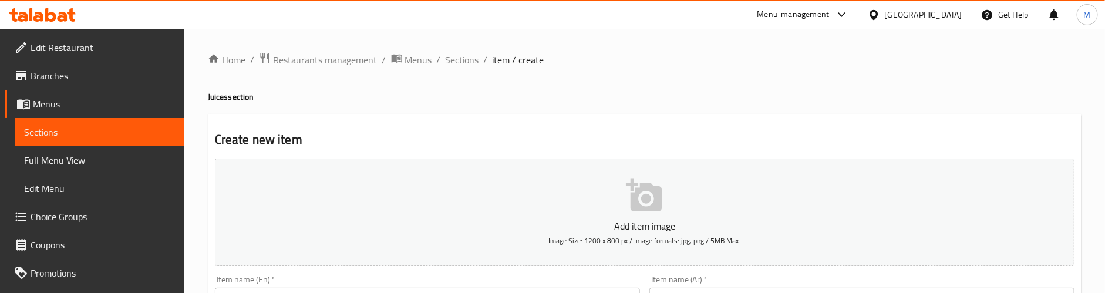
click at [630, 96] on h4 "Juices section" at bounding box center [645, 97] width 874 height 12
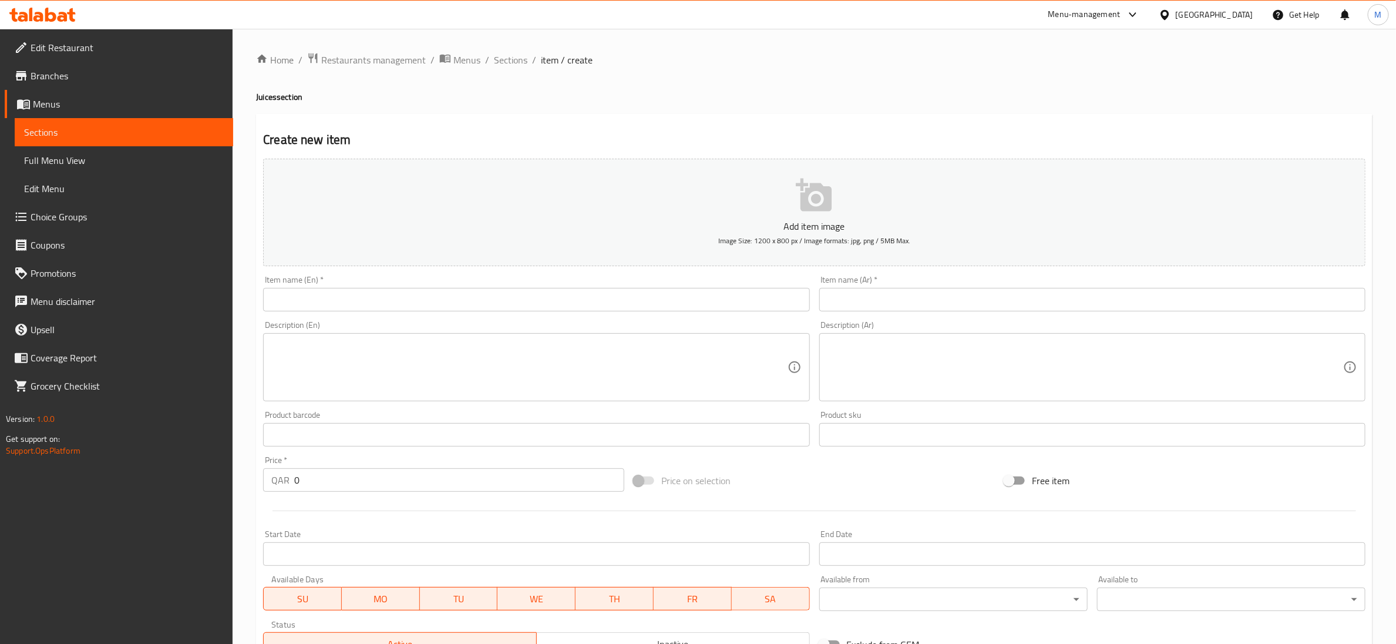
click at [681, 78] on div "Home / Restaurants management / Menus / Sections / item / create Juices section…" at bounding box center [814, 429] width 1117 height 754
click at [688, 69] on div "Home / Restaurants management / Menus / Sections / item / create Juices section…" at bounding box center [814, 429] width 1117 height 754
click at [742, 82] on div "Home / Restaurants management / Menus / Sections / item / create Juices section…" at bounding box center [814, 429] width 1117 height 754
click at [670, 67] on ol "Home / Restaurants management / Menus / Sections / item / create" at bounding box center [814, 59] width 1117 height 15
click at [720, 89] on div "Home / Restaurants management / Menus / Sections / item / create Juices section…" at bounding box center [814, 429] width 1117 height 754
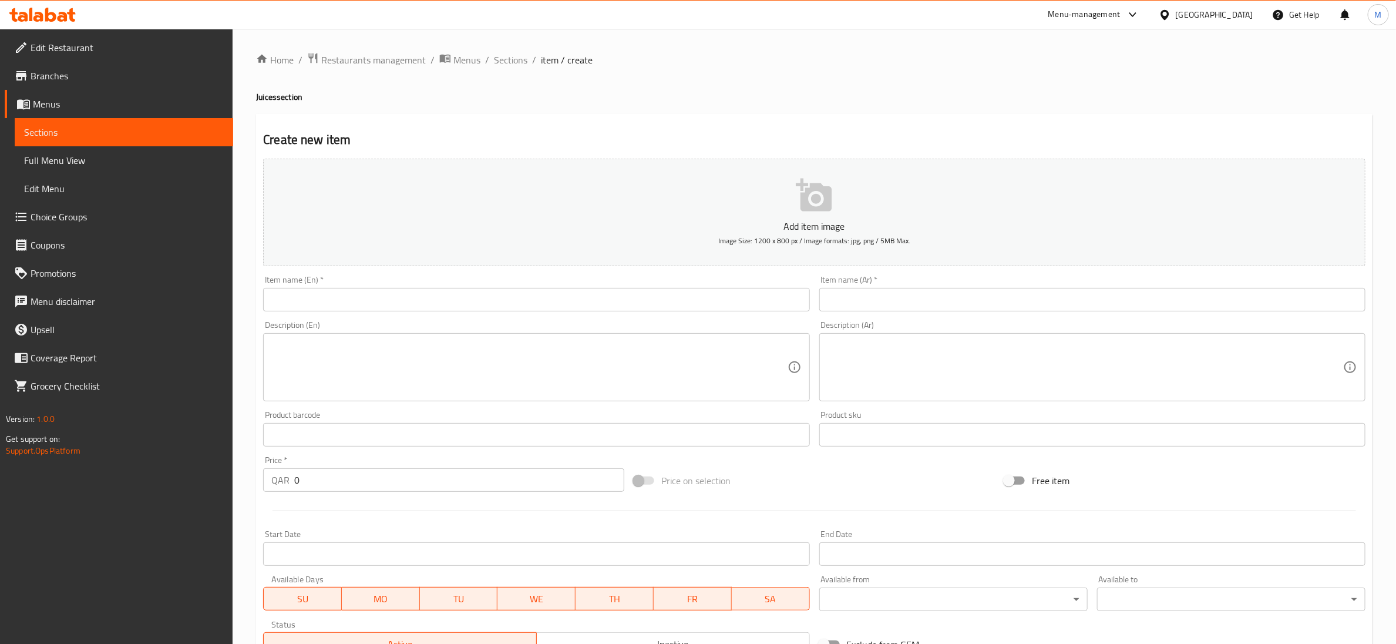
click at [566, 102] on h4 "Juices section" at bounding box center [814, 97] width 1117 height 12
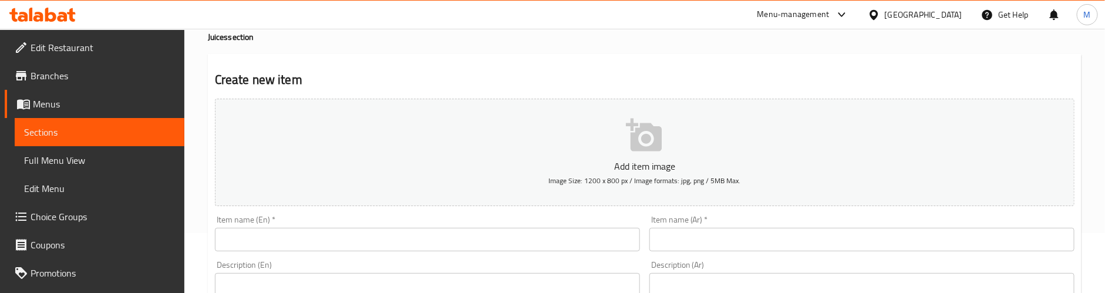
scroll to position [88, 0]
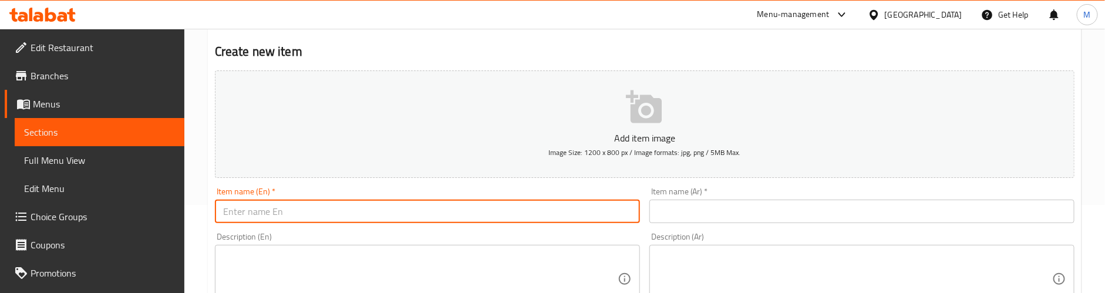
click at [266, 217] on input "text" at bounding box center [427, 211] width 425 height 23
paste input "Lemon - Small"
type input "Lemon - Small"
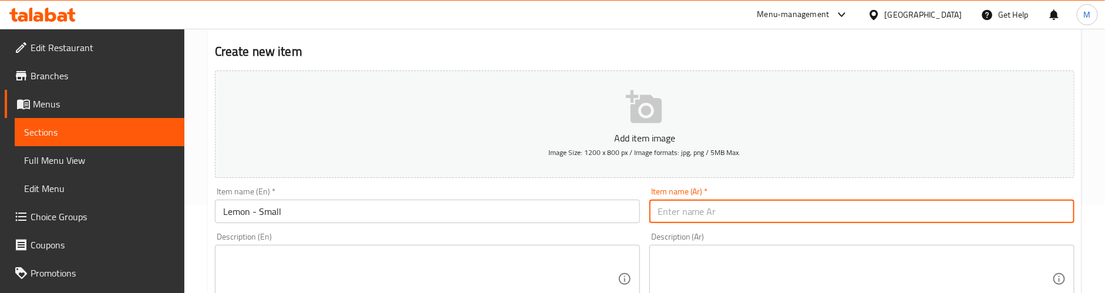
click at [778, 206] on input "text" at bounding box center [862, 211] width 425 height 23
paste input "ليمون - صغير"
type input "ليمون - صغير"
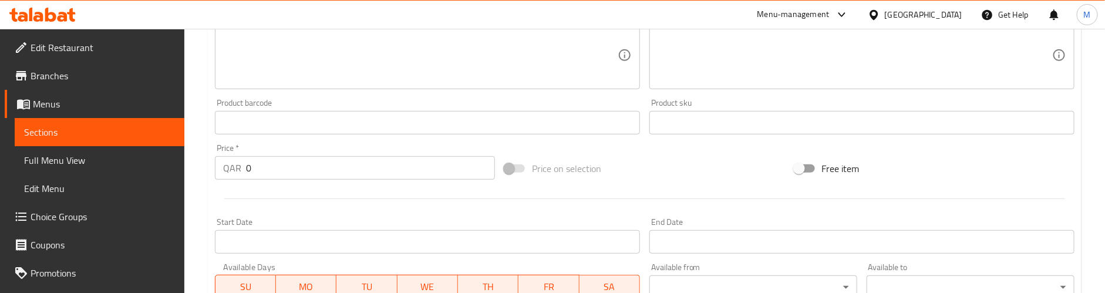
scroll to position [352, 0]
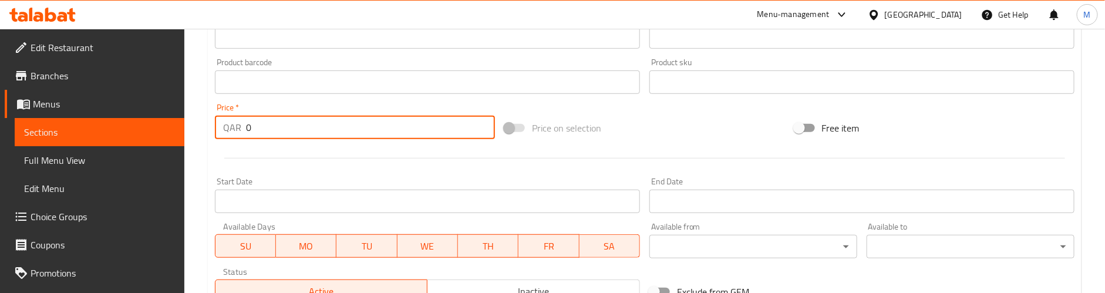
drag, startPoint x: 257, startPoint y: 127, endPoint x: 228, endPoint y: 127, distance: 29.4
click at [228, 127] on div "QAR 0 Price *" at bounding box center [355, 127] width 280 height 23
paste input "4"
type input "4"
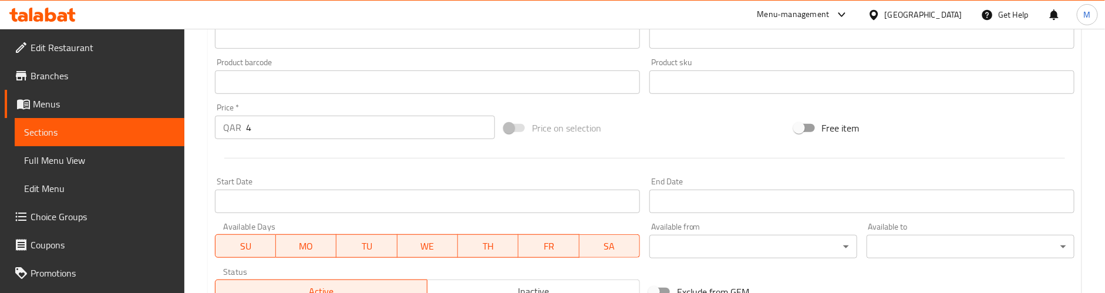
click at [288, 150] on div at bounding box center [644, 158] width 869 height 29
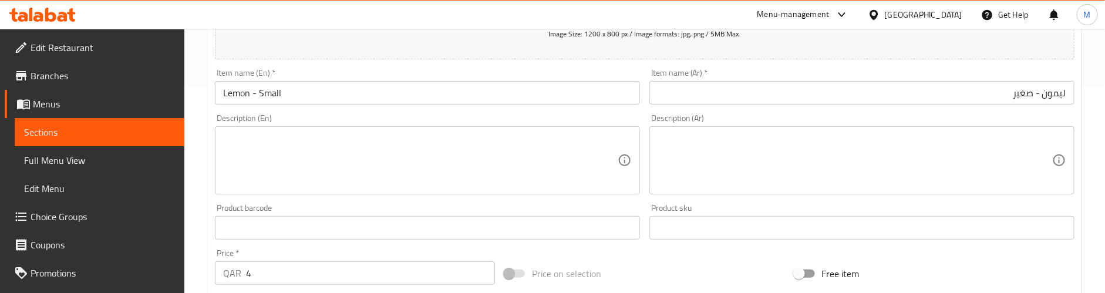
scroll to position [176, 0]
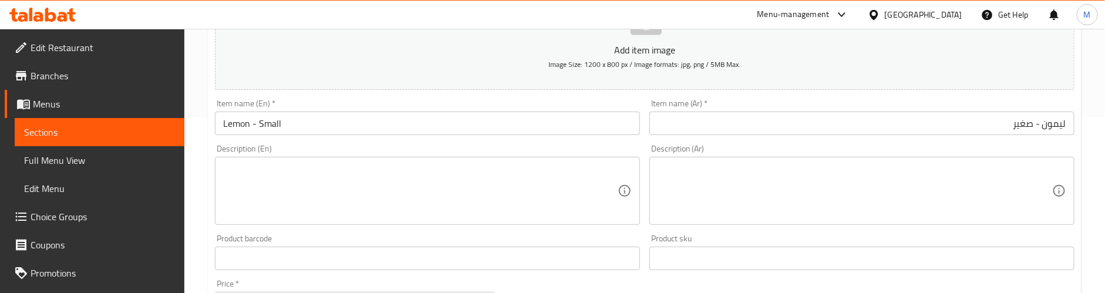
click at [283, 178] on textarea at bounding box center [420, 191] width 395 height 56
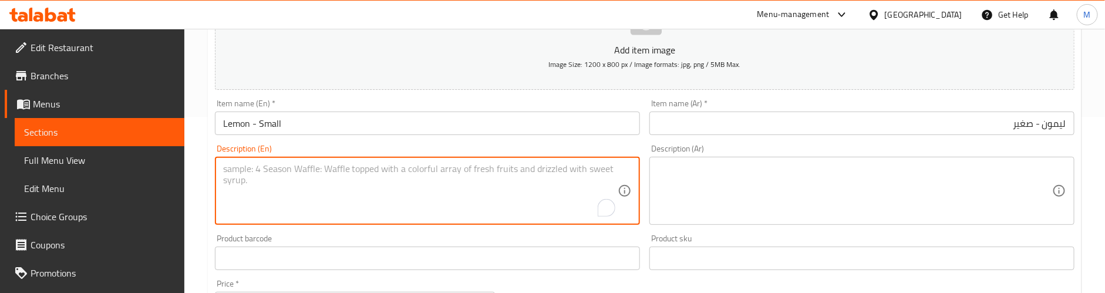
paste textarea "Preparation time: 25 min"
type textarea "Preparation time: 25 min"
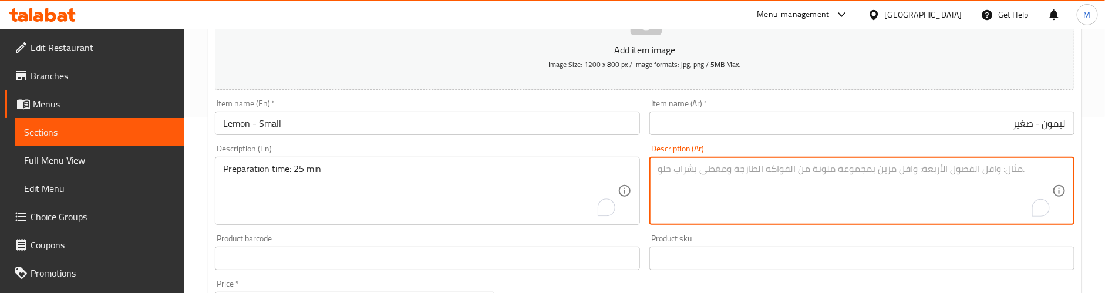
click at [989, 170] on textarea "To enrich screen reader interactions, please activate Accessibility in Grammarl…" at bounding box center [855, 191] width 395 height 56
paste textarea "وقت التحضير: 25 دقيقة"
type textarea "وقت التحضير: 25 دقيقة"
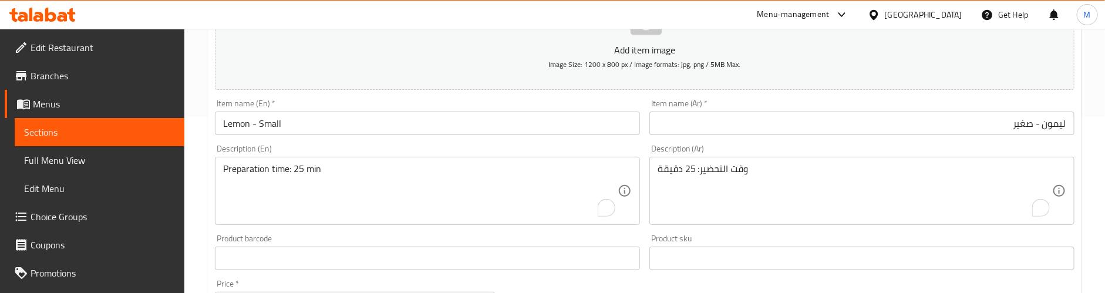
drag, startPoint x: 223, startPoint y: 168, endPoint x: 227, endPoint y: 173, distance: 7.1
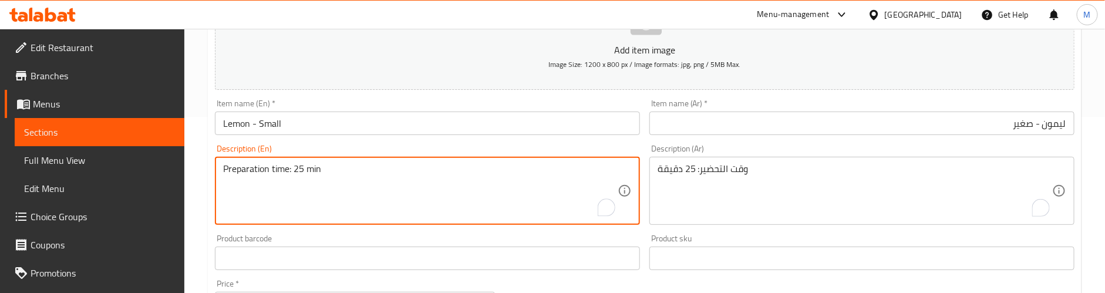
click at [231, 168] on textarea "Preparation time: 25 min" at bounding box center [420, 191] width 395 height 56
paste textarea "Refreshing lemon juice, perfectly chilled for a citrus kick."
click at [349, 169] on textarea "Refreshing lemon juice, perfectly chilled for a citrus kick. Preparation time: …" at bounding box center [420, 191] width 395 height 56
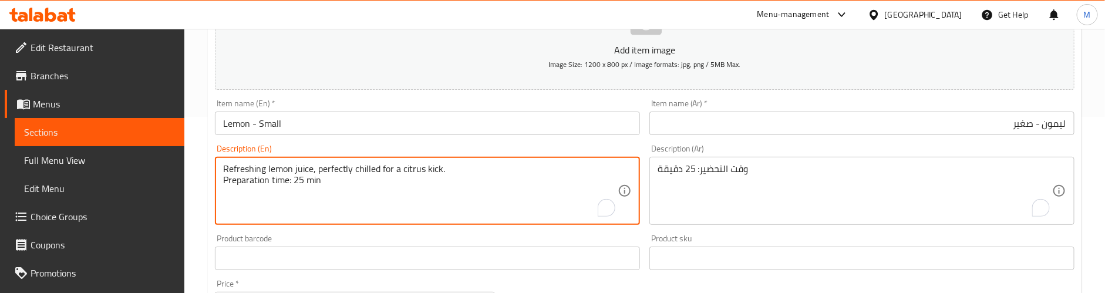
type textarea "Refreshing lemon juice, perfectly chilled for a citrus kick. Preparation time: …"
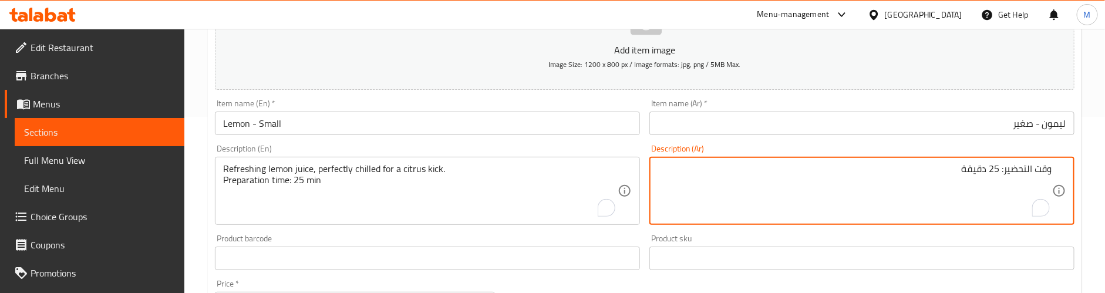
click at [1054, 168] on div "وقت التحضير: 25 دقيقة Description (Ar)" at bounding box center [862, 191] width 425 height 68
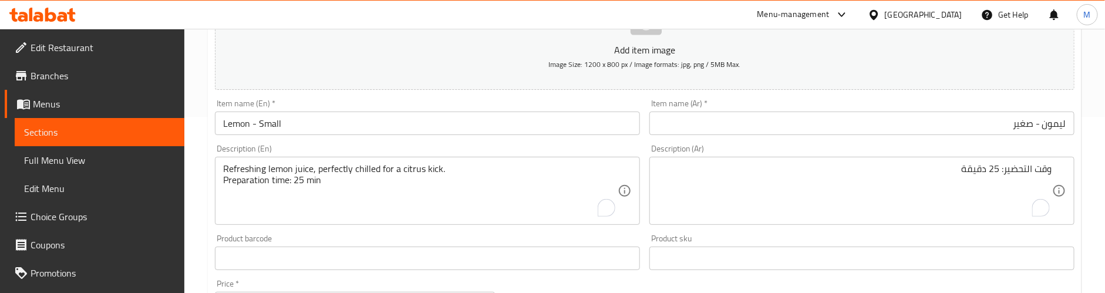
click at [1054, 168] on div "وقت التحضير: 25 دقيقة Description (Ar)" at bounding box center [862, 191] width 425 height 68
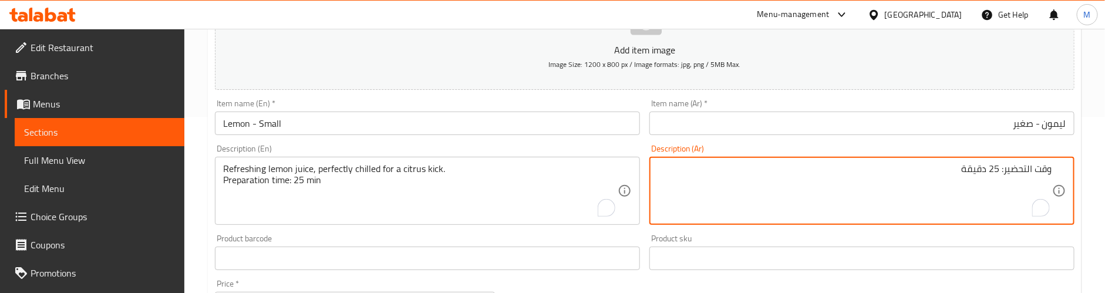
click at [1050, 173] on textarea "وقت التحضير: 25 دقيقة" at bounding box center [855, 191] width 395 height 56
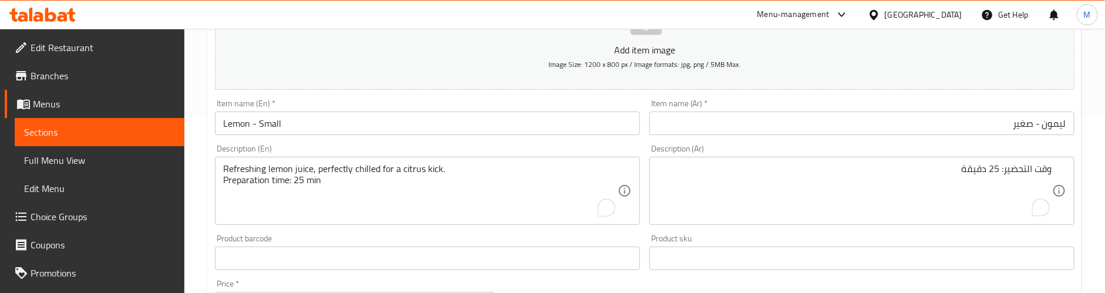
click at [1052, 162] on div "وقت التحضير: 25 دقيقة Description (Ar)" at bounding box center [862, 191] width 425 height 68
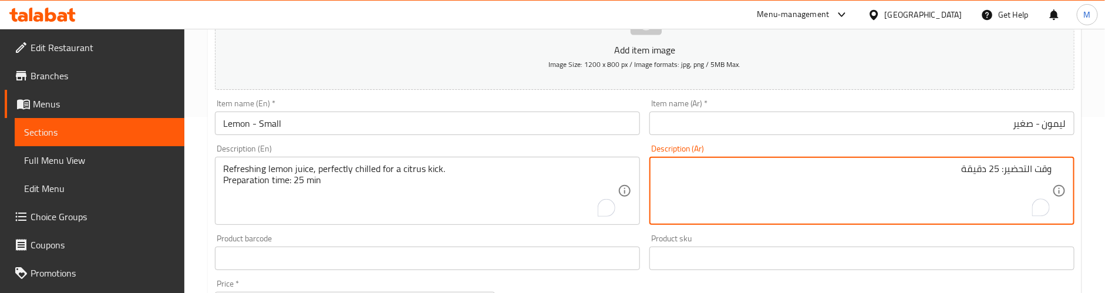
click at [1042, 167] on textarea "وقت التحضير: 25 دقيقة" at bounding box center [855, 191] width 395 height 56
paste textarea "عصير الليمون المنعش، مبرد بشكل مثالي للحصول على نكهة الحمضيات."
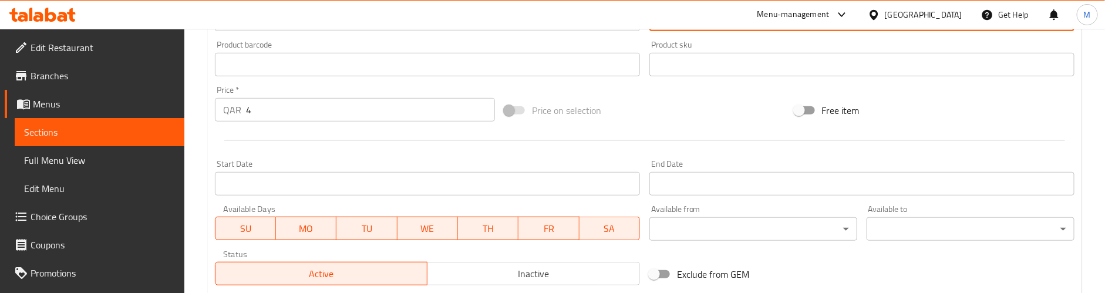
scroll to position [536, 0]
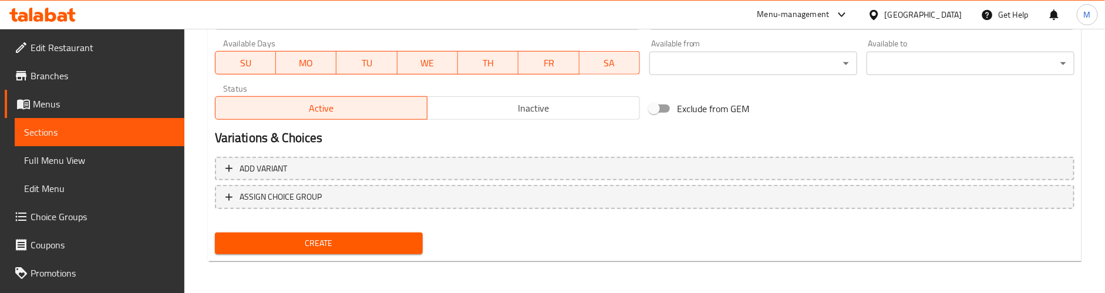
type textarea "عصير الليمون المنعش، مبرد بشكل مثالي للحصول على نكهة الحمضيات. وقت التحضير: 25 …"
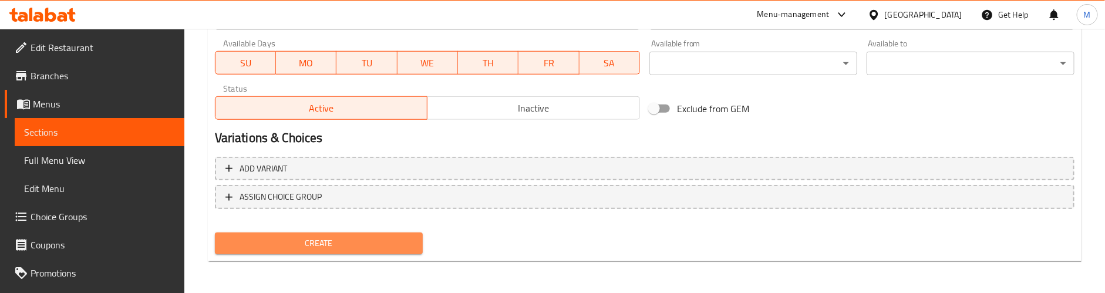
click at [364, 236] on span "Create" at bounding box center [318, 243] width 189 height 15
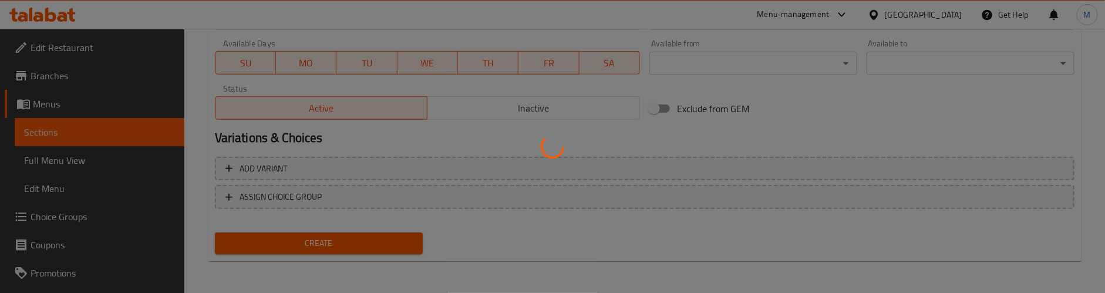
type input "0"
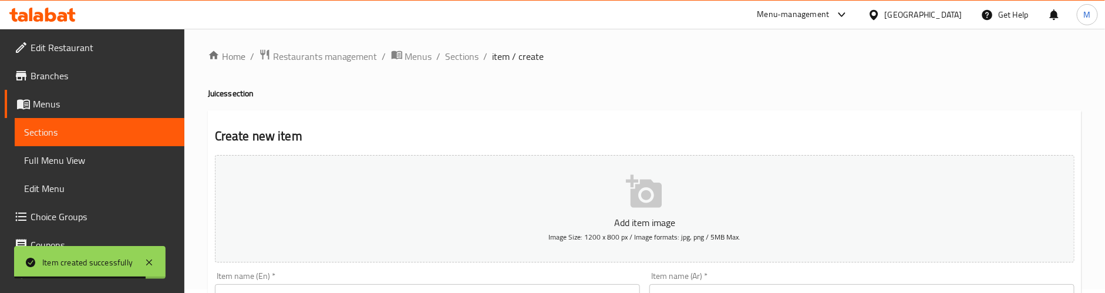
scroll to position [0, 0]
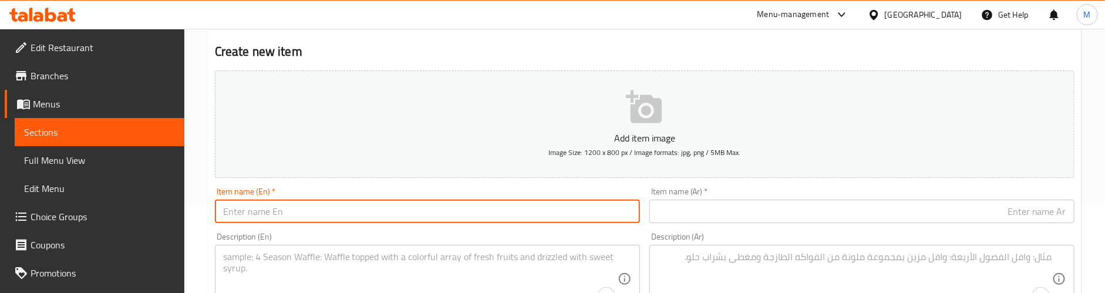
click at [298, 213] on input "text" at bounding box center [427, 211] width 425 height 23
paste input "Lemon - Medium"
type input "Lemon - Medium"
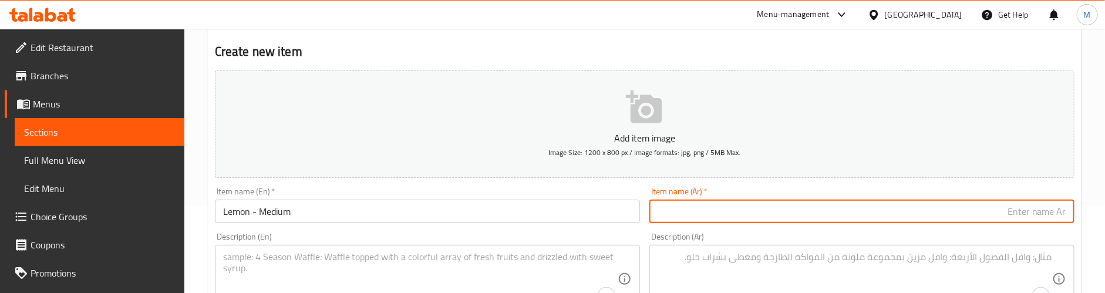
click at [707, 210] on input "text" at bounding box center [862, 211] width 425 height 23
paste input "ليمون - متوسط"
type input "ليمون - متوسط"
click at [562, 189] on div "Item name (En)   * Lemon - Medium Item name (En) *" at bounding box center [427, 205] width 425 height 36
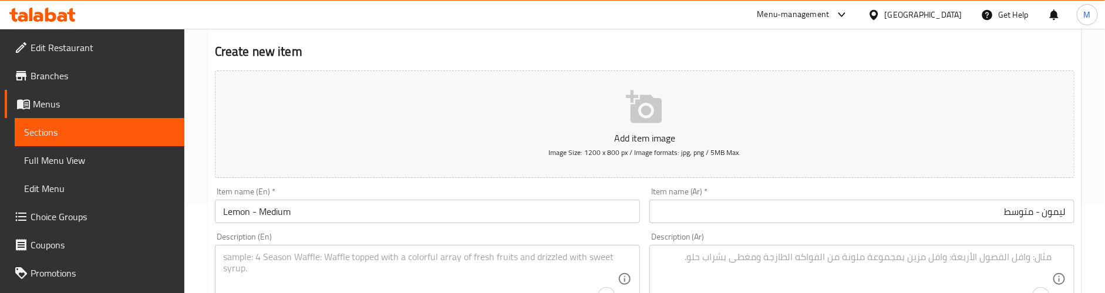
click at [345, 268] on textarea "To enrich screen reader interactions, please activate Accessibility in Grammarl…" at bounding box center [420, 279] width 395 height 56
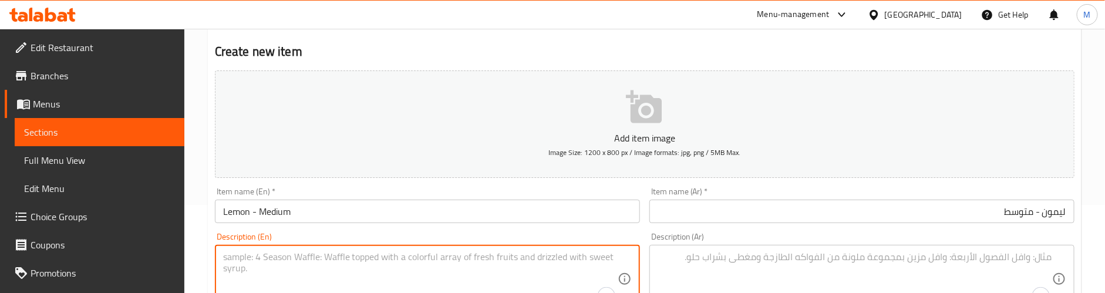
paste textarea "Medium-sized zesty lemon juice, cool and tangy."
type textarea "Medium-sized zesty lemon juice, cool and tangy."
click at [723, 254] on textarea "To enrich screen reader interactions, please activate Accessibility in Grammarl…" at bounding box center [855, 279] width 395 height 56
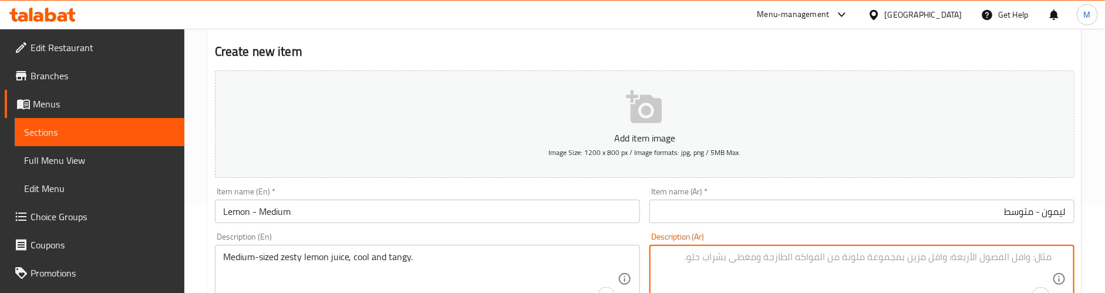
paste textarea "عصير ليمون متوسط ​​الحجم، بارد وحامض."
click at [620, 233] on div "Description (En) Medium-sized zesty lemon juice, cool and tangy. Description (E…" at bounding box center [427, 273] width 425 height 80
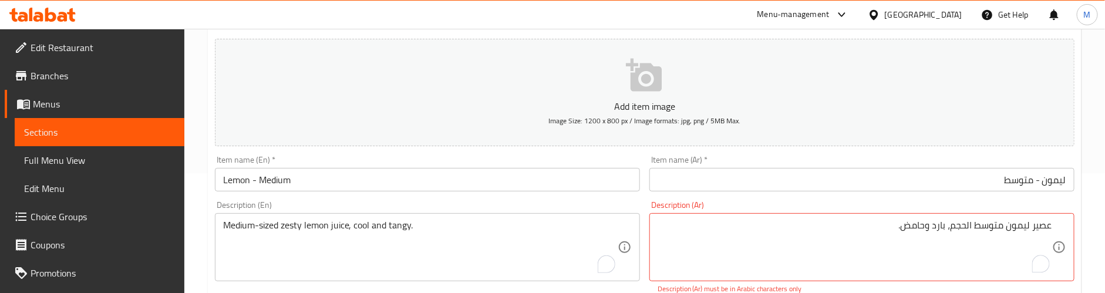
scroll to position [176, 0]
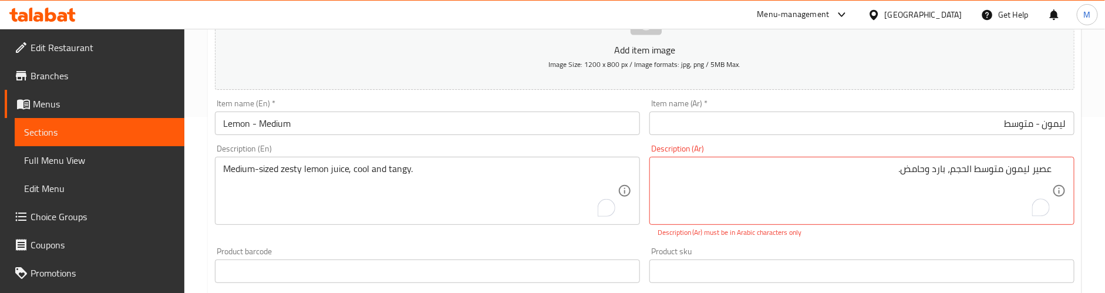
click at [606, 249] on div "Product barcode Product barcode" at bounding box center [427, 265] width 425 height 36
drag, startPoint x: 883, startPoint y: 169, endPoint x: 950, endPoint y: 170, distance: 67.0
paste textarea "، بارد وحامض."
drag, startPoint x: 952, startPoint y: 174, endPoint x: 1003, endPoint y: 173, distance: 51.7
click at [1003, 173] on textarea "عصير ليمون متوسط ​​الحجم، بارد وحامض." at bounding box center [855, 191] width 395 height 56
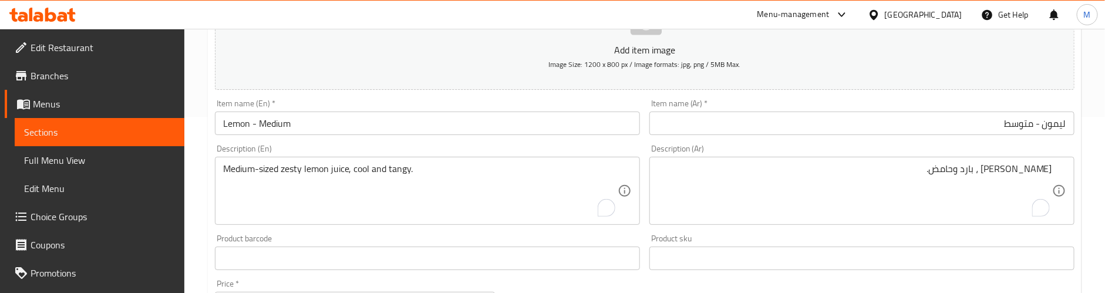
drag, startPoint x: 1008, startPoint y: 169, endPoint x: 1014, endPoint y: 180, distance: 12.1
click at [1008, 169] on textarea "عصير ليمون ، بارد وحامض." at bounding box center [855, 191] width 395 height 56
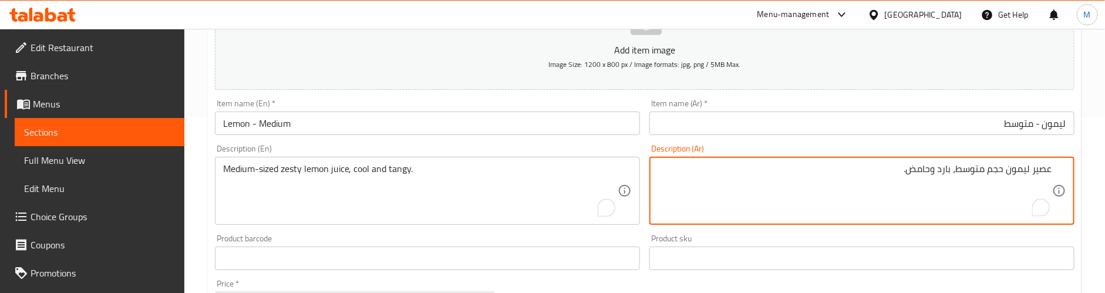
type textarea "عصير ليمون حجم متوسط، بارد وحامض."
click at [559, 240] on div "Product barcode Product barcode" at bounding box center [427, 252] width 425 height 36
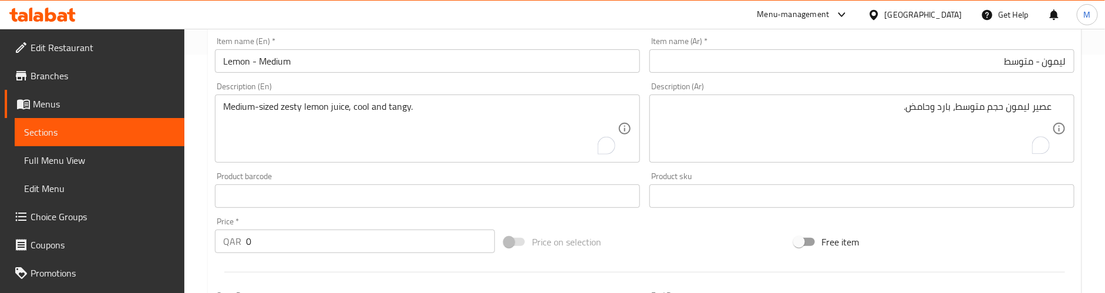
scroll to position [264, 0]
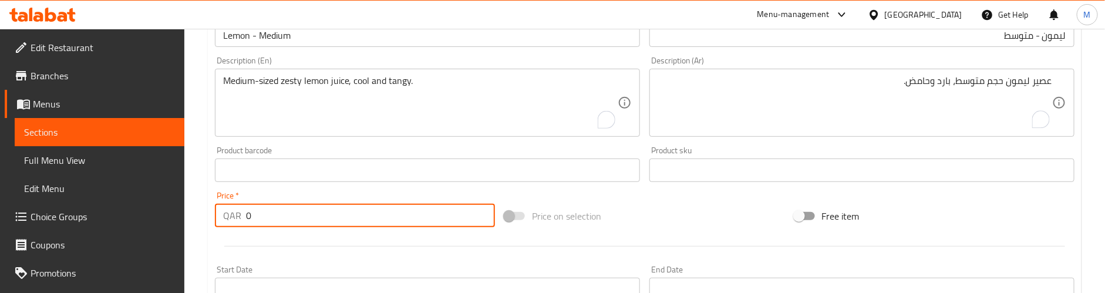
drag, startPoint x: 256, startPoint y: 221, endPoint x: 208, endPoint y: 215, distance: 47.9
click at [208, 215] on div "Create new item Add item image Image Size: 1200 x 800 px / Image formats: jpg, …" at bounding box center [645, 192] width 874 height 684
paste input "6"
type input "6"
click at [354, 240] on div at bounding box center [644, 246] width 869 height 29
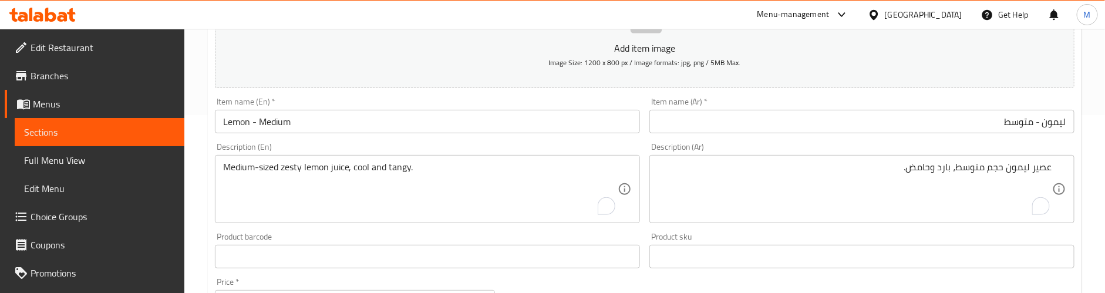
scroll to position [176, 0]
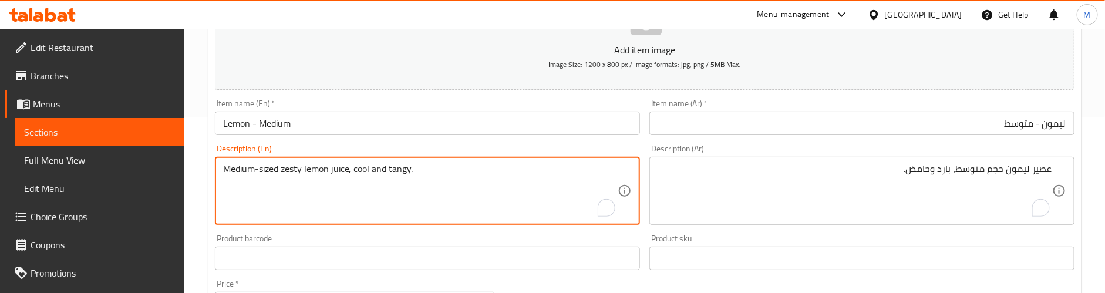
paste textarea "Preparation time: 25 min"
type textarea "Medium-sized zesty lemon juice, cool and tangy. Preparation time: 25 min"
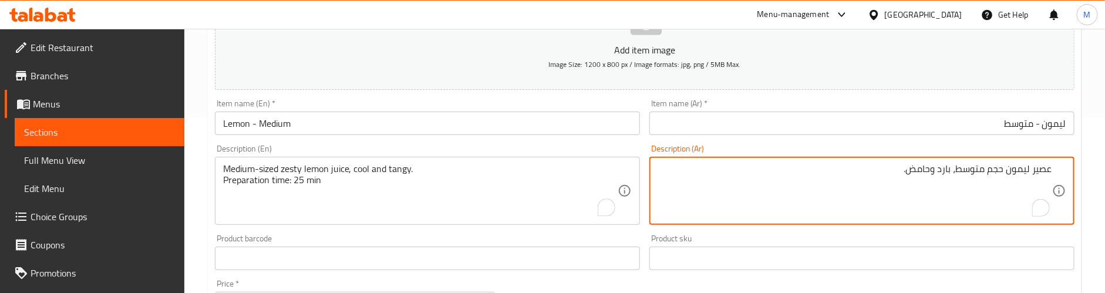
click at [879, 174] on textarea "عصير ليمون حجم متوسط، بارد وحامض." at bounding box center [855, 191] width 395 height 56
click at [964, 180] on textarea "عصير ليمون حجم متوسط، بارد وحامض." at bounding box center [855, 191] width 395 height 56
paste textarea "وقت التحضير: 25 دقيقة"
type textarea "عصير ليمون حجم متوسط، بارد وحامض. وقت التحضير: 25 دقيقة"
click at [462, 145] on div "Description (En) Medium-sized zesty lemon juice, cool and tangy. Preparation ti…" at bounding box center [427, 184] width 425 height 80
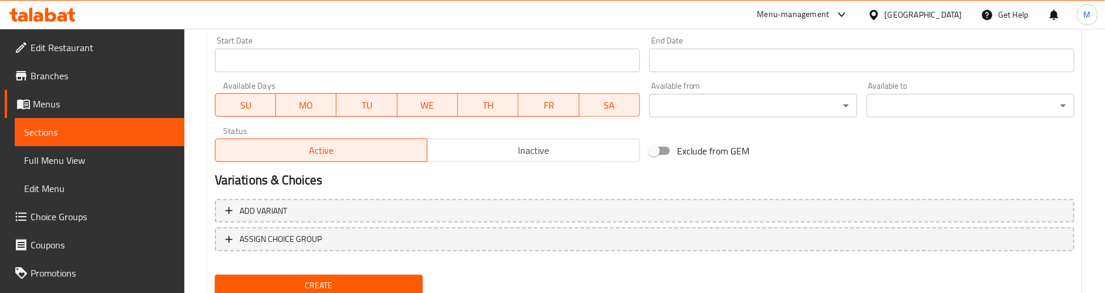
scroll to position [536, 0]
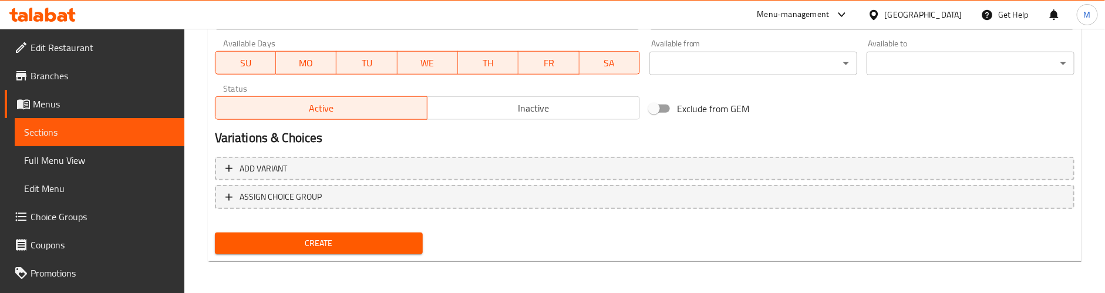
click at [328, 240] on span "Create" at bounding box center [318, 243] width 189 height 15
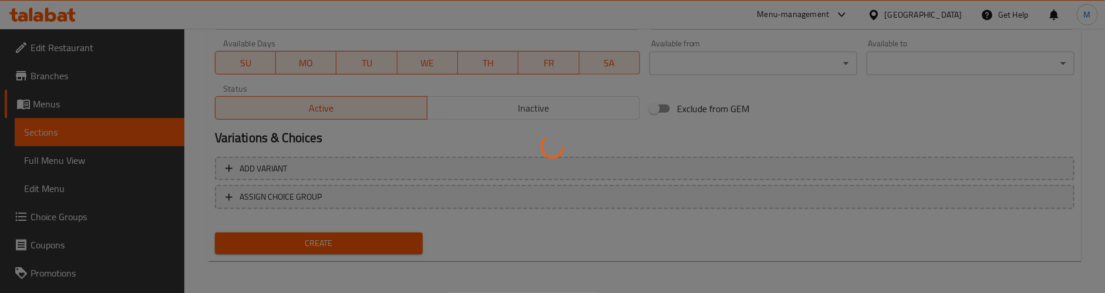
type input "0"
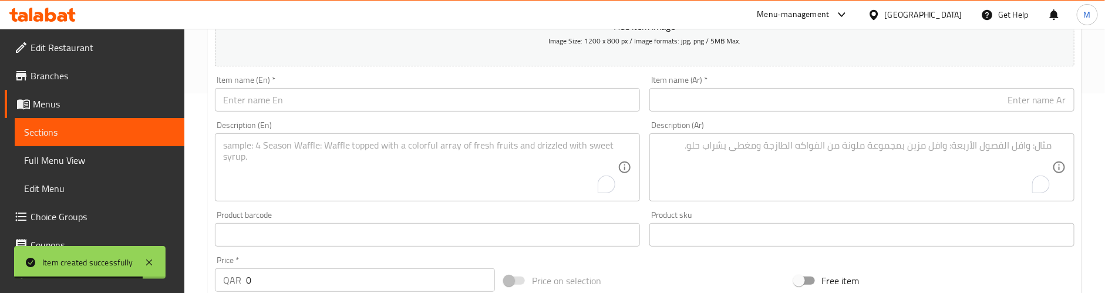
scroll to position [183, 0]
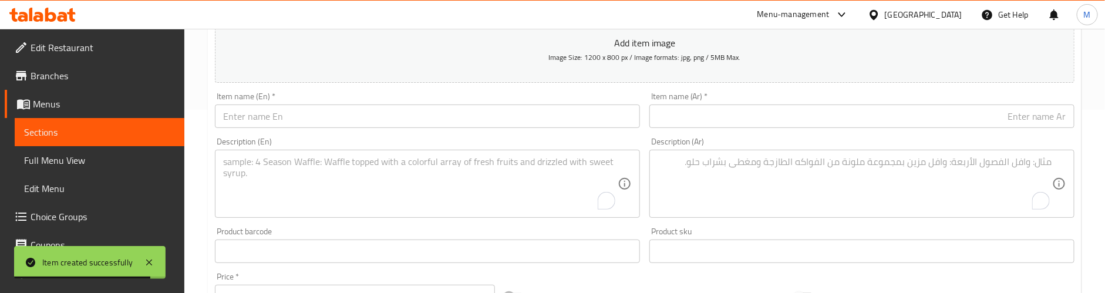
click at [341, 115] on input "text" at bounding box center [427, 116] width 425 height 23
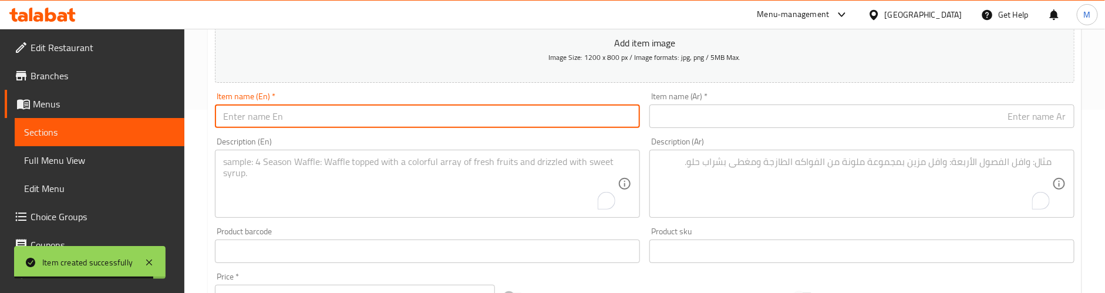
paste input "Lemon with mint - Small"
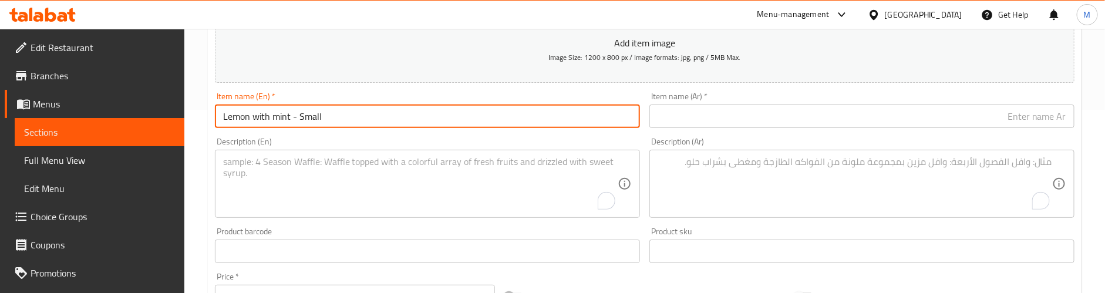
type input "Lemon with mint - Small"
click at [633, 90] on div "Item name (En)   * Lemon with mint - Small Item name (En) *" at bounding box center [427, 110] width 435 height 45
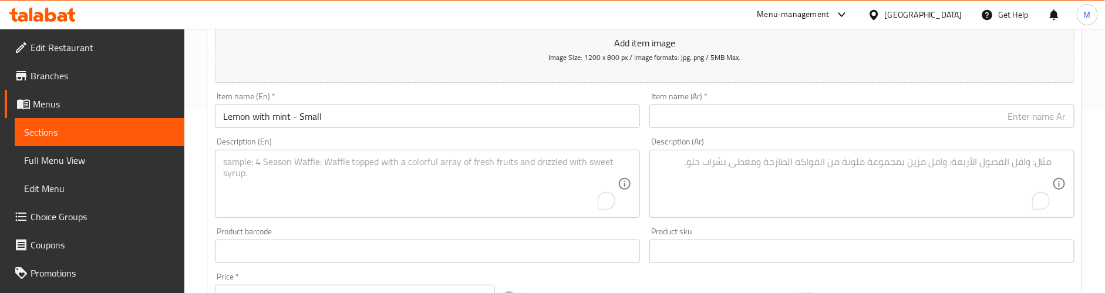
click at [786, 111] on input "text" at bounding box center [862, 116] width 425 height 23
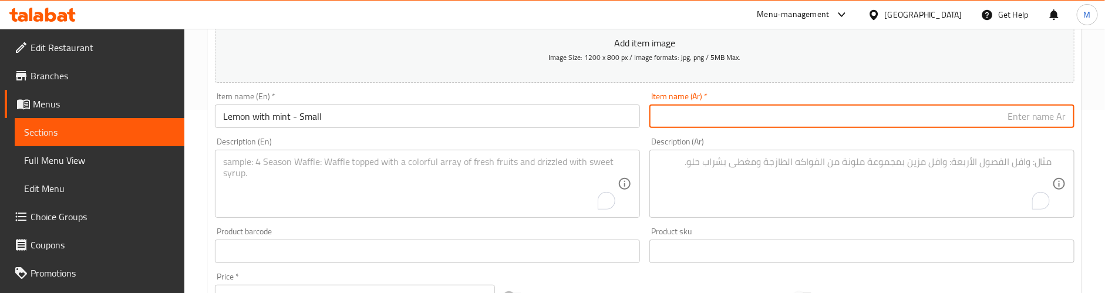
paste input "ليمون بالنعناع - صغير"
type input "ليمون بالنعناع - صغير"
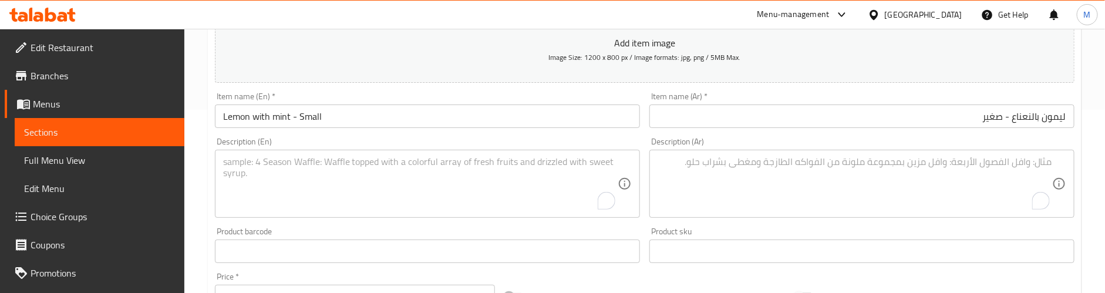
click at [756, 139] on div "Description (Ar) Description (Ar)" at bounding box center [862, 177] width 425 height 80
click at [333, 170] on textarea "To enrich screen reader interactions, please activate Accessibility in Grammarl…" at bounding box center [420, 184] width 395 height 56
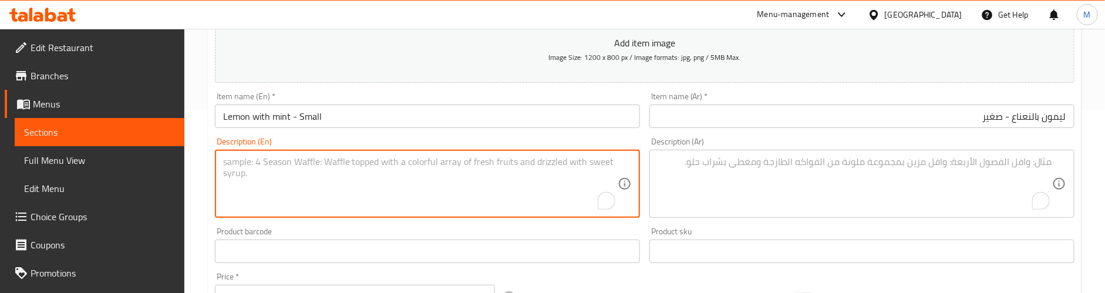
paste textarea "Lemon juice blended with fresh mint, light and revitalizing."
type textarea "Lemon juice blended with fresh mint, light and revitalizing."
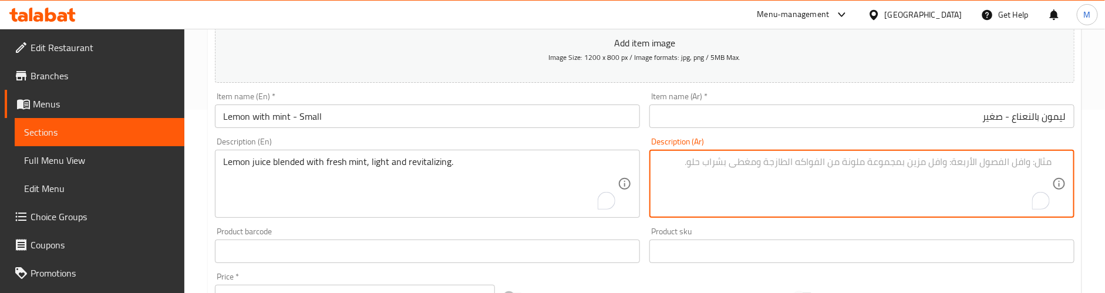
click at [749, 168] on textarea "To enrich screen reader interactions, please activate Accessibility in Grammarl…" at bounding box center [855, 184] width 395 height 56
paste textarea "عصير الليمون الممزوج بالنعناع الطازج، خفيف ومنعش."
type textarea "عصير الليمون الممزوج بالنعناع الطازج، خفيف ومنعش."
click at [599, 142] on div "Description (En) Lemon juice blended with fresh mint, light and revitalizing. D…" at bounding box center [427, 177] width 425 height 80
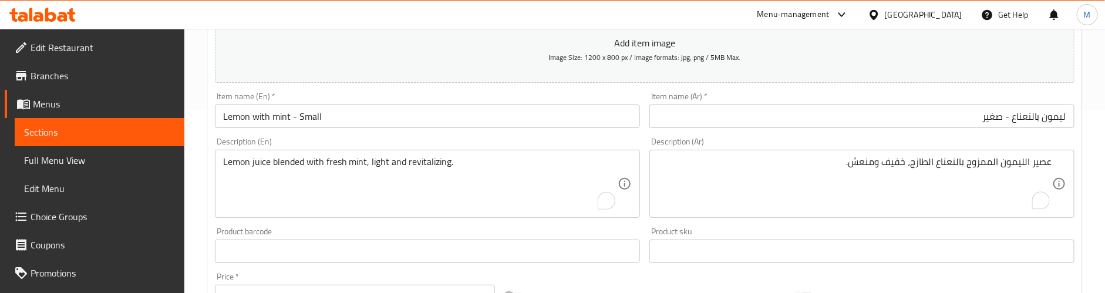
click at [619, 139] on div "Description (En) Lemon juice blended with fresh mint, light and revitalizing. D…" at bounding box center [427, 177] width 425 height 80
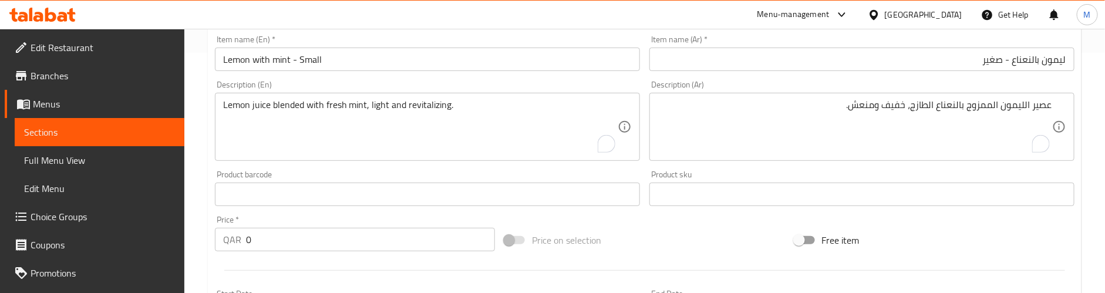
scroll to position [271, 0]
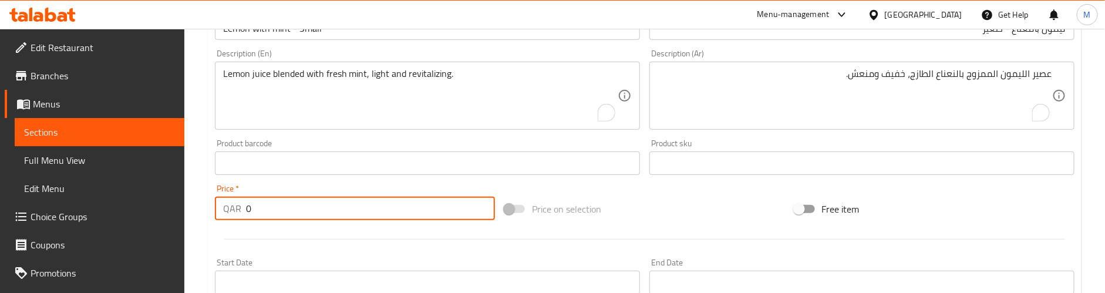
drag, startPoint x: 268, startPoint y: 210, endPoint x: 224, endPoint y: 211, distance: 43.5
click at [224, 211] on div "QAR 0 Price *" at bounding box center [355, 208] width 280 height 23
paste input "6"
type input "6"
click at [281, 227] on div at bounding box center [644, 239] width 869 height 29
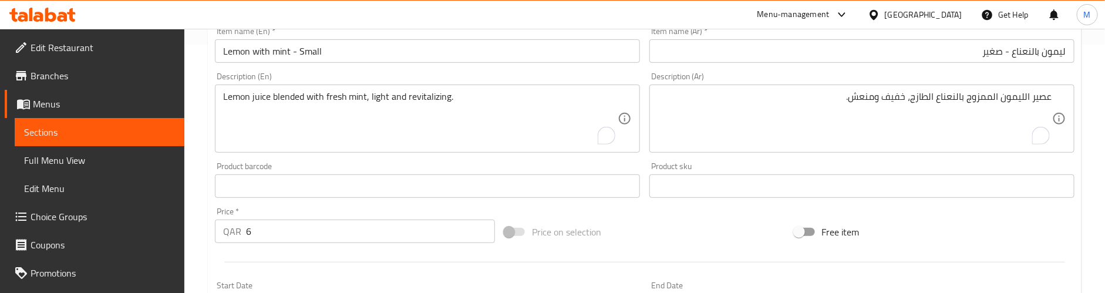
scroll to position [183, 0]
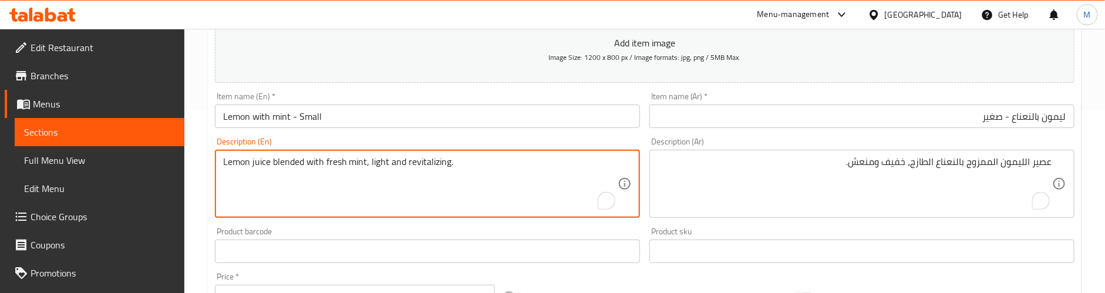
paste textarea "Preparation time: 25 min"
type textarea "Lemon juice blended with fresh mint, light and revitalizing. Preparation time: …"
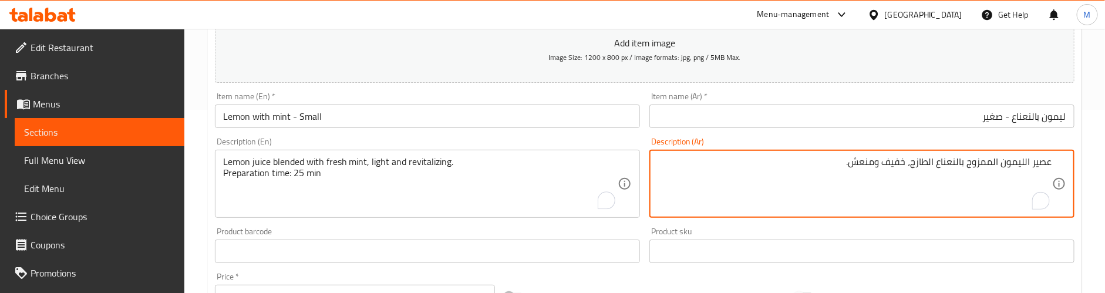
paste textarea "وقت التحضير: 25 دقيقة"
type textarea "عصير الليمون الممزوج بالنعناع الطازج، خفيف ومنعش. وقت التحضير: 25 دقيقة"
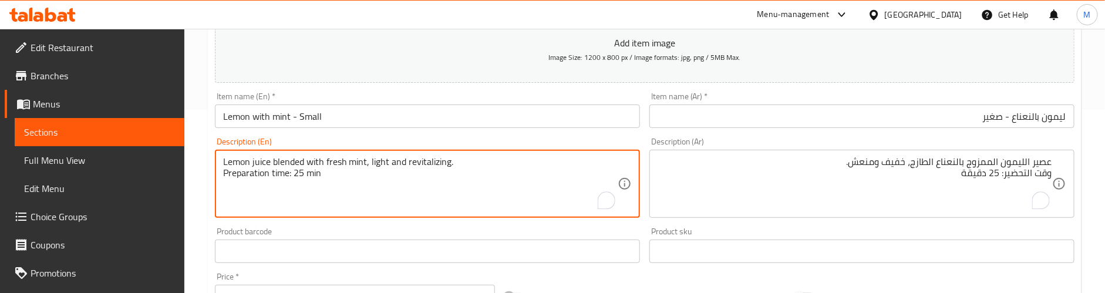
type textarea "Lemon juice blended with fresh mint, light and revitalizing. Preparation time: …"
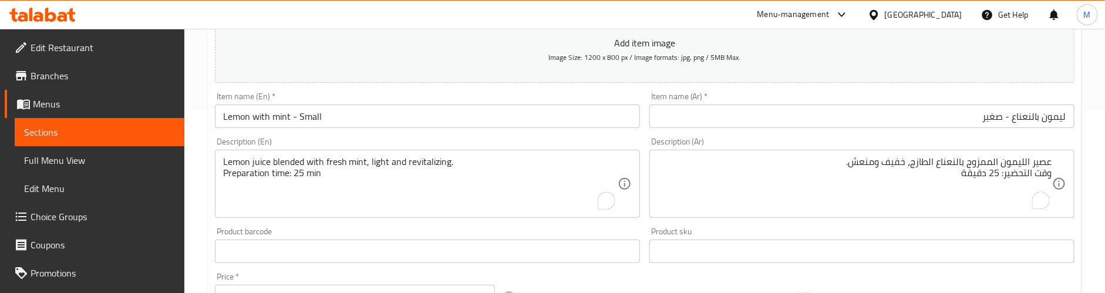
drag, startPoint x: 356, startPoint y: 226, endPoint x: 367, endPoint y: 227, distance: 10.7
click at [357, 226] on div "Product barcode Product barcode" at bounding box center [427, 245] width 435 height 45
click at [449, 226] on div "Product barcode Product barcode" at bounding box center [427, 245] width 435 height 45
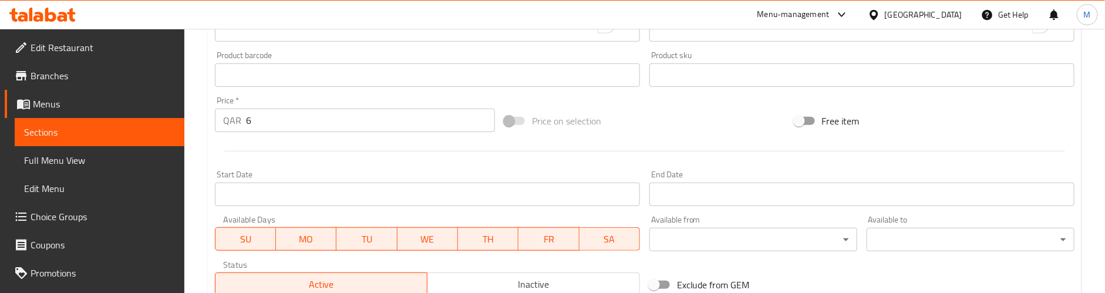
click at [557, 147] on div at bounding box center [644, 151] width 869 height 29
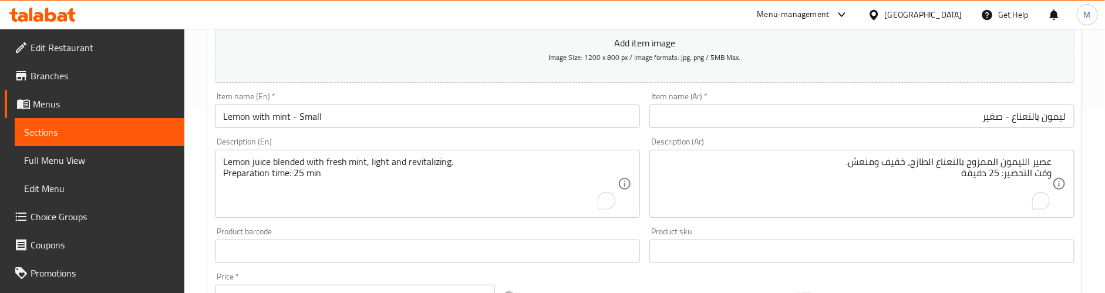
click at [641, 131] on div "Item name (En)   * Lemon with mint - Small Item name (En) *" at bounding box center [427, 110] width 435 height 45
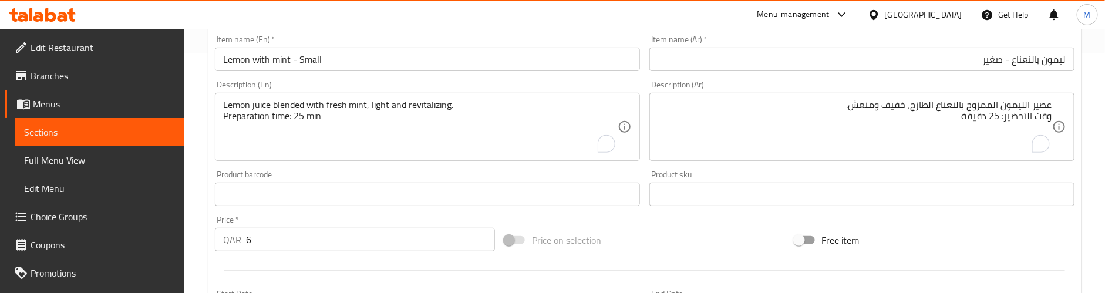
scroll to position [271, 0]
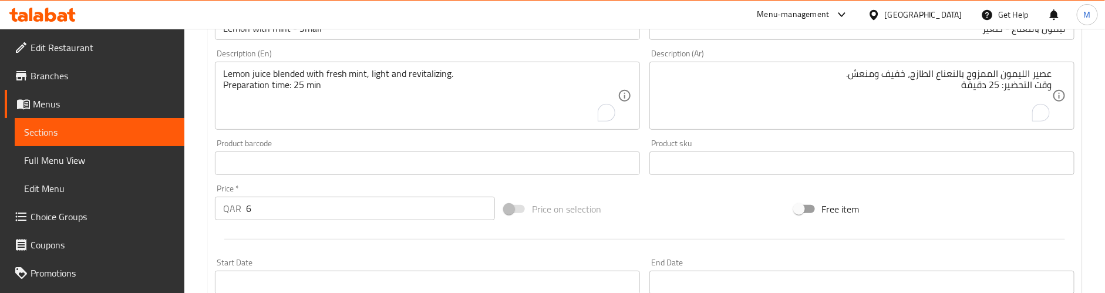
click at [633, 197] on div "Price on selection" at bounding box center [645, 209] width 290 height 32
click at [623, 191] on div "Add item image Image Size: 1200 x 800 px / Image formats: jpg, png / 5MB Max. I…" at bounding box center [644, 136] width 869 height 506
click at [656, 184] on div "Add item image Image Size: 1200 x 800 px / Image formats: jpg, png / 5MB Max. I…" at bounding box center [644, 136] width 869 height 506
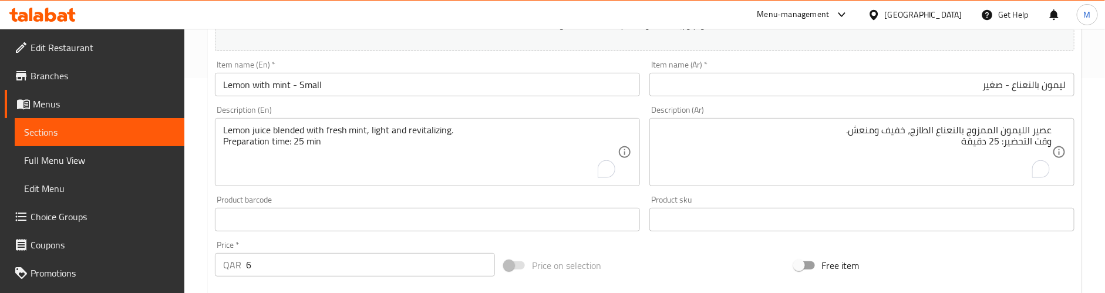
scroll to position [183, 0]
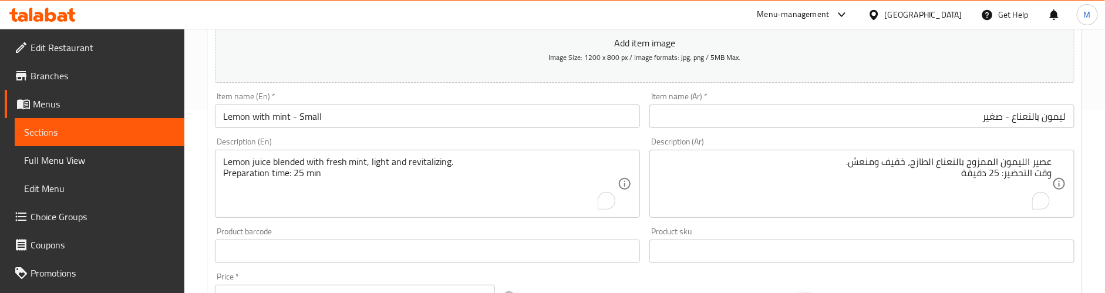
click at [647, 138] on div "Description (Ar) عصير الليمون الممزوج بالنعناع الطازج، خفيف ومنعش. وقت التحضير:…" at bounding box center [862, 178] width 435 height 90
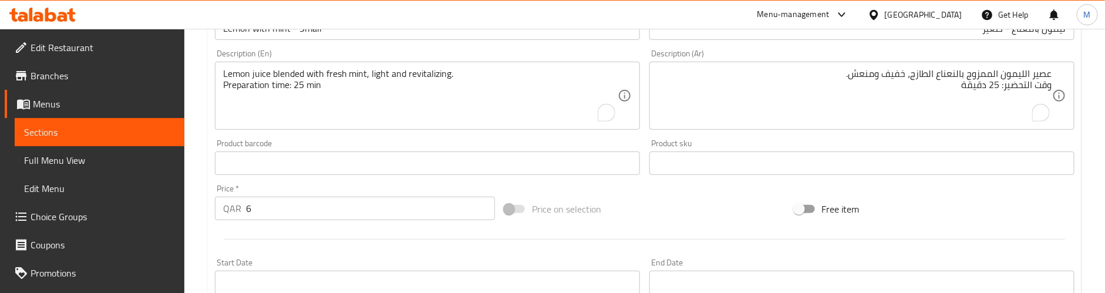
click at [619, 190] on div "Add item image Image Size: 1200 x 800 px / Image formats: jpg, png / 5MB Max. I…" at bounding box center [644, 136] width 869 height 506
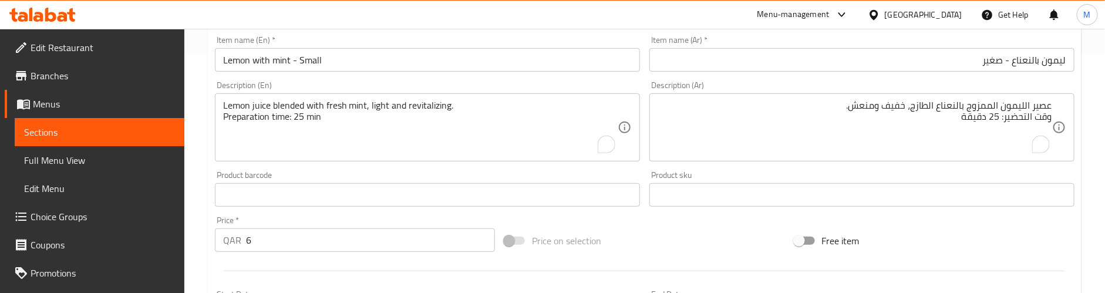
scroll to position [183, 0]
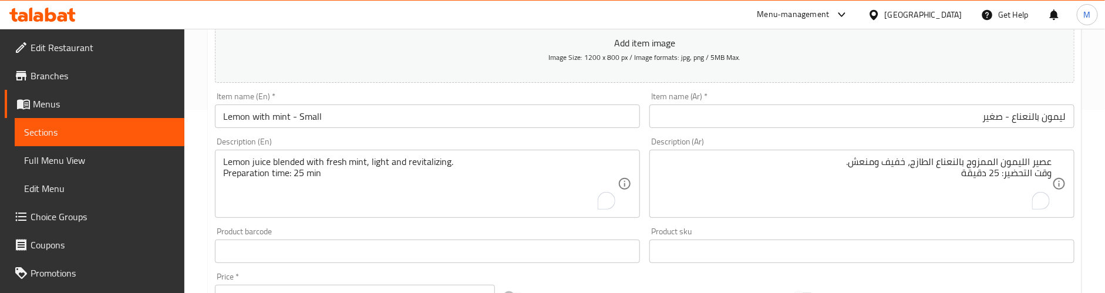
click at [635, 143] on div "Description (En) Lemon juice blended with fresh mint, light and revitalizing. P…" at bounding box center [427, 177] width 425 height 80
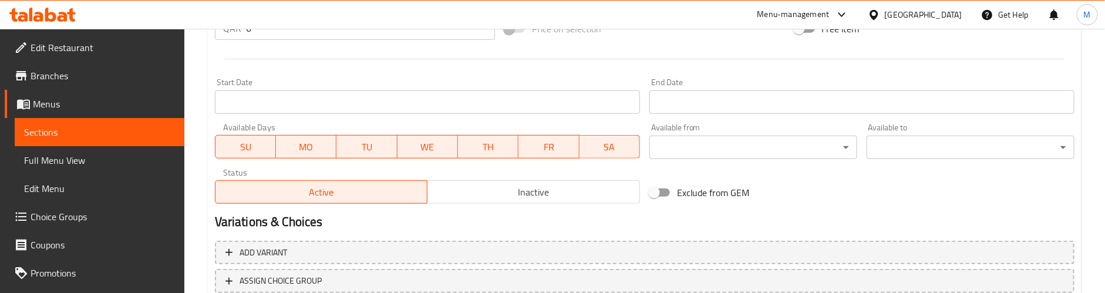
scroll to position [536, 0]
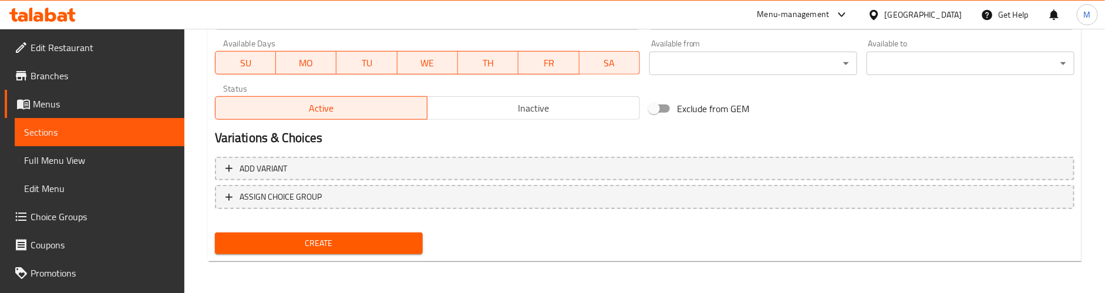
click at [363, 241] on span "Create" at bounding box center [318, 243] width 189 height 15
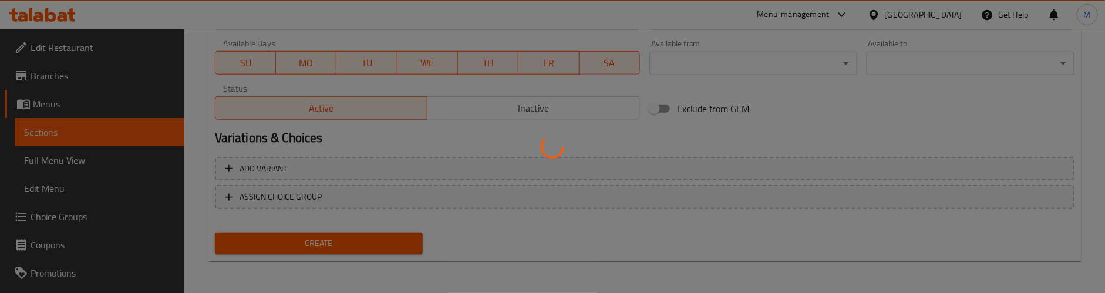
type input "0"
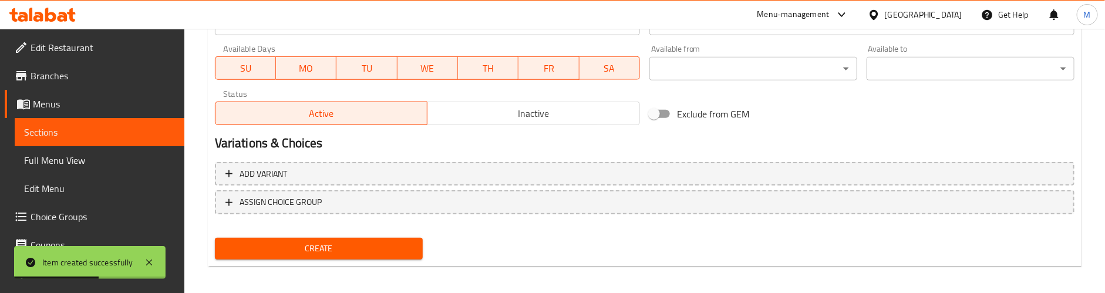
scroll to position [95, 0]
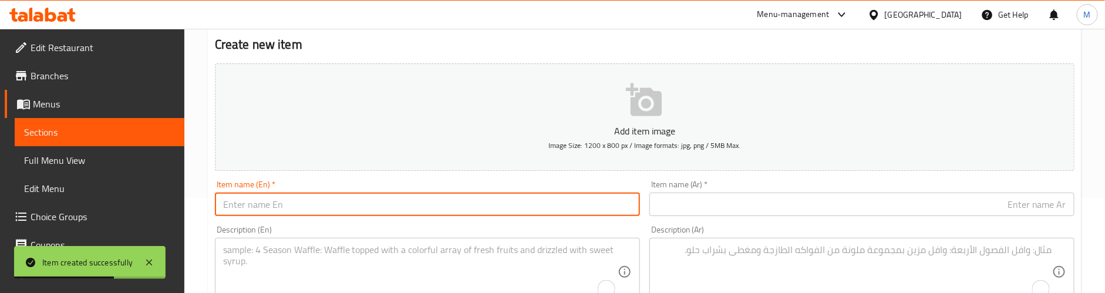
click at [326, 207] on input "text" at bounding box center [427, 204] width 425 height 23
paste input "Lemon with mint - Medium"
type input "Lemon with mint - Medium"
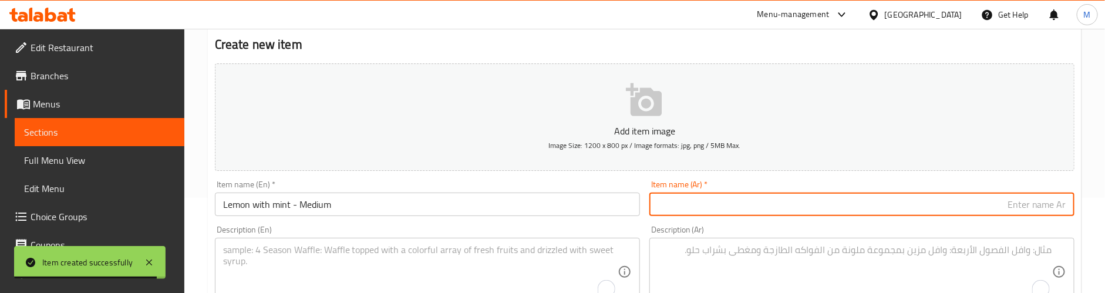
click at [749, 206] on input "text" at bounding box center [862, 204] width 425 height 23
paste input "ليمون مع نعناع - متوسط"
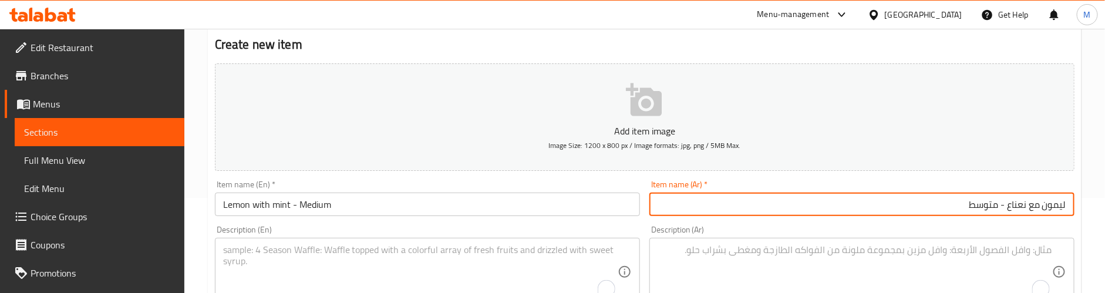
type input "ليمون مع نعناع - متوسط"
click at [636, 226] on div "Description (En) Description (En)" at bounding box center [427, 266] width 425 height 80
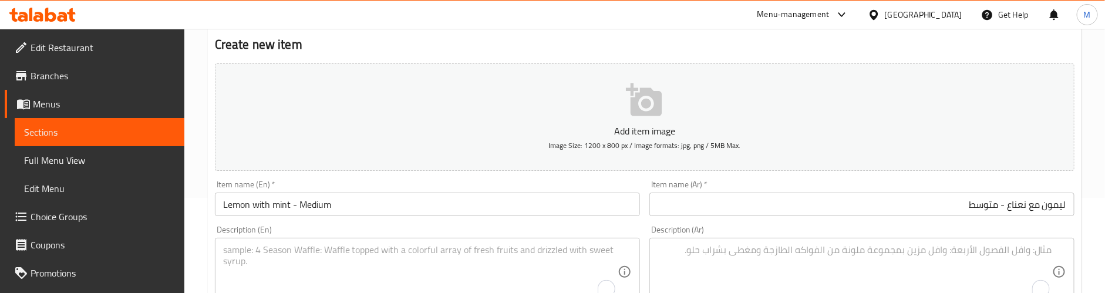
click at [302, 251] on textarea "To enrich screen reader interactions, please activate Accessibility in Grammarl…" at bounding box center [420, 272] width 395 height 56
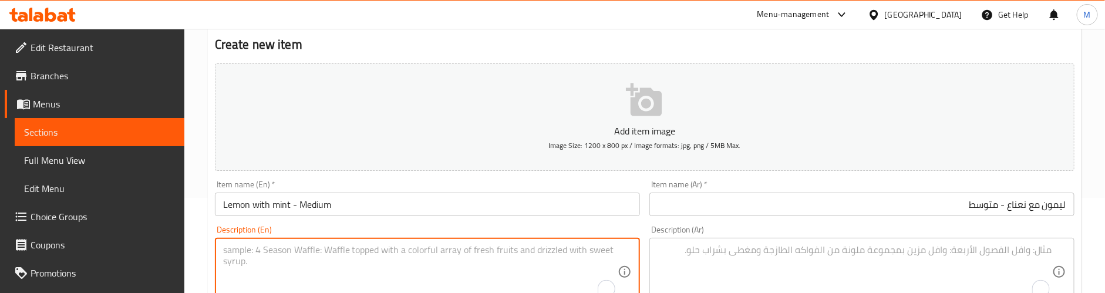
paste textarea "Medium portion of minty lemon juice with a cool, fresh flavor."
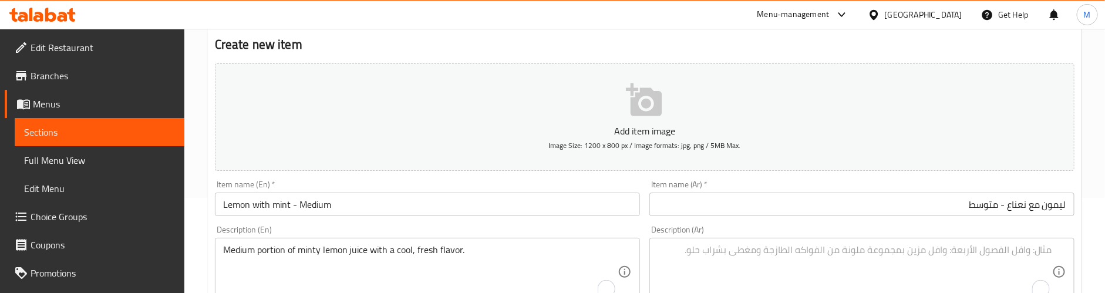
click at [482, 248] on textarea "Medium portion of minty lemon juice with a cool, fresh flavor." at bounding box center [420, 272] width 395 height 56
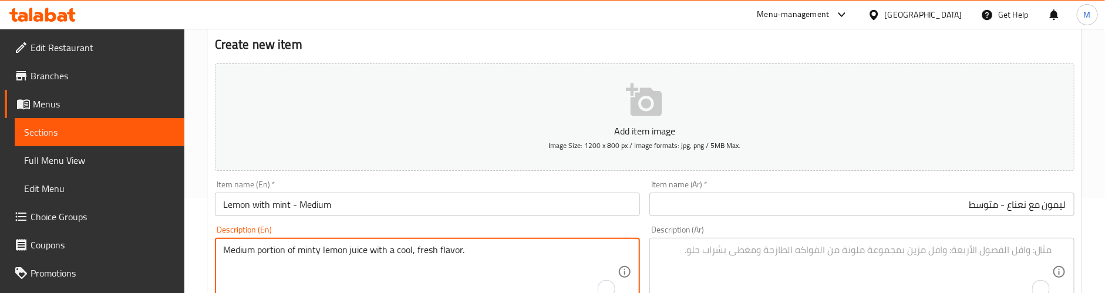
paste textarea "Preparation time: 25 min"
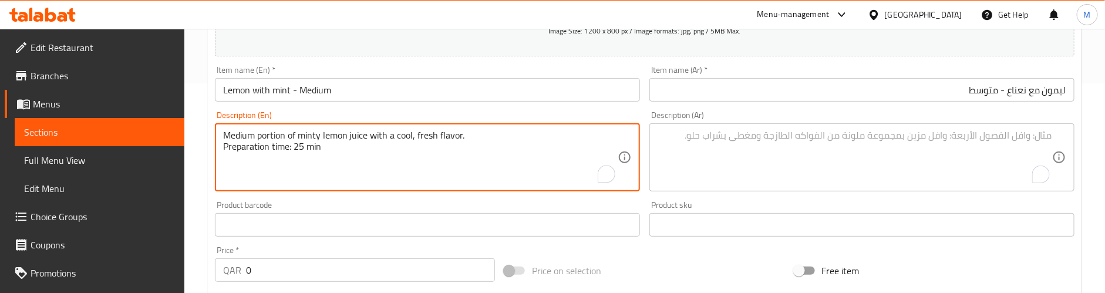
scroll to position [183, 0]
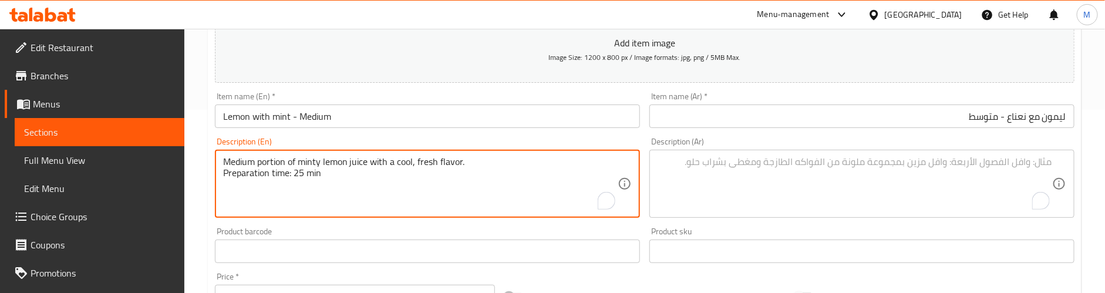
type textarea "Medium portion of minty lemon juice with a cool, fresh flavor. Preparation time…"
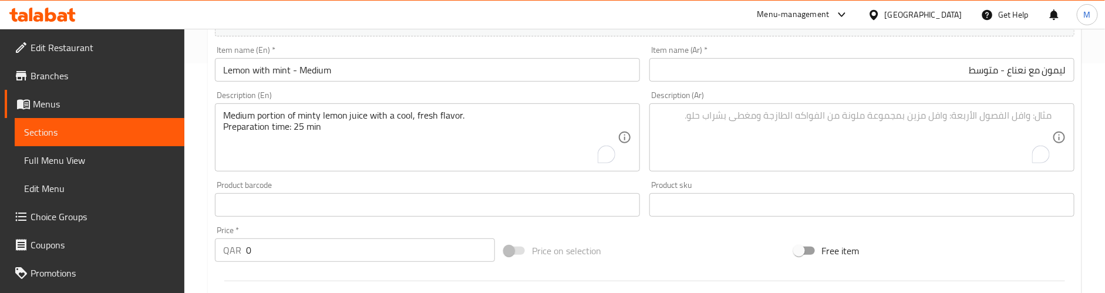
scroll to position [271, 0]
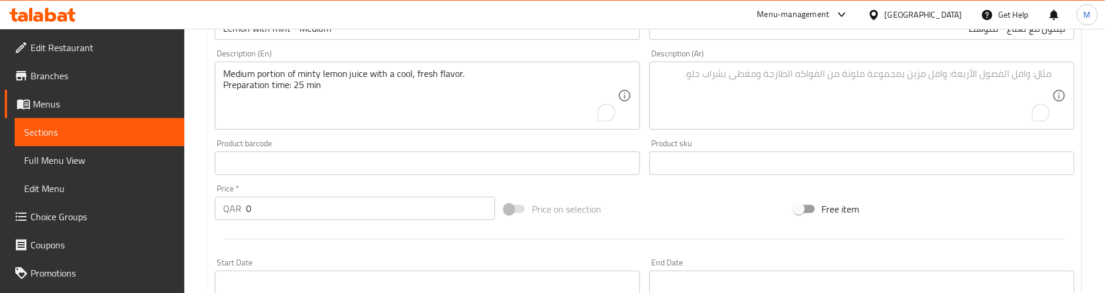
drag, startPoint x: 261, startPoint y: 212, endPoint x: 224, endPoint y: 212, distance: 37.6
click at [224, 212] on div "QAR 0 Price *" at bounding box center [355, 208] width 280 height 23
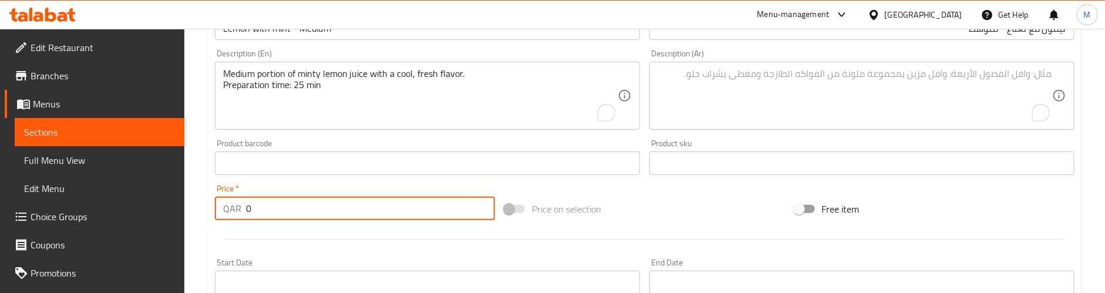
paste input "8"
type input "8"
click at [335, 181] on div "Price   * QAR 8 Price *" at bounding box center [355, 202] width 290 height 45
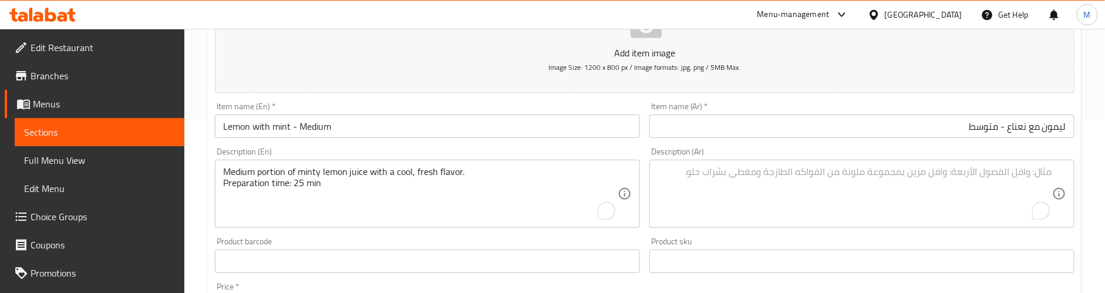
scroll to position [95, 0]
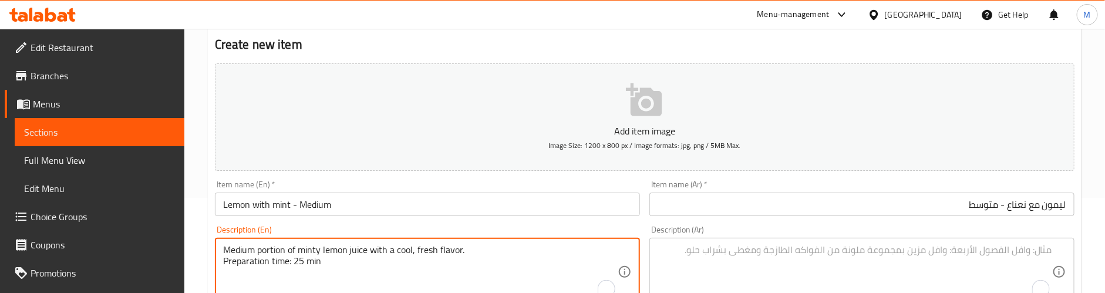
click at [374, 247] on textarea "Medium portion of minty lemon juice with a cool, fresh flavor. Preparation time…" at bounding box center [420, 272] width 395 height 56
click at [823, 257] on textarea "To enrich screen reader interactions, please activate Accessibility in Grammarl…" at bounding box center [855, 272] width 395 height 56
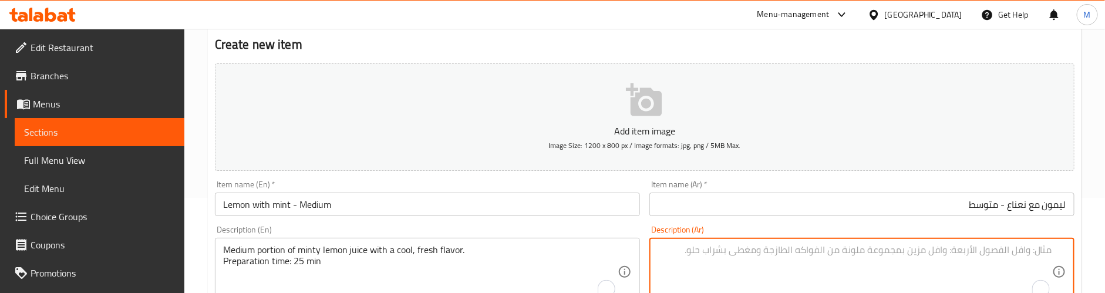
paste textarea "كمية متوسطة من عصير الليمون بالنعناع مع نكهة منعشة وباردة."
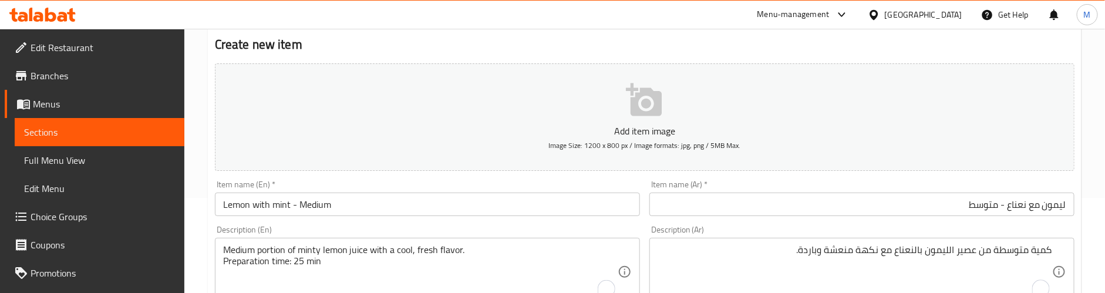
click at [617, 227] on div "Description (En) Medium portion of minty lemon juice with a cool, fresh flavor.…" at bounding box center [427, 266] width 425 height 80
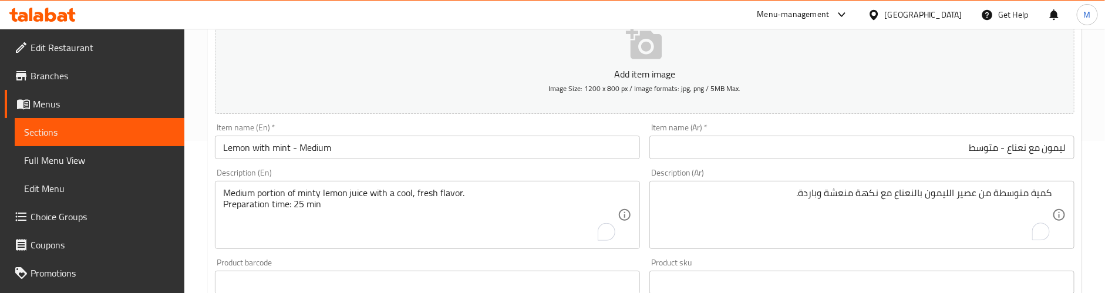
scroll to position [183, 0]
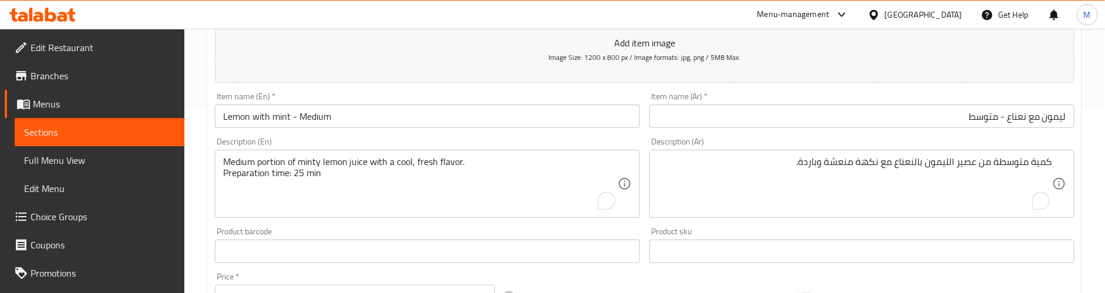
click at [922, 176] on textarea "كمية متوسطة من عصير الليمون بالنعناع مع نكهة منعشة وباردة." at bounding box center [855, 184] width 395 height 56
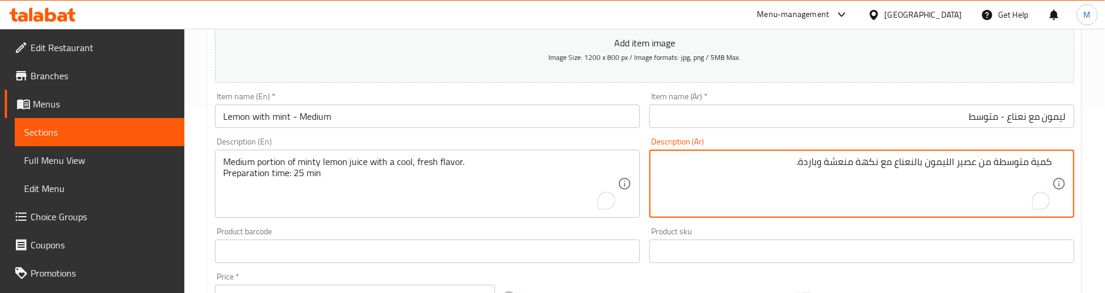
paste textarea "وقت التحضير: 25 دقيقة"
type textarea "كمية متوسطة من عصير الليمون بالنعناع مع نكهة منعشة وباردة. وقت التحضير: 25 دقيقة"
click at [641, 138] on div "Description (En) Medium portion of minty lemon juice with a cool, fresh flavor.…" at bounding box center [427, 178] width 435 height 90
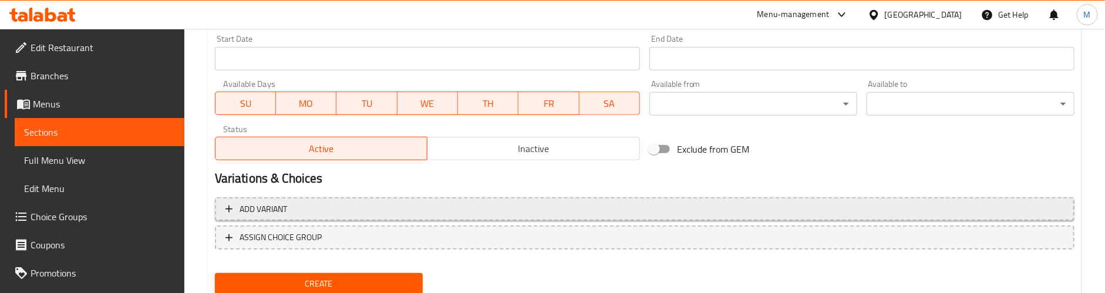
scroll to position [536, 0]
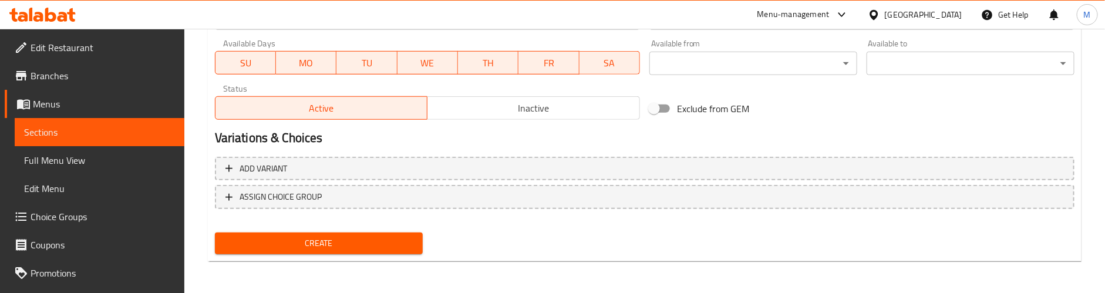
click at [362, 247] on span "Create" at bounding box center [318, 243] width 189 height 15
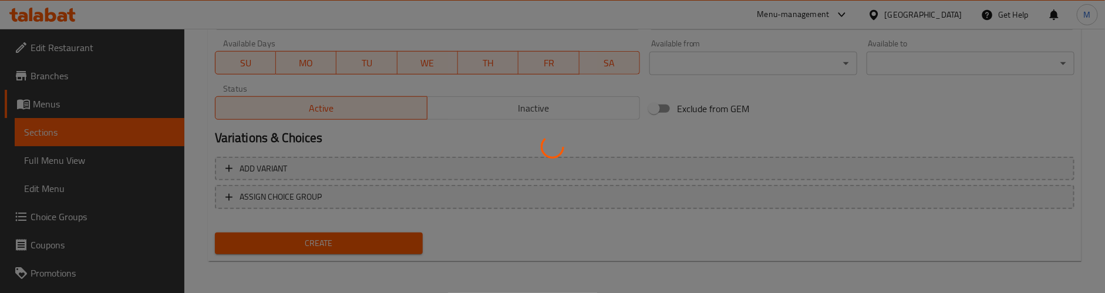
type input "0"
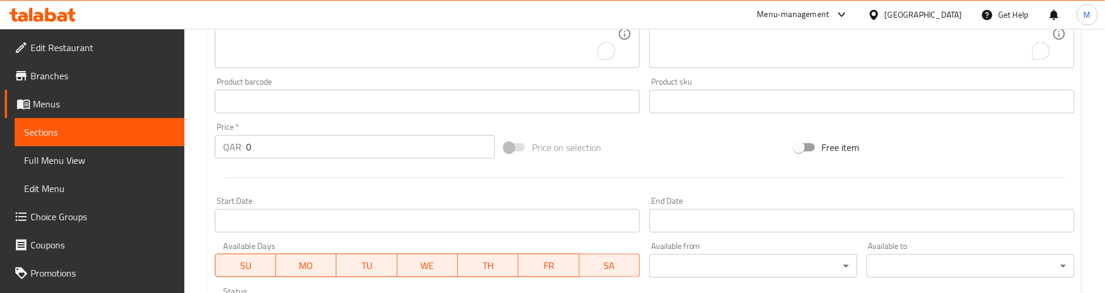
scroll to position [0, 0]
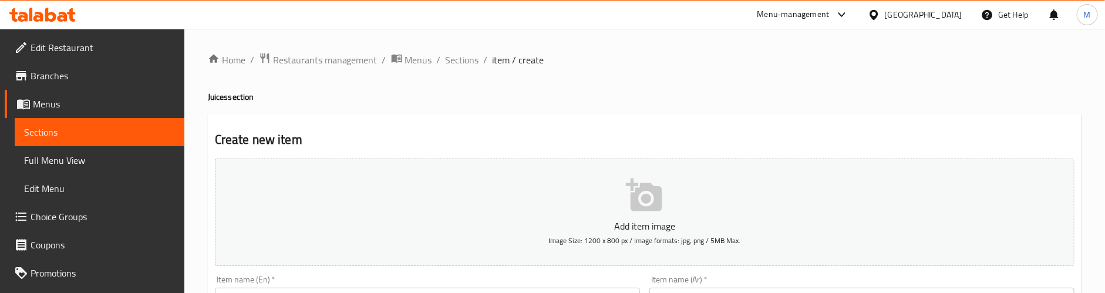
click at [427, 93] on h4 "Juices section" at bounding box center [645, 97] width 874 height 12
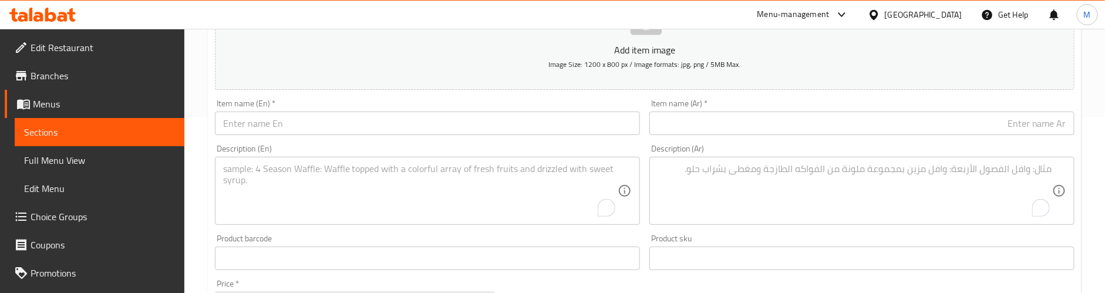
scroll to position [88, 0]
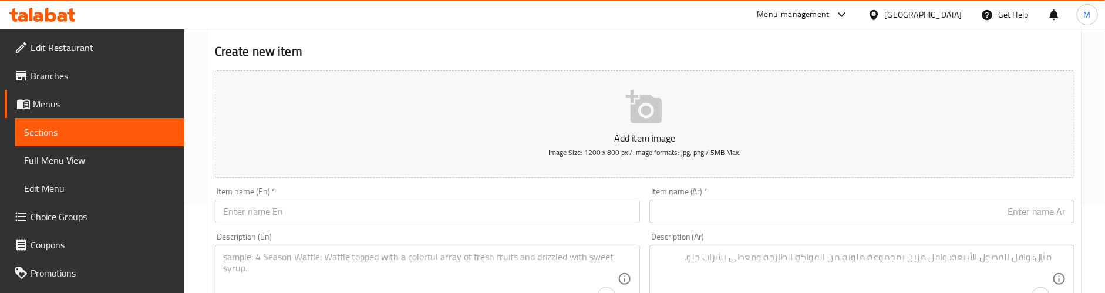
click at [310, 223] on input "text" at bounding box center [427, 211] width 425 height 23
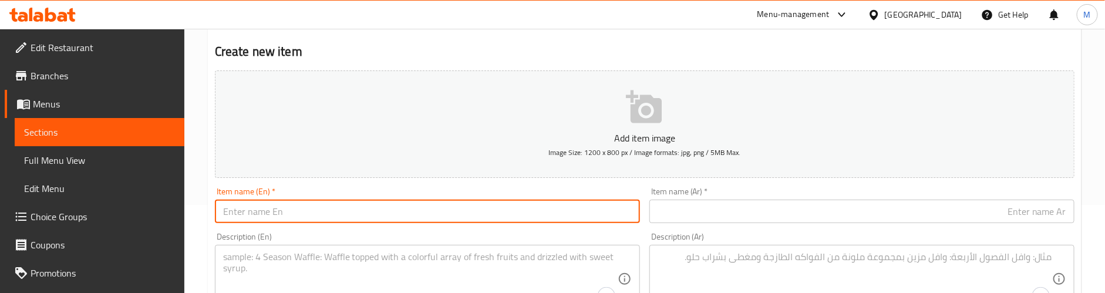
paste input "Mango - Small"
type input "Mango - Small"
click at [749, 212] on input "text" at bounding box center [862, 211] width 425 height 23
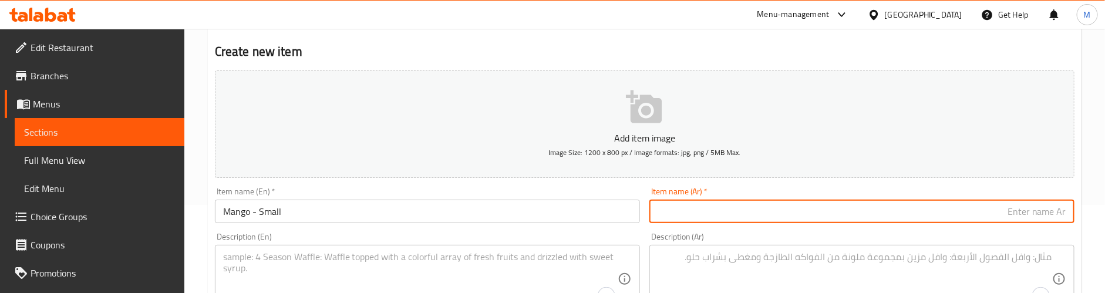
paste input "مانجو - صغير"
type input "مانجو - صغير"
click at [572, 184] on div "Item name (En)   * Mango - Small Item name (En) *" at bounding box center [427, 205] width 435 height 45
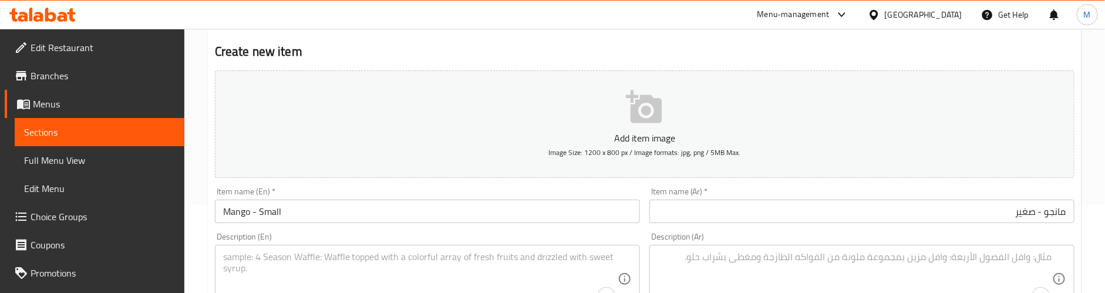
click at [372, 259] on textarea "To enrich screen reader interactions, please activate Accessibility in Grammarl…" at bounding box center [420, 279] width 395 height 56
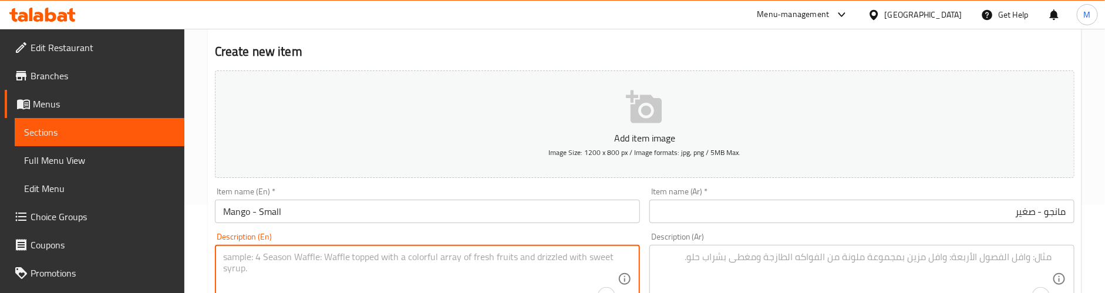
paste textarea "Sweet mango juice made with ripe mangoes, smooth and tropical."
type textarea "Sweet mango juice made with ripe mangoes, smooth and tropical."
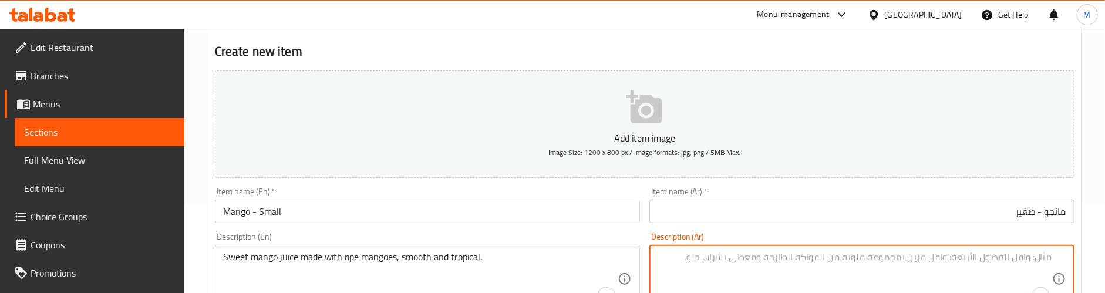
click at [710, 265] on textarea "To enrich screen reader interactions, please activate Accessibility in Grammarl…" at bounding box center [855, 279] width 395 height 56
paste textarea "عصير المانجو الحلو المصنوع من المانجو الناضجة، ناعم واستوائي."
type textarea "عصير المانجو الحلو المصنوع من المانجو الناضجة، ناعم واستوائي."
click at [627, 236] on div "Description (En) Sweet mango juice made with ripe mangoes, smooth and tropical.…" at bounding box center [427, 273] width 425 height 80
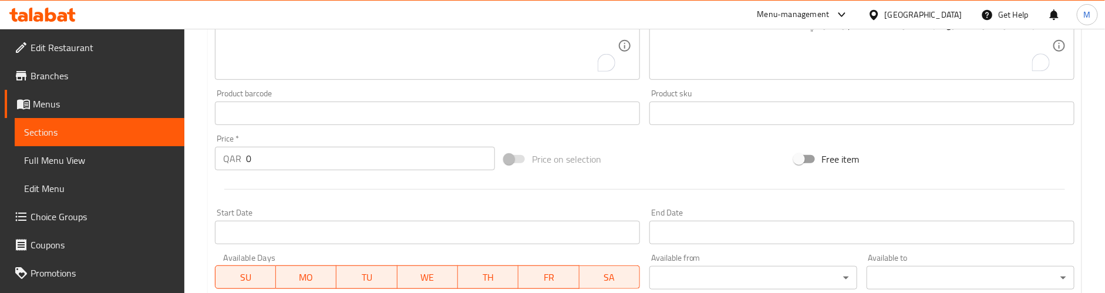
scroll to position [352, 0]
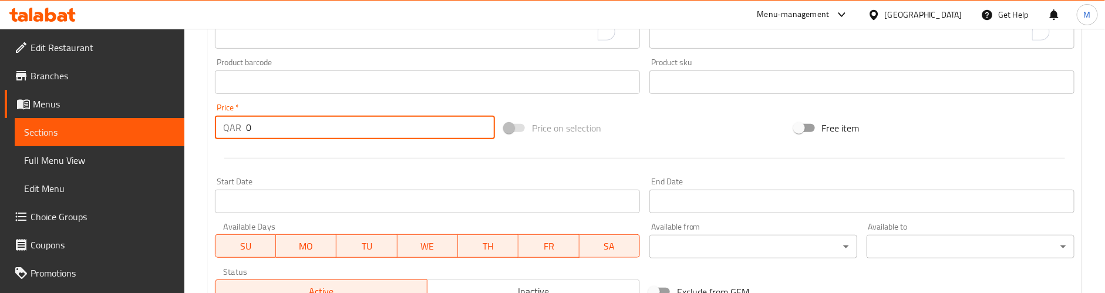
drag, startPoint x: 264, startPoint y: 135, endPoint x: 237, endPoint y: 133, distance: 27.7
click at [237, 133] on div "QAR 0 Price *" at bounding box center [355, 127] width 280 height 23
paste input "7"
type input "7"
click at [296, 149] on div at bounding box center [644, 158] width 869 height 29
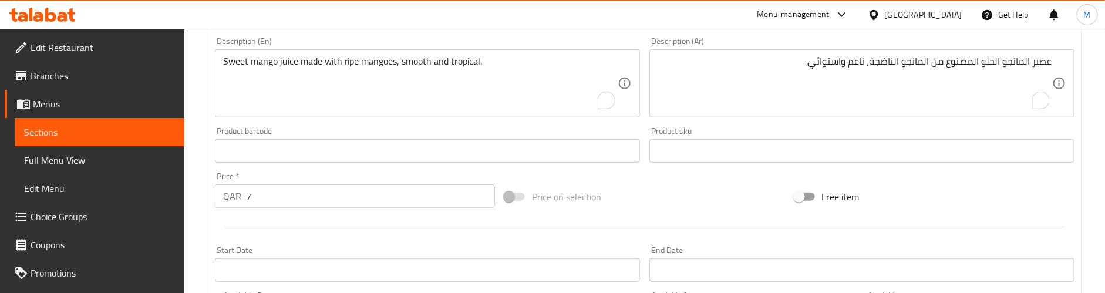
scroll to position [176, 0]
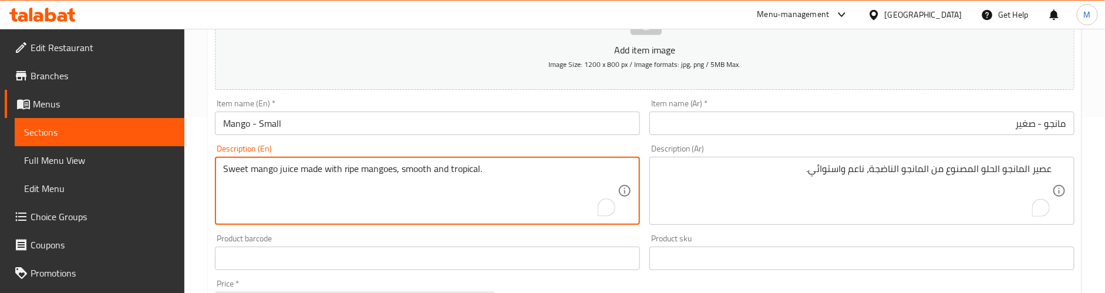
paste textarea "Preparation time: 25 min"
type textarea "Sweet mango juice made with ripe mangoes, smooth and tropical. Preparation time…"
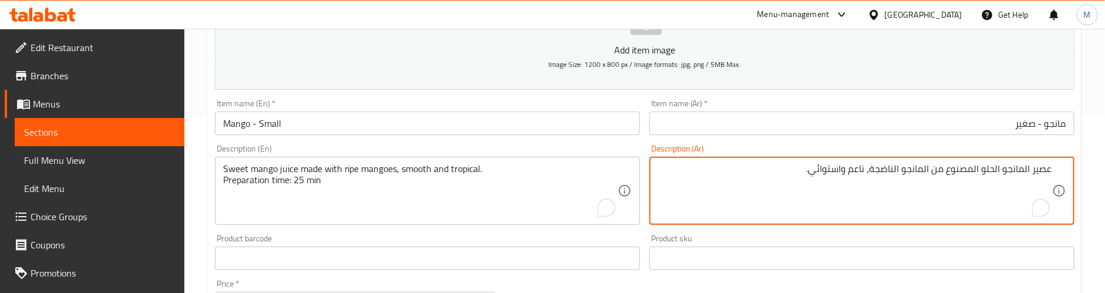
paste textarea "وقت التحضير: 25 دقيقة"
click at [637, 144] on div "Description (En) Sweet mango juice made with ripe mangoes, smooth and tropical.…" at bounding box center [427, 184] width 425 height 80
type textarea "عصير المانجو الحلو المصنوع من المانجو الناضجة، ناعم واستوائي. وقت التحضير: 25 د…"
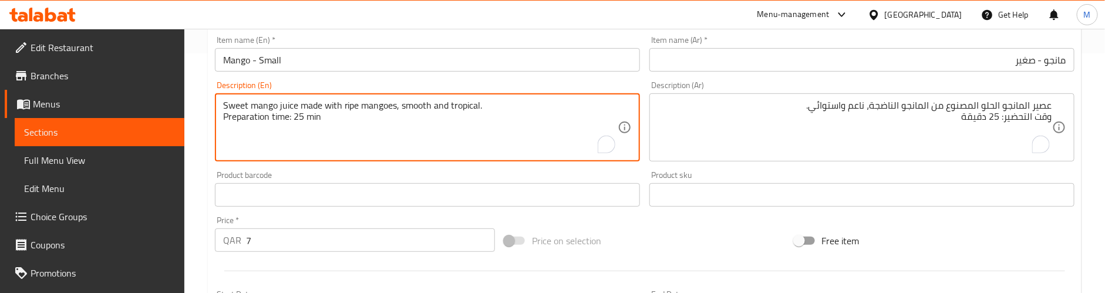
scroll to position [264, 0]
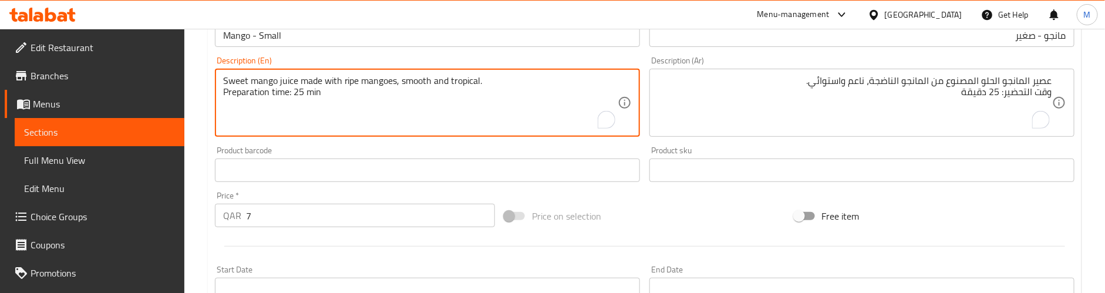
type textarea "Sweet mango juice made with ripe mangoes, smooth and tropical. Preparation time…"
click at [321, 143] on div "Product barcode Product barcode" at bounding box center [427, 164] width 435 height 45
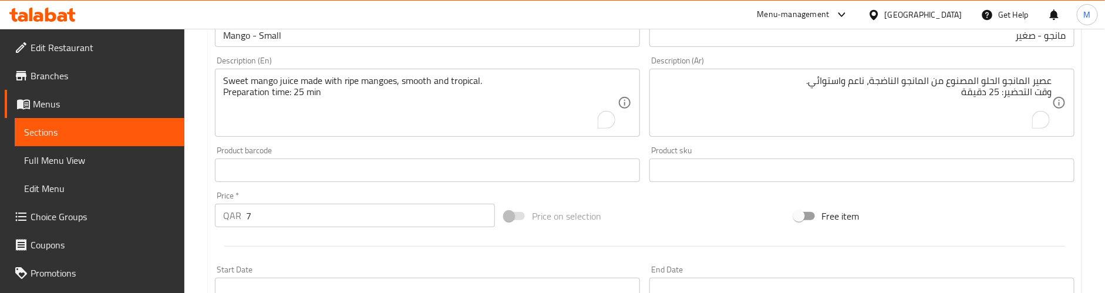
click at [324, 146] on div "Product barcode Product barcode" at bounding box center [427, 164] width 425 height 36
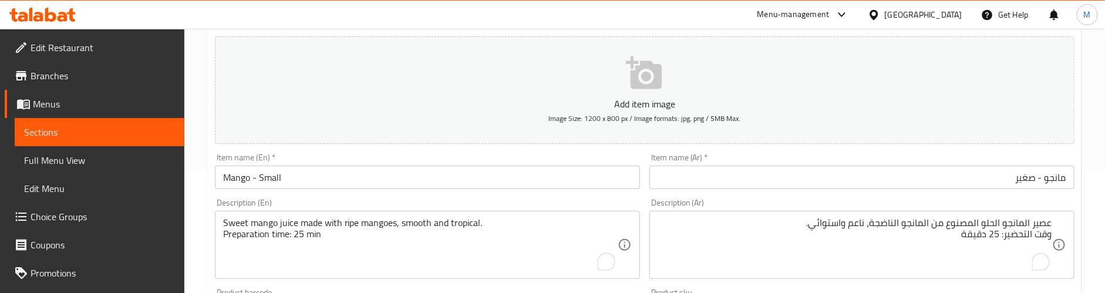
scroll to position [176, 0]
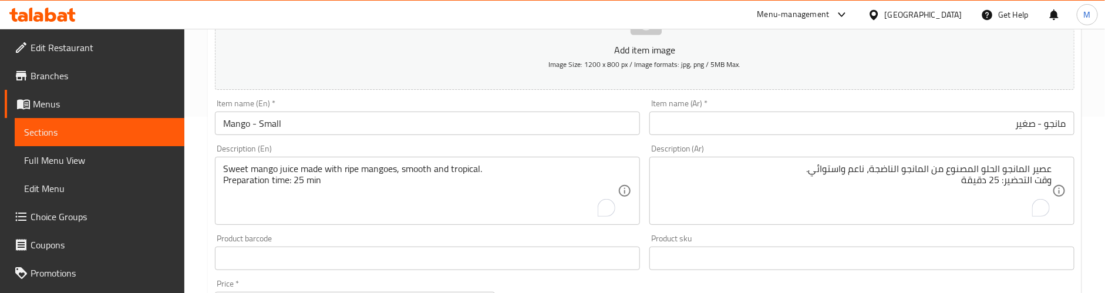
click at [357, 102] on div "Item name (En)   * Mango - Small Item name (En) *" at bounding box center [427, 117] width 425 height 36
drag, startPoint x: 282, startPoint y: 143, endPoint x: 278, endPoint y: 150, distance: 7.9
click at [278, 150] on div "Description (En) Sweet mango juice made with ripe mangoes, smooth and tropical.…" at bounding box center [427, 185] width 435 height 90
click at [283, 150] on div "Description (En) Sweet mango juice made with ripe mangoes, smooth and tropical.…" at bounding box center [427, 184] width 425 height 80
click at [432, 138] on div "Item name (En)   * Mango - Small Item name (En) *" at bounding box center [427, 117] width 435 height 45
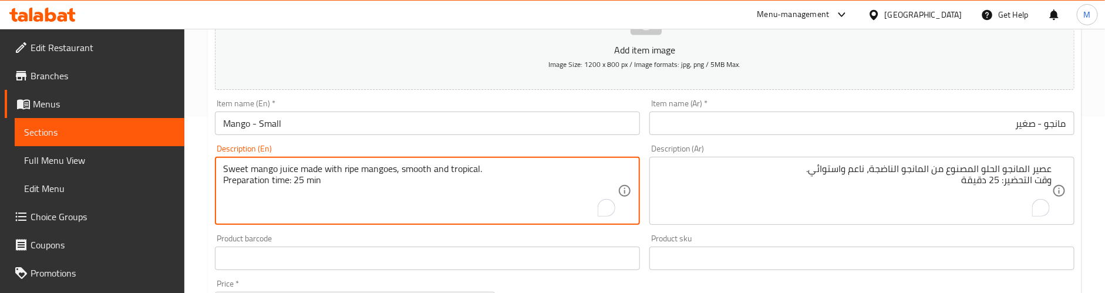
click at [377, 233] on div "Product barcode Product barcode" at bounding box center [427, 252] width 435 height 45
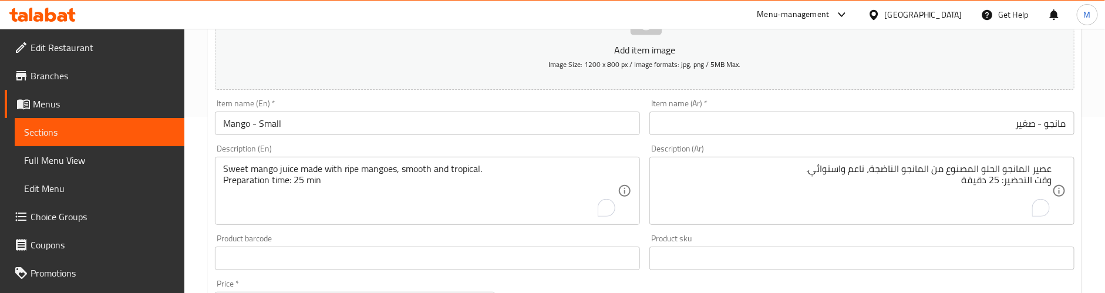
click at [388, 229] on div "Description (En) Sweet mango juice made with ripe mangoes, smooth and tropical.…" at bounding box center [427, 185] width 435 height 90
click at [425, 233] on div "Product barcode Product barcode" at bounding box center [427, 252] width 435 height 45
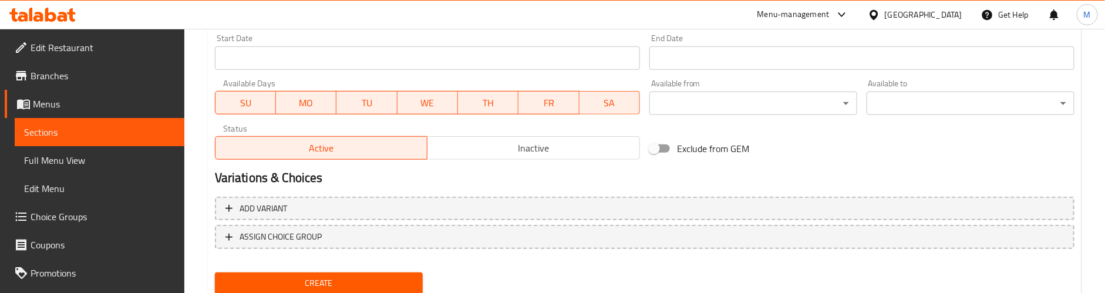
scroll to position [536, 0]
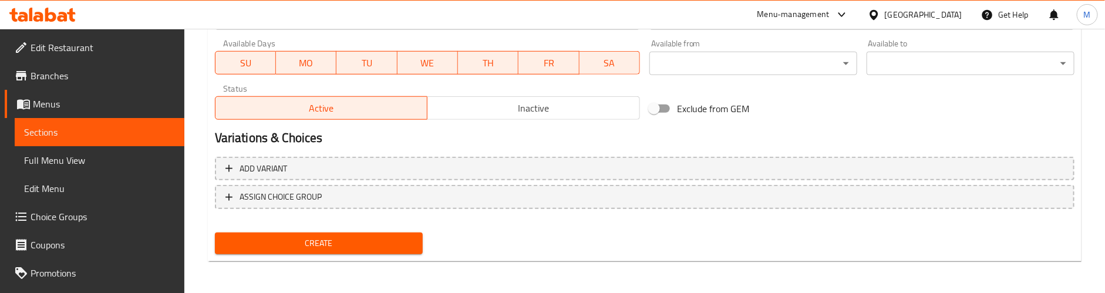
click at [335, 240] on span "Create" at bounding box center [318, 243] width 189 height 15
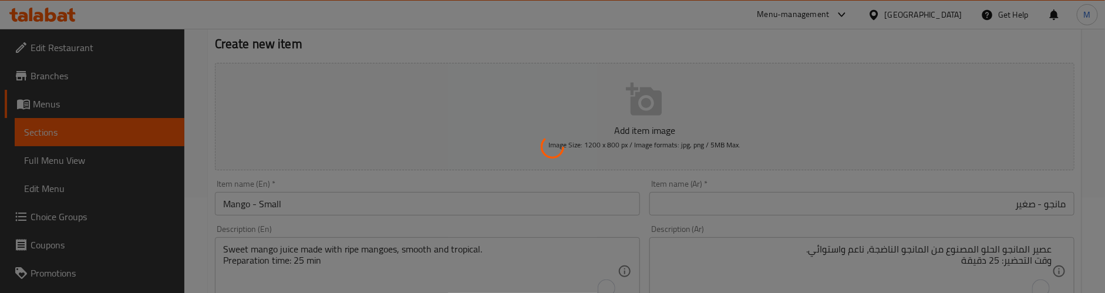
scroll to position [95, 0]
type input "0"
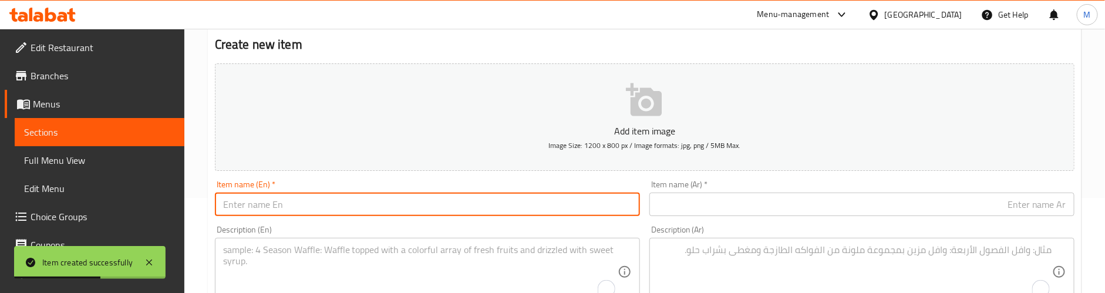
click at [328, 203] on input "text" at bounding box center [427, 204] width 425 height 23
paste input "Mango - Medium"
type input "Mango - Medium"
click at [804, 204] on input "text" at bounding box center [862, 204] width 425 height 23
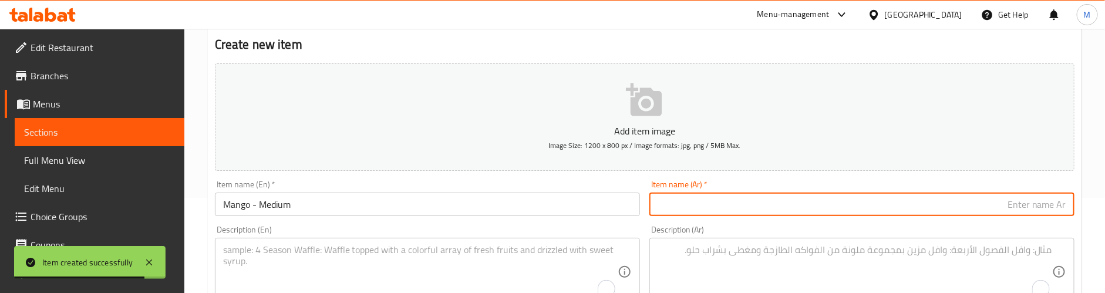
paste input "مانجو - متوسط"
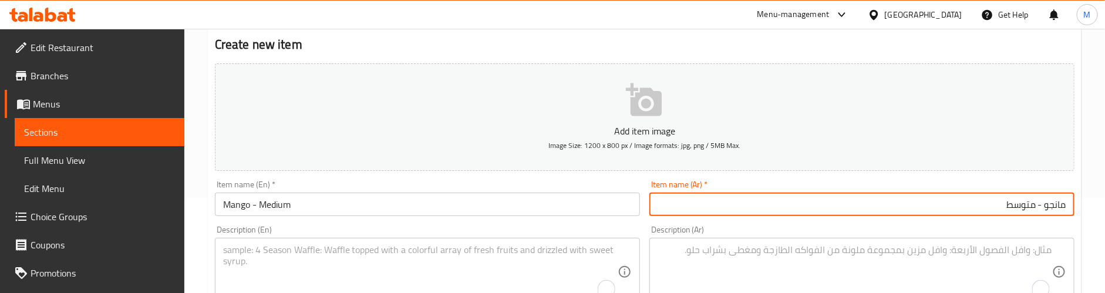
type input "مانجو - متوسط"
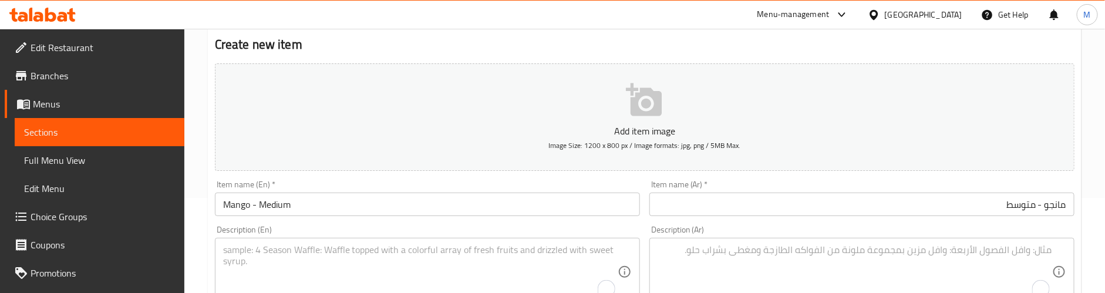
click at [347, 253] on textarea "To enrich screen reader interactions, please activate Accessibility in Grammarl…" at bounding box center [420, 272] width 395 height 56
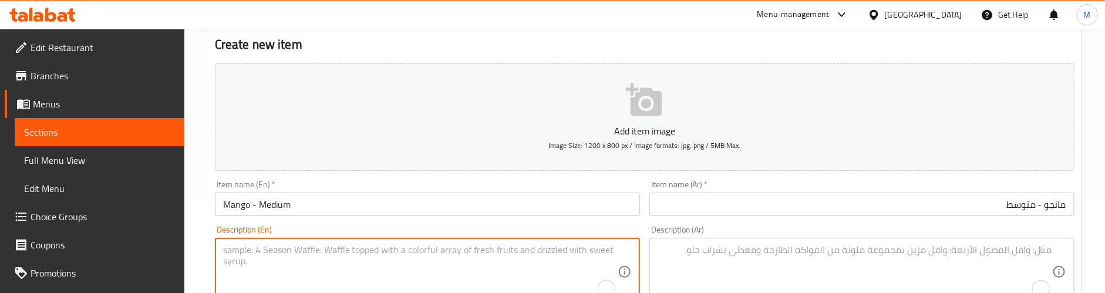
paste textarea "Medium glass of rich mango juice full of tropical sweetness."
type textarea "Medium glass of rich mango juice full of tropical sweetness."
click at [429, 253] on textarea "Medium glass of rich mango juice full of tropical sweetness." at bounding box center [420, 272] width 395 height 56
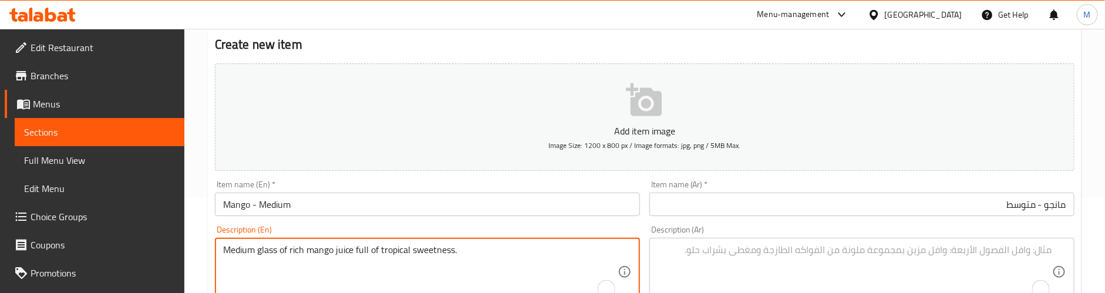
click at [774, 254] on textarea "To enrich screen reader interactions, please activate Accessibility in Grammarl…" at bounding box center [855, 272] width 395 height 56
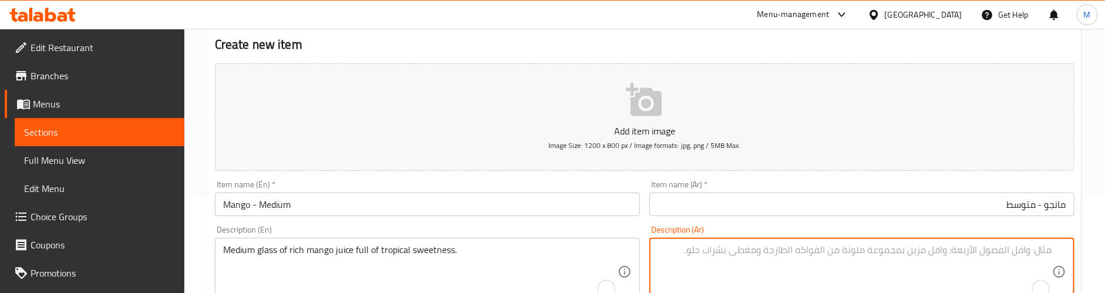
paste textarea "كوب متوسط ​​الحجم من عصير المانجو الغني المليء بالحلاوة الاستوائية."
click at [584, 226] on div "Description (En) Medium glass of rich mango juice full of tropical sweetness. D…" at bounding box center [427, 266] width 425 height 80
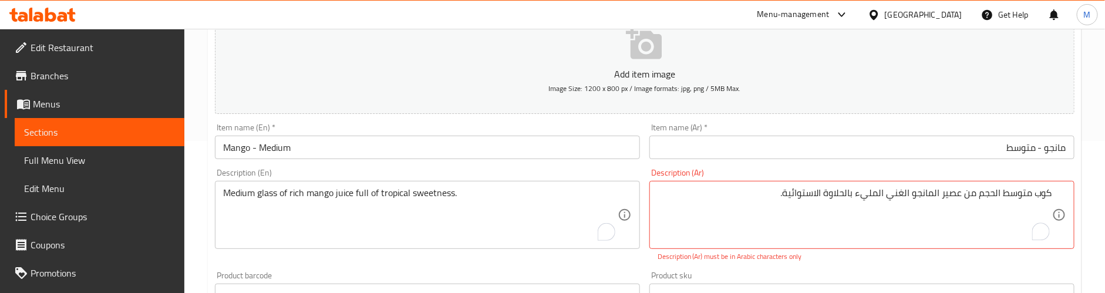
scroll to position [183, 0]
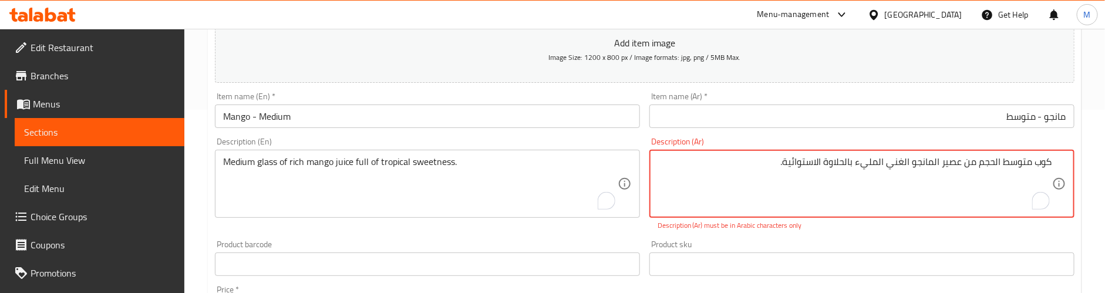
drag, startPoint x: 791, startPoint y: 167, endPoint x: 942, endPoint y: 166, distance: 150.4
paste textarea "المانجو الغني المليء بالحلاوة الاستوائية."
drag, startPoint x: 942, startPoint y: 164, endPoint x: 974, endPoint y: 164, distance: 32.9
click at [974, 164] on textarea "كوب متوسط ​​الحجم من عصير المانجو الغني المليء بالحلاوة الاستوائية." at bounding box center [855, 184] width 395 height 56
paste textarea "من عصير"
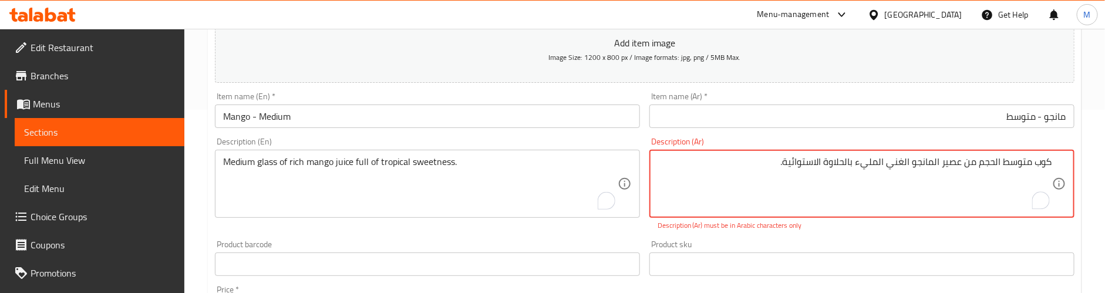
drag, startPoint x: 978, startPoint y: 166, endPoint x: 1031, endPoint y: 164, distance: 52.9
click at [1031, 164] on textarea "كوب متوسط ​​الحجم من عصير المانجو الغني المليء بالحلاوة الاستوائية." at bounding box center [855, 184] width 395 height 56
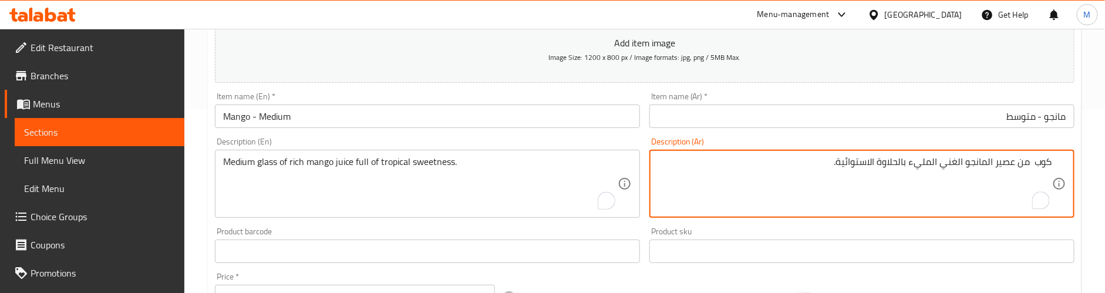
paste textarea "متوسط ​​الحجم"
click at [724, 164] on textarea "كوب متوسط الحجم من عصير المانجو الغني المليء بالحلاوة الاستوائية." at bounding box center [855, 184] width 395 height 56
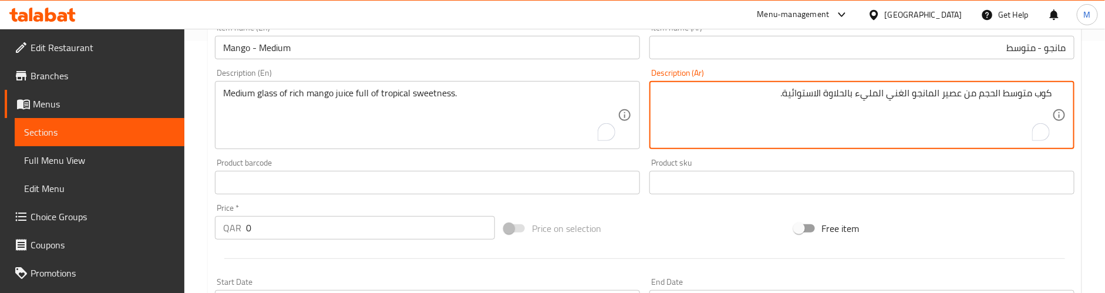
scroll to position [271, 0]
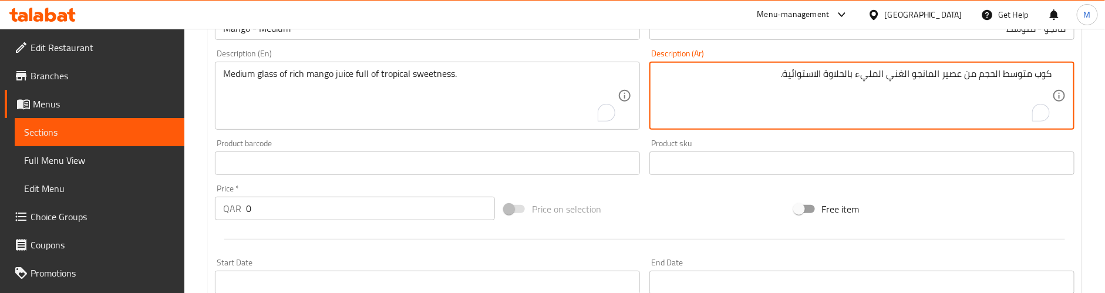
type textarea "كوب متوسط الحجم من عصير المانجو الغني المليء بالحلاوة الاستوائية."
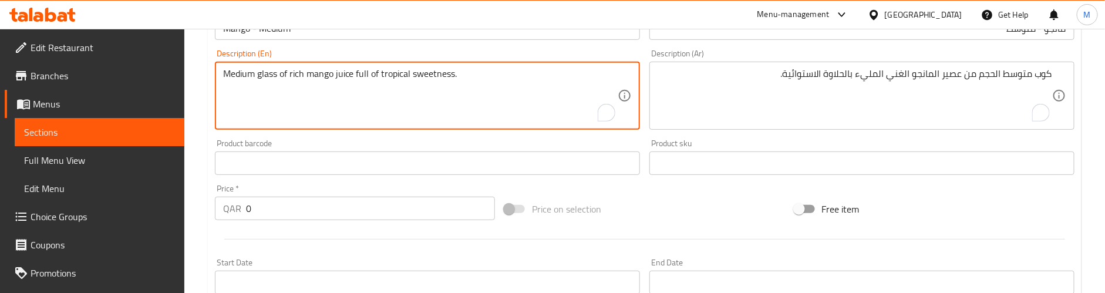
paste textarea "Preparation time: 25 min"
type textarea "Medium glass of rich mango juice full of tropical sweetness. Preparation time: …"
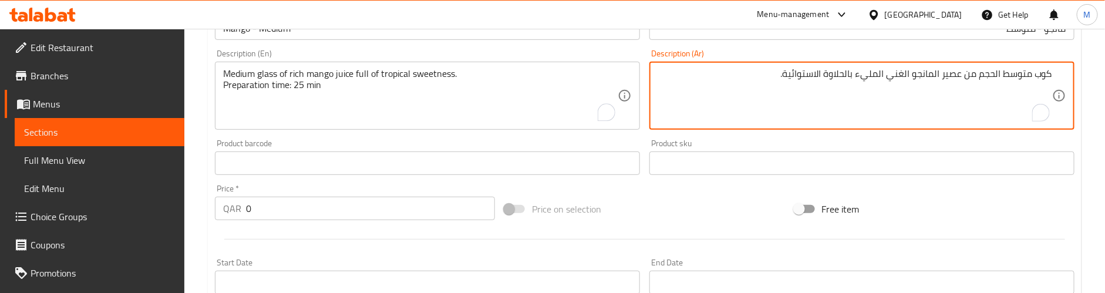
click at [749, 74] on textarea "كوب متوسط الحجم من عصير المانجو الغني المليء بالحلاوة الاستوائية." at bounding box center [855, 96] width 395 height 56
paste textarea "وقت التحضير: 25 دقيقة"
type textarea "كوب متوسط الحجم من عصير المانجو الغني المليء بالحلاوة الاستوائية. وقت التحضير: …"
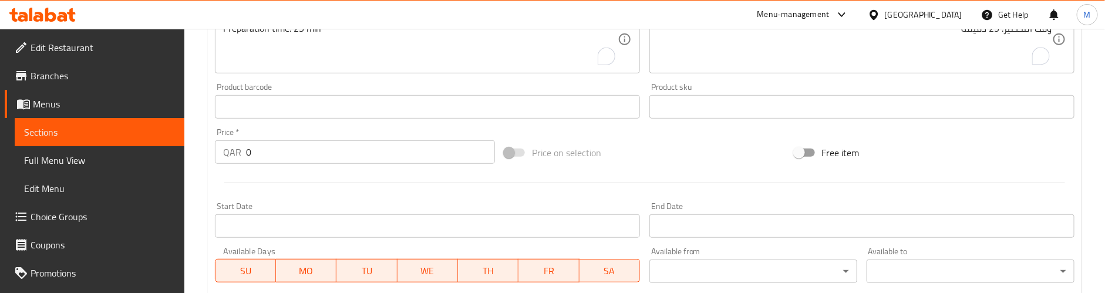
scroll to position [359, 0]
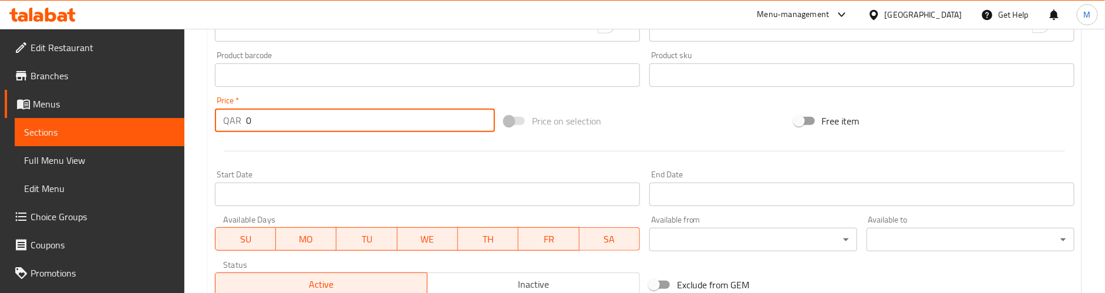
drag, startPoint x: 264, startPoint y: 122, endPoint x: 194, endPoint y: 130, distance: 70.4
click at [194, 130] on div "Home / Restaurants management / Menus / Sections / item / create Juices section…" at bounding box center [644, 69] width 921 height 801
paste input "9"
type input "9"
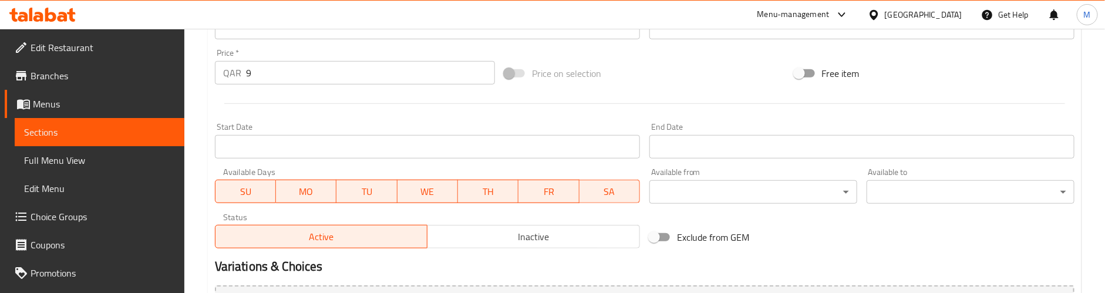
scroll to position [536, 0]
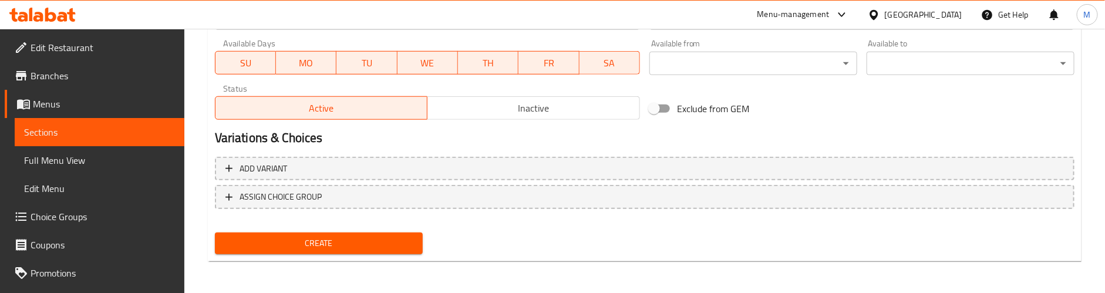
click at [345, 246] on span "Create" at bounding box center [318, 243] width 189 height 15
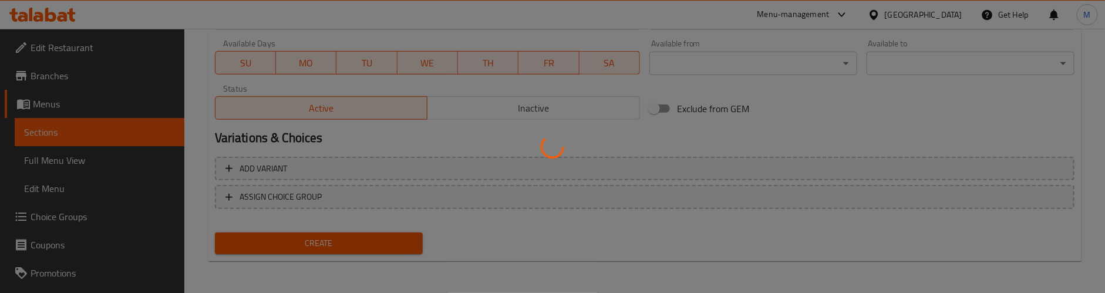
type input "0"
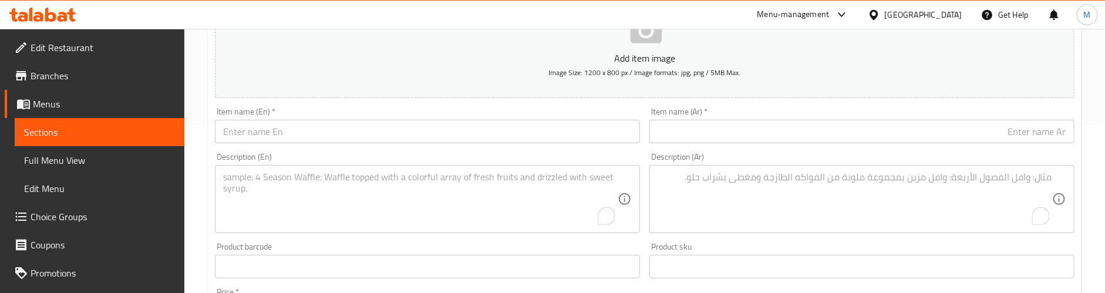
scroll to position [7, 0]
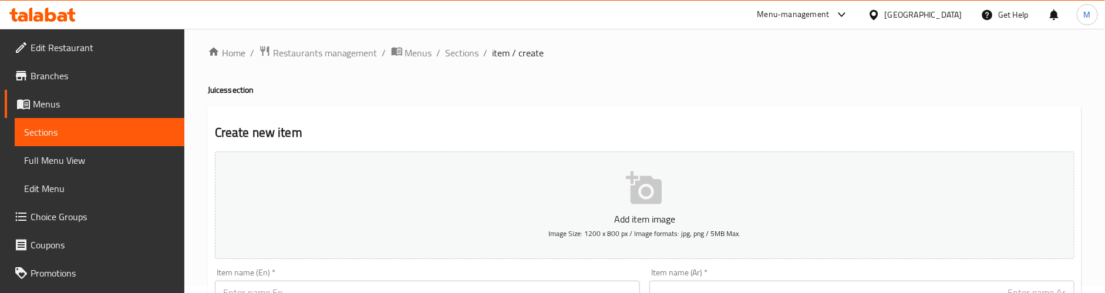
click at [478, 92] on h4 "Juices section" at bounding box center [645, 90] width 874 height 12
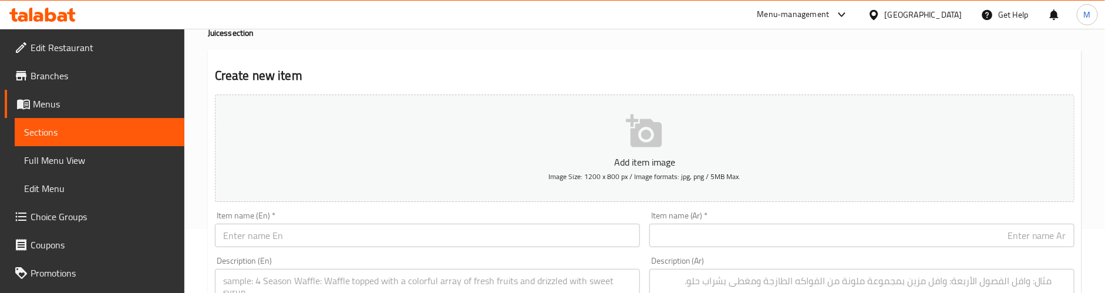
scroll to position [95, 0]
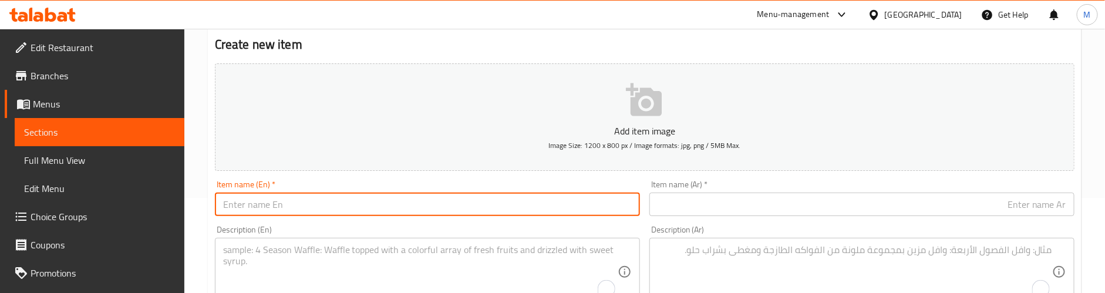
click at [302, 198] on input "text" at bounding box center [427, 204] width 425 height 23
paste input "Orange Kallatha - Small"
type input "Orange Kallatha - Small"
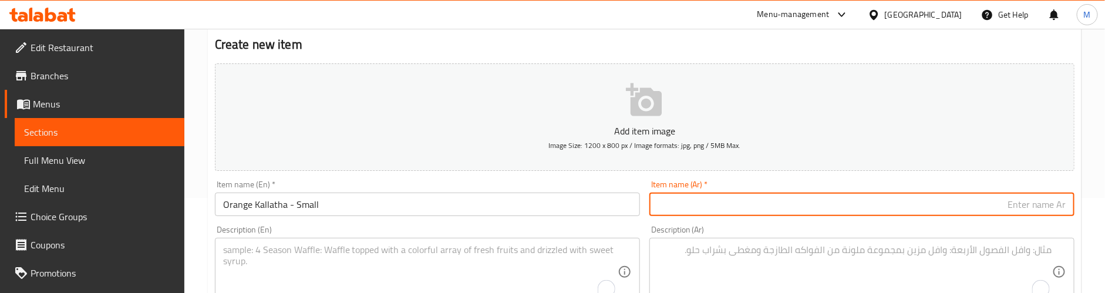
click at [759, 205] on input "text" at bounding box center [862, 204] width 425 height 23
paste input "كالاتا برتقالية - صغيرة"
type input "كالاتا برتقالية - صغيرة"
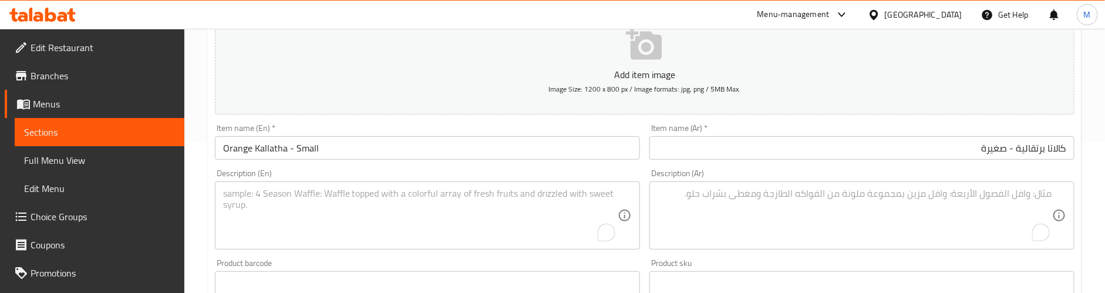
scroll to position [183, 0]
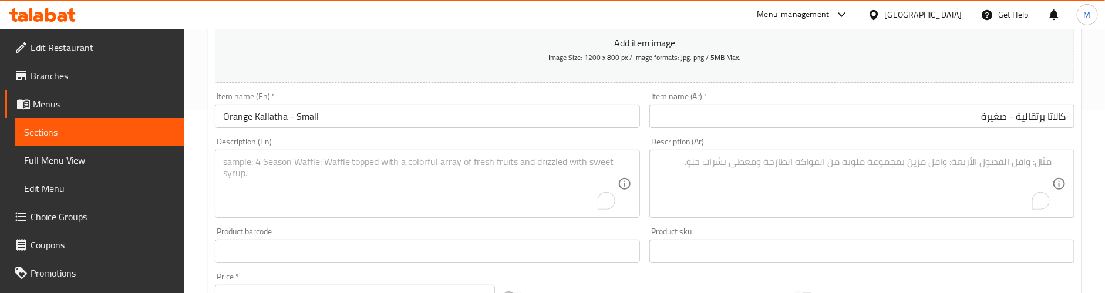
click at [300, 169] on textarea "To enrich screen reader interactions, please activate Accessibility in Grammarl…" at bounding box center [420, 184] width 395 height 56
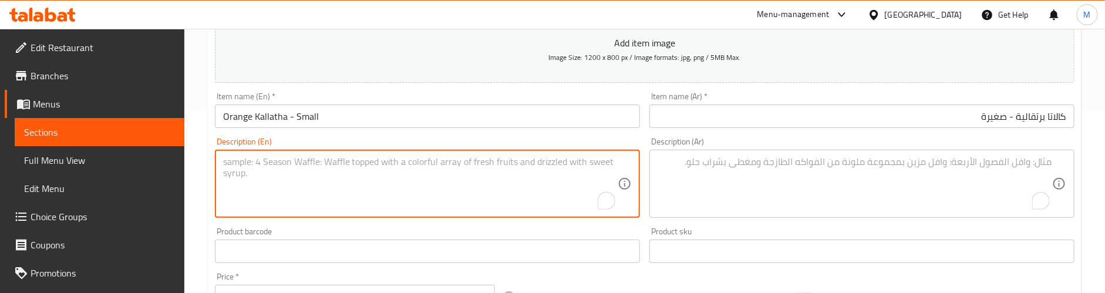
paste textarea "Traditional orange kallatha juice, sweet and slightly tangy."
type textarea "Traditional orange kallatha juice, sweet and slightly tangy."
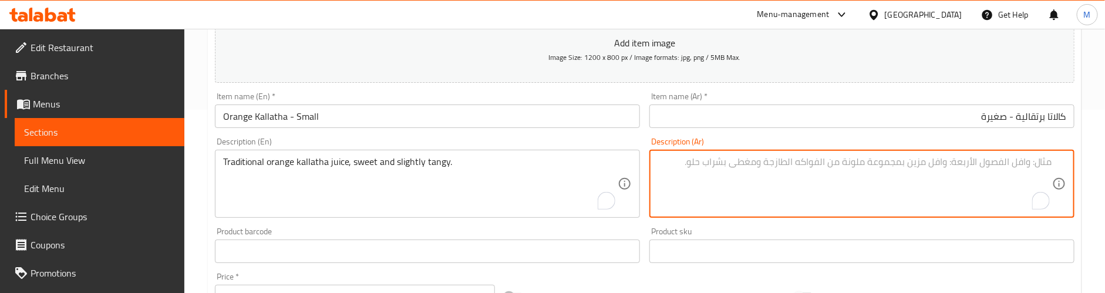
click at [768, 164] on textarea "To enrich screen reader interactions, please activate Accessibility in Grammarl…" at bounding box center [855, 184] width 395 height 56
paste textarea "عصير البرتقال كالاتا التقليدي، حلو وحامض قليلاً."
type textarea "عصير البرتقال كالاتا التقليدي، حلو وحامض قليلاً."
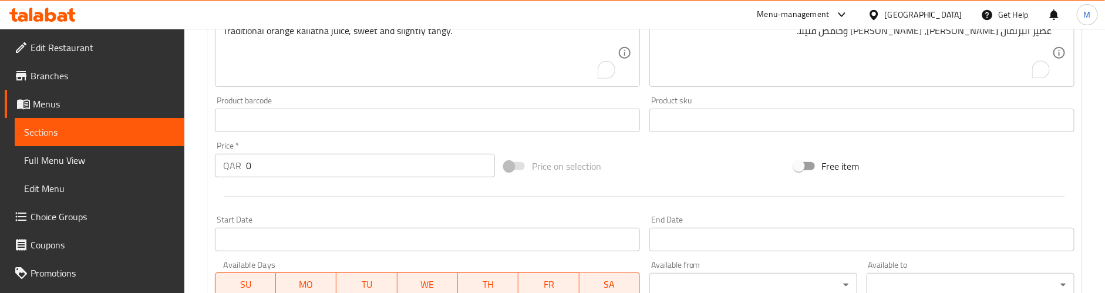
scroll to position [359, 0]
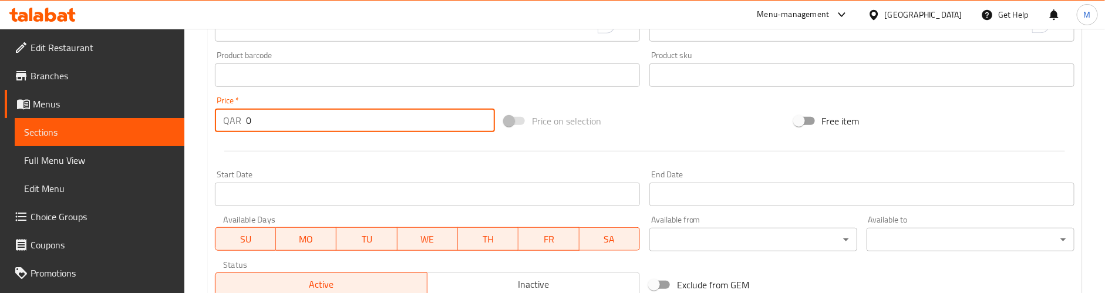
drag, startPoint x: 248, startPoint y: 117, endPoint x: 219, endPoint y: 119, distance: 29.4
click at [219, 119] on div "QAR 0 Price *" at bounding box center [355, 120] width 280 height 23
paste input "4"
type input "4"
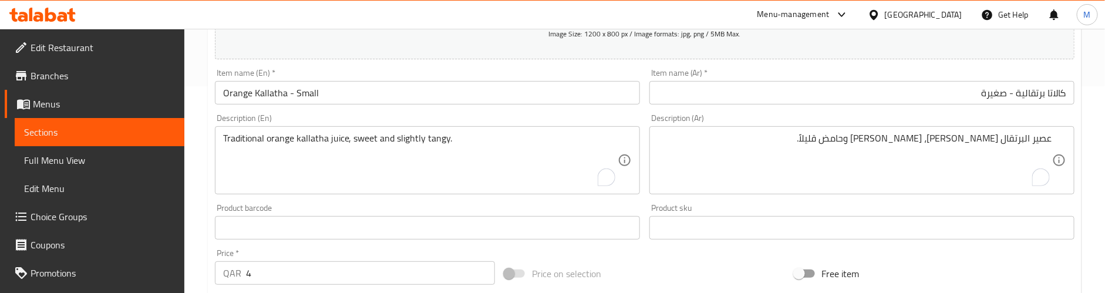
scroll to position [183, 0]
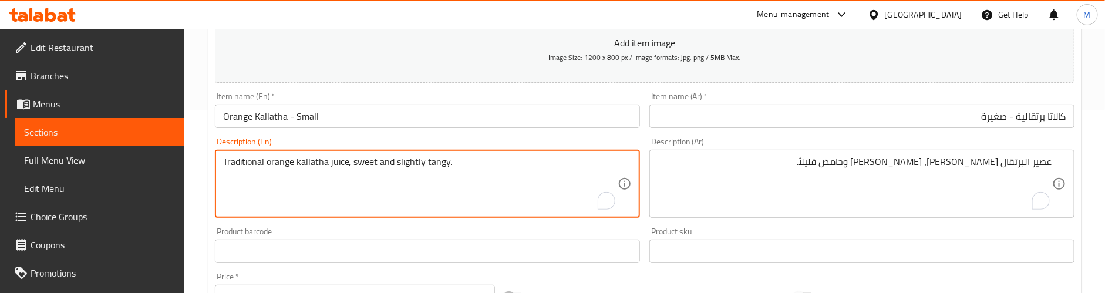
paste textarea "Preparation time: 25 min"
type textarea "Traditional orange kallatha juice, sweet and slightly tangy. Preparation time: …"
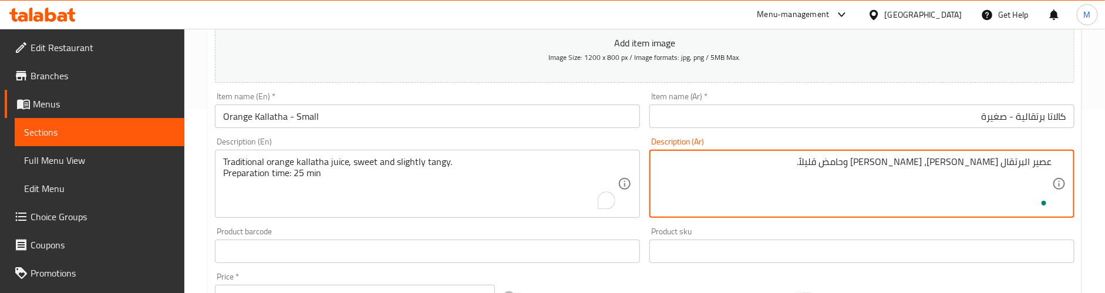
paste textarea "وقت التحضير: 25 دقيقة"
type textarea "عصير البرتقال كالاتا التقليدي، حلو وحامض قليلاً. وقت التحضير: 25 دقيقة"
click at [578, 226] on div "Product barcode Product barcode" at bounding box center [427, 245] width 435 height 45
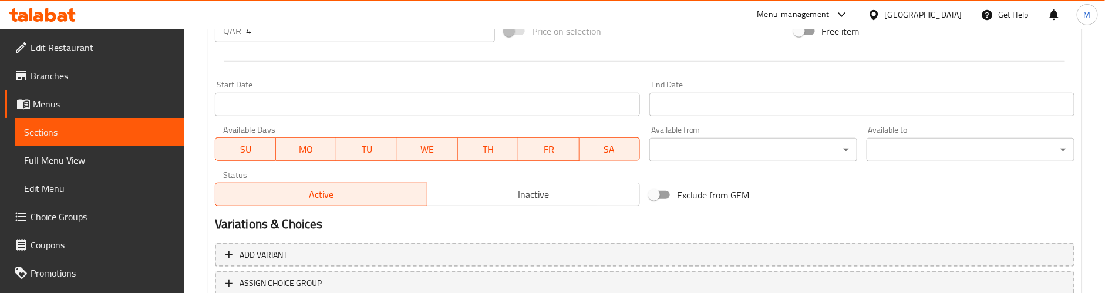
scroll to position [536, 0]
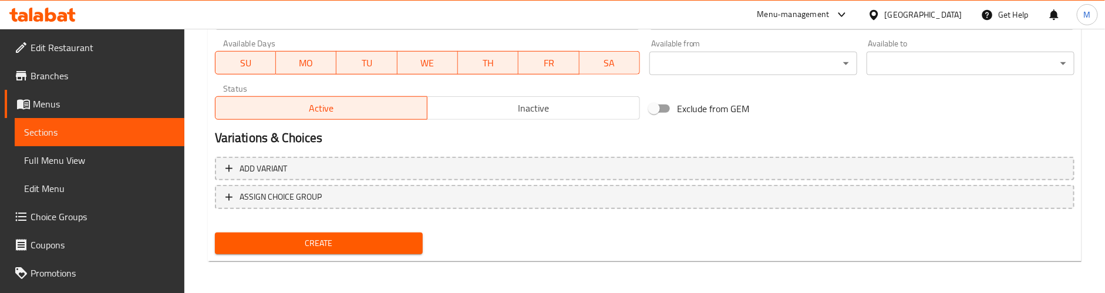
click at [358, 240] on span "Create" at bounding box center [318, 243] width 189 height 15
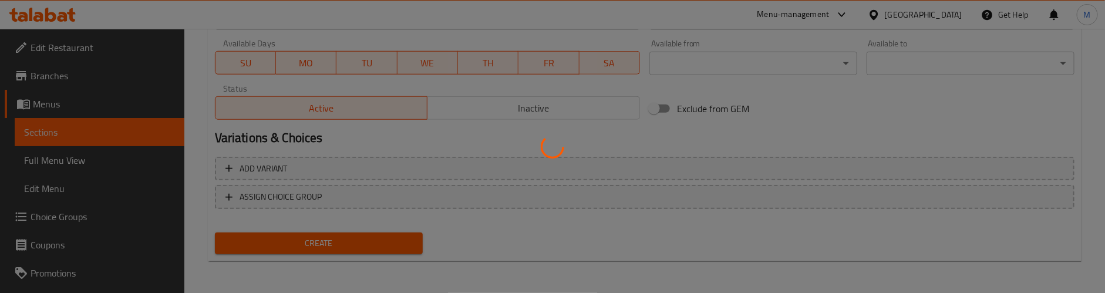
type input "0"
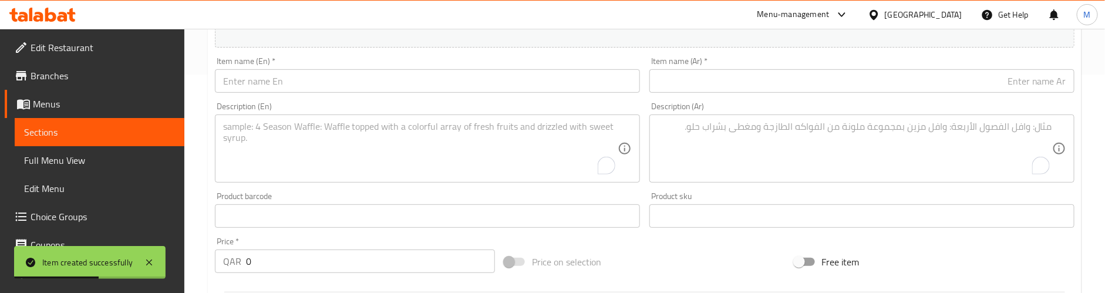
scroll to position [183, 0]
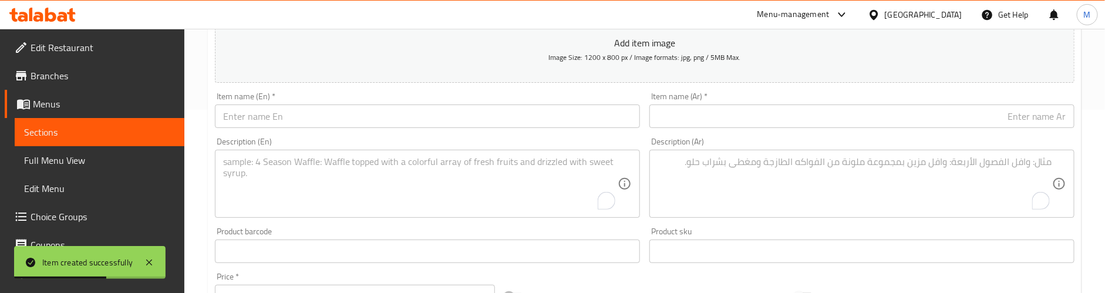
click at [332, 109] on input "text" at bounding box center [427, 116] width 425 height 23
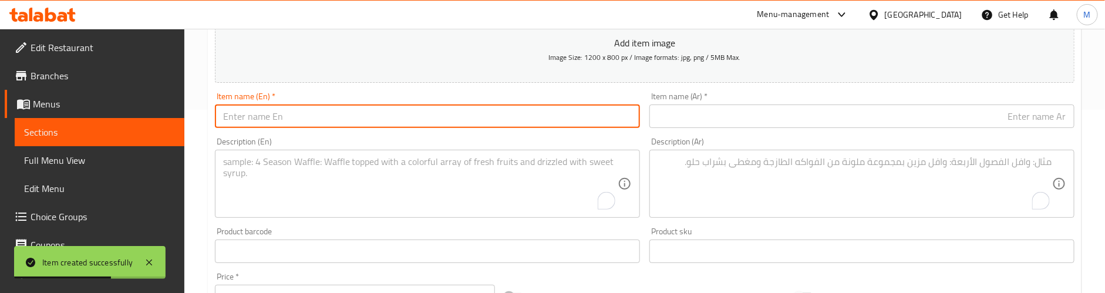
paste input "Orange Kallatha - Medium"
type input "Orange Kallatha - Medium"
click at [753, 122] on input "text" at bounding box center [862, 116] width 425 height 23
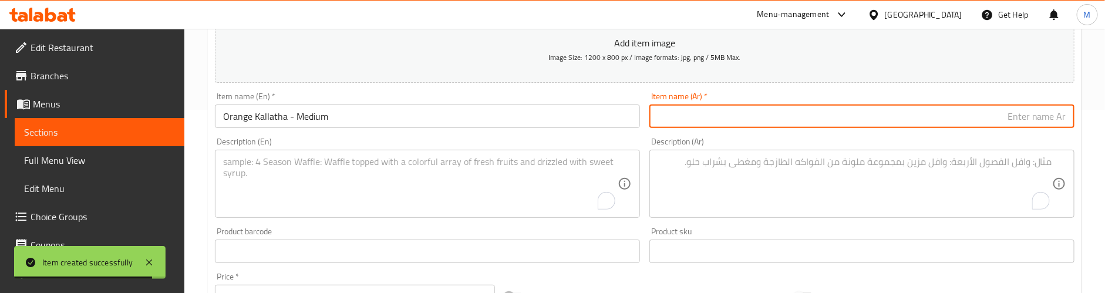
paste input "كالاتا برتقالية - متوسطة"
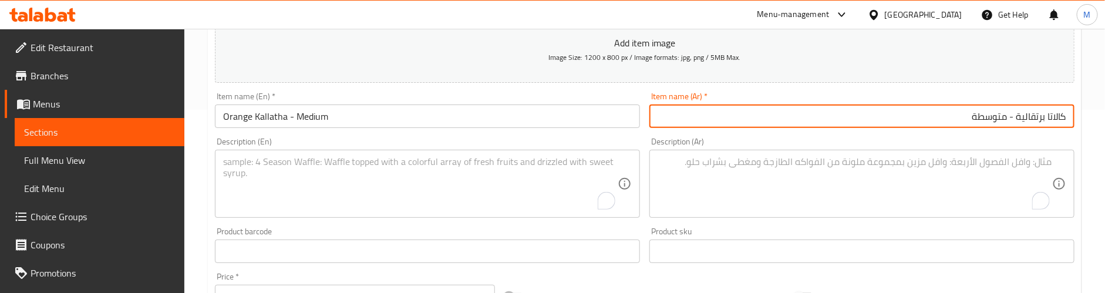
type input "كالاتا برتقالية - متوسطة"
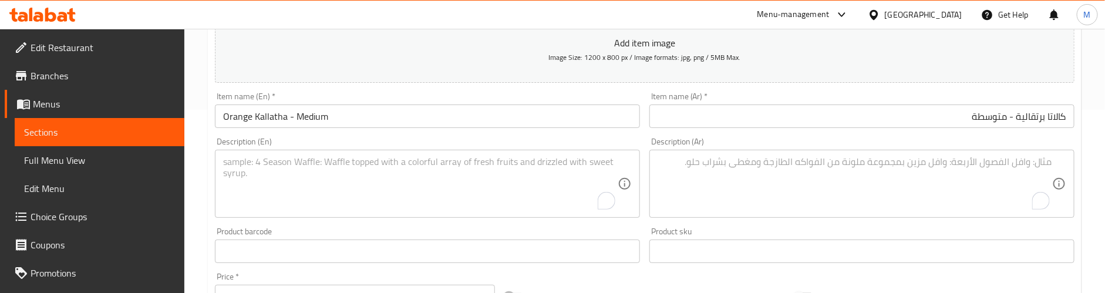
click at [274, 175] on textarea "To enrich screen reader interactions, please activate Accessibility in Grammarl…" at bounding box center [420, 184] width 395 height 56
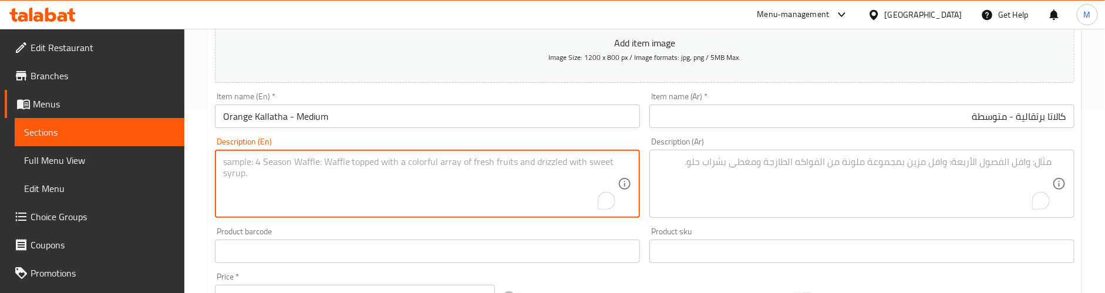
paste textarea "Medium glass of kallatha orange juice, light and refreshing."
type textarea "Medium glass of kallatha orange juice, light and refreshing."
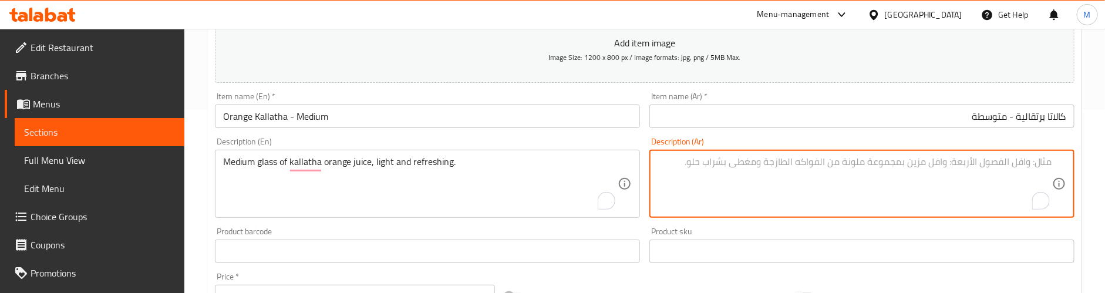
click at [769, 157] on textarea "To enrich screen reader interactions, please activate Accessibility in Grammarl…" at bounding box center [855, 184] width 395 height 56
paste textarea "كوب متوسط ​​الحجم من عصير البرتقال كالاتا، خفيف ومنعش."
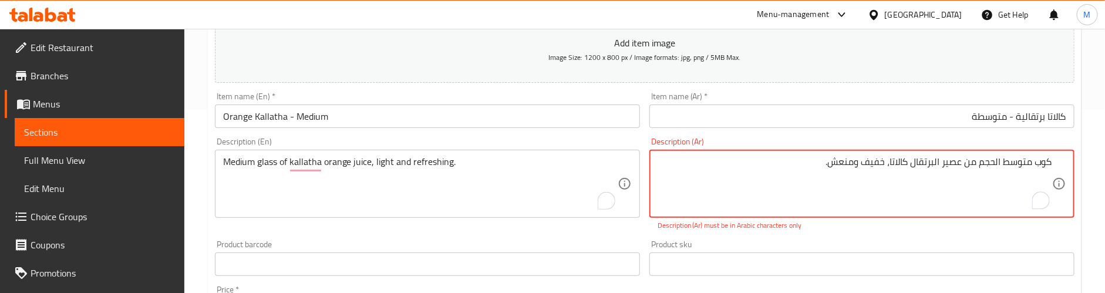
drag, startPoint x: 825, startPoint y: 164, endPoint x: 960, endPoint y: 159, distance: 135.2
click at [960, 159] on textarea "كوب متوسط ​​الحجم من عصير البرتقال كالاتا، خفيف ومنعش." at bounding box center [855, 184] width 395 height 56
paste textarea "عصير البرتقال كالاتا، خفيف ومنعش."
drag, startPoint x: 964, startPoint y: 167, endPoint x: 1000, endPoint y: 167, distance: 35.8
click at [1000, 167] on textarea "كوب متوسط ​​الحجم من عصير البرتقال كالاتا، خفيف ومنعش." at bounding box center [855, 184] width 395 height 56
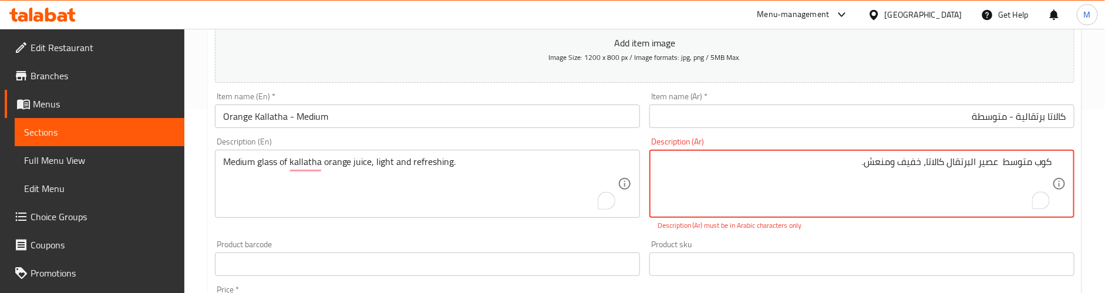
paste textarea "الحجم من"
drag, startPoint x: 1003, startPoint y: 161, endPoint x: 1033, endPoint y: 161, distance: 30.5
click at [1033, 161] on textarea "كوب متوسط ​​الحجم من عصير البرتقال كالاتا، خفيف ومنعش." at bounding box center [855, 184] width 395 height 56
paste textarea "متوسط"
drag, startPoint x: 1036, startPoint y: 162, endPoint x: 1063, endPoint y: 162, distance: 27.0
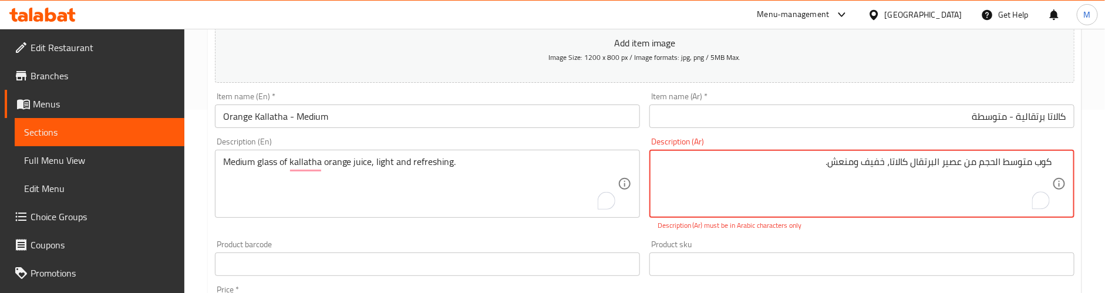
click at [1063, 162] on div "كوب متوسط ​​الحجم من عصير البرتقال كالاتا، خفيف ومنعش. Description (Ar)" at bounding box center [862, 184] width 425 height 68
type textarea "متوسط ​​الحجم من عصير البرتقال كالاتا، خفيف ومنعش."
click at [975, 243] on div "Product sku Product sku" at bounding box center [862, 258] width 425 height 36
click at [954, 242] on div "Product sku Product sku" at bounding box center [862, 258] width 425 height 36
click at [926, 163] on textarea "متوسط ​​الحجم من عصير البرتقال كالاتا، خفيف ومنعش." at bounding box center [855, 184] width 395 height 56
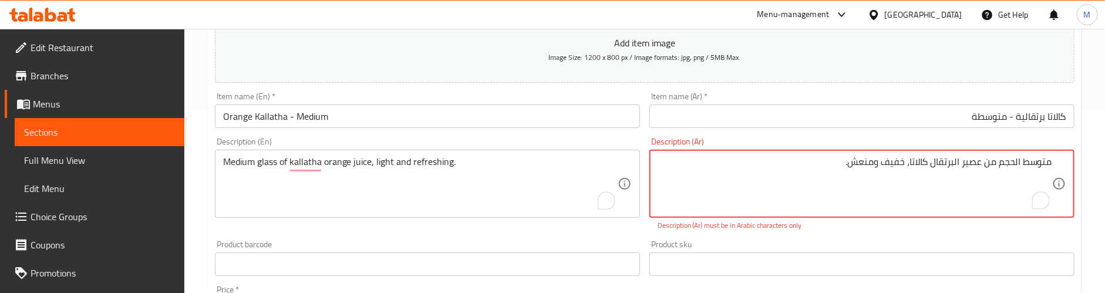
click at [926, 163] on textarea "متوسط ​​الحجم من عصير البرتقال كالاتا، خفيف ومنعش." at bounding box center [855, 184] width 395 height 56
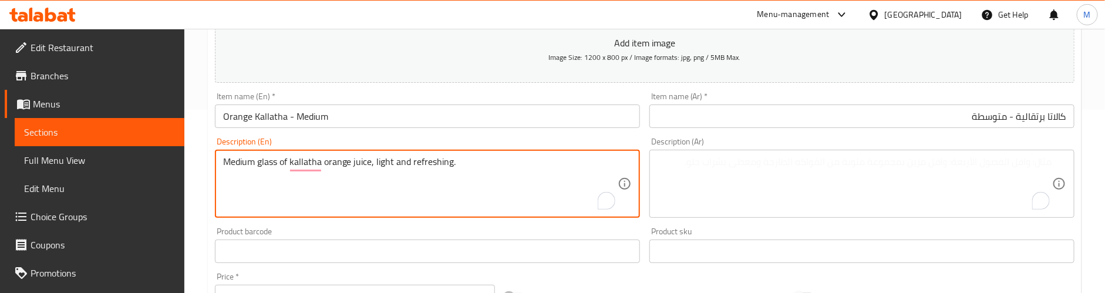
click at [367, 166] on textarea "Medium glass of kallatha orange juice, light and refreshing." at bounding box center [420, 184] width 395 height 56
click at [826, 168] on textarea "To enrich screen reader interactions, please activate Accessibility in Grammarl…" at bounding box center [855, 184] width 395 height 56
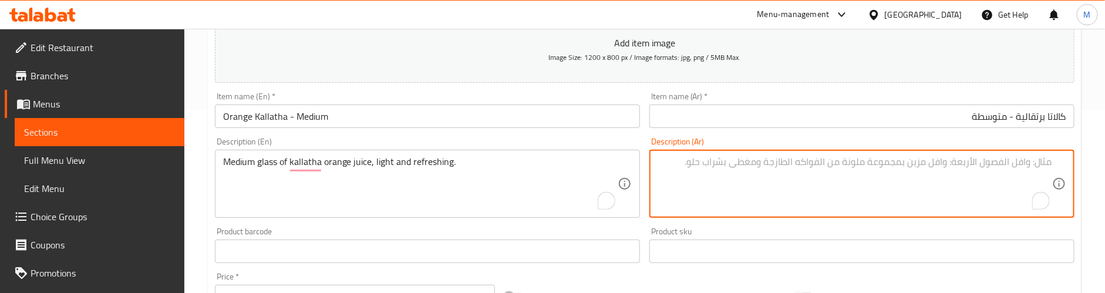
paste textarea "كوب متوسط ​​الحجم من عصير البرتقال كالاتا، خفيف ومنعش."
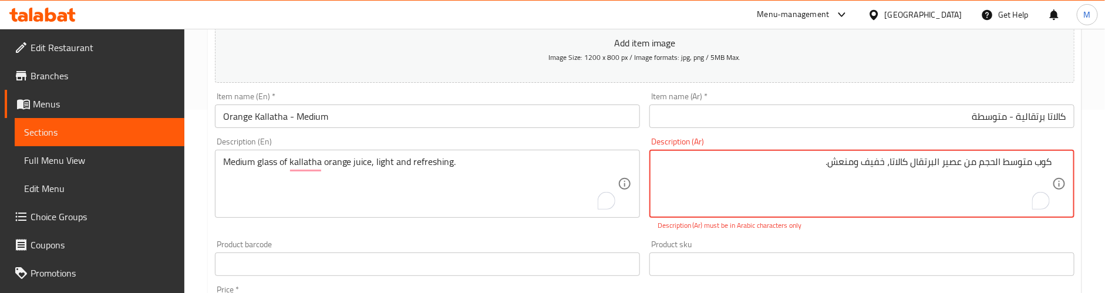
drag, startPoint x: 818, startPoint y: 161, endPoint x: 886, endPoint y: 163, distance: 68.2
click at [886, 163] on textarea "كوب متوسط ​​الحجم من عصير البرتقال كالاتا، خفيف ومنعش." at bounding box center [855, 184] width 395 height 56
paste textarea "خفيف ومنعش."
click at [906, 240] on div "Product sku Product sku" at bounding box center [862, 258] width 435 height 45
click at [826, 237] on div "Product sku Product sku" at bounding box center [862, 258] width 435 height 45
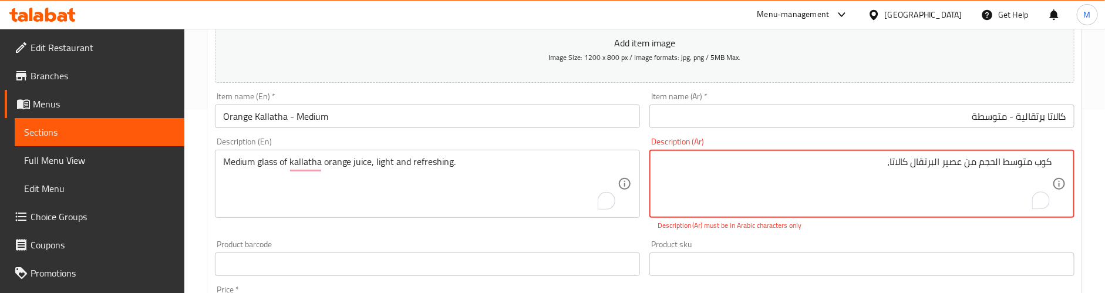
paste textarea "خفيف ومنعش."
click at [899, 159] on textarea "كوب متوسط ​​الحجم من عصير البرتقال كالاتا، خفيف ومنعش." at bounding box center [855, 184] width 395 height 56
paste textarea "كالاتا"
click at [911, 224] on p "Description (Ar) must be in Arabic characters only" at bounding box center [862, 225] width 409 height 11
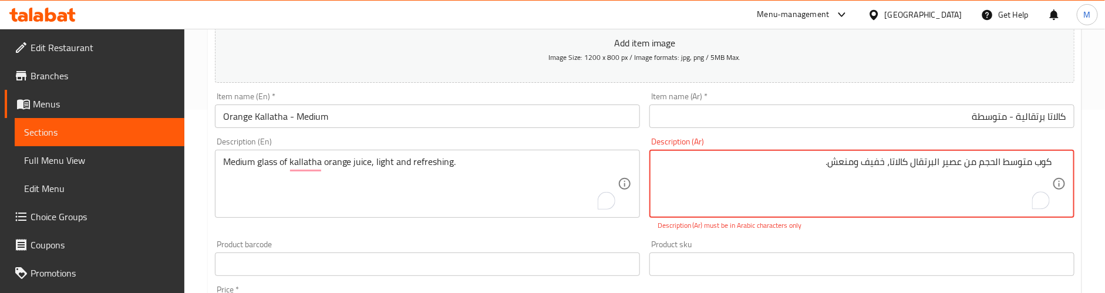
click at [922, 163] on textarea "كوب متوسط ​​الحجم من عصير البرتقال كالاتا، خفيف ومنعش." at bounding box center [855, 184] width 395 height 56
click at [954, 163] on textarea "كوب متوسط ​​الحجم من عصير البرتقال كالاتا، خفيف ومنعش." at bounding box center [855, 184] width 395 height 56
click at [996, 161] on textarea "كوب متوسط ​​الحجم من عصير البرتقال كالاتا، خفيف ومنعش." at bounding box center [855, 184] width 395 height 56
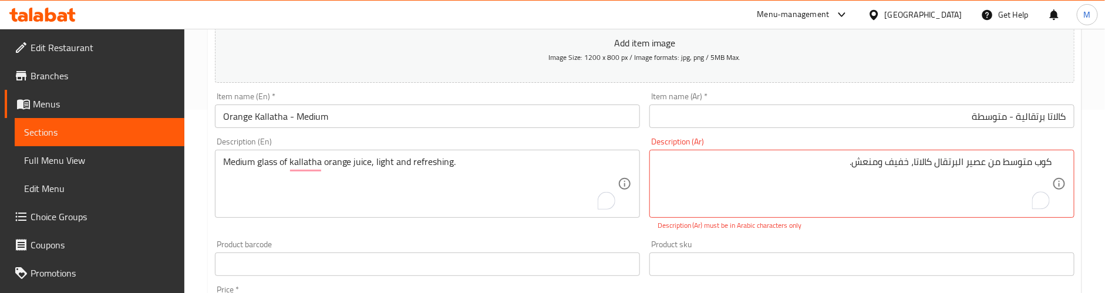
click at [1054, 166] on div "كوب متوسط ​​من عصير البرتقال كالاتا، خفيف ومنعش. Description (Ar)" at bounding box center [862, 184] width 425 height 68
click at [1054, 160] on div "كوب متوسط ​​من عصير البرتقال كالاتا، خفيف ومنعش. Description (Ar)" at bounding box center [862, 184] width 425 height 68
click at [963, 164] on textarea "كوب متوسط ​​الحجم من عصير البرتقال كالاتا، خفيف ومنعش." at bounding box center [855, 184] width 395 height 56
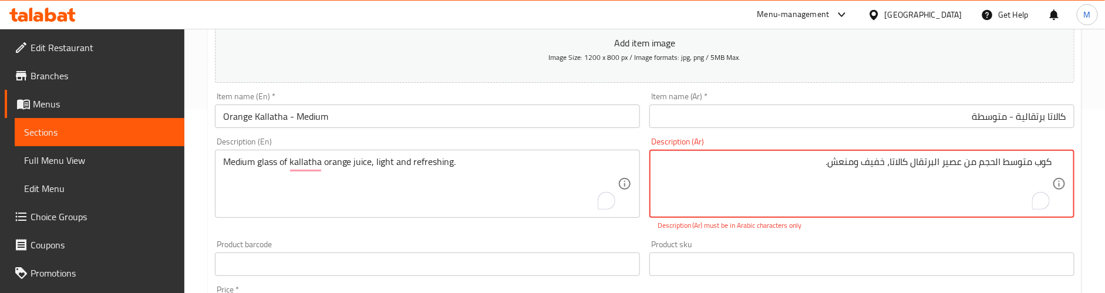
click at [626, 142] on div "Description (En) Medium glass of kallatha orange juice, light and refreshing. D…" at bounding box center [427, 177] width 425 height 80
drag, startPoint x: 809, startPoint y: 162, endPoint x: 1054, endPoint y: 162, distance: 244.9
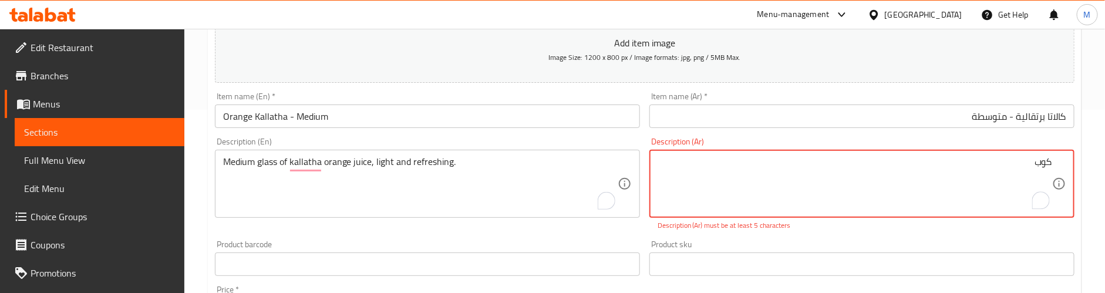
type textarea "كوب"
drag, startPoint x: 1021, startPoint y: 224, endPoint x: 1022, endPoint y: 231, distance: 6.6
click at [1021, 226] on p "Description (Ar) must be at least 5 characters" at bounding box center [862, 225] width 409 height 11
click at [1022, 231] on p "Description (Ar) must be at least 5 characters" at bounding box center [862, 225] width 409 height 11
click at [1022, 231] on div "Description (Ar) كوب Description (Ar) Description (Ar) must be at least 5 chara…" at bounding box center [862, 184] width 435 height 103
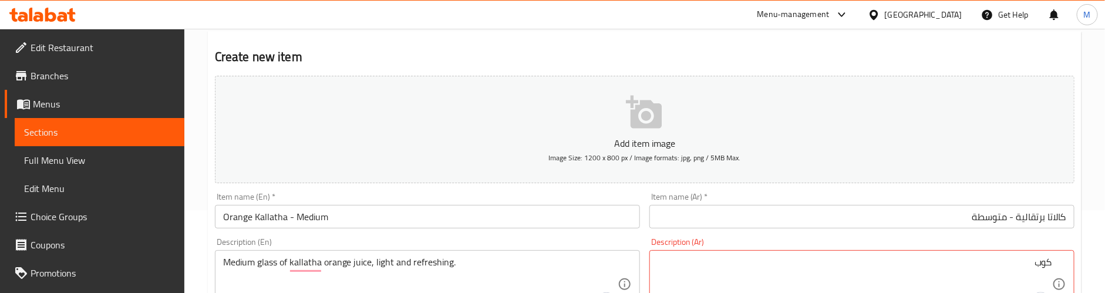
scroll to position [176, 0]
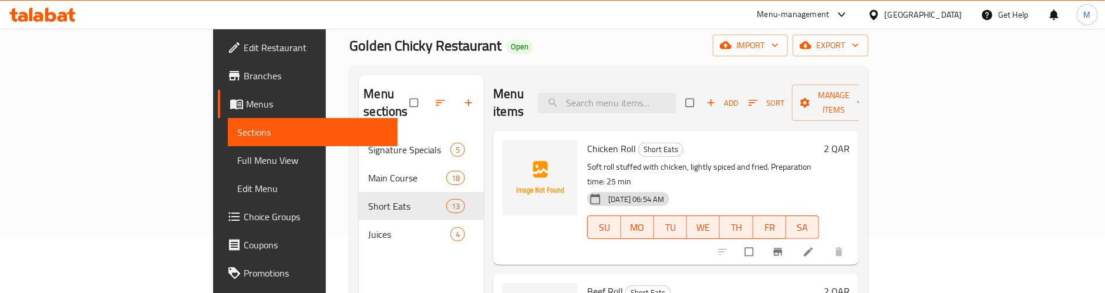
scroll to position [88, 0]
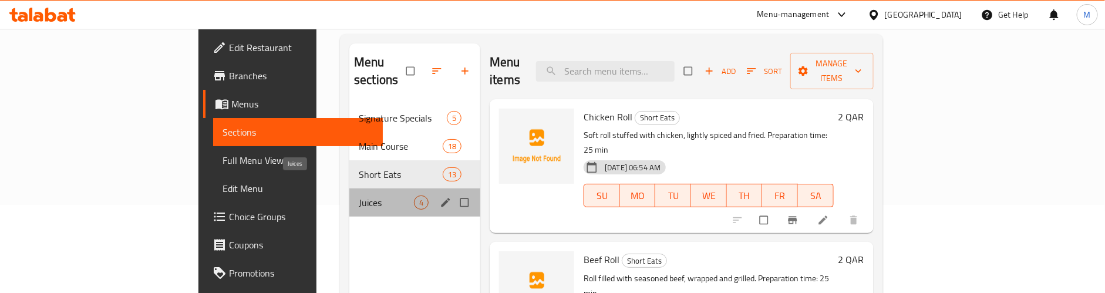
click at [359, 196] on span "Juices" at bounding box center [386, 203] width 55 height 14
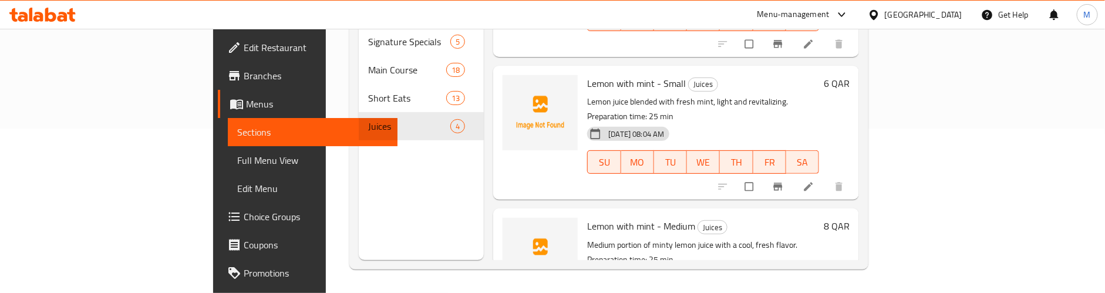
scroll to position [248, 0]
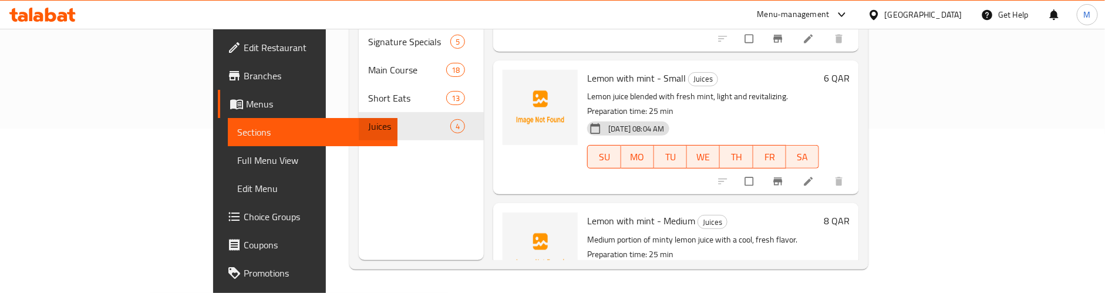
click at [755, 213] on h6 "Lemon with mint - Medium Juices" at bounding box center [703, 221] width 232 height 16
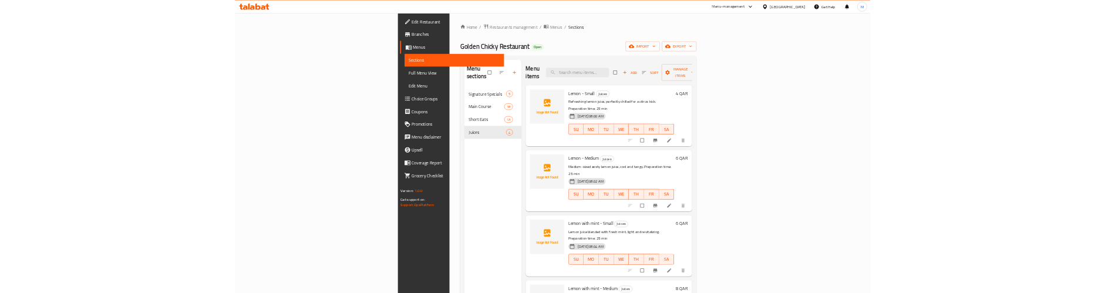
scroll to position [0, 0]
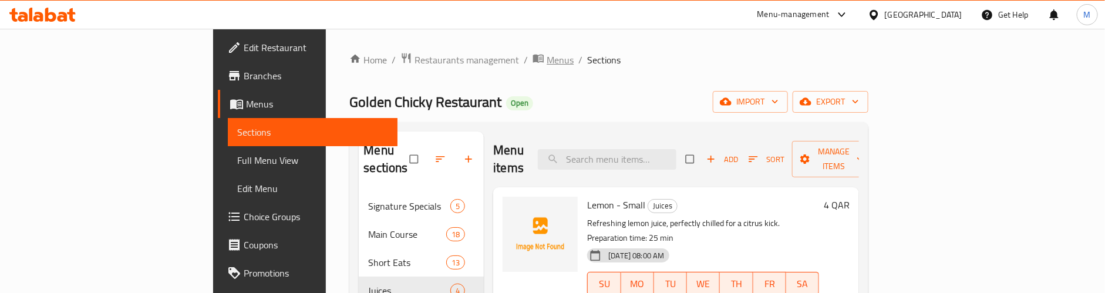
click at [547, 57] on span "Menus" at bounding box center [560, 60] width 27 height 14
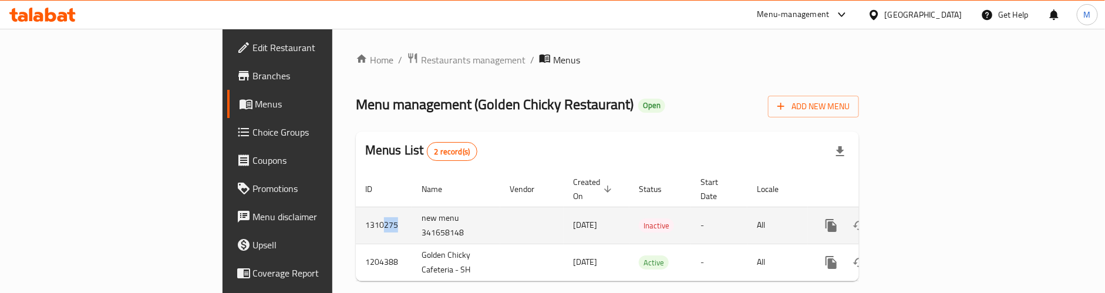
drag, startPoint x: 236, startPoint y: 211, endPoint x: 254, endPoint y: 210, distance: 18.3
click at [356, 210] on td "1310275" at bounding box center [384, 225] width 56 height 37
click at [923, 219] on icon "enhanced table" at bounding box center [916, 226] width 14 height 14
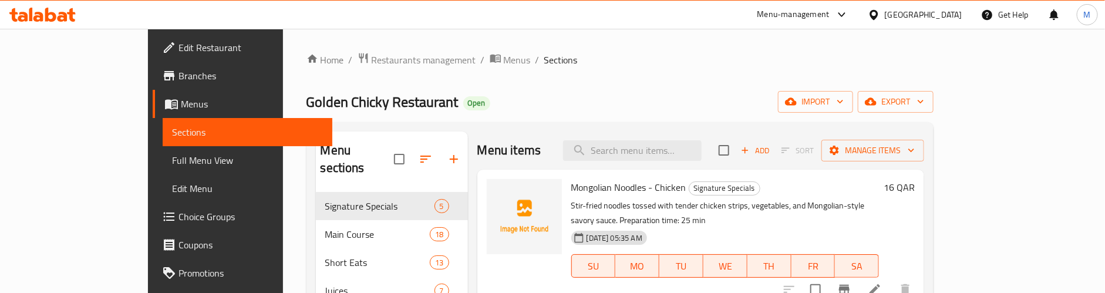
click at [567, 102] on div "Golden Chicky Restaurant Open import export" at bounding box center [621, 102] width 628 height 22
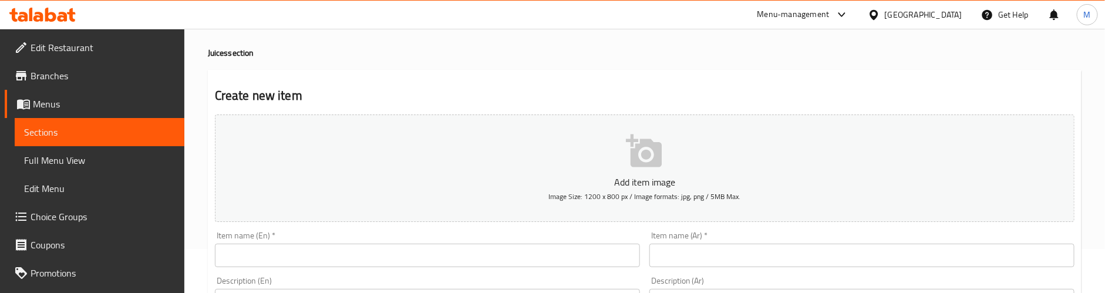
scroll to position [88, 0]
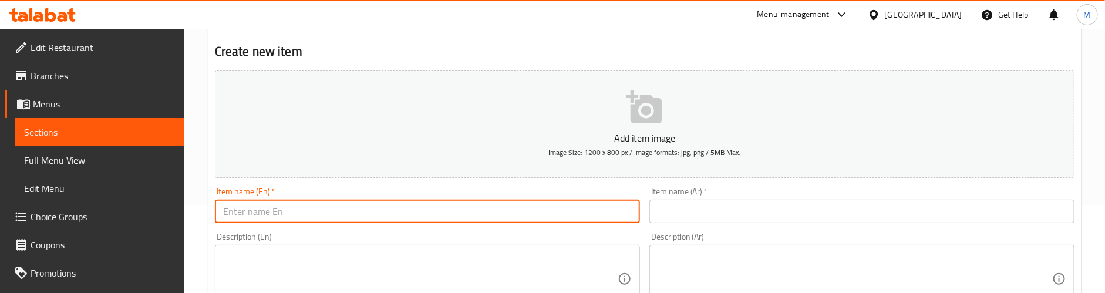
click at [310, 219] on input "text" at bounding box center [427, 211] width 425 height 23
paste input "Orange Kallatha - Medium"
type input "Orange Kallatha - Medium"
click at [756, 222] on input "text" at bounding box center [862, 211] width 425 height 23
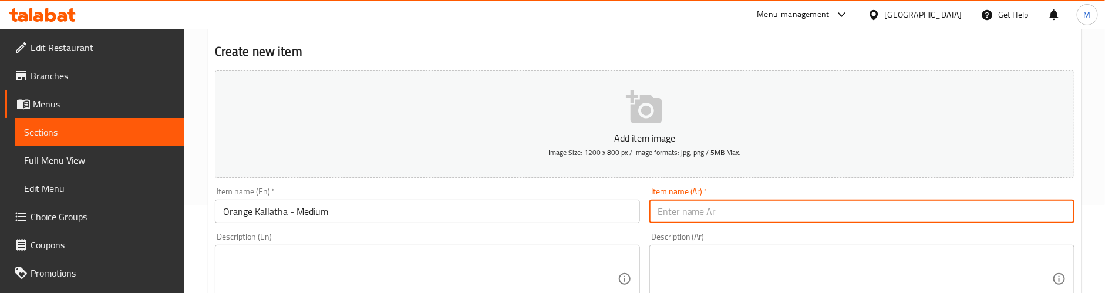
click at [756, 215] on input "text" at bounding box center [862, 211] width 425 height 23
paste input "كالاتا برتقالية - متوسطة"
type input "كالاتا برتقالية - متوسطة"
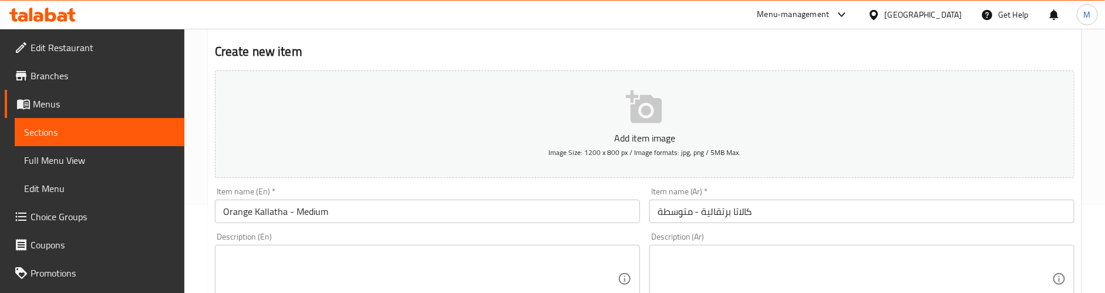
click at [342, 259] on textarea at bounding box center [420, 279] width 395 height 56
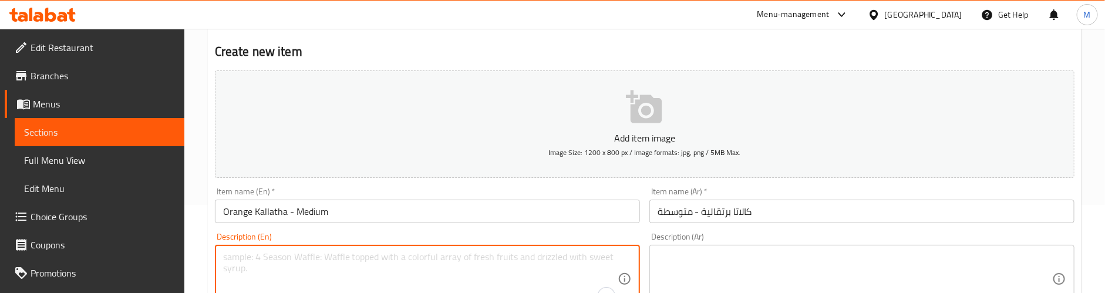
paste textarea "Medium glass of kallatha orange juice, light and refreshing."
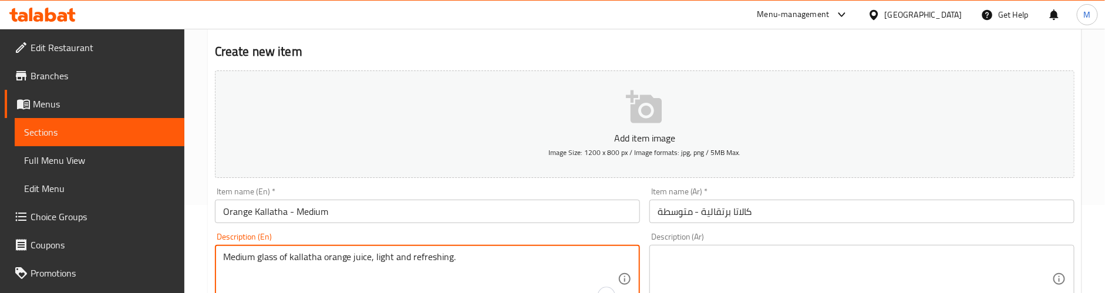
type textarea "Medium glass of kallatha orange juice, light and refreshing."
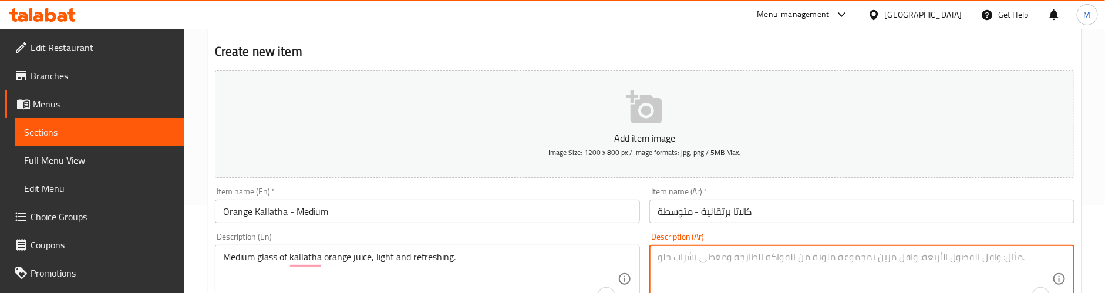
click at [720, 261] on textarea "To enrich screen reader interactions, please activate Accessibility in Grammarl…" at bounding box center [855, 279] width 395 height 56
paste textarea "كوب متوسط ​​الحجم من عصير البرتقال كالاتا، خفيف ومنعش."
type textarea "كوب متوسط ​​الحجم من عصير البرتقال كالاتا، خفيف ومنعش."
click at [606, 235] on div "Description (En) Medium glass of kallatha orange juice, light and refreshing. D…" at bounding box center [427, 273] width 425 height 80
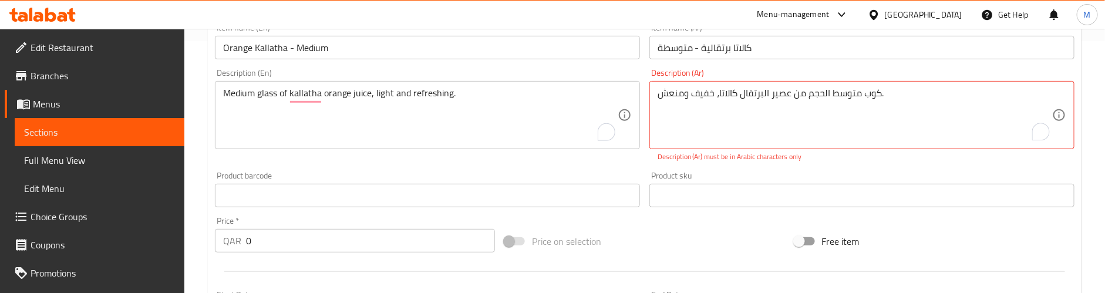
scroll to position [264, 0]
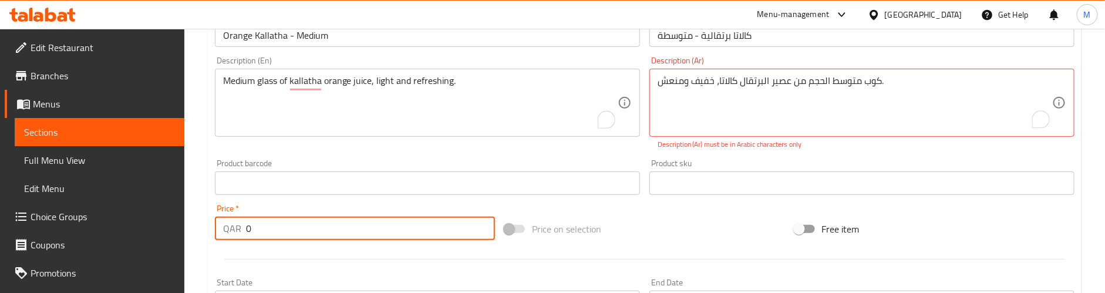
drag, startPoint x: 231, startPoint y: 228, endPoint x: 197, endPoint y: 229, distance: 34.1
click at [197, 228] on div "Home / Restaurants management / Menus / Sections / item / create Juices section…" at bounding box center [644, 171] width 921 height 814
paste input "6"
type input "6"
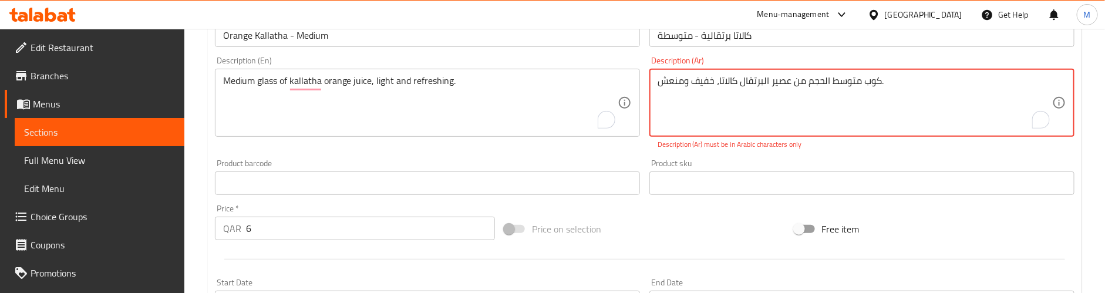
click at [831, 83] on textarea "كوب متوسط ​​الحجم من عصير البرتقال كالاتا، خفيف ومنعش." at bounding box center [855, 103] width 395 height 56
drag, startPoint x: 842, startPoint y: 155, endPoint x: 850, endPoint y: 137, distance: 19.2
click at [842, 154] on div "Product sku Product sku" at bounding box center [862, 176] width 435 height 45
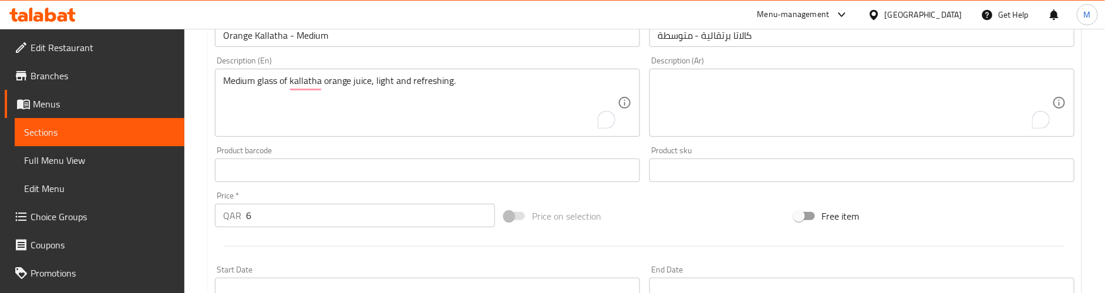
click at [943, 92] on textarea "To enrich screen reader interactions, please activate Accessibility in Grammarl…" at bounding box center [855, 103] width 395 height 56
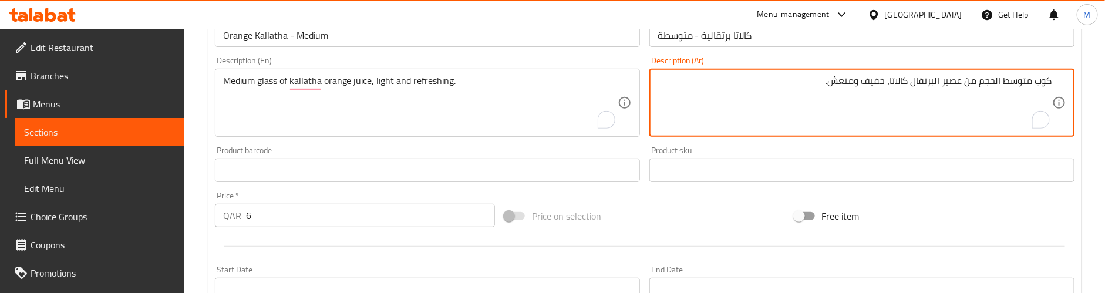
type textarea "كوب متوسط الحجم من عصير البرتقال كالاتا، خفيف ومنعش."
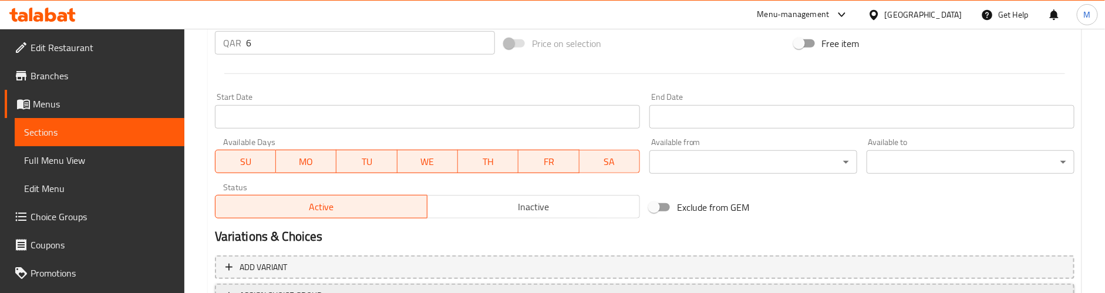
scroll to position [536, 0]
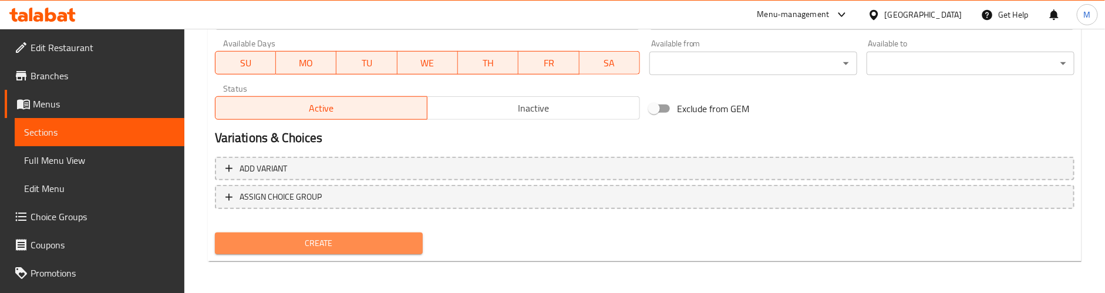
click at [353, 241] on span "Create" at bounding box center [318, 243] width 189 height 15
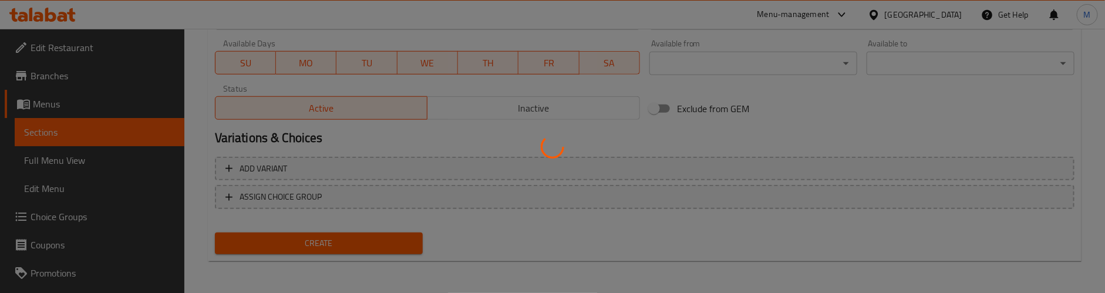
type input "0"
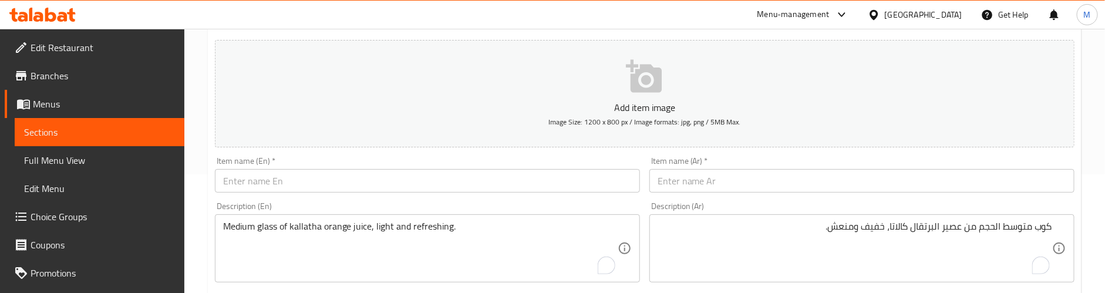
scroll to position [7, 0]
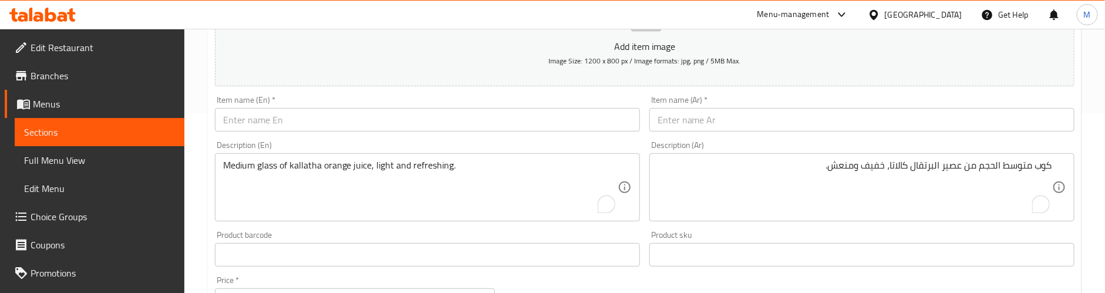
scroll to position [183, 0]
click at [312, 113] on input "text" at bounding box center [427, 116] width 425 height 23
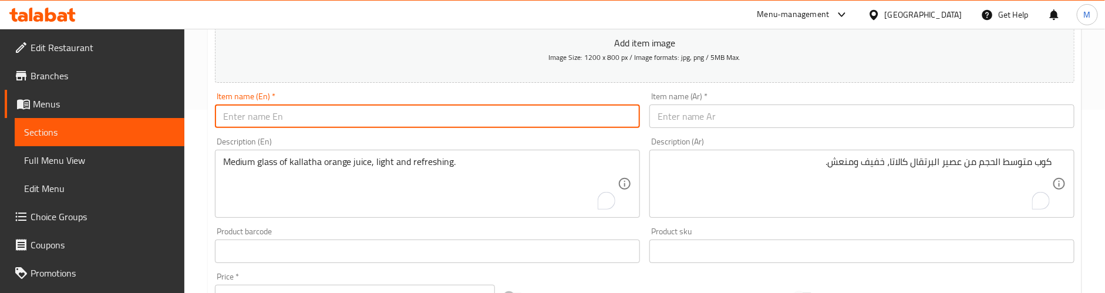
paste input "Orange Fresh - Small"
click at [298, 112] on input "Orange Fresh - Small" at bounding box center [427, 116] width 425 height 23
type input "Orange Fresh - Small"
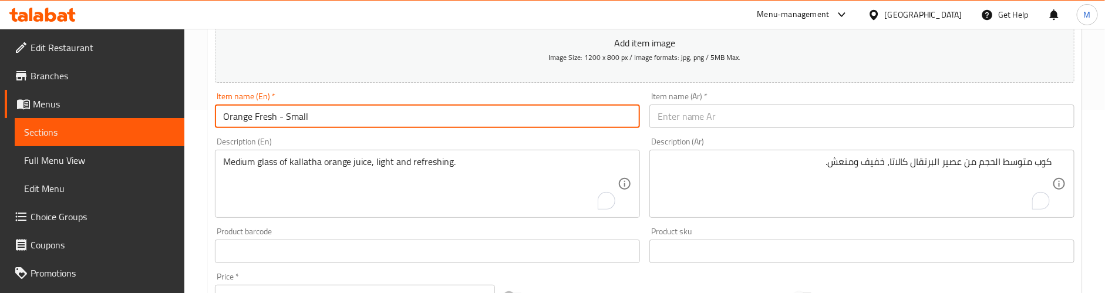
click at [759, 123] on input "text" at bounding box center [862, 116] width 425 height 23
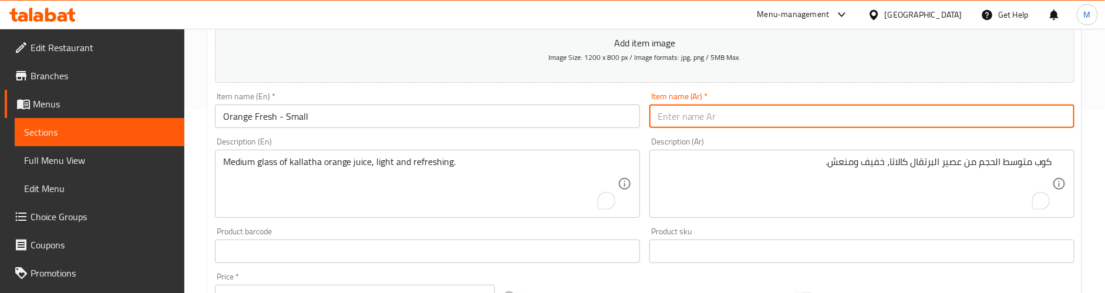
paste input "برتقال طازج - صغير"
type input "برتقال طازج - صغير"
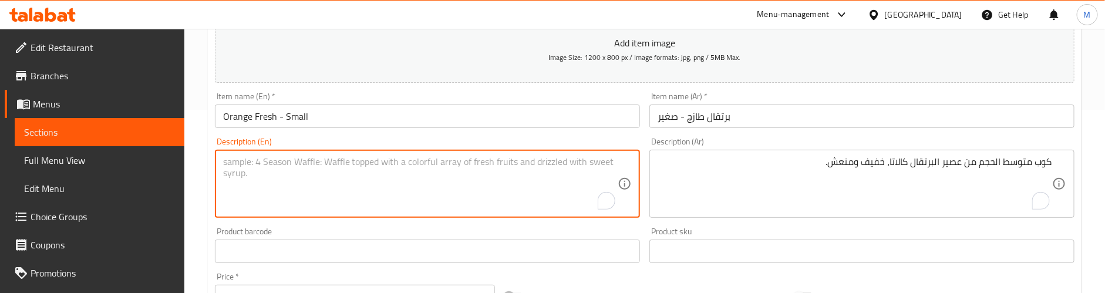
click at [365, 166] on textarea "To enrich screen reader interactions, please activate Accessibility in Grammarl…" at bounding box center [420, 184] width 395 height 56
paste textarea "Freshly squeezed orange juice, bright and full of flavor."
type textarea "Freshly squeezed orange juice, bright and full of flavor."
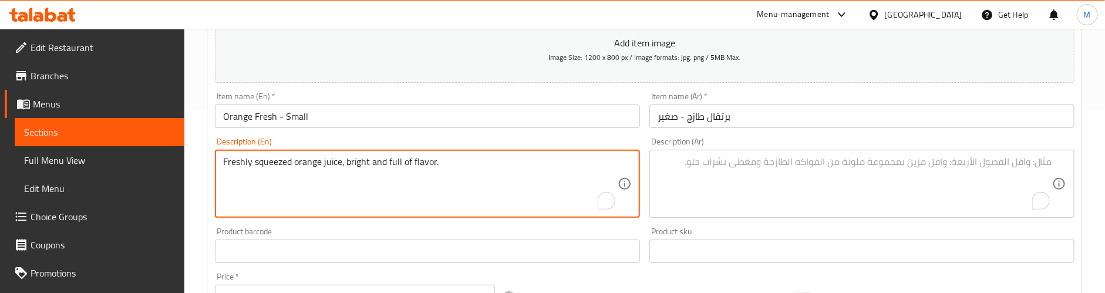
click at [746, 173] on textarea "To enrich screen reader interactions, please activate Accessibility in Grammarl…" at bounding box center [855, 184] width 395 height 56
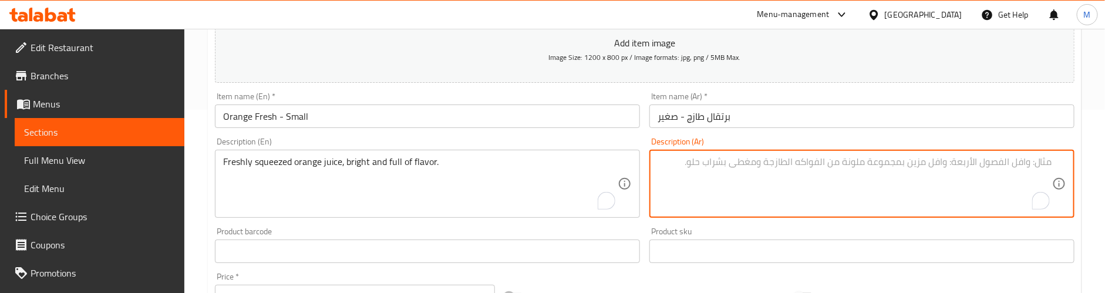
paste textarea "عصير البرتقال الطازج، مشرق ومليء بالنكهة."
type textarea "عصير البرتقال الطازج، مشرق ومليء بالنكهة."
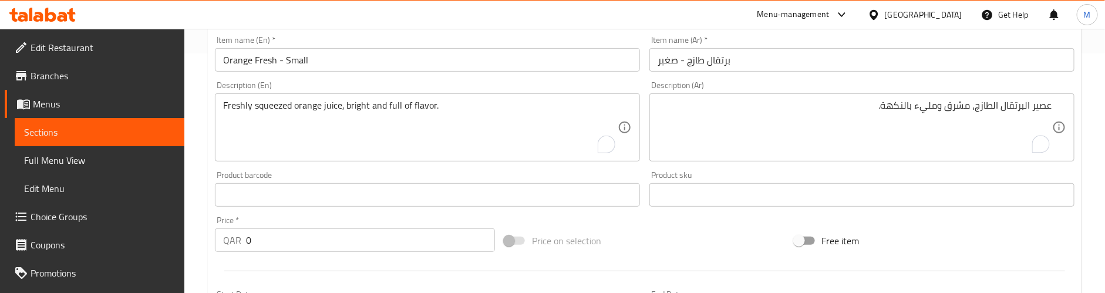
scroll to position [271, 0]
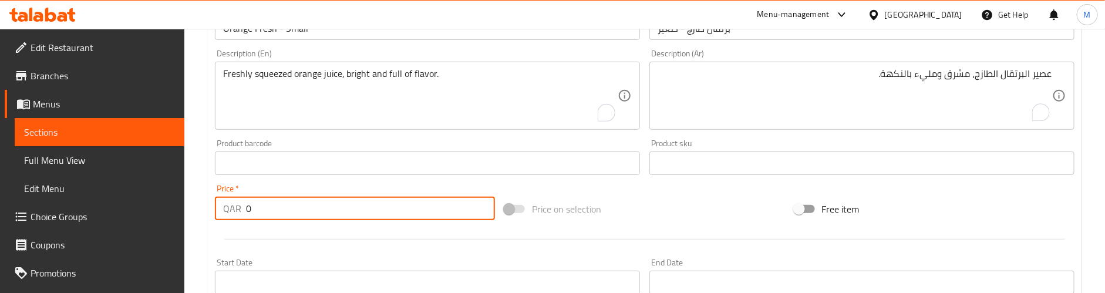
drag, startPoint x: 275, startPoint y: 211, endPoint x: 224, endPoint y: 211, distance: 50.5
click at [224, 211] on div "QAR 0 Price *" at bounding box center [355, 208] width 280 height 23
paste input "7"
type input "7"
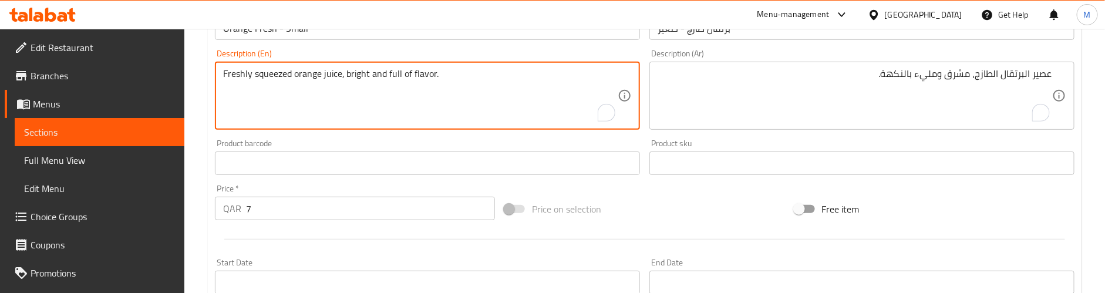
paste textarea "Preparation time: 25 min"
type textarea "Freshly squeezed orange juice, bright and full of flavor. Preparation time: 25 …"
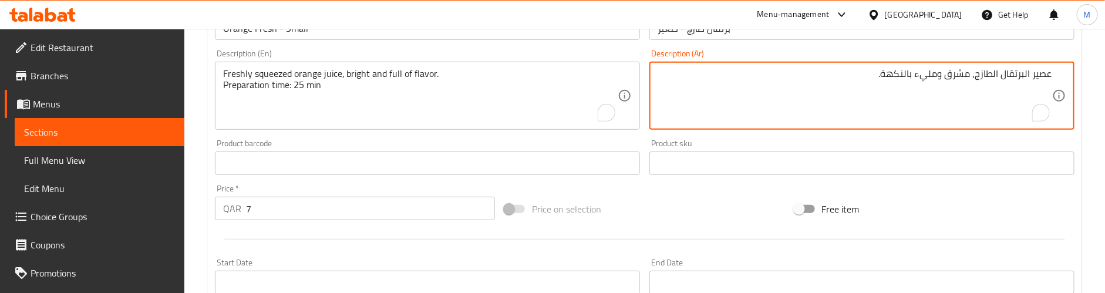
paste textarea "وقت التحضير: 25 دقيقة"
type textarea "عصير البرتقال الطازج، مشرق ومليء بالنكهة. وقت التحضير: 25 دقيقة"
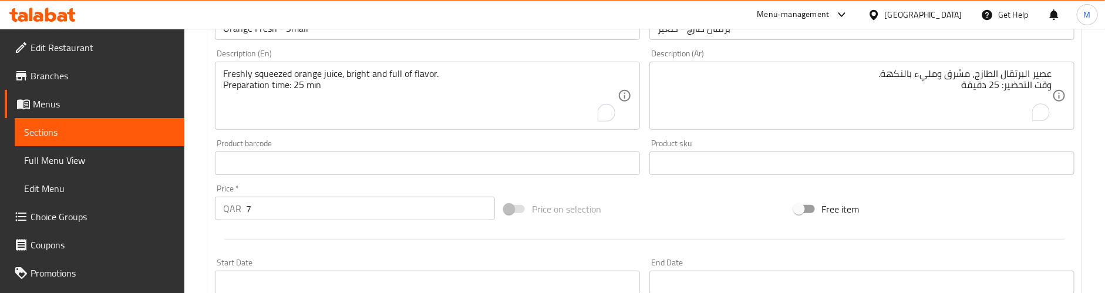
click at [560, 139] on div "Product barcode Product barcode" at bounding box center [427, 157] width 425 height 36
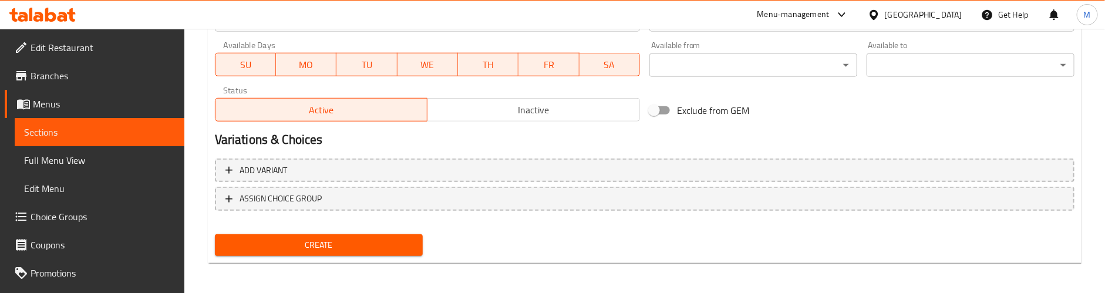
scroll to position [536, 0]
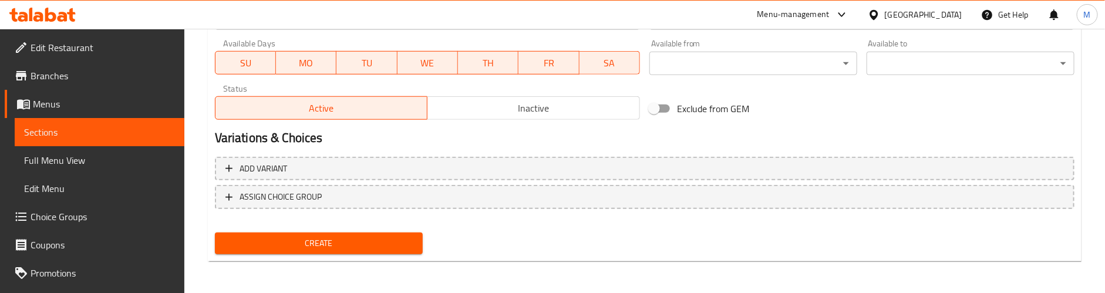
click at [342, 244] on span "Create" at bounding box center [318, 243] width 189 height 15
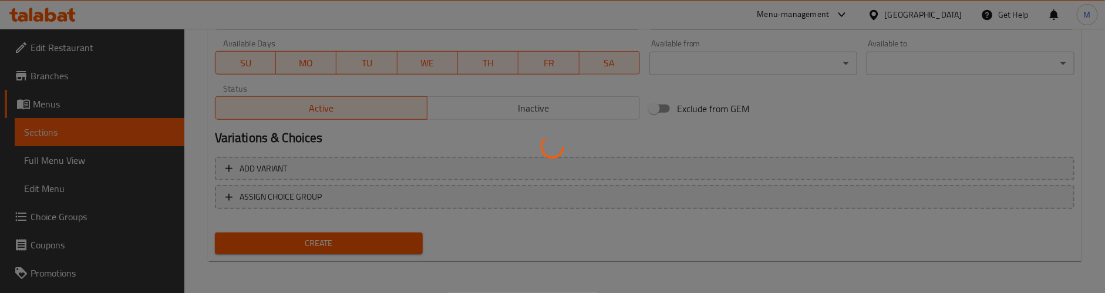
type input "0"
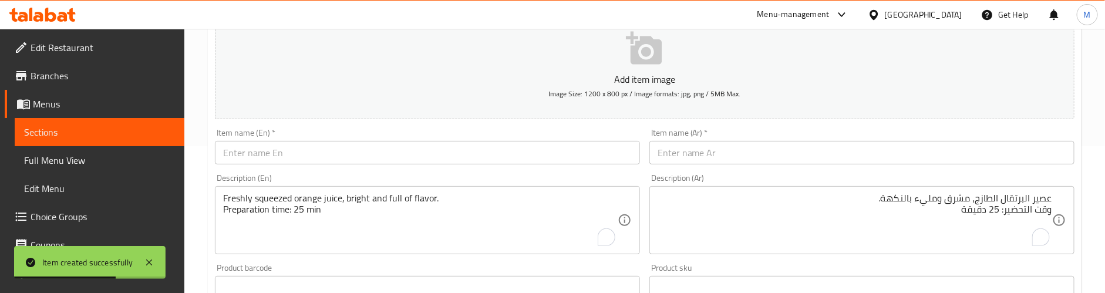
scroll to position [95, 0]
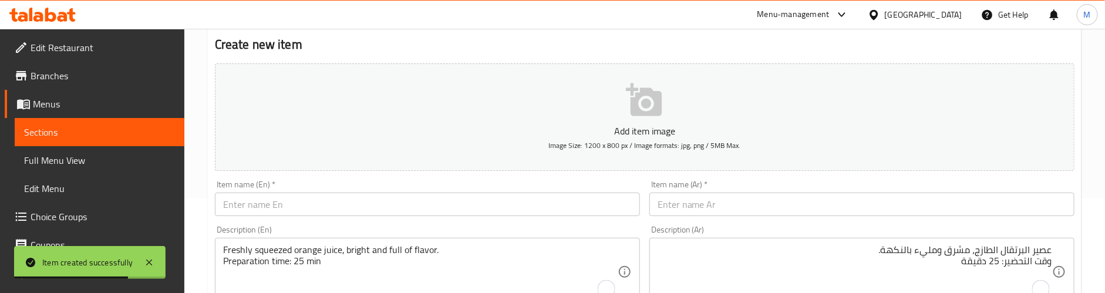
click at [358, 205] on input "text" at bounding box center [427, 204] width 425 height 23
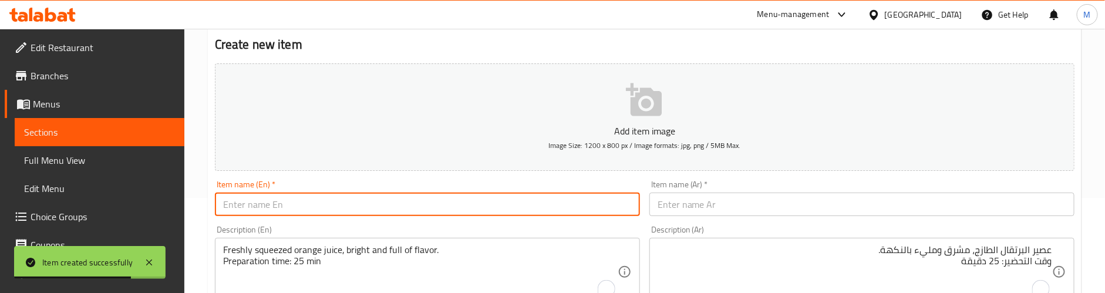
paste input "Orange Fresh - Medium"
type input "Orange Fresh - Medium"
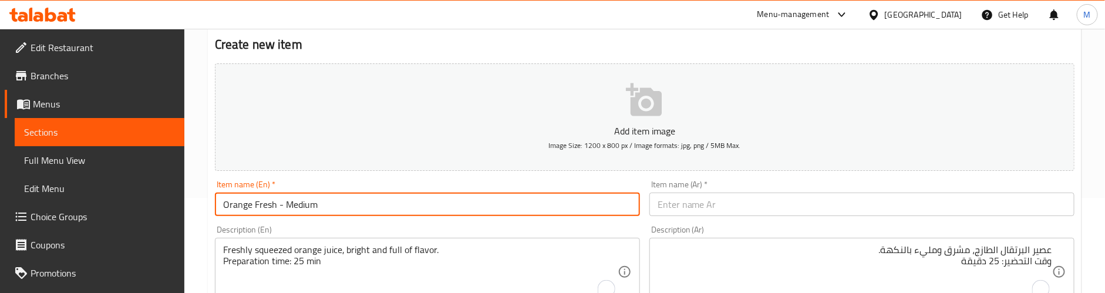
click at [752, 192] on div "Item name (Ar)   * Item name (Ar) *" at bounding box center [862, 198] width 425 height 36
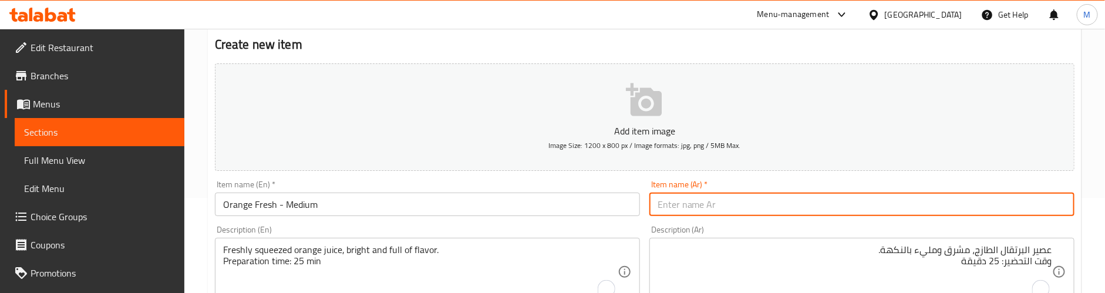
click at [753, 196] on input "text" at bounding box center [862, 204] width 425 height 23
paste input "برتقال طازج - متوسط"
type input "برتقال طازج - متوسط"
click at [516, 224] on div "Description (En) Freshly squeezed orange juice, bright and full of flavor. Prep…" at bounding box center [427, 266] width 435 height 90
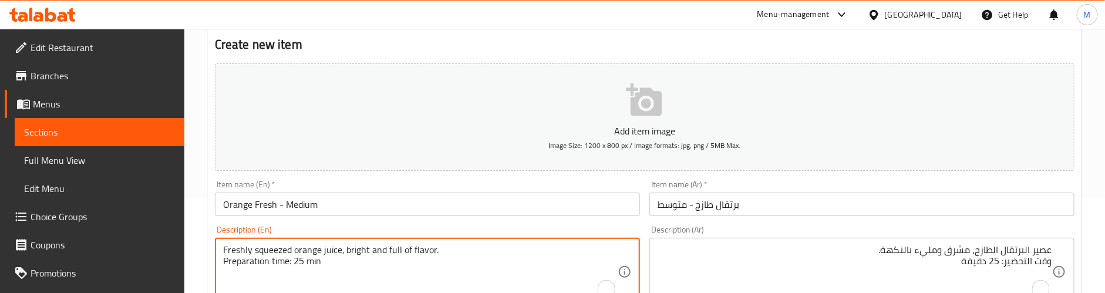
click at [337, 254] on textarea "Freshly squeezed orange juice, bright and full of flavor. Preparation time: 25 …" at bounding box center [420, 272] width 395 height 56
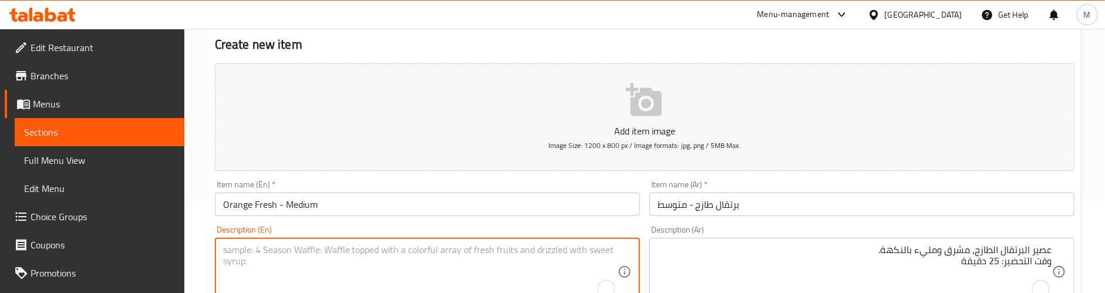
paste textarea "A larger glass of vibrant, freshly squeezed orange juice."
type textarea "A larger glass of vibrant, freshly squeezed orange juice."
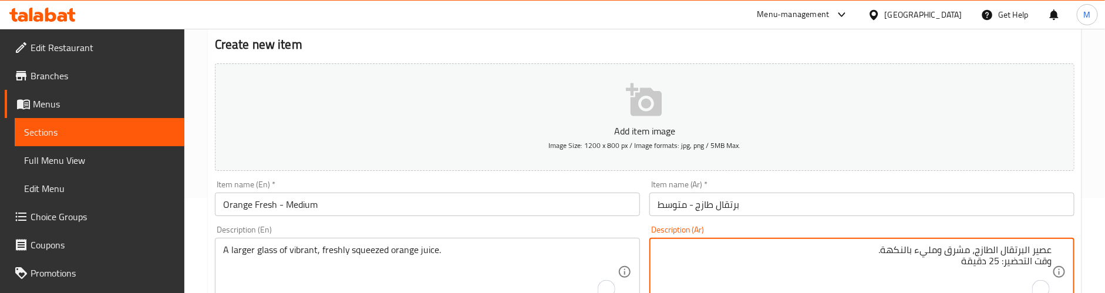
click at [698, 251] on textarea "عصير البرتقال الطازج، مشرق ومليء بالنكهة. وقت التحضير: 25 دقيقة" at bounding box center [855, 272] width 395 height 56
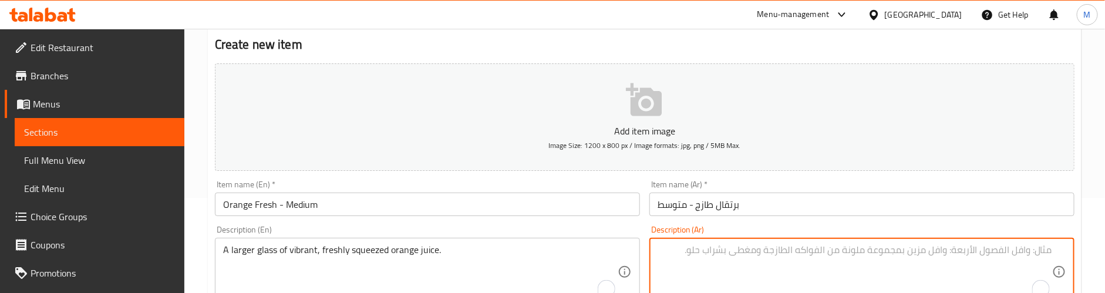
paste textarea "كوب أكبر من عصير البرتقال الطازج."
type textarea "كوب أكبر من عصير البرتقال الطازج."
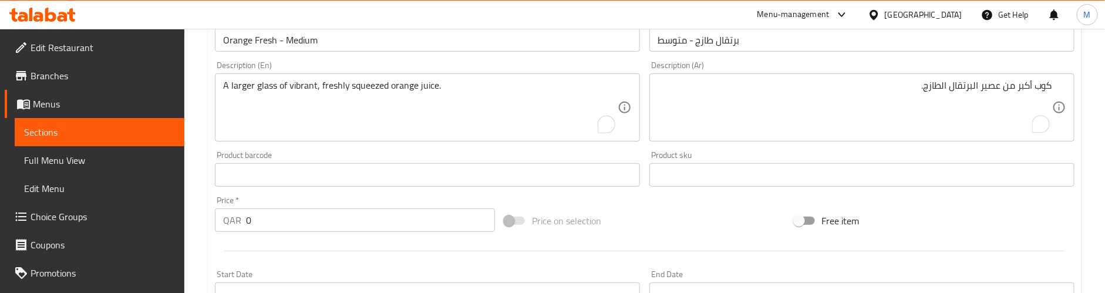
scroll to position [359, 0]
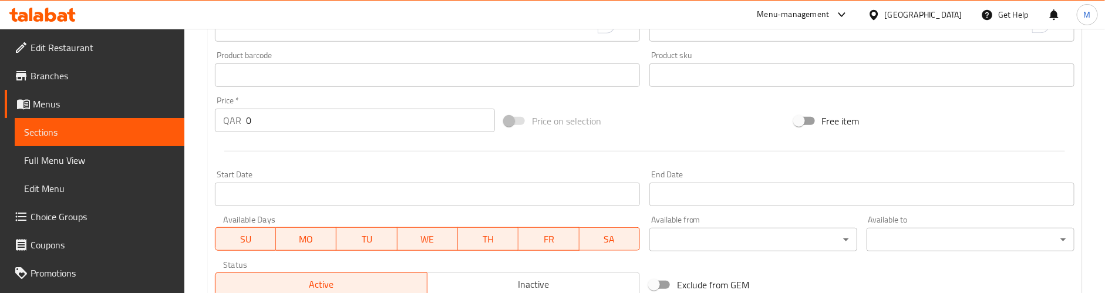
click at [238, 120] on div "QAR 0 Price *" at bounding box center [355, 120] width 280 height 23
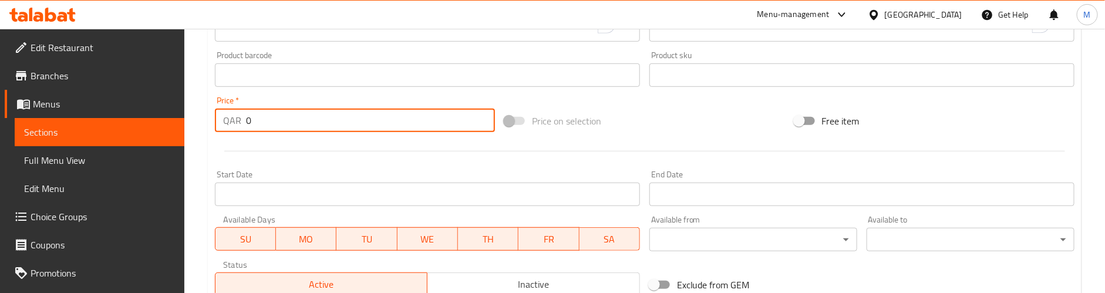
paste input "9"
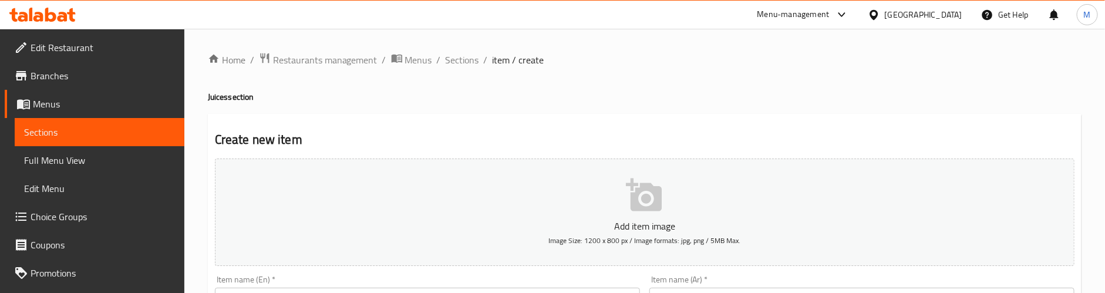
scroll to position [176, 0]
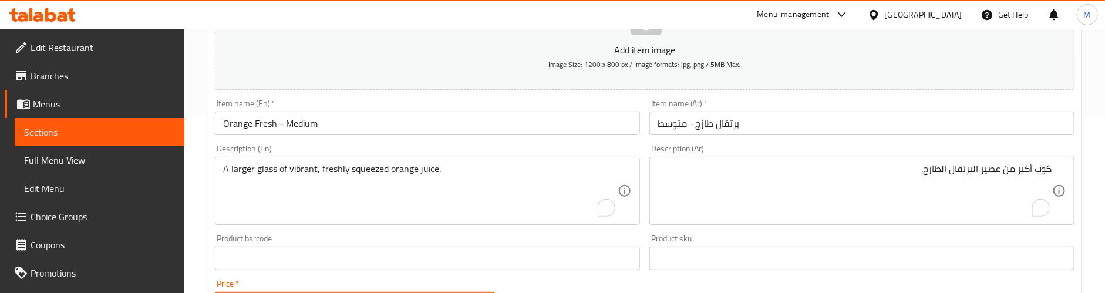
type input "9"
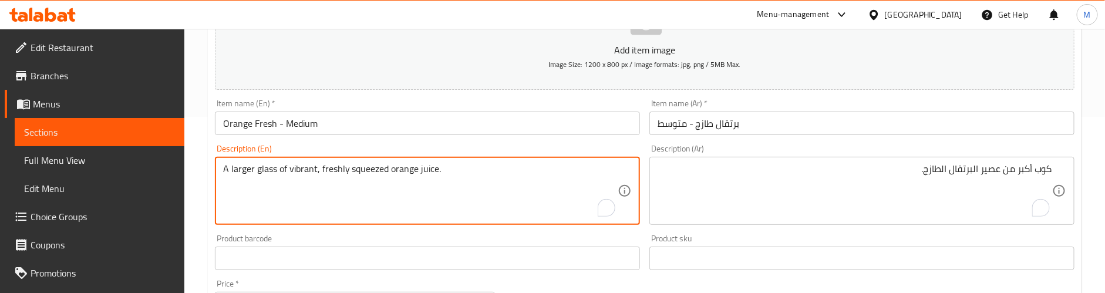
click at [481, 169] on textarea "A larger glass of vibrant, freshly squeezed orange juice." at bounding box center [420, 191] width 395 height 56
paste textarea "Preparation time: 25 min"
type textarea "A larger glass of vibrant, freshly squeezed orange juice. Preparation time: 25 …"
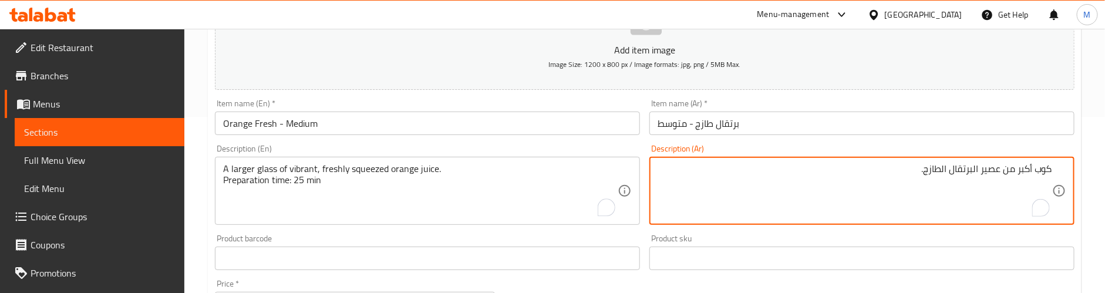
paste textarea "وقت التحضير: 25 دقيقة"
type textarea "كوب أكبر من عصير البرتقال الطازج. وقت التحضير: 25 دقيقة"
click at [515, 148] on div "Description (En) A larger glass of vibrant, freshly squeezed orange juice. Prep…" at bounding box center [427, 184] width 425 height 80
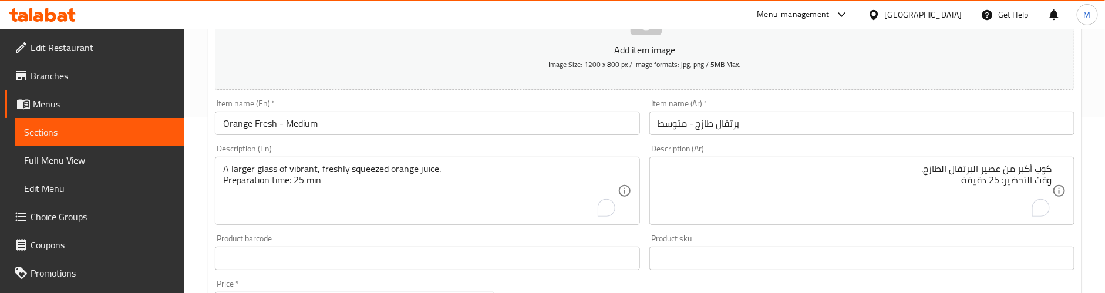
scroll to position [264, 0]
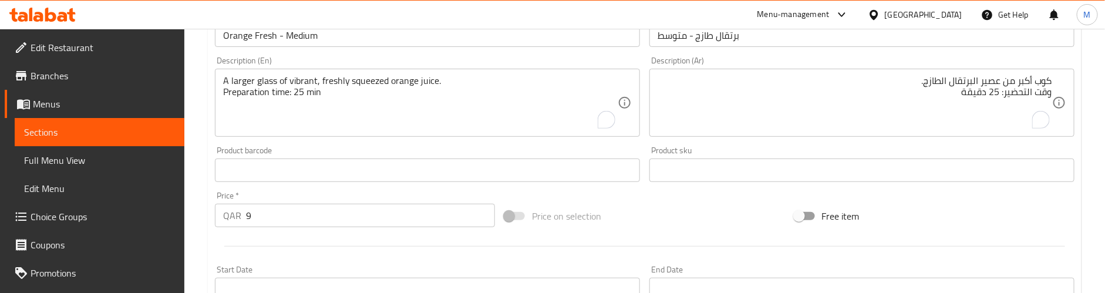
click at [502, 190] on div "Add item image Image Size: 1200 x 800 px / Image formats: jpg, png / 5MB Max. I…" at bounding box center [644, 143] width 869 height 506
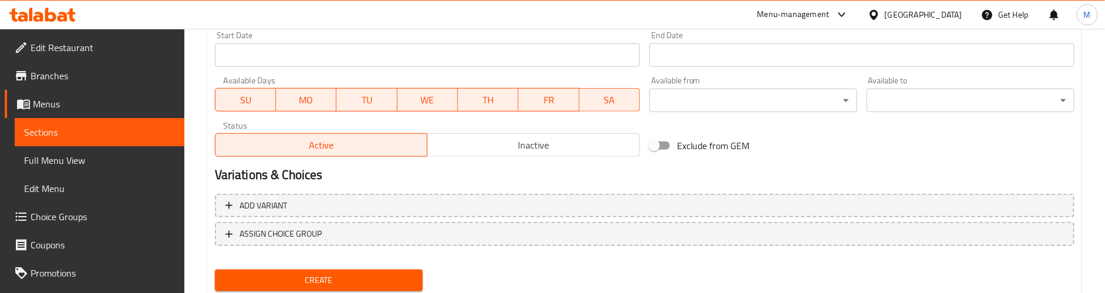
scroll to position [536, 0]
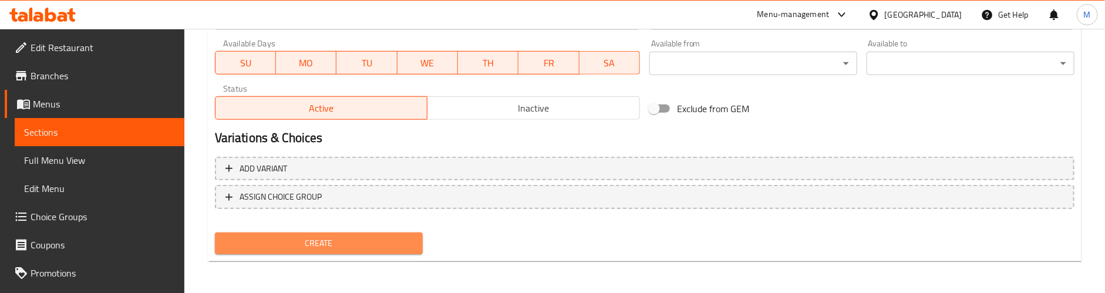
click at [365, 241] on span "Create" at bounding box center [318, 243] width 189 height 15
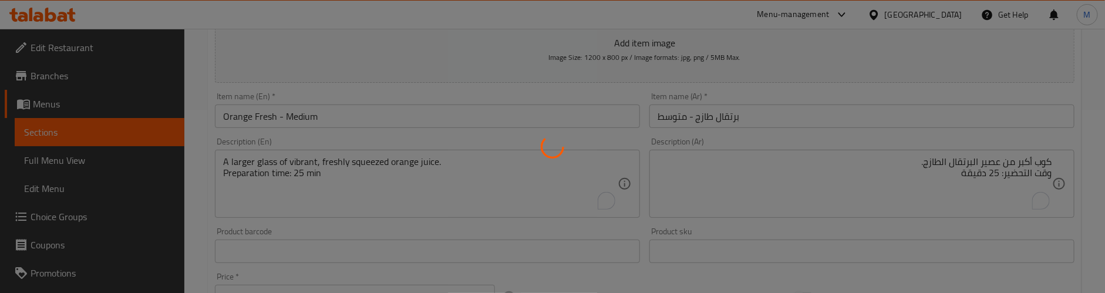
type input "0"
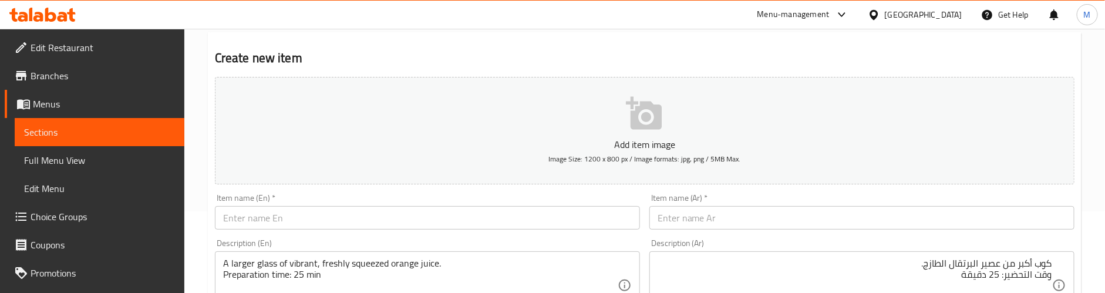
scroll to position [176, 0]
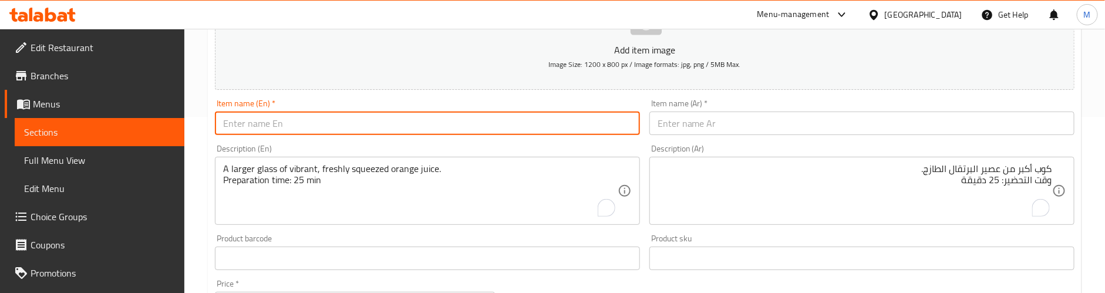
click at [289, 122] on input "text" at bounding box center [427, 123] width 425 height 23
paste input "Juice"
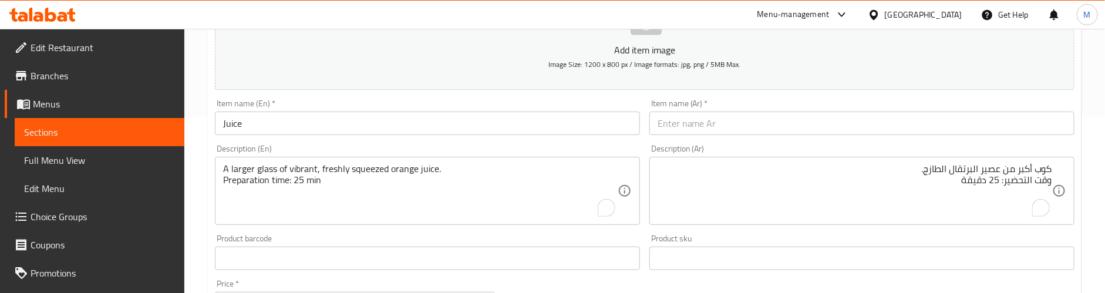
click at [300, 127] on input "Juice" at bounding box center [427, 123] width 425 height 23
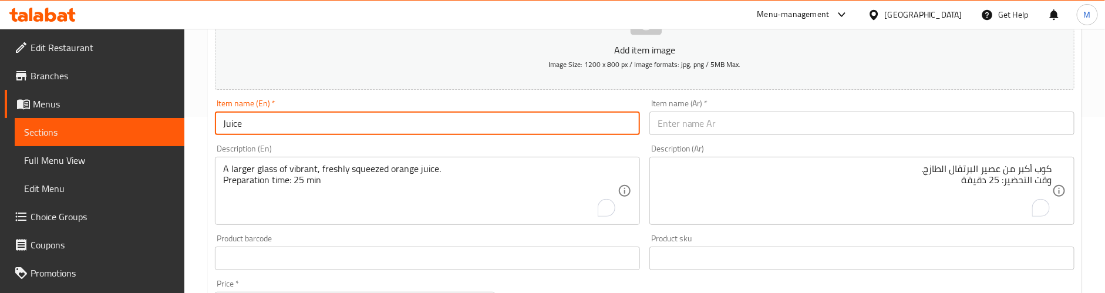
click at [300, 127] on input "Juice" at bounding box center [427, 123] width 425 height 23
paste input "Pine Apple - Small"
click at [344, 125] on input "Pine Apple - Small" at bounding box center [427, 123] width 425 height 23
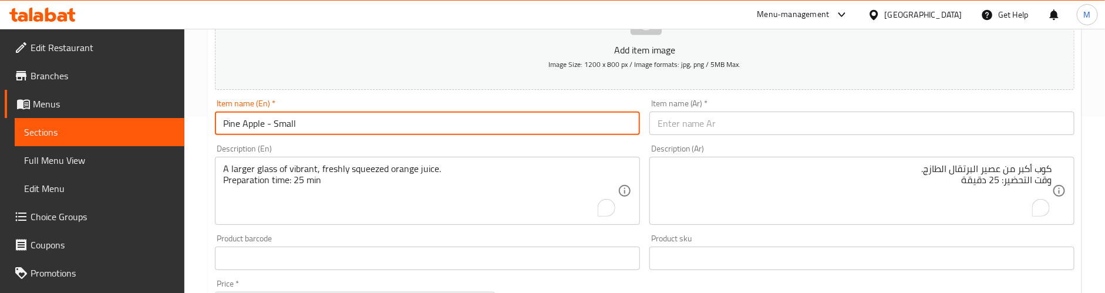
click at [344, 125] on input "Pine Apple - Small" at bounding box center [427, 123] width 425 height 23
paste input "a"
type input "Pineapple - Small"
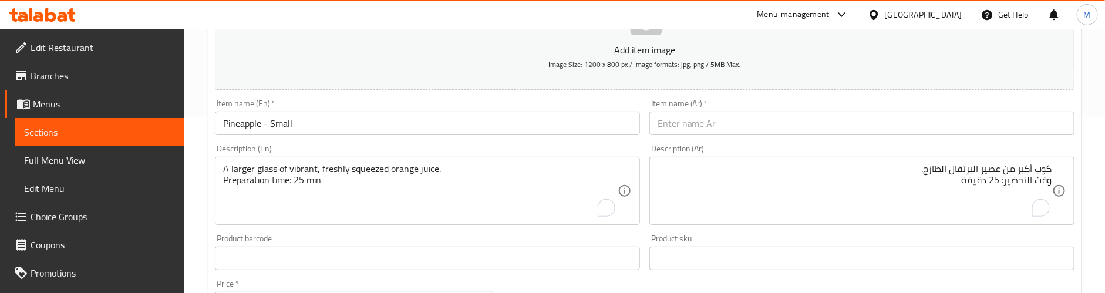
click at [744, 111] on div "Item name (Ar)   * Item name (Ar) *" at bounding box center [862, 117] width 425 height 36
click at [745, 115] on input "text" at bounding box center [862, 123] width 425 height 23
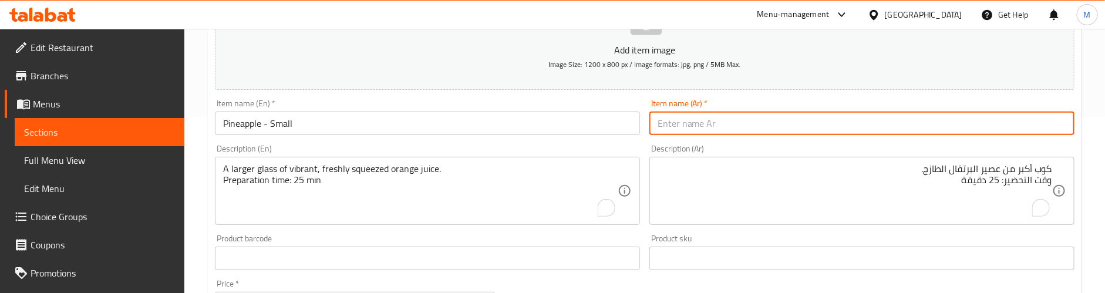
paste input "أناناس - صغير"
type input "أناناس - صغير"
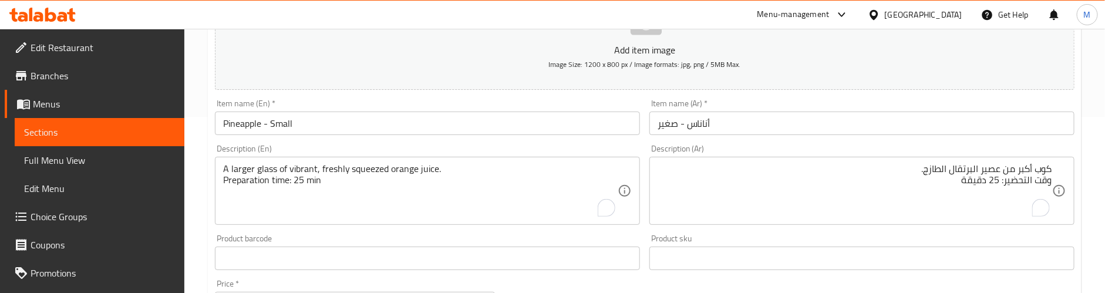
click at [335, 184] on textarea "A larger glass of vibrant, freshly squeezed orange juice. Preparation time: 25 …" at bounding box center [420, 191] width 395 height 56
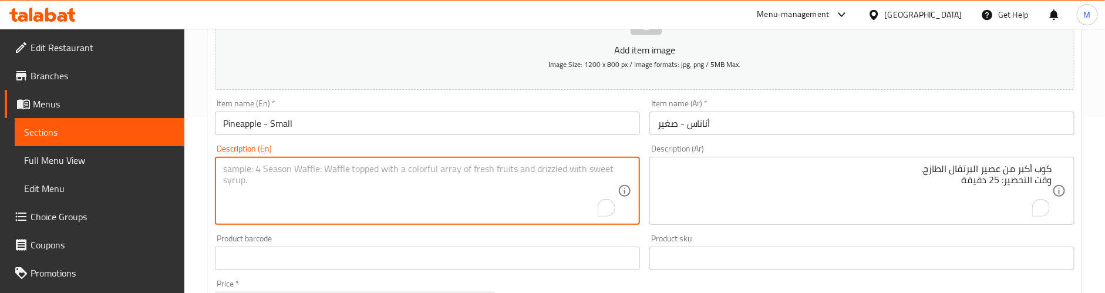
paste textarea "Sweet and tangy pineapple juice, served cold and crisp."
type textarea "Sweet and tangy pineapple juice, served cold and crisp."
click at [727, 181] on textarea "كوب أكبر من عصير البرتقال الطازج. وقت التحضير: 25 دقيقة" at bounding box center [855, 191] width 395 height 56
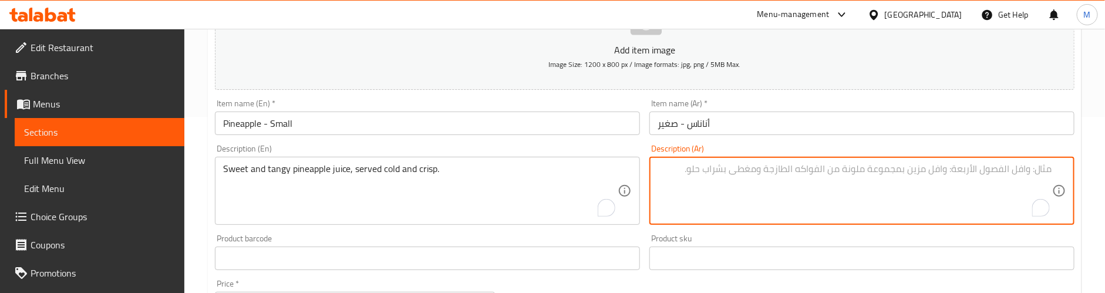
paste textarea "عصير الأناناس الحلو والحامض، يقدم باردًا ومقرمشًا."
type textarea "عصير الأناناس الحلو والحامض، يقدم باردًا ومقرمشًا."
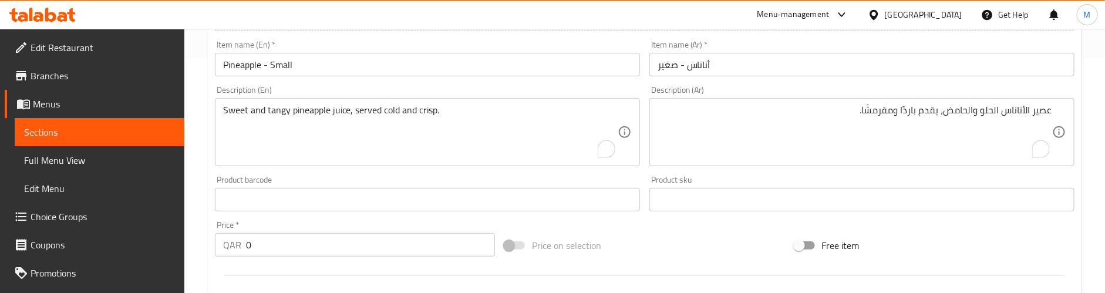
scroll to position [264, 0]
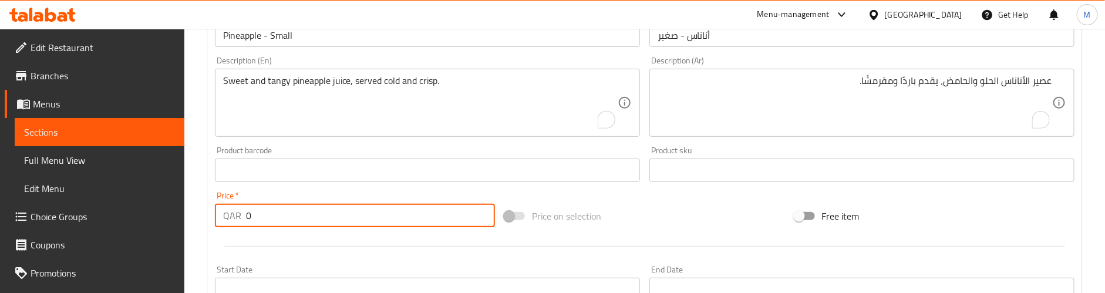
drag, startPoint x: 271, startPoint y: 220, endPoint x: 217, endPoint y: 217, distance: 54.7
click at [217, 217] on div "QAR 0 Price *" at bounding box center [355, 215] width 280 height 23
paste input "7"
type input "7"
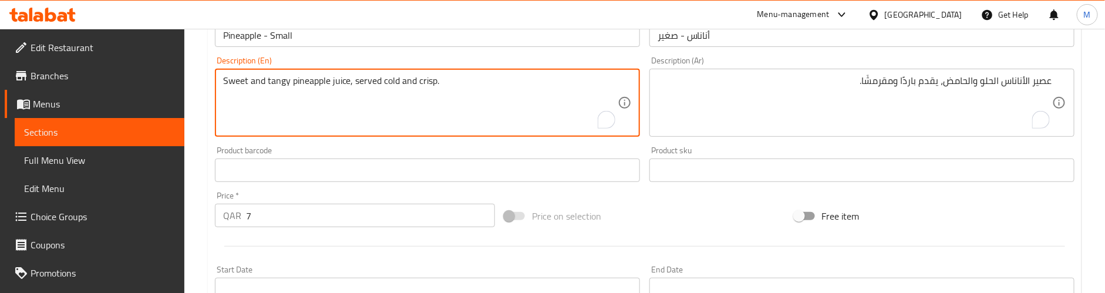
paste textarea "Preparation time: 25 min"
type textarea "Sweet and tangy pineapple juice, served cold and crisp. Preparation time: 25 min"
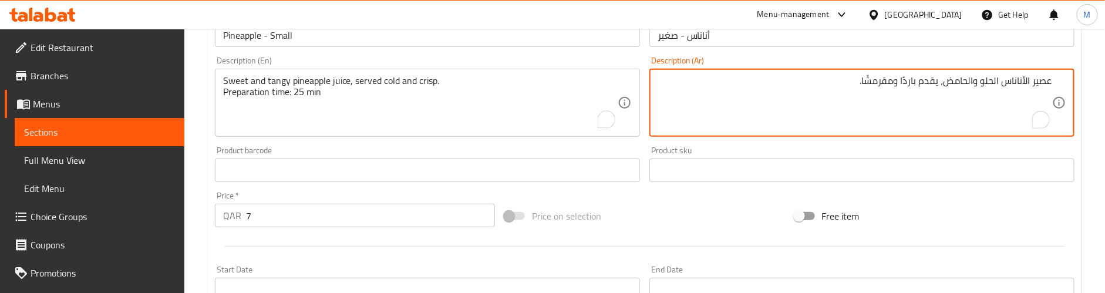
paste textarea "وقت التحضير: 25 دقيقة"
type textarea "عصير الأناناس الحلو والحامض، يقدم باردًا ومقرمشًا. وقت التحضير: 25 دقيقة"
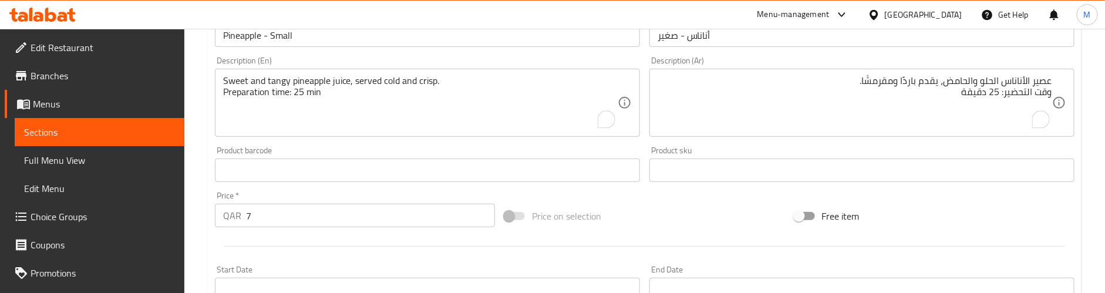
drag, startPoint x: 505, startPoint y: 145, endPoint x: 337, endPoint y: 215, distance: 181.4
click at [504, 144] on div "Product barcode Product barcode" at bounding box center [427, 164] width 435 height 45
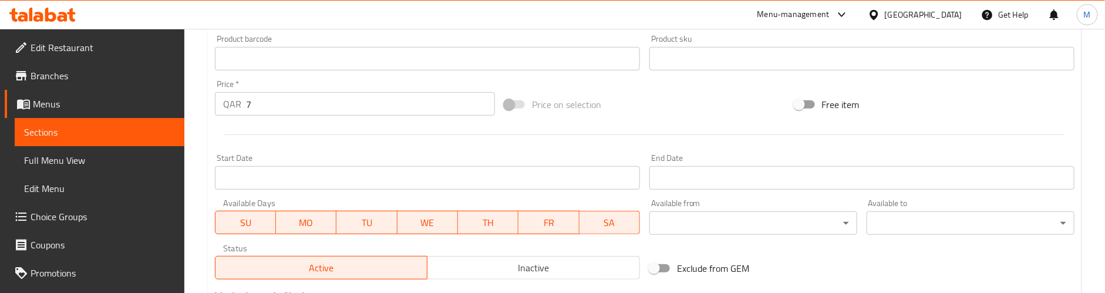
scroll to position [536, 0]
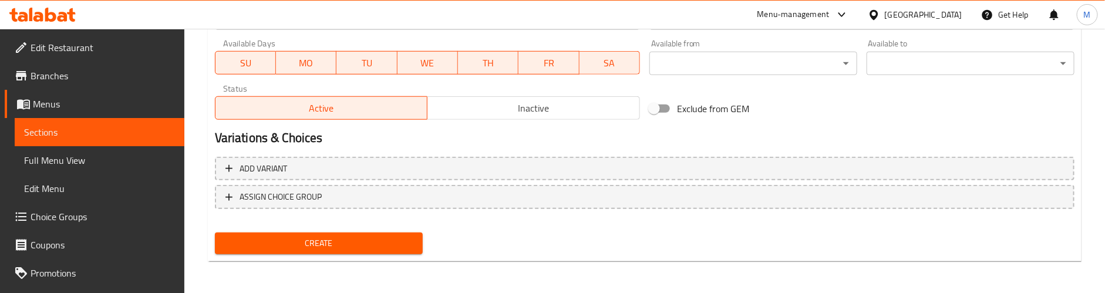
click at [295, 238] on span "Create" at bounding box center [318, 243] width 189 height 15
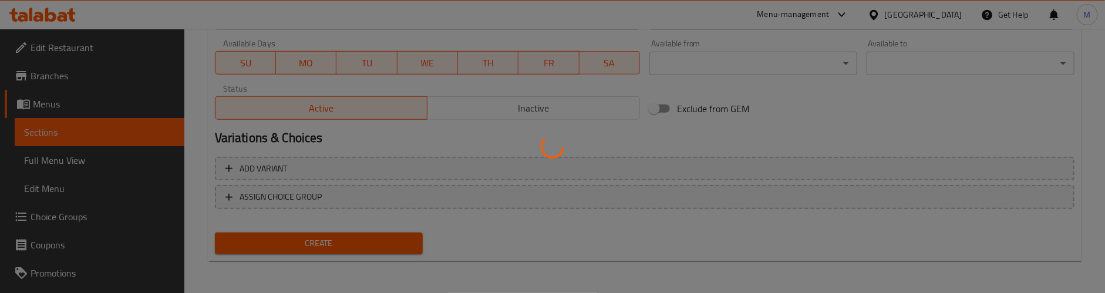
type input "0"
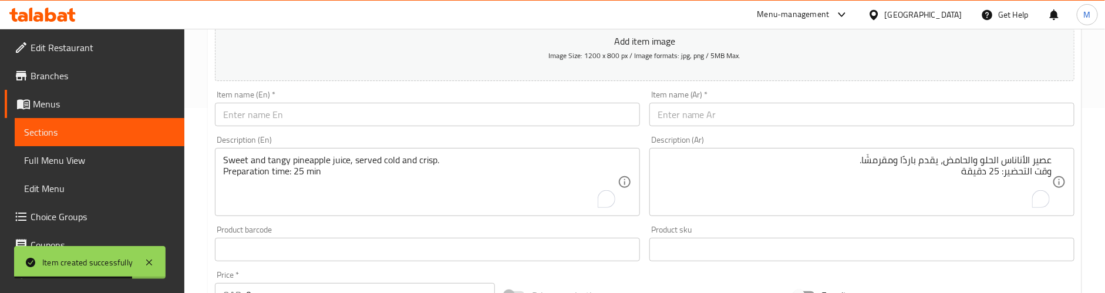
scroll to position [183, 0]
click at [379, 122] on input "text" at bounding box center [427, 116] width 425 height 23
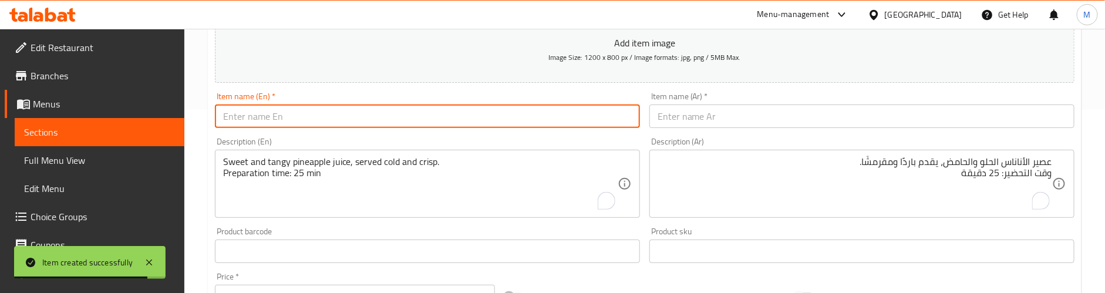
paste input "Pine Apple - Medium"
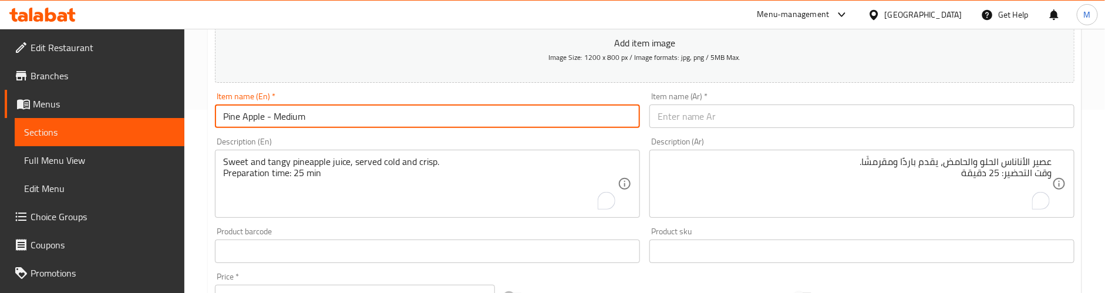
click at [301, 117] on input "Pine Apple - Medium" at bounding box center [427, 116] width 425 height 23
paste input "a"
type input "Pineapple - Medium"
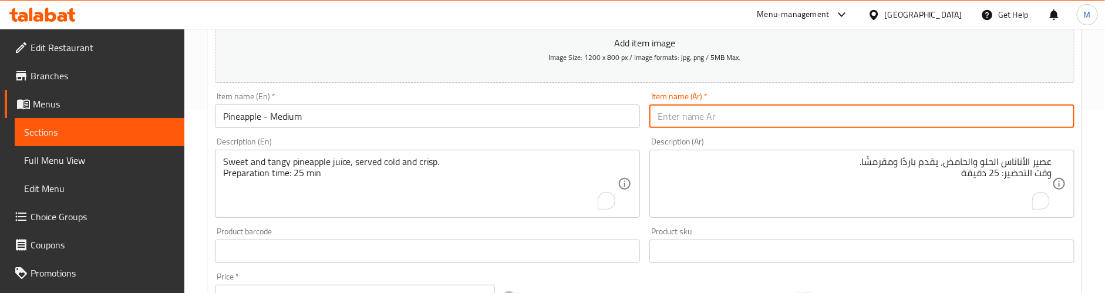
click at [781, 119] on input "text" at bounding box center [862, 116] width 425 height 23
paste input "أناناس - متوسط"
type input "أناناس - متوسط"
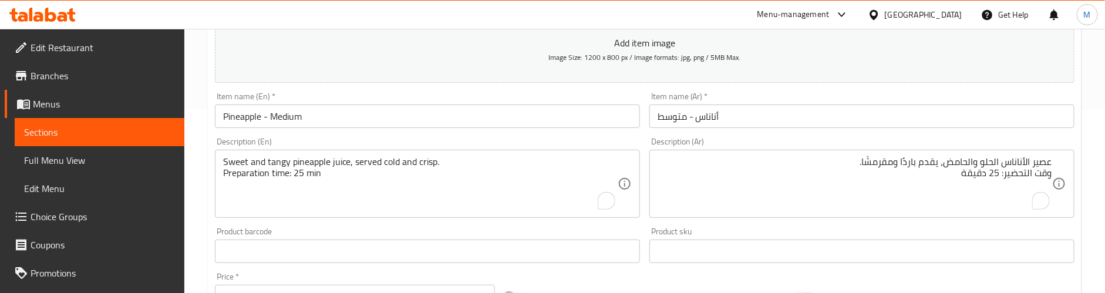
click at [318, 178] on textarea "Sweet and tangy pineapple juice, served cold and crisp. Preparation time: 25 min" at bounding box center [420, 184] width 395 height 56
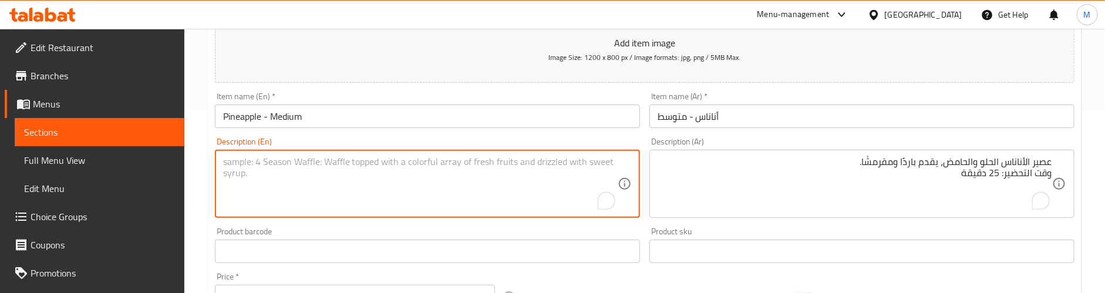
paste textarea "Medium pineapple juice with bold tropical notes."
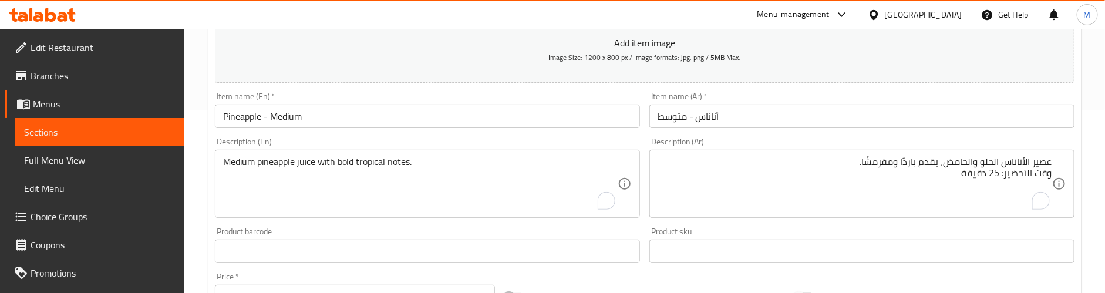
click at [456, 174] on textarea "Medium pineapple juice with bold tropical notes." at bounding box center [420, 184] width 395 height 56
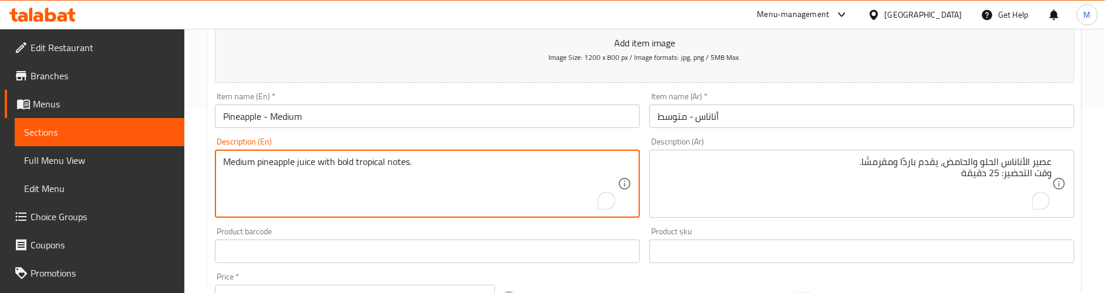
paste textarea "Preparation time: 25 min"
type textarea "Medium pineapple juice with bold tropical notes. Preparation time: 25 min"
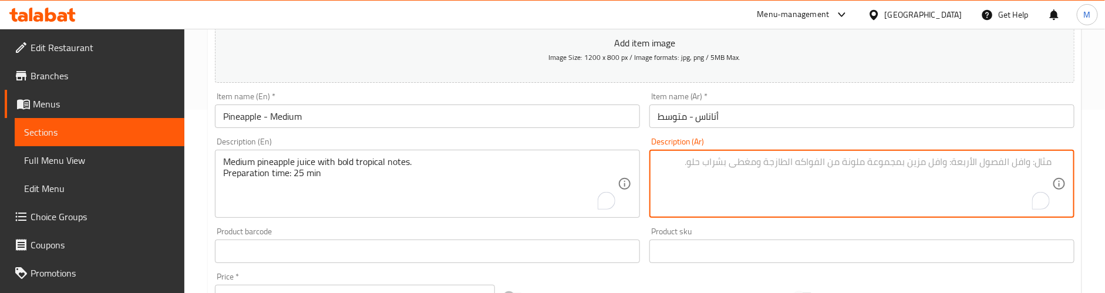
click at [761, 160] on textarea "To enrich screen reader interactions, please activate Accessibility in Grammarl…" at bounding box center [855, 184] width 395 height 56
paste textarea "عصير أناناس متوسط ​​الطعم مع نكهات استوائية جريئة."
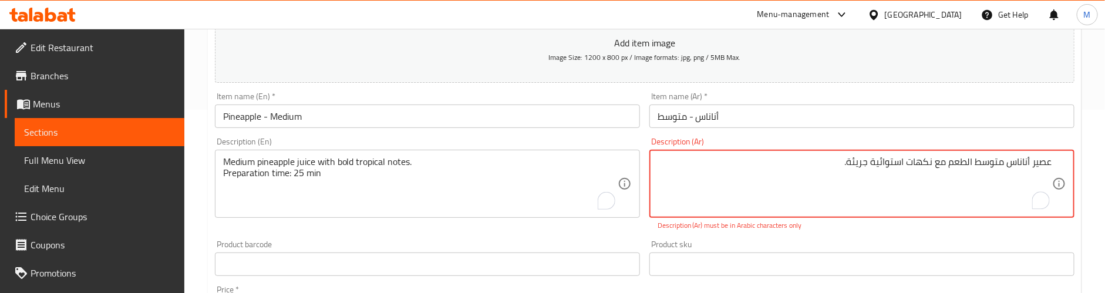
click at [855, 166] on textarea "عصير أناناس متوسط ​​الطعم مع نكهات استوائية جريئة." at bounding box center [855, 184] width 395 height 56
click at [883, 224] on p "Description (Ar) must be in Arabic characters only" at bounding box center [862, 225] width 409 height 11
click at [888, 164] on textarea "عصير أناناس متوسط ​​الطعم مع نكهات استوائية جريئة." at bounding box center [855, 184] width 395 height 56
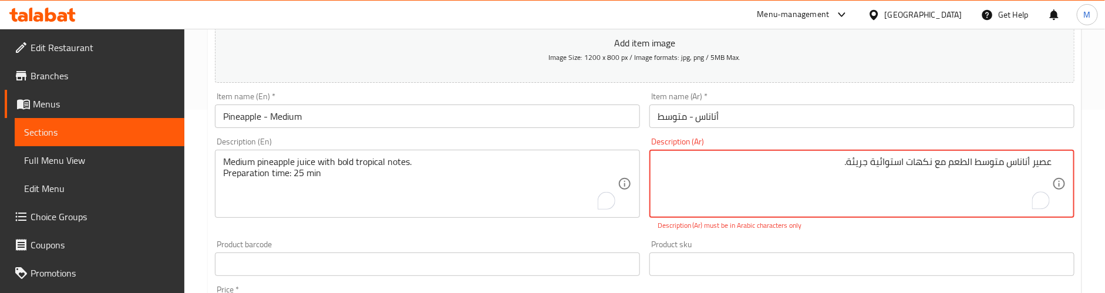
click at [888, 164] on textarea "عصير أناناس متوسط ​​الطعم مع نكهات استوائية جريئة." at bounding box center [855, 184] width 395 height 56
paste textarea "ستوائية"
click at [922, 166] on textarea "عصير أناناس متوسط ​​الطعم مع نكهات استوائية جريئة." at bounding box center [855, 184] width 395 height 56
click at [1042, 164] on textarea "عصير أناناس متوسط ​​الطعم مع نكهات استوائية جريئة." at bounding box center [855, 184] width 395 height 56
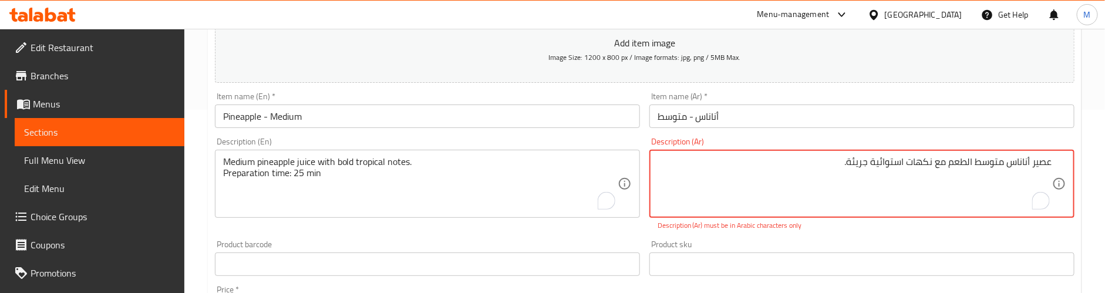
click at [1042, 164] on textarea "عصير أناناس متوسط ​​الطعم مع نكهات استوائية جريئة." at bounding box center [855, 184] width 395 height 56
click at [952, 249] on div "Product sku Product sku" at bounding box center [862, 258] width 425 height 36
click at [1014, 159] on textarea "عصير أناناس متوسط ​​الطعم مع نكهات استوائية جريئة." at bounding box center [855, 184] width 395 height 56
click at [987, 166] on textarea "عصير أناناس متوسط ​​الطعم مع نكهات استوائية جريئة." at bounding box center [855, 184] width 395 height 56
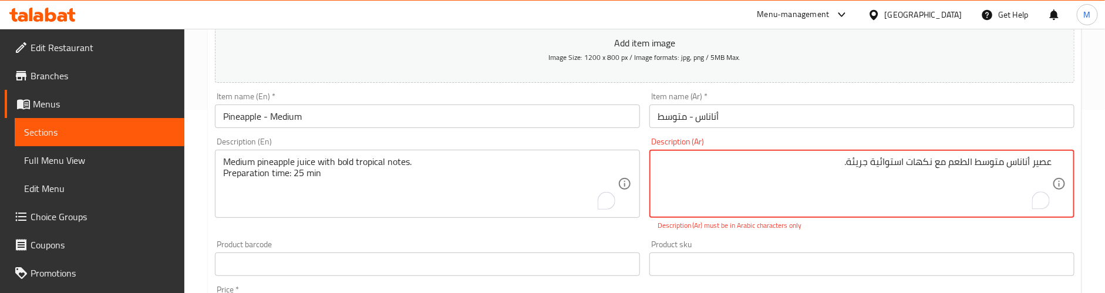
click at [987, 166] on textarea "عصير أناناس متوسط ​​الطعم مع نكهات استوائية جريئة." at bounding box center [855, 184] width 395 height 56
click at [980, 247] on div "Product sku Product sku" at bounding box center [862, 258] width 425 height 36
click at [932, 149] on div "Description (Ar) عصير أناناس متوسط ​​الطعم مع نكهات جريئة. Description (Ar) Des…" at bounding box center [862, 183] width 425 height 93
click at [910, 170] on textarea "عصير أناناس متوسط ​​الطعم مع نكهات جريئة." at bounding box center [855, 184] width 395 height 56
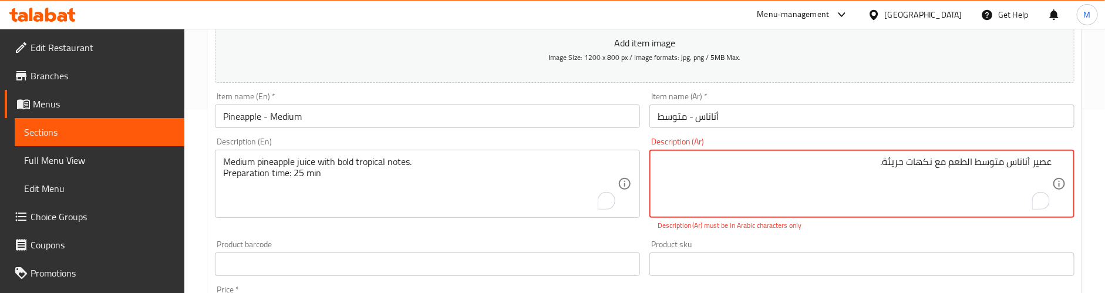
paste textarea "ستوائية"
drag, startPoint x: 843, startPoint y: 161, endPoint x: 944, endPoint y: 164, distance: 101.7
click at [944, 164] on textarea "عصير أناناس متوسط ​​الطعم مع نكهات استوائية جريئة." at bounding box center [855, 184] width 395 height 56
paste textarea "مع نكهات استوائية جريئة."
drag, startPoint x: 947, startPoint y: 166, endPoint x: 1070, endPoint y: 160, distance: 123.5
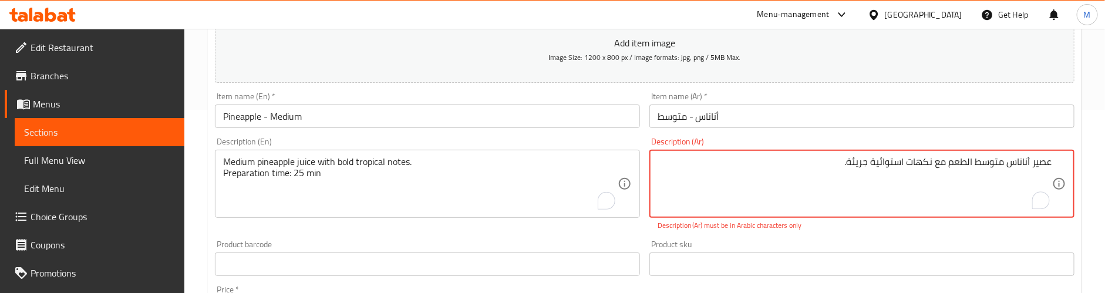
click at [1070, 160] on div "عصير أناناس متوسط ​​الطعم مع نكهات استوائية جريئة. Description (Ar)" at bounding box center [862, 184] width 425 height 68
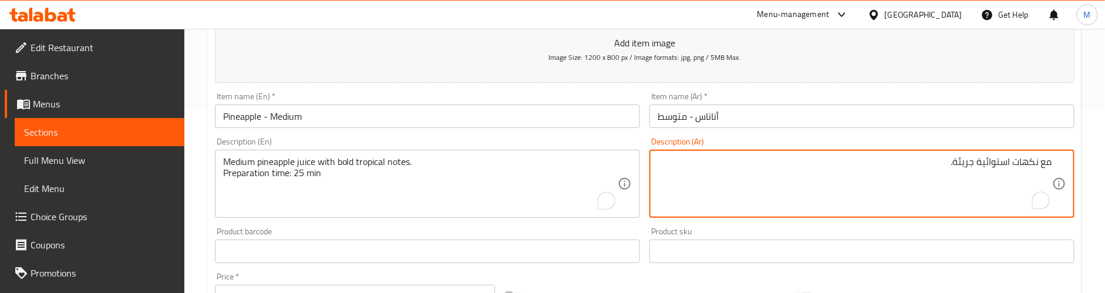
paste textarea "عصير أناناس متوسط ​​الطعم"
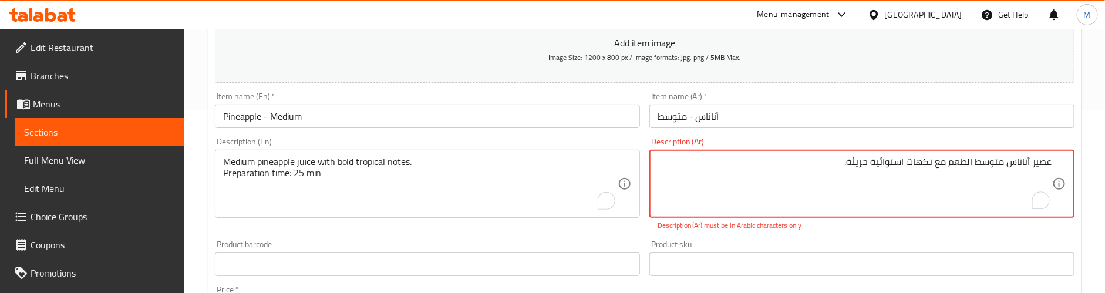
drag, startPoint x: 948, startPoint y: 164, endPoint x: 1008, endPoint y: 164, distance: 59.9
click at [1008, 164] on textarea "عصير أناناس متوسط ​​الطعم مع نكهات استوائية جريئة." at bounding box center [855, 184] width 395 height 56
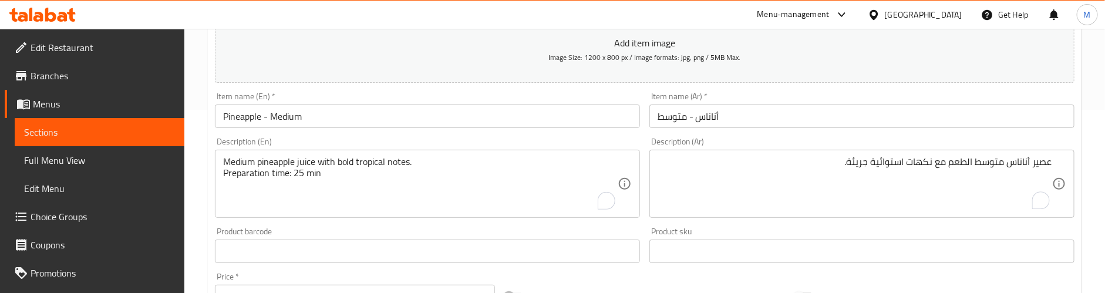
click at [821, 166] on textarea "عصير أناناس متوسط الطعم مع نكهات استوائية جريئة." at bounding box center [855, 184] width 395 height 56
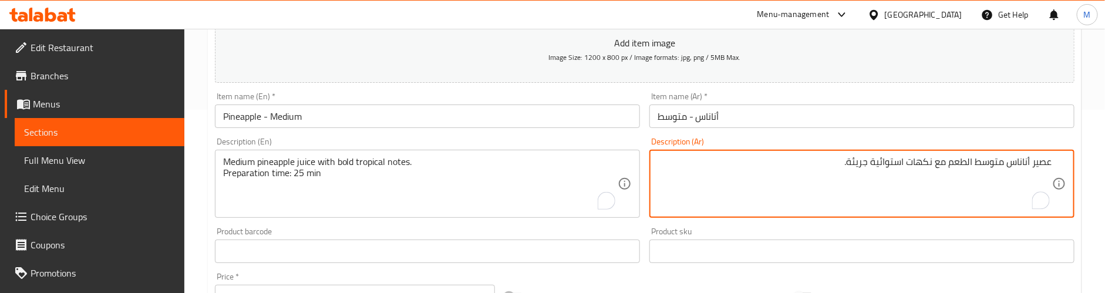
paste textarea "وقت التحضير: 25 دقيقة"
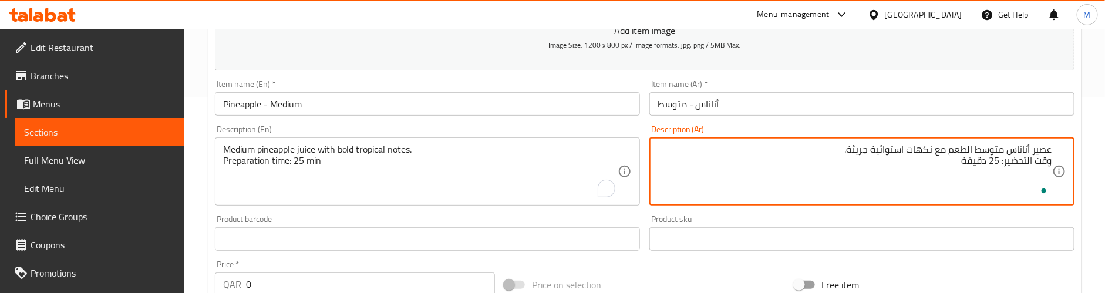
scroll to position [271, 0]
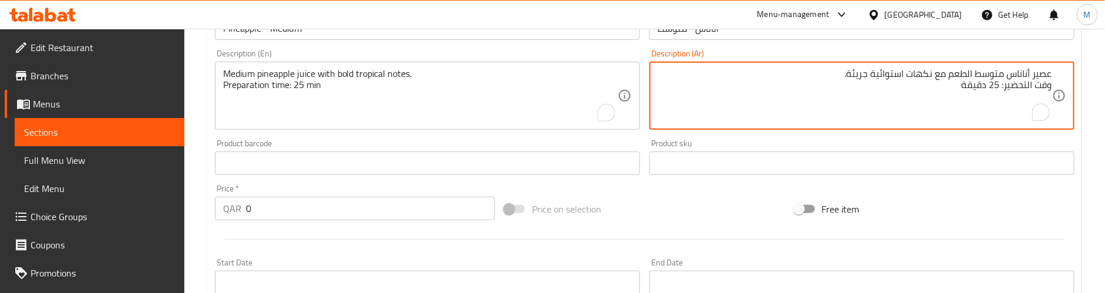
type textarea "عصير أناناس متوسط الطعم مع نكهات استوائية جريئة. وقت التحضير: 25 دقيقة"
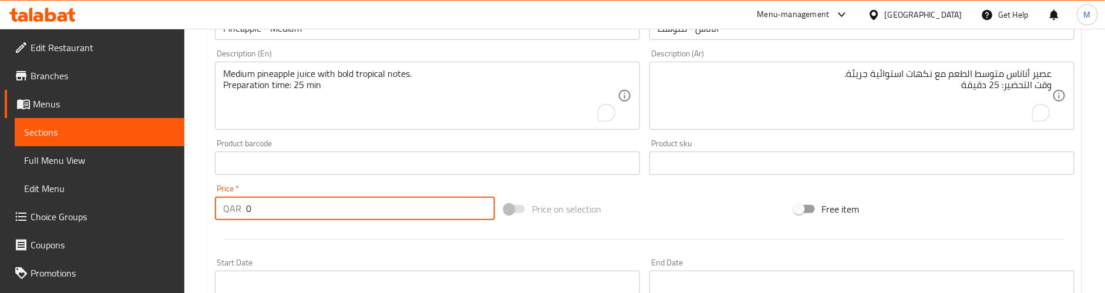
drag, startPoint x: 278, startPoint y: 206, endPoint x: 173, endPoint y: 206, distance: 105.1
click at [173, 206] on div "Edit Restaurant Branches Menus Sections Full Menu View Edit Menu Choice Groups …" at bounding box center [552, 157] width 1105 height 801
paste input "9"
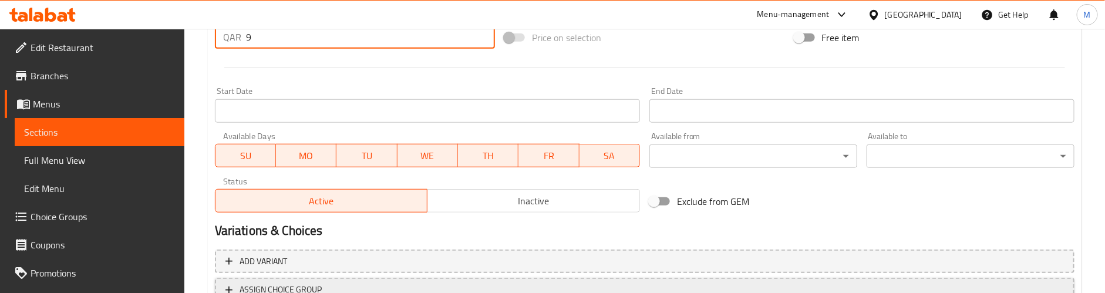
scroll to position [536, 0]
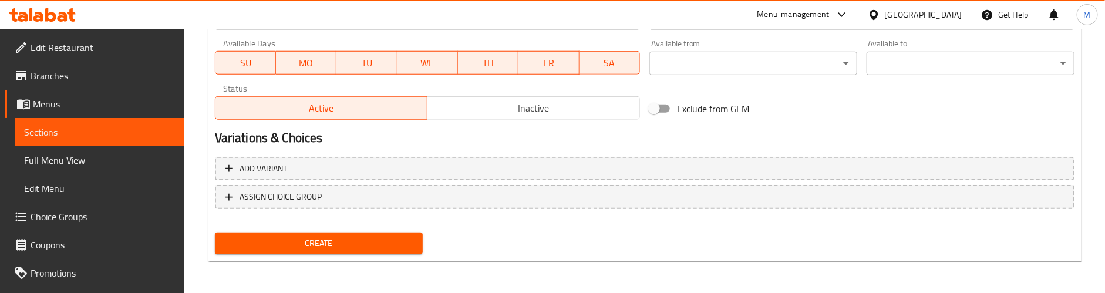
type input "9"
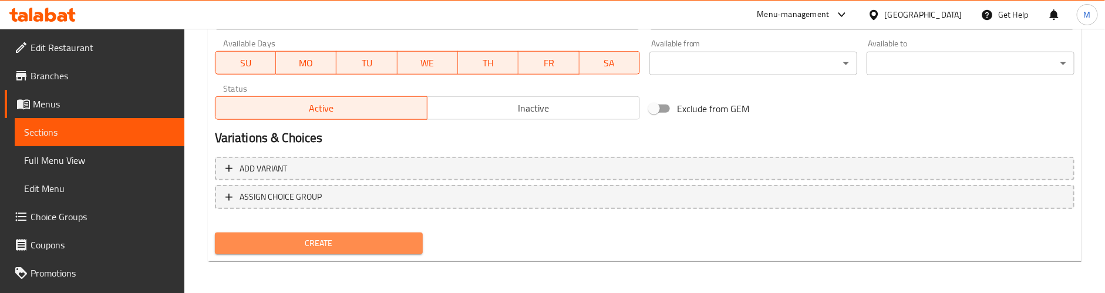
click at [384, 241] on span "Create" at bounding box center [318, 243] width 189 height 15
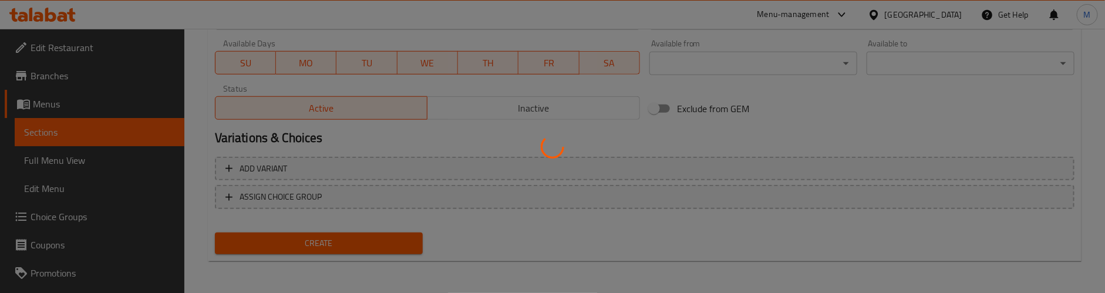
type input "0"
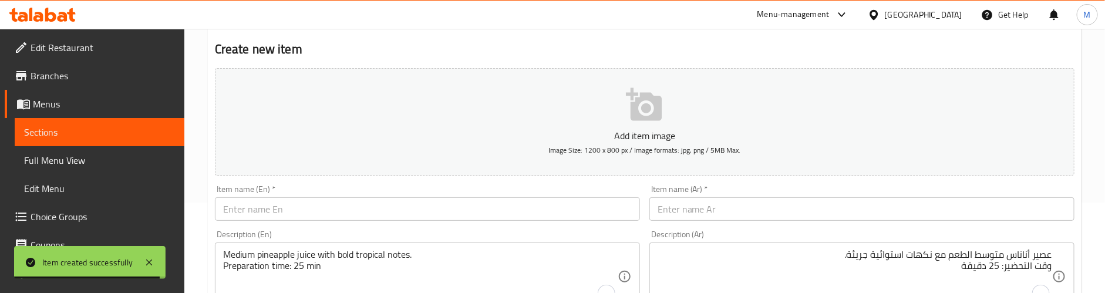
scroll to position [183, 0]
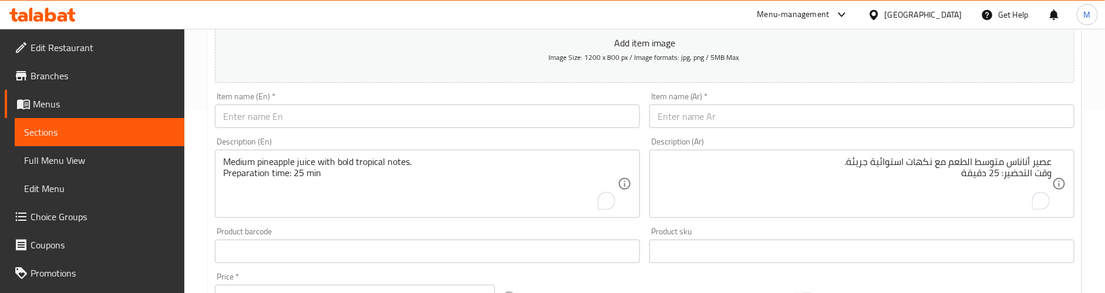
click at [298, 117] on input "text" at bounding box center [427, 116] width 425 height 23
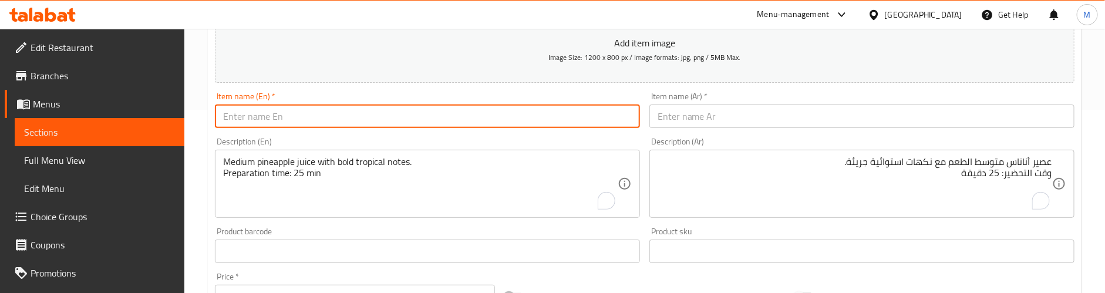
paste input "Banana Shake - Small"
type input "Banana Shake - Small"
click at [764, 119] on input "text" at bounding box center [862, 116] width 425 height 23
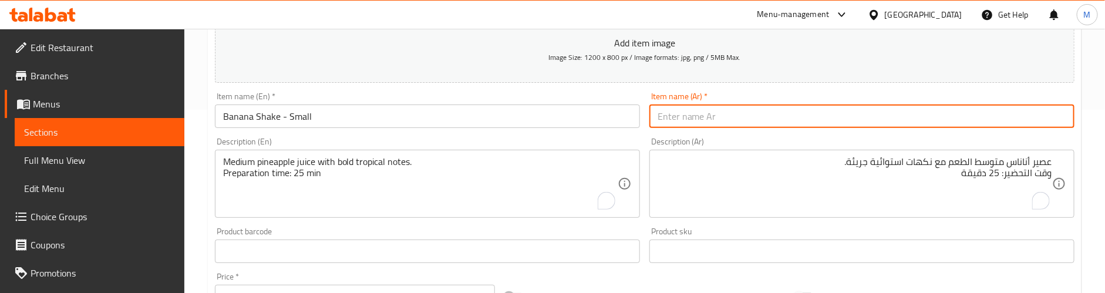
paste input "ميلك شيك الموز - صغير"
type input "ميلك شيك الموز - صغير"
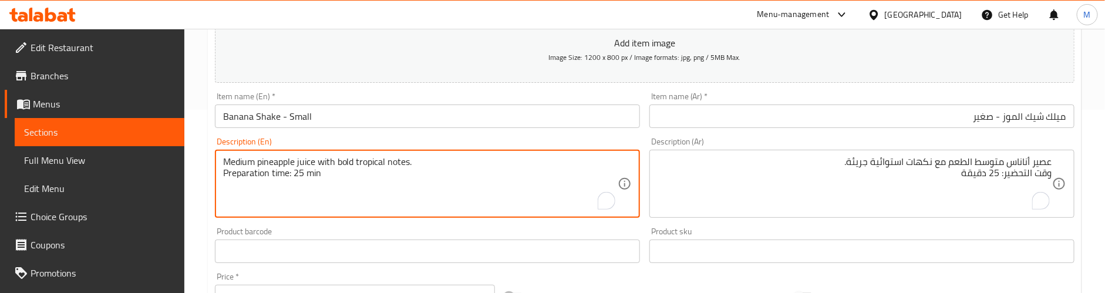
click at [271, 173] on textarea "Medium pineapple juice with bold tropical notes. Preparation time: 25 min" at bounding box center [420, 184] width 395 height 56
paste textarea "Creamy banana shake made with fresh bananas."
type textarea "Creamy banana shake made with fresh bananas."
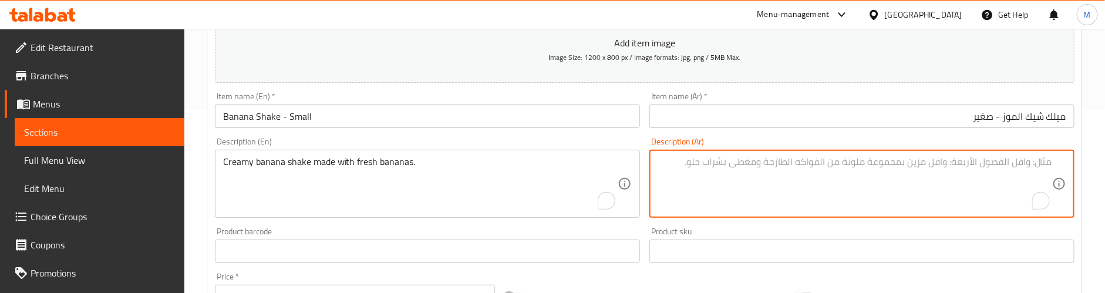
click at [730, 164] on textarea "To enrich screen reader interactions, please activate Accessibility in Grammarl…" at bounding box center [855, 184] width 395 height 56
paste textarea "ميلك شيك الموز الكريمي المصنوع من الموز الطازج."
type textarea "ميلك شيك الموز الكريمي المصنوع من الموز الطازج."
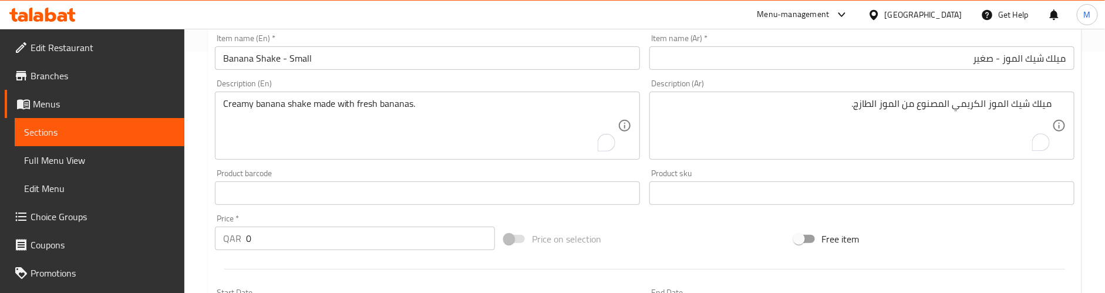
scroll to position [271, 0]
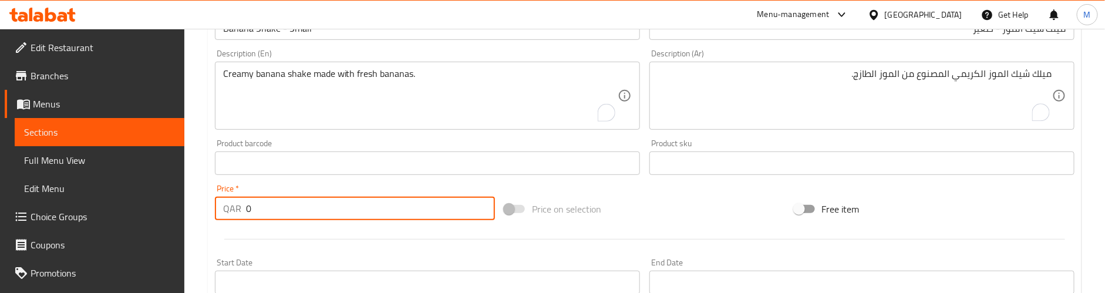
drag, startPoint x: 256, startPoint y: 207, endPoint x: 223, endPoint y: 208, distance: 33.5
click at [222, 208] on div "QAR 0 Price *" at bounding box center [355, 208] width 280 height 23
paste input "4"
type input "4"
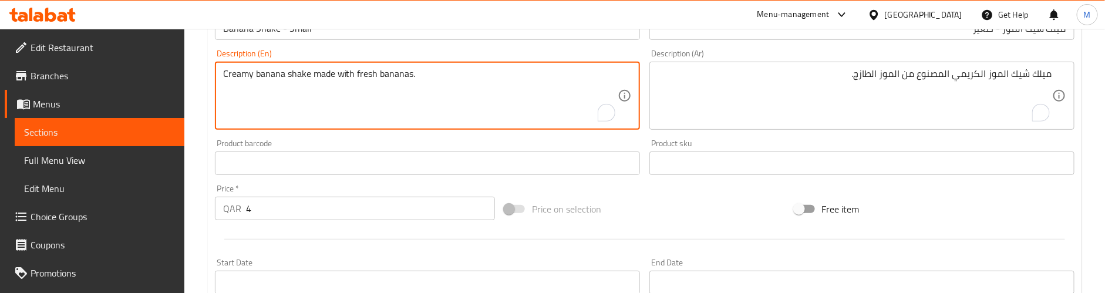
paste textarea "Preparation time: 25 min"
type textarea "Creamy banana shake made with fresh bananas. Preparation time: 25 min"
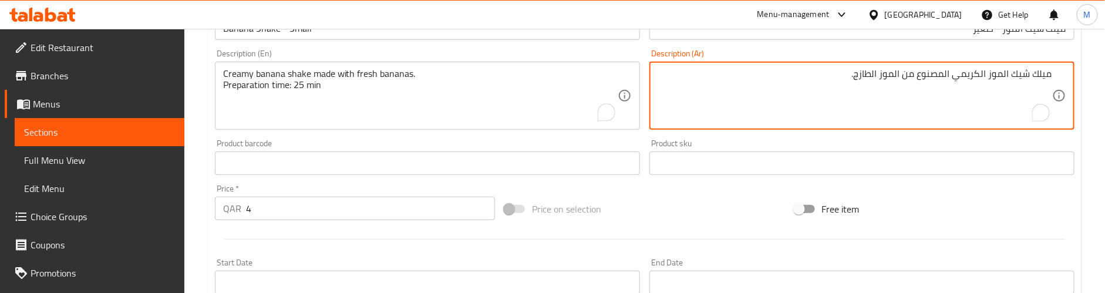
paste textarea "وقت التحضير: 25 دقيقة"
type textarea "ميلك شيك الموز الكريمي المصنوع من الموز الطازج. وقت التحضير: 25 دقيقة"
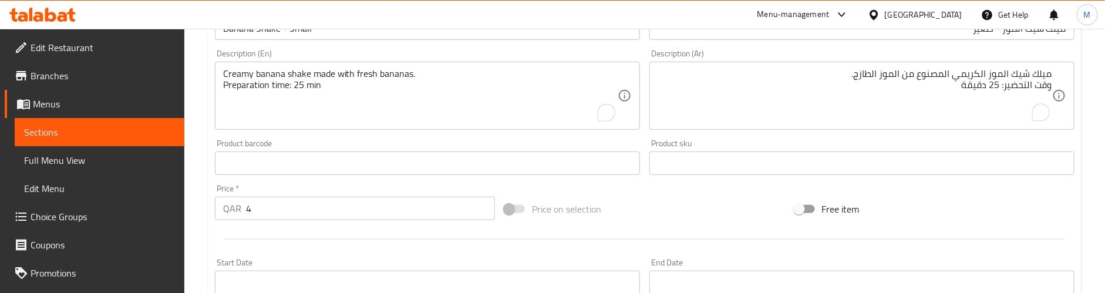
click at [339, 235] on div at bounding box center [644, 239] width 869 height 29
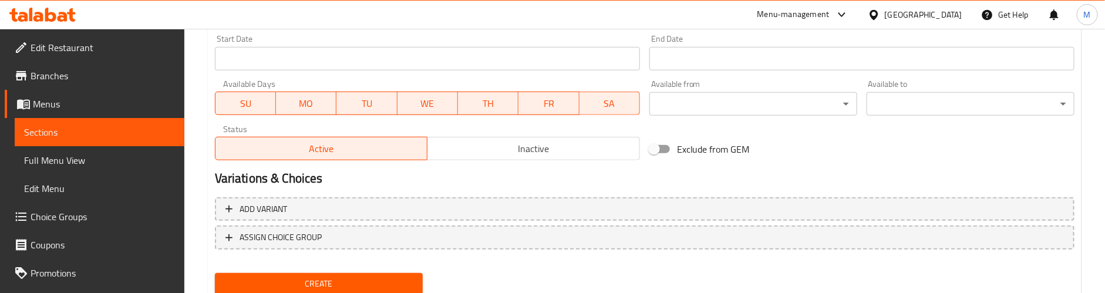
scroll to position [536, 0]
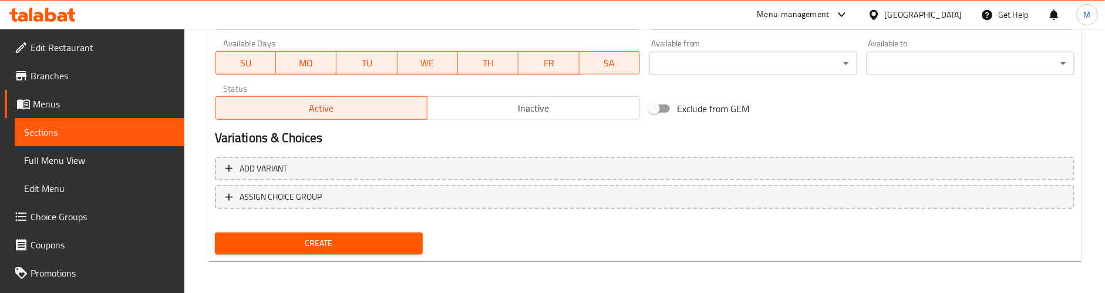
click at [338, 238] on span "Create" at bounding box center [318, 243] width 189 height 15
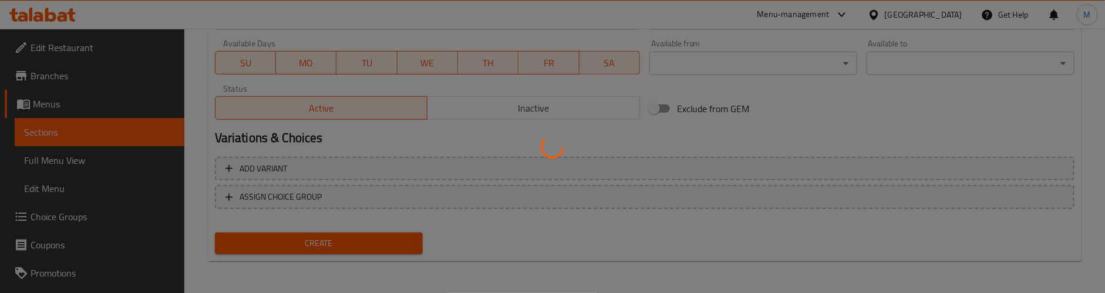
type input "0"
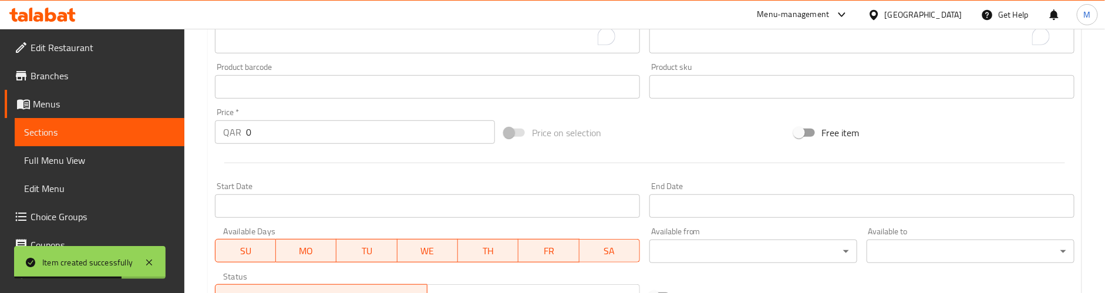
scroll to position [183, 0]
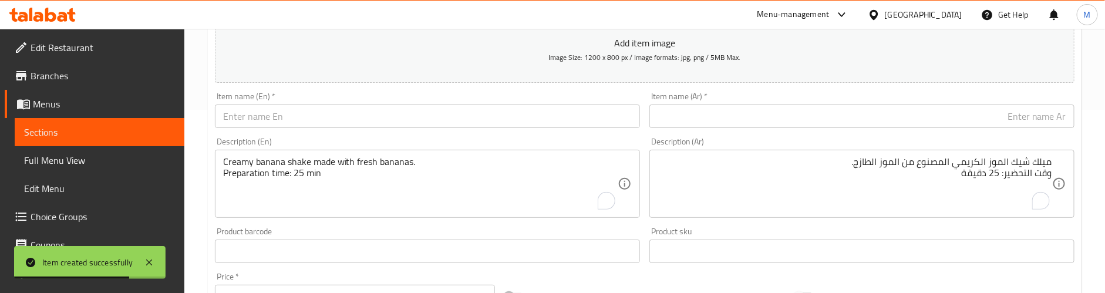
click at [361, 125] on input "text" at bounding box center [427, 116] width 425 height 23
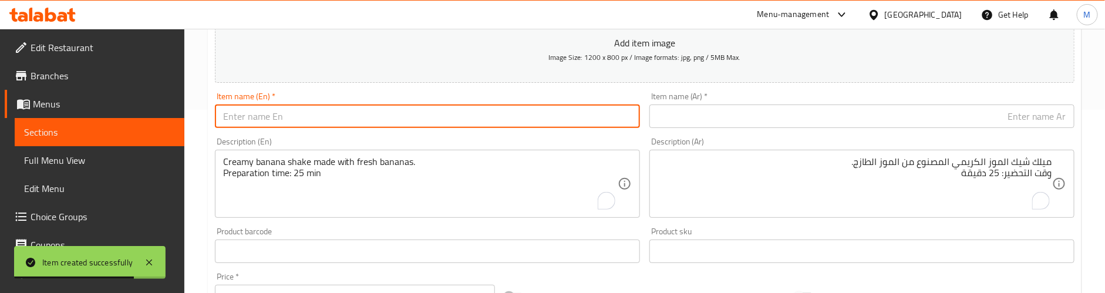
paste input "Banana Shake - Medium"
type input "Banana Shake - Medium"
click at [769, 124] on input "text" at bounding box center [862, 116] width 425 height 23
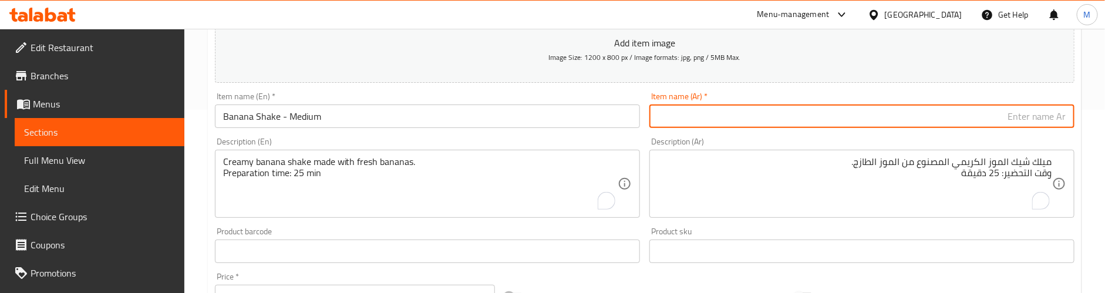
paste input "ميلك شيك الموز - متوسط"
type input "ميلك شيك الموز - متوسط"
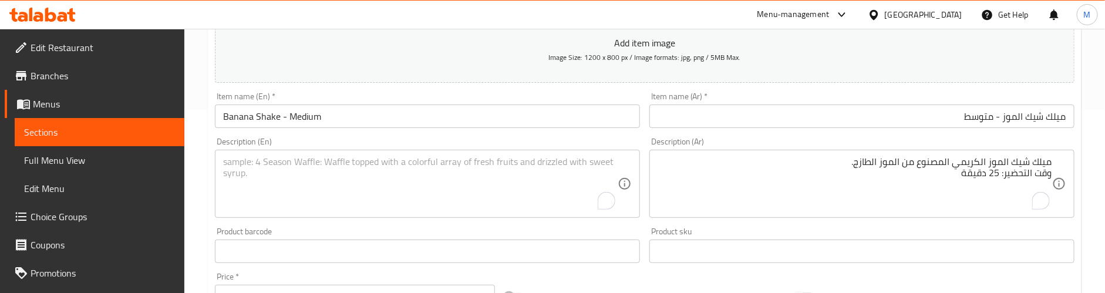
click at [319, 173] on textarea "To enrich screen reader interactions, please activate Accessibility in Grammarl…" at bounding box center [420, 184] width 395 height 56
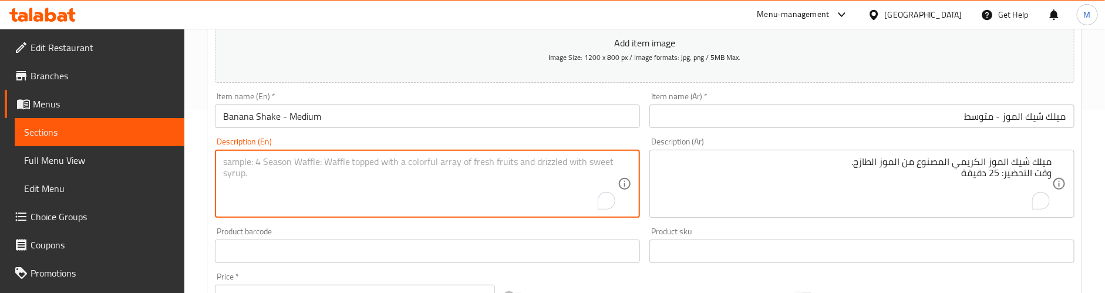
paste textarea "Medium banana shake with a smooth, sweet banana blend."
type textarea "Medium banana shake with a smooth, sweet banana blend."
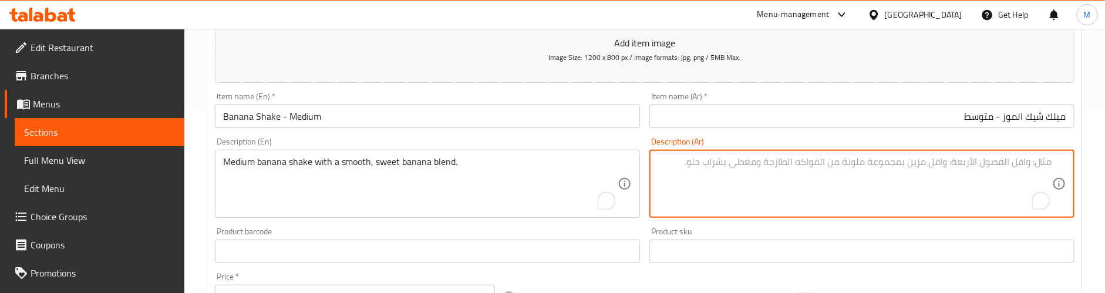
click at [695, 160] on textarea "To enrich screen reader interactions, please activate Accessibility in Grammarl…" at bounding box center [855, 184] width 395 height 56
paste textarea "ميلك شيك الموز متوسط ​​الحجم مع مزيج الموز الناعم والحلو."
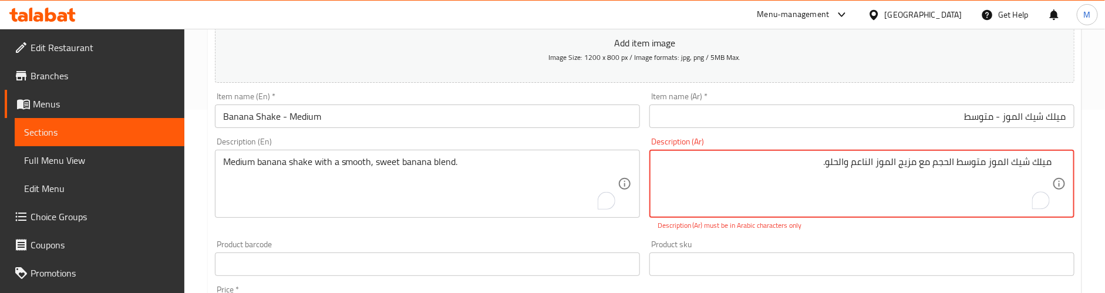
type textarea "ميلك شيك الموز متوسط ​​الحجم مع مزيج الموز الناعم والحلو."
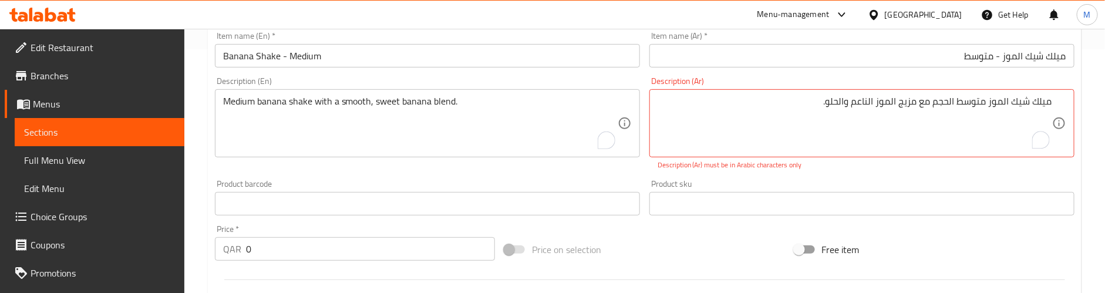
scroll to position [271, 0]
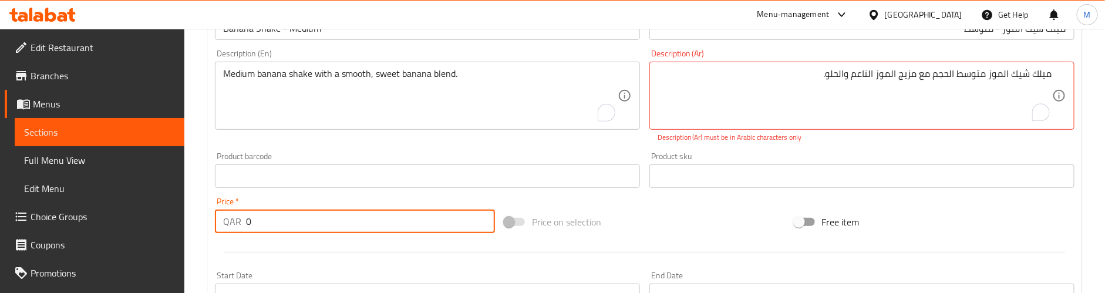
drag, startPoint x: 270, startPoint y: 226, endPoint x: 220, endPoint y: 226, distance: 49.3
click at [220, 226] on div "QAR 0 Price *" at bounding box center [355, 221] width 280 height 23
paste input "6"
type input "6"
click at [386, 251] on div at bounding box center [644, 252] width 869 height 29
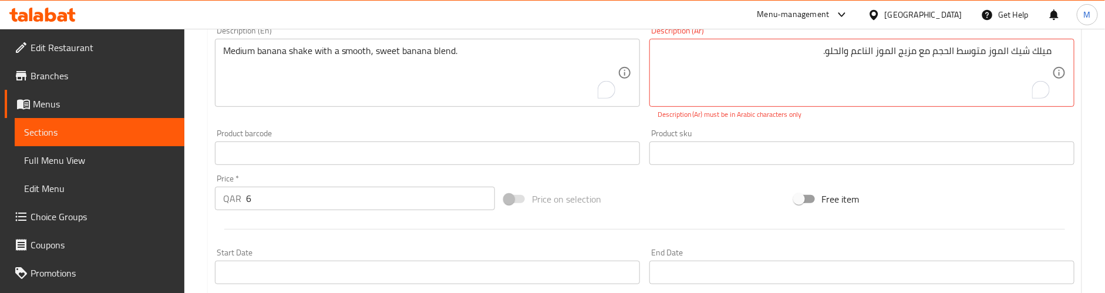
scroll to position [183, 0]
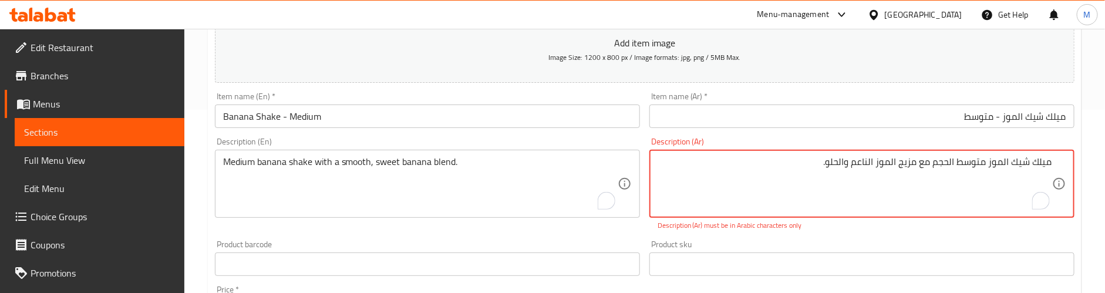
click at [945, 162] on textarea "ميلك شيك الموز متوسط ​​الحجم مع مزيج الموز الناعم والحلو." at bounding box center [855, 184] width 395 height 56
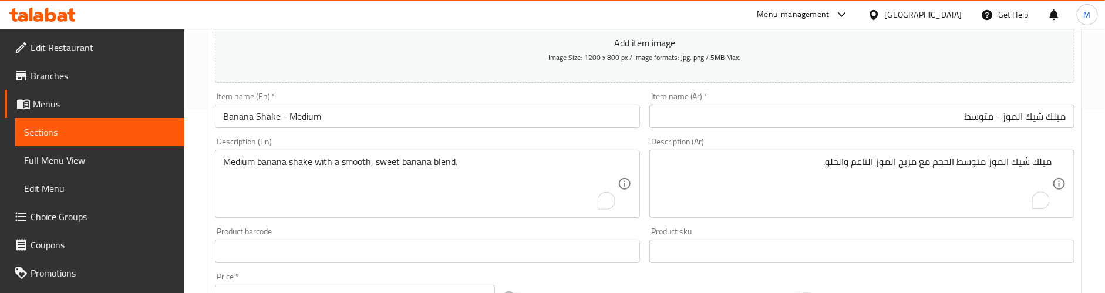
click at [791, 167] on textarea "ميلك شيك الموز متوسط الحجم مع مزيج الموز الناعم والحلو." at bounding box center [855, 184] width 395 height 56
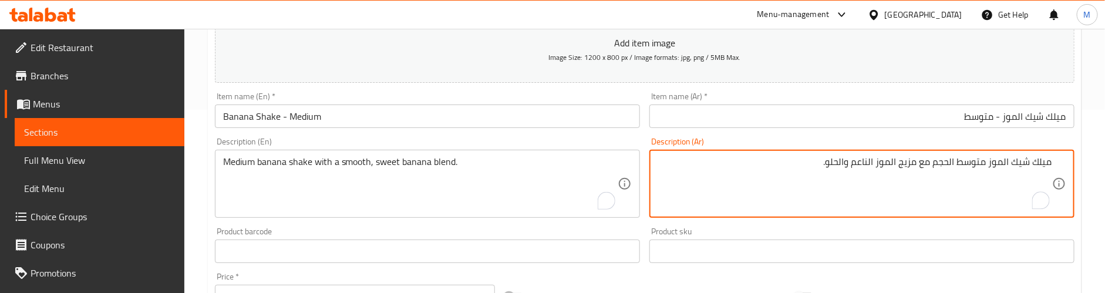
paste textarea "وقت التحضير: 25 دقيقة"
type textarea "ميلك شيك الموز متوسط الحجم مع مزيج الموز الناعم والحلو. وقت التحضير: 25 دقيقة"
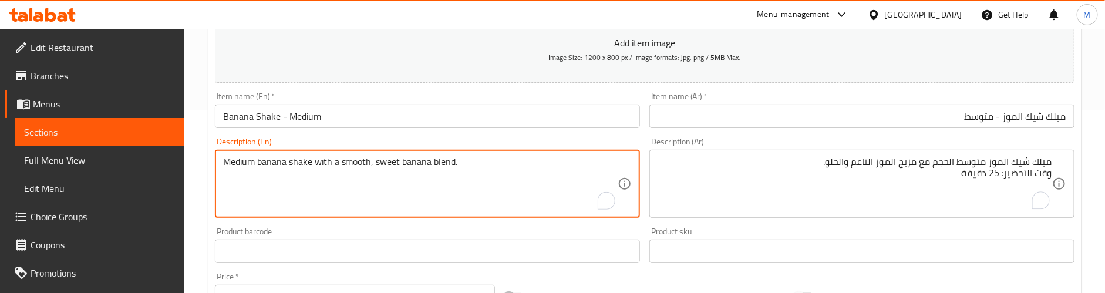
paste textarea "Preparation time: 25 min"
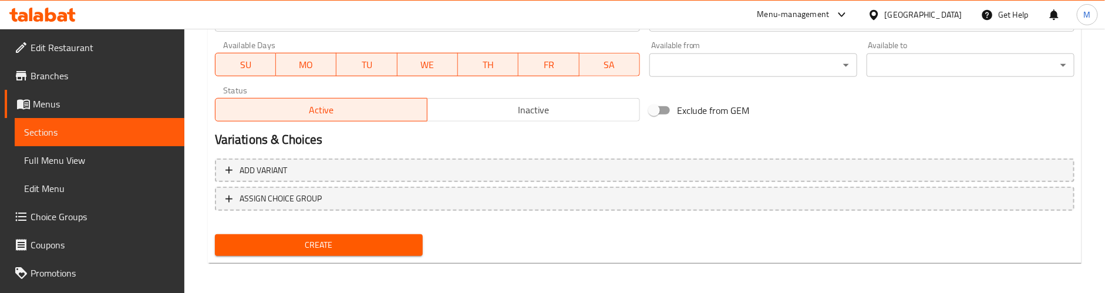
scroll to position [536, 0]
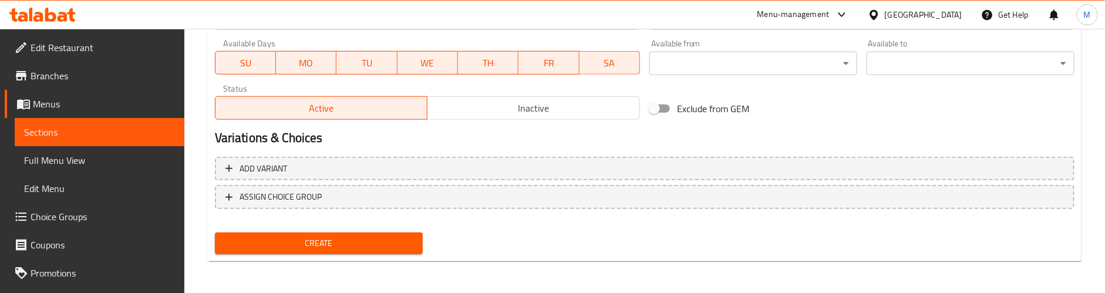
type textarea "Medium banana shake with a smooth, sweet banana blend. Preparation time: 25 min"
click at [328, 240] on span "Create" at bounding box center [318, 243] width 189 height 15
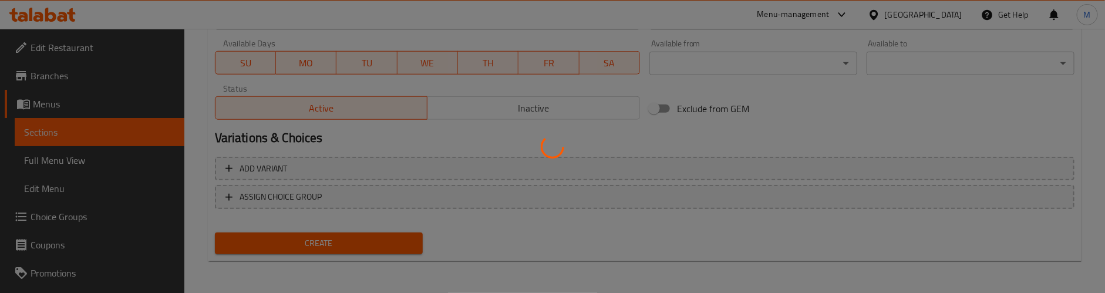
type input "0"
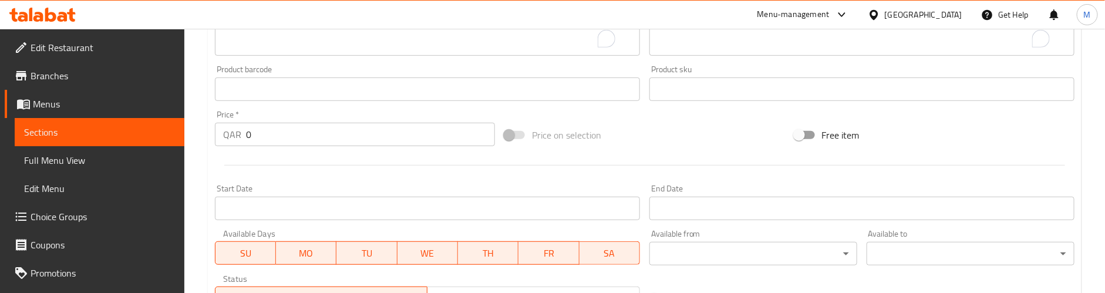
scroll to position [95, 0]
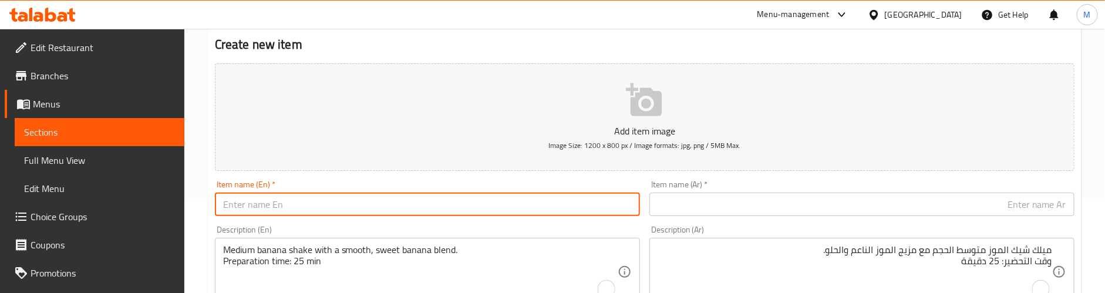
click at [311, 204] on input "text" at bounding box center [427, 204] width 425 height 23
paste input "Watermelon - Small"
type input "Watermelon - Small"
click at [745, 196] on input "text" at bounding box center [862, 204] width 425 height 23
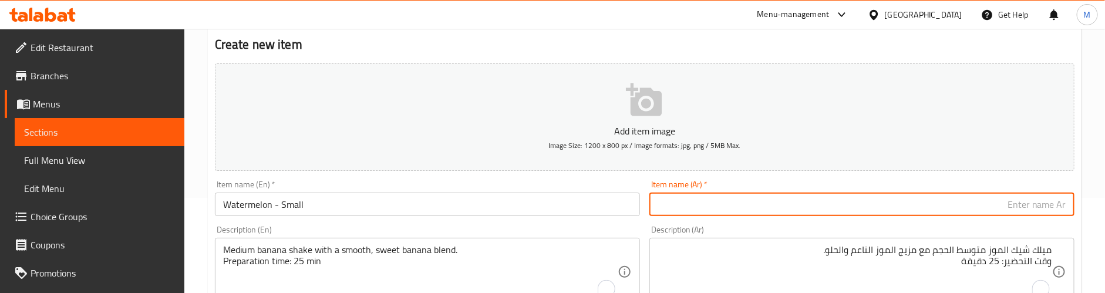
paste input "بطيخ - صغير"
type input "بطيخ - صغير"
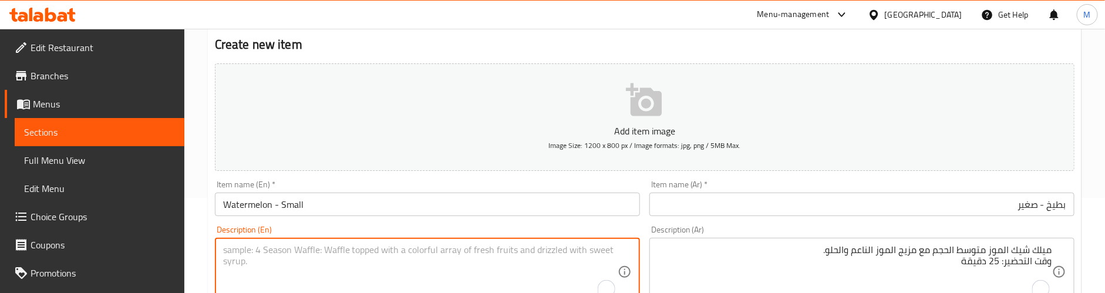
click at [349, 256] on textarea "To enrich screen reader interactions, please activate Accessibility in Grammarl…" at bounding box center [420, 272] width 395 height 56
paste textarea "Juicy watermelon drink, chilled and naturally sweet."
type textarea "Juicy watermelon drink, chilled and naturally sweet."
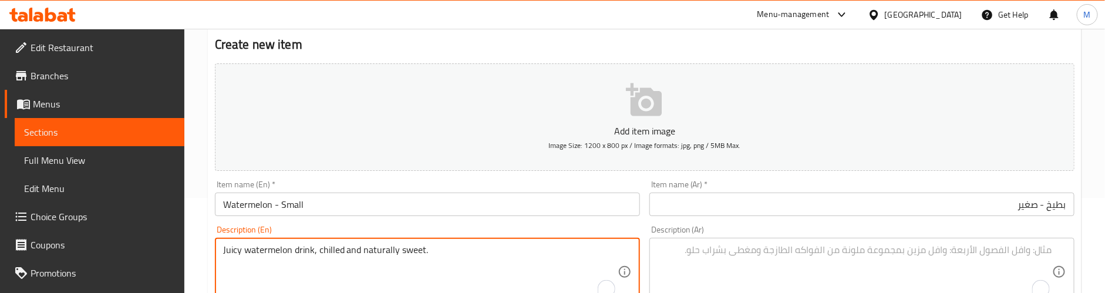
click at [715, 247] on textarea "To enrich screen reader interactions, please activate Accessibility in Grammarl…" at bounding box center [855, 272] width 395 height 56
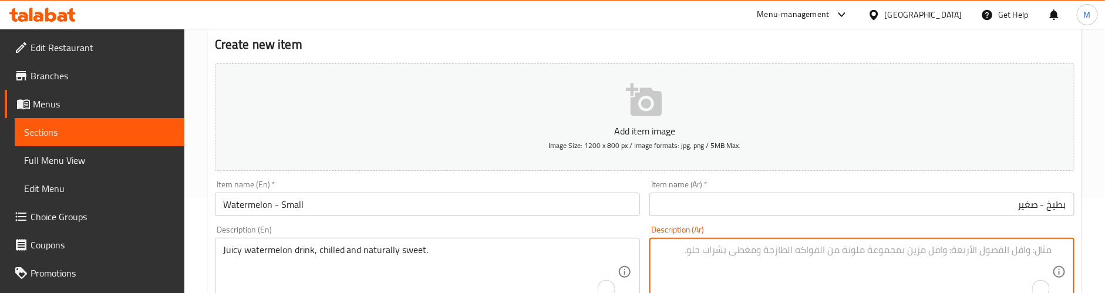
paste textarea "مشروب البطيخ العصير، المبرد والحلو بشكل طبيعي."
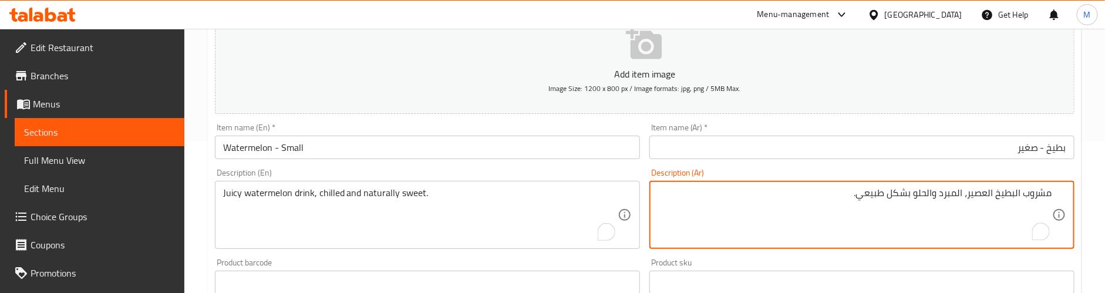
scroll to position [183, 0]
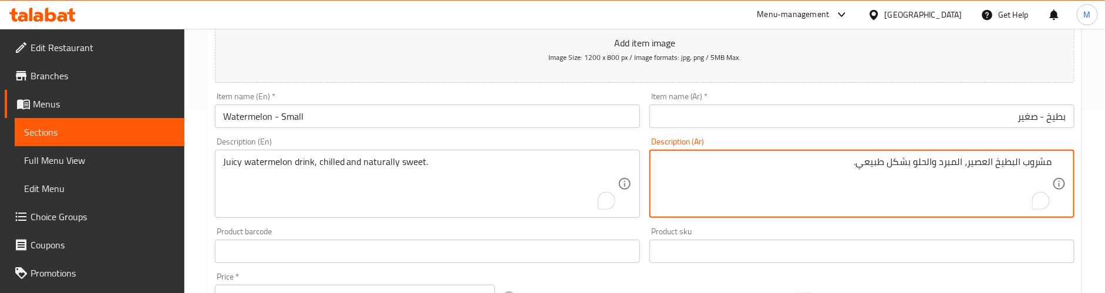
type textarea "مشروب البطيخ العصير، المبرد والحلو بشكل طبيعي."
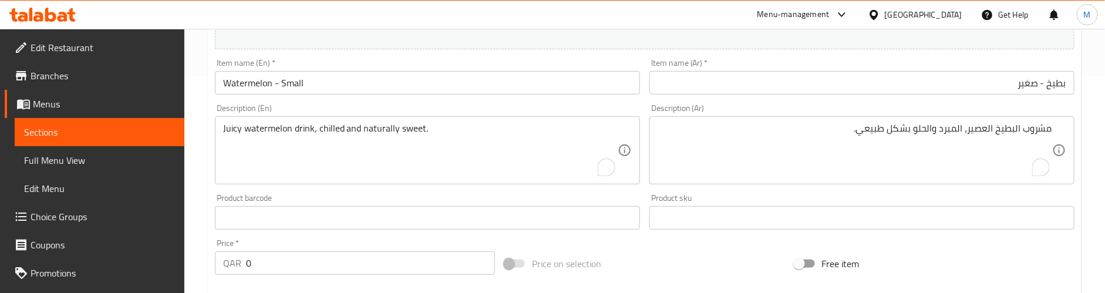
scroll to position [271, 0]
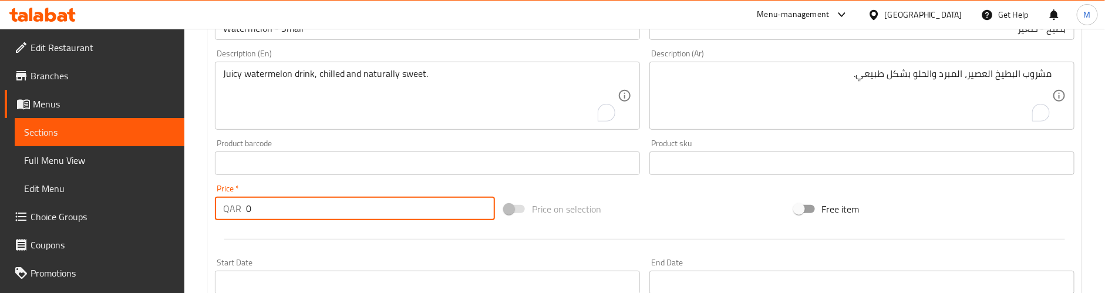
drag, startPoint x: 295, startPoint y: 209, endPoint x: 231, endPoint y: 209, distance: 64.0
click at [231, 209] on div "QAR 0 Price *" at bounding box center [355, 208] width 280 height 23
paste input "6"
type input "6"
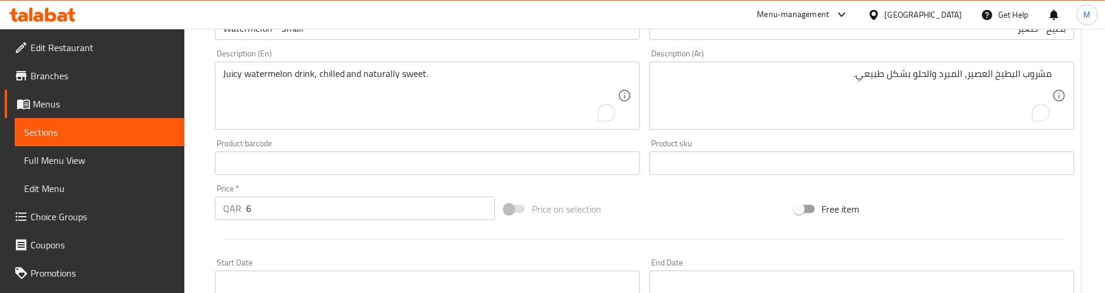
click at [721, 196] on div "Price on selection" at bounding box center [645, 209] width 290 height 32
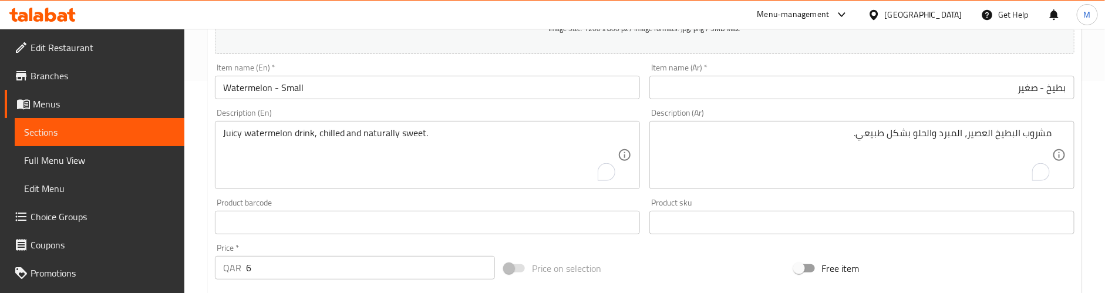
scroll to position [183, 0]
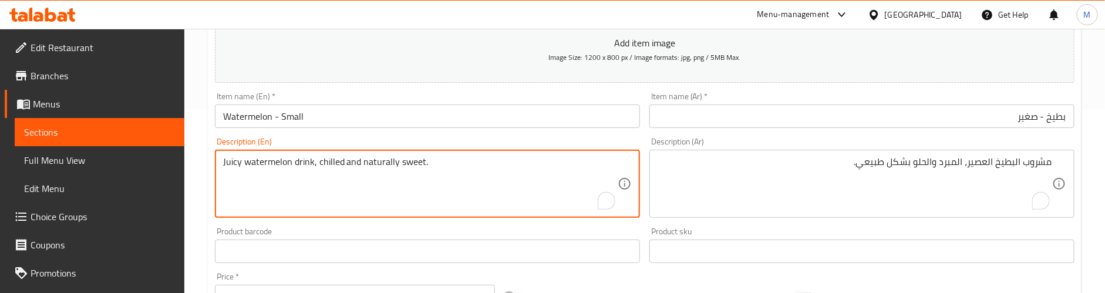
paste textarea "Preparation time: 25 min"
type textarea "Juicy watermelon drink, chilled and naturally sweet. Preparation time: 25 min"
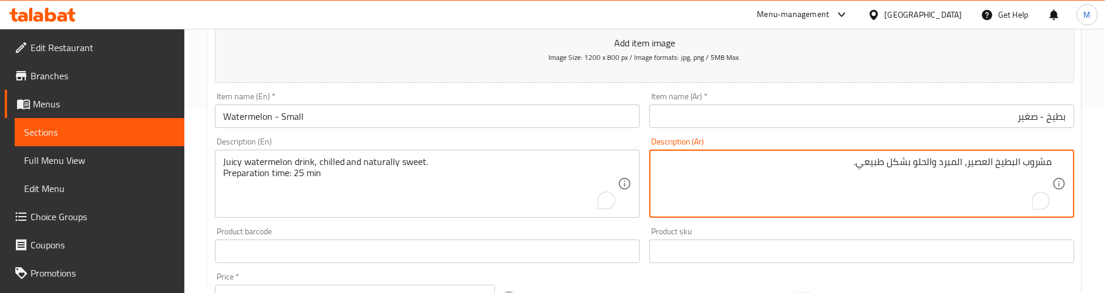
paste textarea "وقت التحضير: 25 دقيقة"
type textarea "مشروب البطيخ العصير، المبرد والحلو بشكل طبيعي. وقت التحضير: 25 دقيقة"
click at [617, 143] on div "Description (En) Juicy watermelon drink, chilled and naturally sweet. Preparati…" at bounding box center [427, 177] width 425 height 80
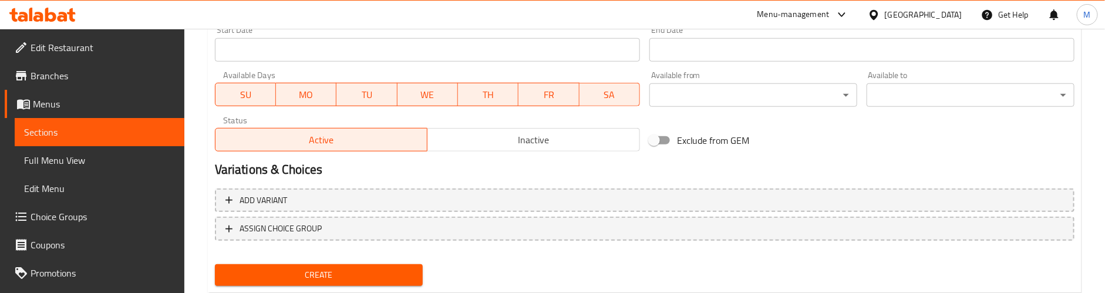
scroll to position [536, 0]
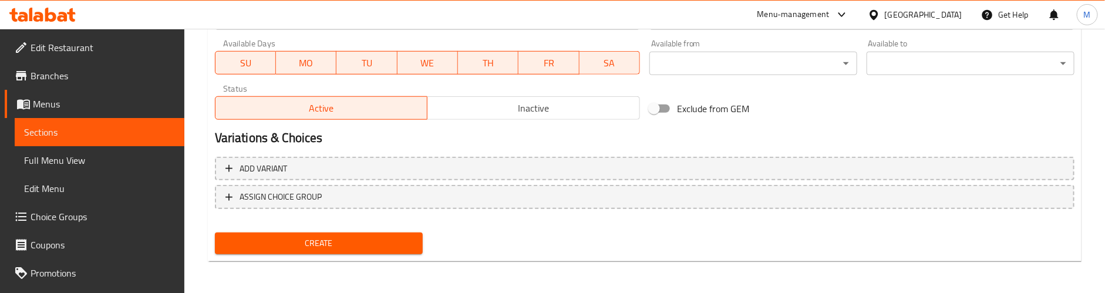
click at [346, 242] on span "Create" at bounding box center [318, 243] width 189 height 15
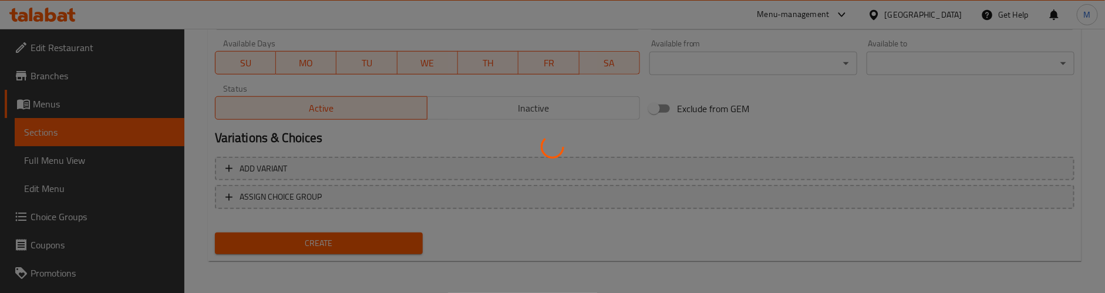
type input "0"
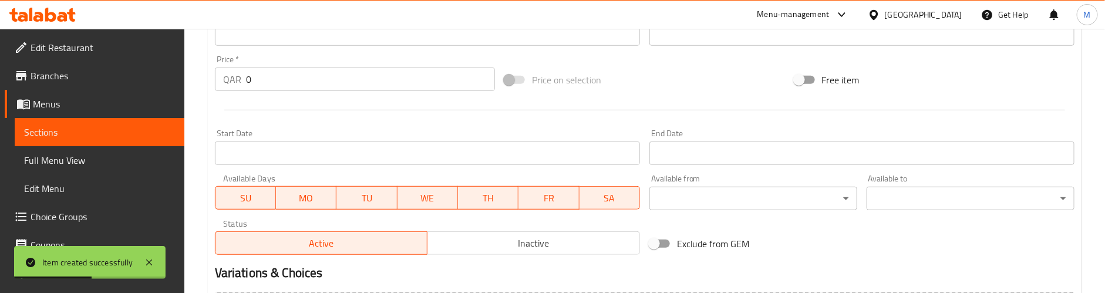
scroll to position [95, 0]
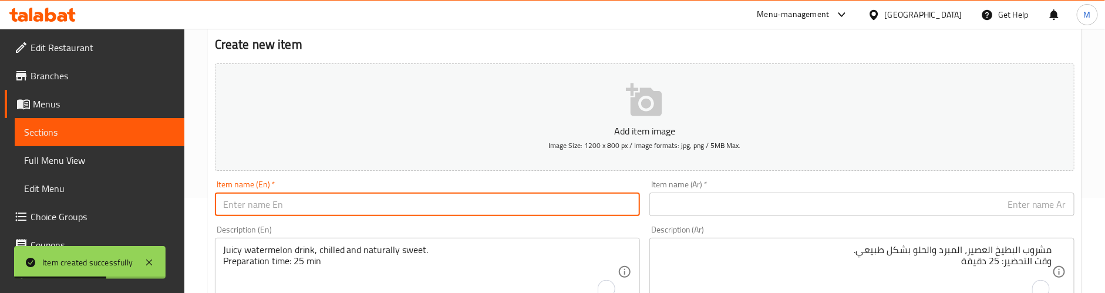
click at [319, 212] on input "text" at bounding box center [427, 204] width 425 height 23
paste input "Watermelon - Medium"
type input "Watermelon - Medium"
click at [727, 201] on input "text" at bounding box center [862, 204] width 425 height 23
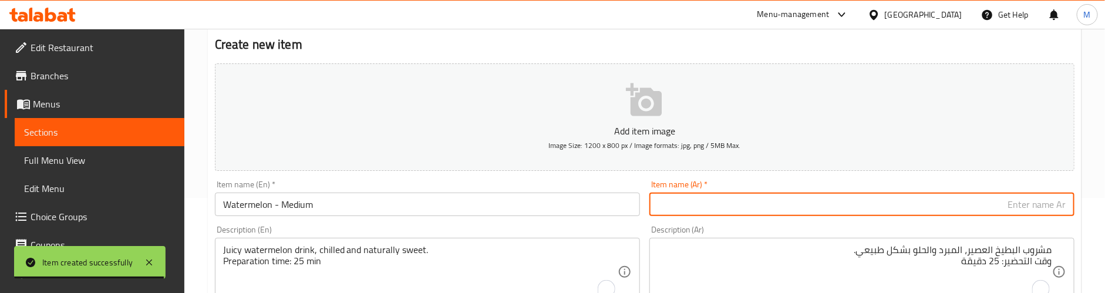
paste input "بطيخ - متوسط"
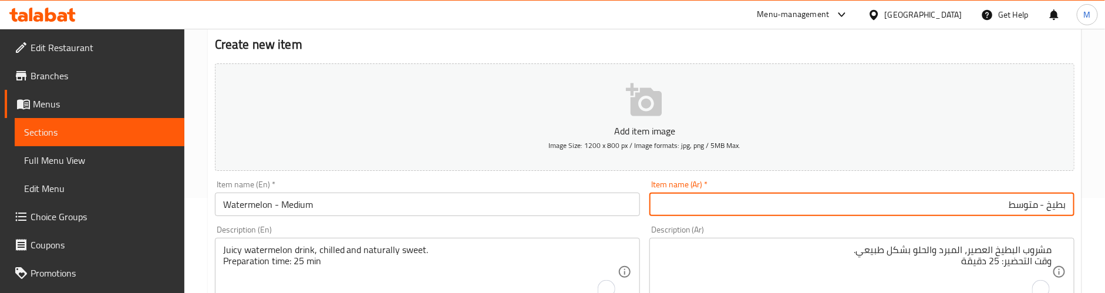
type input "بطيخ - متوسط"
click at [560, 185] on div "Item name (En)   * Watermelon - Medium Item name (En) *" at bounding box center [427, 198] width 425 height 36
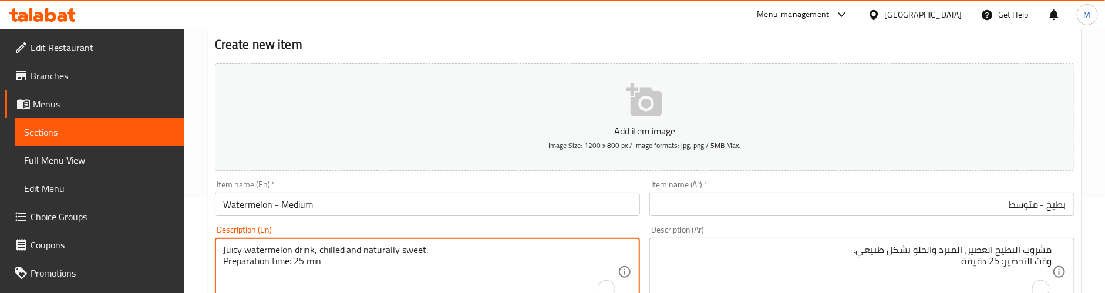
click at [365, 250] on textarea "Juicy watermelon drink, chilled and naturally sweet. Preparation time: 25 min" at bounding box center [420, 272] width 395 height 56
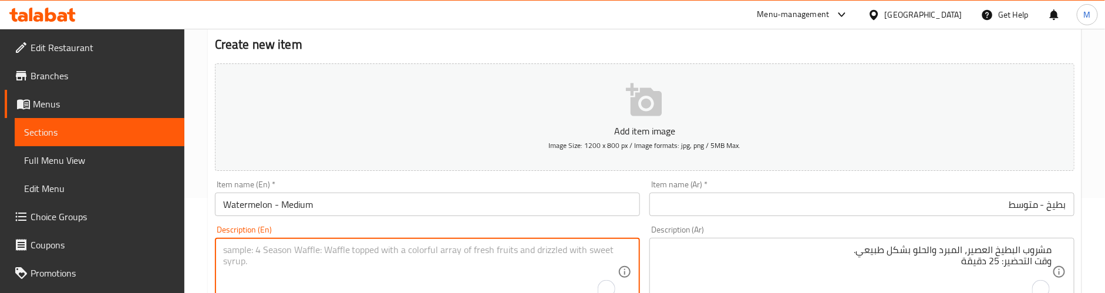
paste textarea "Larger portion of refreshing watermelon juice."
type textarea "Larger portion of refreshing watermelon juice."
click at [537, 224] on div "Description (En) Larger portion of refreshing watermelon juice. Description (En)" at bounding box center [427, 266] width 435 height 90
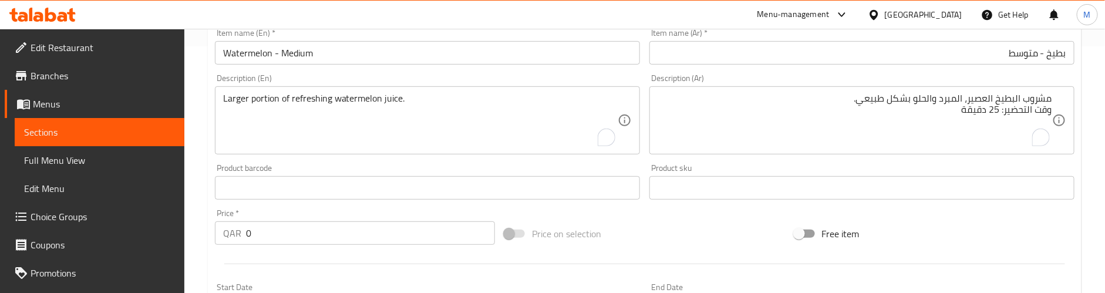
scroll to position [271, 0]
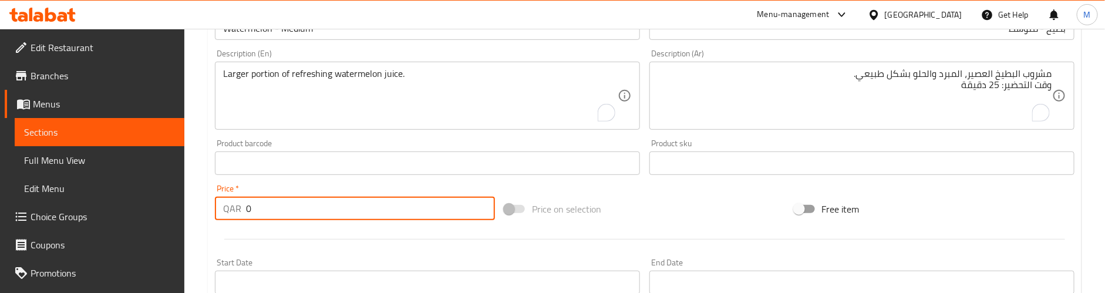
drag, startPoint x: 281, startPoint y: 205, endPoint x: 193, endPoint y: 205, distance: 88.1
click at [193, 205] on div "Home / Restaurants management / Menus / Sections / item / create Juices section…" at bounding box center [644, 157] width 921 height 801
paste input "9"
type input "9"
click at [668, 198] on div "Price on selection" at bounding box center [645, 209] width 290 height 32
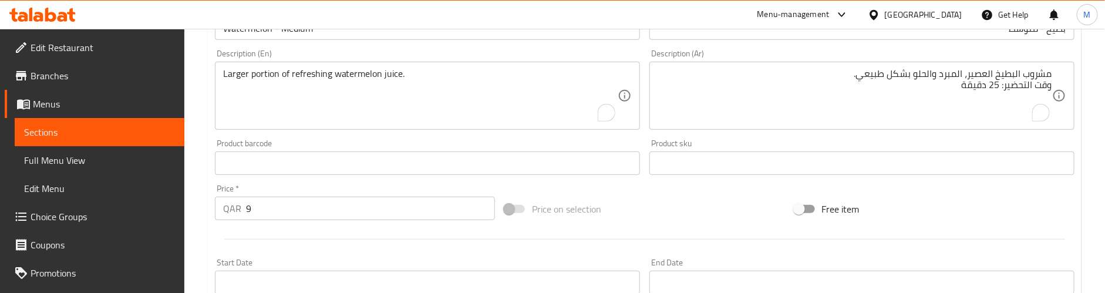
scroll to position [183, 0]
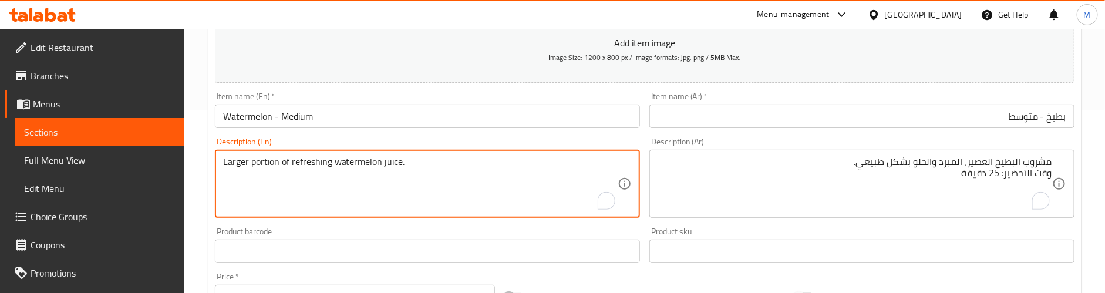
click at [349, 167] on textarea "Larger portion of refreshing watermelon juice." at bounding box center [420, 184] width 395 height 56
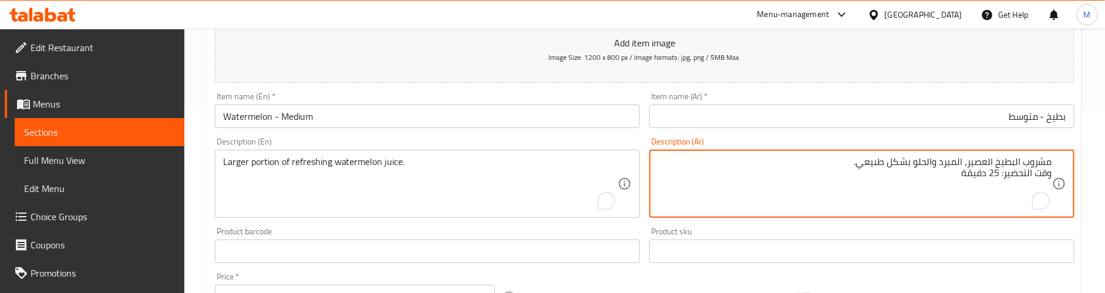
click at [816, 167] on textarea "مشروب البطيخ العصير، المبرد والحلو بشكل طبيعي. وقت التحضير: 25 دقيقة" at bounding box center [855, 184] width 395 height 56
paste textarea "كمية أكبر من عصير البطيخ المنعش."
type textarea "كمية أكبر من عصير البطيخ المنعش."
click at [624, 137] on div "Description (En) Larger portion of refreshing watermelon juice. Description (En)" at bounding box center [427, 177] width 425 height 80
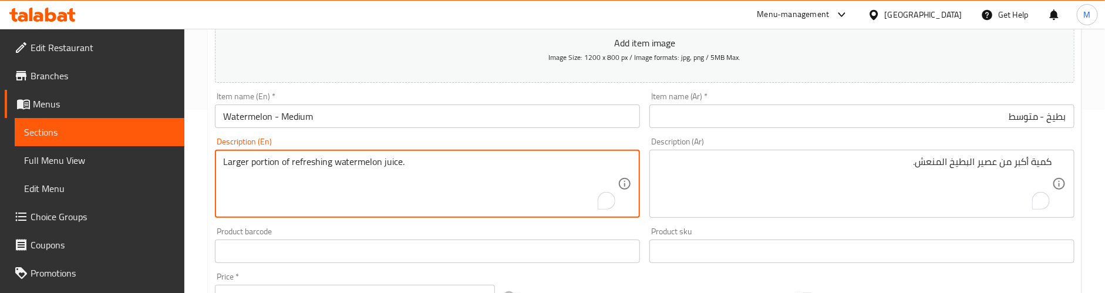
paste textarea "Preparation time: 25 min"
type textarea "Larger portion of refreshing watermelon juice. Preparation time: 25 min"
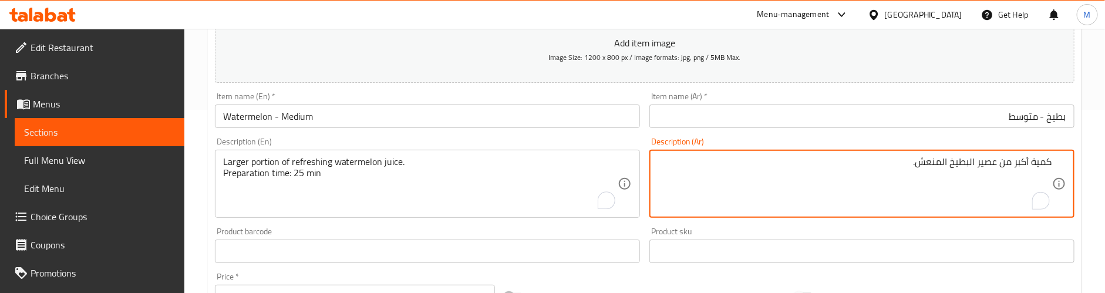
paste textarea "وقت التحضير: 25 دقيقة"
type textarea "كمية أكبر من عصير البطيخ المنعش. وقت التحضير: 25 دقيقة"
click at [759, 139] on div "Description (Ar) كمية أكبر من عصير البطيخ المنعش. وقت التحضير: 25 دقيقة Descrip…" at bounding box center [862, 177] width 425 height 80
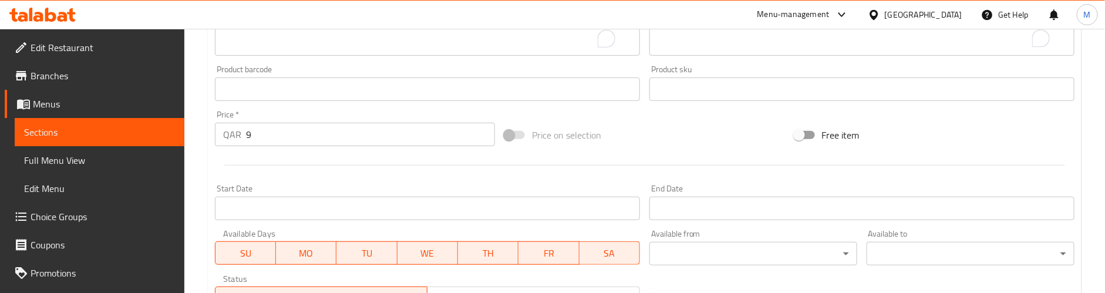
scroll to position [536, 0]
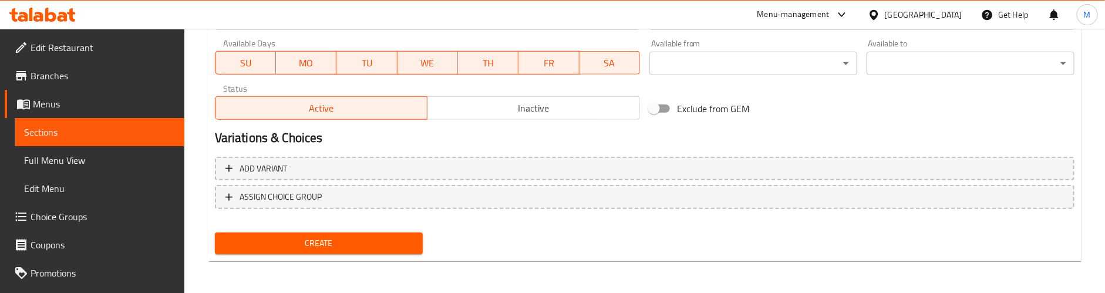
click at [364, 241] on span "Create" at bounding box center [318, 243] width 189 height 15
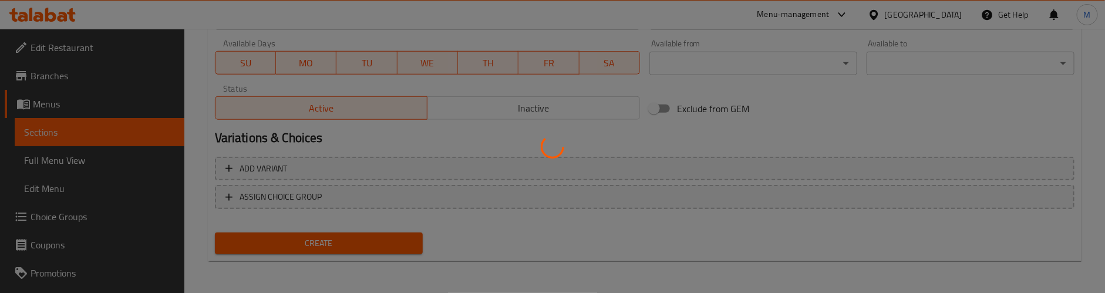
type input "0"
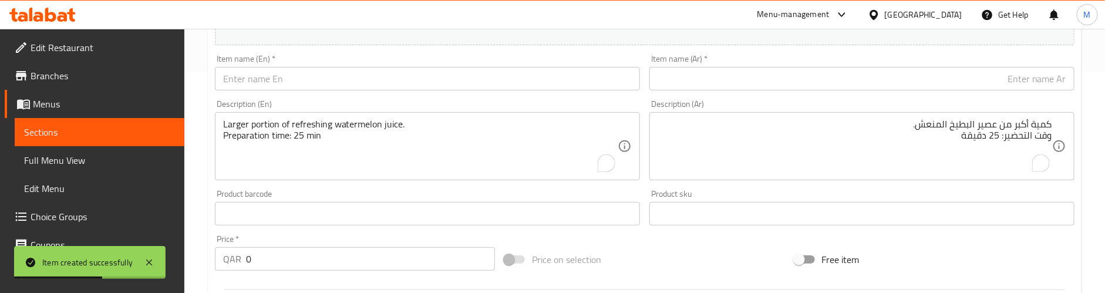
scroll to position [183, 0]
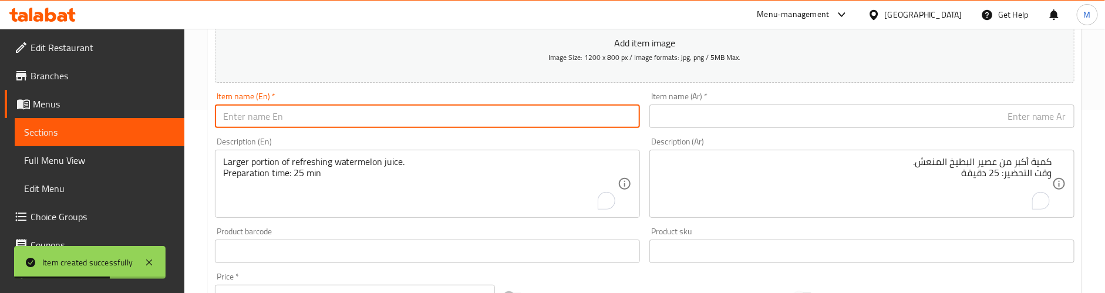
click at [308, 116] on input "text" at bounding box center [427, 116] width 425 height 23
paste input "Avocado - Small"
type input "Avocado - Small"
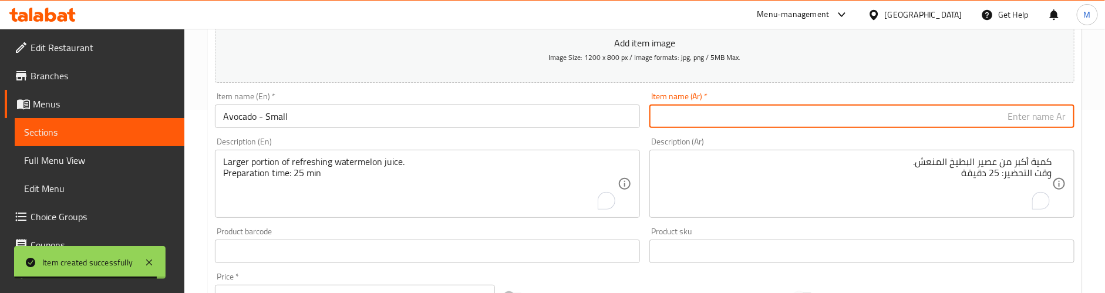
click at [790, 115] on input "text" at bounding box center [862, 116] width 425 height 23
paste input "أفوكادو - صغير"
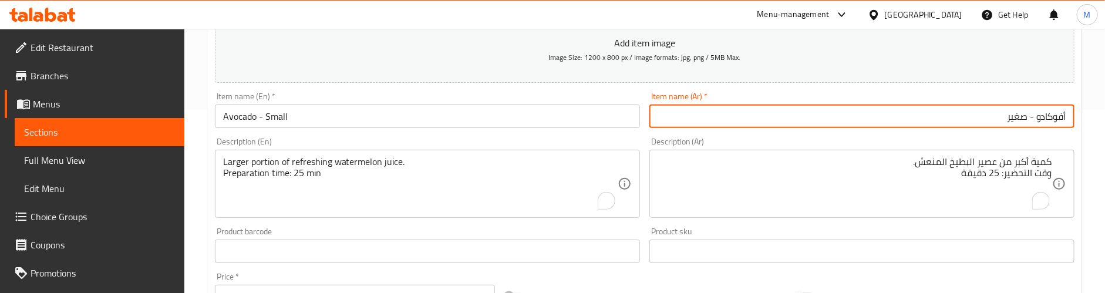
type input "أفوكادو - صغير"
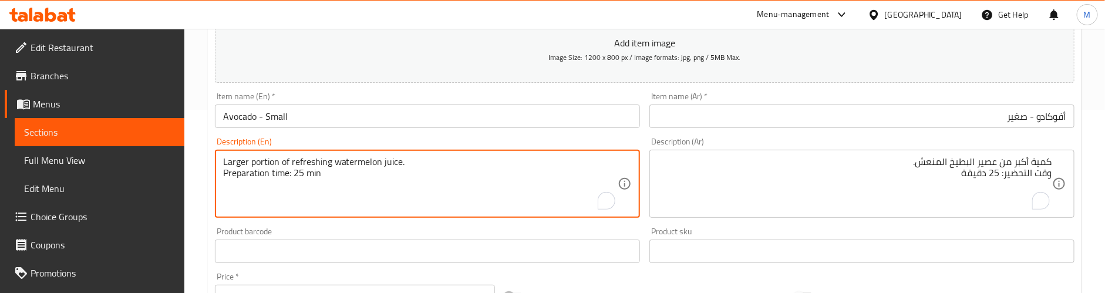
click at [375, 157] on textarea "Larger portion of refreshing watermelon juice. Preparation time: 25 min" at bounding box center [420, 184] width 395 height 56
click at [266, 169] on textarea "To enrich screen reader interactions, please activate Accessibility in Grammarl…" at bounding box center [420, 184] width 395 height 56
paste textarea "Thick and creamy avocado juice with a rich texture."
type textarea "Thick and creamy avocado juice with a rich texture."
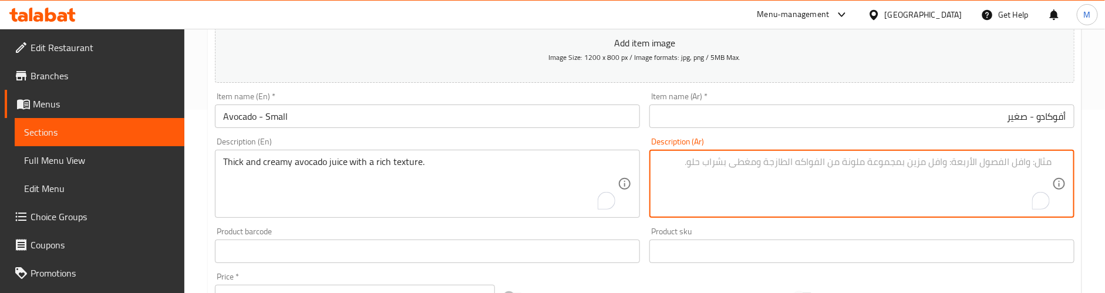
click at [762, 167] on textarea "To enrich screen reader interactions, please activate Accessibility in Grammarl…" at bounding box center [855, 184] width 395 height 56
paste textarea "عصير الأفوكادو سميك وكريمي مع [PERSON_NAME]."
type textarea "عصير الأفوكادو سميك وكريمي مع [PERSON_NAME]."
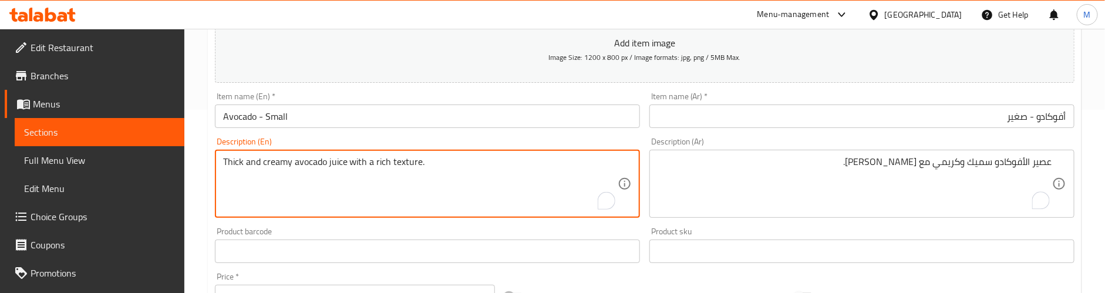
click at [455, 157] on textarea "Thick and creamy avocado juice with a rich texture." at bounding box center [420, 184] width 395 height 56
paste textarea "Preparation time: 25 min"
type textarea "Thick and creamy avocado juice with a rich texture. Preparation time: 25 min"
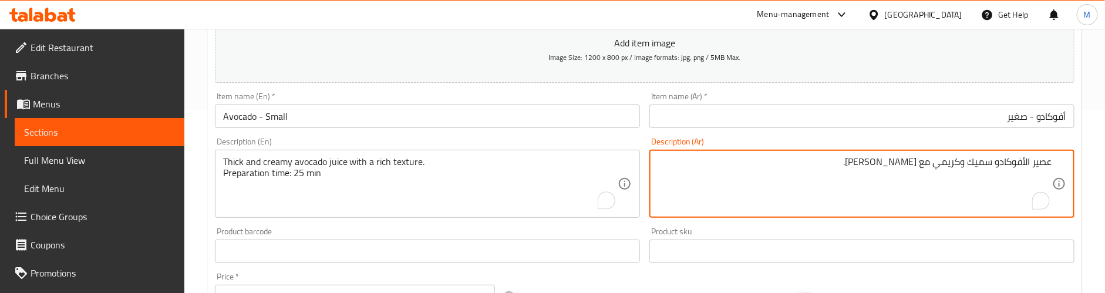
paste textarea "وقت التحضير: 25 دقيقة"
type textarea "عصير الأفوكادو سميك وكريمي مع [PERSON_NAME]. وقت التحضير: 25 دقيقة"
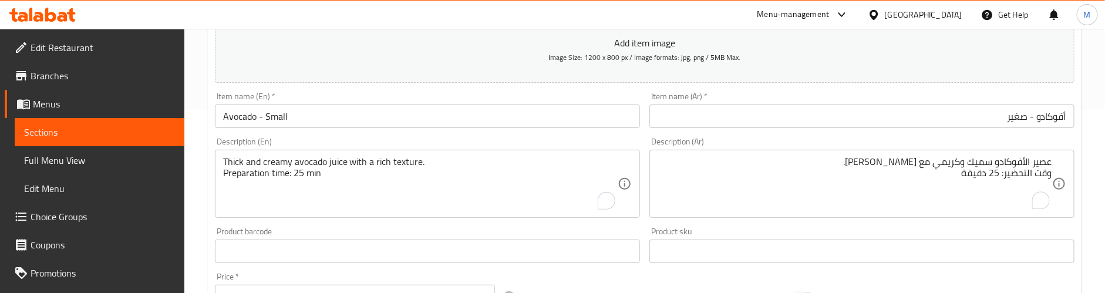
click at [532, 224] on div "Product barcode Product barcode" at bounding box center [427, 245] width 435 height 45
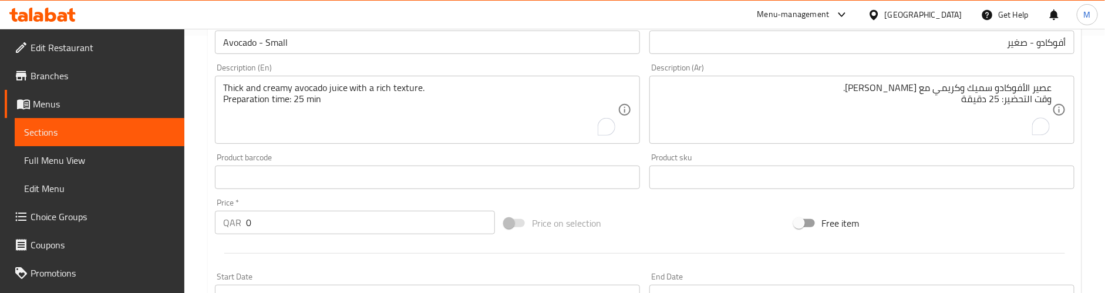
scroll to position [359, 0]
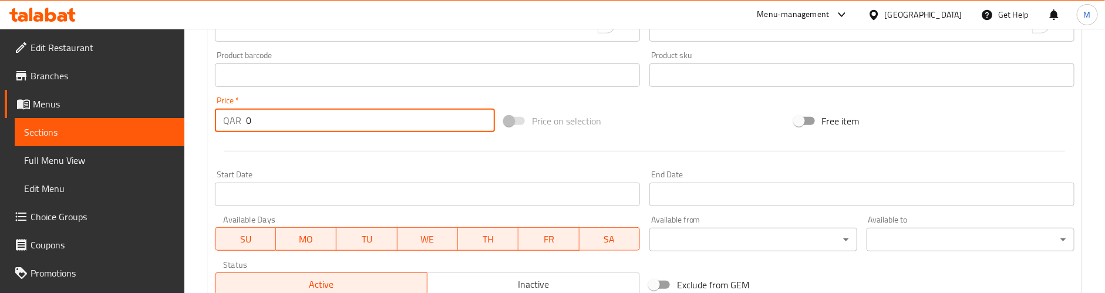
drag, startPoint x: 265, startPoint y: 117, endPoint x: 226, endPoint y: 122, distance: 39.0
click at [226, 122] on div "QAR 0 Price *" at bounding box center [355, 120] width 280 height 23
paste input "7"
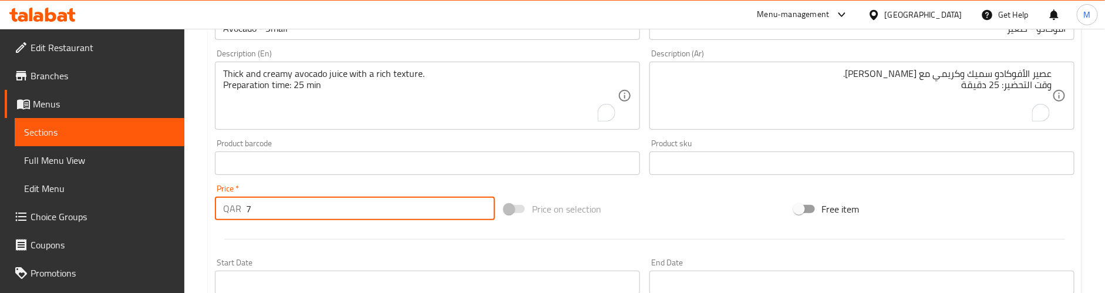
scroll to position [536, 0]
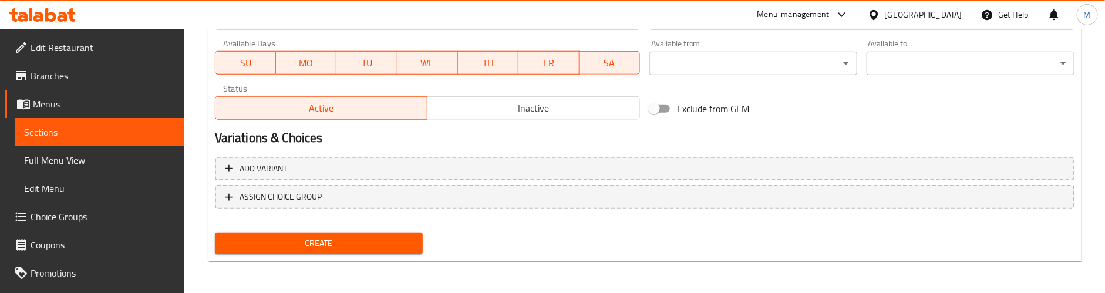
type input "7"
click at [374, 242] on span "Create" at bounding box center [318, 243] width 189 height 15
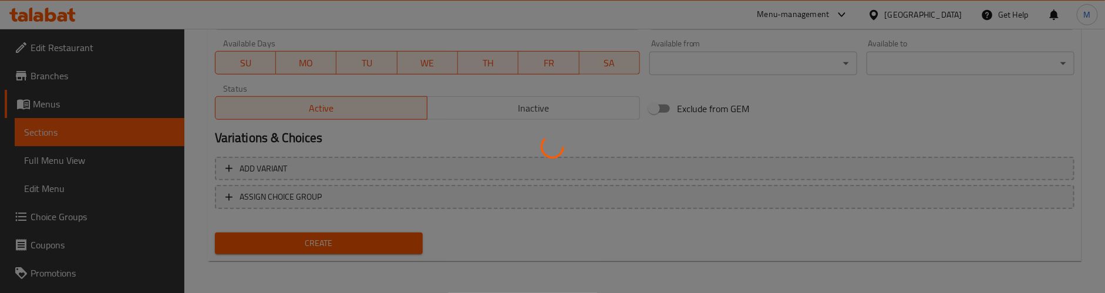
type input "0"
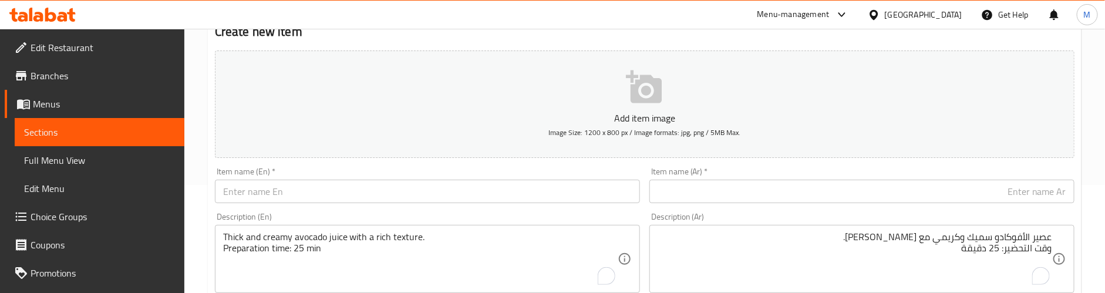
scroll to position [88, 0]
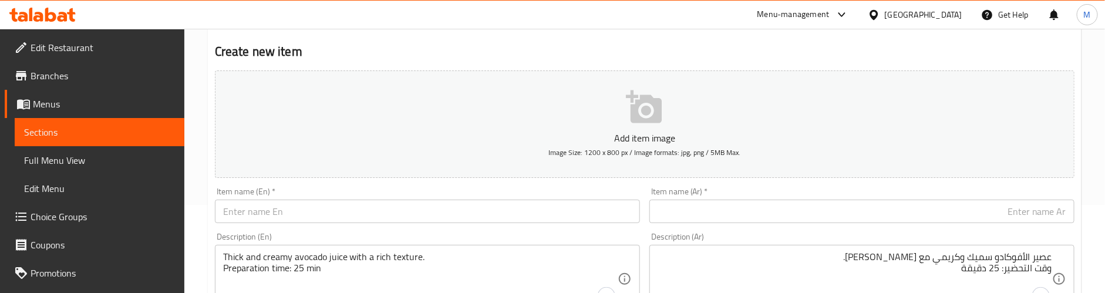
click at [293, 219] on input "text" at bounding box center [427, 211] width 425 height 23
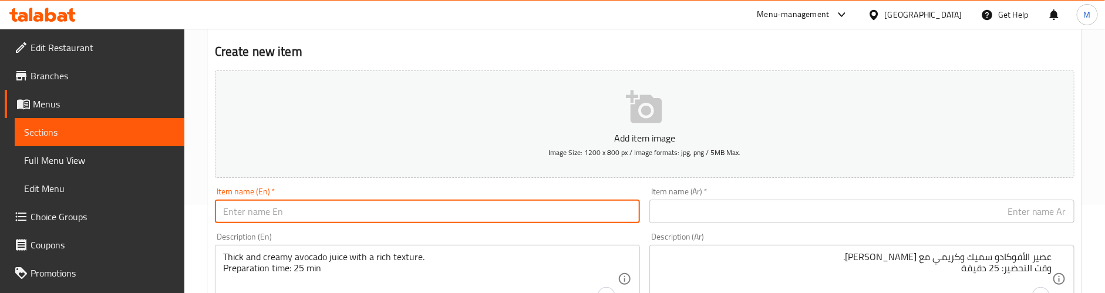
paste input "Avocado - Medium"
type input "Avocado - Medium"
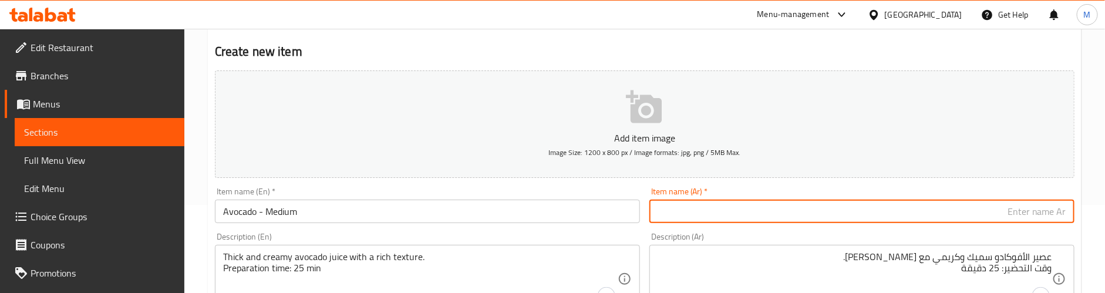
click at [715, 210] on input "text" at bounding box center [862, 211] width 425 height 23
paste input "أفوكادو - متوسط"
type input "أفوكادو - متوسط"
click at [819, 45] on h2 "Create new item" at bounding box center [645, 52] width 860 height 18
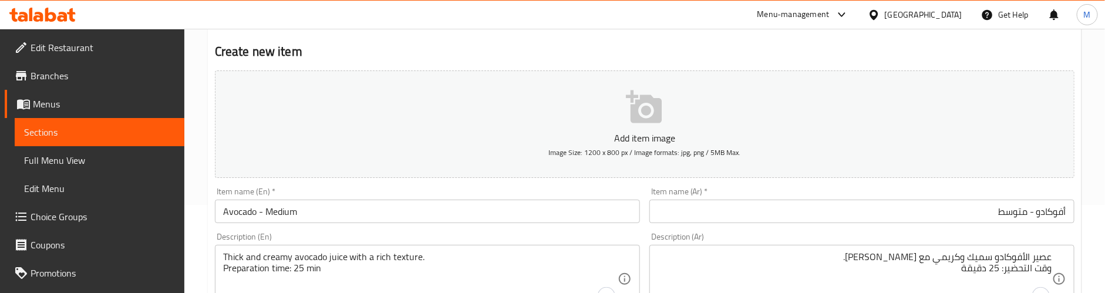
click at [352, 260] on textarea "Thick and creamy avocado juice with a rich texture. Preparation time: 25 min" at bounding box center [420, 279] width 395 height 56
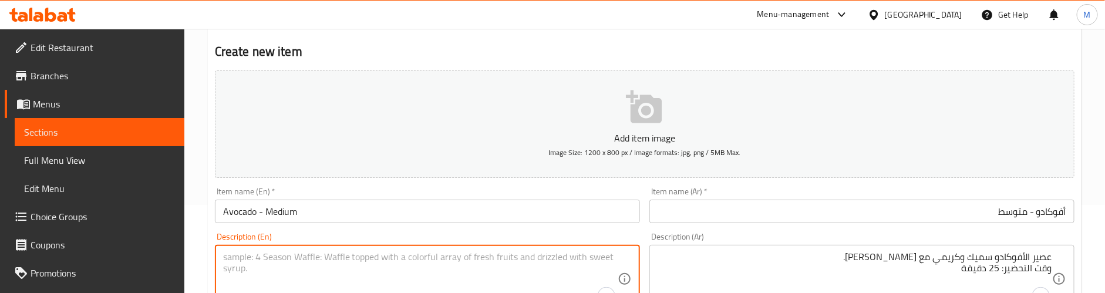
paste textarea "Medium avocado juice packed with creamy goodness."
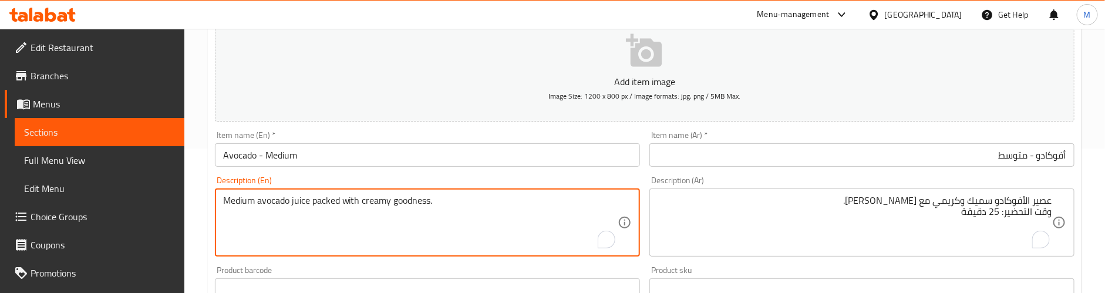
scroll to position [176, 0]
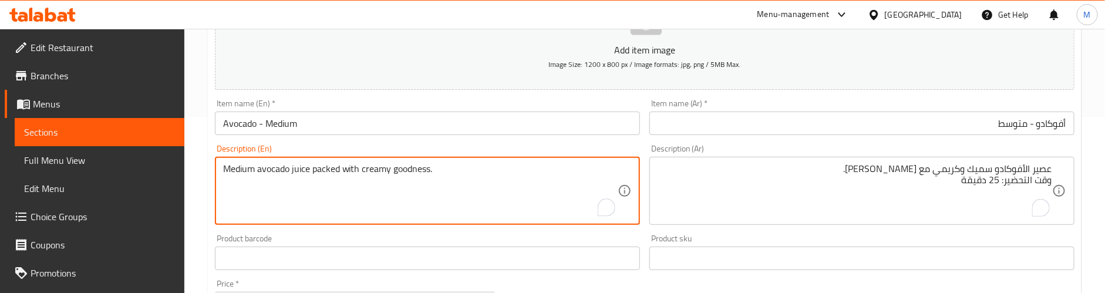
type textarea "Medium avocado juice packed with creamy goodness."
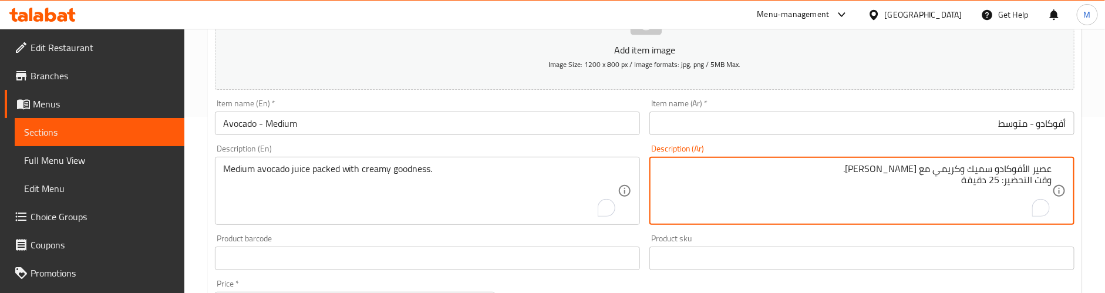
click at [714, 184] on textarea "عصير الأفوكادو سميك وكريمي مع [PERSON_NAME]. وقت التحضير: 25 دقيقة" at bounding box center [855, 191] width 395 height 56
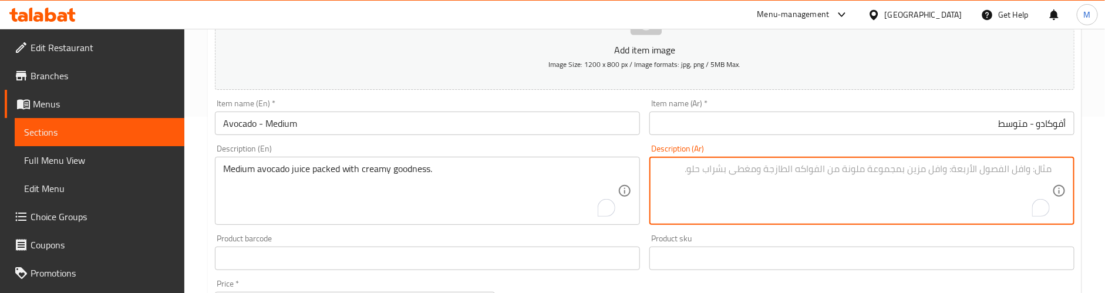
paste textarea "عصير أفوكادو متوسط ​​الحجم مليء بالفوائد الكريمية."
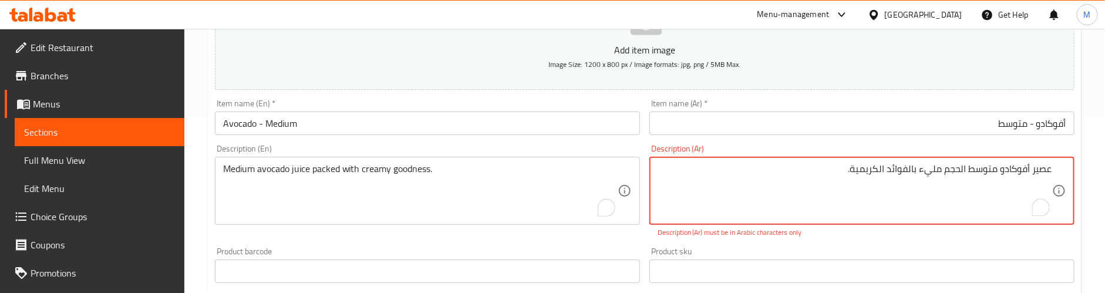
click at [569, 145] on div "Description (En) Medium avocado juice packed with creamy goodness. Description …" at bounding box center [427, 184] width 425 height 80
drag, startPoint x: 964, startPoint y: 168, endPoint x: 973, endPoint y: 180, distance: 15.2
type textarea "عصير أفوكادو متوسط الحجم مليء بالفوائد الكريمية."
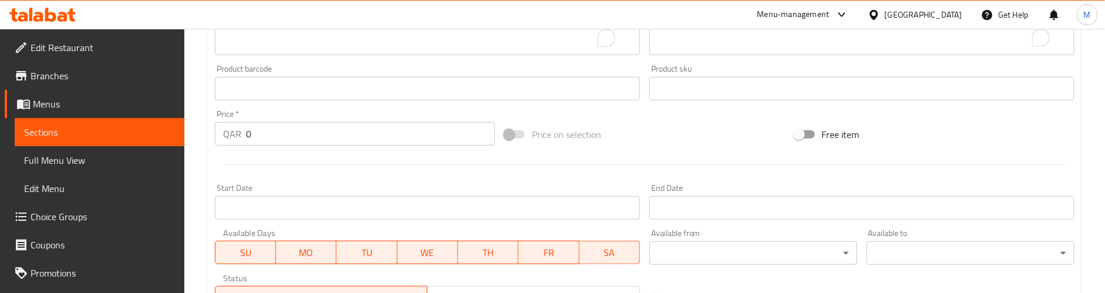
scroll to position [352, 0]
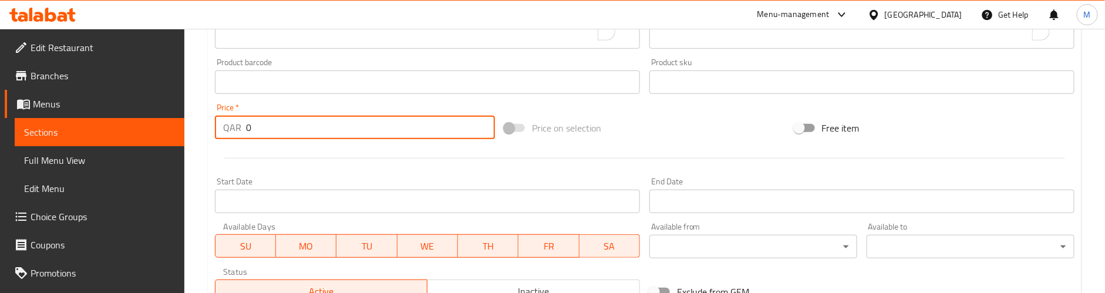
drag, startPoint x: 231, startPoint y: 120, endPoint x: 219, endPoint y: 123, distance: 13.3
click at [219, 123] on div "QAR 0 Price *" at bounding box center [355, 127] width 280 height 23
paste input "1"
type input "10"
click at [281, 148] on div at bounding box center [644, 158] width 869 height 29
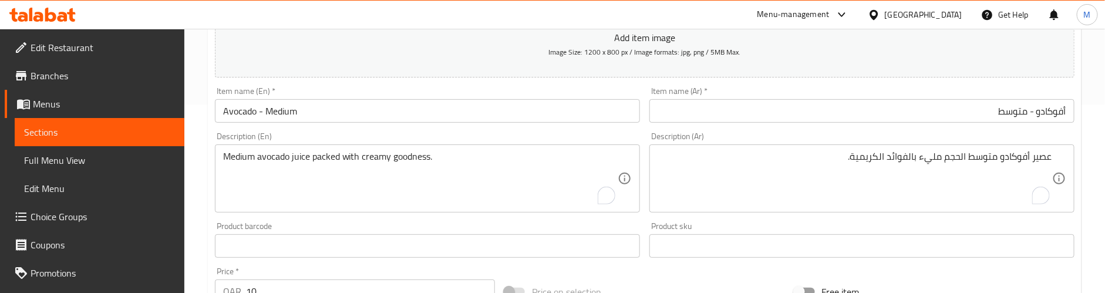
scroll to position [176, 0]
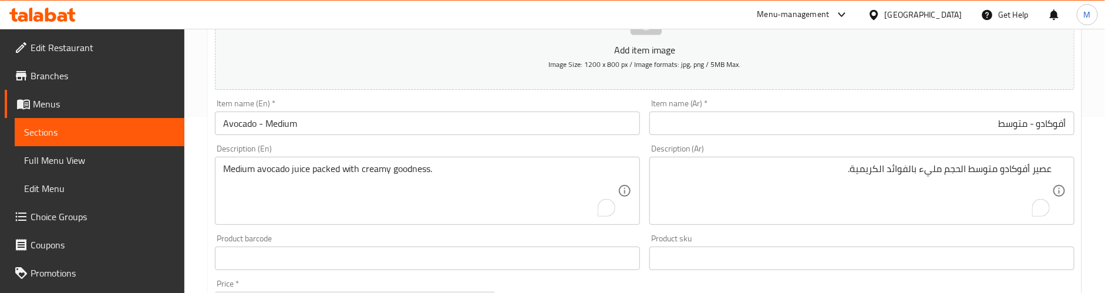
click at [381, 145] on div "Description (En) Medium avocado juice packed with creamy goodness. Description …" at bounding box center [427, 184] width 425 height 80
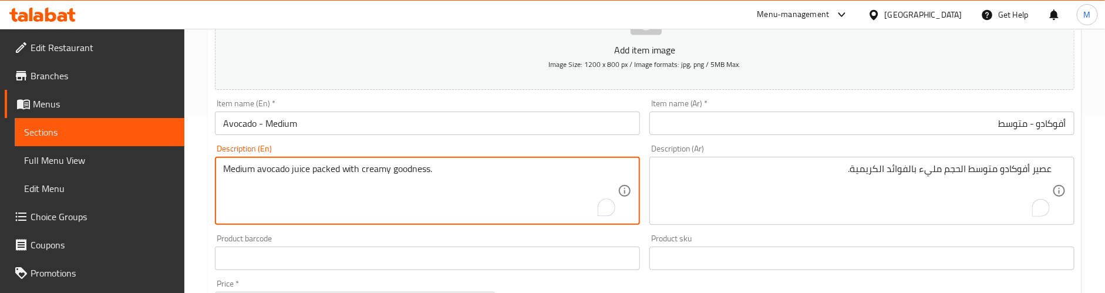
paste textarea "Preparation time: 25 min"
type textarea "Medium avocado juice packed with creamy goodness. Preparation time: 25 min"
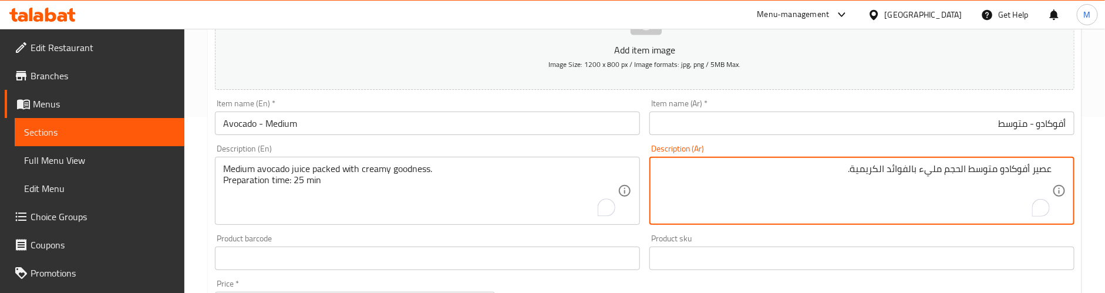
paste textarea "وقت التحضير: 25 دقيقة"
type textarea "عصير أفوكادو متوسط الحجم مليء بالفوائد الكريمية. وقت التحضير: 25 دقيقة"
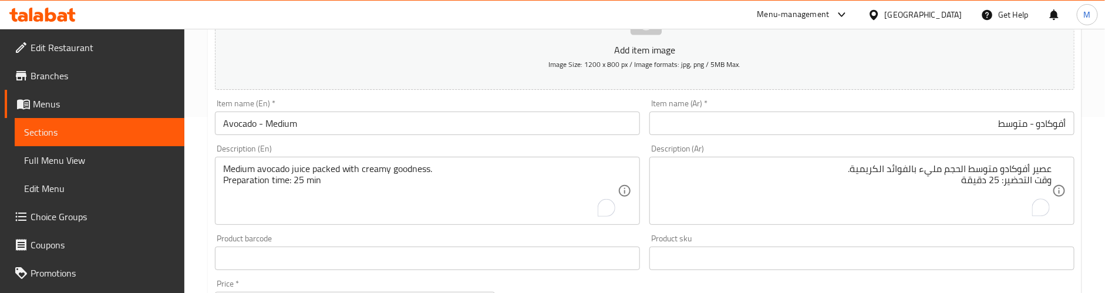
click at [621, 142] on div "Description (En) Medium avocado juice packed with creamy goodness. Preparation …" at bounding box center [427, 185] width 435 height 90
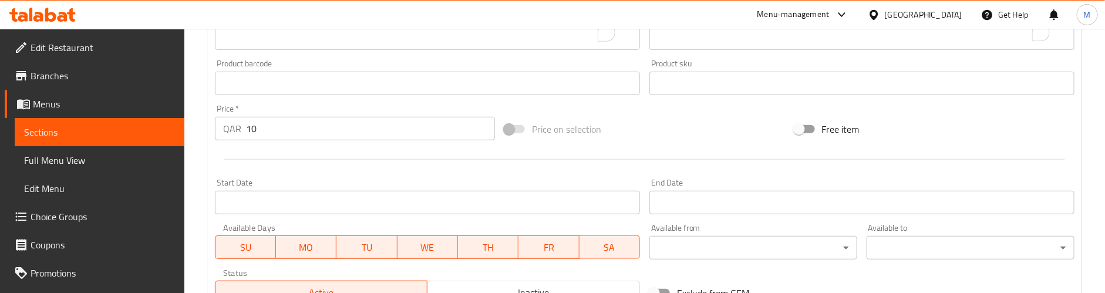
scroll to position [352, 0]
click at [637, 127] on div "Price on selection" at bounding box center [645, 128] width 290 height 32
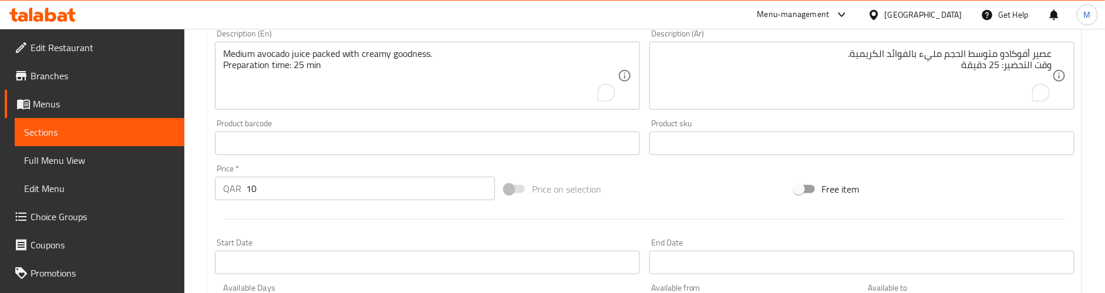
scroll to position [264, 0]
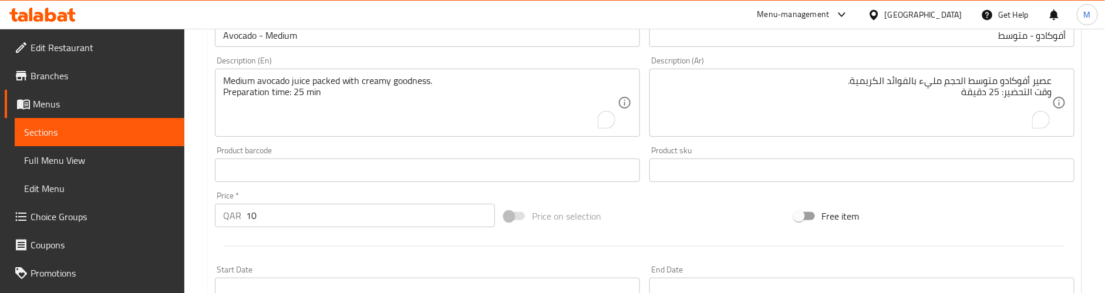
click at [643, 152] on div "Product barcode Product barcode" at bounding box center [427, 164] width 435 height 45
click at [450, 142] on div "Product barcode Product barcode" at bounding box center [427, 164] width 435 height 45
click at [478, 145] on div "Product barcode Product barcode" at bounding box center [427, 164] width 435 height 45
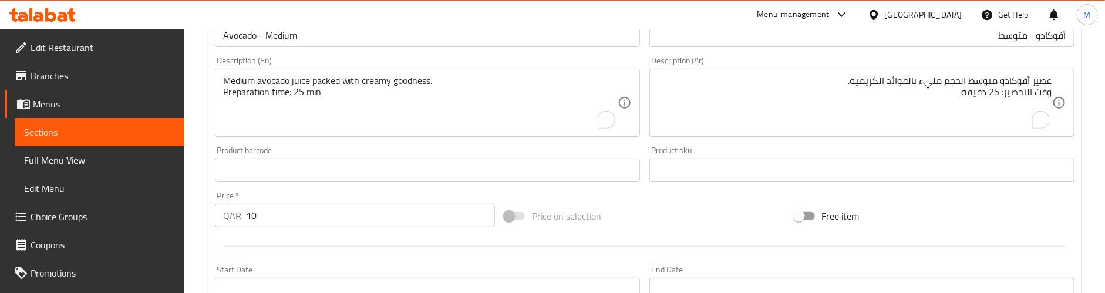
click at [273, 192] on div "Price   * QAR 10 Price *" at bounding box center [355, 209] width 280 height 36
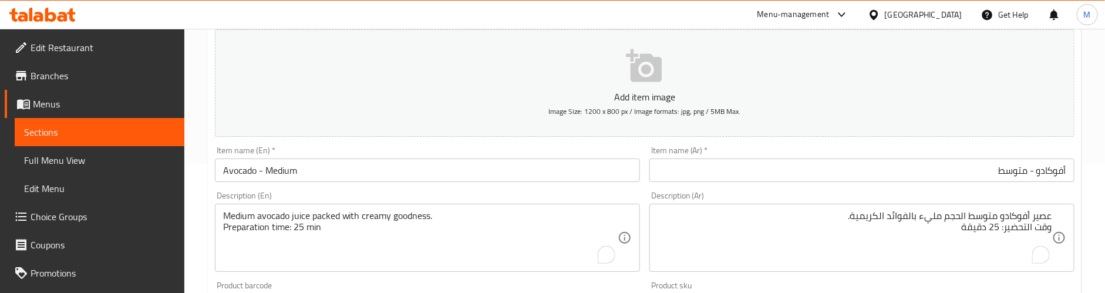
scroll to position [88, 0]
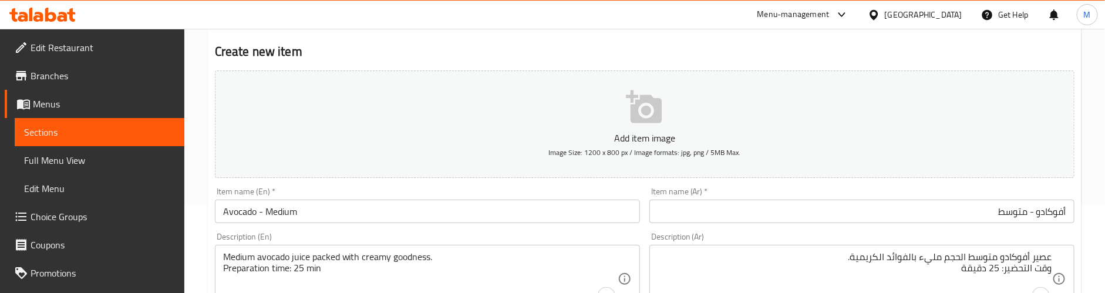
click at [382, 181] on div "Add item image Image Size: 1200 x 800 px / Image formats: jpg, png / 5MB Max." at bounding box center [644, 124] width 869 height 117
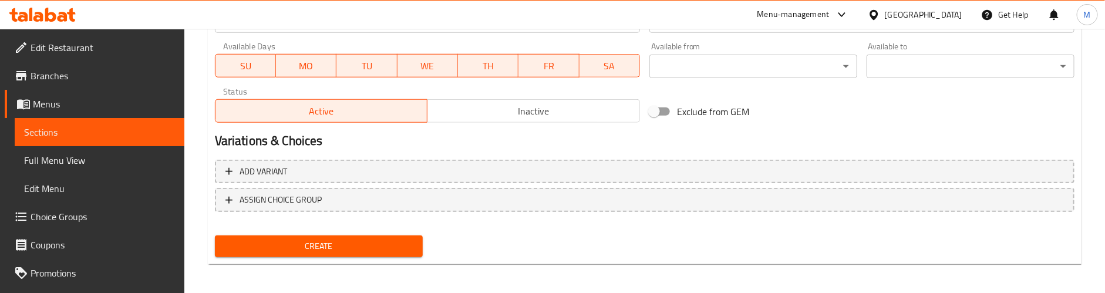
scroll to position [536, 0]
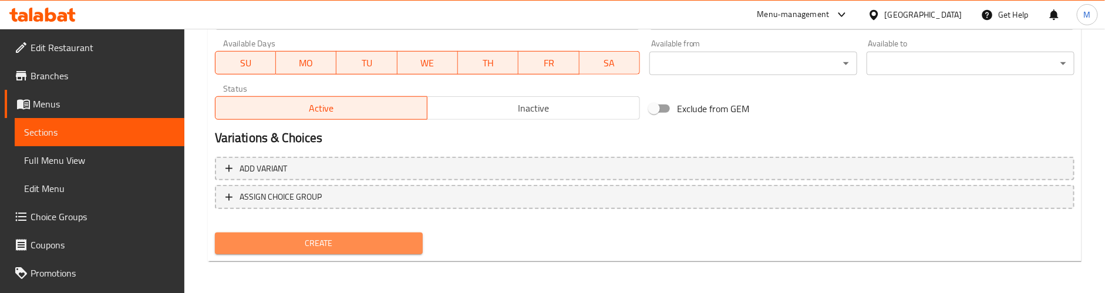
click at [356, 243] on span "Create" at bounding box center [318, 243] width 189 height 15
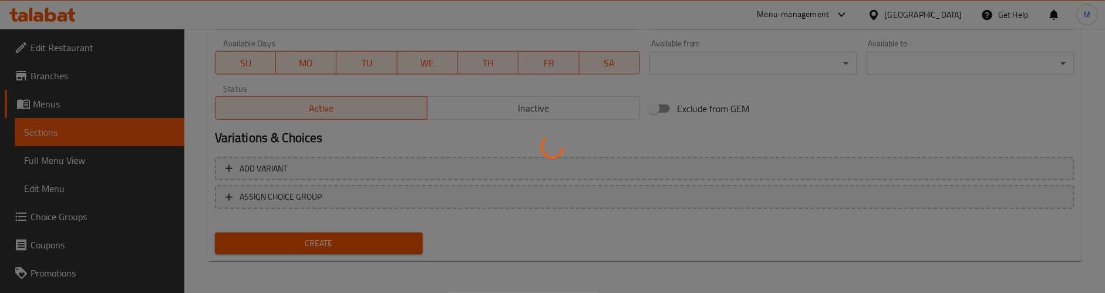
type input "0"
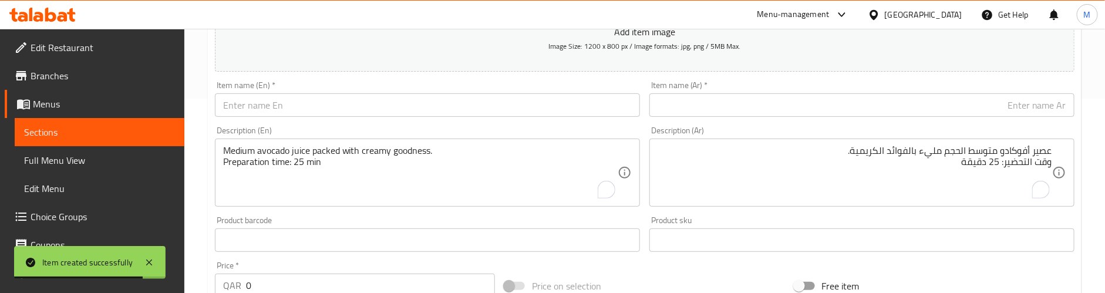
scroll to position [95, 0]
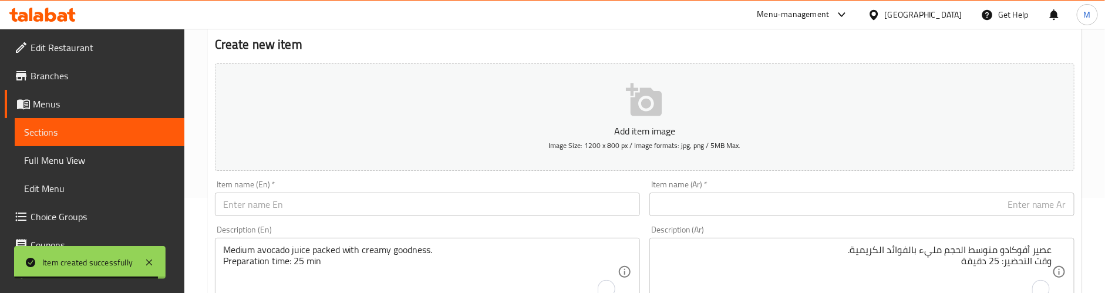
click at [320, 204] on input "text" at bounding box center [427, 204] width 425 height 23
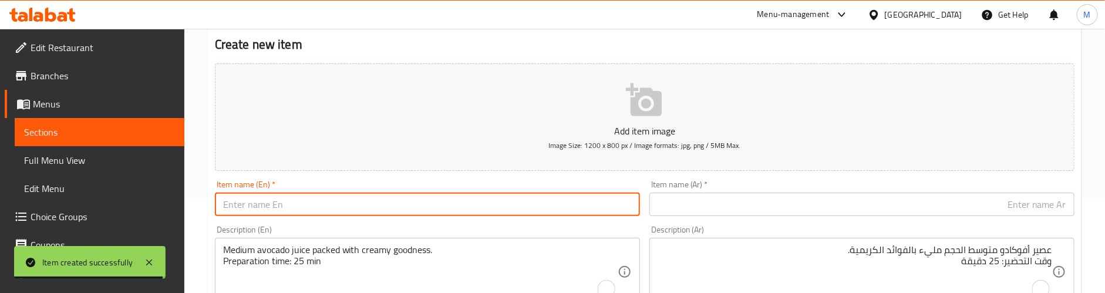
paste input "Papaya - Small"
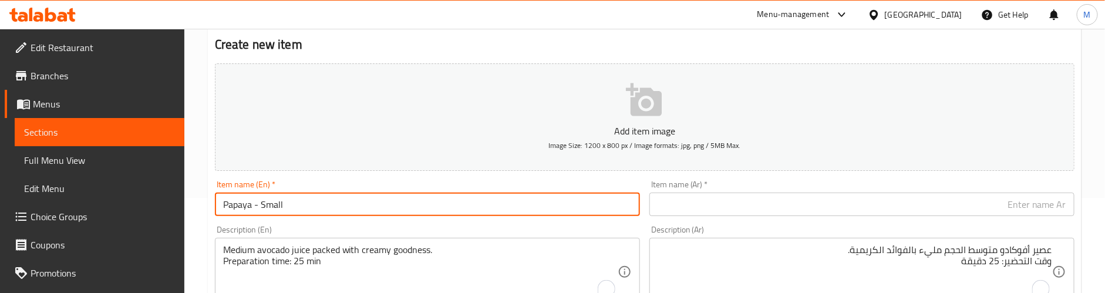
type input "Papaya - Small"
click at [749, 212] on input "text" at bounding box center [862, 204] width 425 height 23
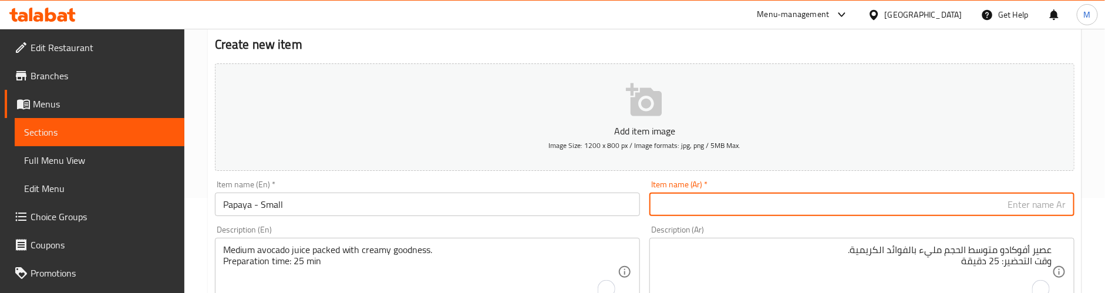
paste input "بابايا - صغيرة"
type input "بابايا - صغيرة"
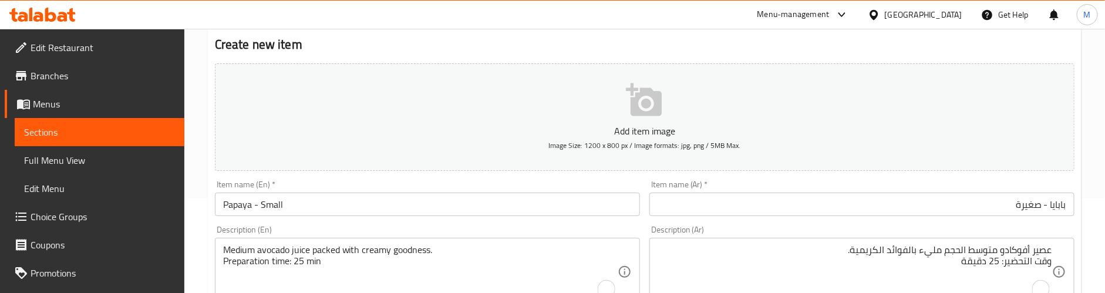
scroll to position [183, 0]
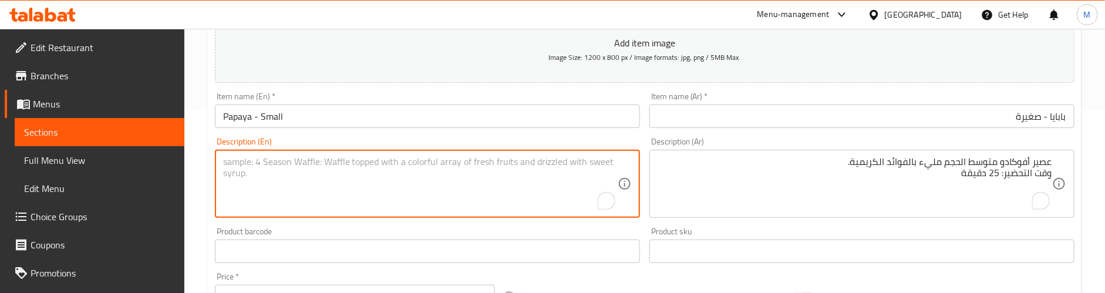
click at [253, 167] on textarea "To enrich screen reader interactions, please activate Accessibility in Grammarl…" at bounding box center [420, 184] width 395 height 56
paste textarea "Sweet papaya juice, smooth and lightly tropical."
click at [301, 164] on textarea "Sweet papaya juice, smooth and lightly tropical." at bounding box center [420, 184] width 395 height 56
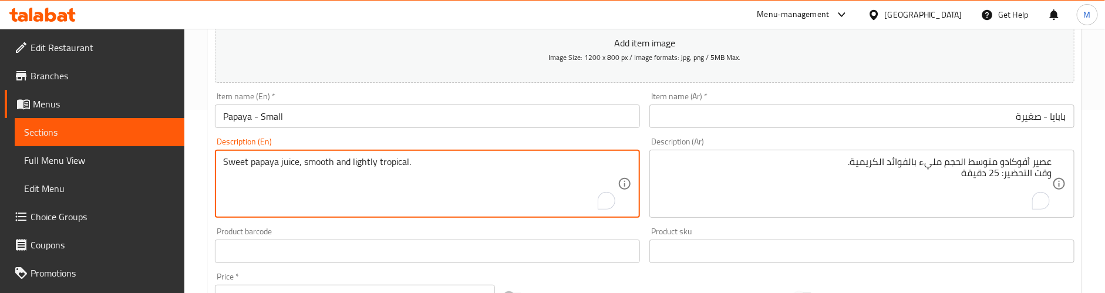
paste textarea "s"
type textarea "Sweet papaya juice, smooth and slightly tropical."
click at [738, 181] on textarea "To enrich screen reader interactions, please activate Accessibility in Grammarl…" at bounding box center [855, 184] width 395 height 56
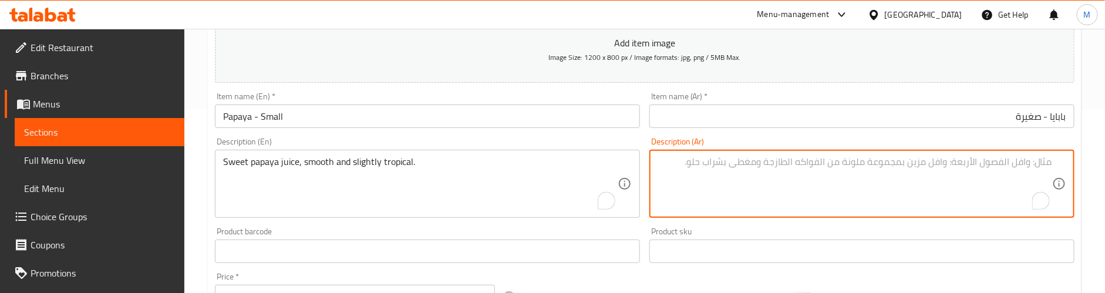
paste textarea "عصير البابايا الحلو، ناعم وذو نكهة استوائية قليلاً."
type textarea "عصير البابايا الحلو، ناعم وذو نكهة استوائية قليلاً."
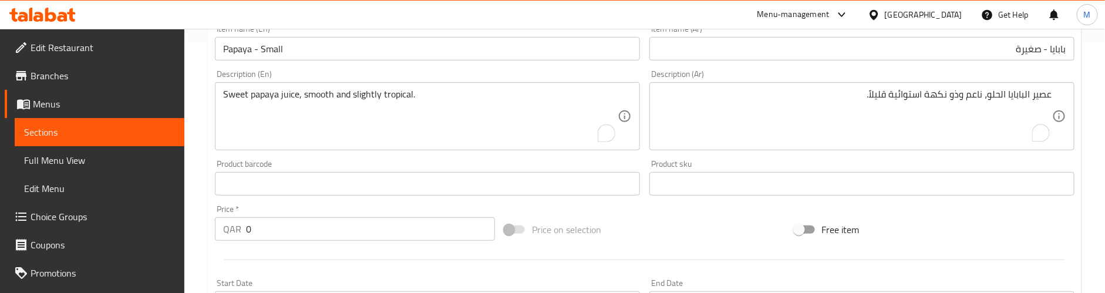
scroll to position [271, 0]
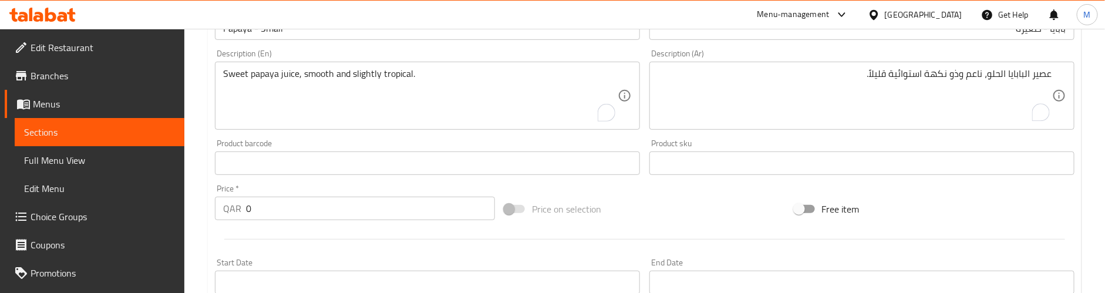
drag, startPoint x: 274, startPoint y: 201, endPoint x: 226, endPoint y: 203, distance: 47.6
click at [226, 203] on div "QAR 0 Price *" at bounding box center [355, 208] width 280 height 23
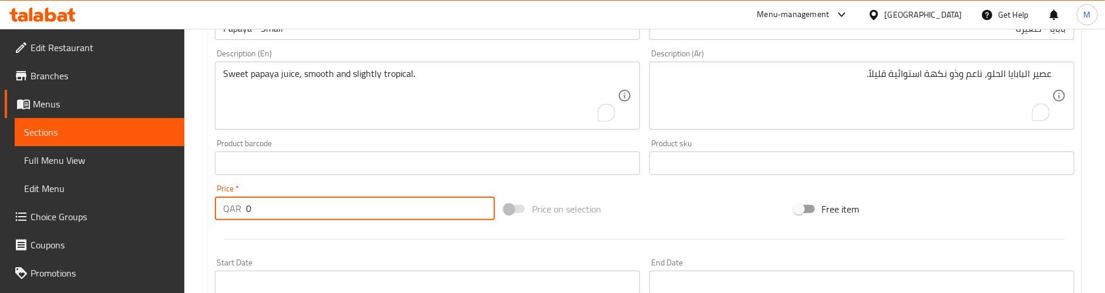
paste input "6"
type input "6"
click at [271, 228] on div at bounding box center [644, 239] width 869 height 29
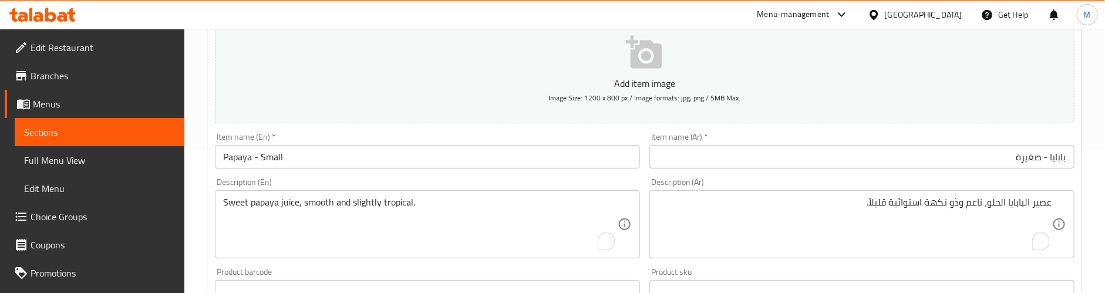
scroll to position [183, 0]
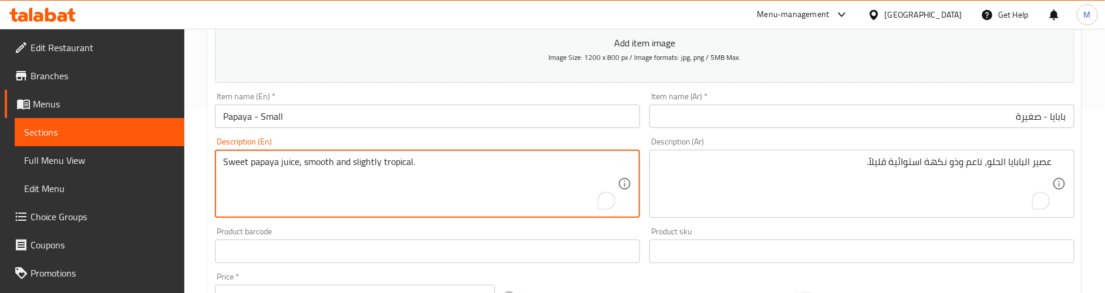
paste textarea "Preparation time: 25 min"
type textarea "Sweet papaya juice, smooth and slightly tropical. Preparation time: 25 min"
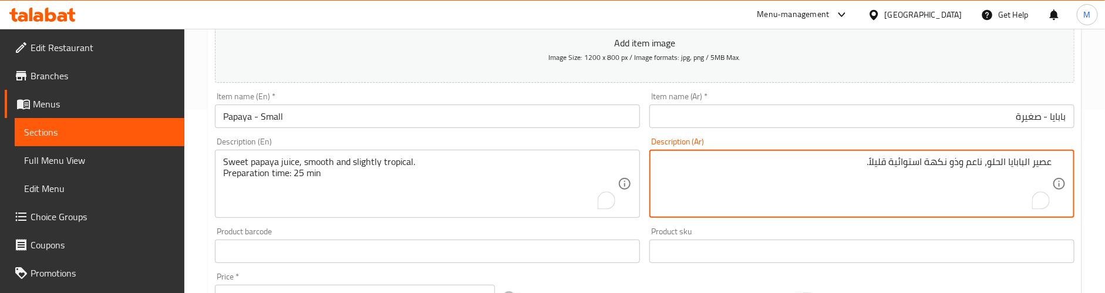
paste textarea "وقت التحضير: 25 دقيقة"
type textarea "عصير البابايا الحلو، ناعم وذو نكهة استوائية قليلاً. وقت التحضير: 25 دقيقة"
click at [616, 224] on div "Product barcode Product barcode" at bounding box center [427, 245] width 435 height 45
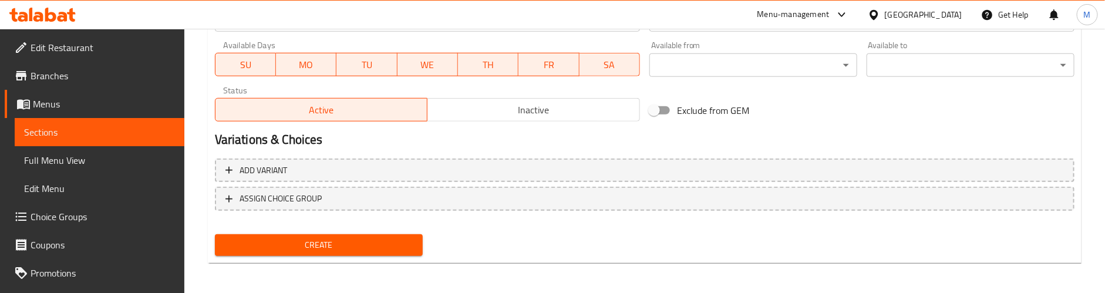
scroll to position [536, 0]
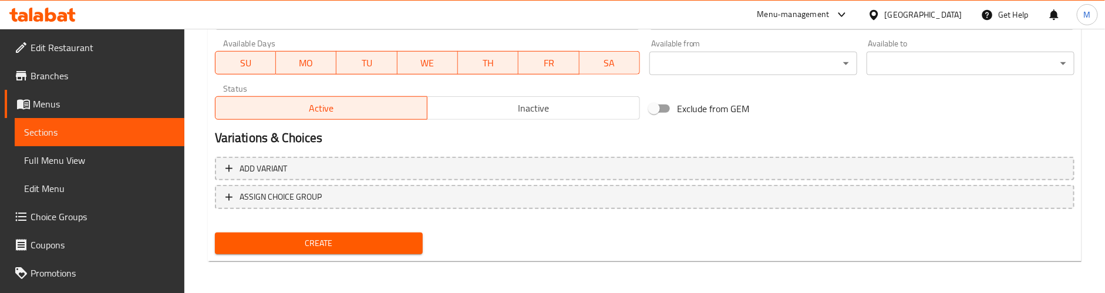
click at [372, 244] on span "Create" at bounding box center [318, 243] width 189 height 15
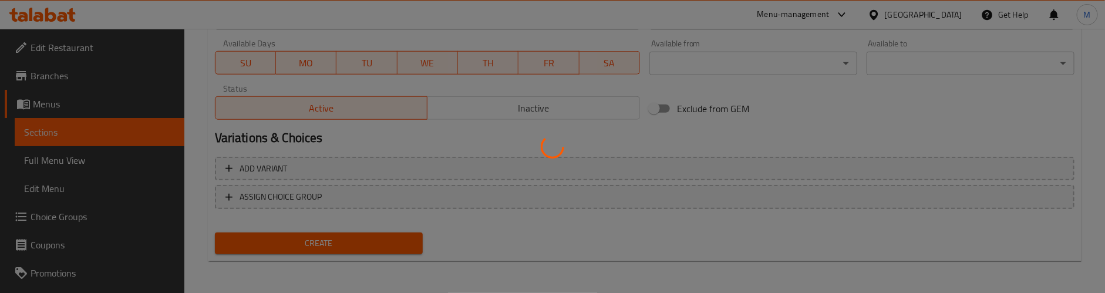
type input "0"
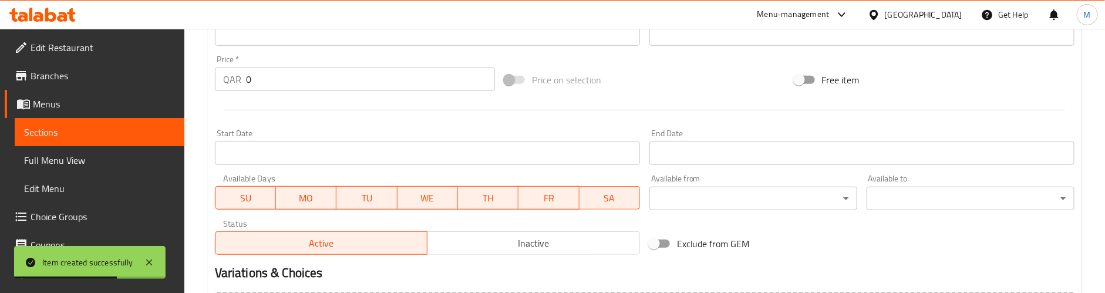
scroll to position [95, 0]
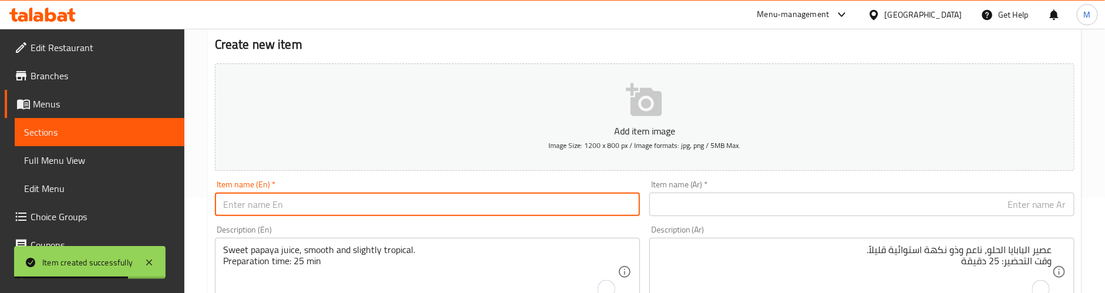
click at [334, 199] on input "text" at bounding box center [427, 204] width 425 height 23
paste input "Papaya - Medium"
type input "Papaya - Medium"
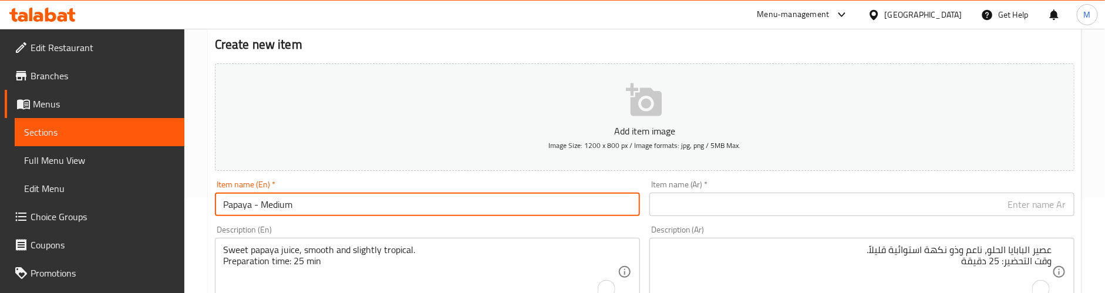
click at [772, 207] on input "text" at bounding box center [862, 204] width 425 height 23
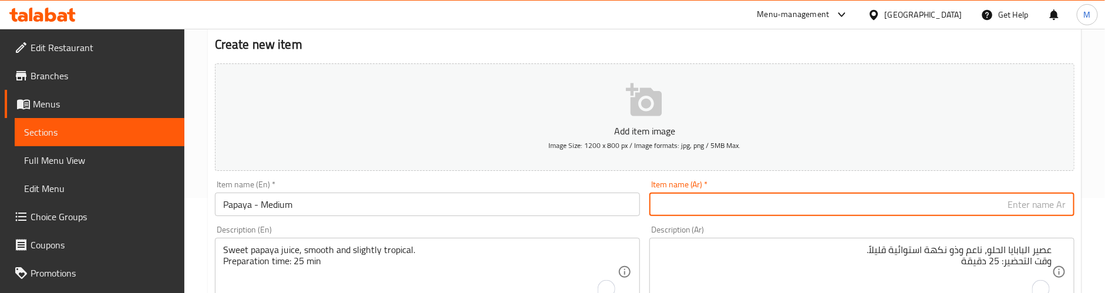
paste input "[DEMOGRAPHIC_DATA] - متوسطة"
type input "[DEMOGRAPHIC_DATA] - متوسطة"
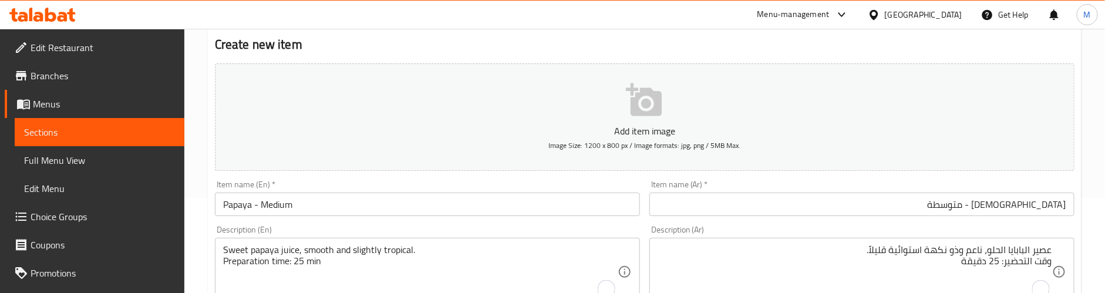
click at [566, 176] on div "Item name (En)   * Papaya - Medium Item name (En) *" at bounding box center [427, 198] width 435 height 45
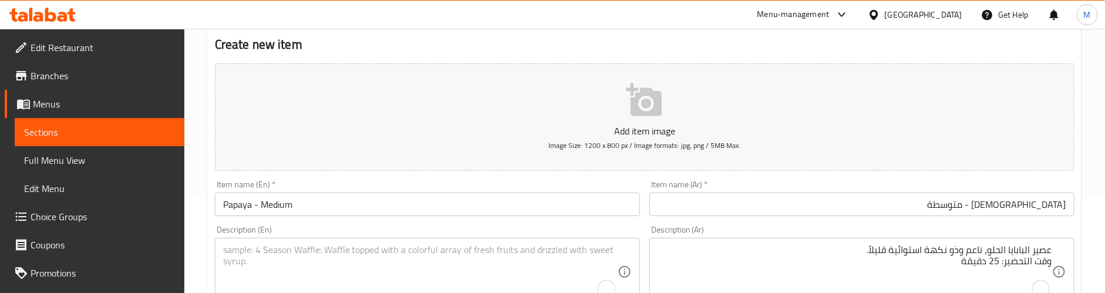
click at [303, 248] on textarea "To enrich screen reader interactions, please activate Accessibility in Grammarl…" at bounding box center [420, 272] width 395 height 56
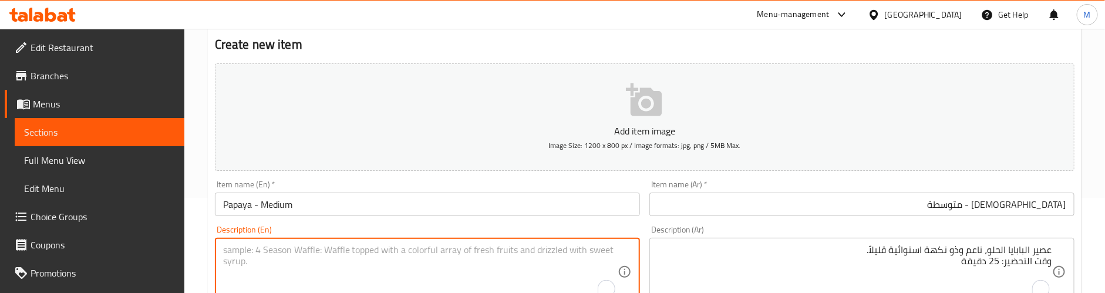
paste textarea "Medium-sized papaya juice, mildly sweet and refreshing."
type textarea "Medium-sized papaya juice, mildly sweet and refreshing."
click at [744, 246] on textarea "عصير البابايا الحلو، ناعم وذو نكهة استوائية قليلاً. وقت التحضير: 25 دقيقة" at bounding box center [855, 272] width 395 height 56
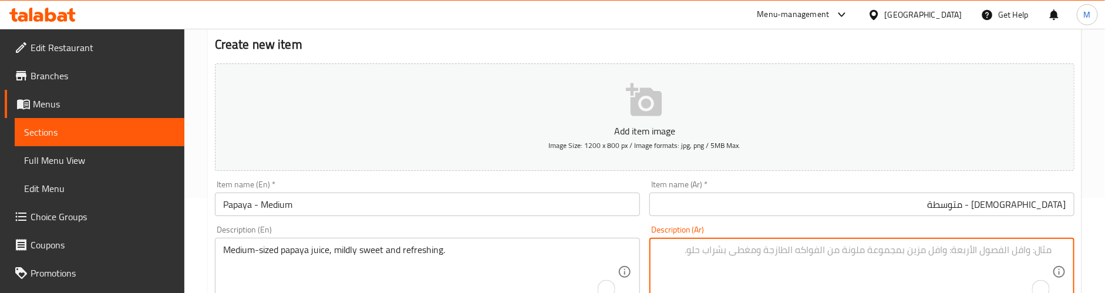
paste textarea "عصير البابايا متوسط ​​الحجم، حلو قليلاً ومنعش."
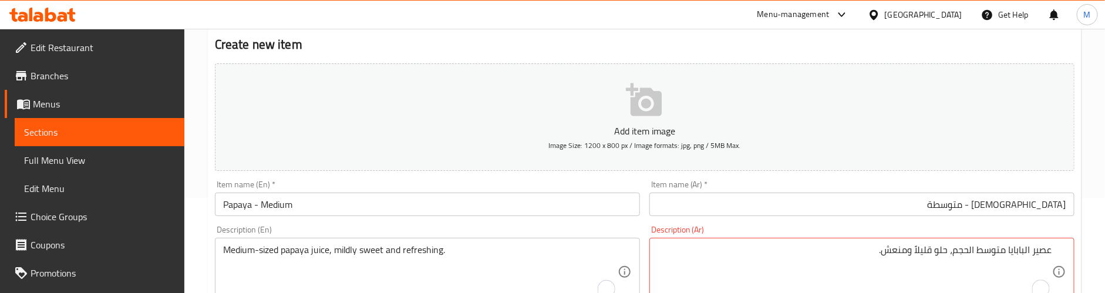
click at [600, 238] on div "Medium-sized papaya juice, mildly sweet and refreshing. Description (En)" at bounding box center [427, 272] width 425 height 68
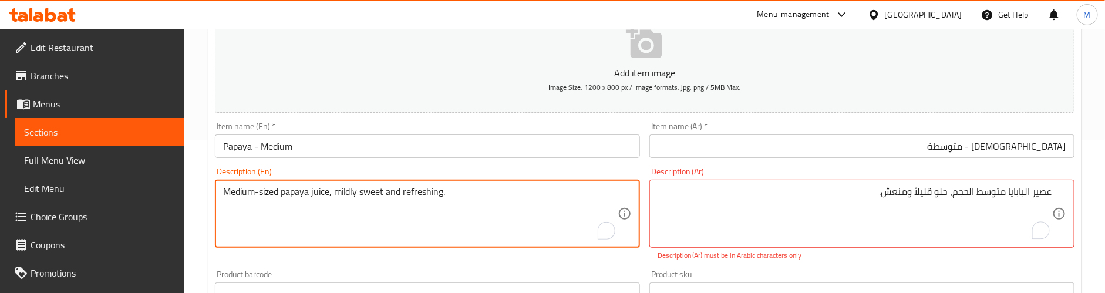
scroll to position [271, 0]
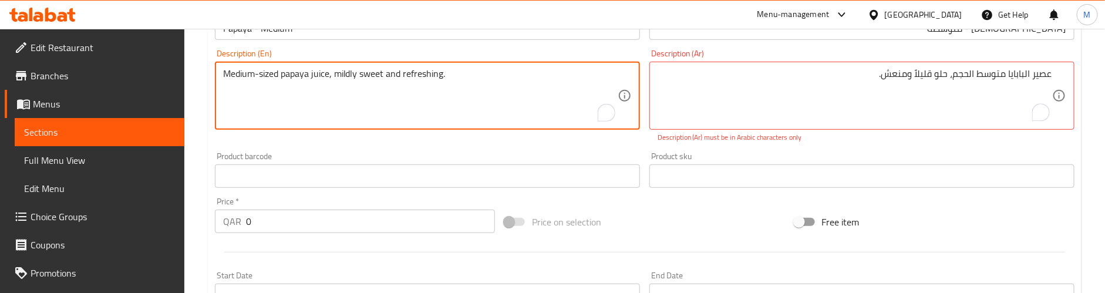
click at [623, 143] on div "Description (En) Medium-sized papaya juice, mildly sweet and refreshing. Descri…" at bounding box center [427, 96] width 435 height 103
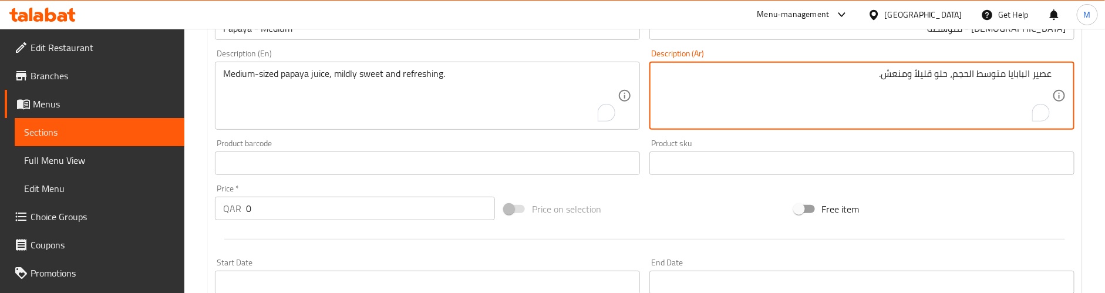
type textarea "عصير البابايا متوسط الحجم، حلو قليلاً ومنعش."
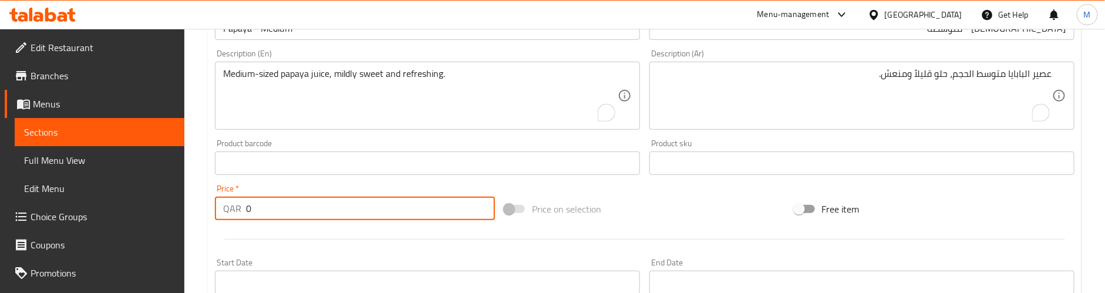
drag, startPoint x: 284, startPoint y: 217, endPoint x: 236, endPoint y: 217, distance: 47.6
click at [236, 217] on div "QAR 0 Price *" at bounding box center [355, 208] width 280 height 23
paste input "8"
type input "8"
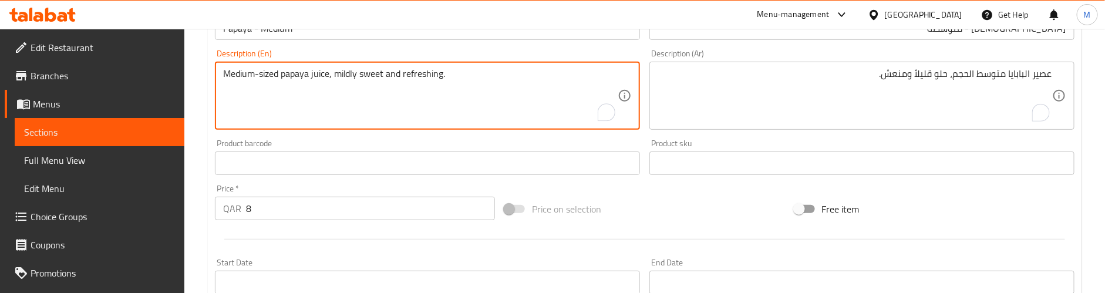
paste textarea "Preparation time: 25 min"
type textarea "Medium-sized papaya juice, mildly sweet and refreshing. Preparation time: 25 min"
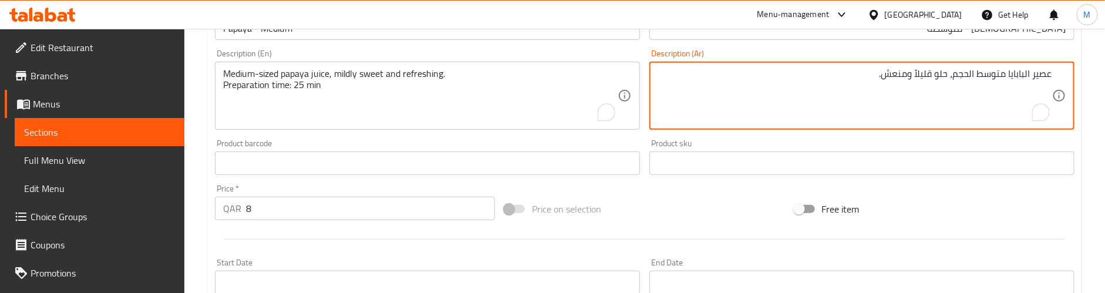
paste textarea "وقت التحضير: 25 دقيقة"
type textarea "عصير البابايا متوسط الحجم، حلو قليلاً ومنعش. وقت التحضير: 25 دقيقة"
click at [646, 105] on div "Description (Ar) عصير البابايا متوسط الحجم، حلو قليلاً ومنعش. وقت التحضير: 25 د…" at bounding box center [862, 90] width 435 height 90
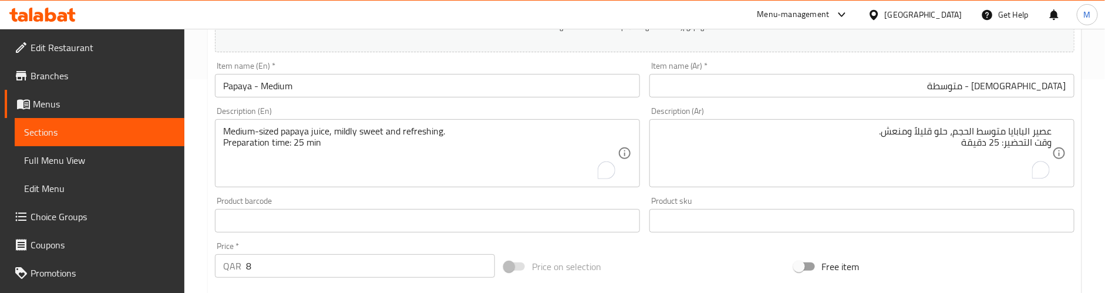
scroll to position [183, 0]
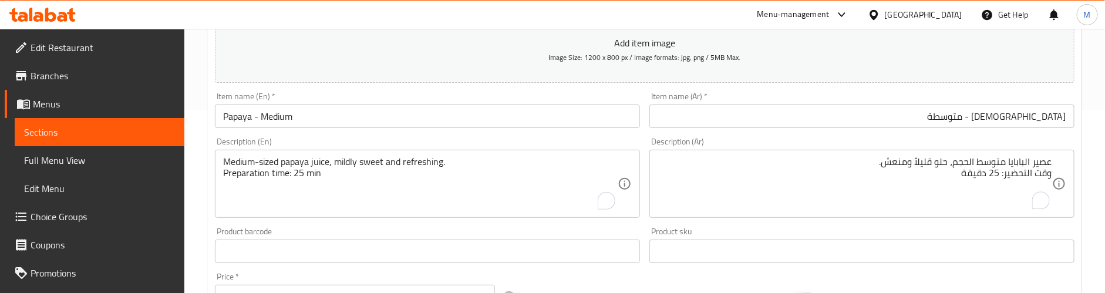
click at [643, 116] on div "Item name (En)   * Papaya - Medium Item name (En) *" at bounding box center [427, 110] width 435 height 45
click at [604, 147] on div "Description (En) Medium-sized papaya juice, mildly sweet and refreshing. Prepar…" at bounding box center [427, 177] width 425 height 80
click at [613, 136] on div "Description (En) Medium-sized papaya juice, mildly sweet and refreshing. Prepar…" at bounding box center [427, 178] width 435 height 90
click at [630, 138] on div "Description (En) Medium-sized papaya juice, mildly sweet and refreshing. Prepar…" at bounding box center [427, 177] width 425 height 80
click at [638, 99] on div "Item name (En)   * Papaya - Medium Item name (En) *" at bounding box center [427, 110] width 425 height 36
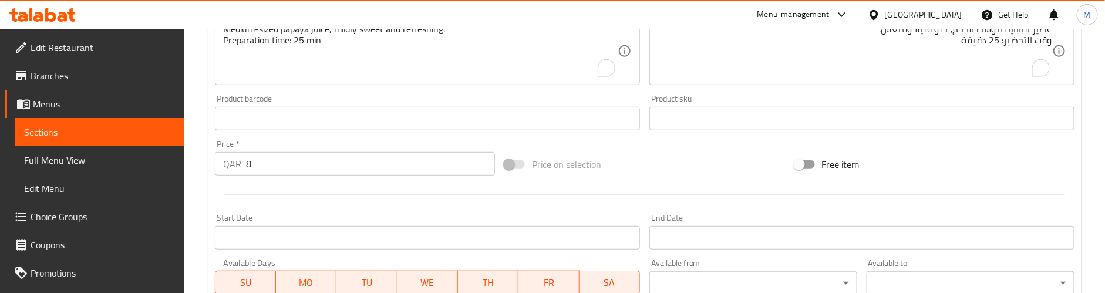
scroll to position [359, 0]
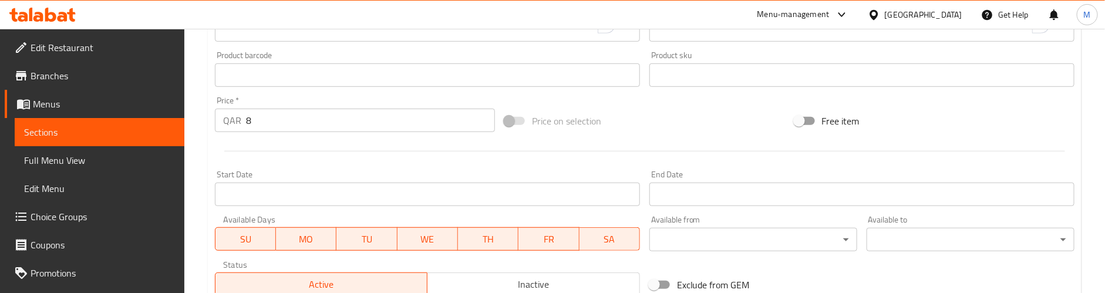
click at [642, 109] on div "Price on selection" at bounding box center [645, 121] width 290 height 32
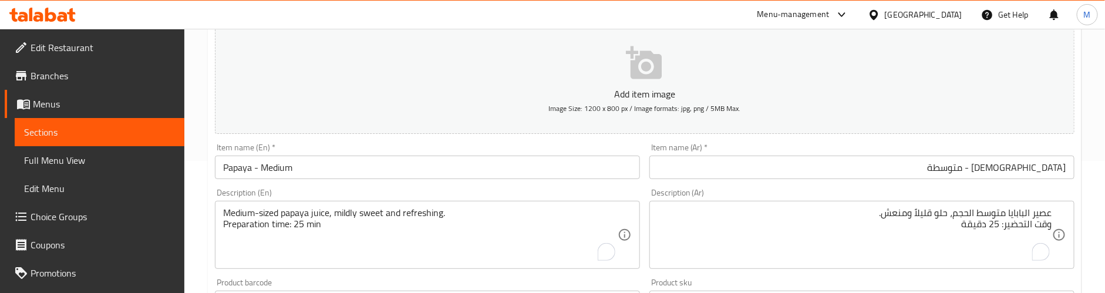
scroll to position [95, 0]
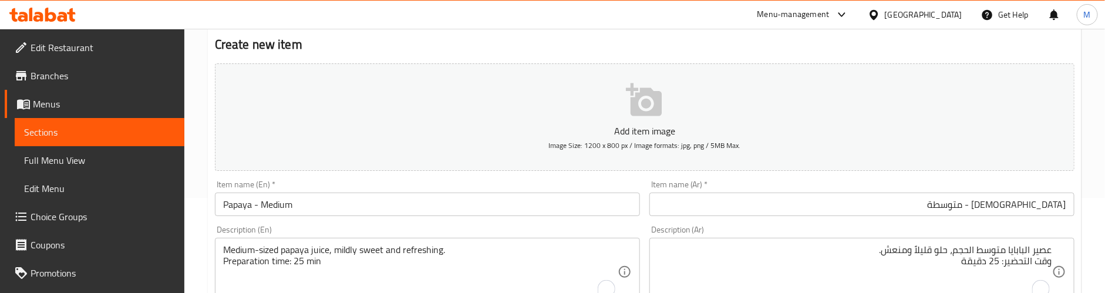
click at [634, 179] on div "Item name (En)   * Papaya - Medium Item name (En) *" at bounding box center [427, 198] width 435 height 45
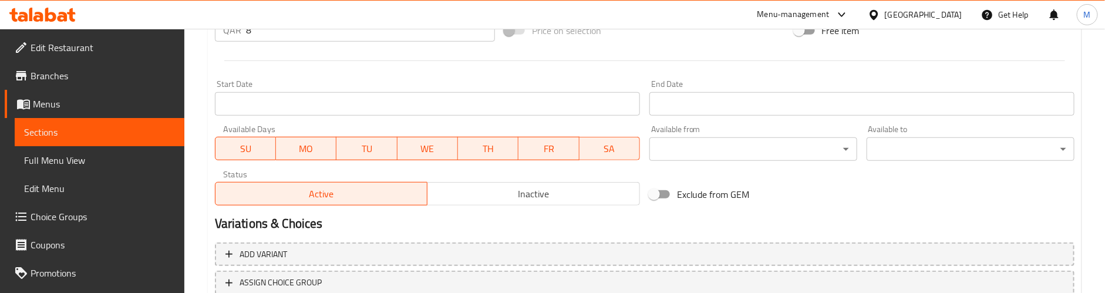
scroll to position [536, 0]
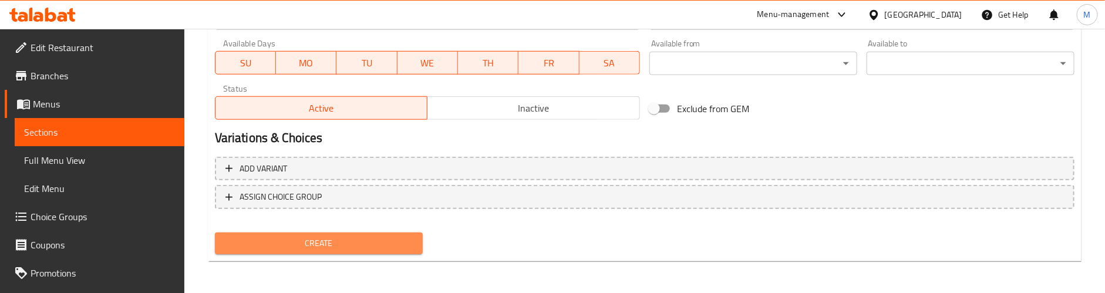
click at [348, 244] on span "Create" at bounding box center [318, 243] width 189 height 15
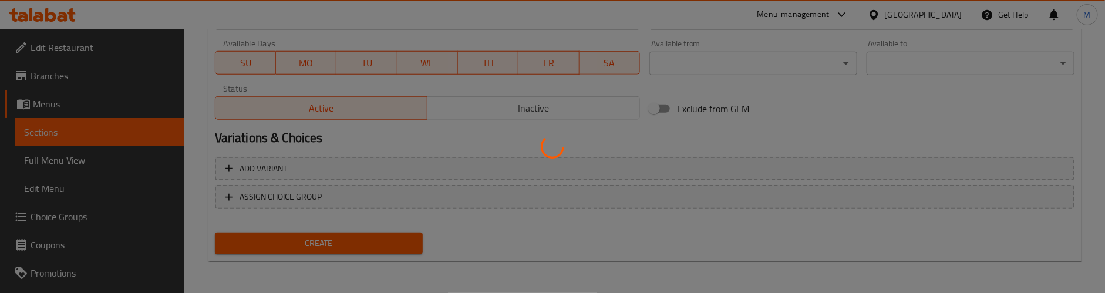
type input "0"
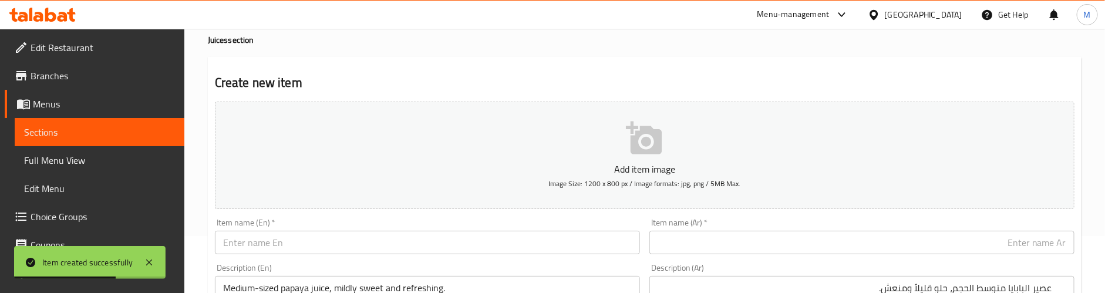
scroll to position [176, 0]
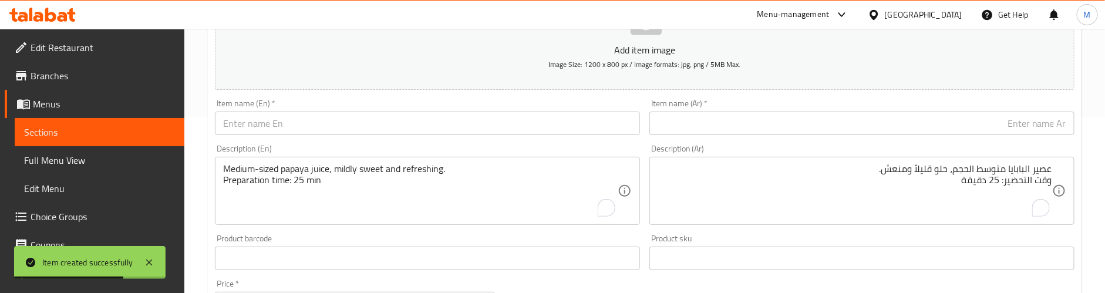
click at [285, 122] on input "text" at bounding box center [427, 123] width 425 height 23
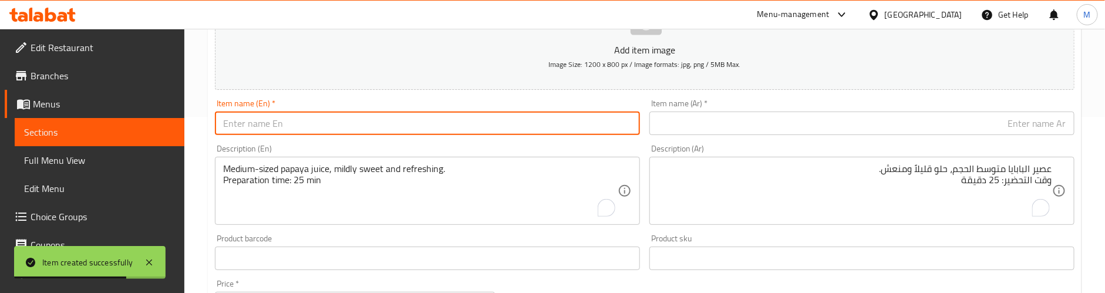
paste input "Pomegranate - Small"
type input "Pomegranate - Small"
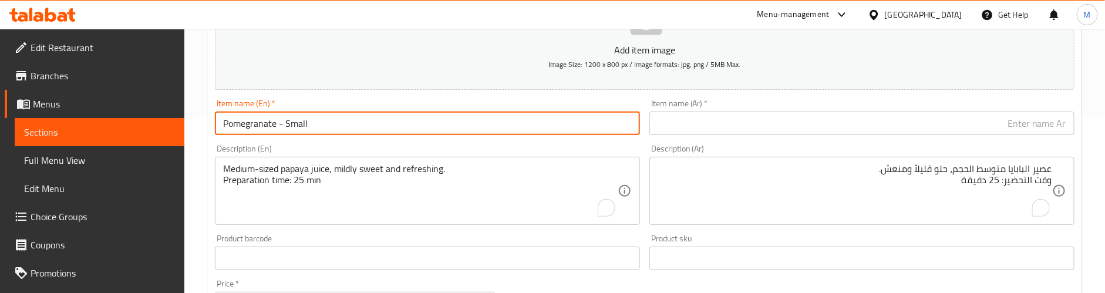
click at [280, 157] on div "Medium-sized papaya juice, mildly sweet and refreshing. Preparation time: 25 mi…" at bounding box center [427, 191] width 425 height 68
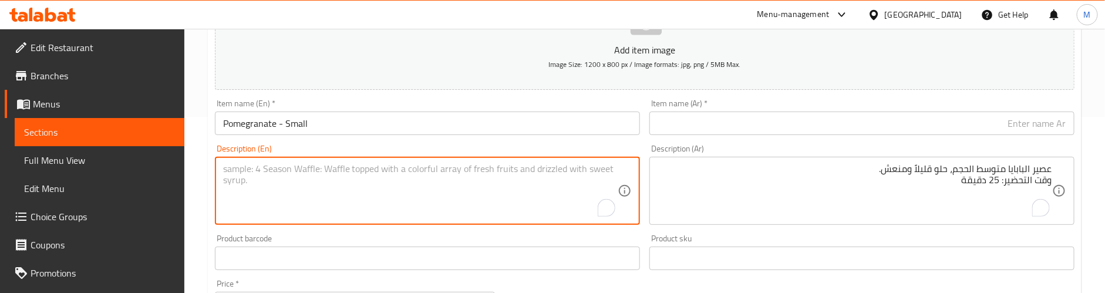
paste textarea "Bold pomegranate juice, fresh and rich in antioxidants."
type textarea "Bold pomegranate juice, fresh and rich in antioxidants."
click at [296, 122] on input "Pomegranate - Small" at bounding box center [427, 123] width 425 height 23
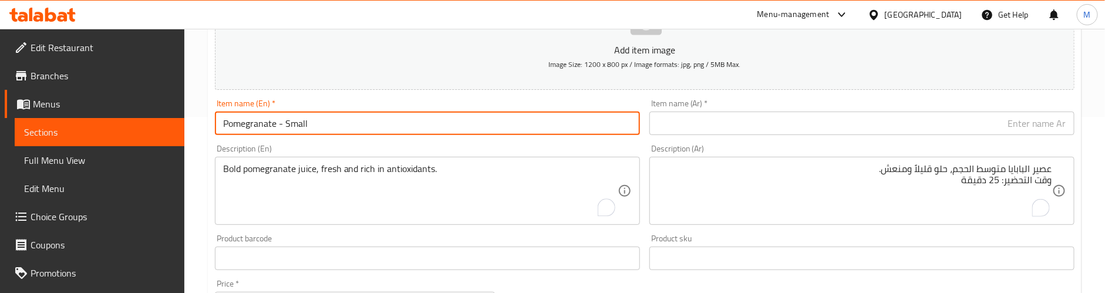
click at [296, 122] on input "Pomegranate - Small" at bounding box center [427, 123] width 425 height 23
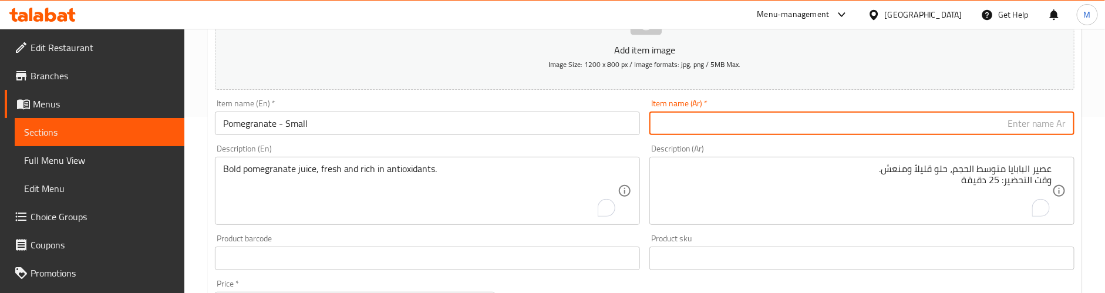
click at [757, 130] on input "text" at bounding box center [862, 123] width 425 height 23
paste input "رمان - صغير"
type input "رمان - صغير"
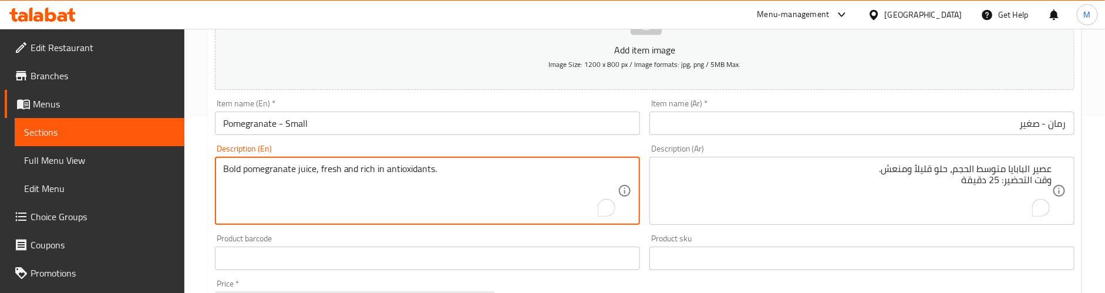
click at [398, 173] on textarea "Bold pomegranate juice, fresh and rich in antioxidants." at bounding box center [420, 191] width 395 height 56
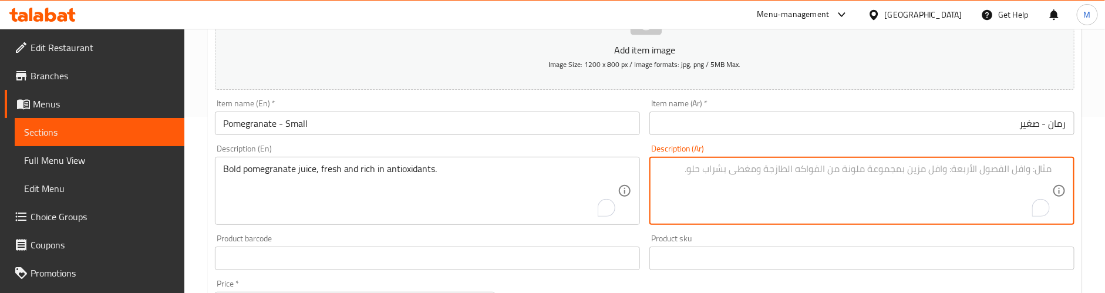
click at [776, 180] on textarea "To enrich screen reader interactions, please activate Accessibility in Grammarl…" at bounding box center [855, 191] width 395 height 56
paste
type textarea "عصير الرمان الجريء، الطازج والغني بمضادات الأكسدة."
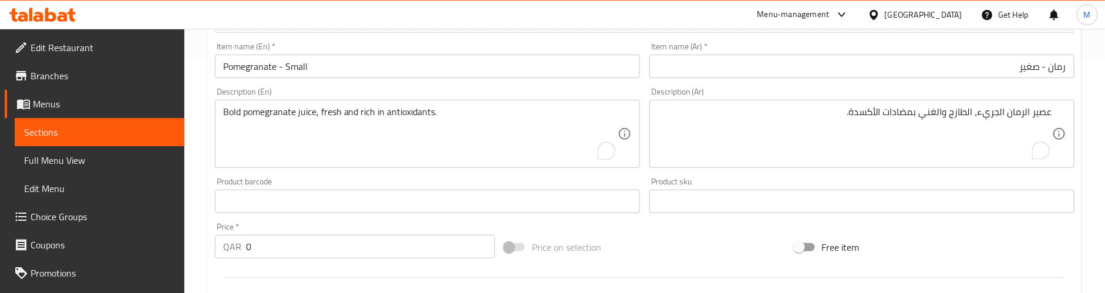
scroll to position [264, 0]
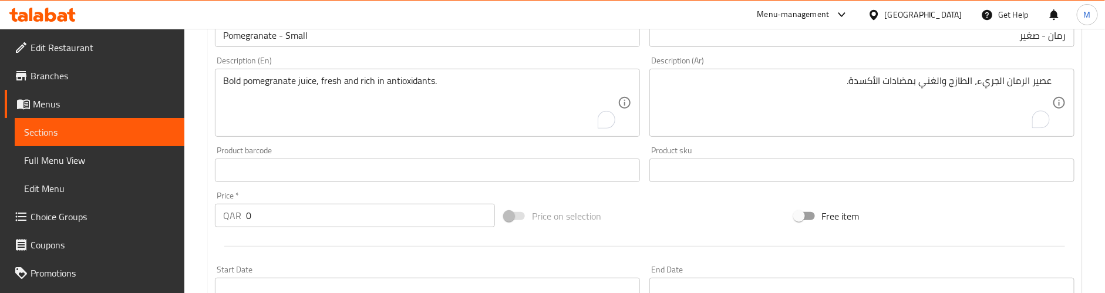
drag, startPoint x: 268, startPoint y: 209, endPoint x: 222, endPoint y: 212, distance: 46.5
click at [222, 212] on div "QAR 0 Price *" at bounding box center [355, 215] width 280 height 23
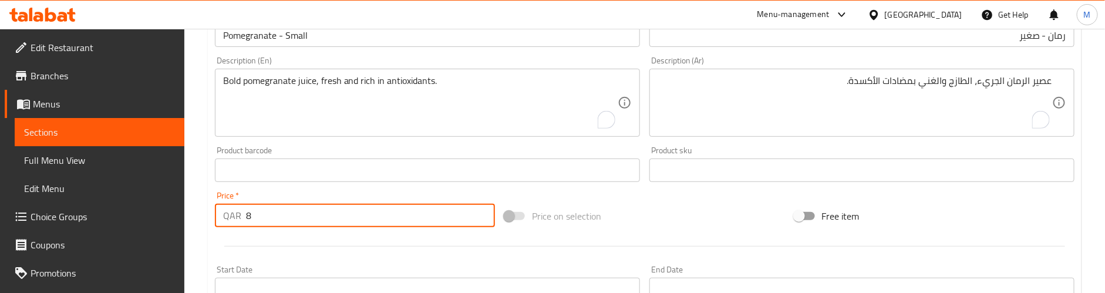
type input "8"
click at [268, 238] on div at bounding box center [644, 246] width 869 height 29
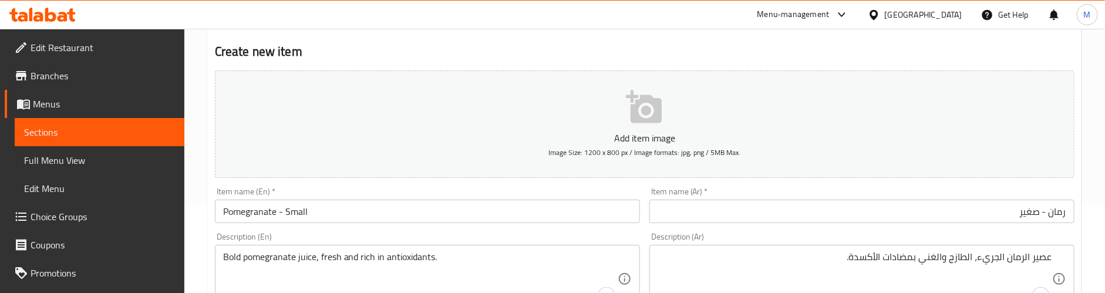
scroll to position [176, 0]
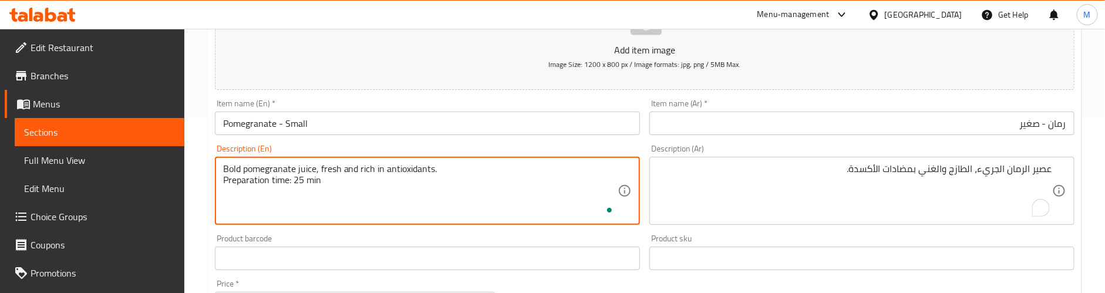
type textarea "Bold pomegranate juice, fresh and rich in antioxidants. Preparation time: 25 min"
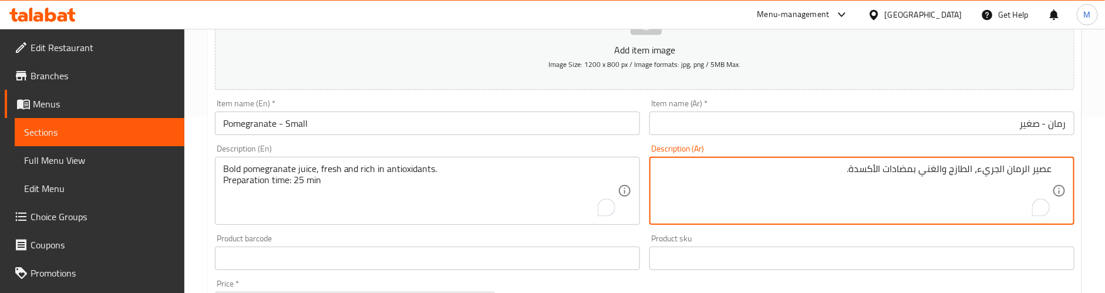
click at [1016, 183] on textarea "عصير الرمان الجريء، الطازج والغني بمضادات الأكسدة." at bounding box center [855, 191] width 395 height 56
type textarea "عصير الرمان الجريء، الطازج والغني بمضادات الأكسدة. وقت التحضير: 25 دقيقة"
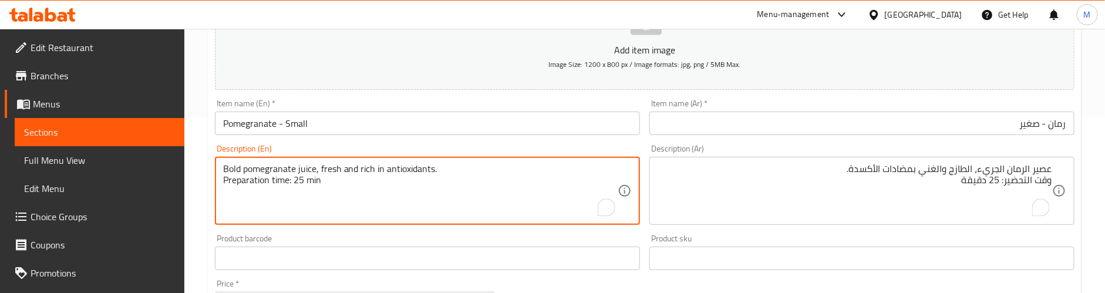
type textarea "Bold pomegranate juice, fresh and rich in antioxidants. Preparation time: 25 min"
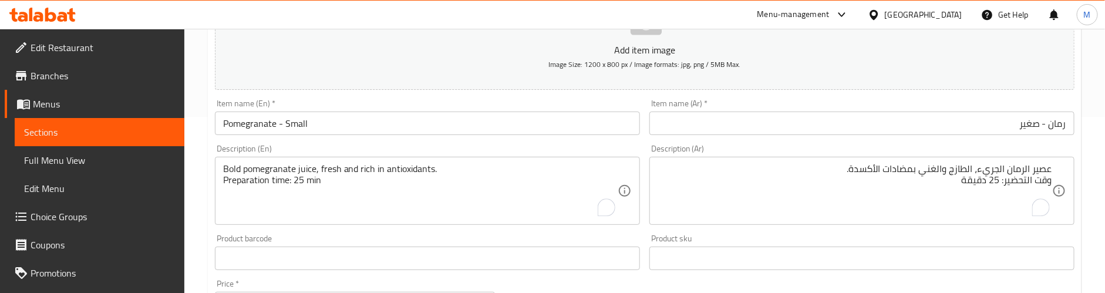
click at [330, 236] on div "Product barcode Product barcode" at bounding box center [427, 252] width 425 height 36
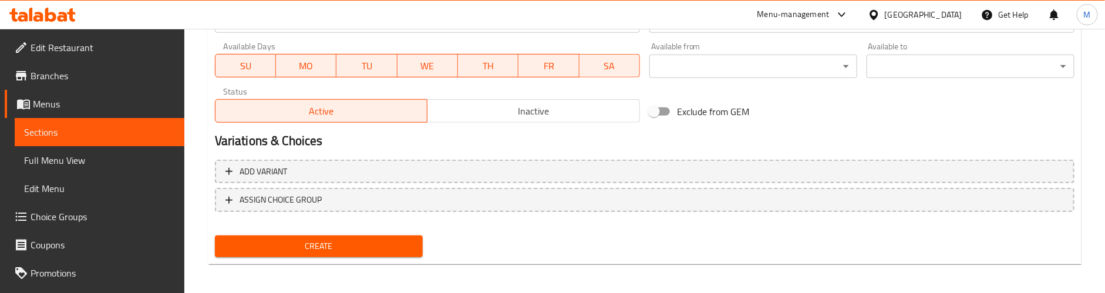
scroll to position [536, 0]
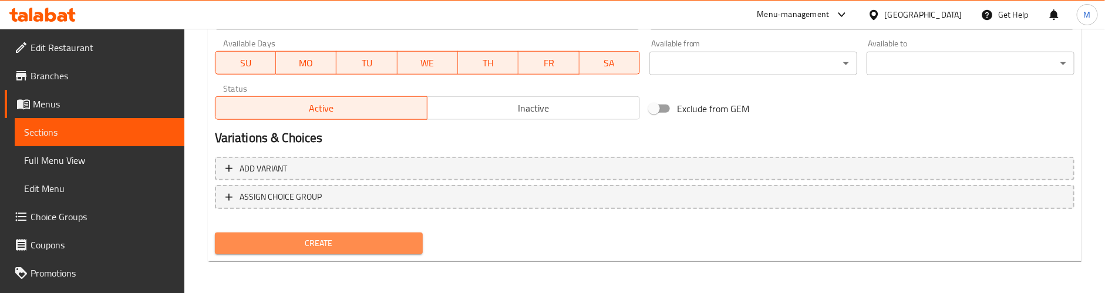
click at [335, 238] on span "Create" at bounding box center [318, 243] width 189 height 15
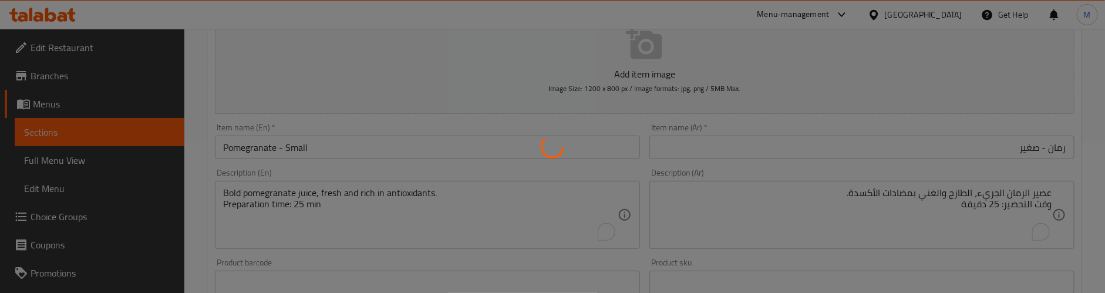
scroll to position [183, 0]
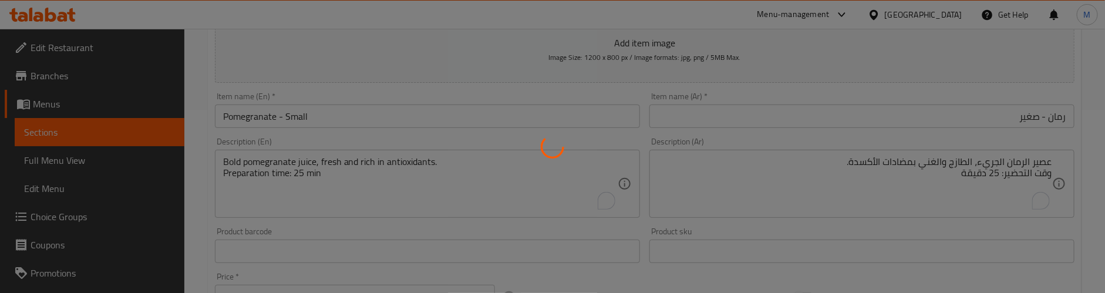
type input "0"
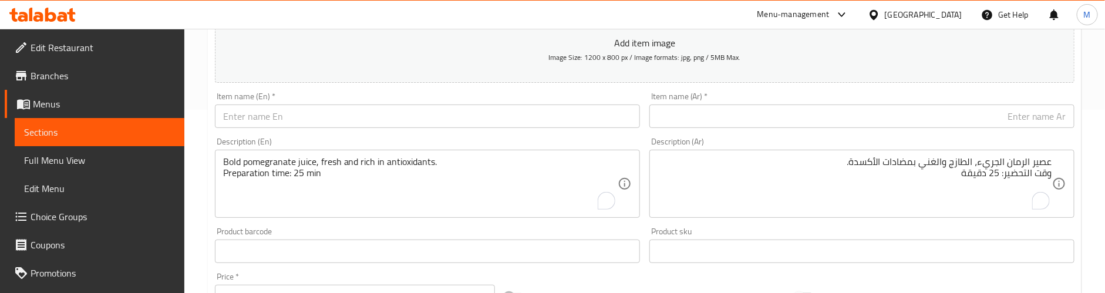
click at [544, 143] on div "Description (En) Bold pomegranate juice, fresh and rich in antioxidants. Prepar…" at bounding box center [427, 177] width 425 height 80
click at [321, 122] on input "text" at bounding box center [427, 116] width 425 height 23
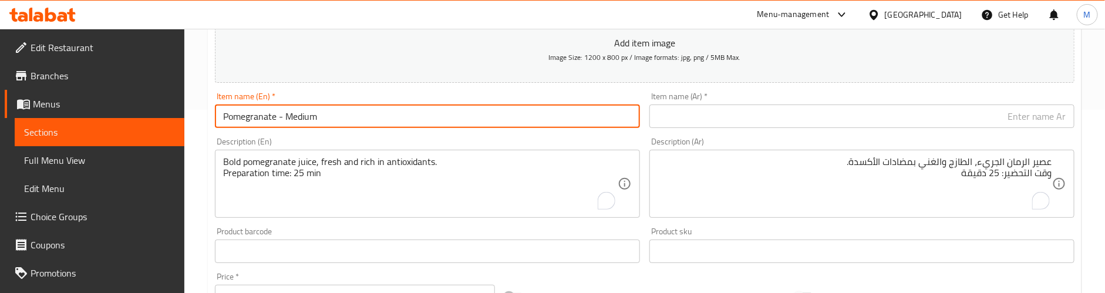
type input "Pomegranate - Medium"
click at [774, 112] on input "text" at bounding box center [862, 116] width 425 height 23
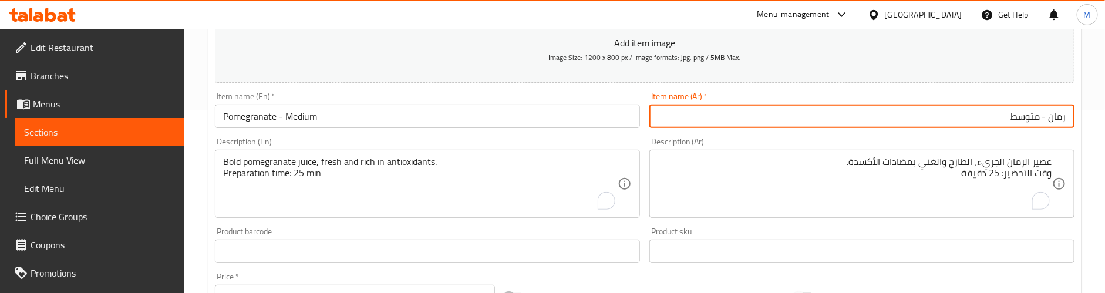
type input "رمان - متوسط"
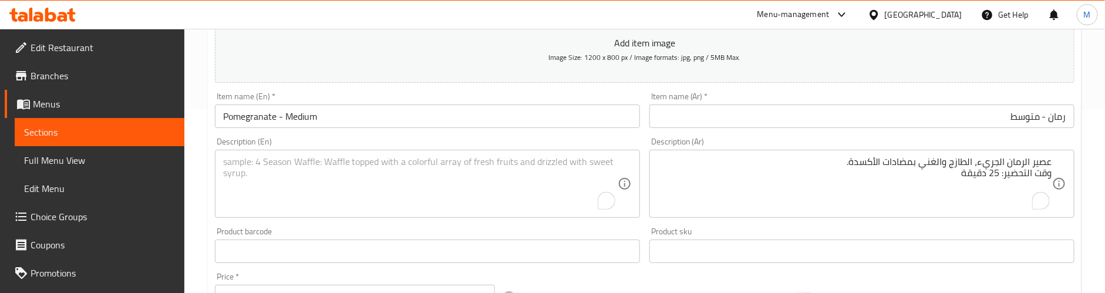
click at [300, 166] on textarea "To enrich screen reader interactions, please activate Accessibility in Grammarl…" at bounding box center [420, 184] width 395 height 56
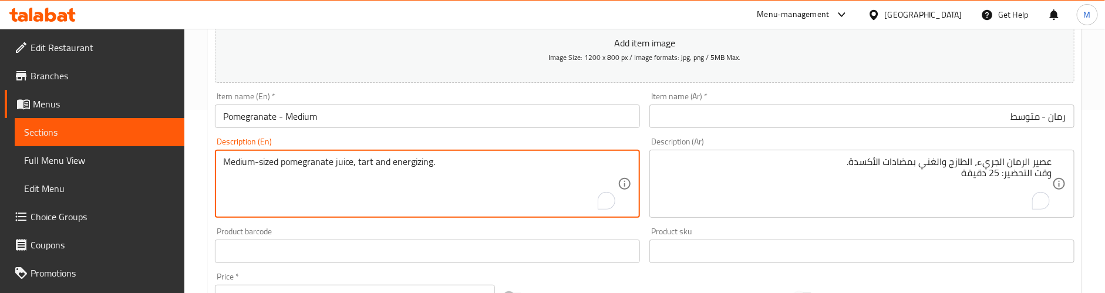
type textarea "Medium-sized pomegranate juice, tart and energizing."
click at [816, 169] on textarea "عصير الرمان الجريء، الطازج والغني بمضادات الأكسدة. وقت التحضير: 25 دقيقة" at bounding box center [855, 184] width 395 height 56
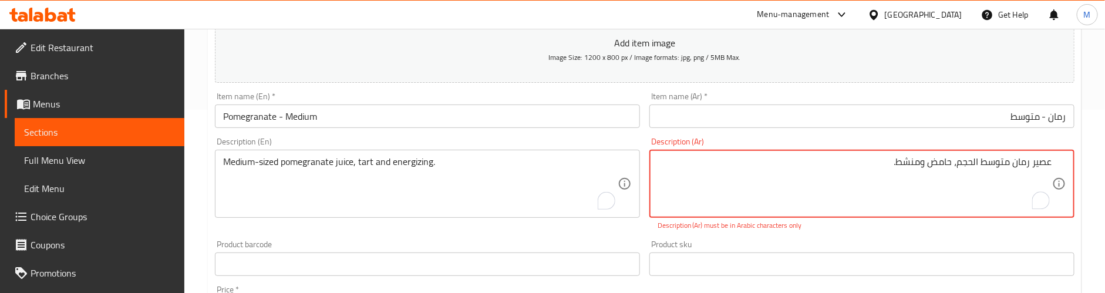
type textarea "عصير رمان متوسط ​​الحجم، حامض ومنشط."
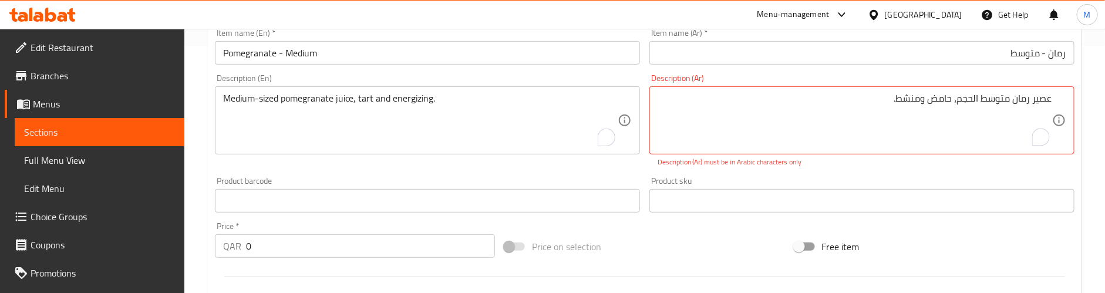
scroll to position [271, 0]
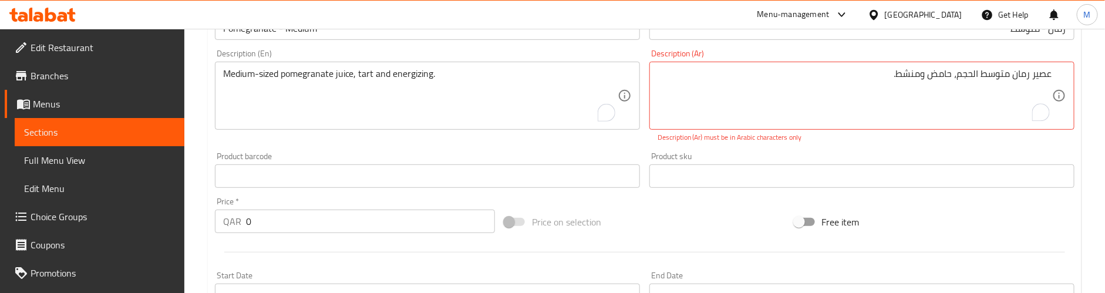
drag, startPoint x: 438, startPoint y: 147, endPoint x: 344, endPoint y: 196, distance: 105.6
click at [438, 148] on div "Add item image Image Size: 1200 x 800 px / Image formats: jpg, png / 5MB Max. I…" at bounding box center [644, 142] width 869 height 519
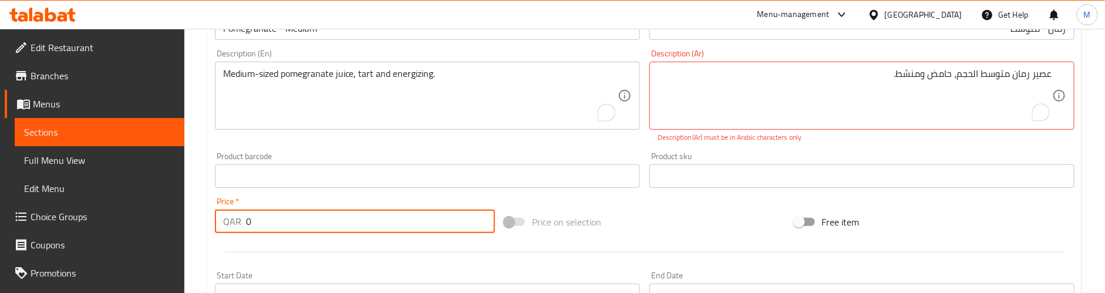
click at [238, 221] on div "QAR 0 Price *" at bounding box center [355, 221] width 280 height 23
type input "10"
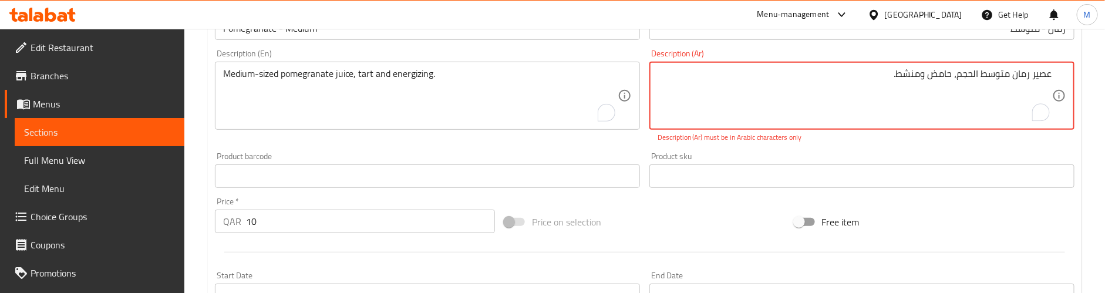
click at [974, 75] on textarea "عصير رمان متوسط ​​الحجم، حامض ومنشط." at bounding box center [855, 96] width 395 height 56
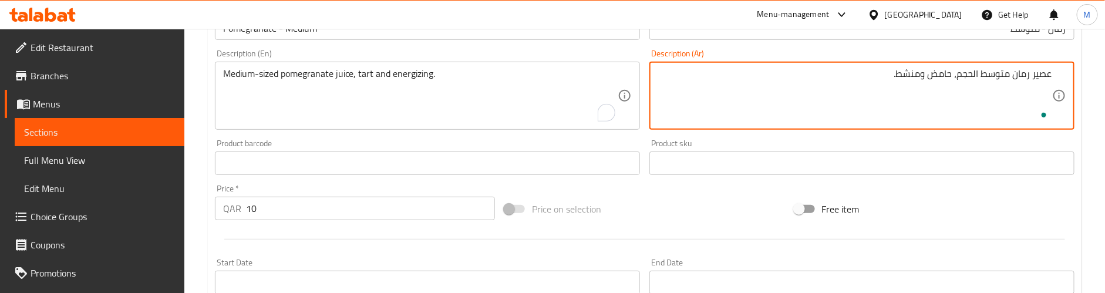
type textarea "عصير رمان متوسط الحجم، حامض ومنشط."
click at [885, 137] on div "Product sku Product sku" at bounding box center [862, 157] width 435 height 45
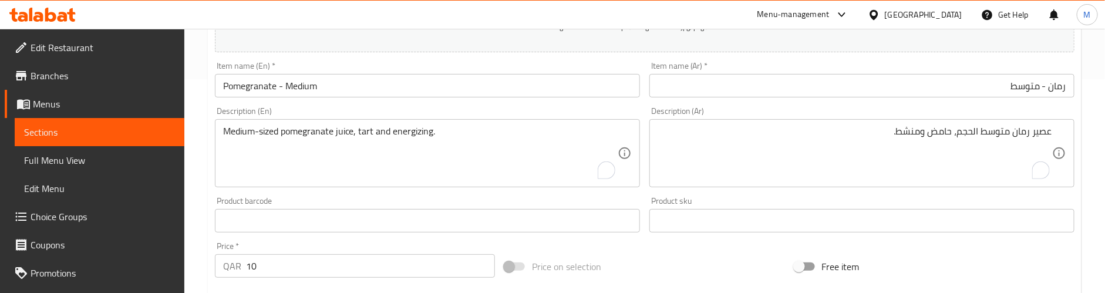
scroll to position [183, 0]
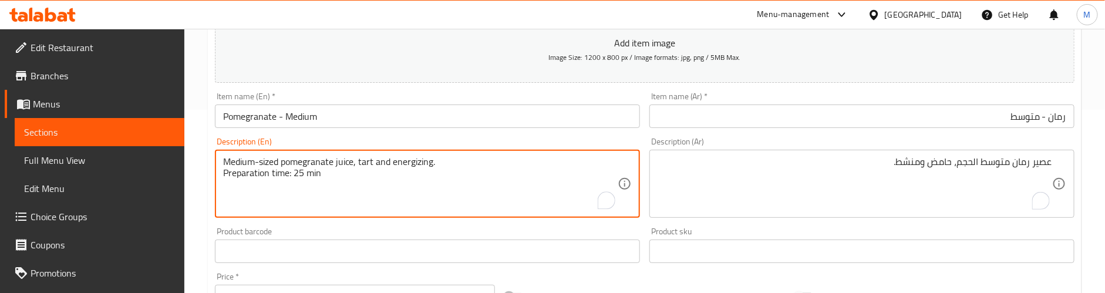
type textarea "Medium-sized pomegranate juice, tart and energizing. Preparation time: 25 min"
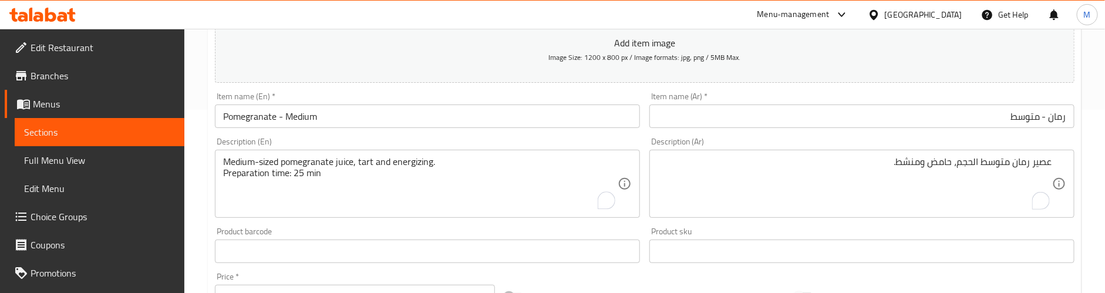
click at [878, 153] on div "عصير رمان متوسط الحجم، حامض ومنشط. Description (Ar)" at bounding box center [862, 184] width 425 height 68
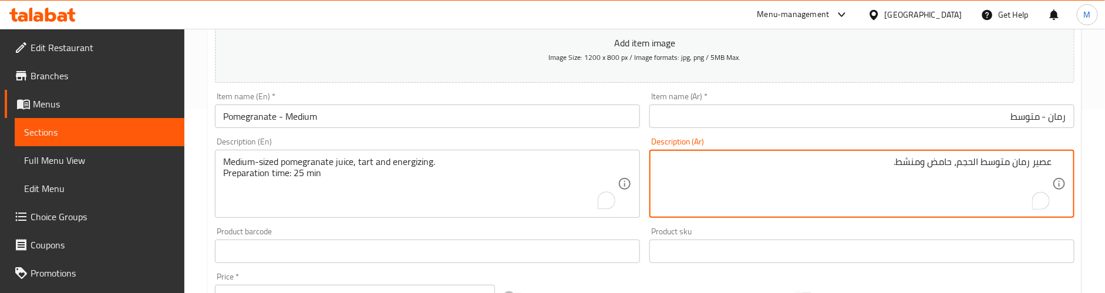
click at [876, 160] on textarea "عصير رمان متوسط الحجم، حامض ومنشط." at bounding box center [855, 184] width 395 height 56
type textarea "عصير رمان متوسط الحجم، حامض ومنشط. وقت التحضير: 25 دقيقة"
click at [605, 145] on div "Description (En) Medium-sized pomegranate juice, tart and energizing. Preparati…" at bounding box center [427, 177] width 425 height 80
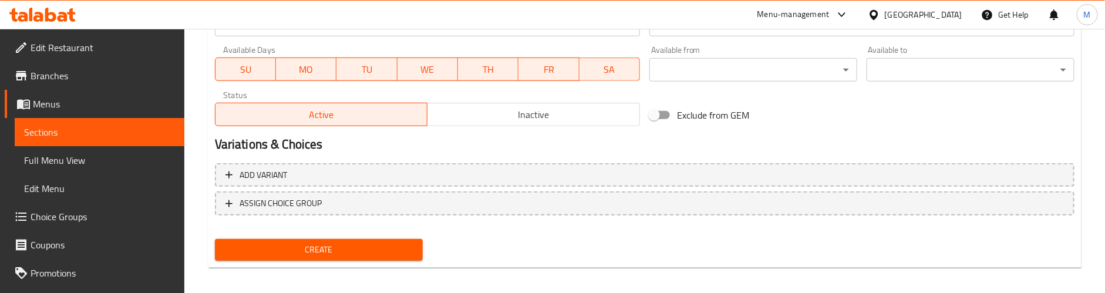
scroll to position [536, 0]
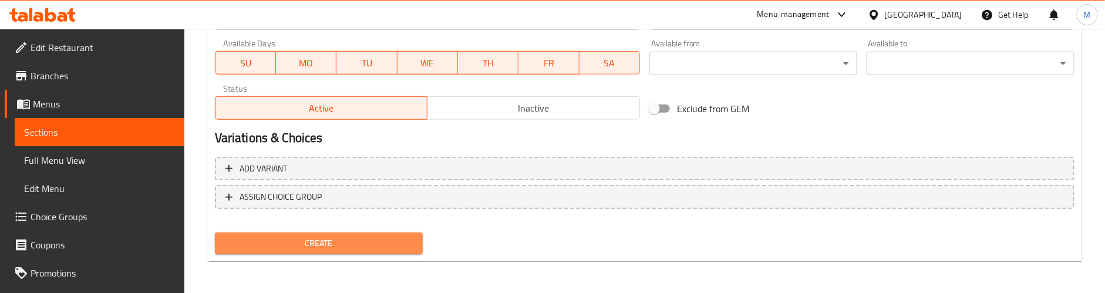
click at [316, 238] on span "Create" at bounding box center [318, 243] width 189 height 15
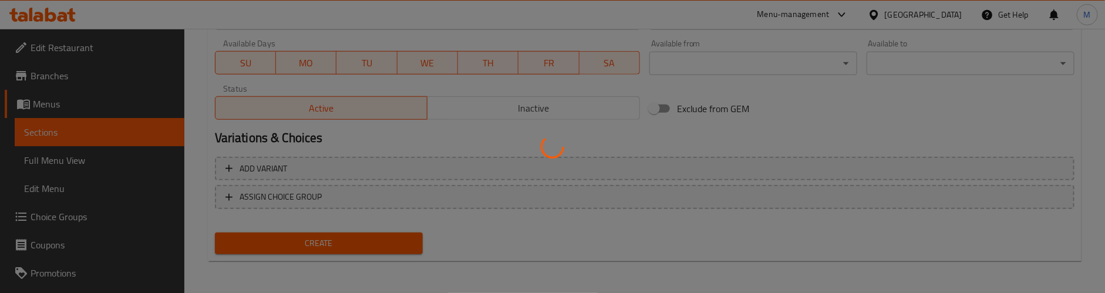
type input "0"
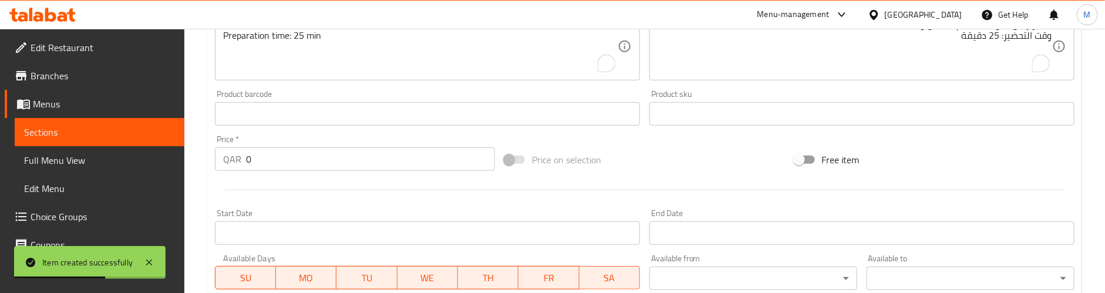
scroll to position [95, 0]
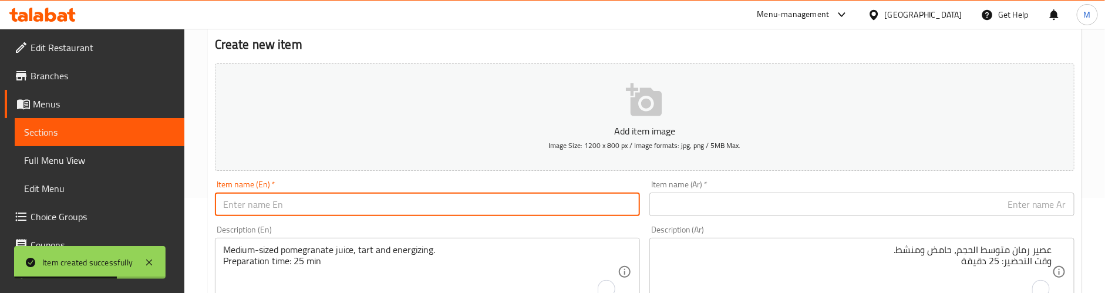
click at [323, 209] on input "text" at bounding box center [427, 204] width 425 height 23
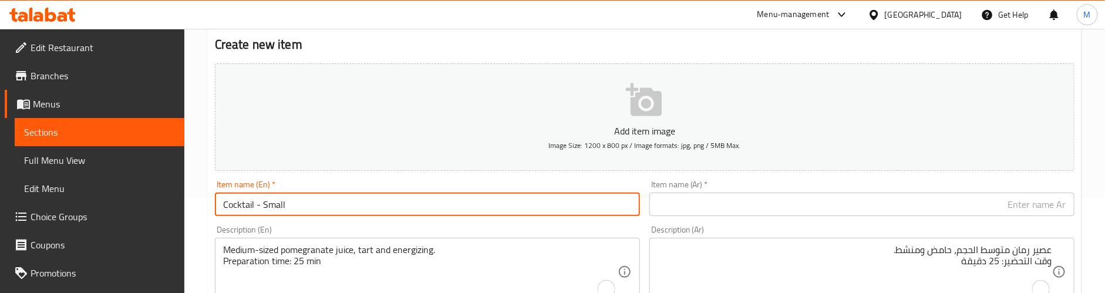
click at [274, 204] on input "Cocktail - Small" at bounding box center [427, 204] width 425 height 23
type input "Cocktail - Small"
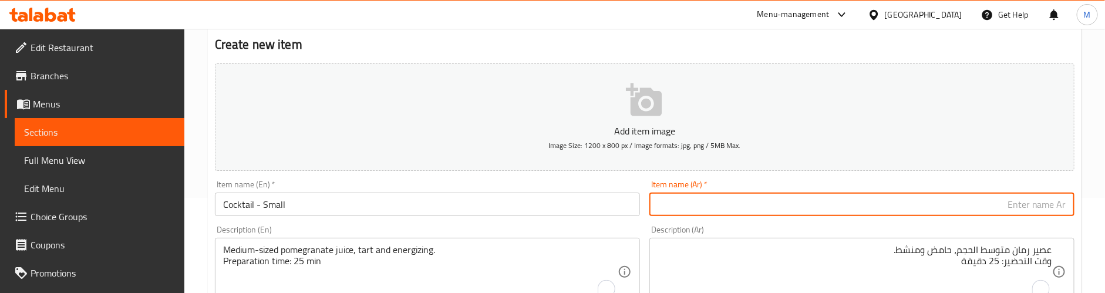
click at [705, 211] on input "text" at bounding box center [862, 204] width 425 height 23
type input "كوكتيل - صغير"
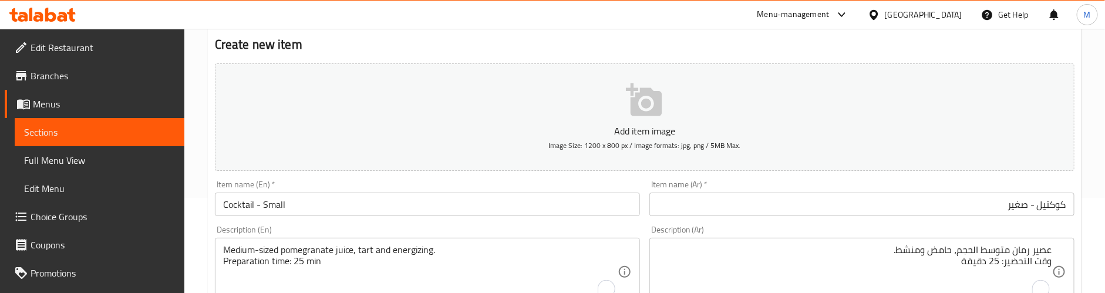
click at [589, 177] on div "Item name (En)   * Cocktail - Small Item name (En) *" at bounding box center [427, 198] width 435 height 45
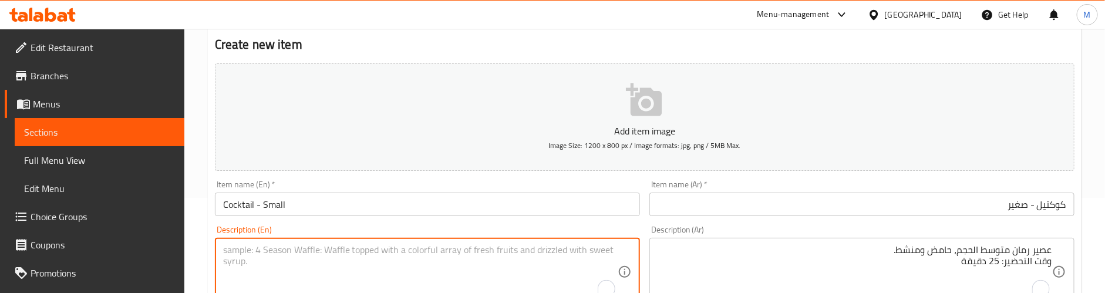
click at [320, 254] on textarea "To enrich screen reader interactions, please activate Accessibility in Grammarl…" at bounding box center [420, 272] width 395 height 56
type textarea "Mixed fruit cocktail juice, sweet and colorful blend."
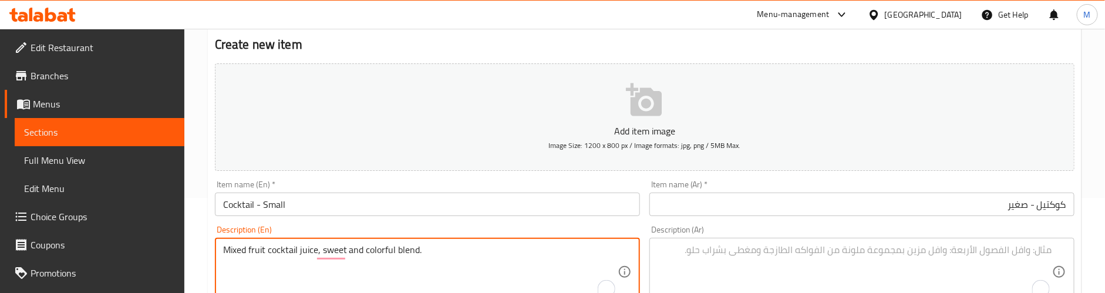
click at [767, 263] on textarea "To enrich screen reader interactions, please activate Accessibility in Grammarl…" at bounding box center [855, 272] width 395 height 56
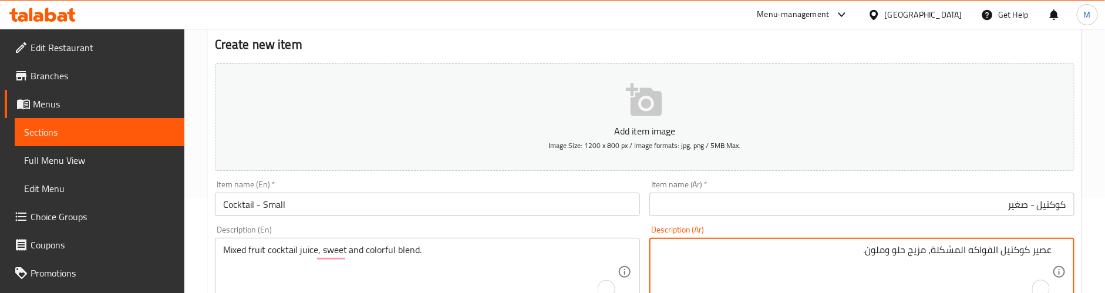
type textarea "عصير كوكتيل الفواكه المشكلة، مزيج حلو وملون."
click at [623, 228] on div "Description (En) Mixed fruit cocktail juice, sweet and colorful blend. Descript…" at bounding box center [427, 266] width 425 height 80
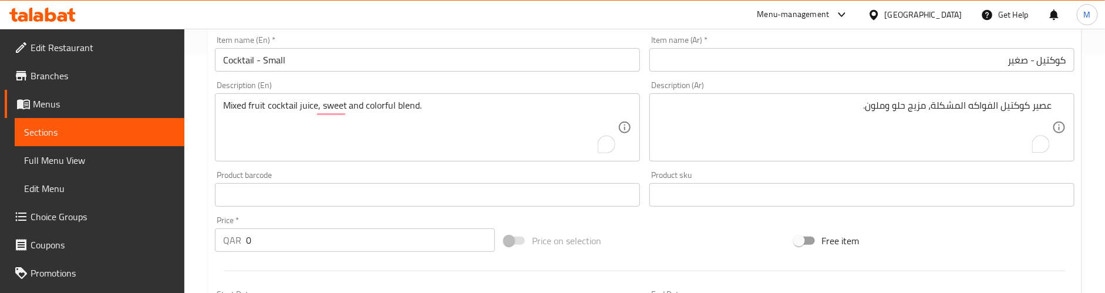
scroll to position [271, 0]
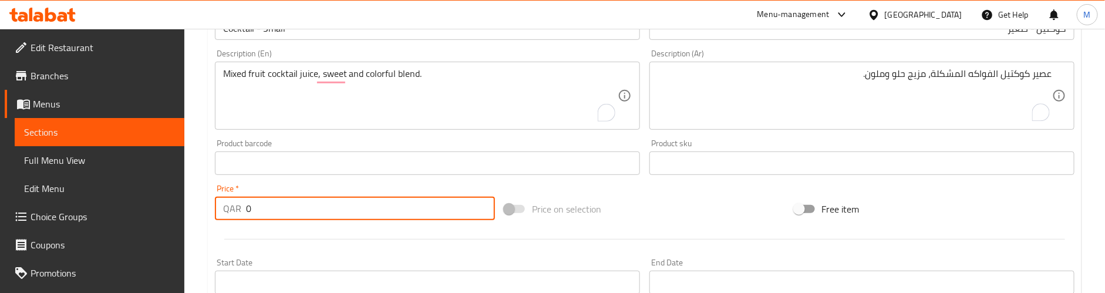
drag, startPoint x: 252, startPoint y: 209, endPoint x: 227, endPoint y: 212, distance: 24.9
click at [228, 212] on div "QAR 0 Price *" at bounding box center [355, 208] width 280 height 23
type input "7"
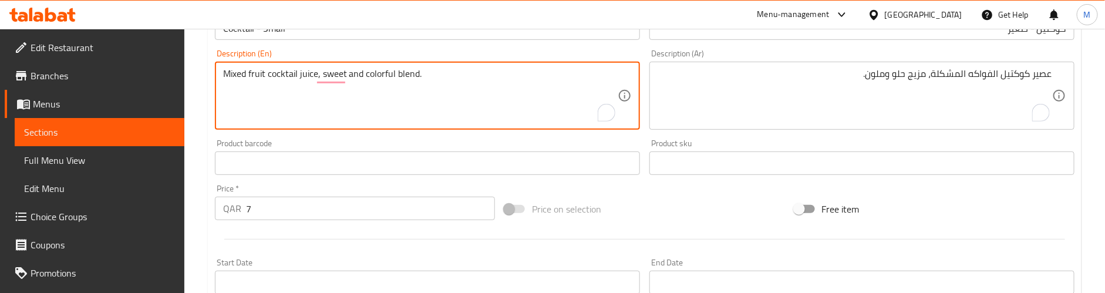
scroll to position [183, 0]
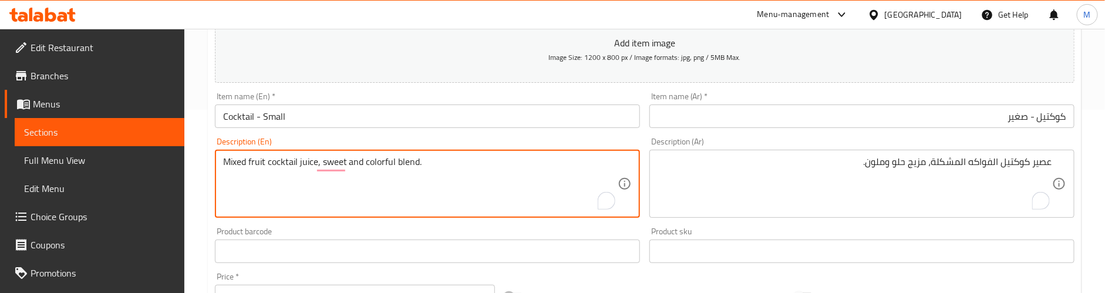
click at [448, 164] on textarea "Mixed fruit cocktail juice, sweet and colorful blend." at bounding box center [420, 184] width 395 height 56
type textarea "Mixed fruit cocktail juice, sweet and colorful blend. Preparation time: 25 min"
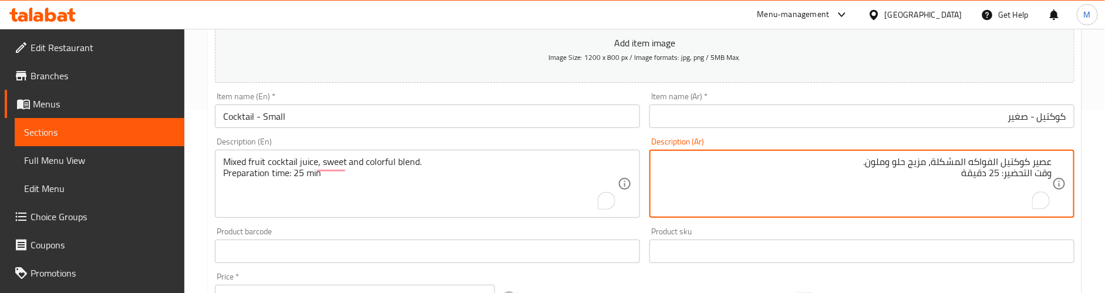
type textarea "عصير كوكتيل الفواكه المشكلة، مزيج حلو وملون. وقت التحضير: 25 دقيقة"
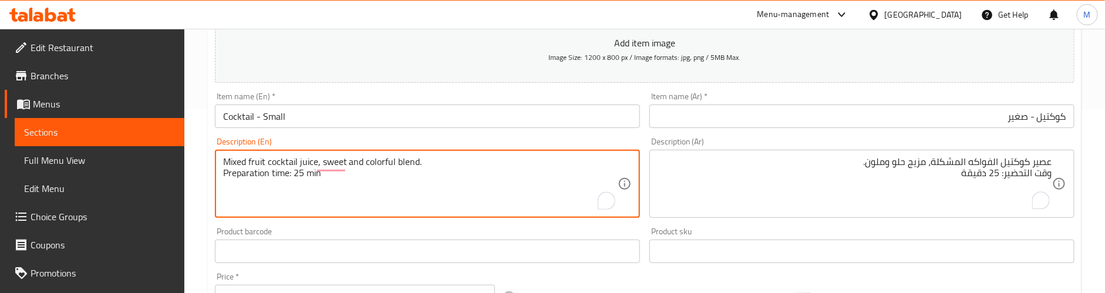
click at [332, 174] on textarea "Mixed fruit cocktail juice, sweet and colorful blend. Preparation time: 25 min" at bounding box center [420, 184] width 395 height 56
type textarea "Mixed fruit cocktail juice, sweet and colorful blend. Preparation time: 25 min"
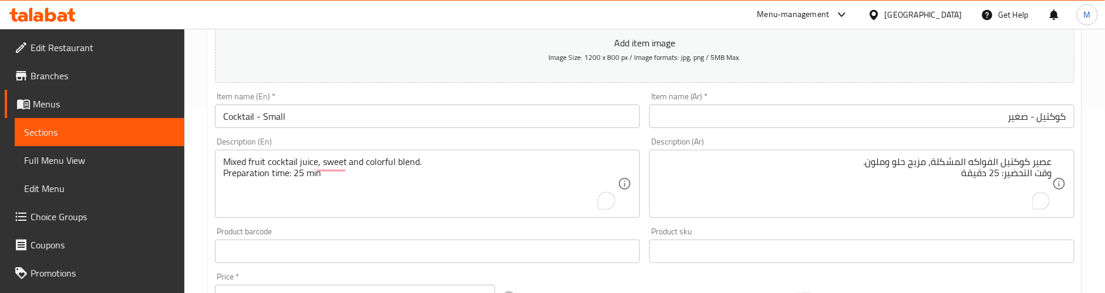
click at [372, 140] on div "Description (En) Mixed fruit cocktail juice, sweet and colorful blend. Preparat…" at bounding box center [427, 177] width 425 height 80
click at [374, 143] on div "Description (En) Mixed fruit cocktail juice, sweet and colorful blend. Preparat…" at bounding box center [427, 177] width 425 height 80
click at [640, 135] on div "Description (En) Mixed fruit cocktail juice, sweet and colorful blend. Preparat…" at bounding box center [427, 178] width 435 height 90
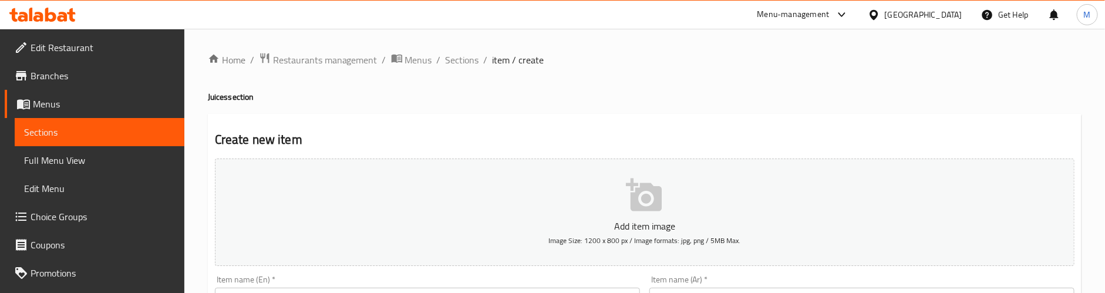
scroll to position [176, 0]
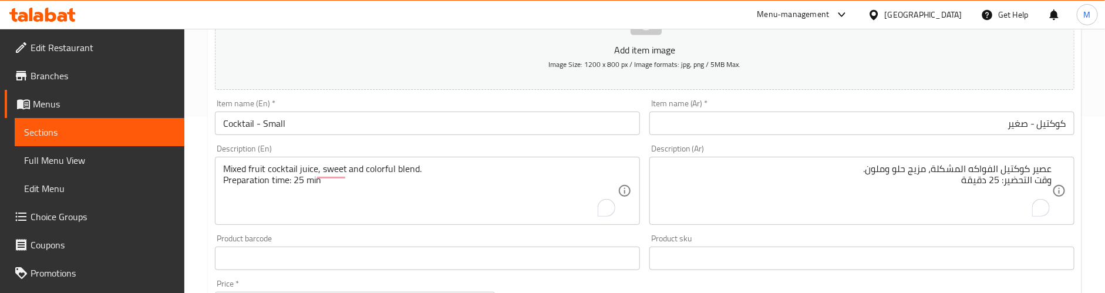
click at [456, 147] on div "Description (En) Mixed fruit cocktail juice, sweet and colorful blend. Preparat…" at bounding box center [427, 184] width 425 height 80
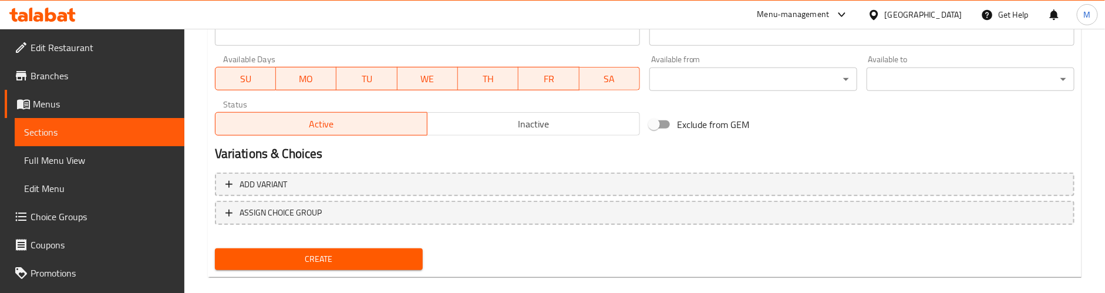
scroll to position [536, 0]
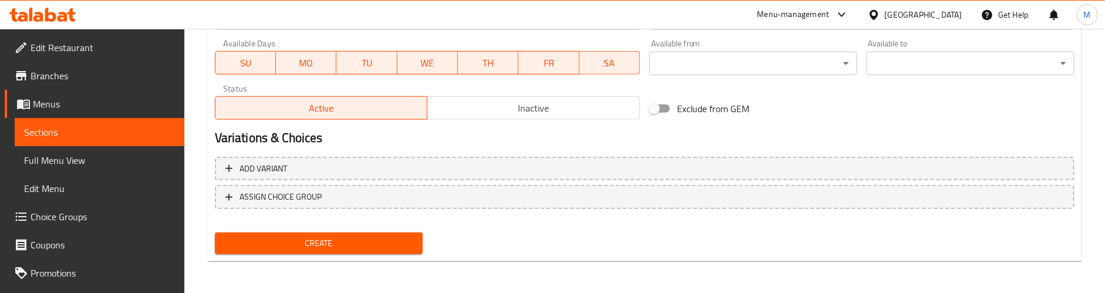
click at [358, 231] on div "Create" at bounding box center [318, 243] width 217 height 31
click at [358, 238] on span "Create" at bounding box center [318, 243] width 189 height 15
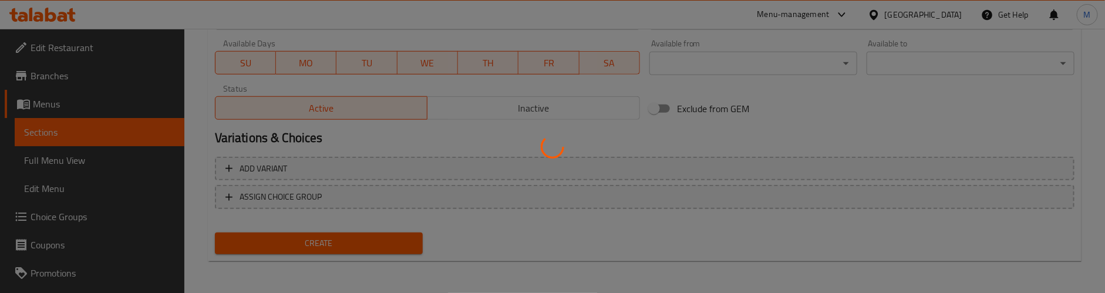
type input "0"
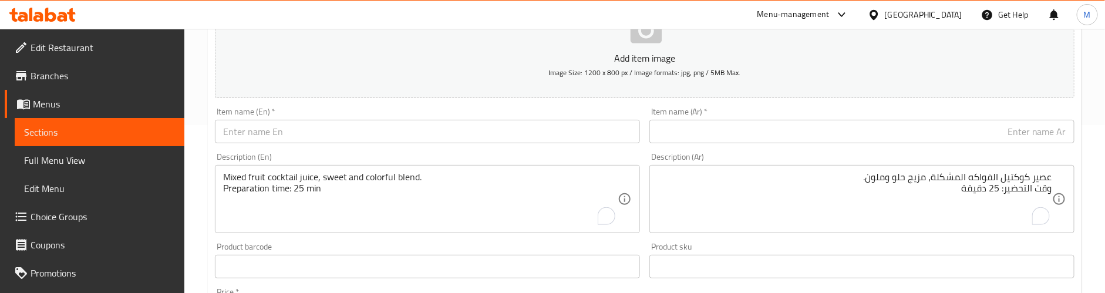
scroll to position [95, 0]
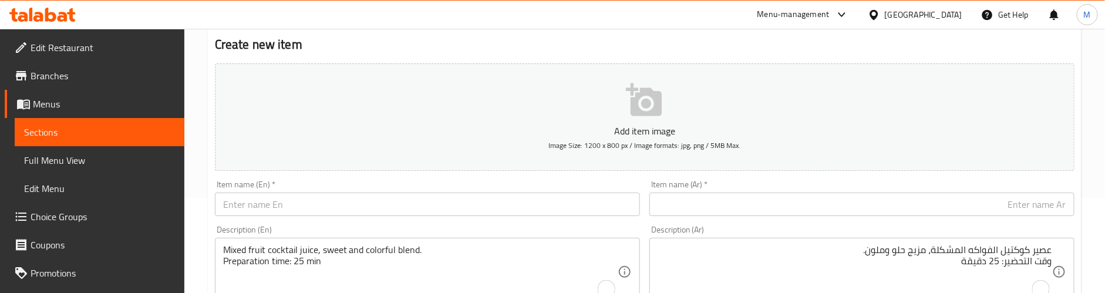
click at [322, 203] on input "text" at bounding box center [427, 204] width 425 height 23
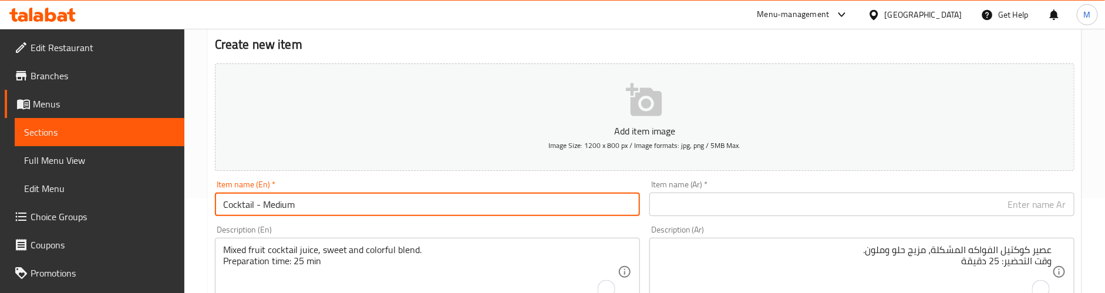
type input "Cocktail - Medium"
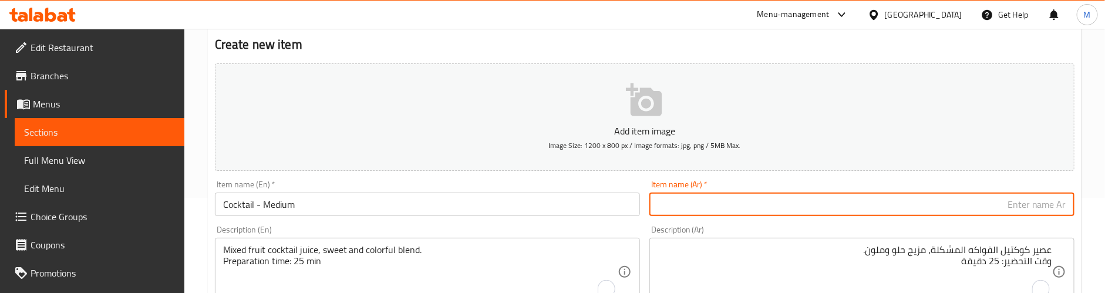
click at [751, 209] on input "text" at bounding box center [862, 204] width 425 height 23
type input "كوكتيل - متوسط"
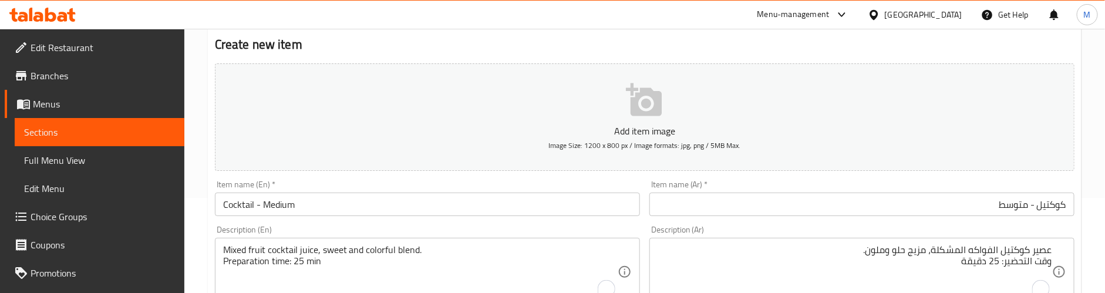
click at [522, 186] on div "Item name (En)   * Cocktail - Medium Item name (En) *" at bounding box center [427, 198] width 425 height 36
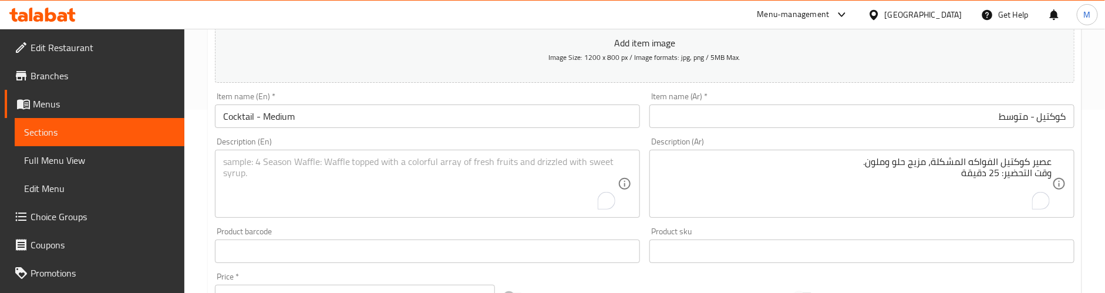
click at [273, 164] on textarea "To enrich screen reader interactions, please activate Accessibility in Grammarl…" at bounding box center [420, 184] width 395 height 56
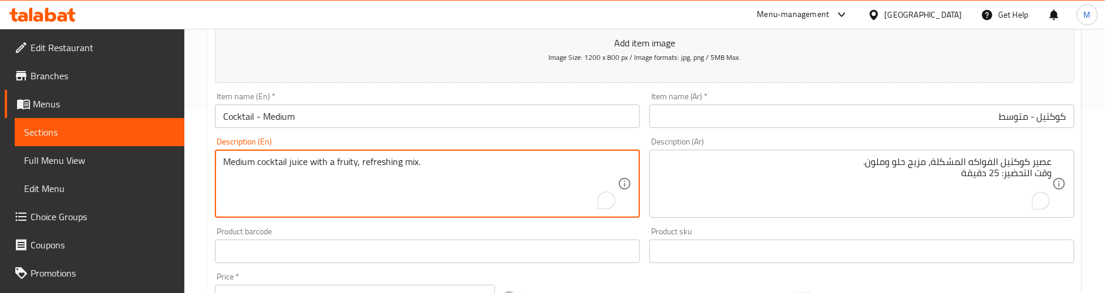
type textarea "Medium cocktail juice with a fruity, refreshing mix."
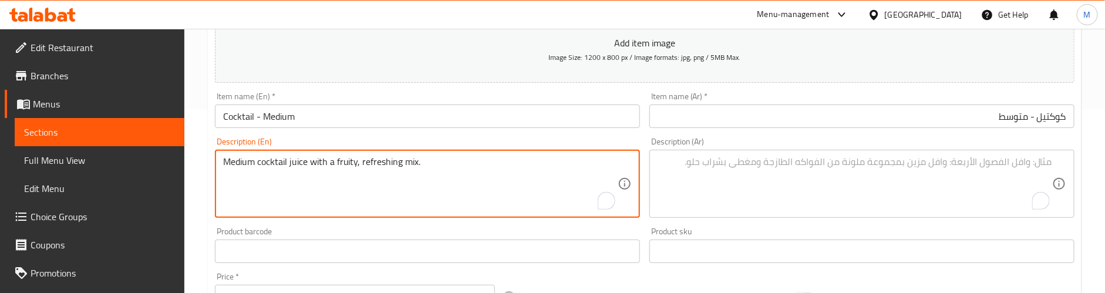
click at [770, 163] on textarea "To enrich screen reader interactions, please activate Accessibility in Grammarl…" at bounding box center [855, 184] width 395 height 56
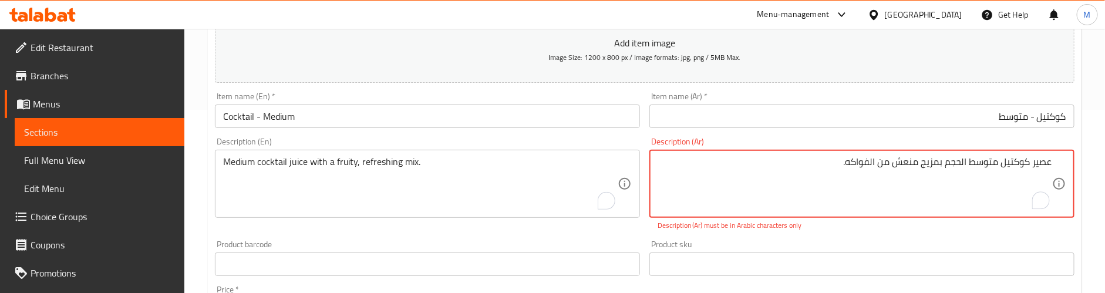
click at [964, 161] on textarea "عصير كوكتيل متوسط ​​الحجم بمزيج منعش من الفواكه." at bounding box center [855, 184] width 395 height 56
type textarea "عصير كوكتيل متوسط الحجم بمزيج منعش من الفواكه."
click at [524, 229] on div "Product barcode Product barcode" at bounding box center [427, 245] width 425 height 36
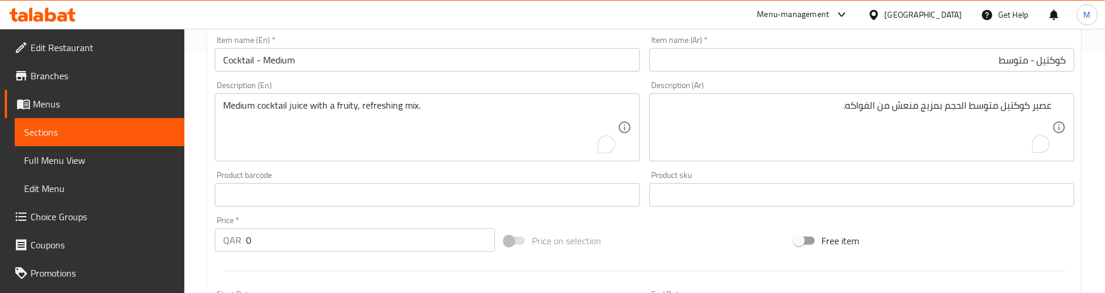
scroll to position [271, 0]
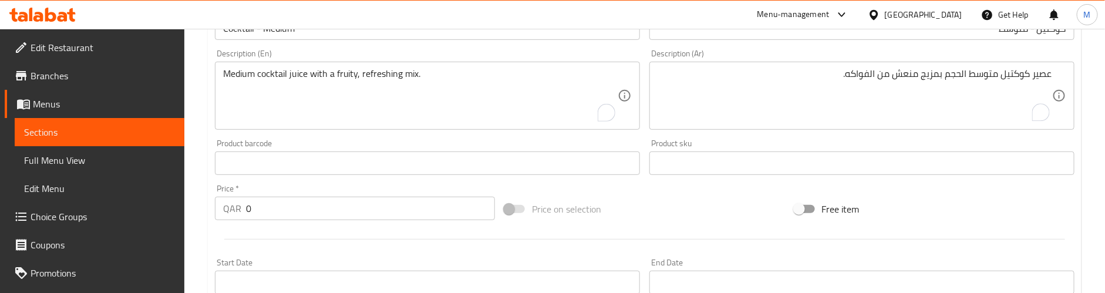
click at [229, 212] on div "QAR 0 Price *" at bounding box center [355, 208] width 280 height 23
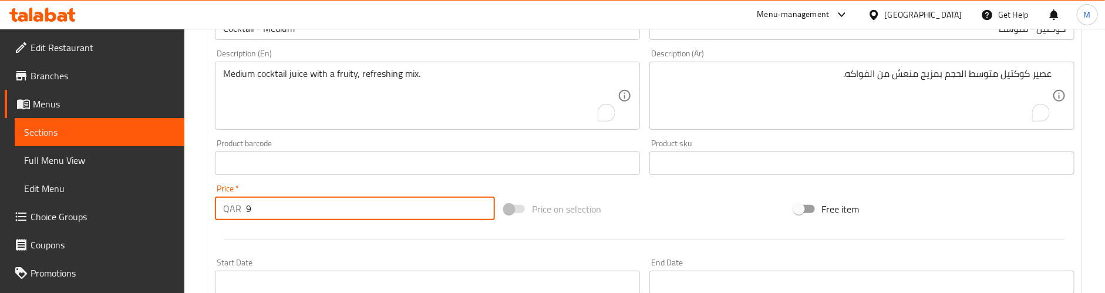
type input "9"
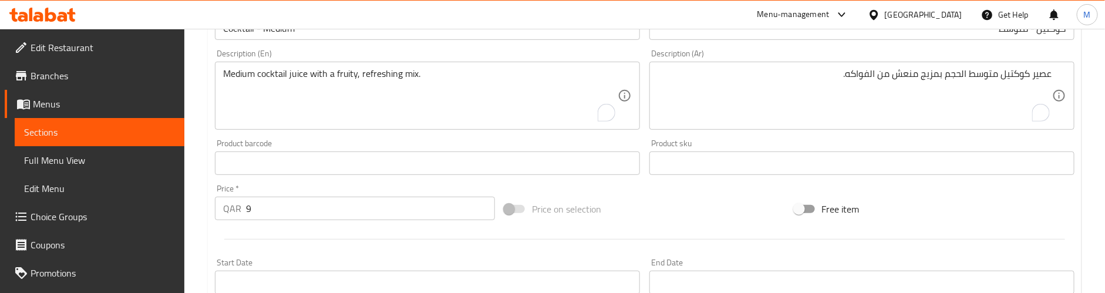
click at [318, 182] on div "Price   * QAR 9 Price *" at bounding box center [355, 202] width 290 height 45
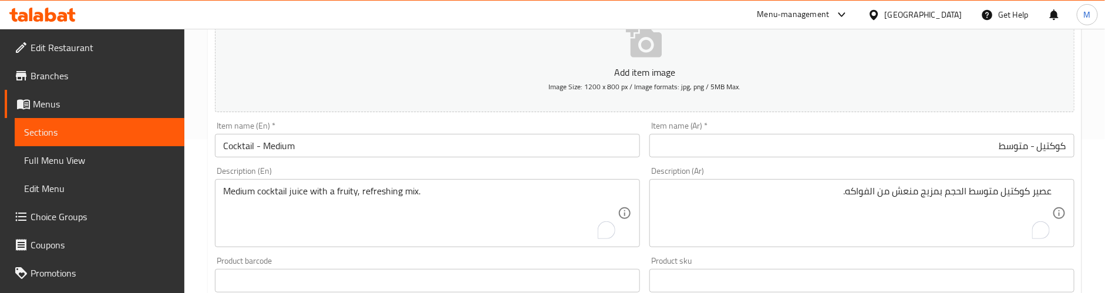
scroll to position [183, 0]
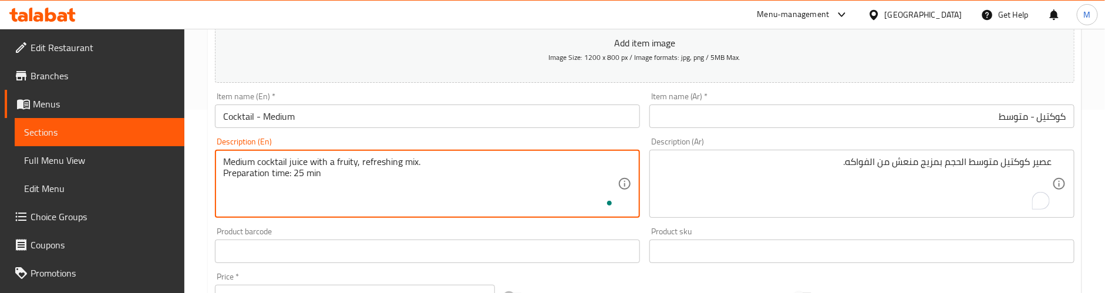
type textarea "Medium cocktail juice with a fruity, refreshing mix. Preparation time: 25 min"
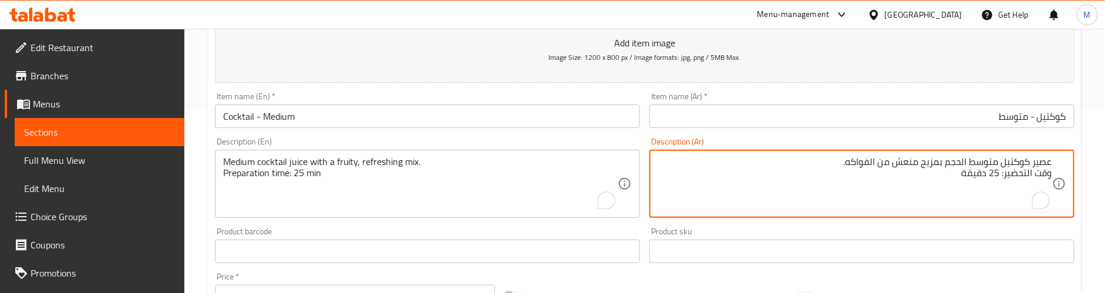
type textarea "عصير كوكتيل متوسط الحجم بمزيج منعش من الفواكه. وقت التحضير: 25 دقيقة"
click at [513, 144] on div "Description (En) Medium cocktail juice with a fruity, refreshing mix. Preparati…" at bounding box center [427, 177] width 425 height 80
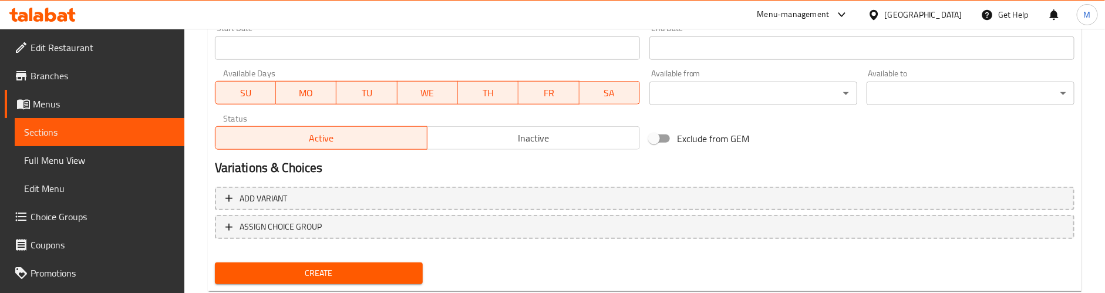
scroll to position [536, 0]
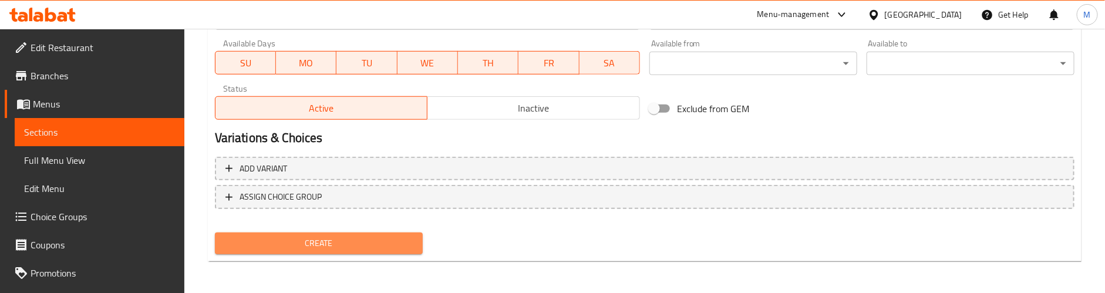
click at [375, 238] on span "Create" at bounding box center [318, 243] width 189 height 15
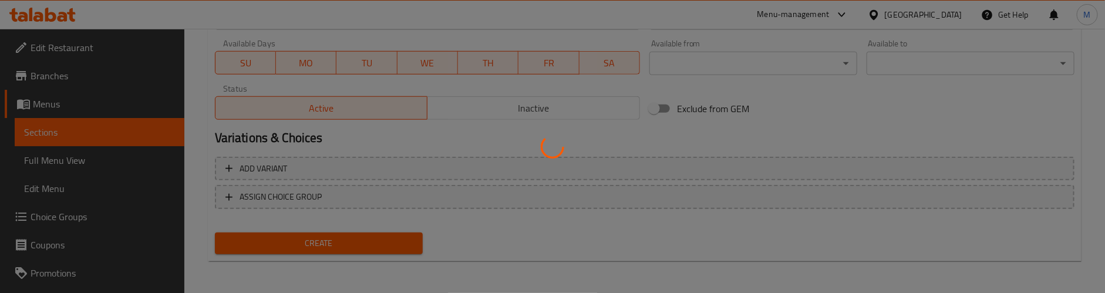
type input "0"
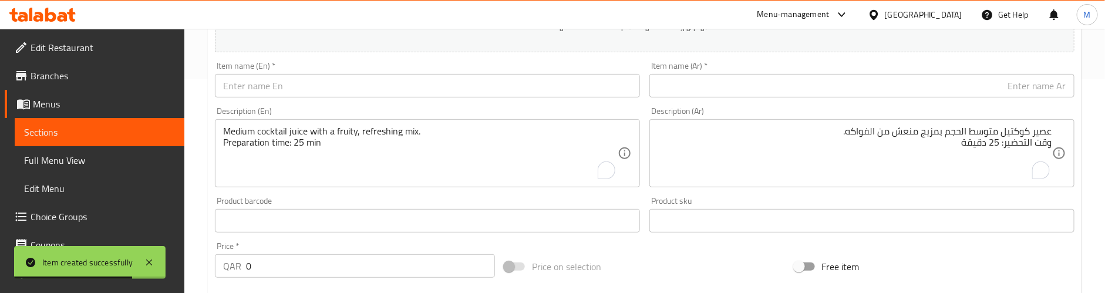
scroll to position [183, 0]
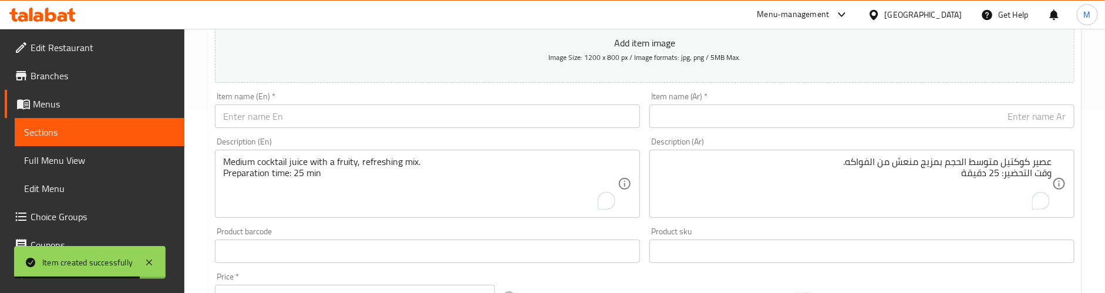
click at [325, 117] on input "text" at bounding box center [427, 116] width 425 height 23
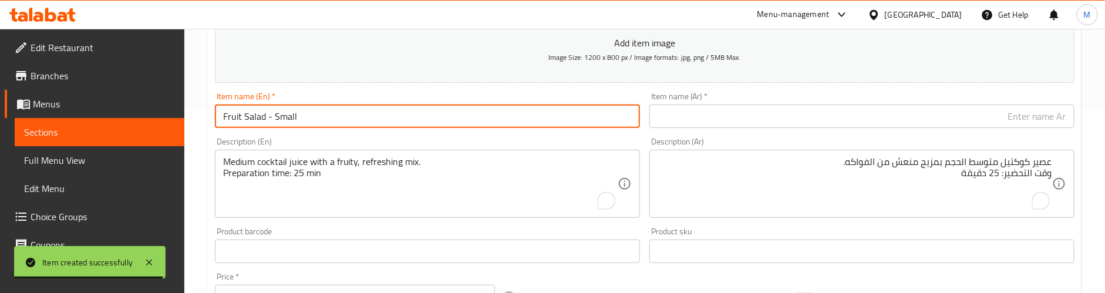
type input "Fruit Salad - Small"
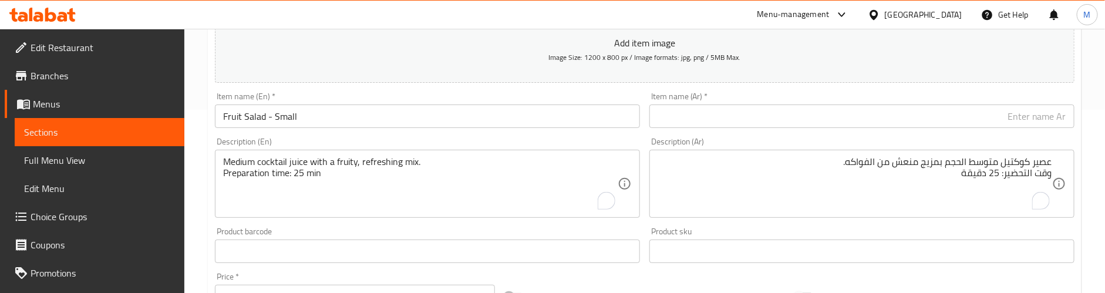
click at [816, 104] on div "Item name (Ar)   * Item name (Ar) *" at bounding box center [862, 110] width 425 height 36
click at [818, 113] on input "text" at bounding box center [862, 116] width 425 height 23
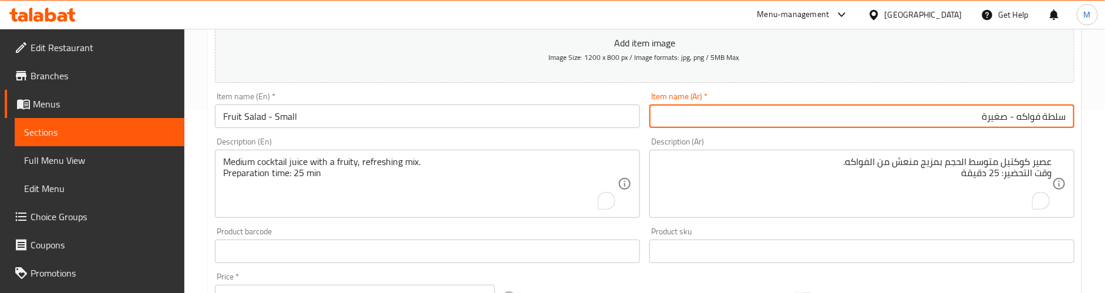
type input "سلطة فواكه - صغيرة"
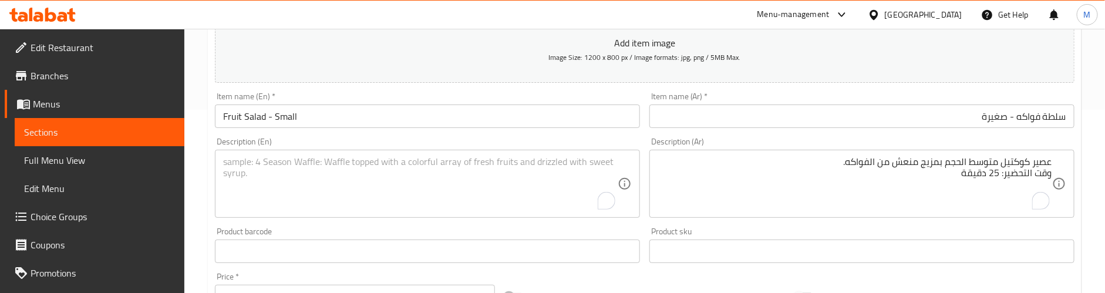
click at [318, 183] on textarea "To enrich screen reader interactions, please activate Accessibility in Grammarl…" at bounding box center [420, 184] width 395 height 56
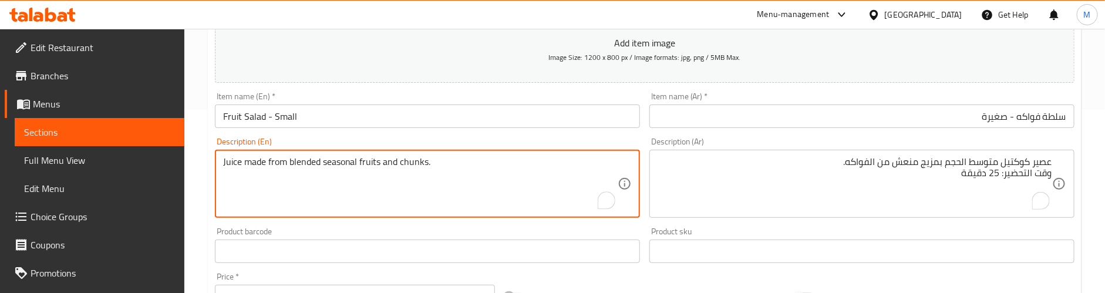
type textarea "Juice made from blended seasonal fruits and chunks."
click at [697, 153] on div "عصير كوكتيل متوسط الحجم بمزيج منعش من الفواكه. وقت التحضير: 25 دقيقة Descriptio…" at bounding box center [862, 184] width 425 height 68
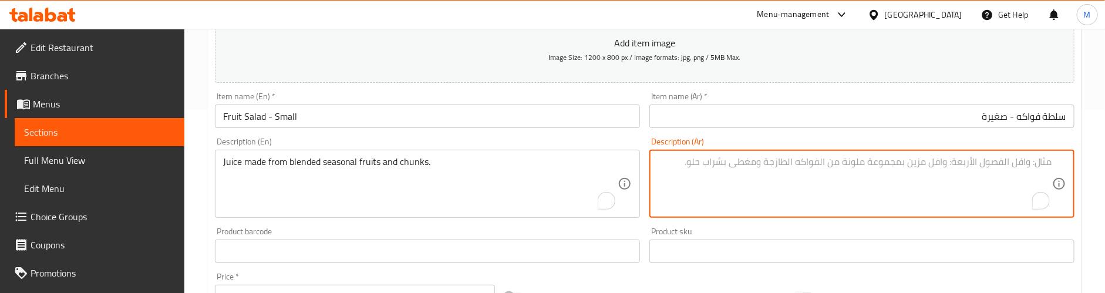
click at [698, 163] on textarea "To enrich screen reader interactions, please activate Accessibility in Grammarl…" at bounding box center [855, 184] width 395 height 56
type textarea "عصير مصنوع من قطع الفواكه الموسمية المخلوطة."
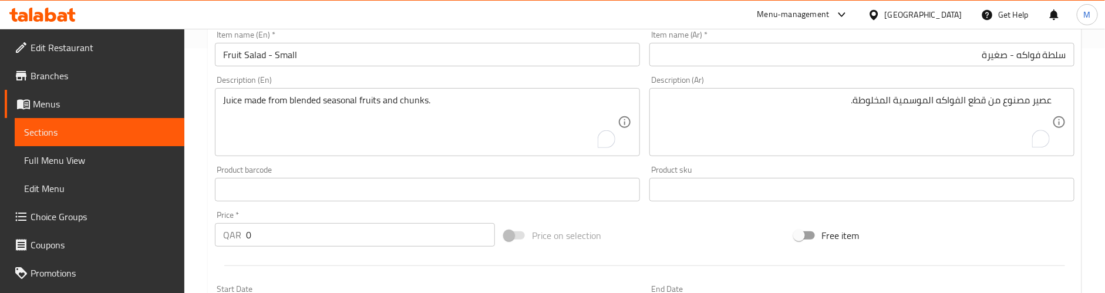
scroll to position [271, 0]
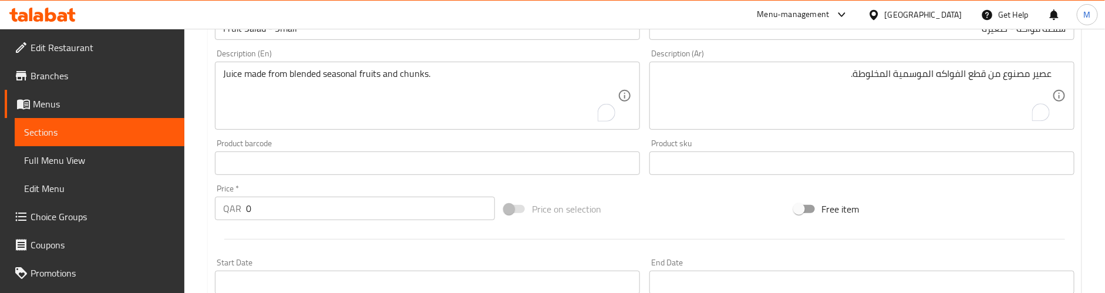
click at [224, 210] on div "QAR 0 Price *" at bounding box center [355, 208] width 280 height 23
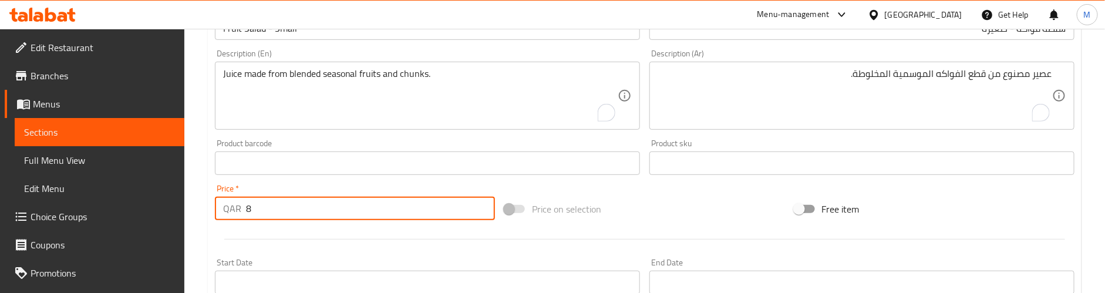
type input "8"
click at [294, 230] on div at bounding box center [644, 239] width 869 height 29
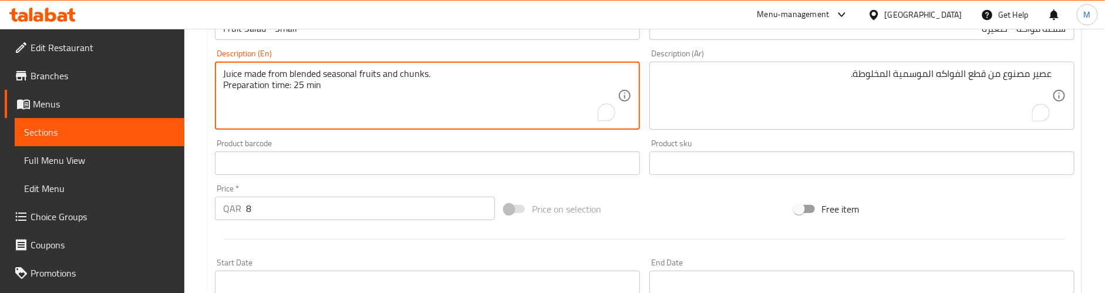
type textarea "Juice made from blended seasonal fruits and chunks. Preparation time: 25 min"
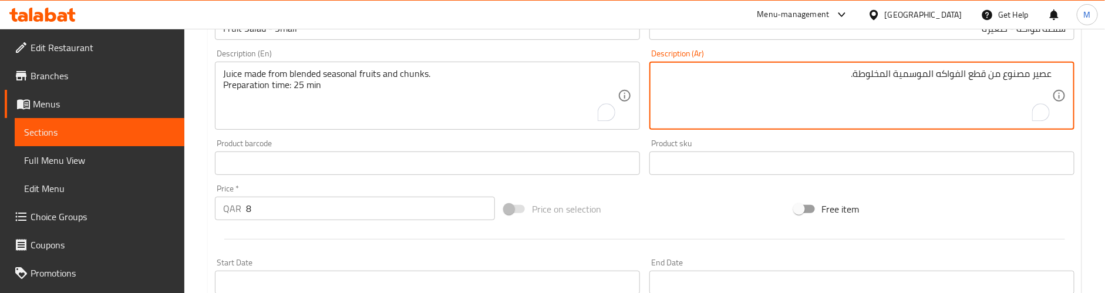
click at [994, 90] on textarea "عصير مصنوع من قطع الفواكه الموسمية المخلوطة." at bounding box center [855, 96] width 395 height 56
type textarea "عصير مصنوع من قطع الفواكه الموسمية المخلوطة. وقت التحضير: 25 دقيقة"
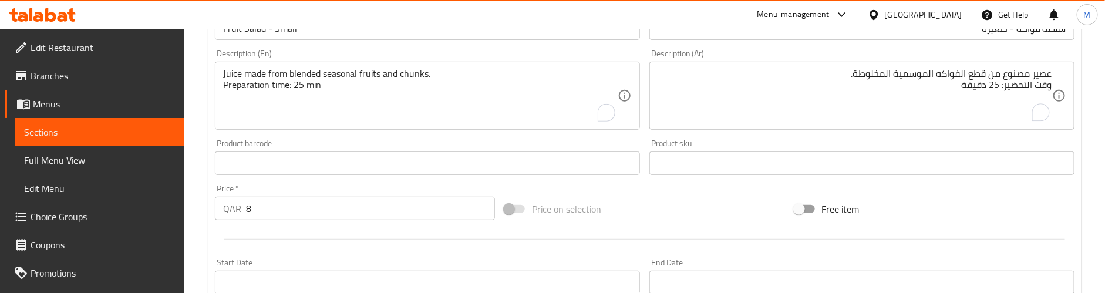
click at [536, 140] on div "Product barcode Product barcode" at bounding box center [427, 157] width 425 height 36
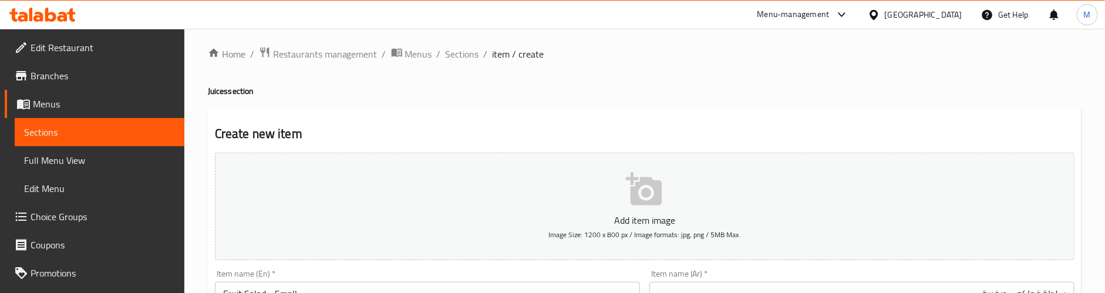
scroll to position [0, 0]
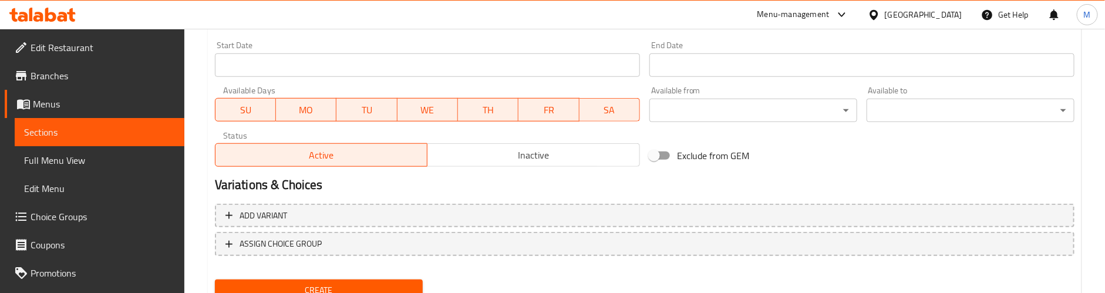
scroll to position [536, 0]
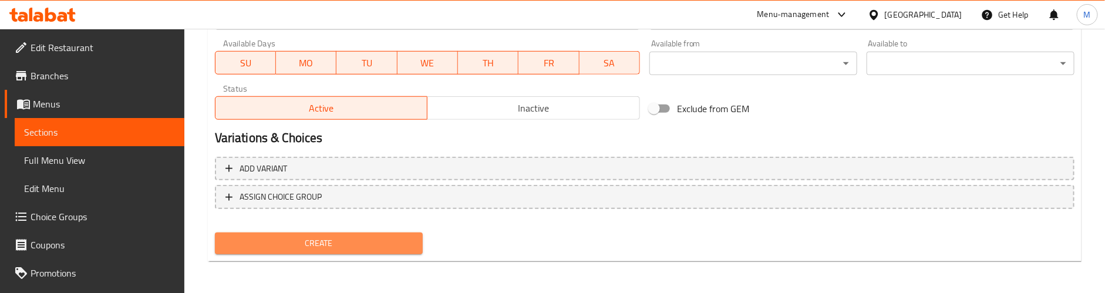
click at [375, 242] on span "Create" at bounding box center [318, 243] width 189 height 15
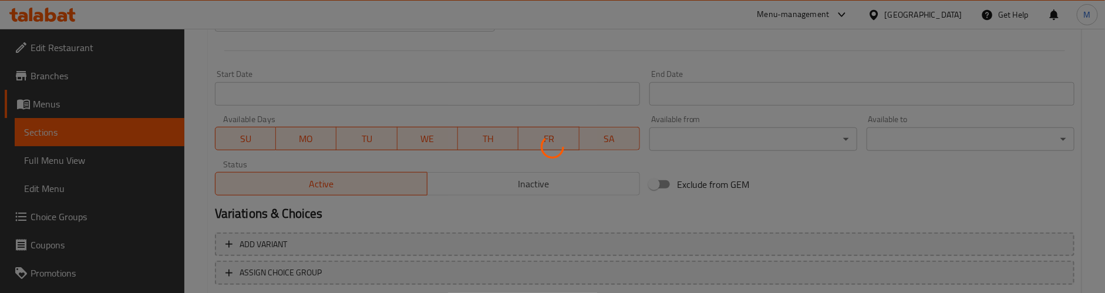
scroll to position [359, 0]
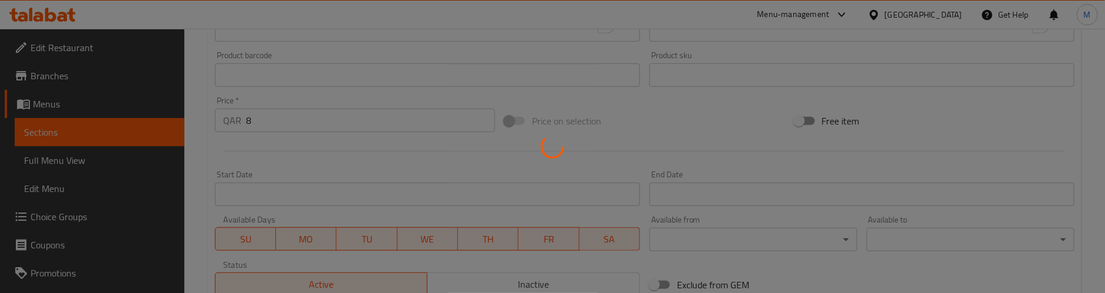
type input "0"
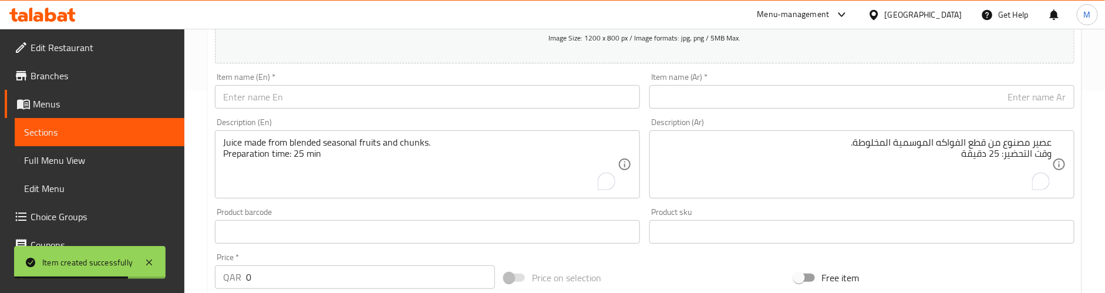
scroll to position [183, 0]
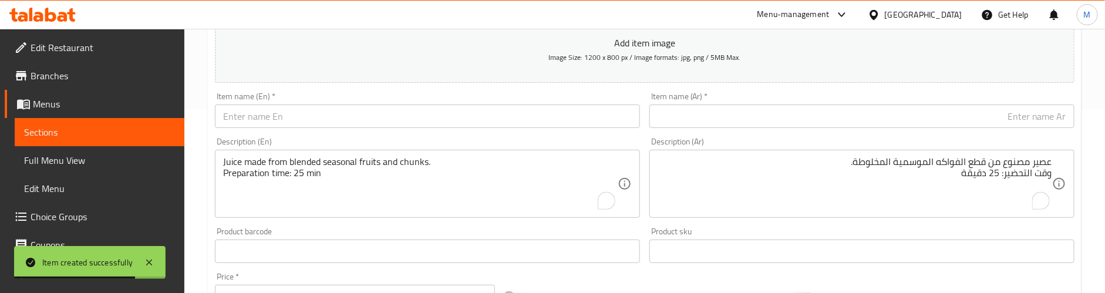
click at [320, 117] on input "text" at bounding box center [427, 116] width 425 height 23
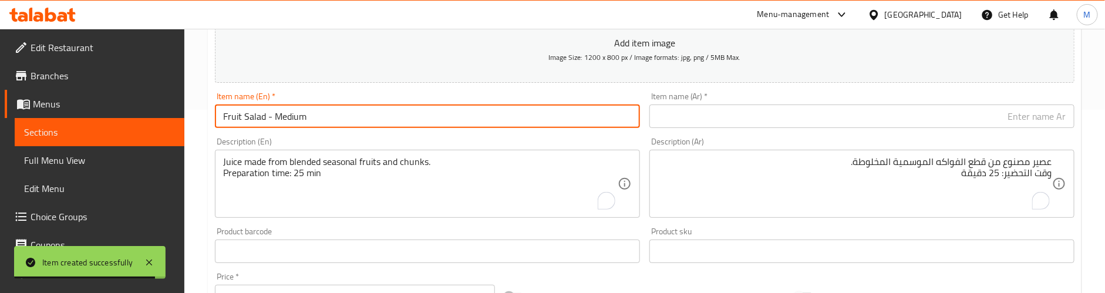
type input "Fruit Salad - Medium"
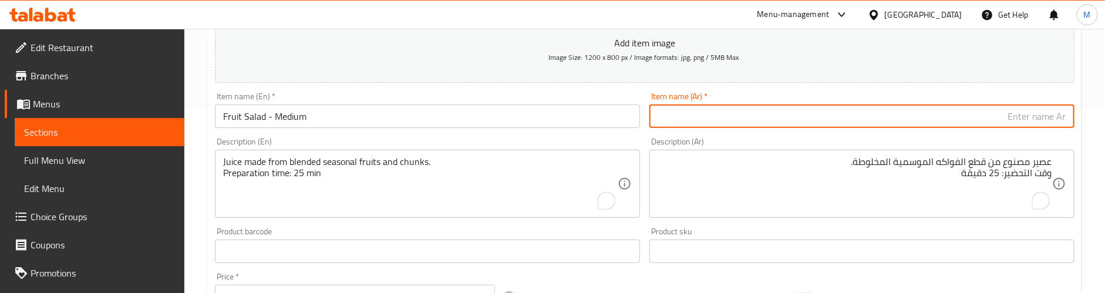
click at [763, 111] on input "text" at bounding box center [862, 116] width 425 height 23
type input "سلطة فواكه - متوسطة"
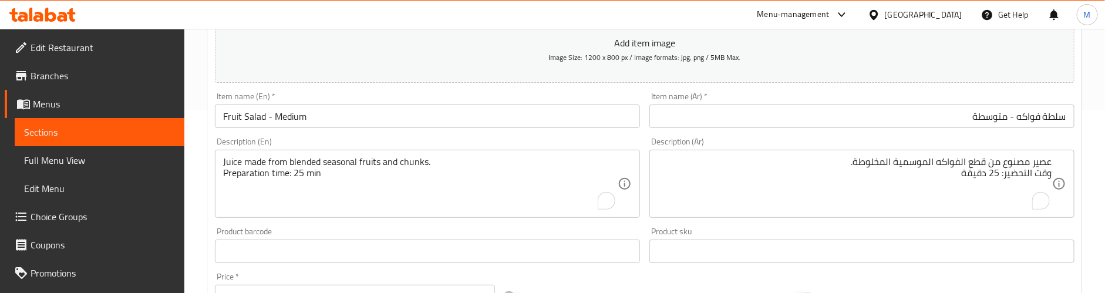
click at [574, 92] on div "Item name (En)   * Fruit Salad - Medium Item name (En) *" at bounding box center [427, 110] width 435 height 45
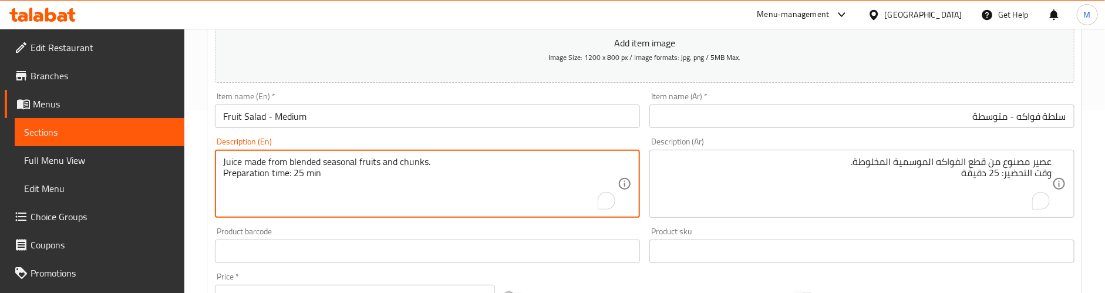
click at [320, 169] on textarea "Juice made from blended seasonal fruits and chunks. Preparation time: 25 min" at bounding box center [420, 184] width 395 height 56
type textarea "Medium fruit salad juice loaded with mixed fruit flavor."
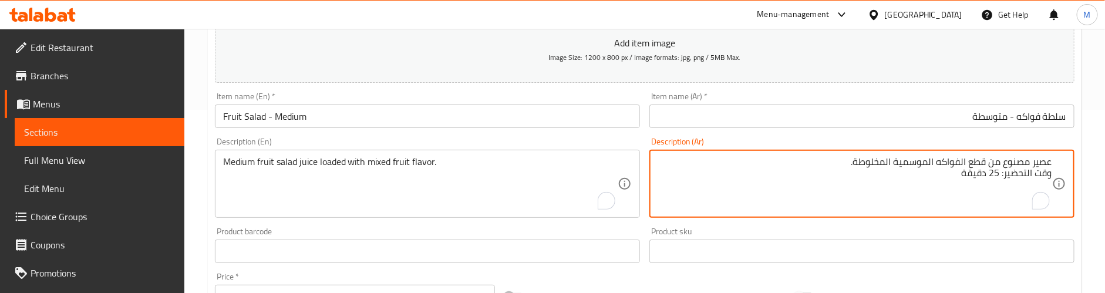
click at [730, 174] on textarea "عصير مصنوع من قطع الفواكه الموسمية المخلوطة. وقت التحضير: 25 دقيقة" at bounding box center [855, 184] width 395 height 56
type textarea "عصير سلطة فواكه متوسطة الحجم محمل بنكهة الفواكه المختلطة."
click at [584, 142] on div "Description (En) Medium fruit salad juice loaded with mixed fruit flavor. Descr…" at bounding box center [427, 177] width 425 height 80
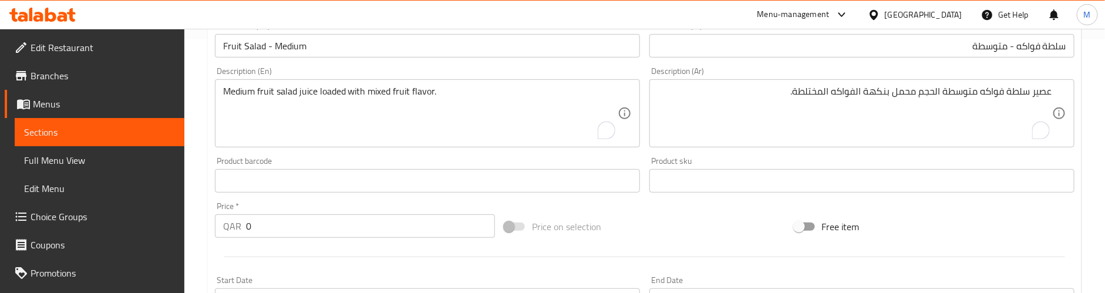
scroll to position [271, 0]
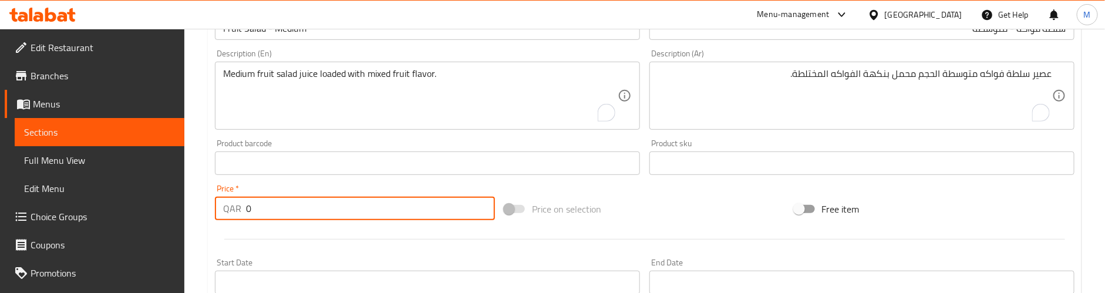
drag, startPoint x: 265, startPoint y: 204, endPoint x: 234, endPoint y: 203, distance: 30.6
click at [234, 203] on div "QAR 0 Price *" at bounding box center [355, 208] width 280 height 23
type input "10"
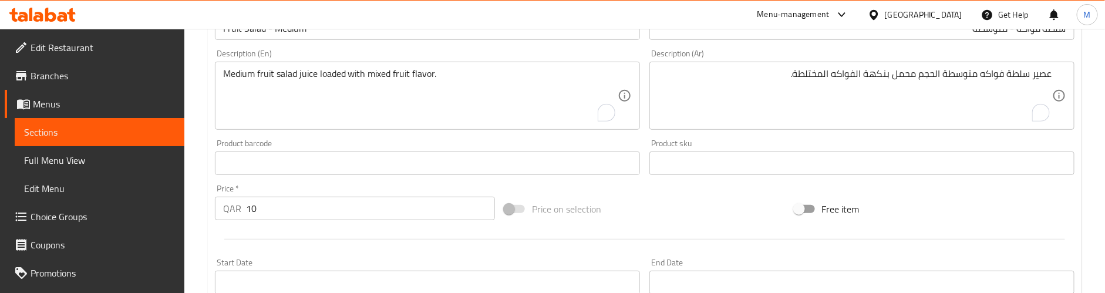
click at [321, 238] on div at bounding box center [644, 239] width 869 height 29
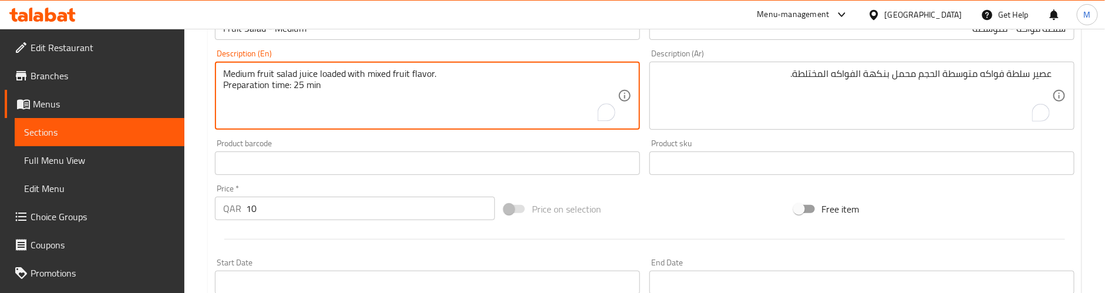
type textarea "Medium fruit salad juice loaded with mixed fruit flavor. Preparation time: 25 m…"
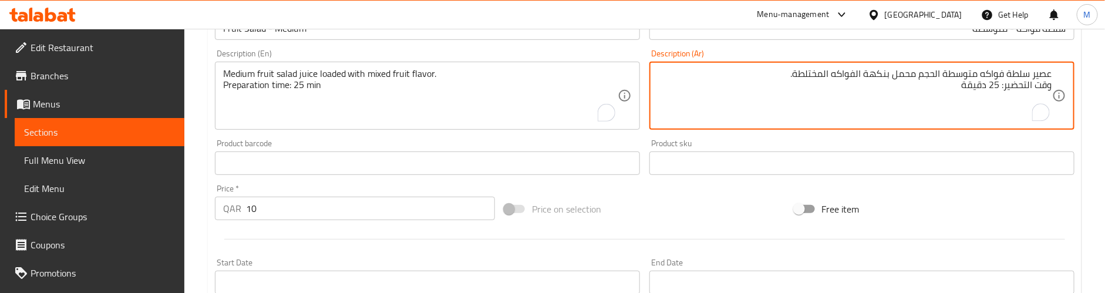
type textarea "عصير سلطة فواكه متوسطة الحجم محمل بنكهة الفواكه المختلطة. وقت التحضير: 25 دقيقة"
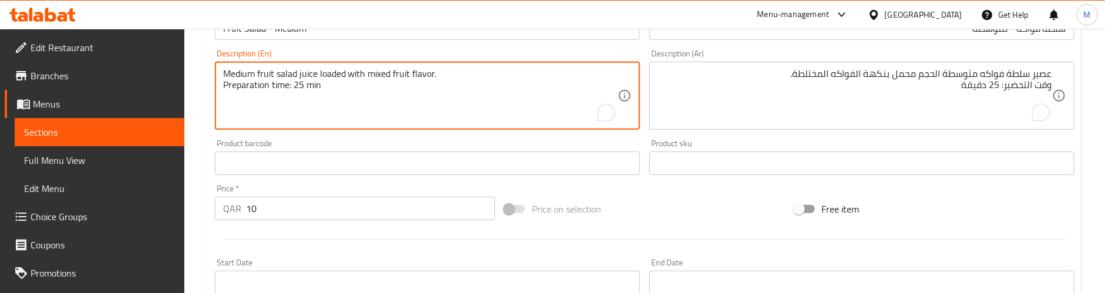
type textarea "Medium fruit salad juice loaded with mixed fruit flavor. Preparation time: 25 m…"
click at [348, 141] on div "Product barcode Product barcode" at bounding box center [427, 157] width 425 height 36
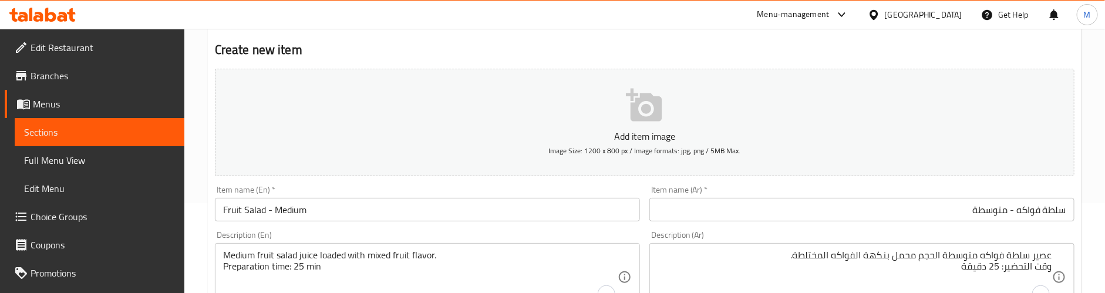
scroll to position [0, 0]
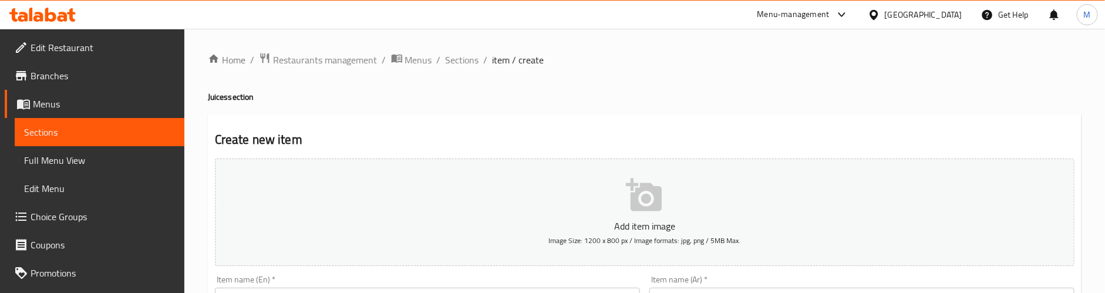
click at [340, 102] on h4 "Juices section" at bounding box center [645, 97] width 874 height 12
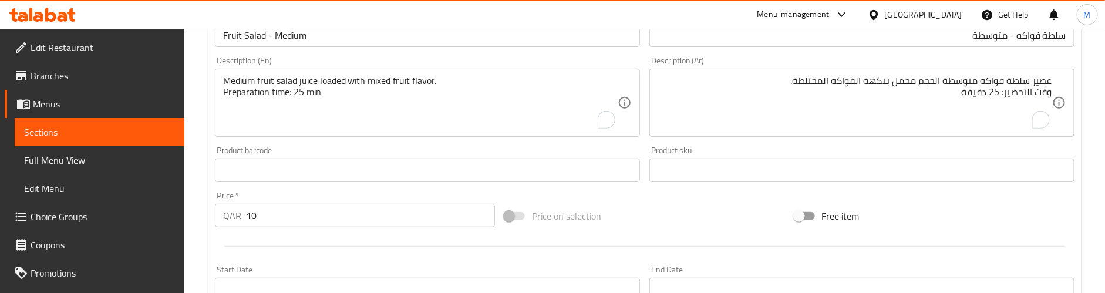
scroll to position [176, 0]
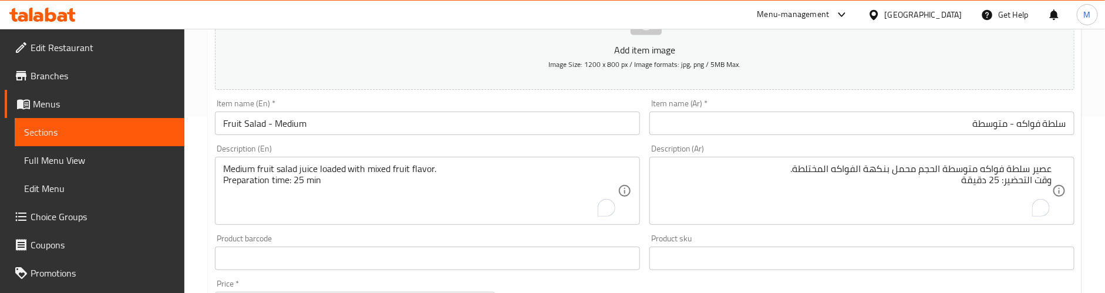
click at [326, 126] on input "Fruit Salad - Medium" at bounding box center [427, 123] width 425 height 23
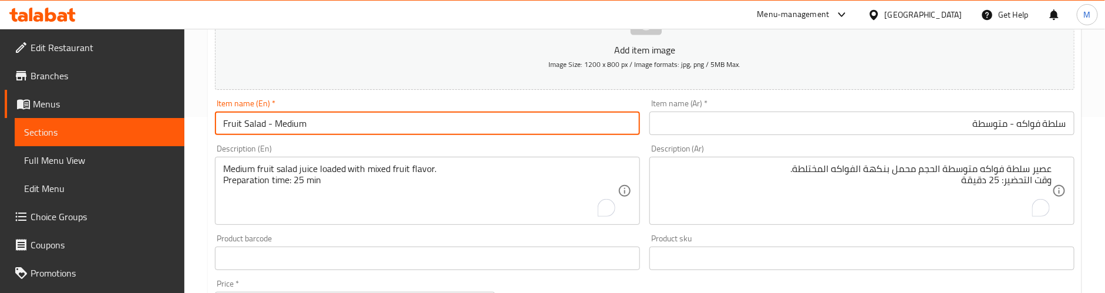
click at [325, 143] on div "Description (En) Medium fruit salad juice loaded with mixed fruit flavor. Prepa…" at bounding box center [427, 185] width 435 height 90
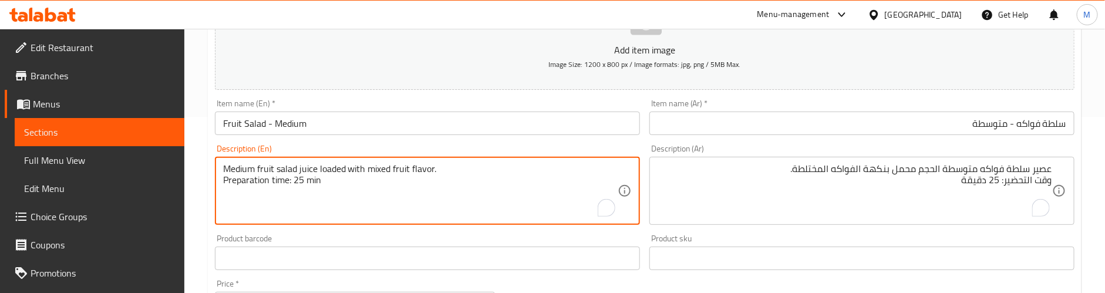
click at [332, 209] on textarea "Medium fruit salad juice loaded with mixed fruit flavor. Preparation time: 25 m…" at bounding box center [420, 191] width 395 height 56
click at [338, 180] on textarea "Medium fruit salad juice loaded with mixed fruit flavor. Preparation time: 25 m…" at bounding box center [420, 191] width 395 height 56
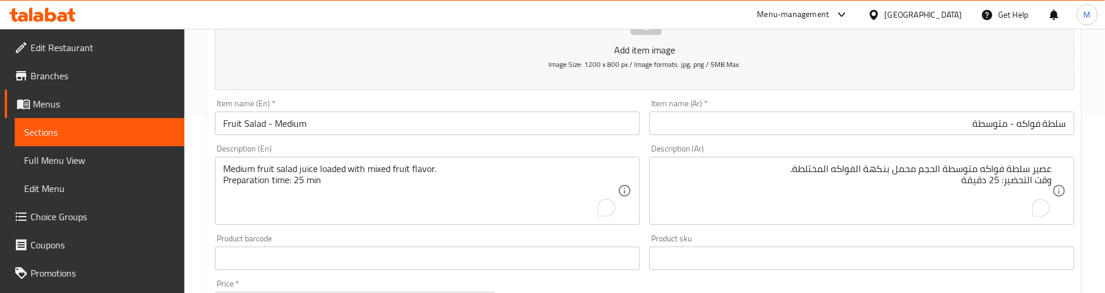
click at [339, 147] on div "Description (En) Medium fruit salad juice loaded with mixed fruit flavor. Prepa…" at bounding box center [427, 184] width 425 height 80
click at [339, 140] on div "Description (En) Medium fruit salad juice loaded with mixed fruit flavor. Prepa…" at bounding box center [427, 185] width 435 height 90
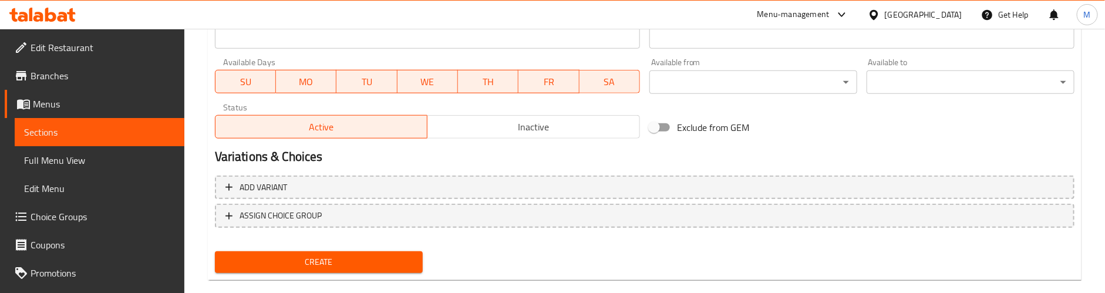
scroll to position [536, 0]
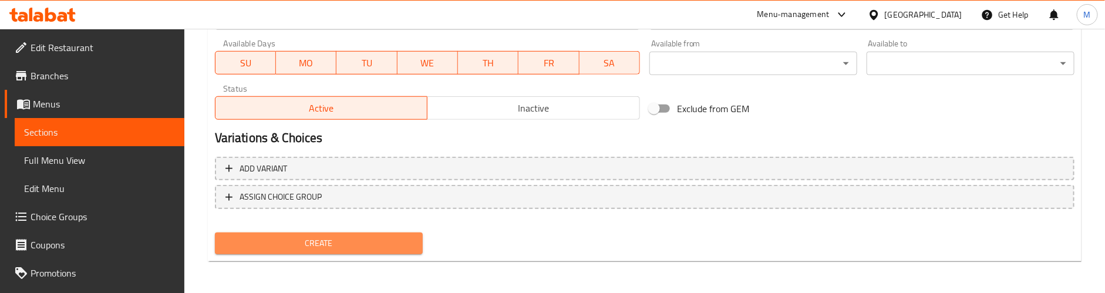
click at [339, 248] on span "Create" at bounding box center [318, 243] width 189 height 15
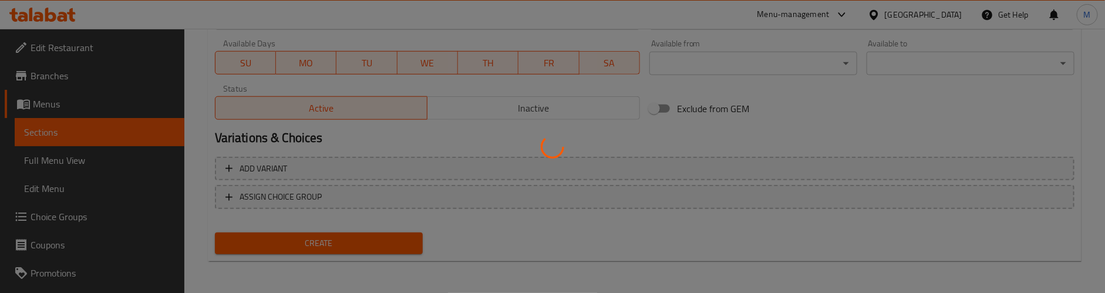
type input "0"
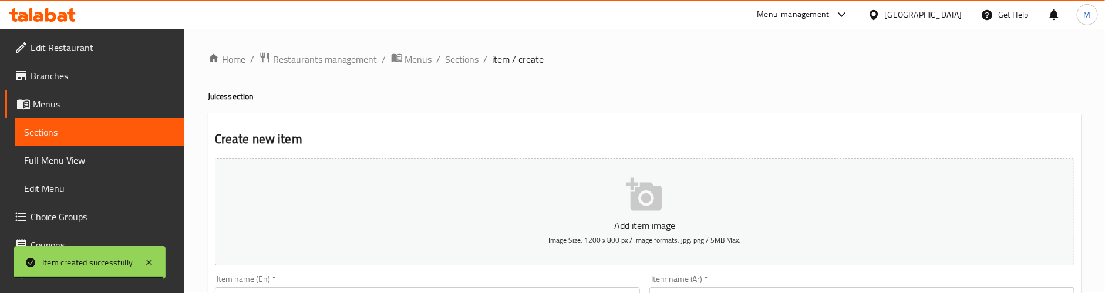
scroll to position [0, 0]
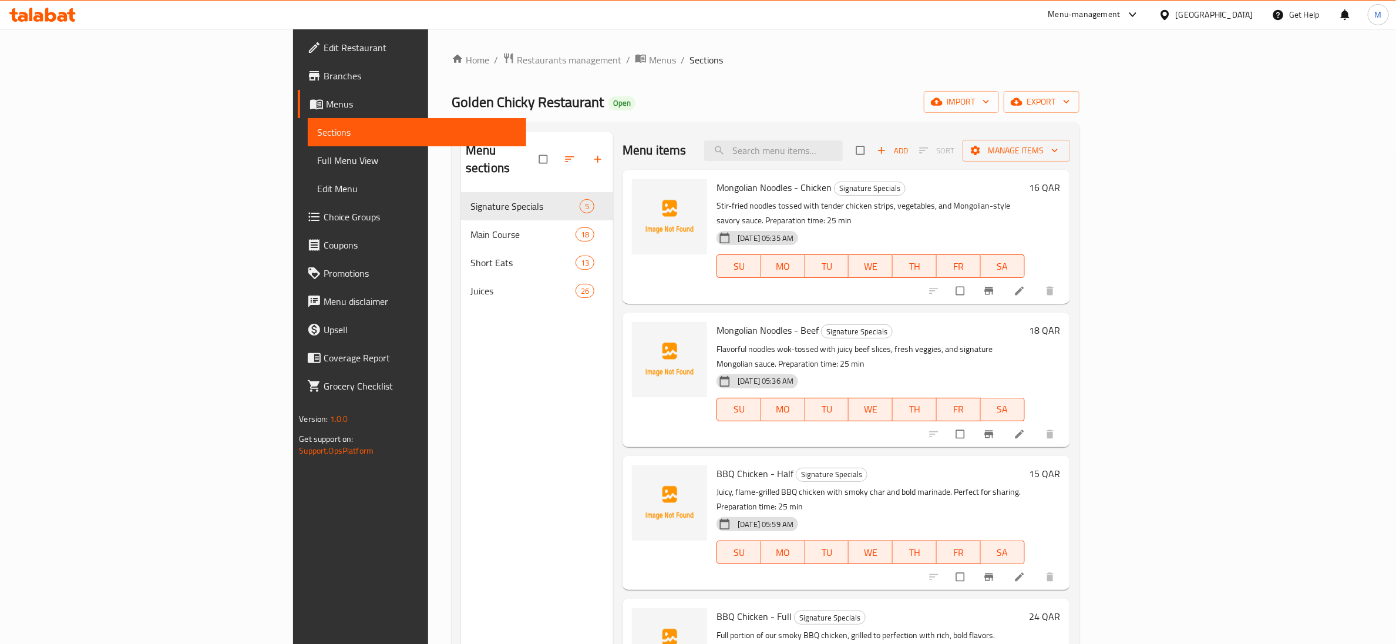
click at [698, 82] on div "Home / Restaurants management / Menus / Sections Golden Chicky Restaurant Open …" at bounding box center [766, 418] width 628 height 732
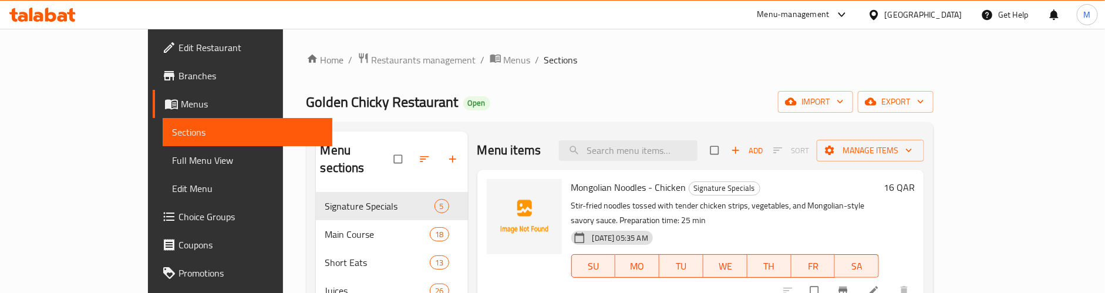
click at [179, 76] on span "Branches" at bounding box center [251, 76] width 144 height 14
